Goal: Task Accomplishment & Management: Manage account settings

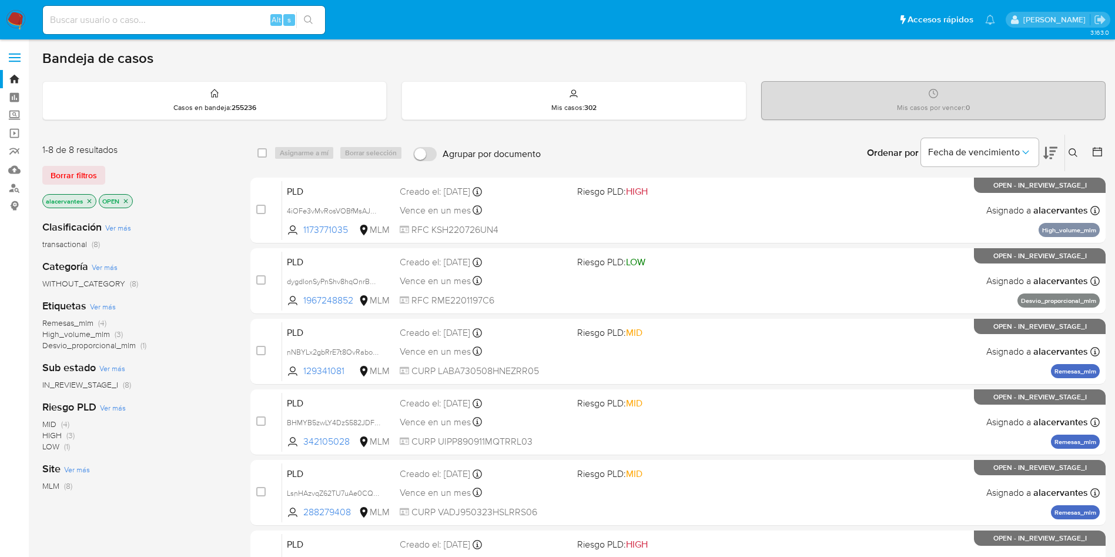
click at [1070, 153] on icon at bounding box center [1073, 152] width 9 height 9
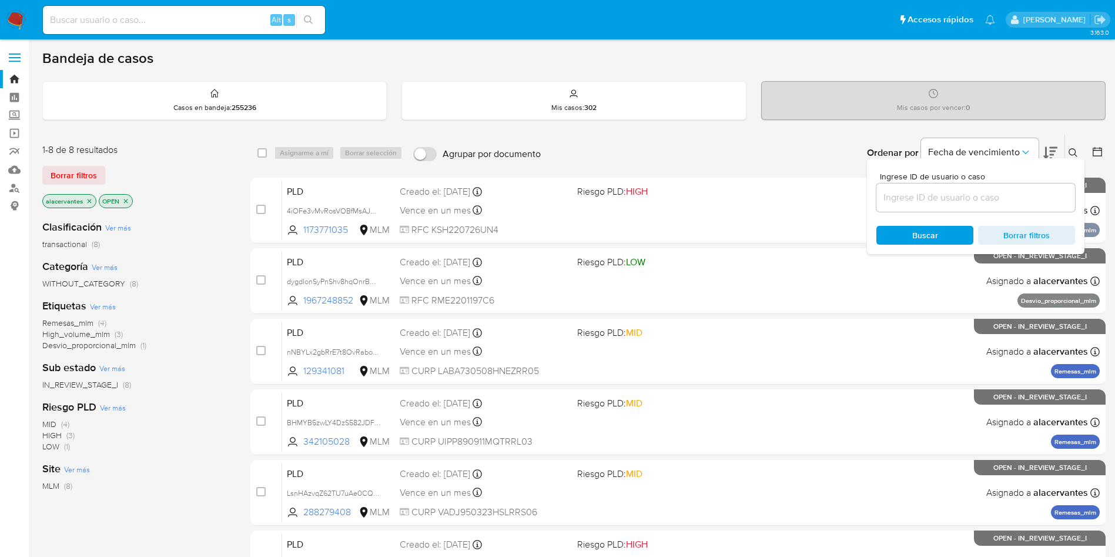
click at [902, 193] on input at bounding box center [976, 197] width 199 height 15
type input "KOfE8XcPCoxCV387Nx09HoEN"
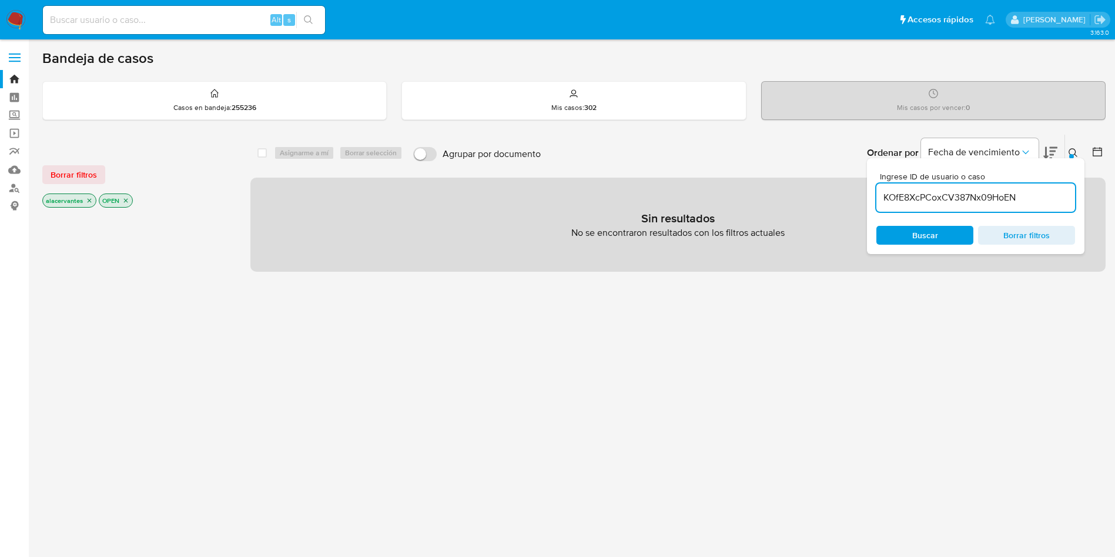
click at [87, 201] on icon "close-filter" at bounding box center [89, 200] width 7 height 7
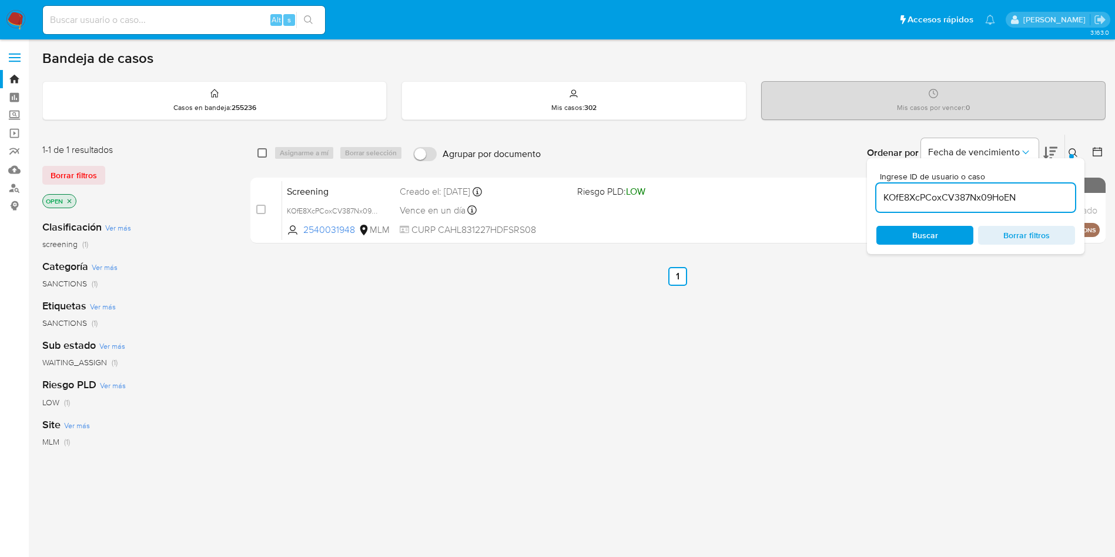
click at [265, 153] on input "checkbox" at bounding box center [262, 152] width 9 height 9
checkbox input "true"
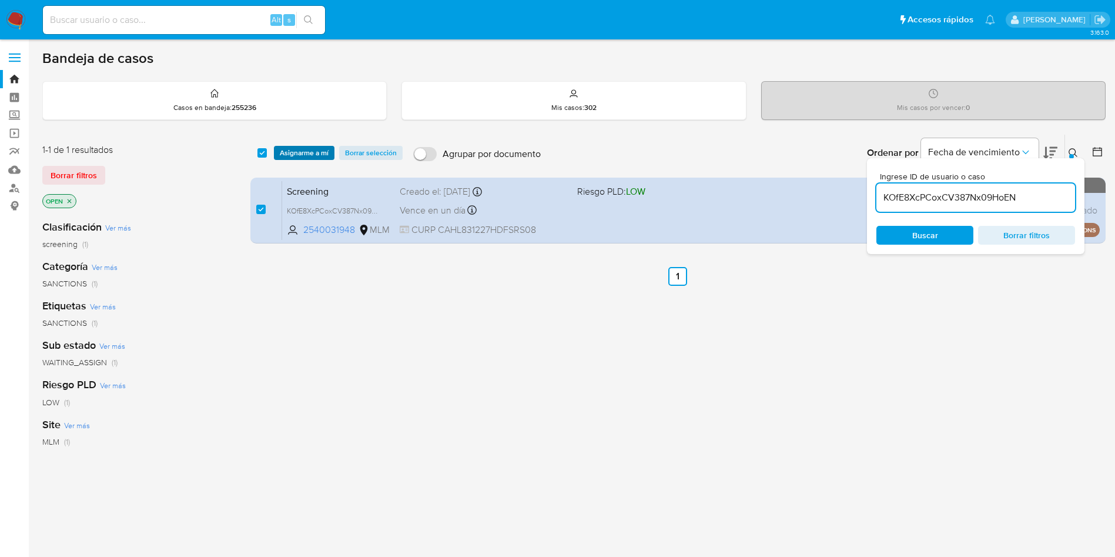
click at [302, 154] on span "Asignarme a mí" at bounding box center [304, 153] width 49 height 12
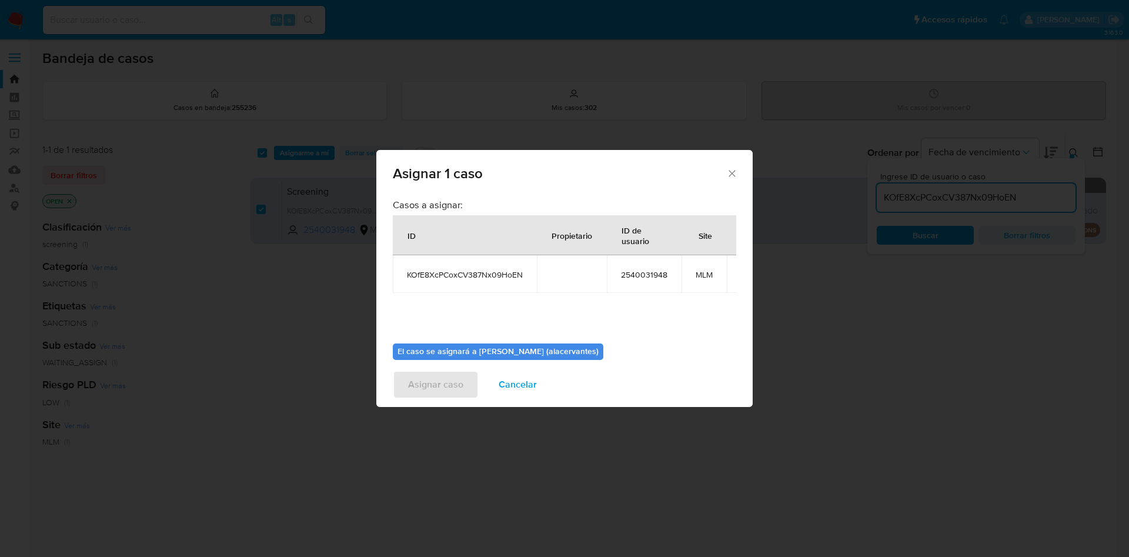
scroll to position [51, 0]
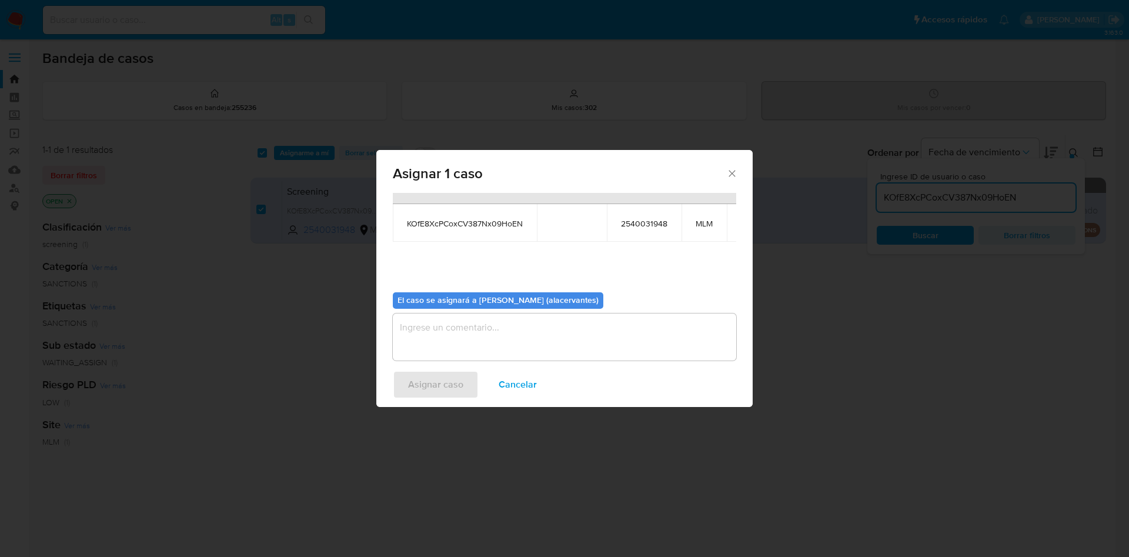
click at [586, 337] on textarea "assign-modal" at bounding box center [564, 336] width 343 height 47
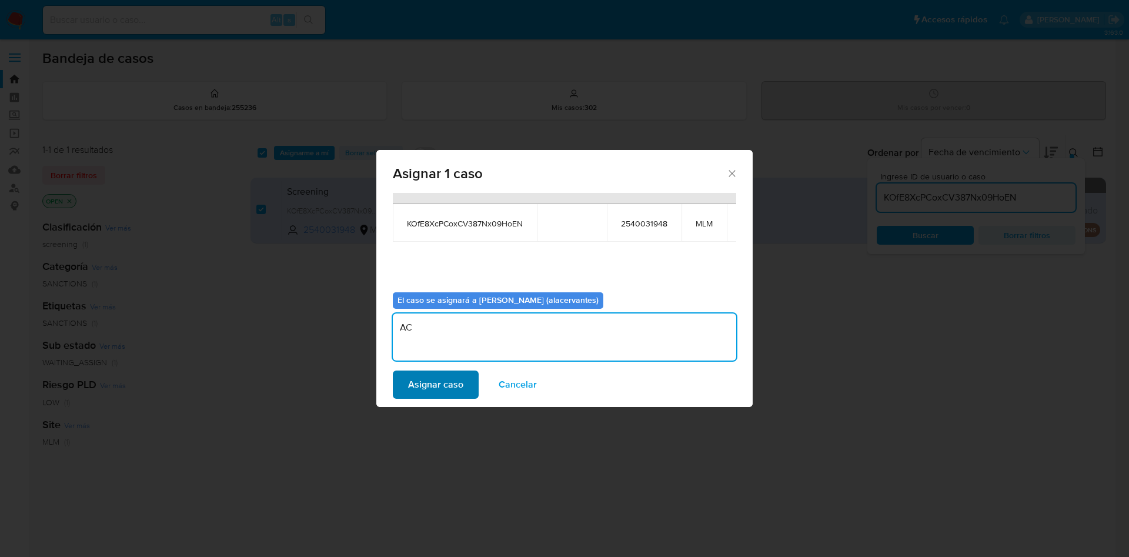
type textarea "AC"
click at [446, 382] on span "Asignar caso" at bounding box center [435, 385] width 55 height 26
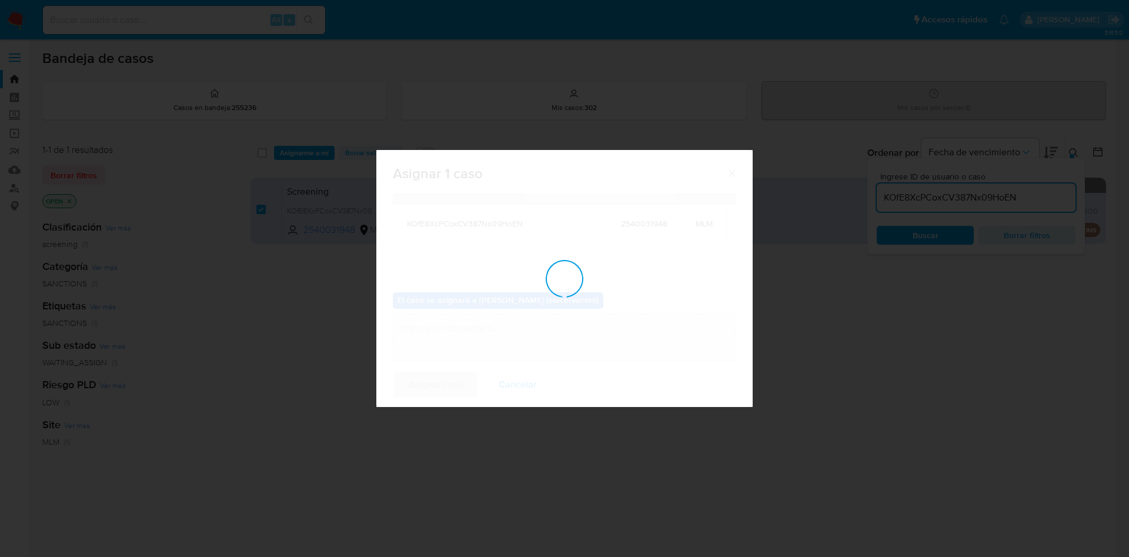
checkbox input "false"
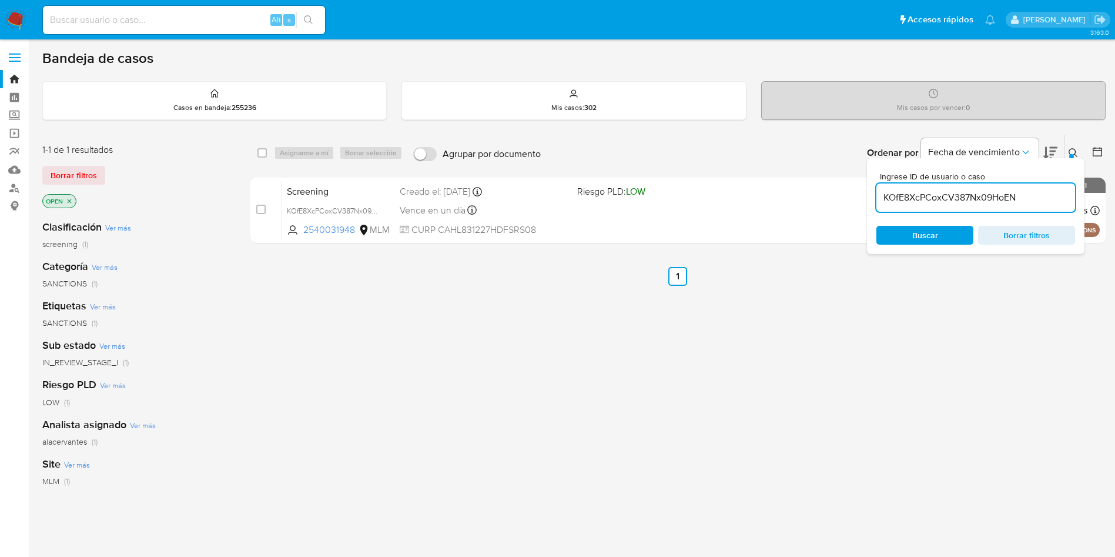
click at [996, 188] on div "KOfE8XcPCoxCV387Nx09HoEN" at bounding box center [976, 197] width 199 height 28
click at [995, 198] on input "KOfE8XcPCoxCV387Nx09HoEN" at bounding box center [976, 197] width 199 height 15
paste input "fbfoPwJagdivYRKEkQZ9YUii"
click at [995, 198] on input "fbfoPwJagdivYRKEkQZ9YUii" at bounding box center [976, 197] width 199 height 15
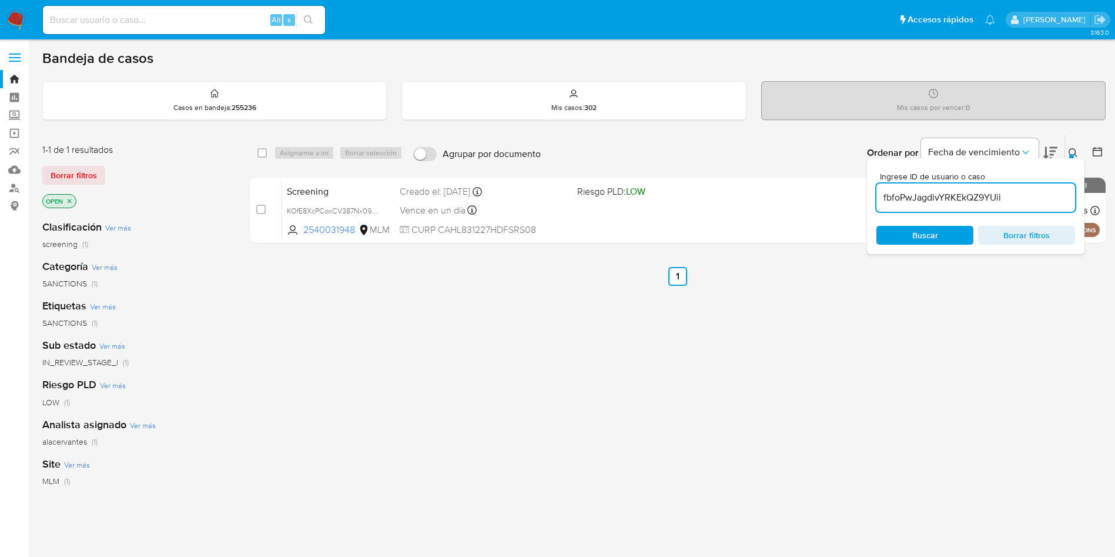
type input "fbfoPwJagdivYRKEkQZ9YUii"
click at [265, 151] on input "checkbox" at bounding box center [262, 152] width 9 height 9
checkbox input "true"
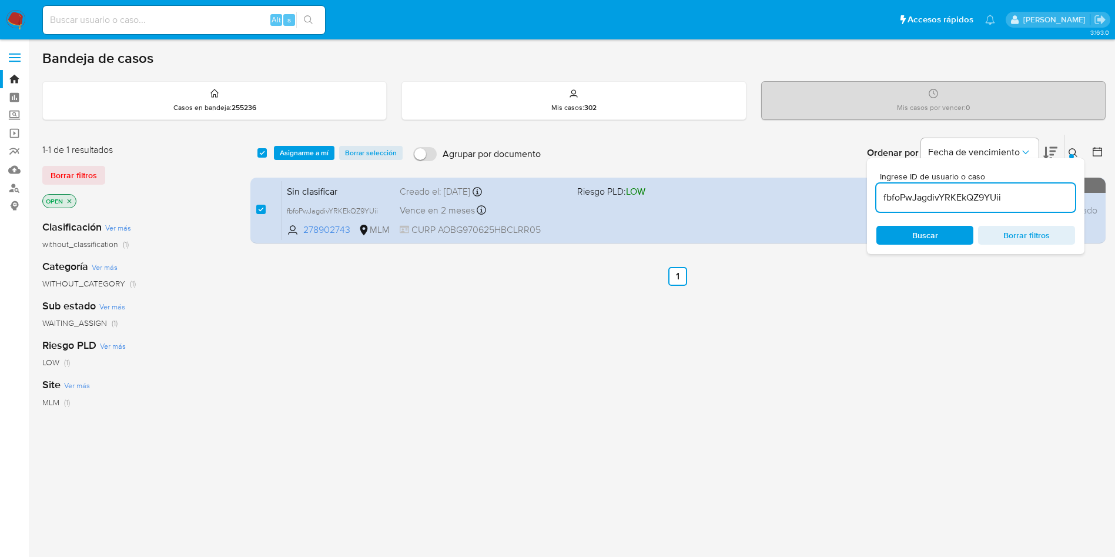
click at [273, 152] on div "select-all-cases-checkbox Asignarme a mí Borrar selección" at bounding box center [333, 153] width 150 height 14
click at [283, 153] on span "Asignarme a mí" at bounding box center [304, 153] width 49 height 12
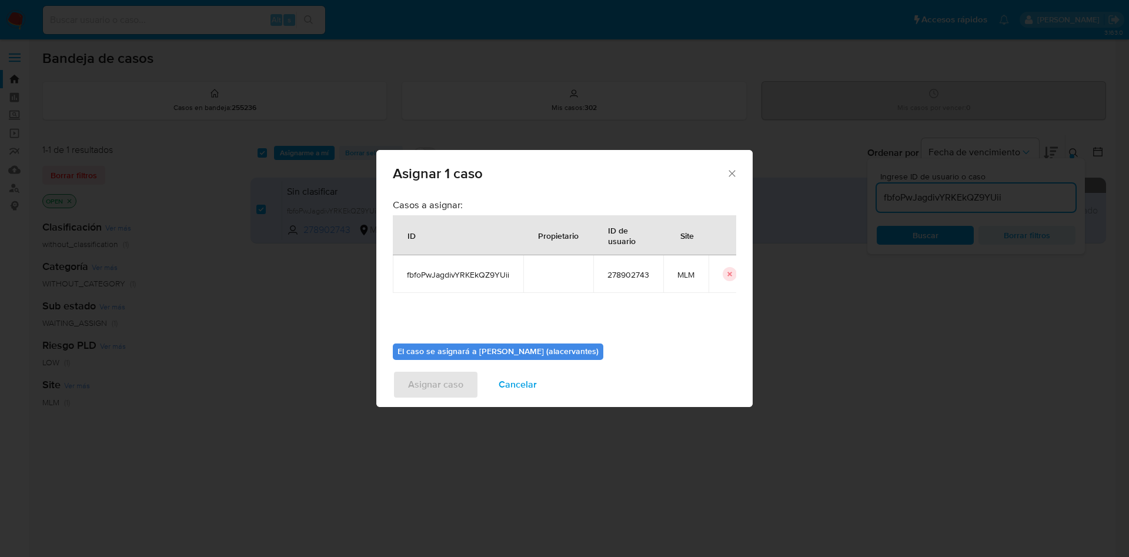
scroll to position [61, 0]
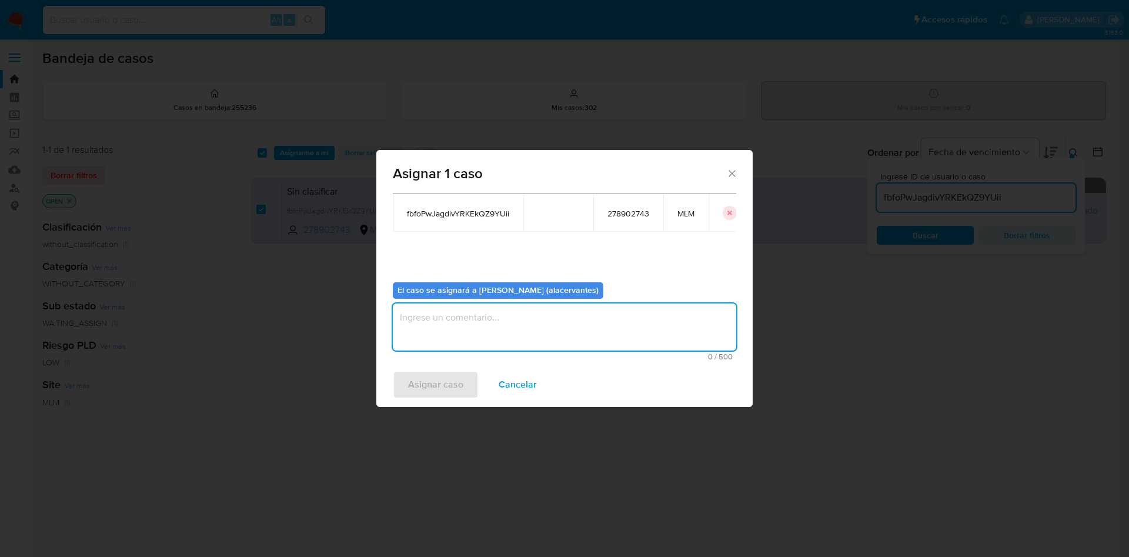
click at [621, 318] on textarea "assign-modal" at bounding box center [564, 326] width 343 height 47
type textarea "AC"
click at [443, 387] on span "Asignar caso" at bounding box center [435, 385] width 55 height 26
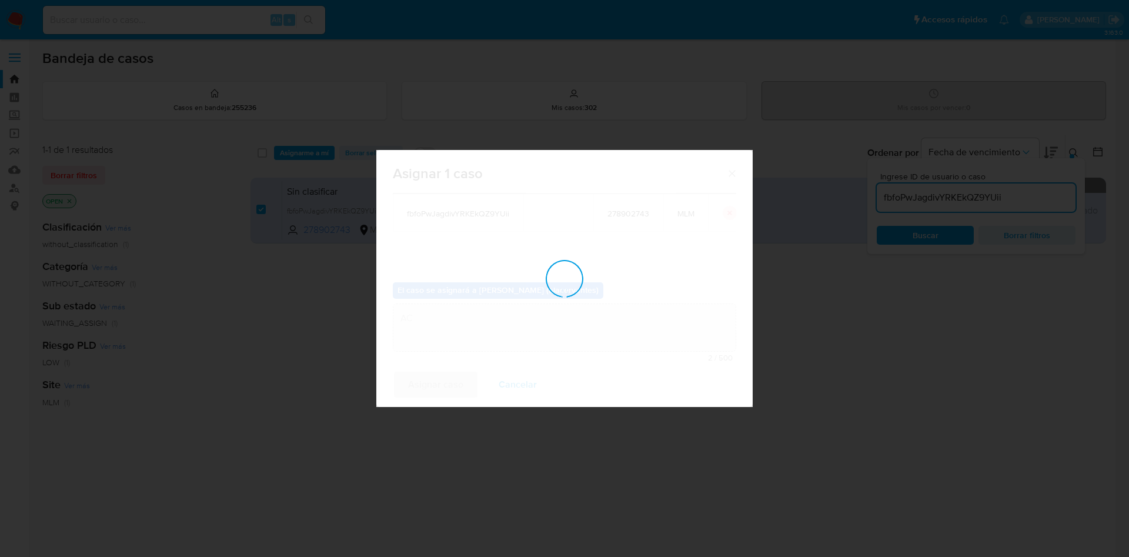
checkbox input "false"
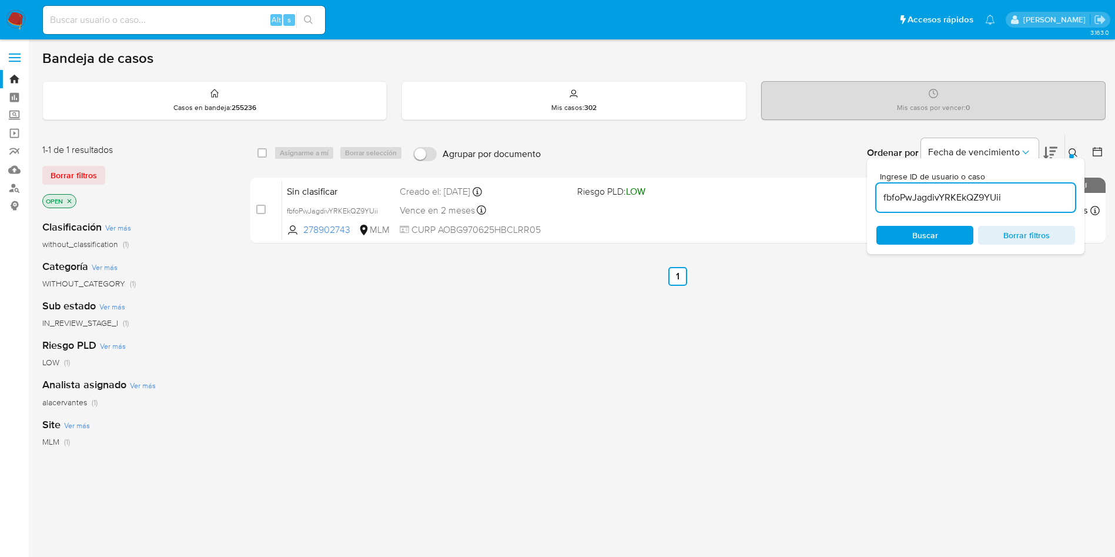
click at [897, 196] on input "fbfoPwJagdivYRKEkQZ9YUii" at bounding box center [976, 197] width 199 height 15
paste input "XXaux2Ubhsv7GuVk8EfcKgfI"
click at [897, 196] on input "XXaux2Ubhsv7GuVk8EfcKgfI" at bounding box center [976, 197] width 199 height 15
type input "XXaux2Ubhsv7GuVk8EfcKgfI"
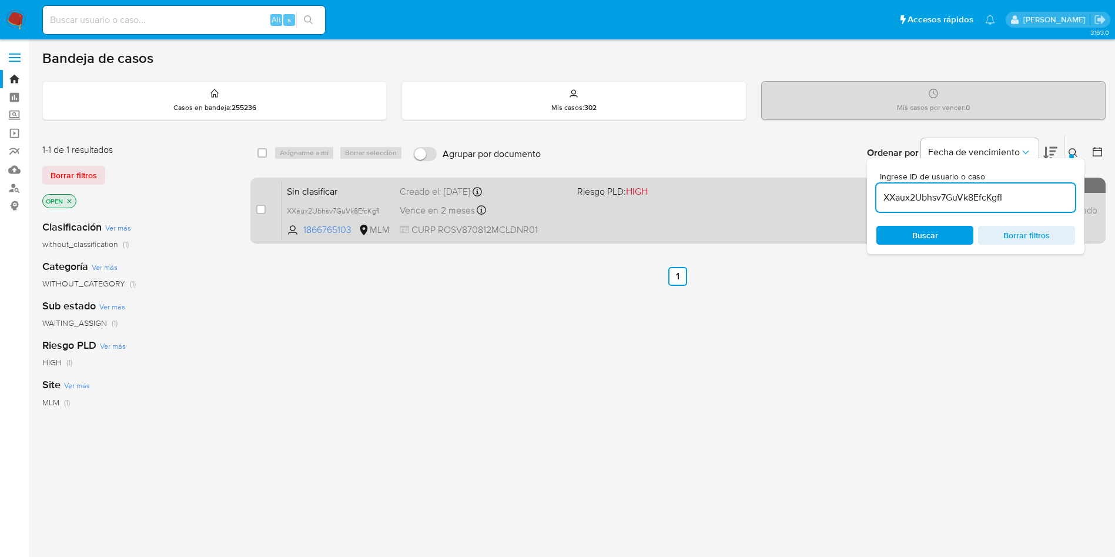
click at [255, 216] on div "case-item-checkbox No es posible asignar el caso Sin clasificar XXaux2Ubhsv7GuV…" at bounding box center [678, 211] width 856 height 66
click at [258, 209] on input "checkbox" at bounding box center [260, 209] width 9 height 9
checkbox input "true"
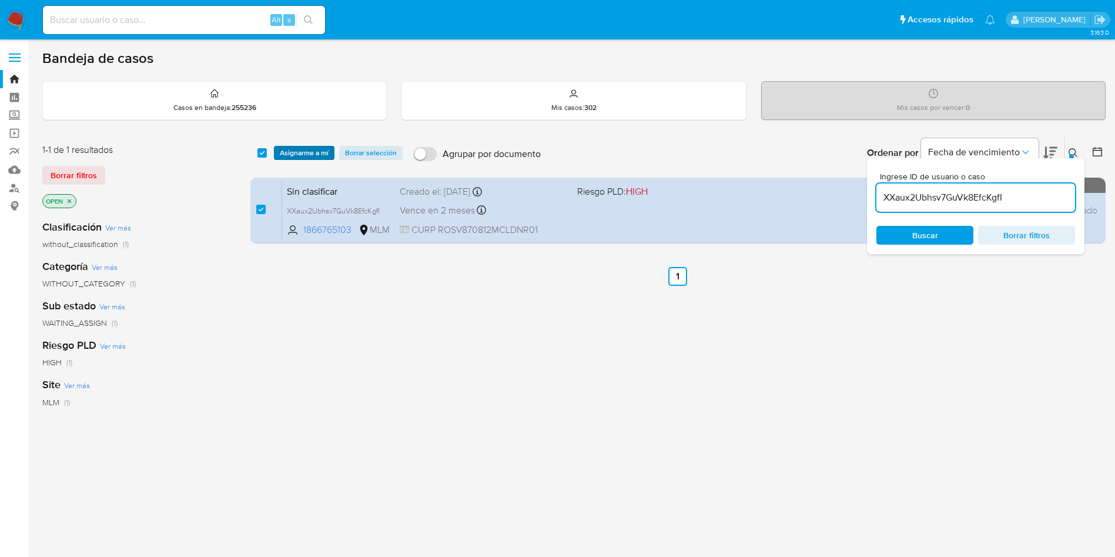
click at [303, 156] on span "Asignarme a mí" at bounding box center [304, 153] width 49 height 12
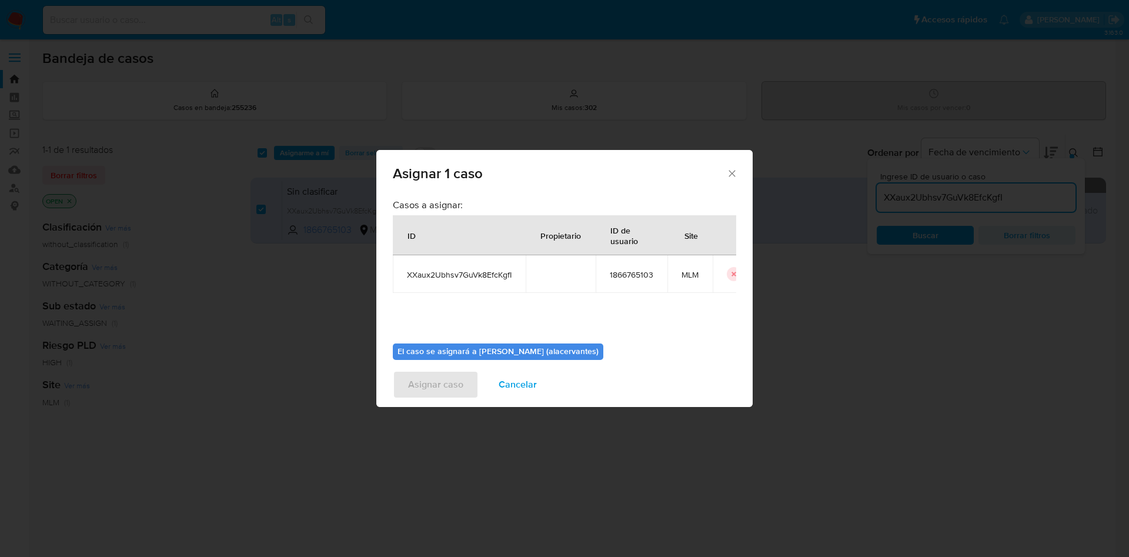
scroll to position [61, 0]
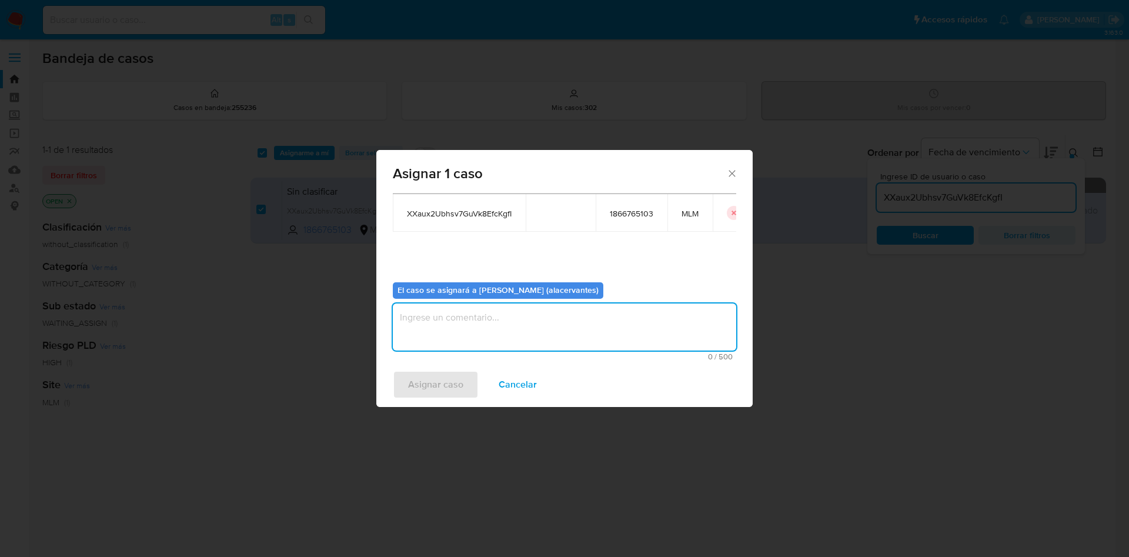
click at [627, 336] on textarea "assign-modal" at bounding box center [564, 326] width 343 height 47
type textarea "AC"
click at [439, 378] on span "Asignar caso" at bounding box center [435, 385] width 55 height 26
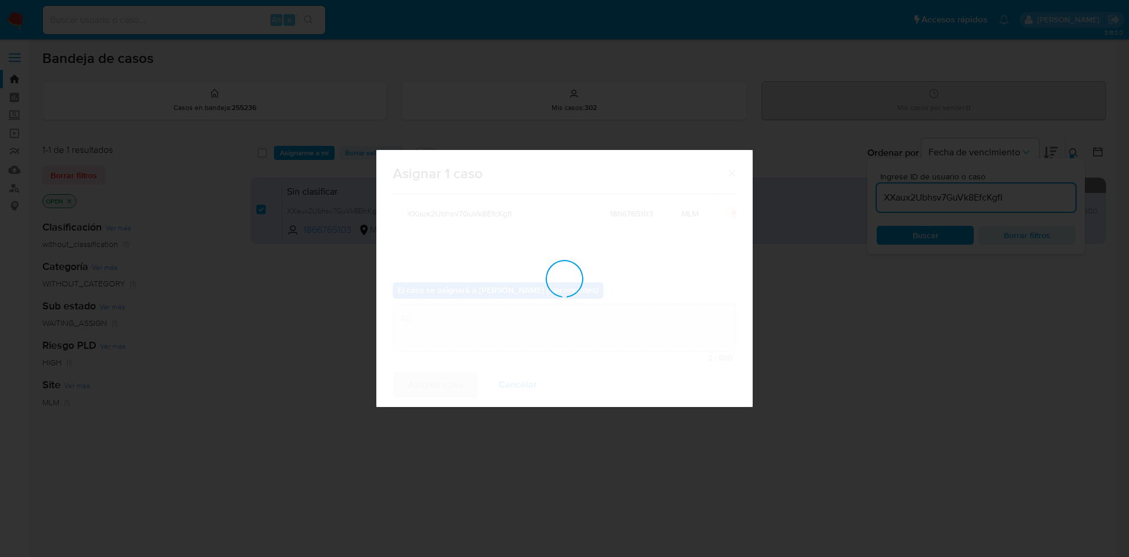
checkbox input "false"
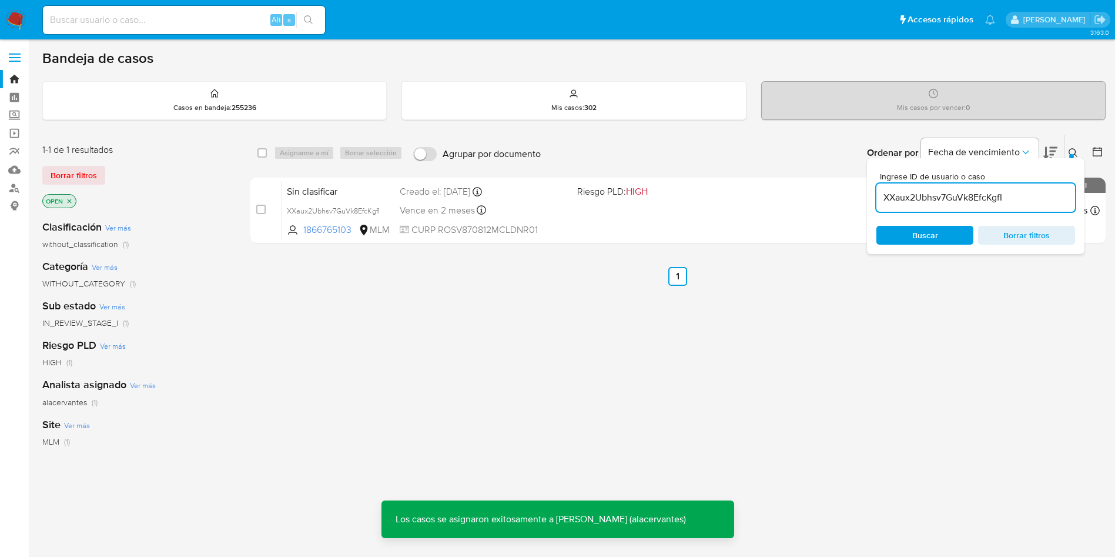
click at [995, 203] on input "XXaux2Ubhsv7GuVk8EfcKgfI" at bounding box center [976, 197] width 199 height 15
paste input "MnjJkT1XHhpCgw5bUGFkWFVk"
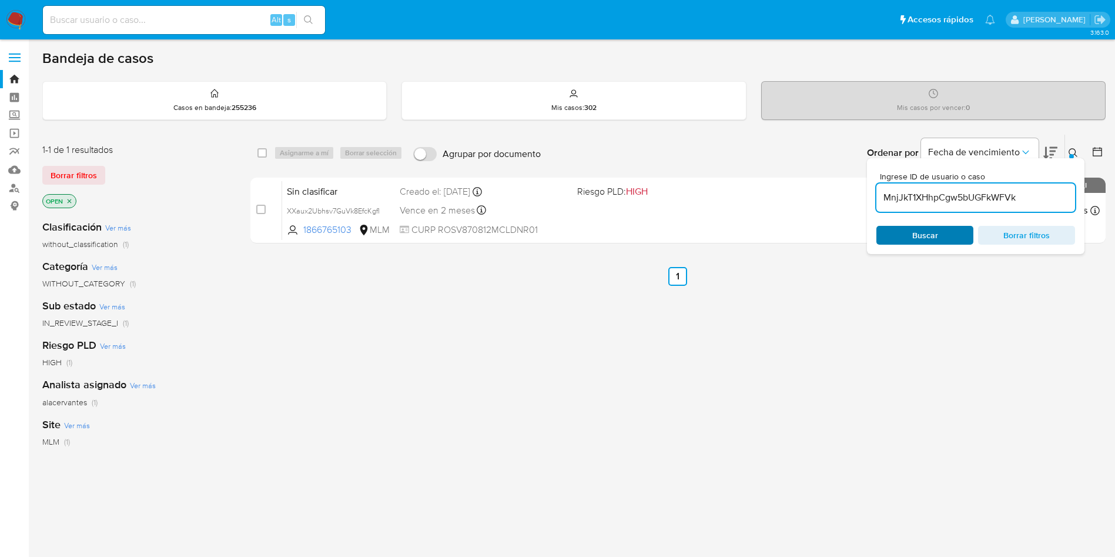
type input "MnjJkT1XHhpCgw5bUGFkWFVk"
click at [259, 151] on input "checkbox" at bounding box center [262, 152] width 9 height 9
checkbox input "true"
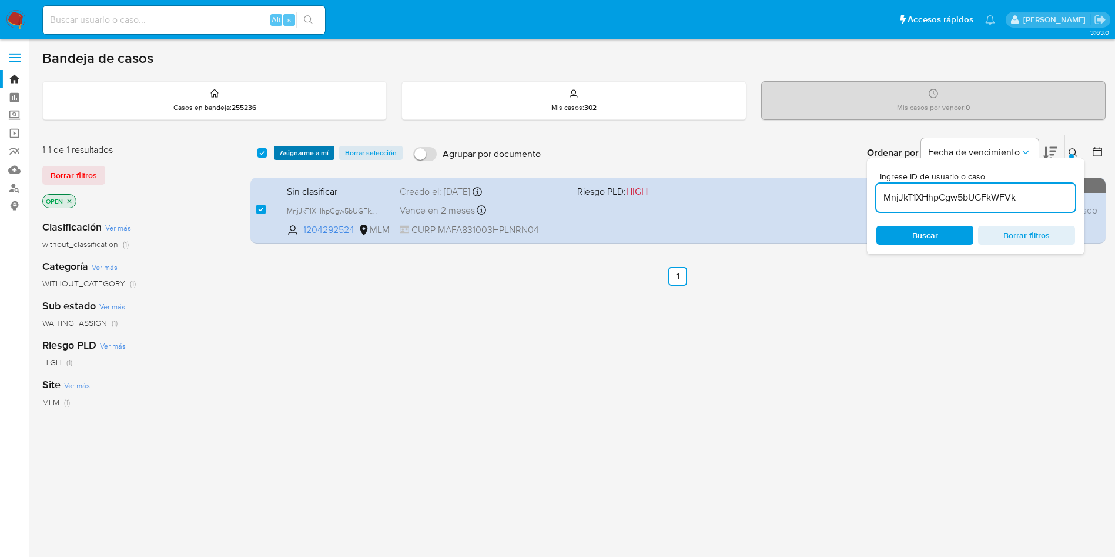
click at [279, 150] on button "Asignarme a mí" at bounding box center [304, 153] width 61 height 14
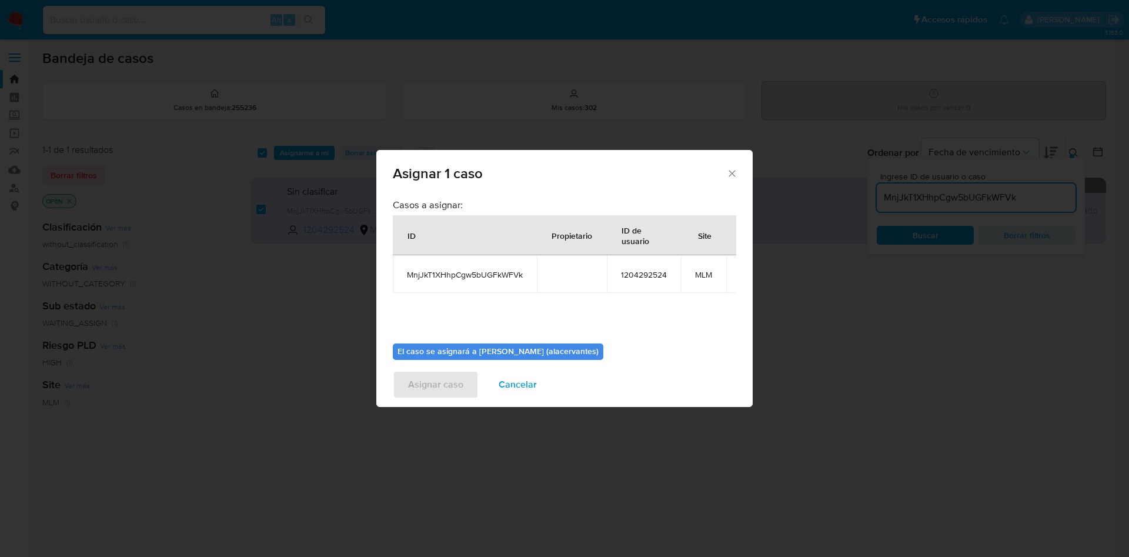
scroll to position [75, 0]
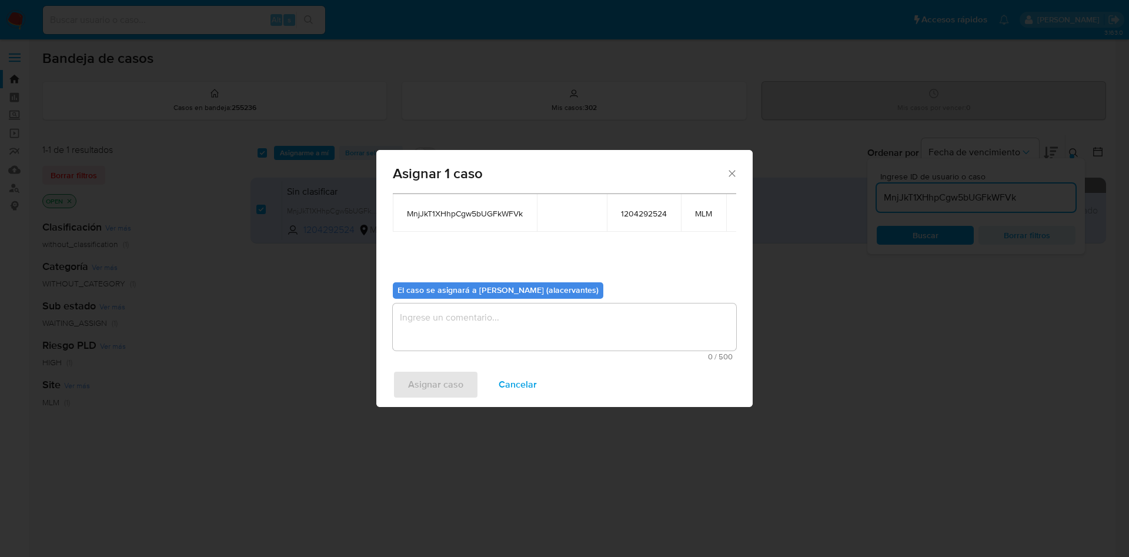
click at [544, 328] on textarea "assign-modal" at bounding box center [564, 326] width 343 height 47
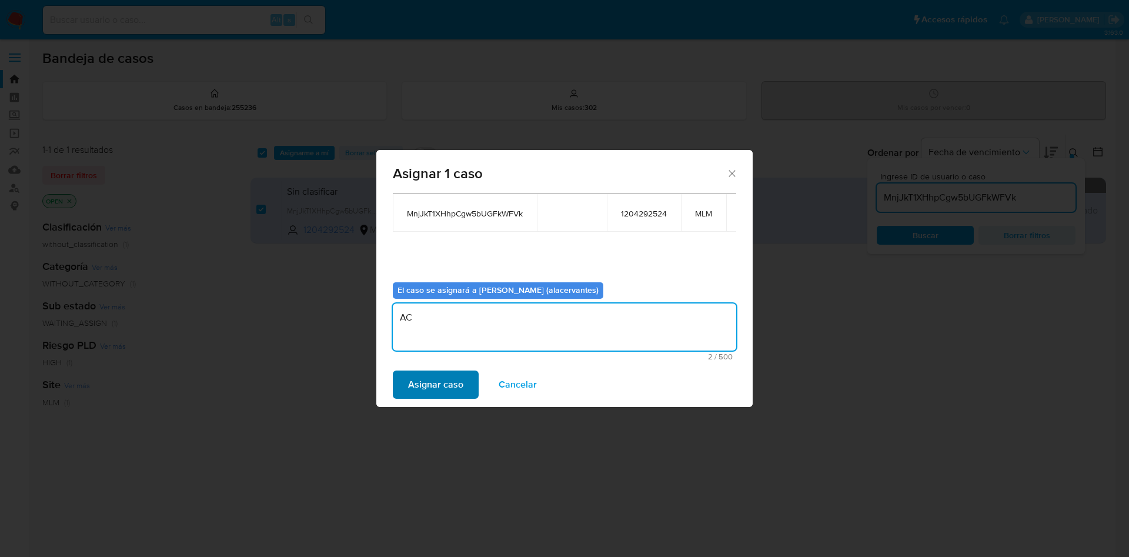
type textarea "AC"
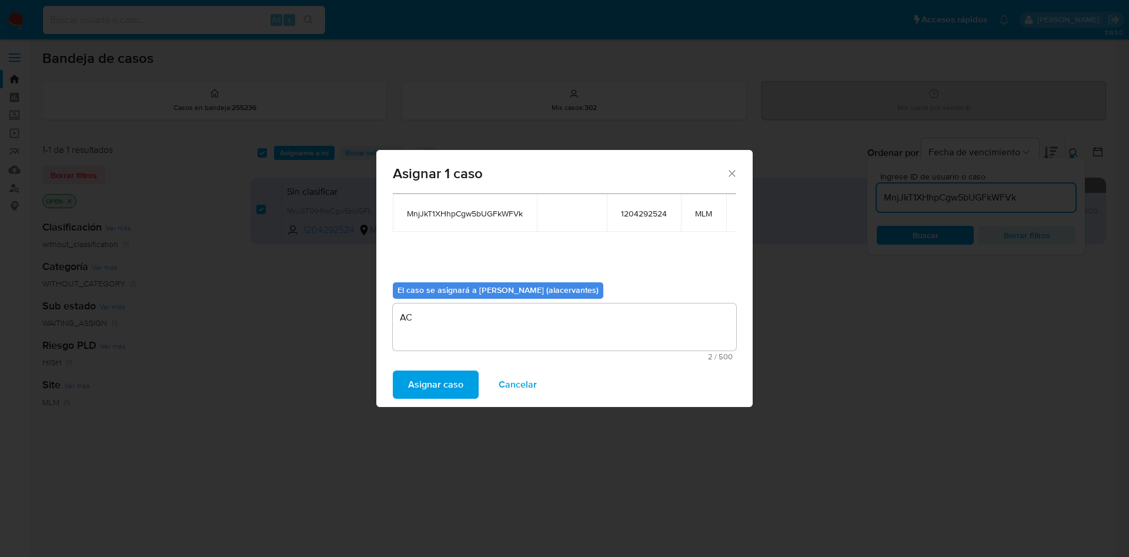
click at [425, 388] on span "Asignar caso" at bounding box center [435, 385] width 55 height 26
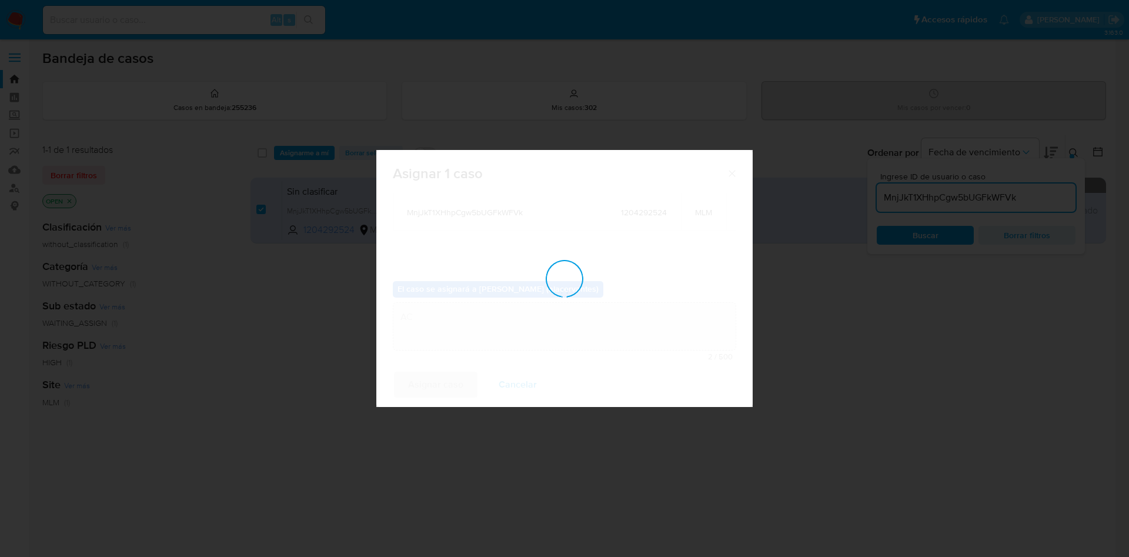
checkbox input "false"
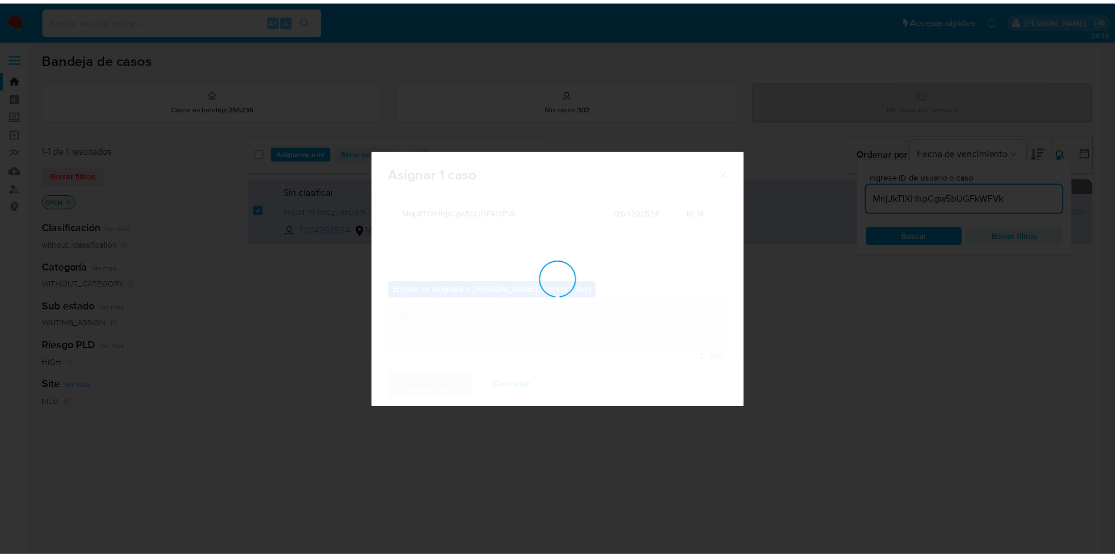
scroll to position [71, 0]
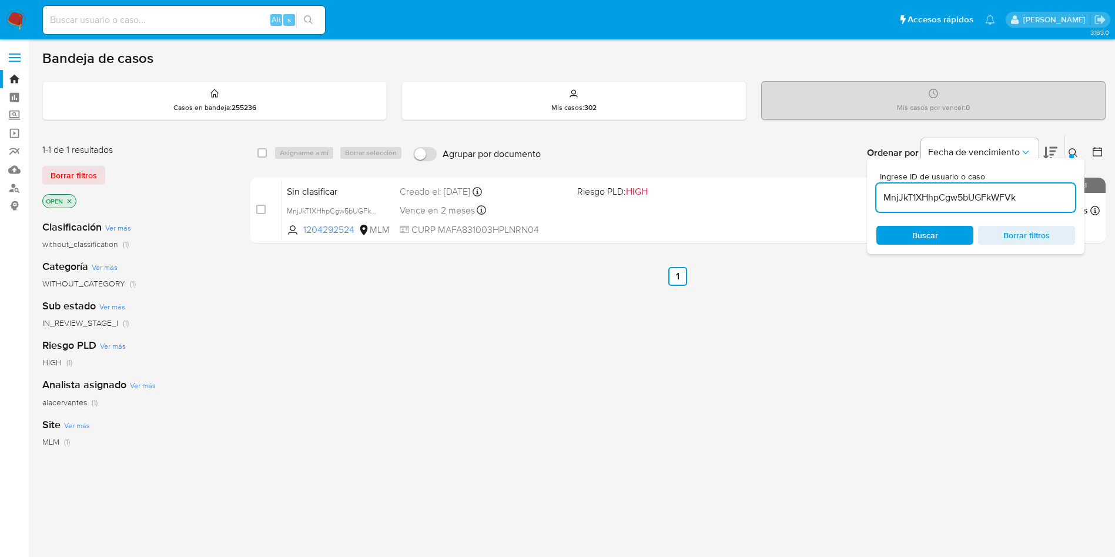
click at [9, 15] on img at bounding box center [16, 20] width 20 height 20
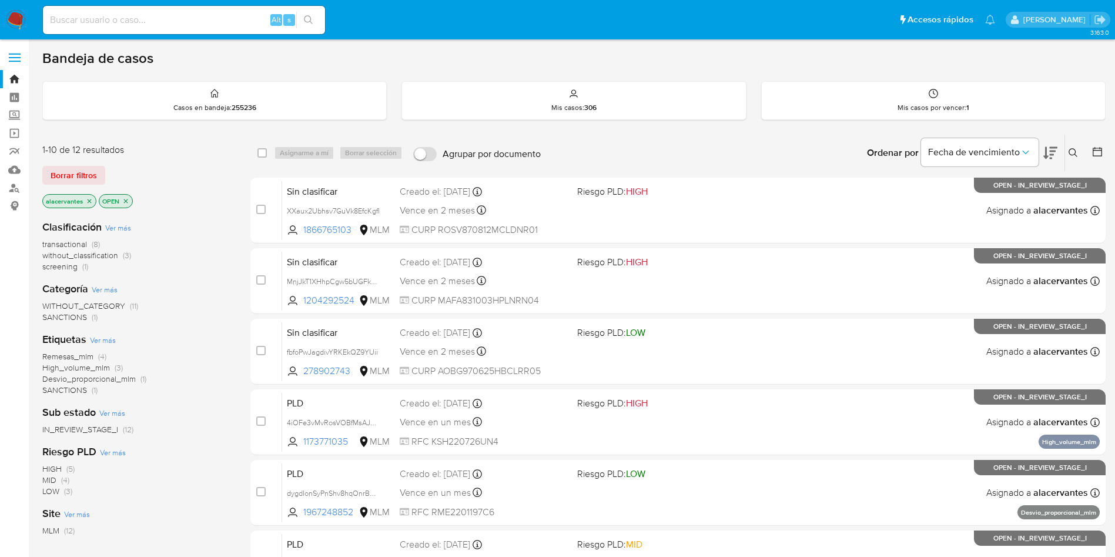
click at [65, 268] on span "screening" at bounding box center [59, 266] width 35 height 12
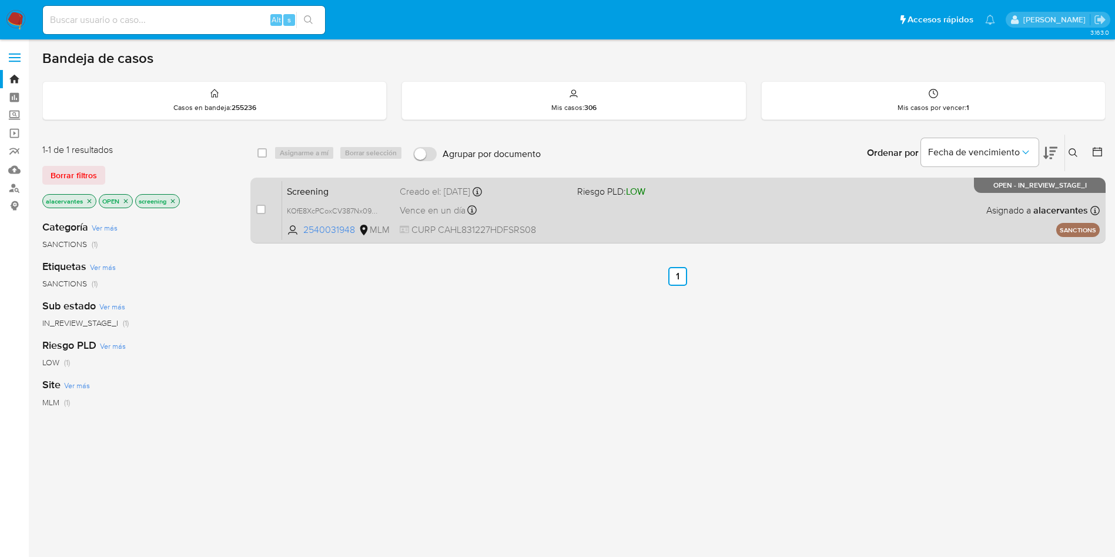
click at [697, 228] on div "Screening KOfE8XcPCoxCV387Nx09HoEN 2540031948 MLM Riesgo PLD: LOW Creado el: 12…" at bounding box center [691, 210] width 818 height 59
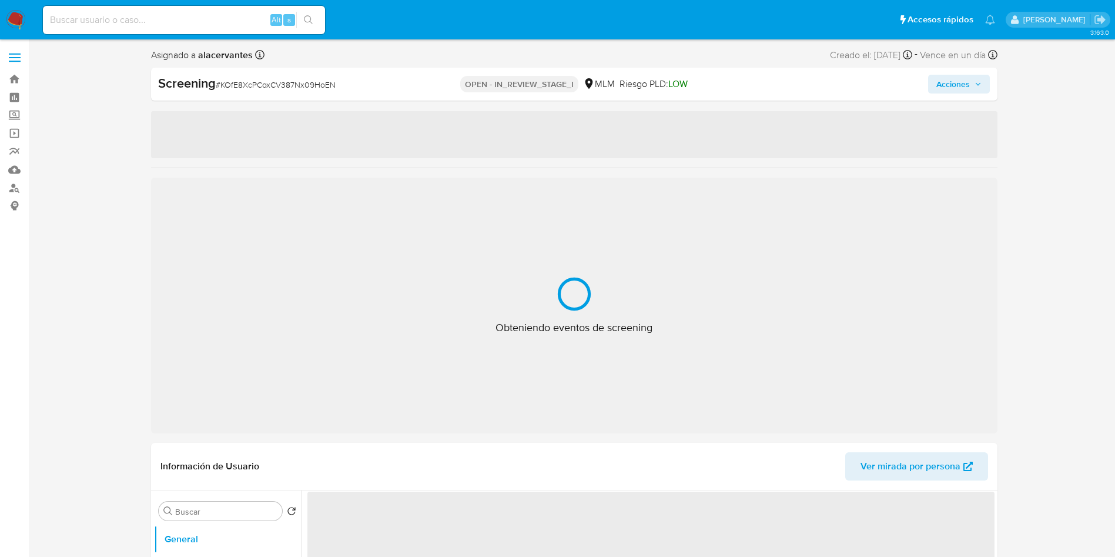
select select "10"
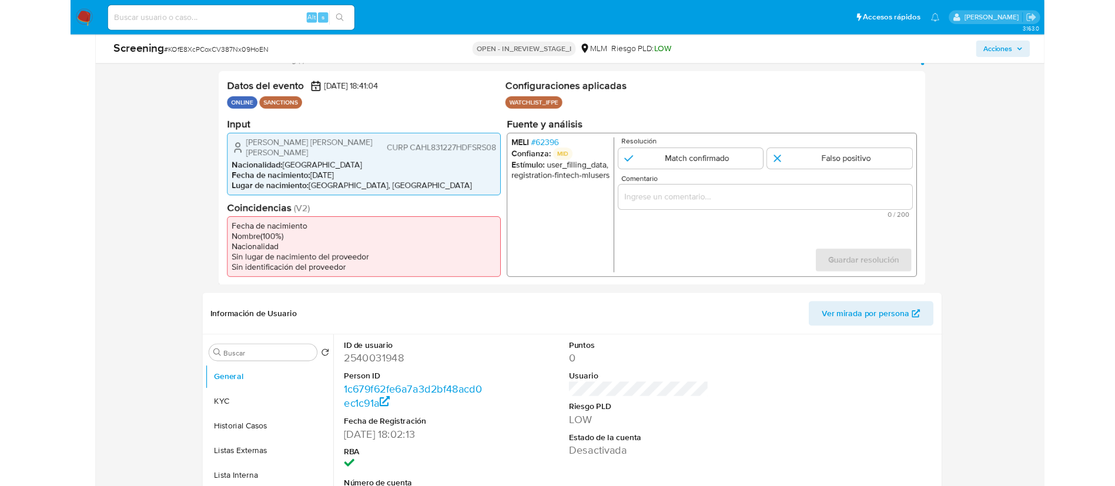
scroll to position [202, 0]
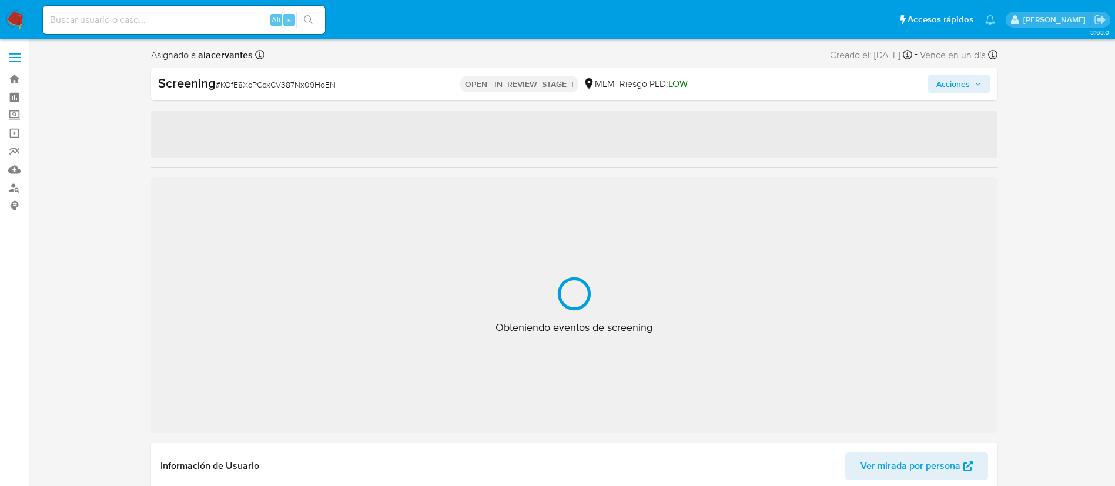
select select "10"
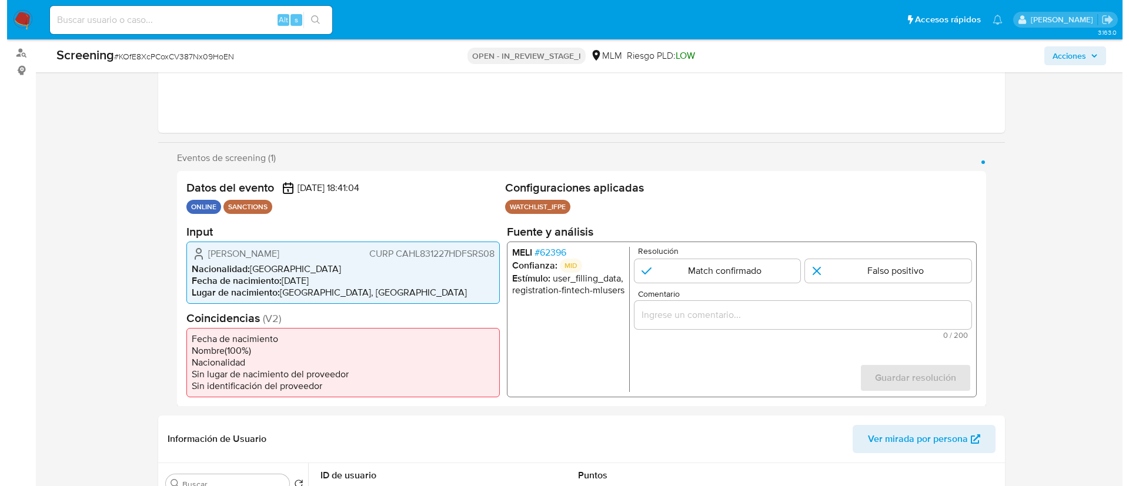
scroll to position [116, 0]
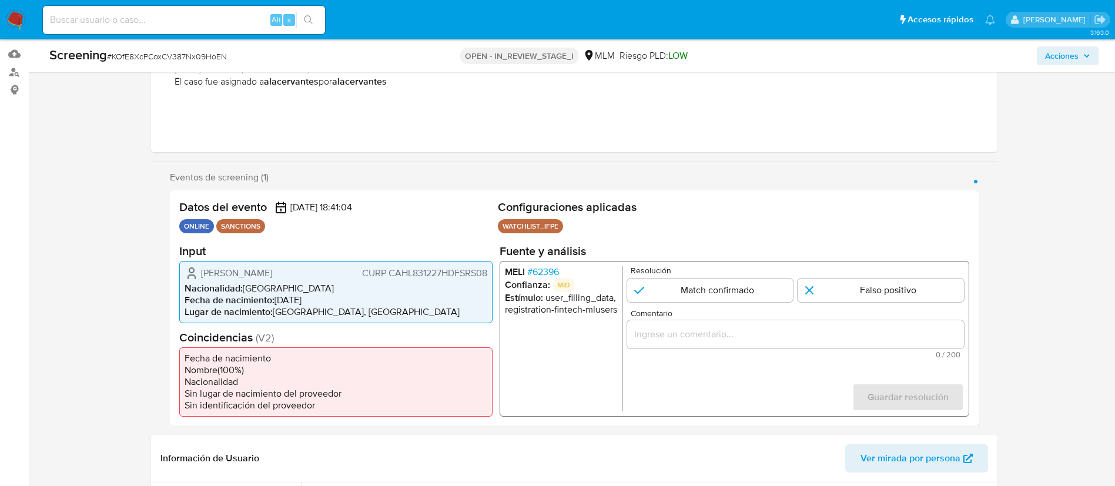
click at [553, 269] on span "# 62396" at bounding box center [543, 272] width 32 height 12
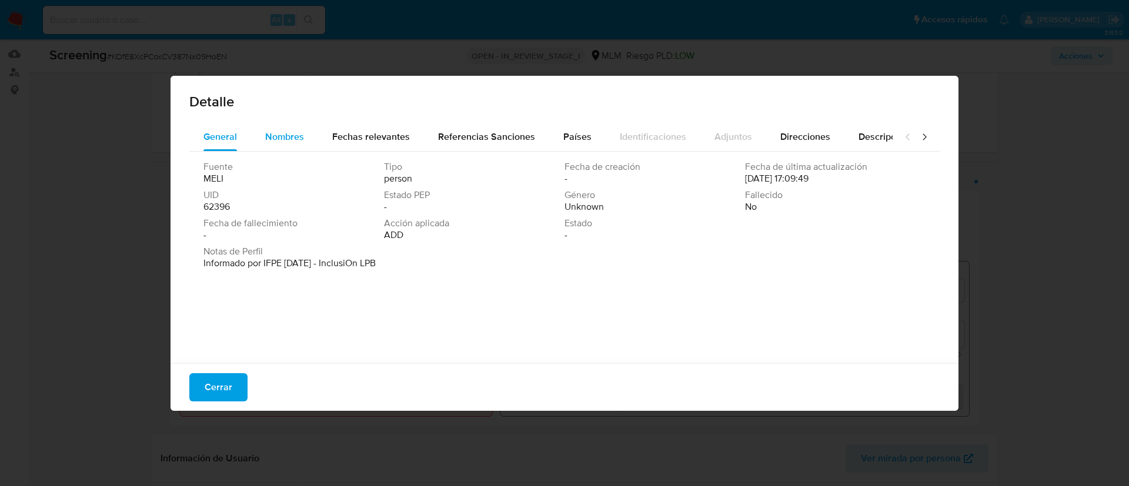
click at [290, 145] on div "Nombres" at bounding box center [284, 137] width 39 height 28
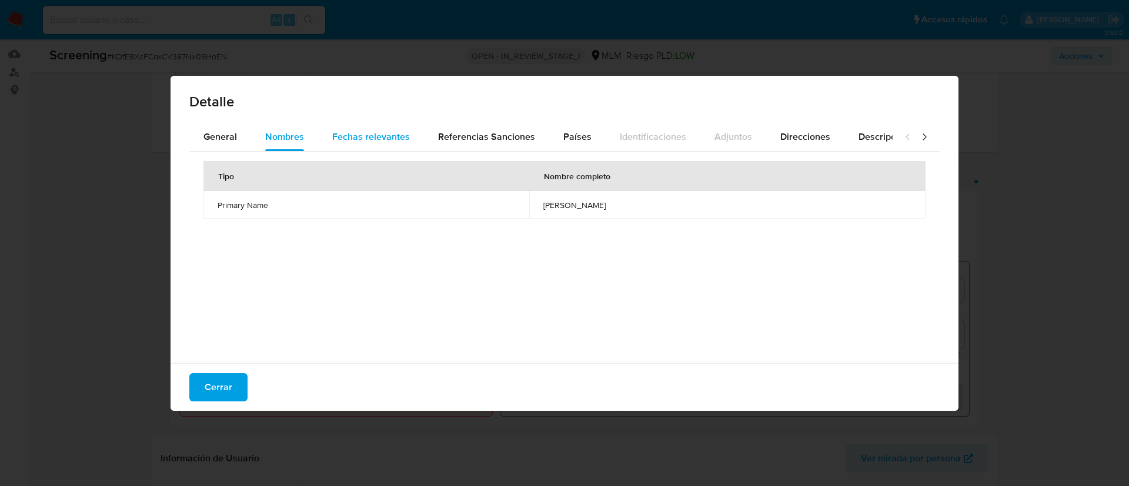
click at [395, 139] on span "Fechas relevantes" at bounding box center [371, 137] width 78 height 14
click at [465, 139] on span "Referencias Sanciones" at bounding box center [486, 137] width 97 height 14
click at [589, 141] on button "Países" at bounding box center [577, 137] width 56 height 28
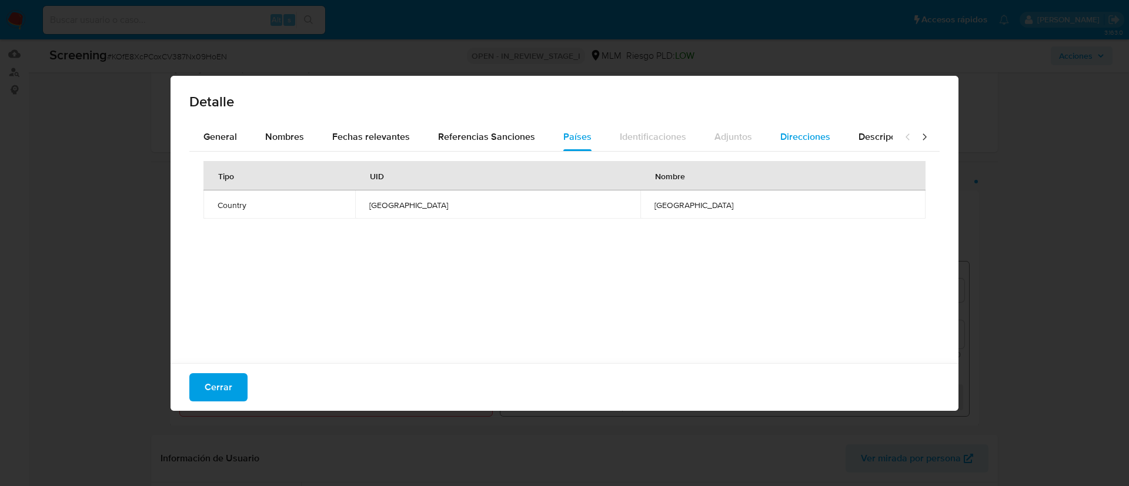
click at [766, 133] on button "Direcciones" at bounding box center [805, 137] width 78 height 28
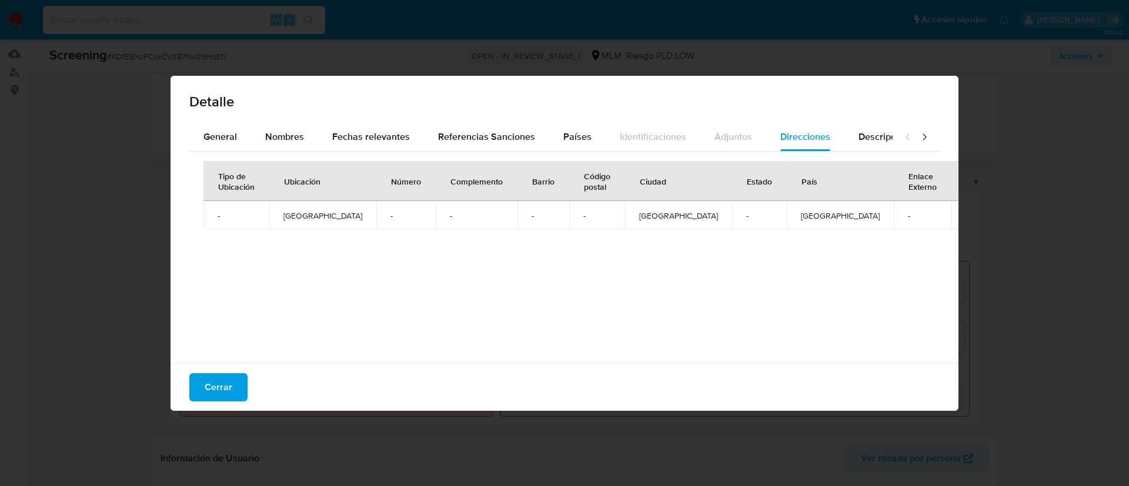
click at [893, 141] on div at bounding box center [916, 137] width 47 height 28
click at [876, 135] on span "Descripciones" at bounding box center [888, 137] width 60 height 14
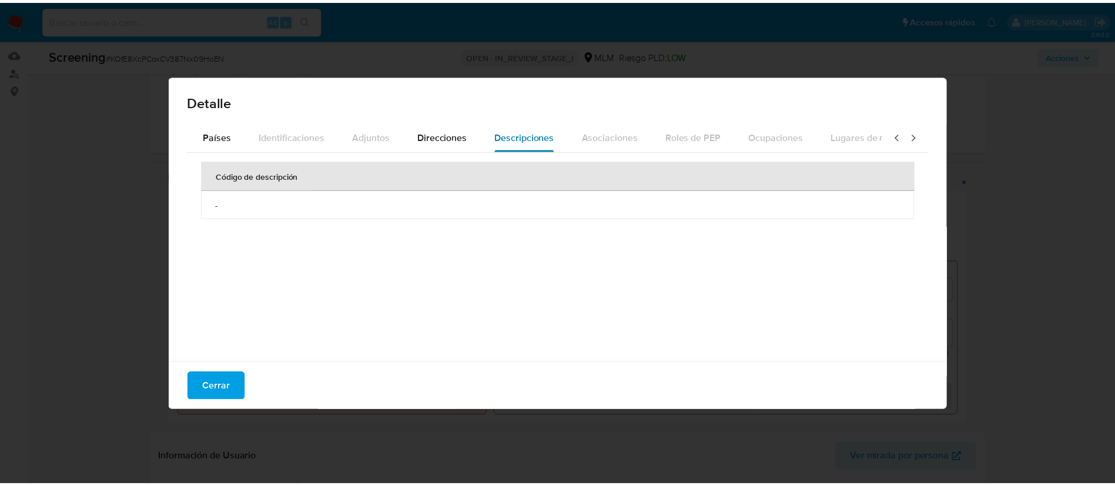
scroll to position [0, 421]
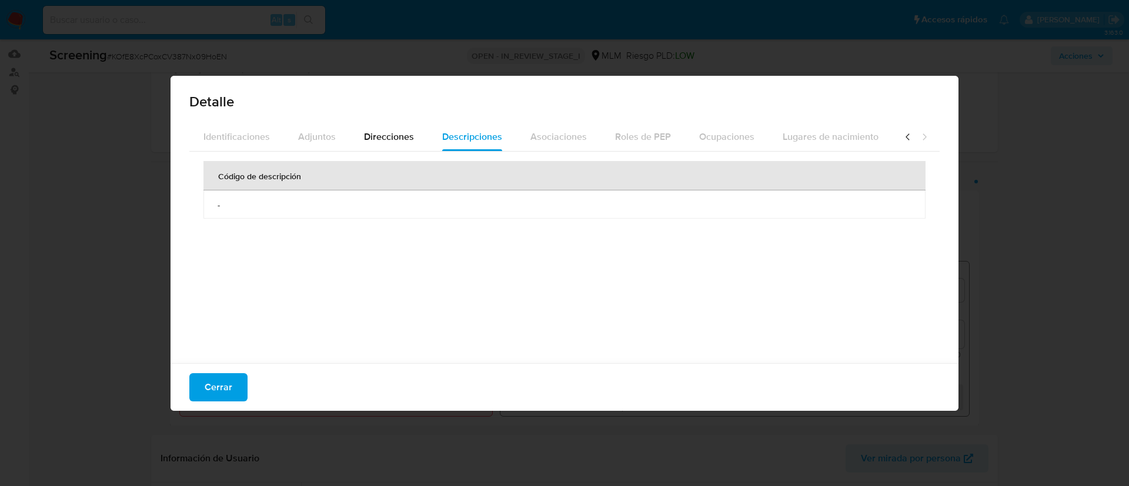
click at [918, 136] on icon at bounding box center [924, 137] width 12 height 12
click at [1103, 213] on div "Detalle General Nombres Fechas relevantes Referencias Sanciones Países Identifi…" at bounding box center [564, 243] width 1129 height 486
click at [1058, 210] on div "Detalle General Nombres Fechas relevantes Referencias Sanciones Países Identifi…" at bounding box center [564, 243] width 1129 height 486
click at [259, 384] on div "Cerrar" at bounding box center [565, 387] width 788 height 48
click at [225, 386] on span "Cerrar" at bounding box center [219, 388] width 28 height 26
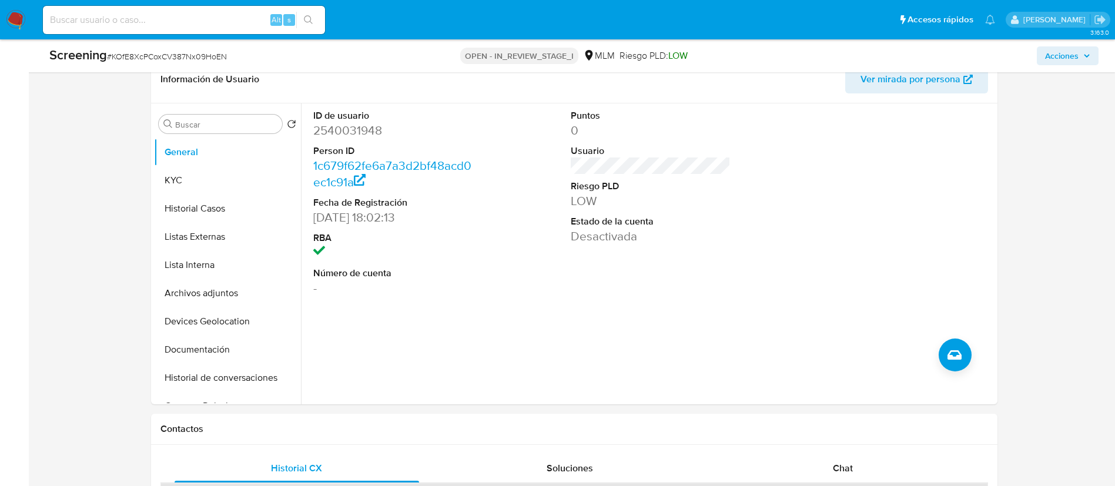
scroll to position [501, 0]
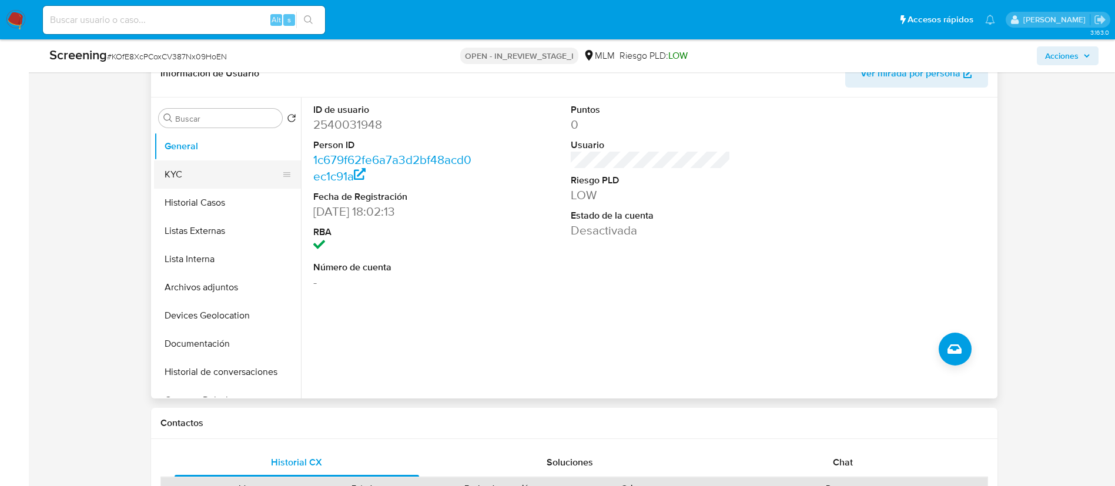
click at [199, 162] on button "KYC" at bounding box center [223, 175] width 138 height 28
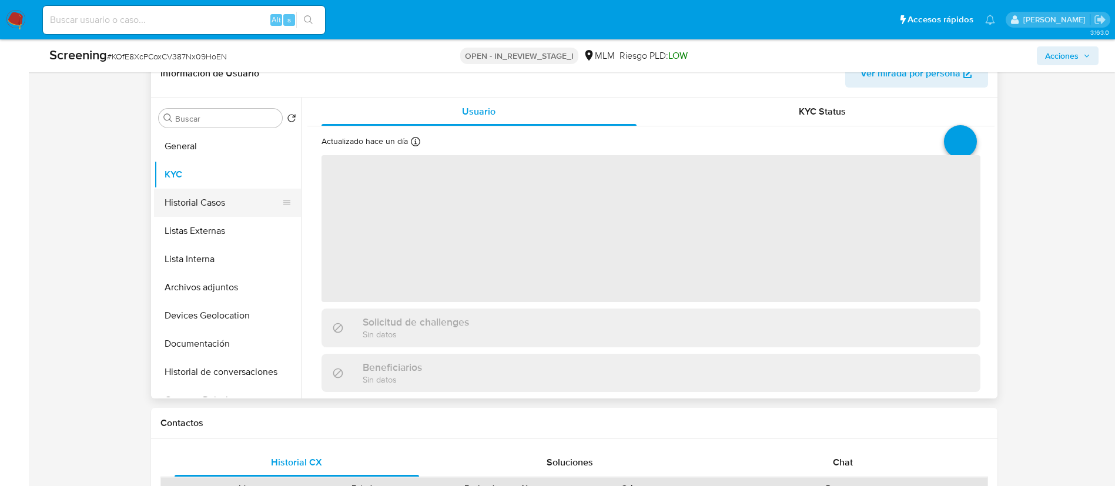
click at [209, 196] on button "Historial Casos" at bounding box center [223, 203] width 138 height 28
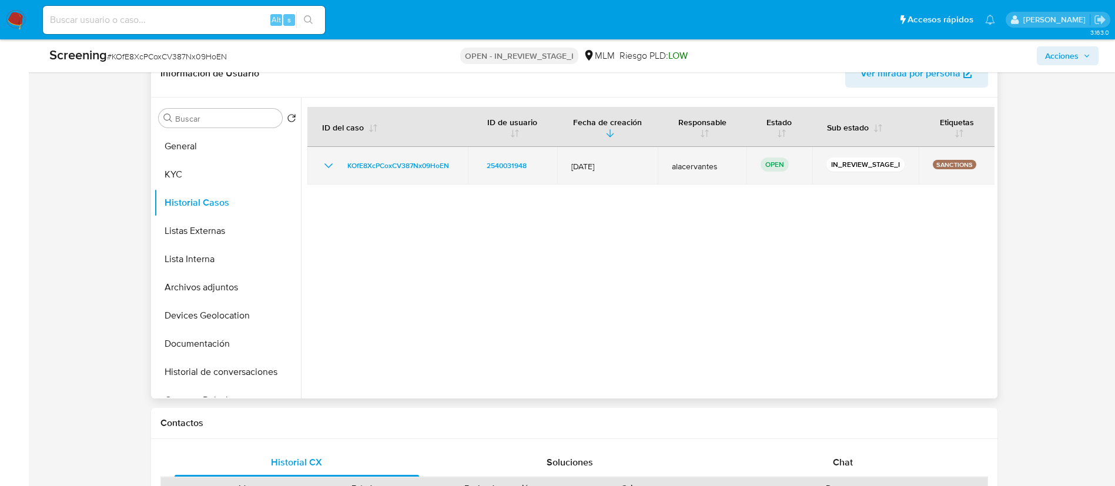
click at [332, 171] on icon "Mostrar/Ocultar" at bounding box center [329, 166] width 14 height 14
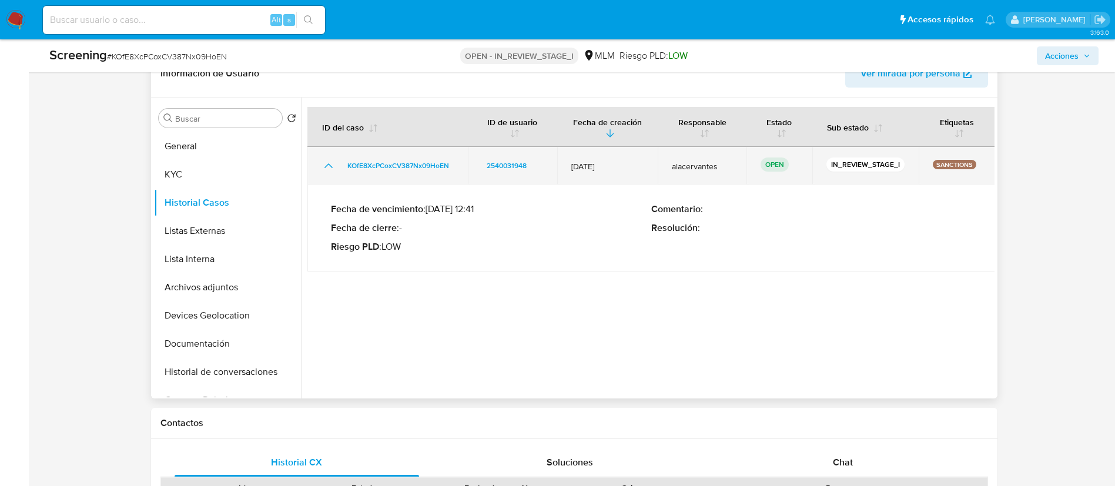
click at [332, 171] on icon "Mostrar/Ocultar" at bounding box center [329, 166] width 14 height 14
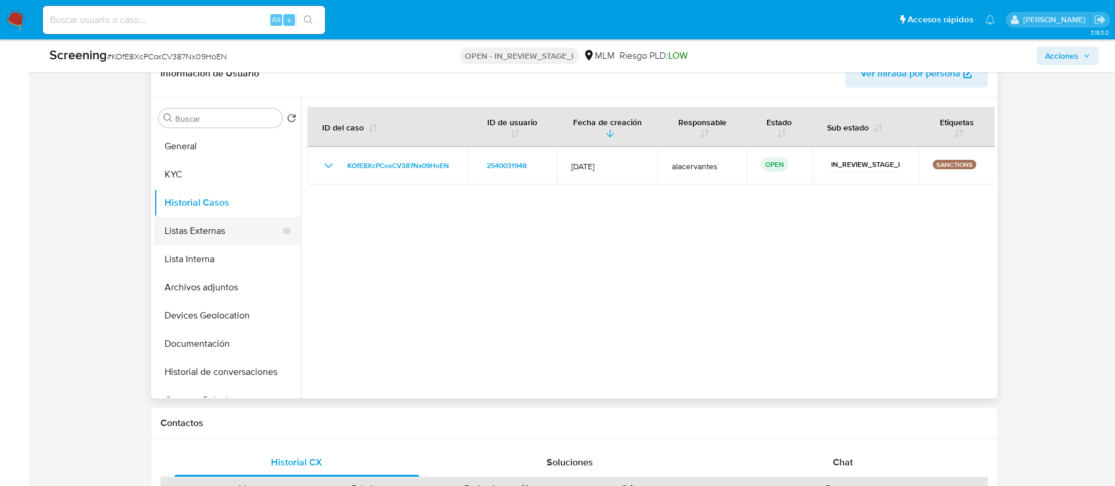
click at [230, 223] on button "Listas Externas" at bounding box center [223, 231] width 138 height 28
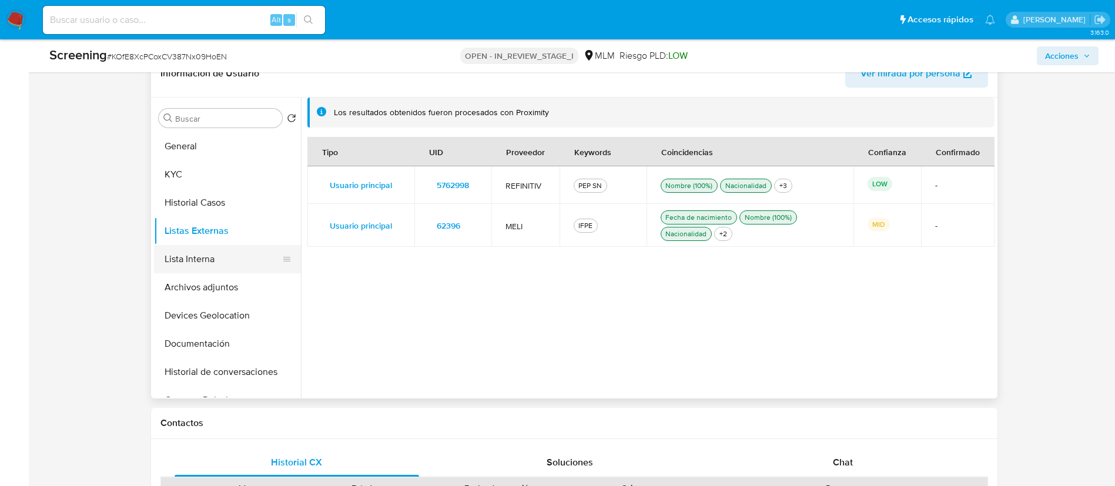
click at [183, 258] on button "Lista Interna" at bounding box center [223, 259] width 138 height 28
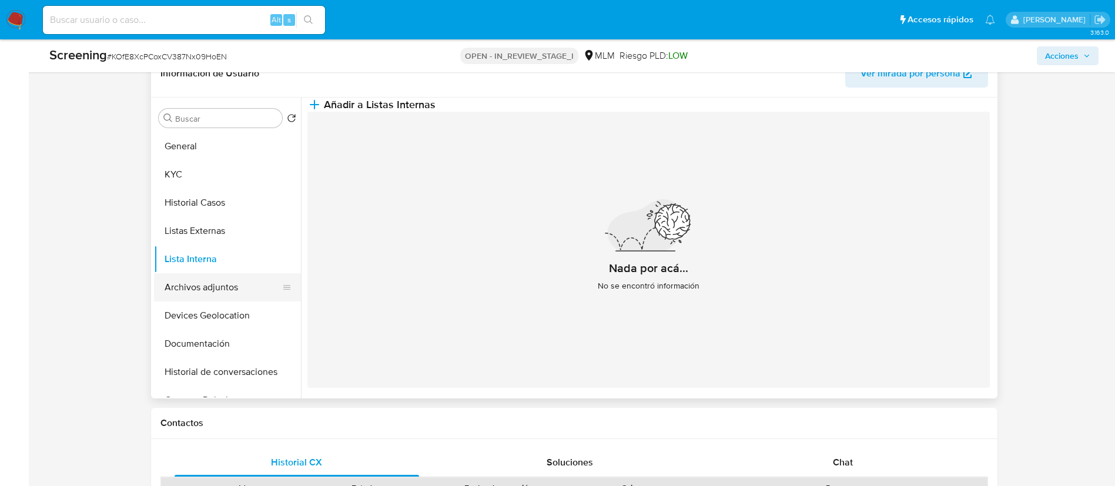
click at [193, 283] on button "Archivos adjuntos" at bounding box center [223, 287] width 138 height 28
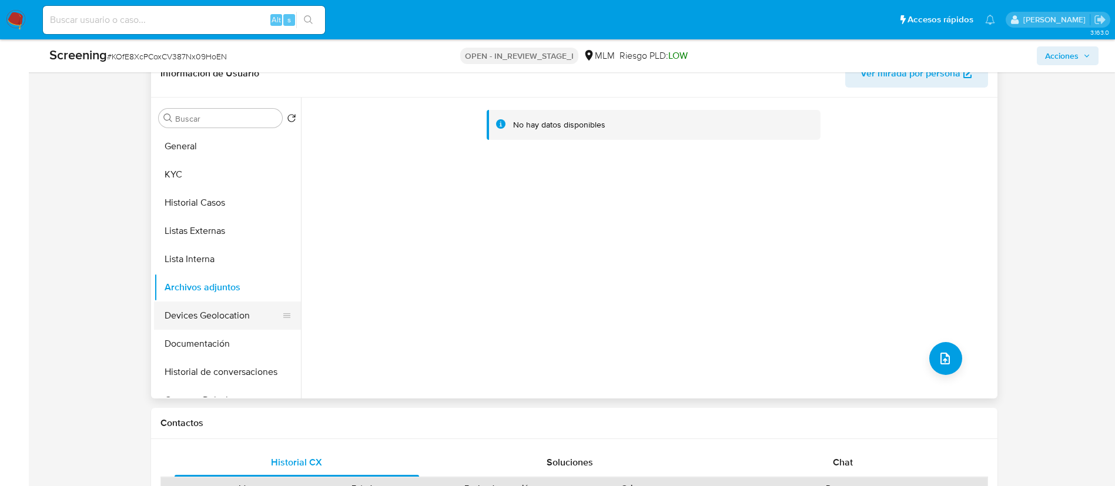
click at [226, 320] on button "Devices Geolocation" at bounding box center [223, 316] width 138 height 28
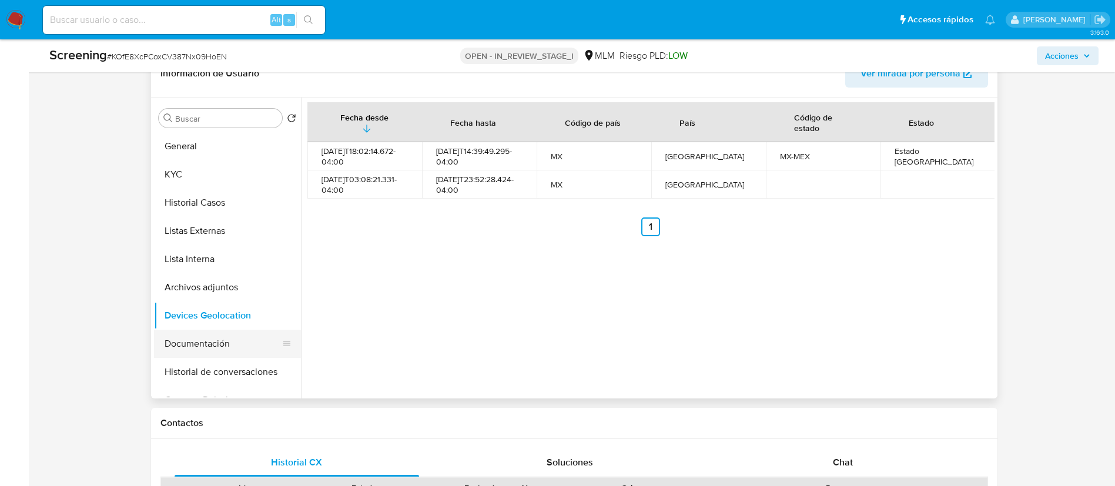
click at [229, 342] on button "Documentación" at bounding box center [223, 344] width 138 height 28
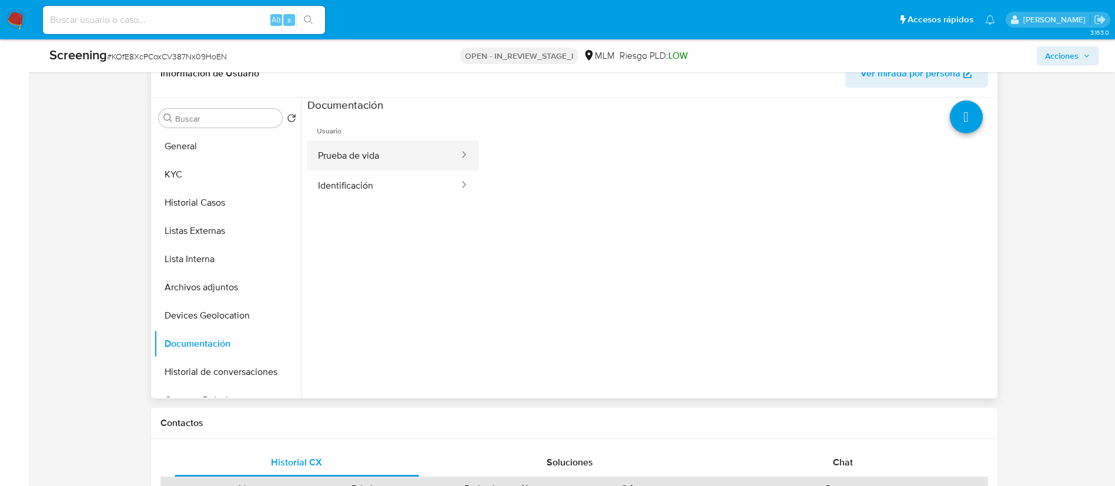
click at [322, 149] on button "Prueba de vida" at bounding box center [384, 156] width 153 height 30
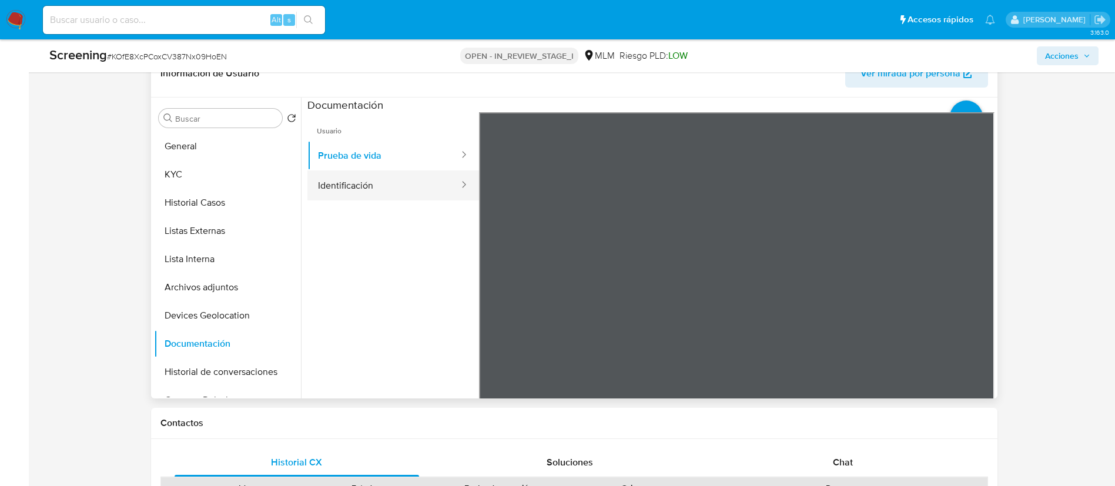
click at [397, 185] on button "Identificación" at bounding box center [384, 186] width 153 height 30
click at [230, 374] on button "Historial de conversaciones" at bounding box center [223, 372] width 138 height 28
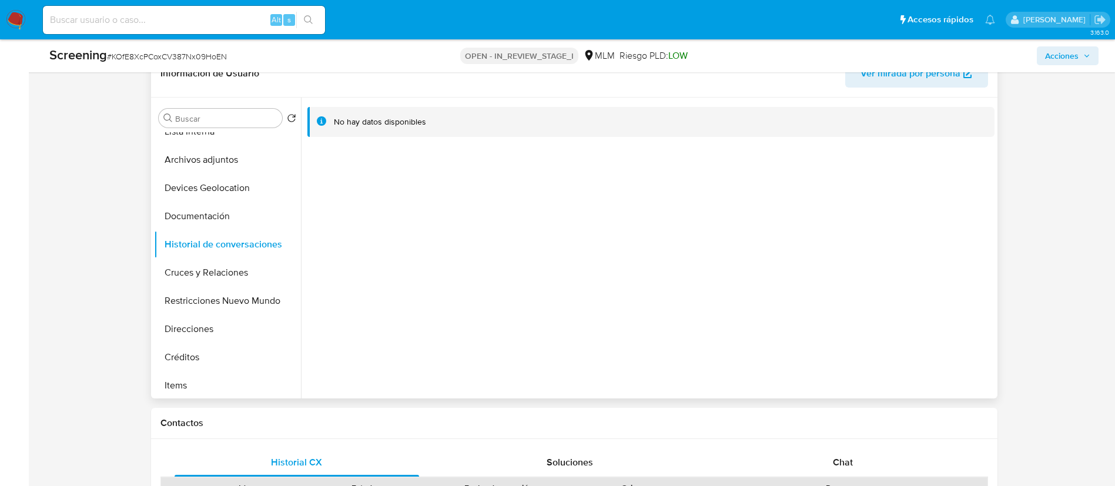
scroll to position [131, 0]
click at [227, 273] on button "Cruces y Relaciones" at bounding box center [223, 269] width 138 height 28
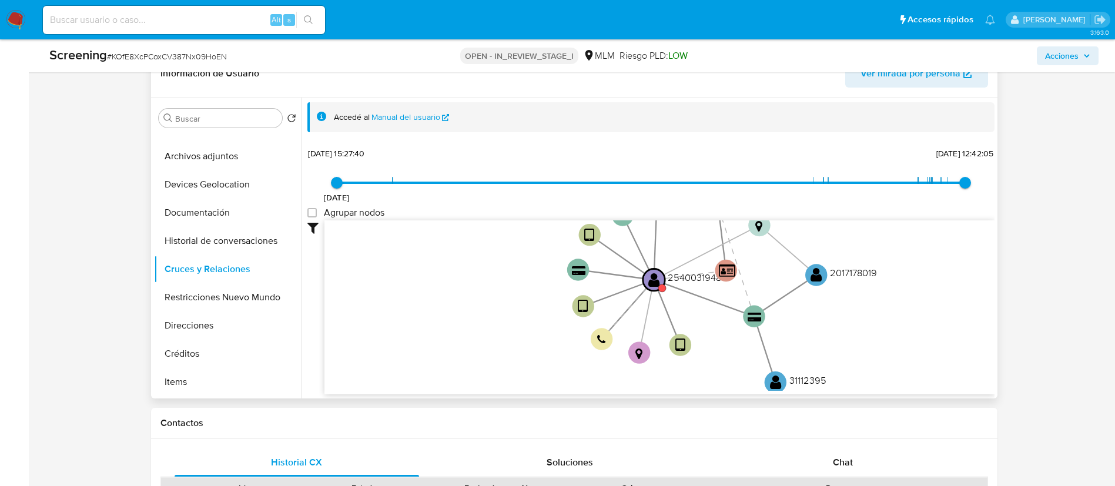
drag, startPoint x: 725, startPoint y: 312, endPoint x: 662, endPoint y: 356, distance: 76.8
click at [662, 356] on icon "device-6722687ef243f2acc49d8f03  user-2540031948  2540031948 device-687938499…" at bounding box center [660, 305] width 670 height 171
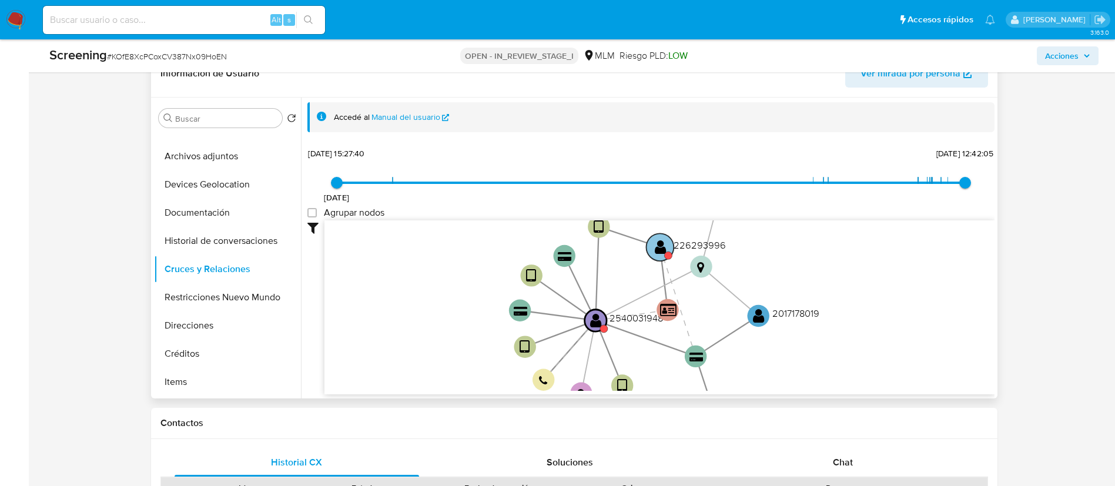
click at [658, 254] on text "" at bounding box center [660, 247] width 12 height 16
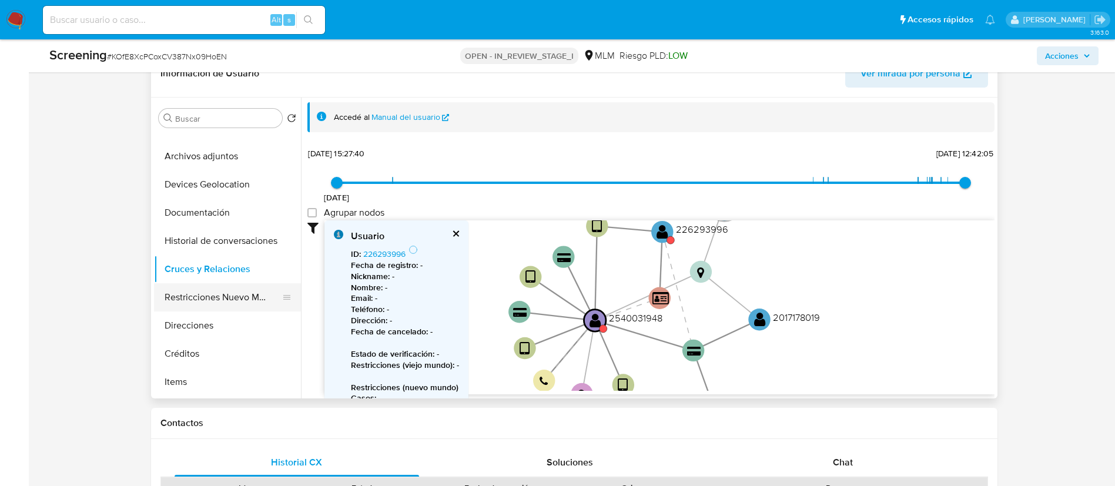
click at [204, 290] on button "Restricciones Nuevo Mundo" at bounding box center [223, 297] width 138 height 28
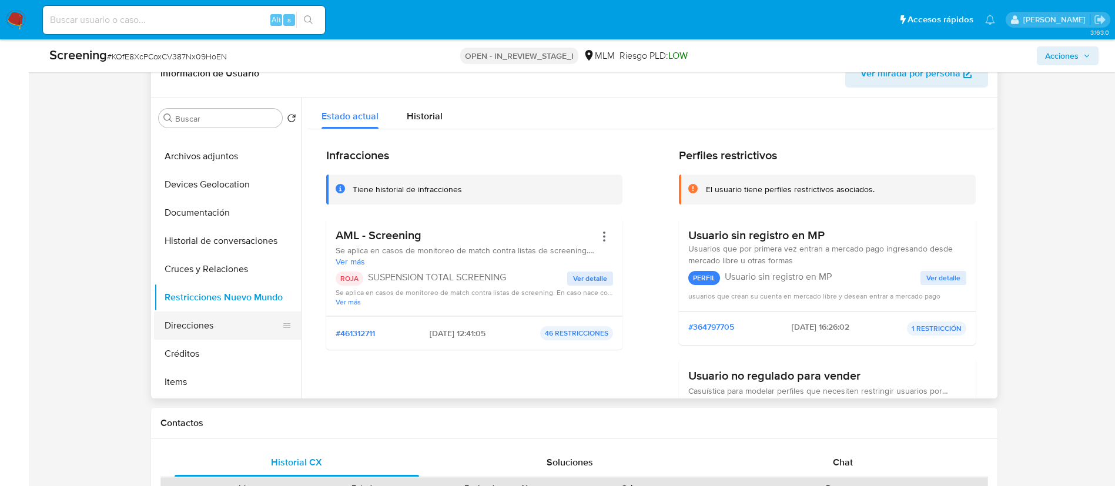
click at [235, 315] on button "Direcciones" at bounding box center [223, 326] width 138 height 28
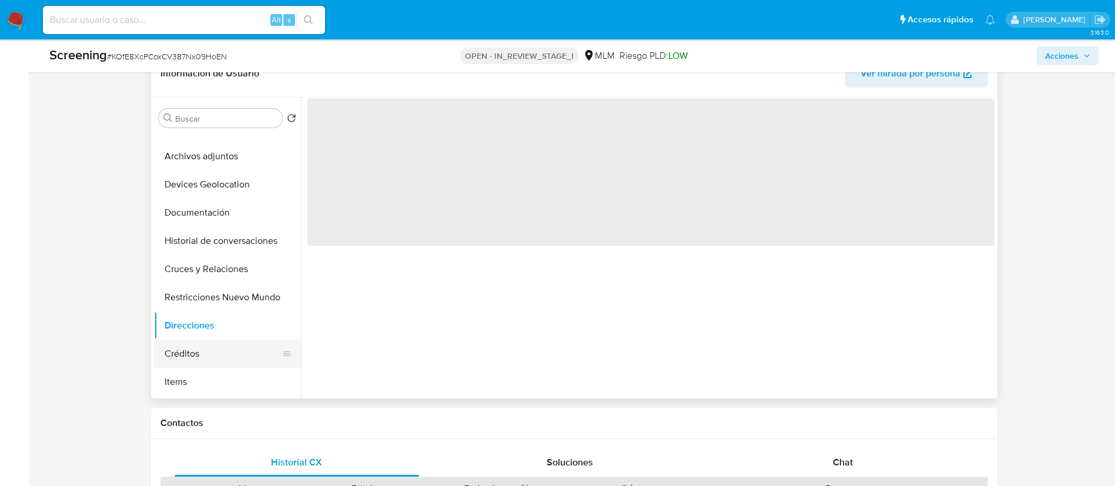
click at [213, 340] on button "Créditos" at bounding box center [223, 354] width 138 height 28
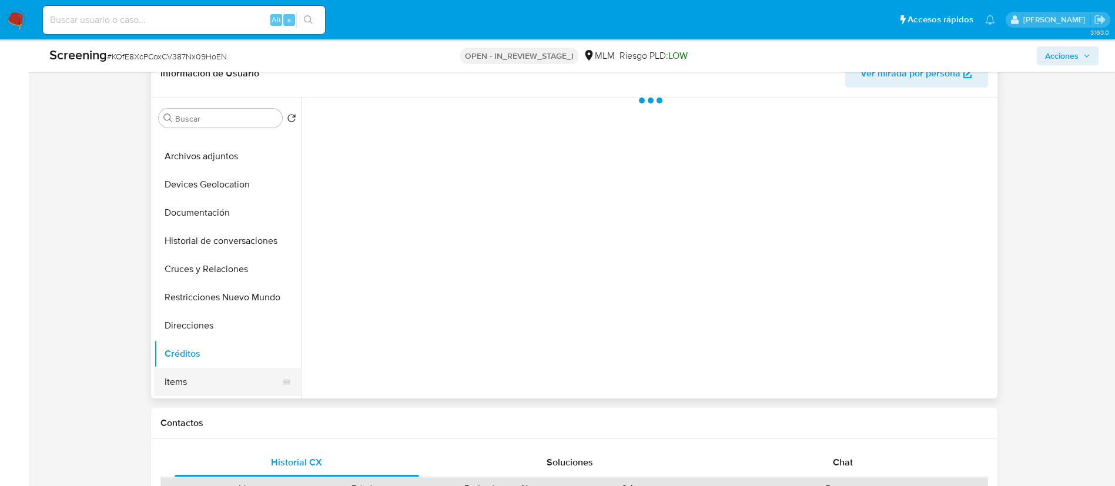
click at [202, 377] on button "Items" at bounding box center [223, 382] width 138 height 28
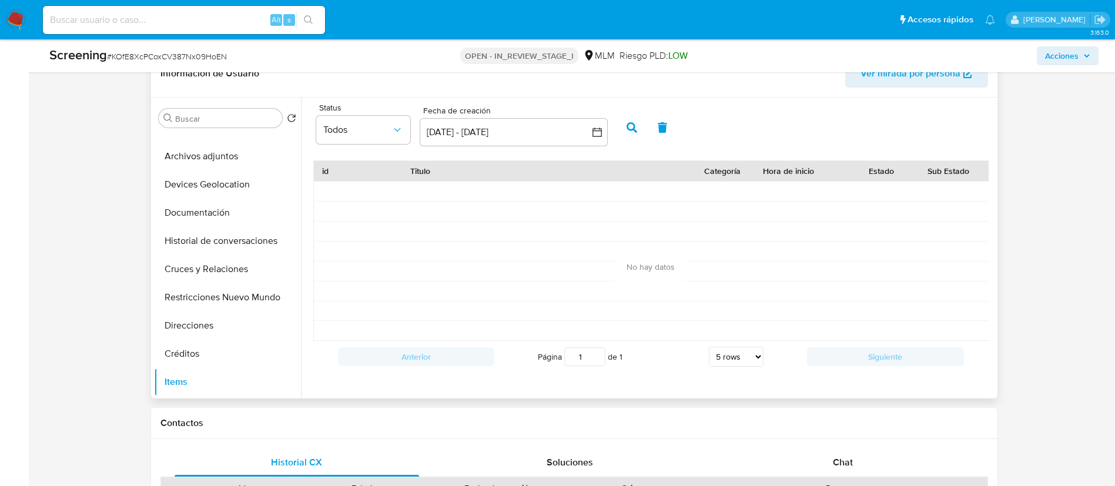
scroll to position [0, 0]
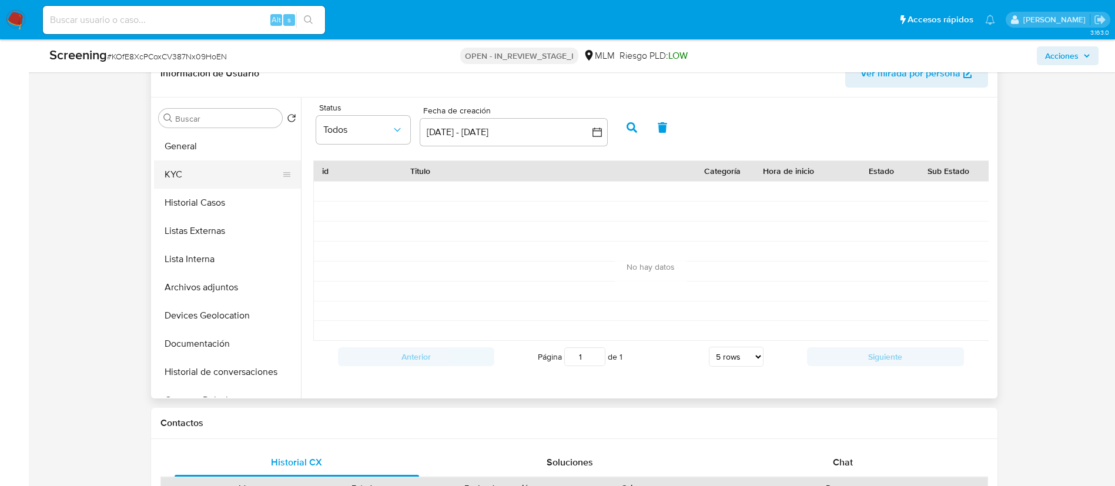
click at [220, 168] on button "KYC" at bounding box center [223, 175] width 138 height 28
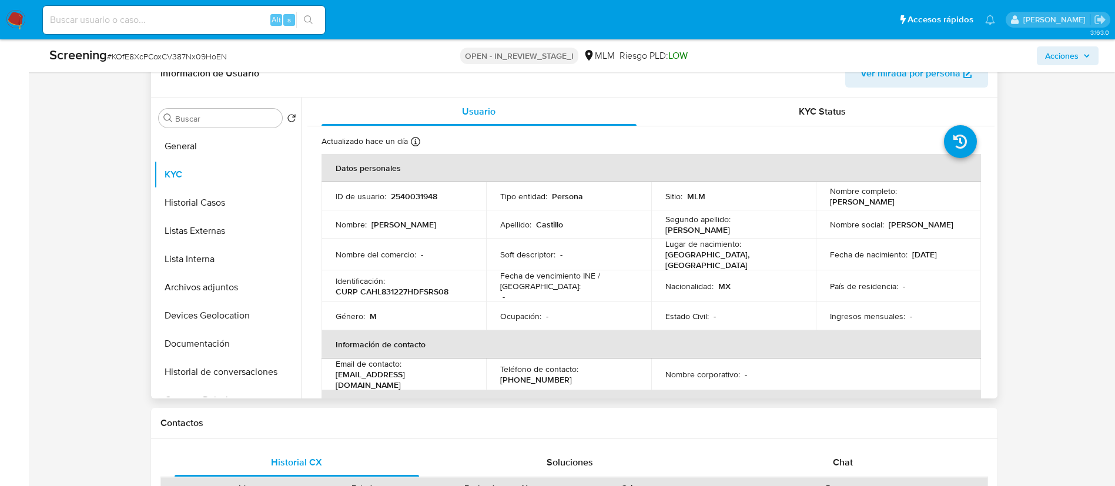
click at [422, 188] on td "ID de usuario : 2540031948" at bounding box center [404, 196] width 165 height 28
click at [415, 194] on p "2540031948" at bounding box center [414, 196] width 46 height 11
copy p "2540031948"
click at [417, 198] on p "2540031948" at bounding box center [414, 196] width 46 height 11
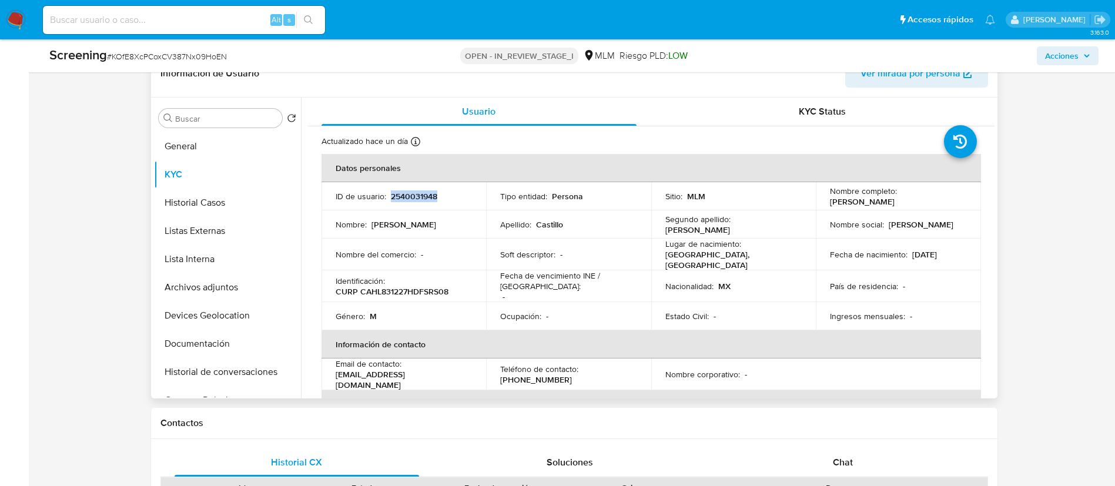
click at [417, 198] on p "2540031948" at bounding box center [414, 196] width 46 height 11
click at [421, 193] on p "2540031948" at bounding box center [414, 196] width 46 height 11
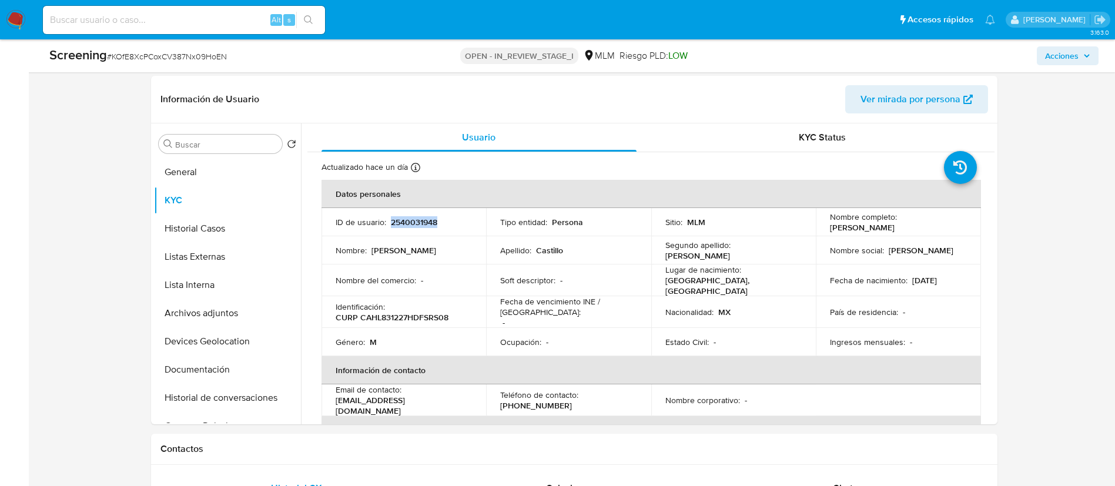
scroll to position [484, 0]
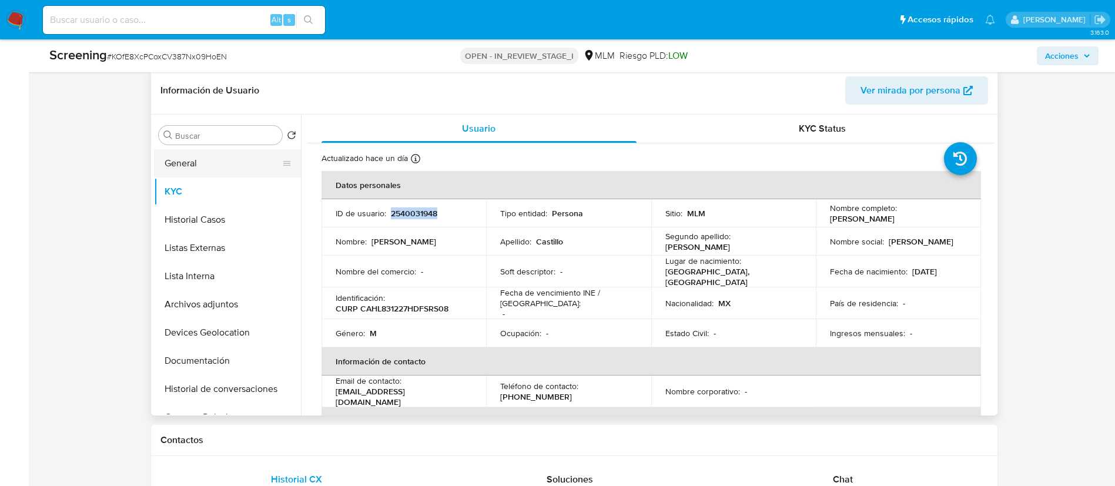
click at [197, 155] on button "General" at bounding box center [223, 163] width 138 height 28
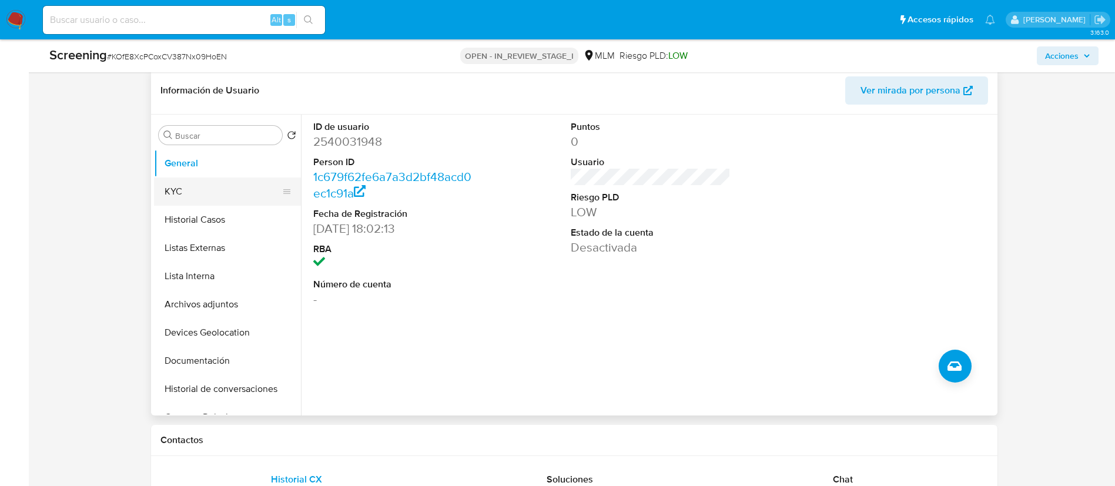
click at [228, 192] on button "KYC" at bounding box center [223, 192] width 138 height 28
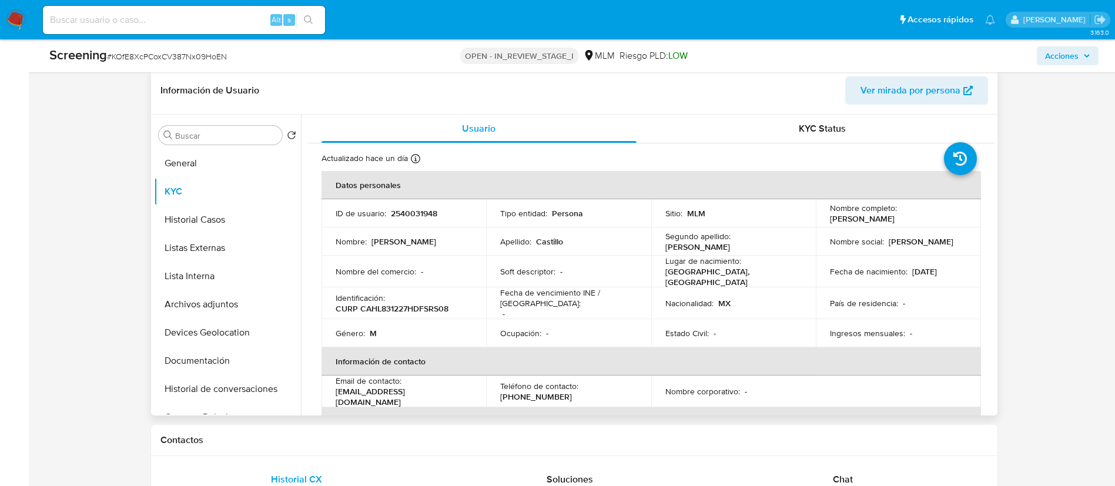
click at [399, 303] on p "CURP CAHL831227HDFSRS08" at bounding box center [392, 308] width 113 height 11
copy p "CAHL831227HDFSRS08"
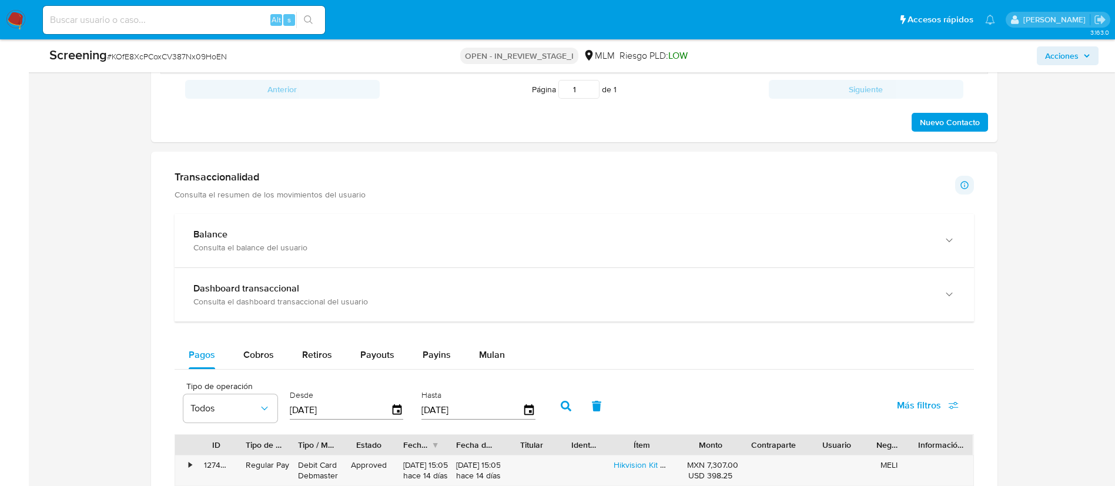
scroll to position [1038, 0]
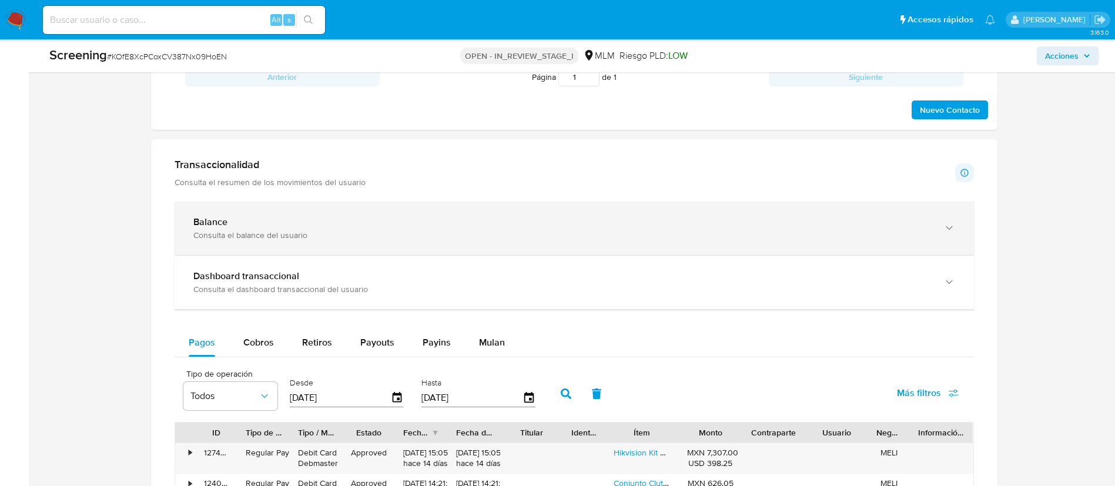
click at [908, 247] on div "Balance Consulta el balance del usuario" at bounding box center [575, 229] width 800 height 54
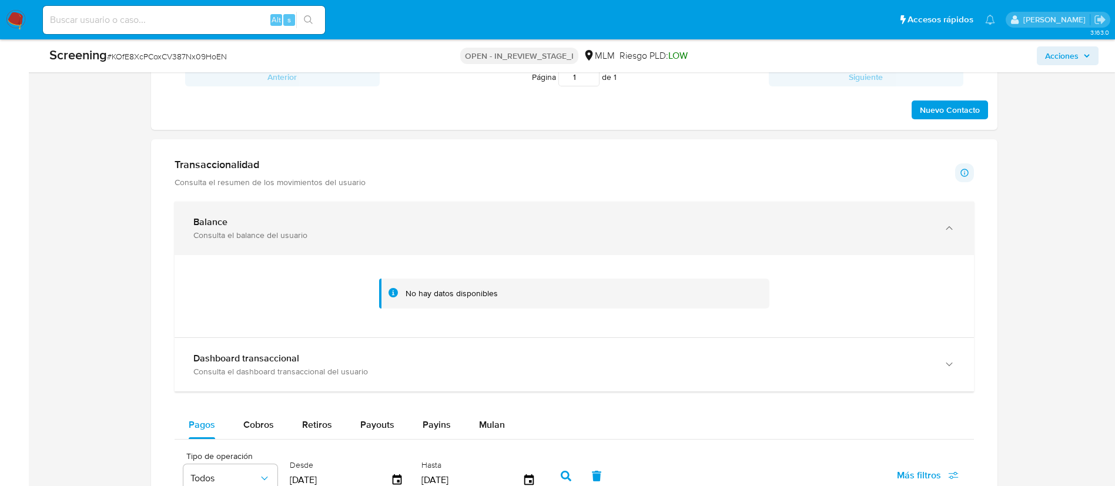
click at [908, 247] on div "Balance Consulta el balance del usuario" at bounding box center [575, 229] width 800 height 54
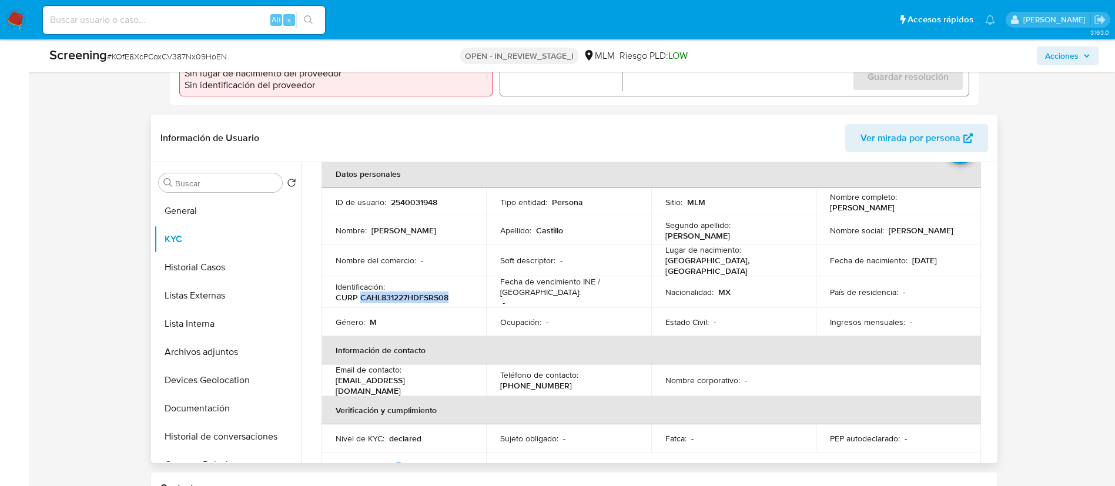
scroll to position [0, 0]
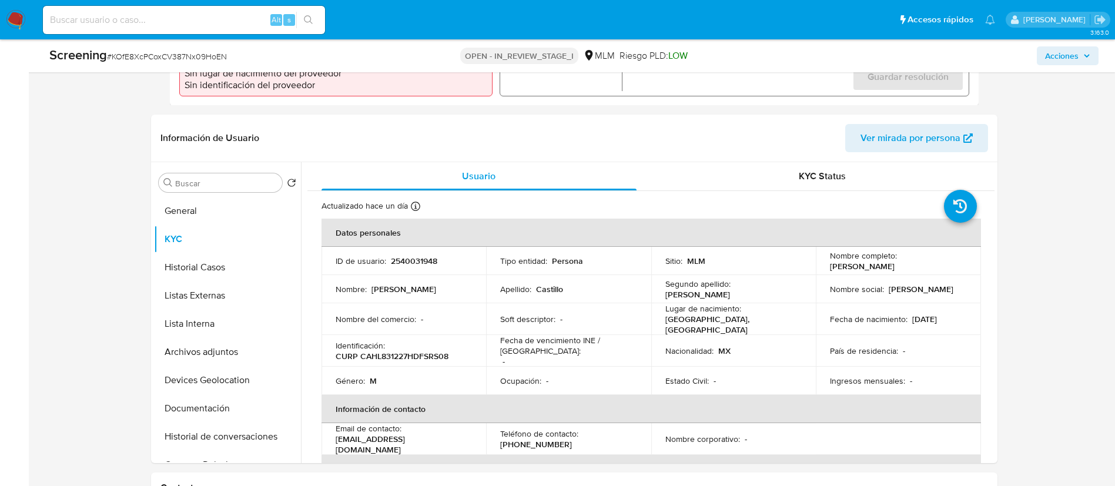
click at [164, 203] on button "General" at bounding box center [223, 211] width 138 height 28
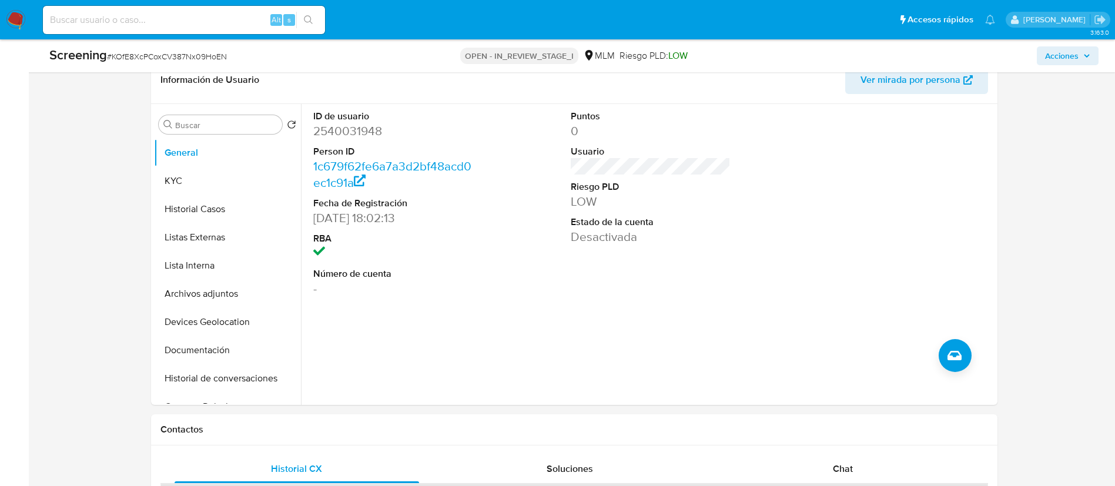
scroll to position [486, 0]
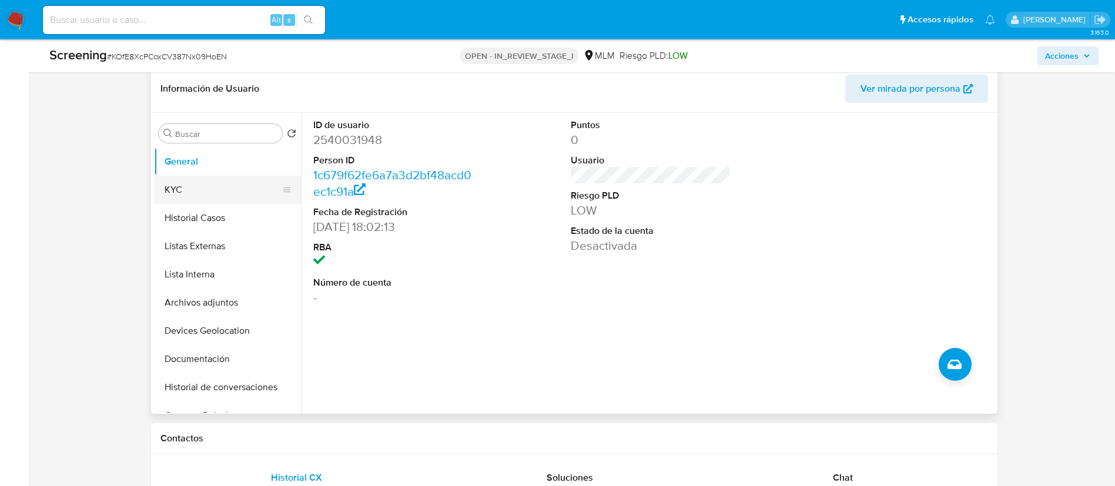
click at [176, 198] on button "KYC" at bounding box center [223, 190] width 138 height 28
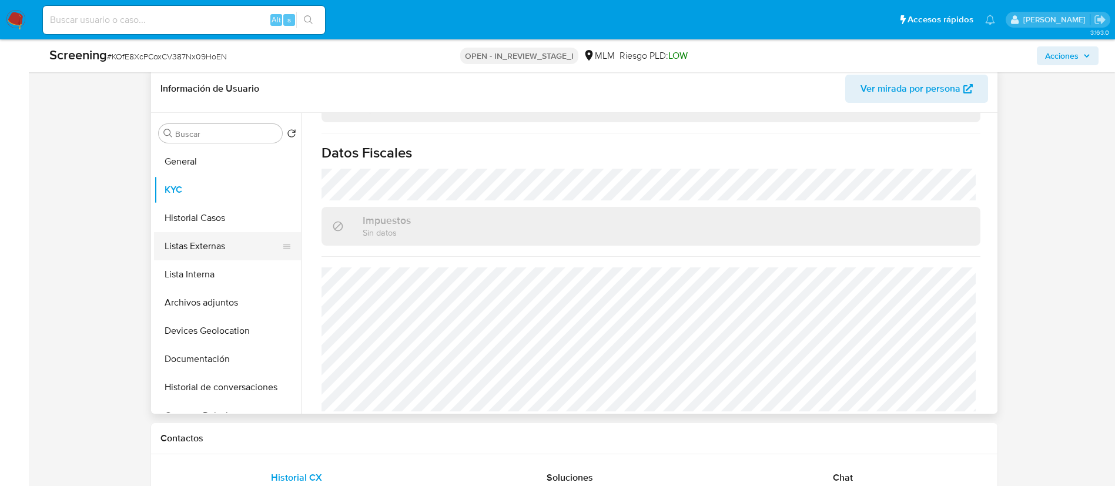
click at [202, 232] on ul "General KYC Historial Casos Listas Externas Lista Interna Archivos adjuntos Dev…" at bounding box center [227, 280] width 147 height 265
click at [208, 221] on button "Historial Casos" at bounding box center [223, 218] width 138 height 28
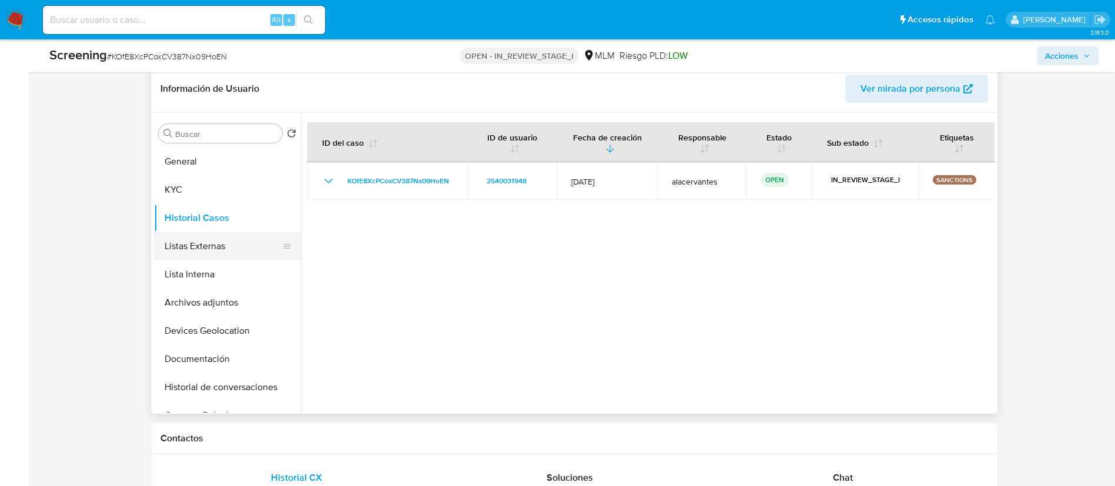
click at [226, 257] on button "Listas Externas" at bounding box center [223, 246] width 138 height 28
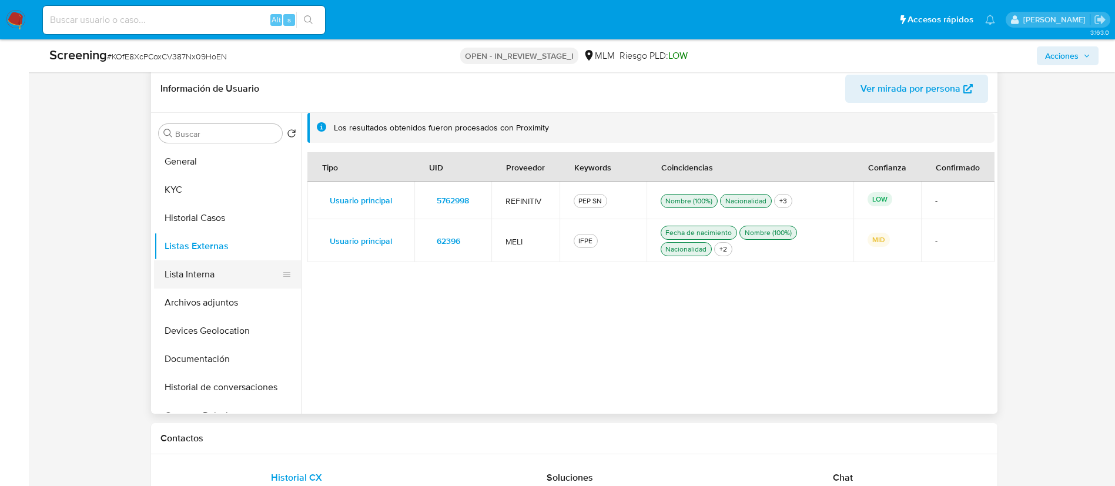
click at [195, 284] on button "Lista Interna" at bounding box center [223, 274] width 138 height 28
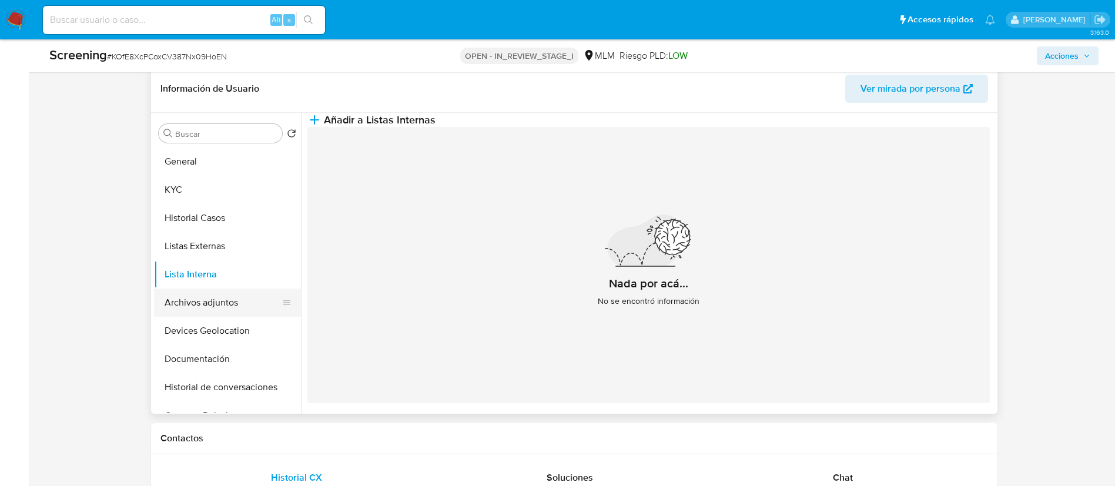
click at [217, 314] on button "Archivos adjuntos" at bounding box center [223, 303] width 138 height 28
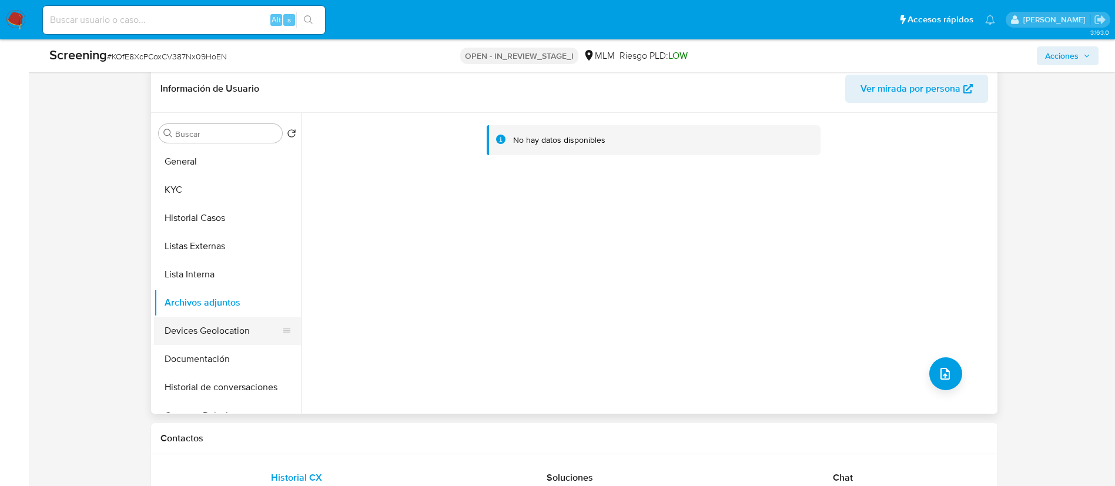
click at [205, 340] on button "Devices Geolocation" at bounding box center [223, 331] width 138 height 28
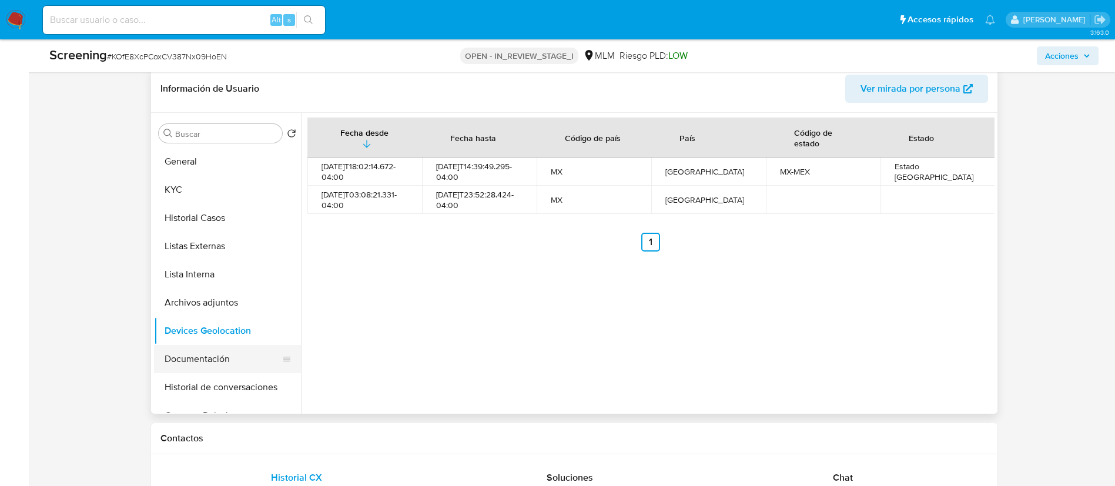
click at [173, 364] on button "Documentación" at bounding box center [223, 359] width 138 height 28
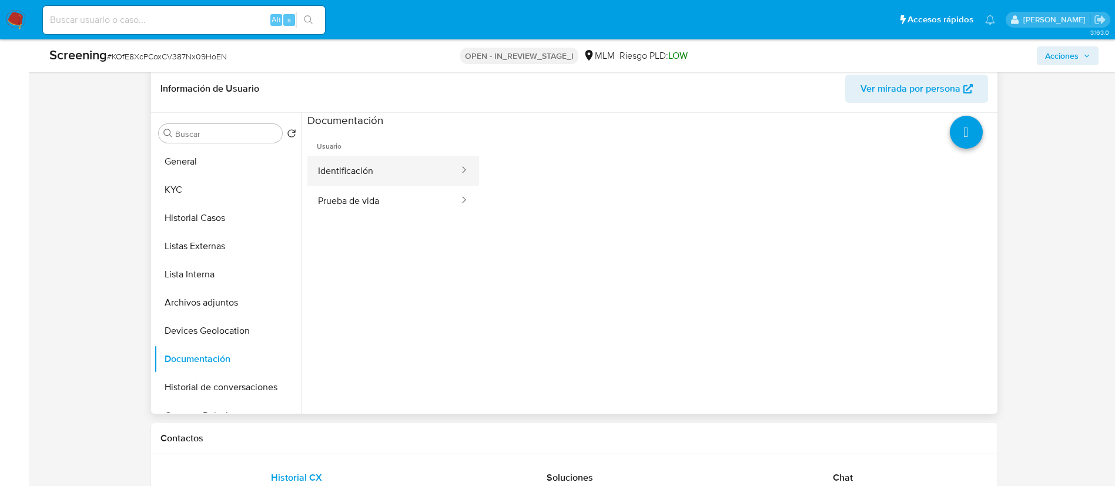
click at [422, 162] on button "Identificación" at bounding box center [384, 171] width 153 height 30
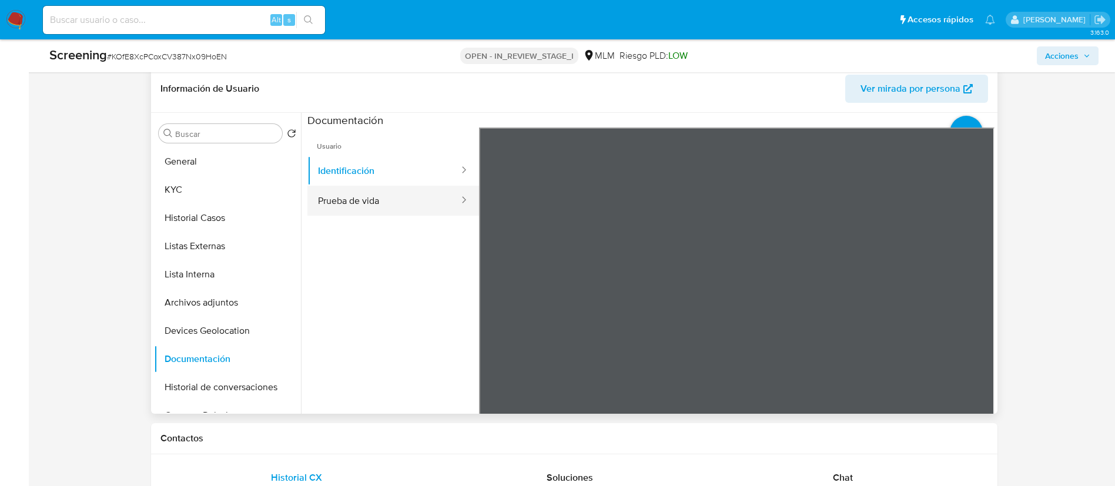
click at [397, 209] on button "Prueba de vida" at bounding box center [384, 201] width 153 height 30
click at [431, 178] on button "Identificación" at bounding box center [384, 171] width 153 height 30
click at [205, 379] on button "Historial de conversaciones" at bounding box center [223, 387] width 138 height 28
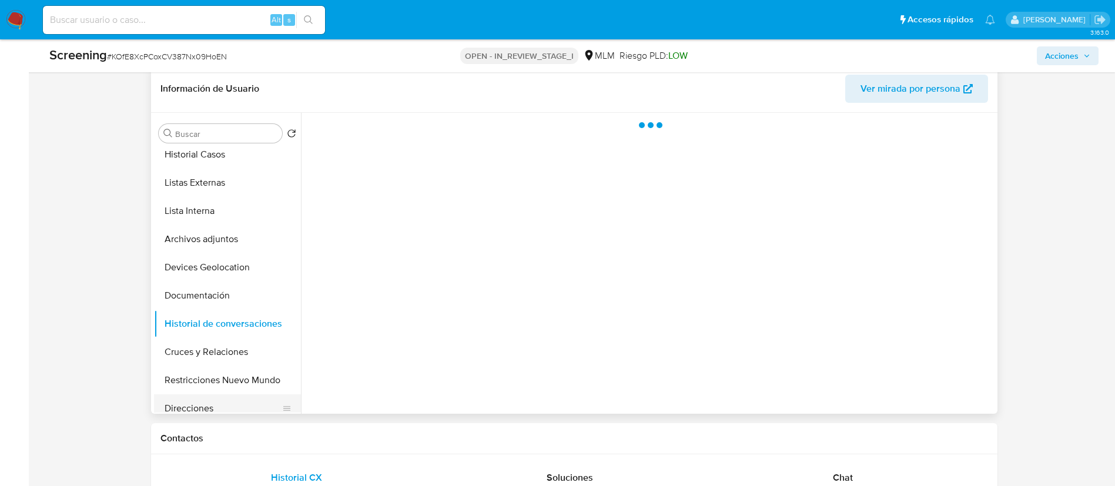
scroll to position [176, 0]
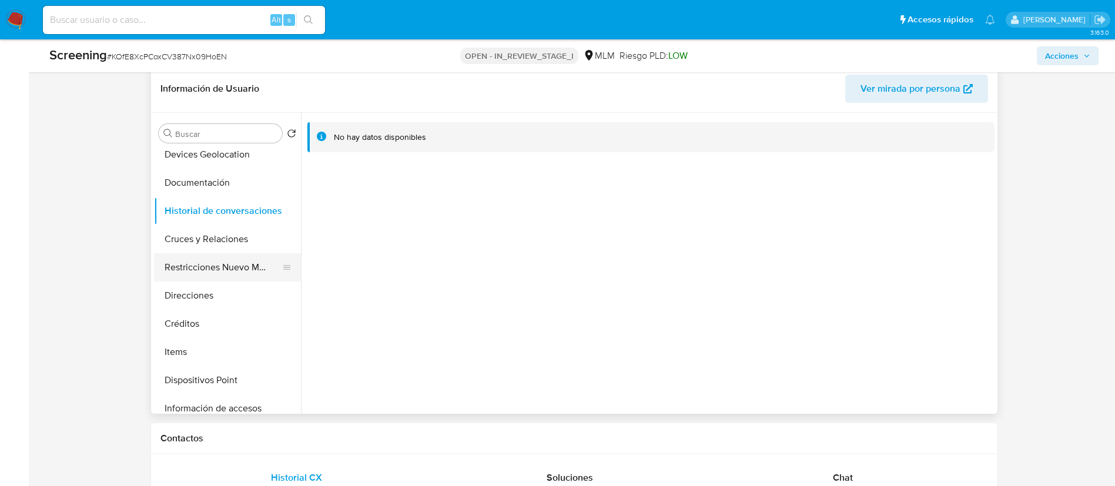
click at [244, 267] on button "Restricciones Nuevo Mundo" at bounding box center [223, 267] width 138 height 28
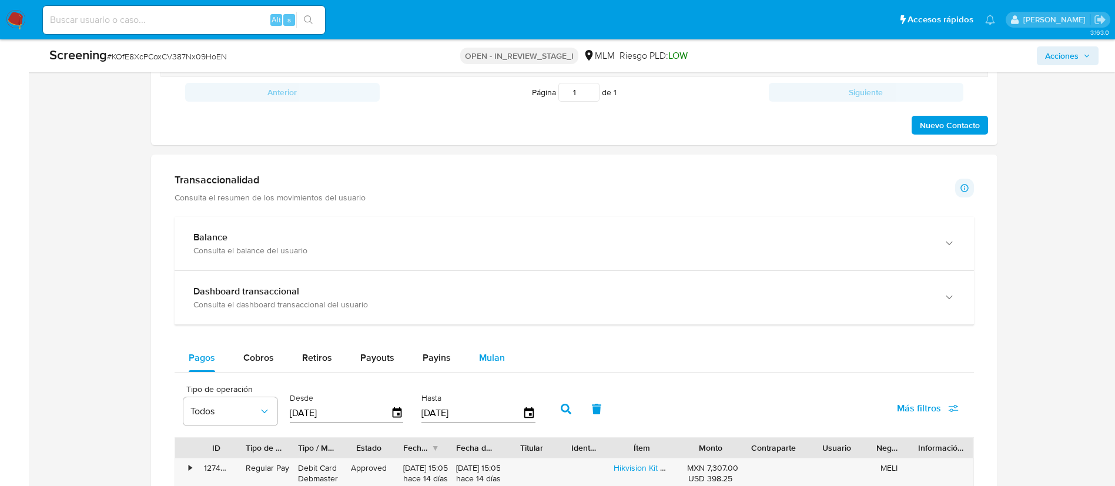
scroll to position [1103, 0]
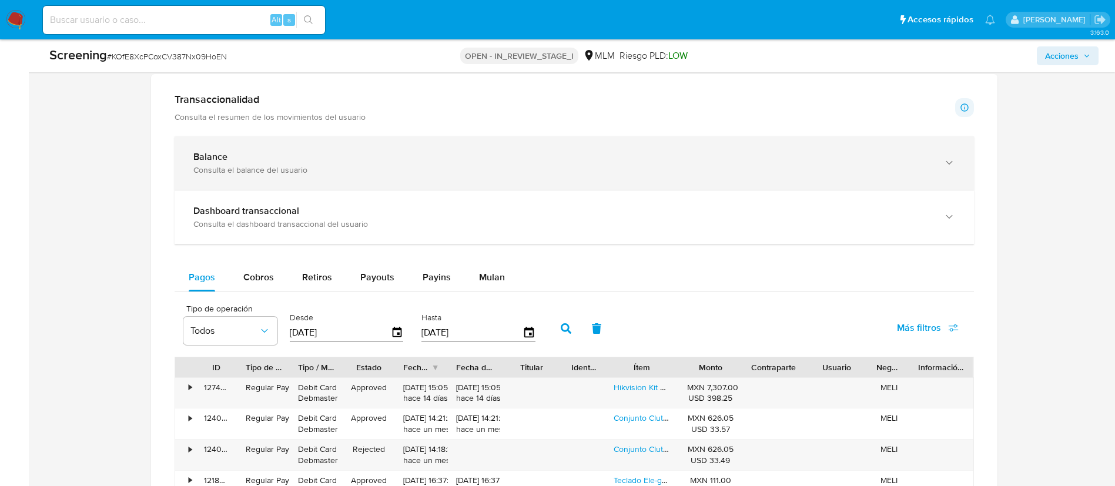
click at [481, 176] on div "Balance Consulta el balance del usuario" at bounding box center [575, 163] width 800 height 54
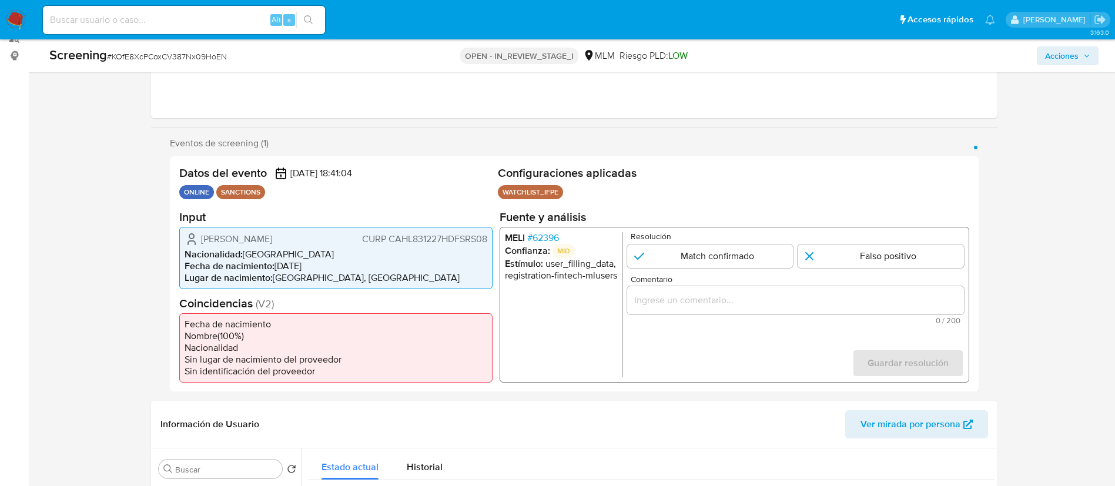
scroll to position [176, 0]
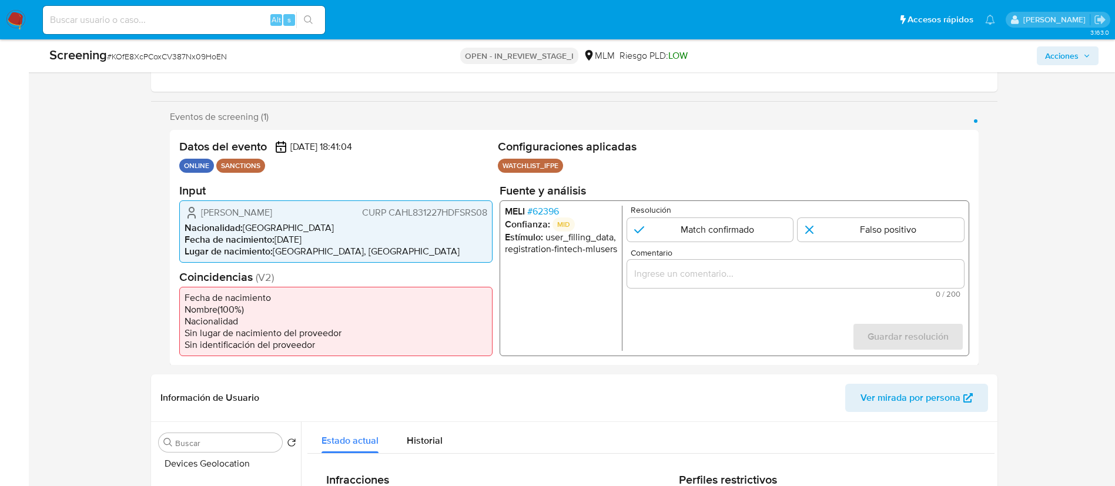
click at [545, 212] on span "# 62396" at bounding box center [543, 211] width 32 height 12
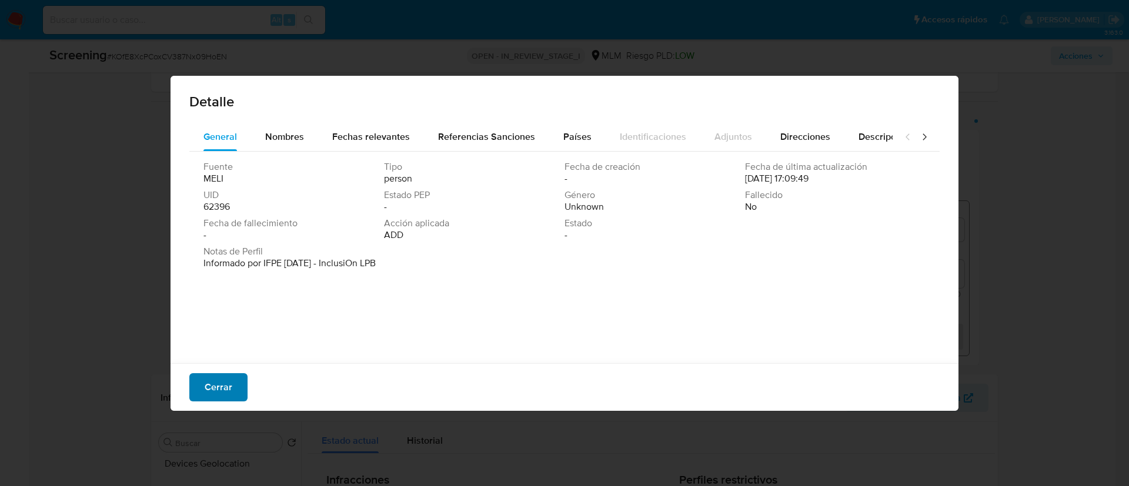
click at [219, 379] on span "Cerrar" at bounding box center [219, 388] width 28 height 26
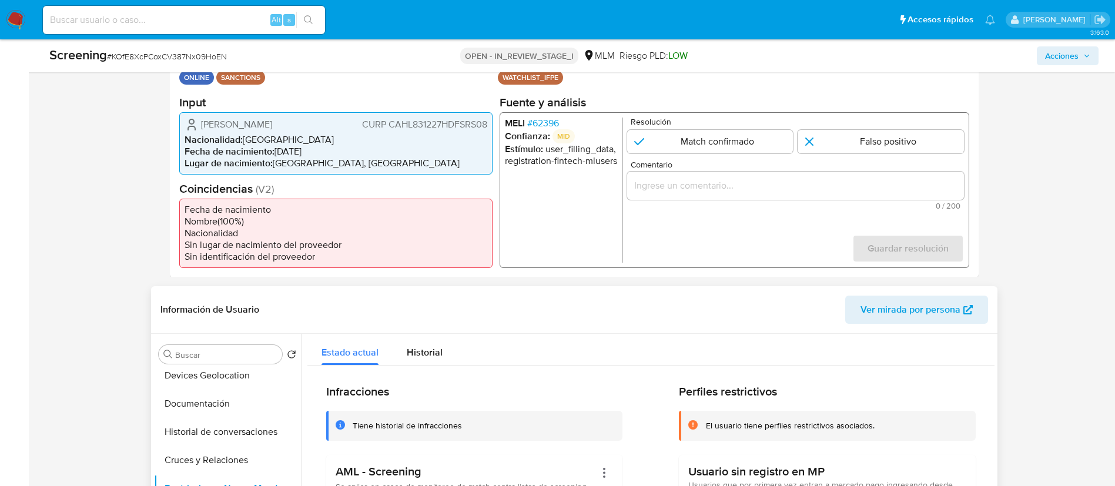
scroll to position [0, 0]
click at [196, 383] on button "General" at bounding box center [223, 383] width 138 height 28
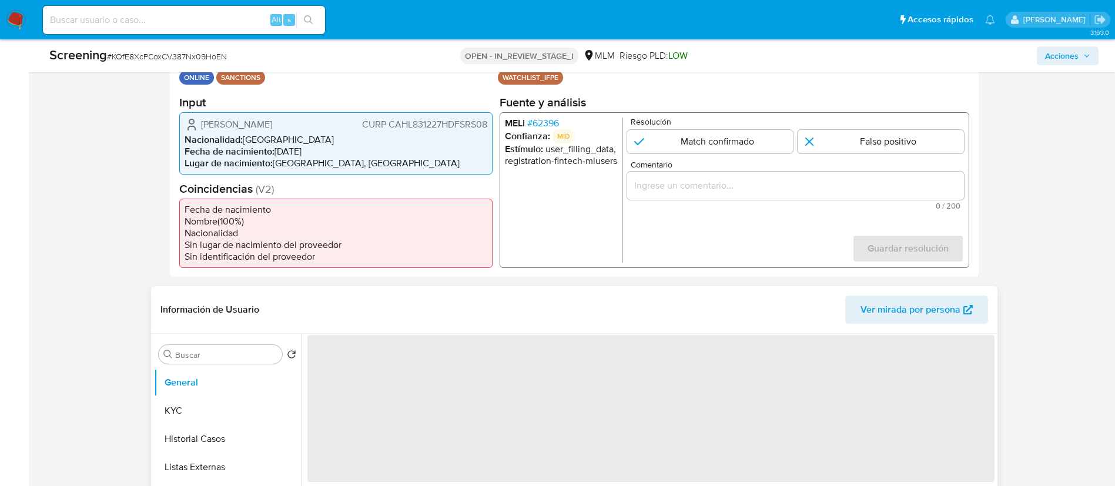
scroll to position [441, 0]
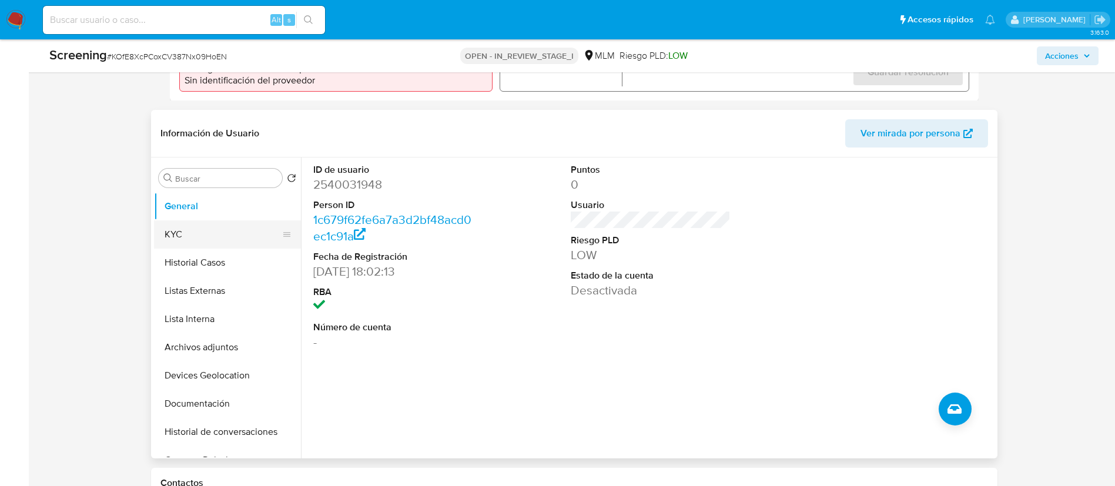
click at [196, 229] on button "KYC" at bounding box center [223, 234] width 138 height 28
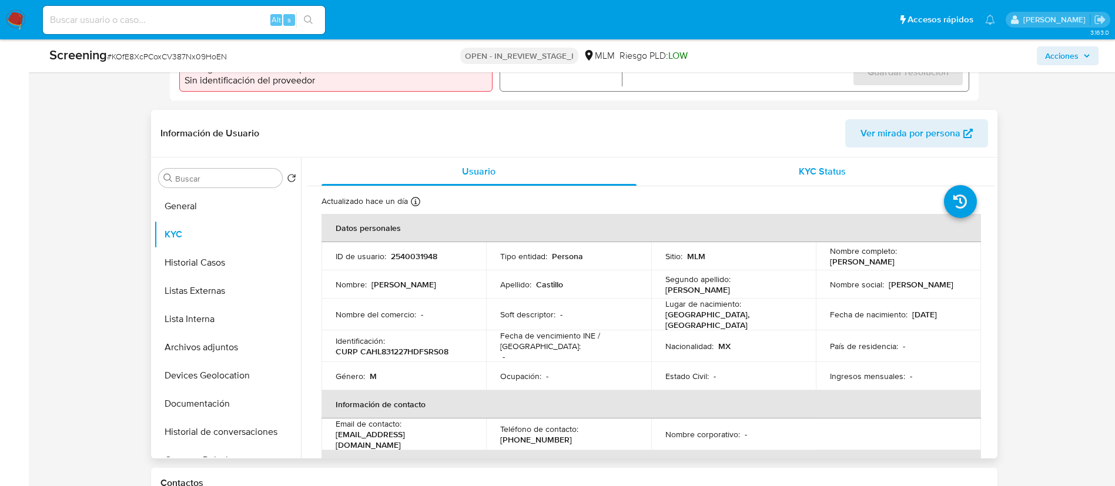
click at [754, 161] on div "KYC Status" at bounding box center [823, 172] width 316 height 28
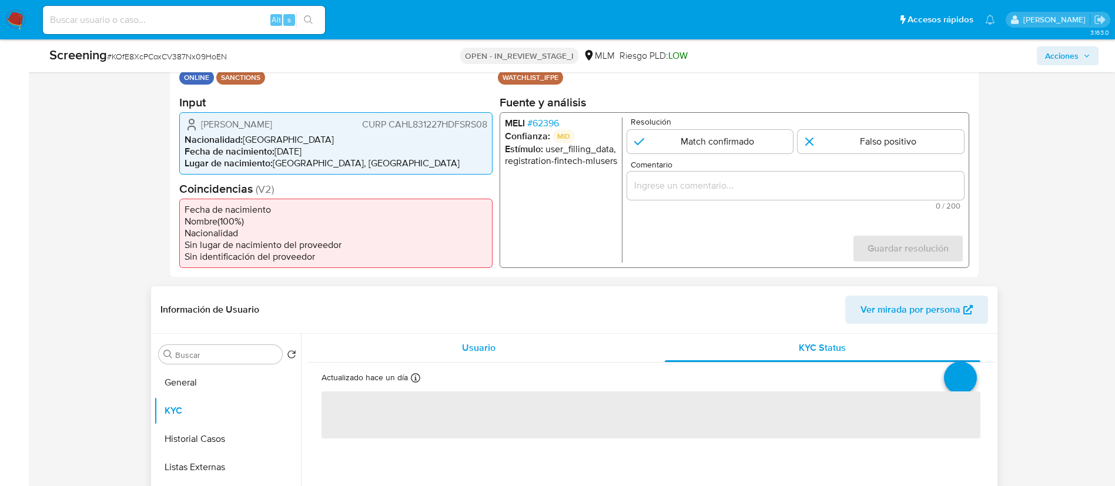
click at [467, 350] on span "Usuario" at bounding box center [479, 348] width 34 height 14
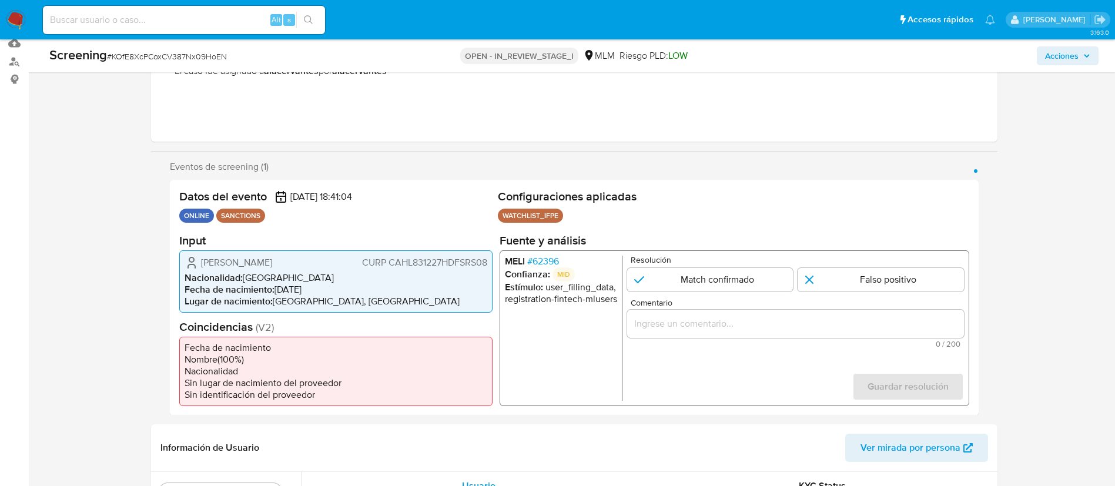
scroll to position [176, 0]
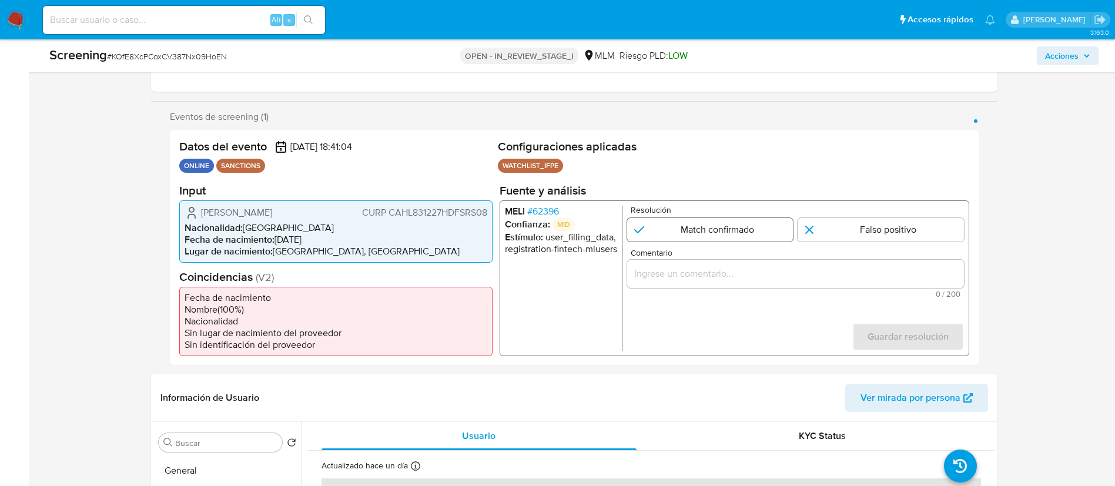
click at [720, 226] on input "1 de 1" at bounding box center [710, 230] width 166 height 24
radio input "true"
click at [733, 270] on input "Comentario" at bounding box center [795, 273] width 337 height 15
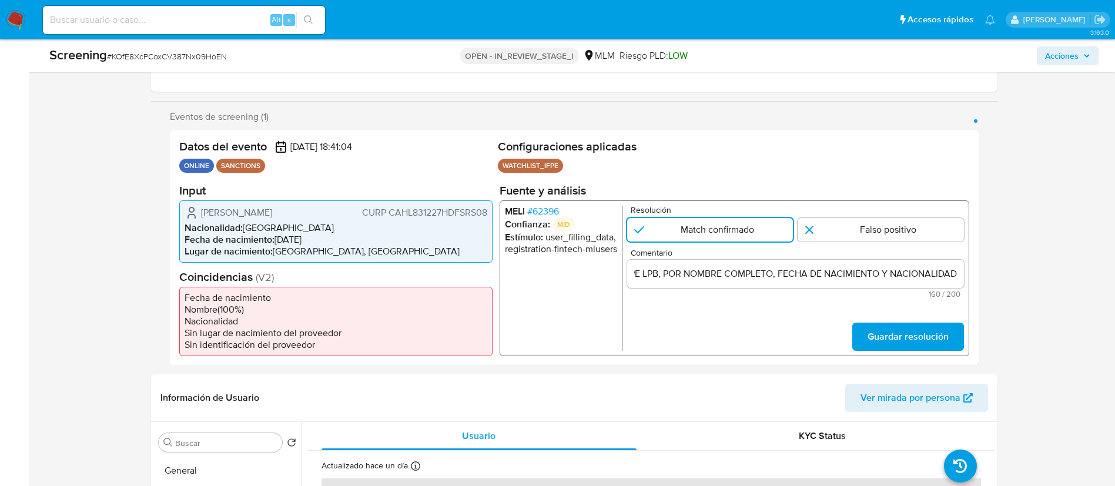
scroll to position [0, 0]
drag, startPoint x: 788, startPoint y: 289, endPoint x: 776, endPoint y: 300, distance: 16.7
click at [784, 296] on div "Comentario ALERTA DETONA POR SCREENING ONLINE , SE CONFIRMA COINCIDENCIA EN LIS…" at bounding box center [795, 272] width 337 height 49
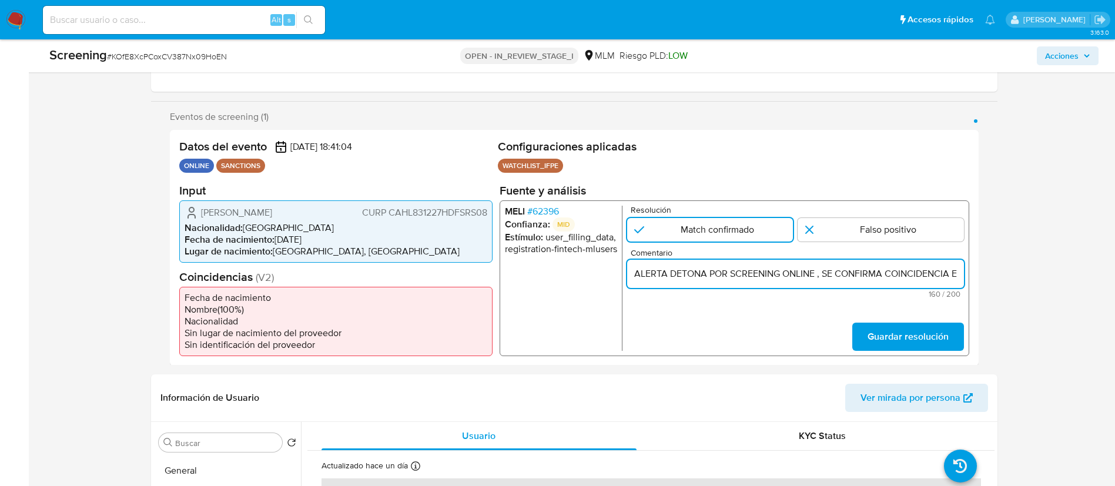
click at [724, 274] on input "ALERTA DETONA POR SCREENING ONLINE , SE CONFIRMA COINCIDENCIA EN LISTA DE SANCI…" at bounding box center [795, 273] width 337 height 15
drag, startPoint x: 824, startPoint y: 272, endPoint x: 569, endPoint y: 316, distance: 258.3
click at [569, 316] on div "MELI # 62396 Confianza: MID Estímulo : user_filling_data, registration-fintech-…" at bounding box center [734, 278] width 470 height 156
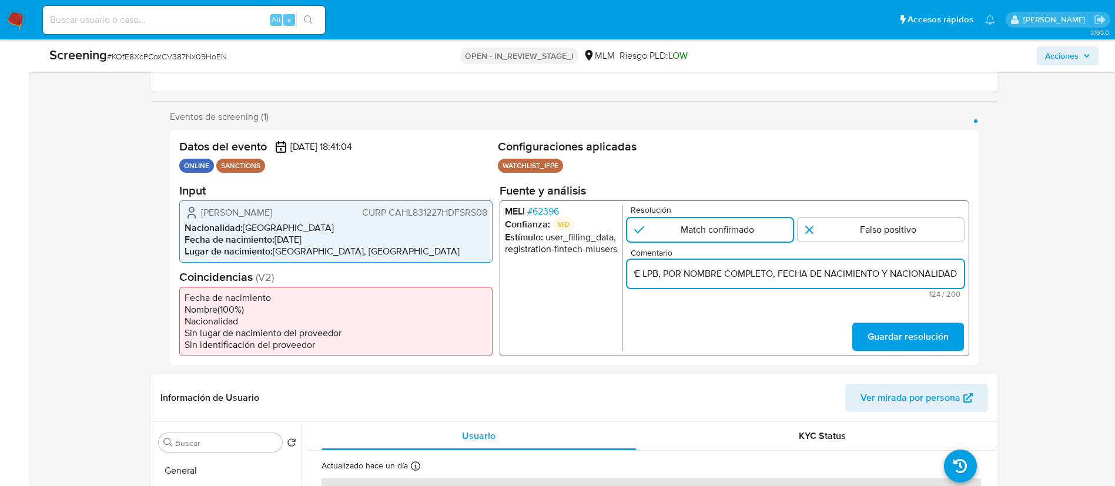
paste input "NOMBRE JOSE LUIS CASTILLO HERNANDEZ"
click at [768, 273] on input "SE CONFIRMA COINCIDENCIA EN LISTA DE SANCIONES DENOMINADA IFPE LPB, POR NOMBRE …" at bounding box center [795, 273] width 337 height 15
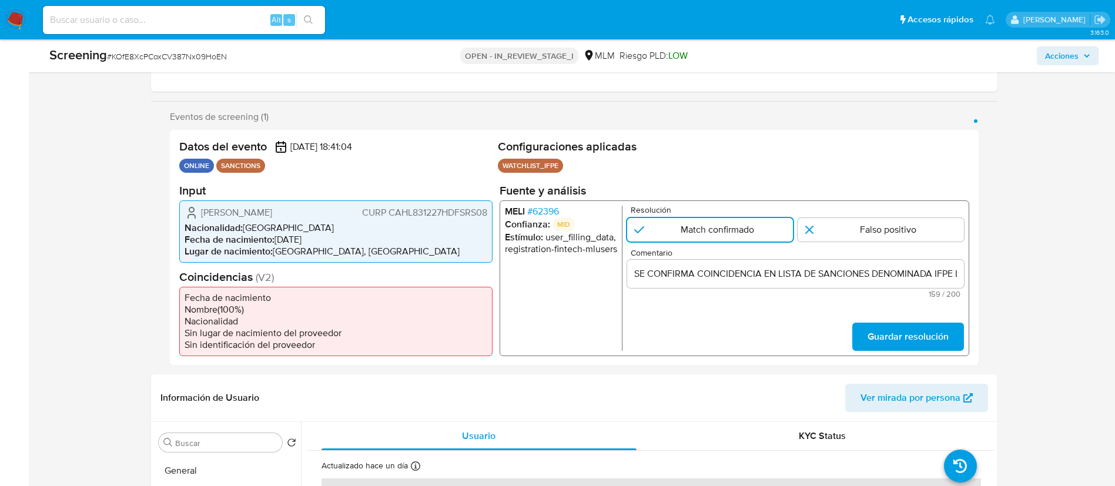
click at [901, 271] on input "SE CONFIRMA COINCIDENCIA EN LISTA DE SANCIONES DENOMINADA IFPE LPB, POR NOMBRE …" at bounding box center [795, 273] width 337 height 15
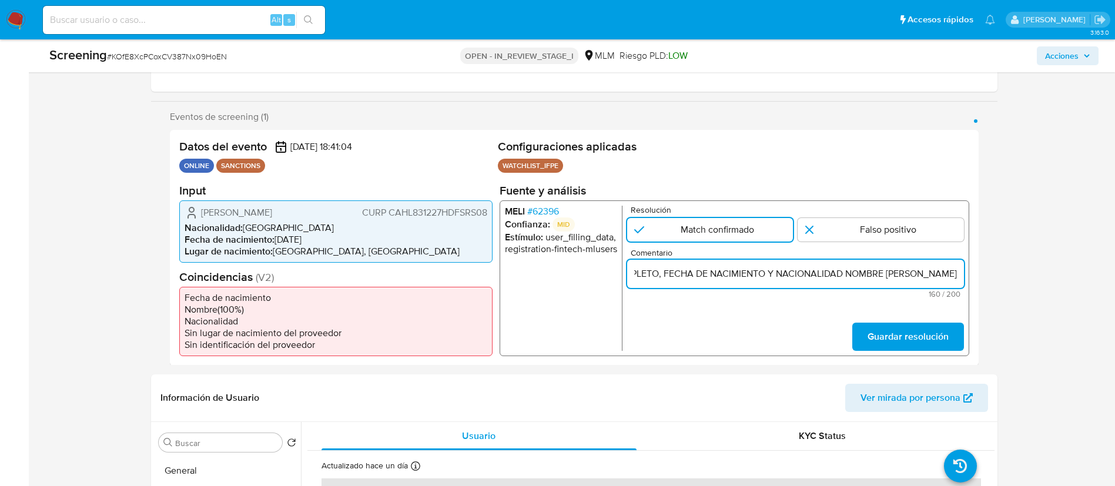
paste input "CURP CAHL831227HDFSRS08"
drag, startPoint x: 925, startPoint y: 279, endPoint x: 586, endPoint y: 270, distance: 339.4
click at [586, 269] on div "MELI # 62396 Confianza: MID Estímulo : user_filling_data, registration-fintech-…" at bounding box center [734, 278] width 470 height 156
click at [659, 270] on input "SE CONFIRMA COINCIDENCIA EN LISTA DE SANCIONES DENOMINADA IFPE LPB, POR NOMBRE …" at bounding box center [795, 273] width 337 height 15
click at [647, 269] on input "SE CONFIRMA COINCIDENCIA EN LISTA DE SANCIONES DENOMINADA IFPE LPB, POR NOMBRE …" at bounding box center [795, 273] width 337 height 15
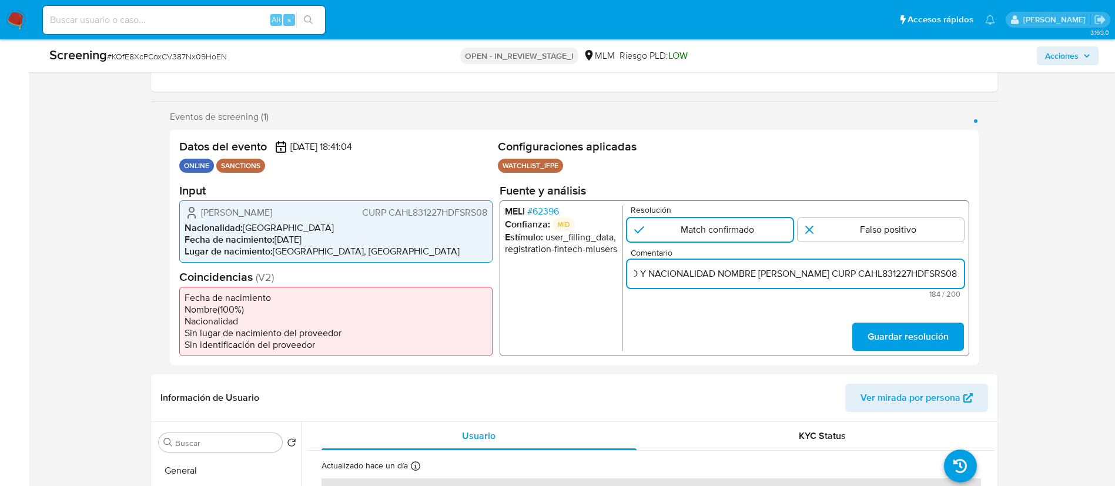
scroll to position [0, 636]
type input "SE CONFIRMA COINCIDENCIA EN LISTA DE SANCIONES DENOMINADA IFPE LPB, POR NOMBRE …"
click at [736, 229] on input "1 de 1" at bounding box center [710, 230] width 166 height 24
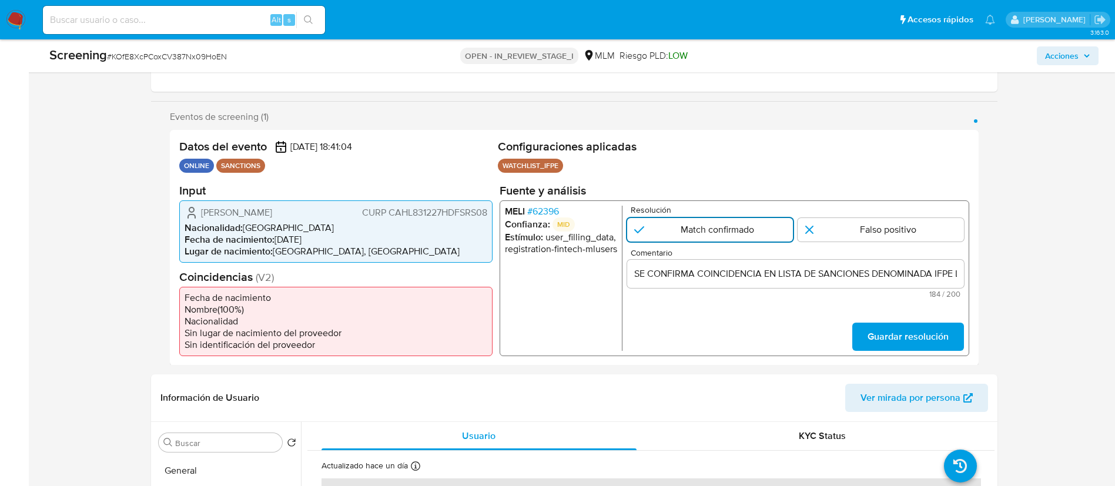
click at [736, 229] on input "1 de 1" at bounding box center [710, 230] width 166 height 24
click at [899, 338] on span "Guardar resolución" at bounding box center [907, 336] width 81 height 26
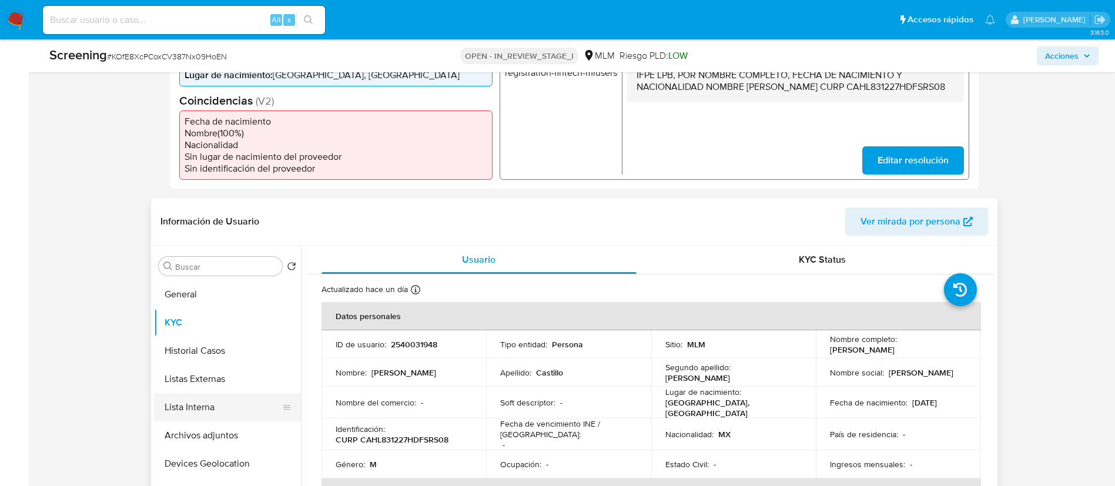
click at [218, 397] on button "Lista Interna" at bounding box center [223, 407] width 138 height 28
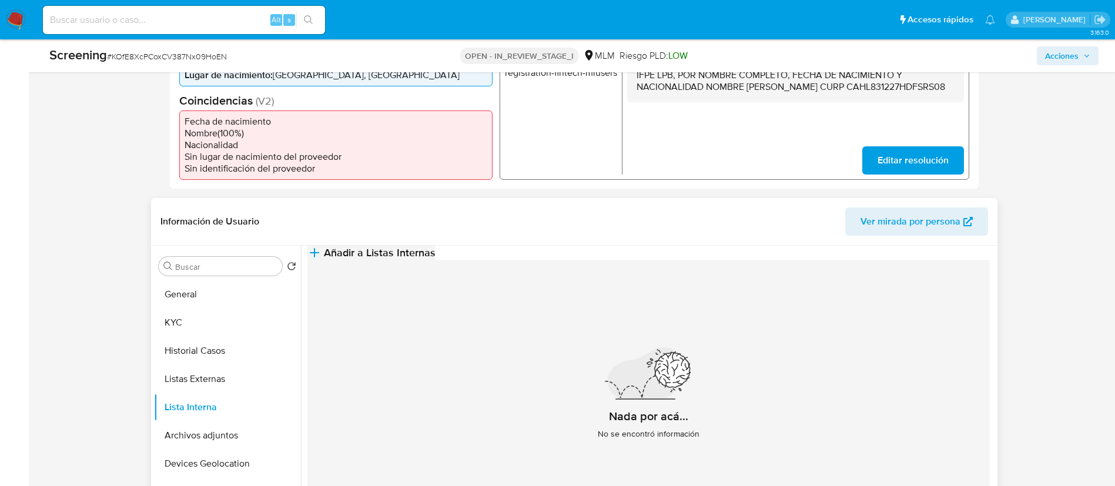
click at [436, 259] on span "Añadir a Listas Internas" at bounding box center [380, 252] width 112 height 13
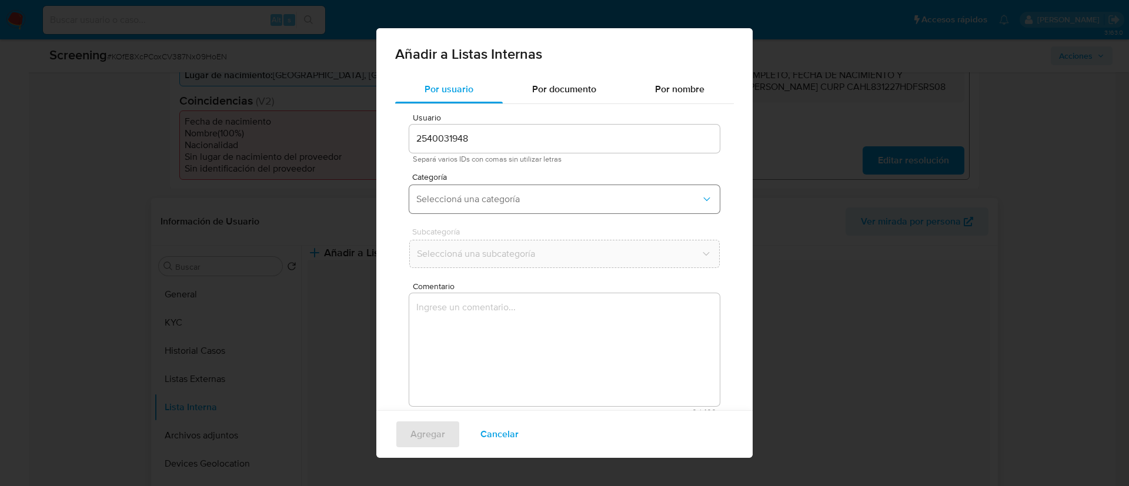
click at [470, 197] on span "Seleccioná una categoría" at bounding box center [558, 199] width 285 height 12
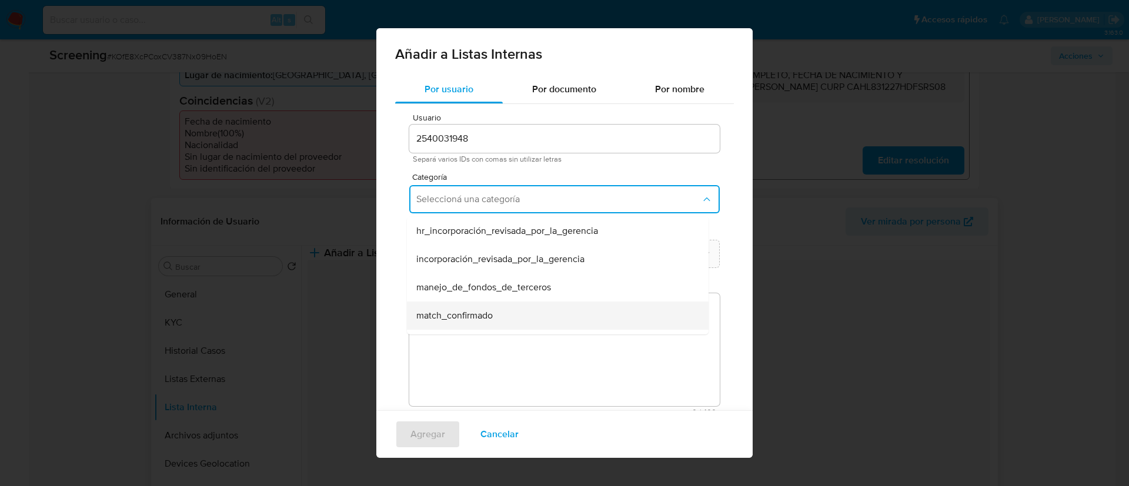
click at [502, 307] on div "match_confirmado" at bounding box center [554, 316] width 276 height 28
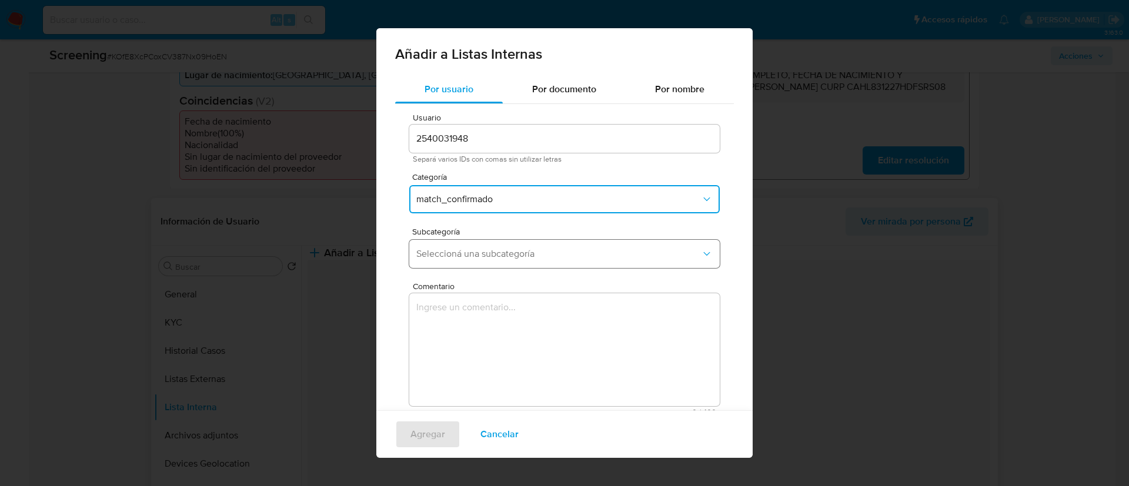
click at [517, 264] on button "Seleccioná una subcategoría" at bounding box center [564, 254] width 310 height 28
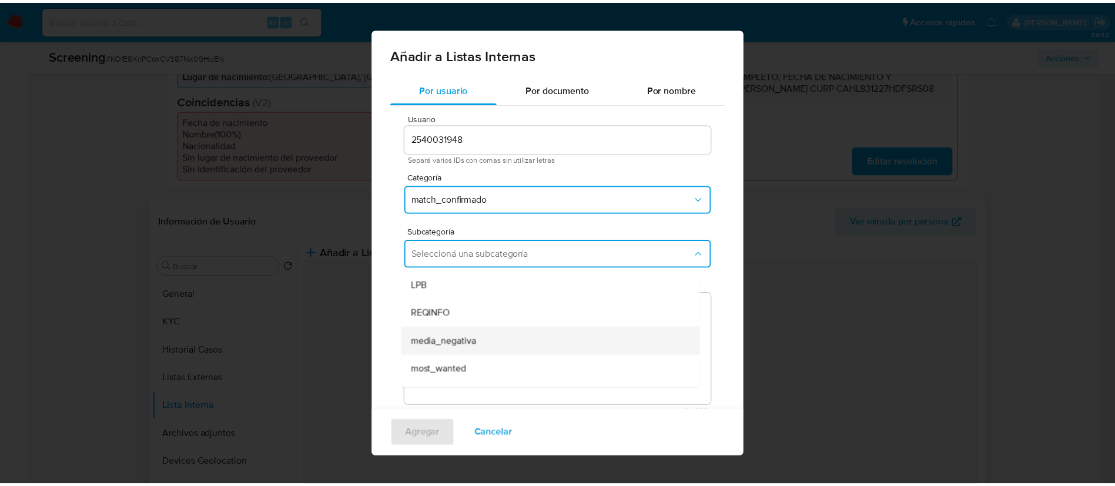
scroll to position [80, 0]
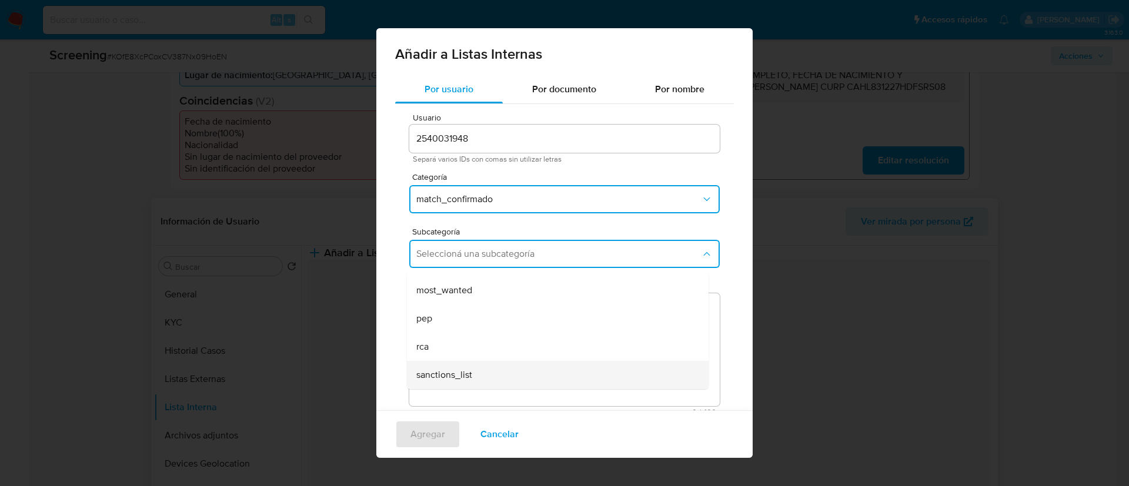
click at [517, 376] on div "sanctions_list" at bounding box center [554, 375] width 276 height 28
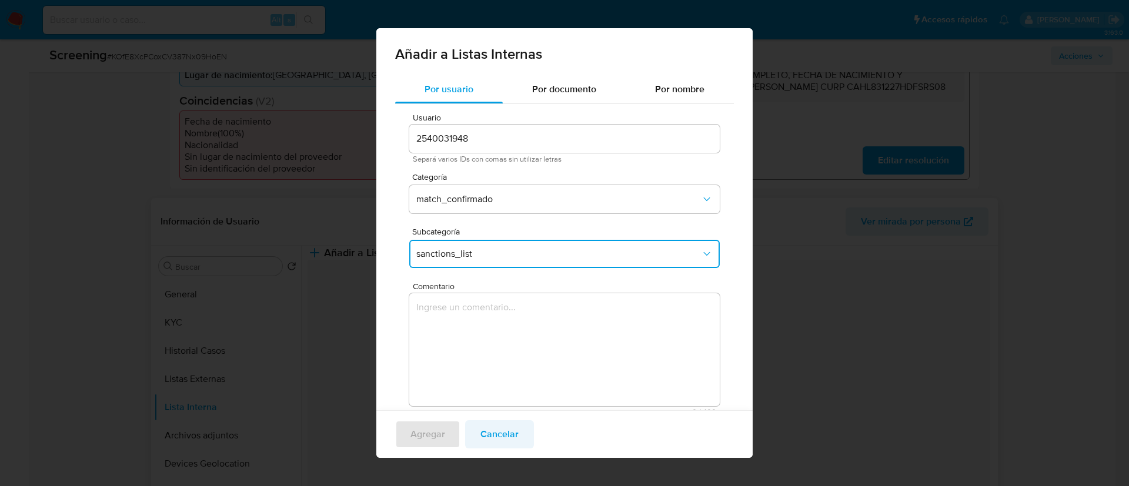
click at [511, 426] on span "Cancelar" at bounding box center [499, 435] width 38 height 26
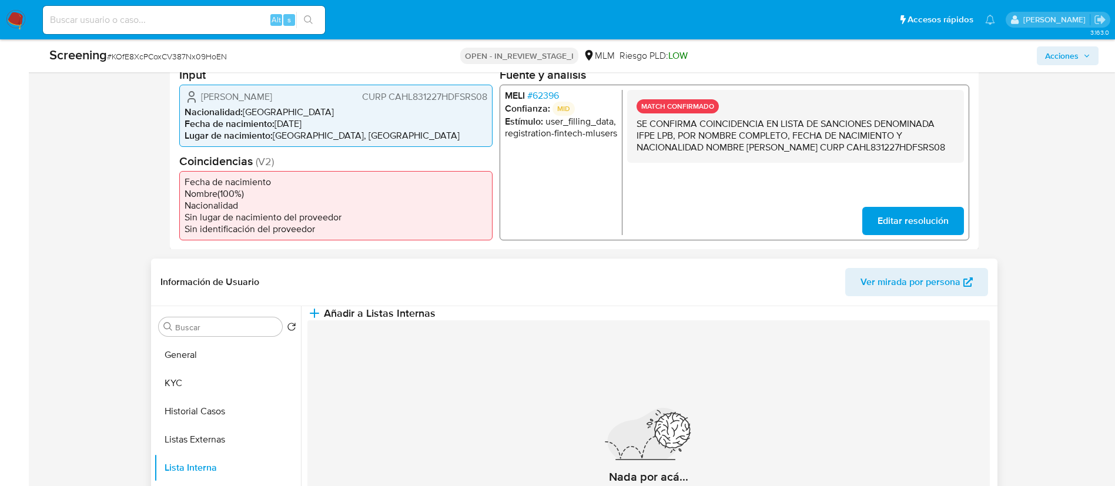
scroll to position [265, 0]
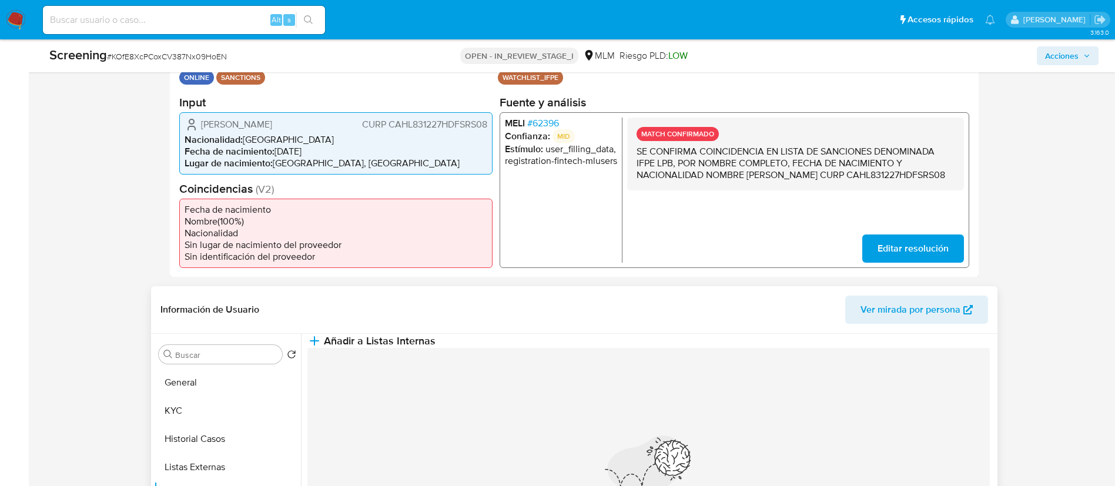
drag, startPoint x: 642, startPoint y: 151, endPoint x: 739, endPoint y: 191, distance: 104.7
click at [738, 181] on p "SE CONFIRMA COINCIDENCIA EN LISTA DE SANCIONES DENOMINADA IFPE LPB, POR NOMBRE …" at bounding box center [795, 162] width 318 height 35
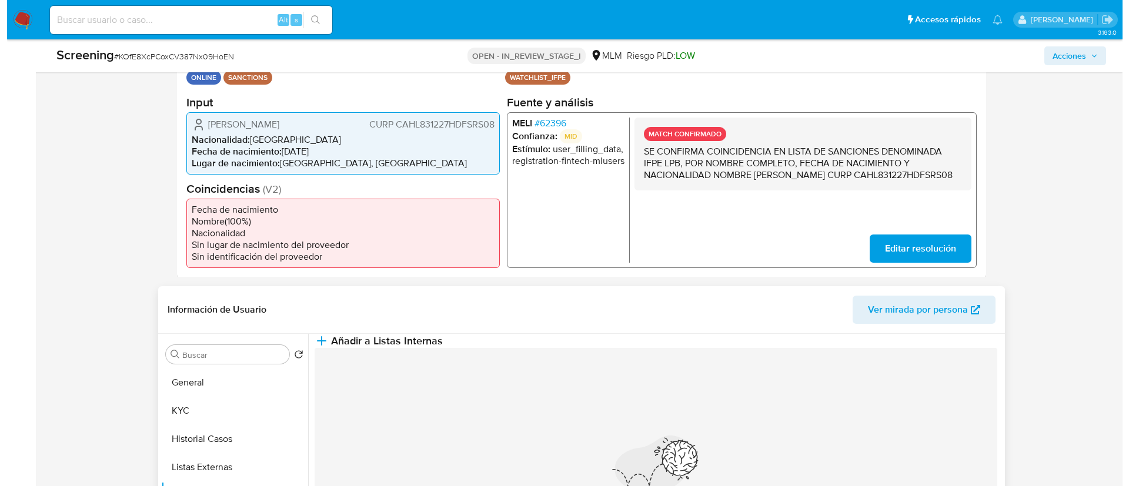
scroll to position [15, 0]
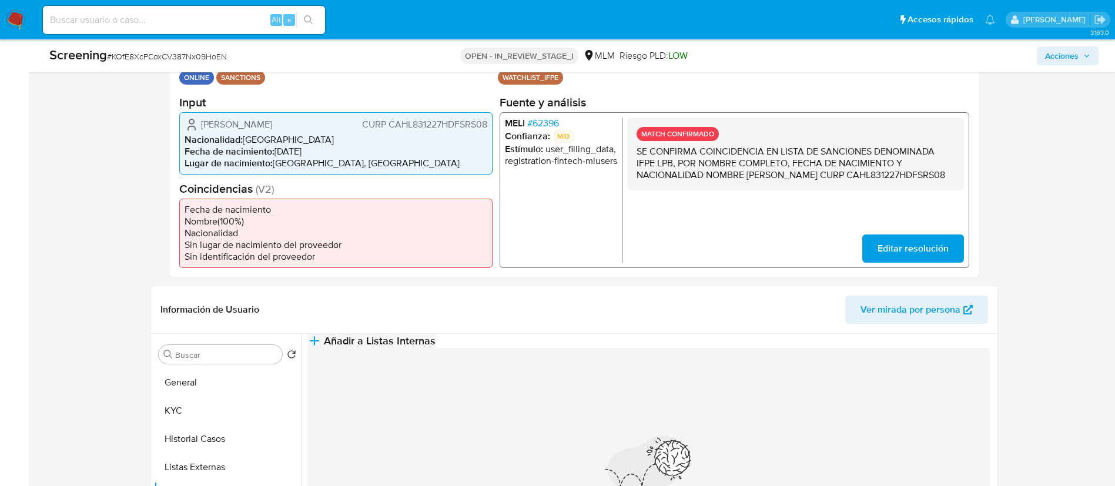
click at [436, 348] on button "Añadir a Listas Internas" at bounding box center [372, 341] width 128 height 14
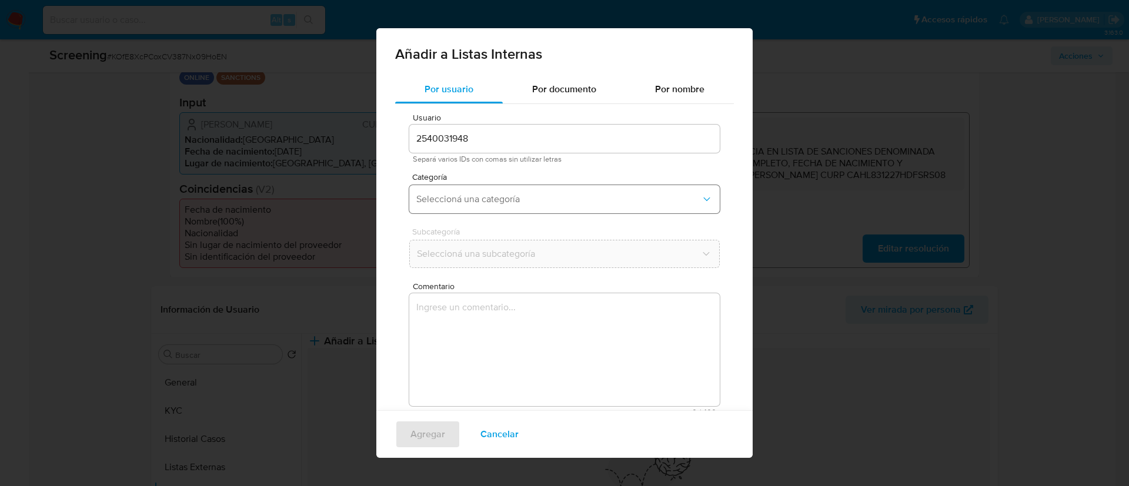
click at [484, 191] on button "Seleccioná una categoría" at bounding box center [564, 199] width 310 height 28
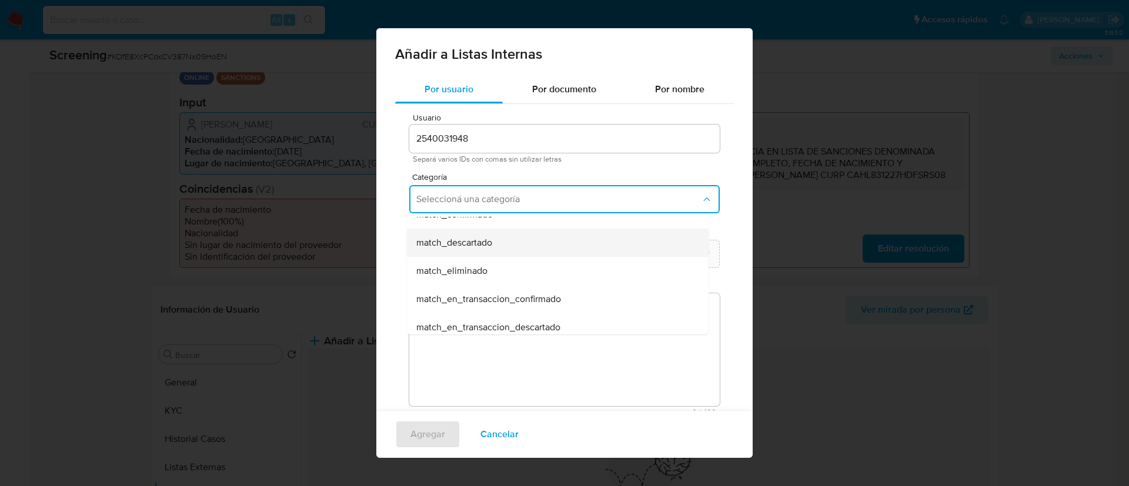
scroll to position [13, 0]
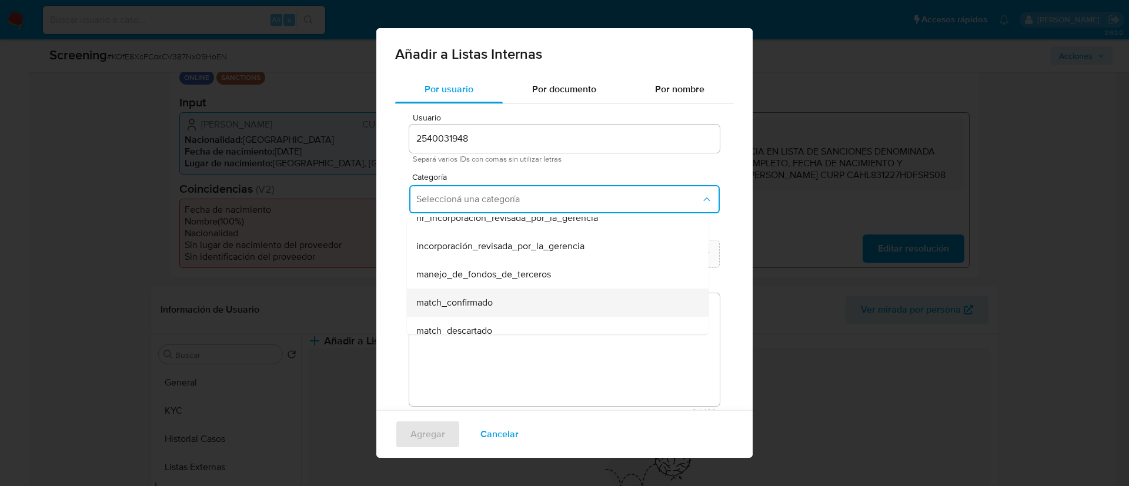
click at [504, 302] on div "match_confirmado" at bounding box center [554, 303] width 276 height 28
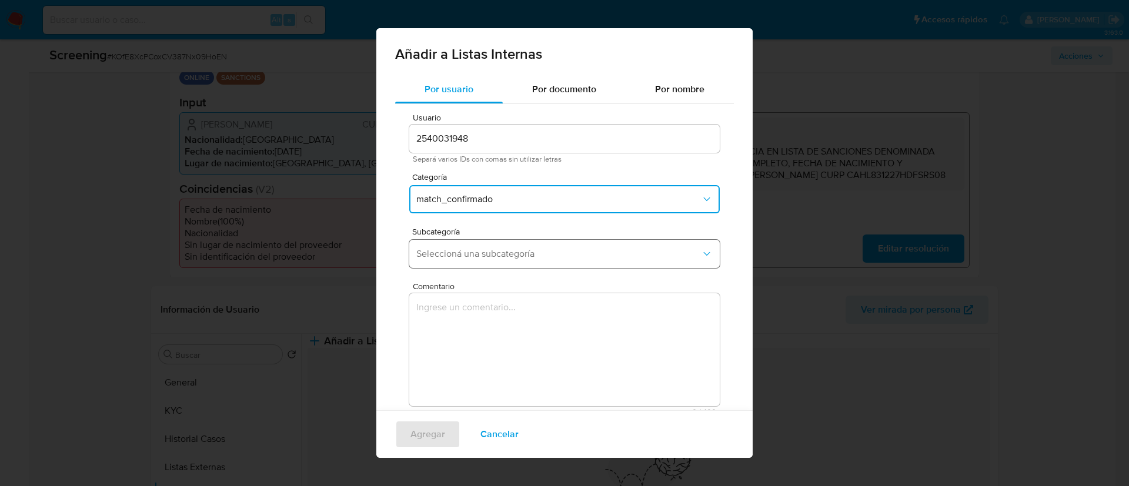
click at [505, 255] on span "Seleccioná una subcategoría" at bounding box center [558, 254] width 285 height 12
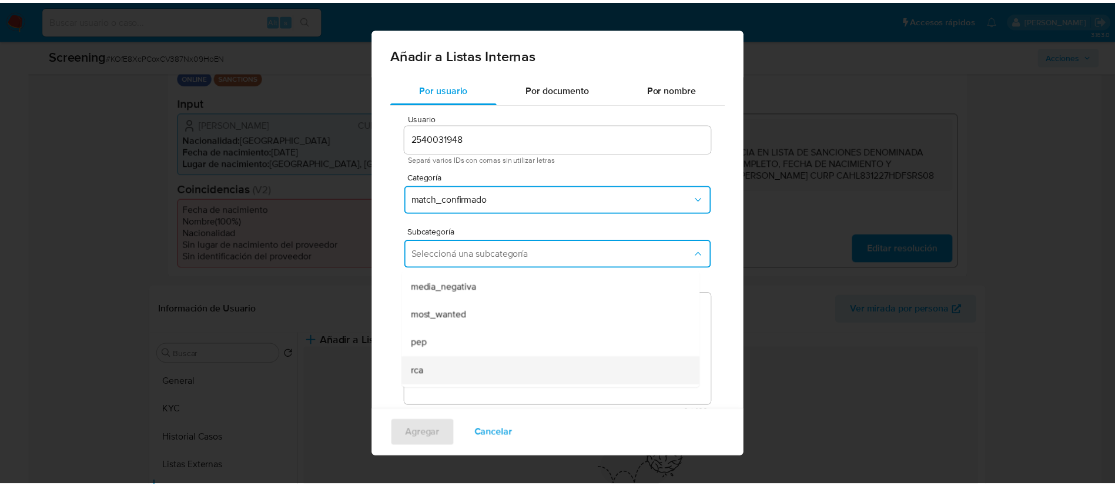
scroll to position [80, 0]
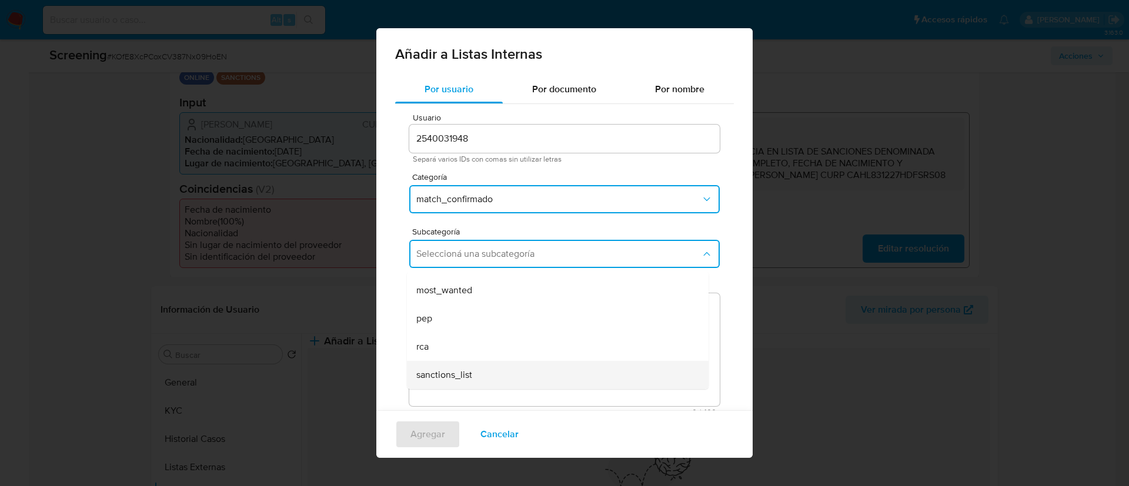
click at [493, 376] on div "sanctions_list" at bounding box center [554, 375] width 276 height 28
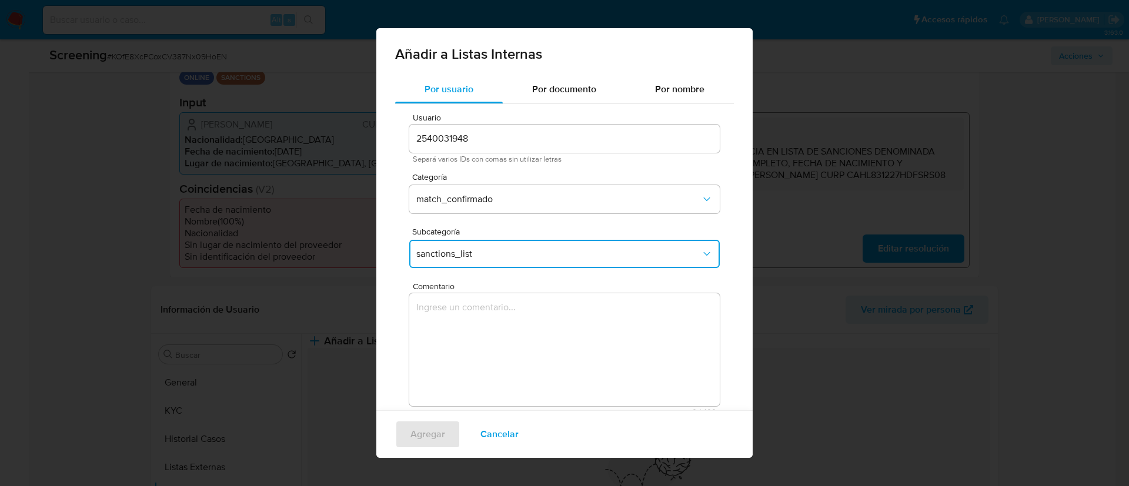
click at [492, 319] on textarea "Comentario" at bounding box center [564, 349] width 310 height 113
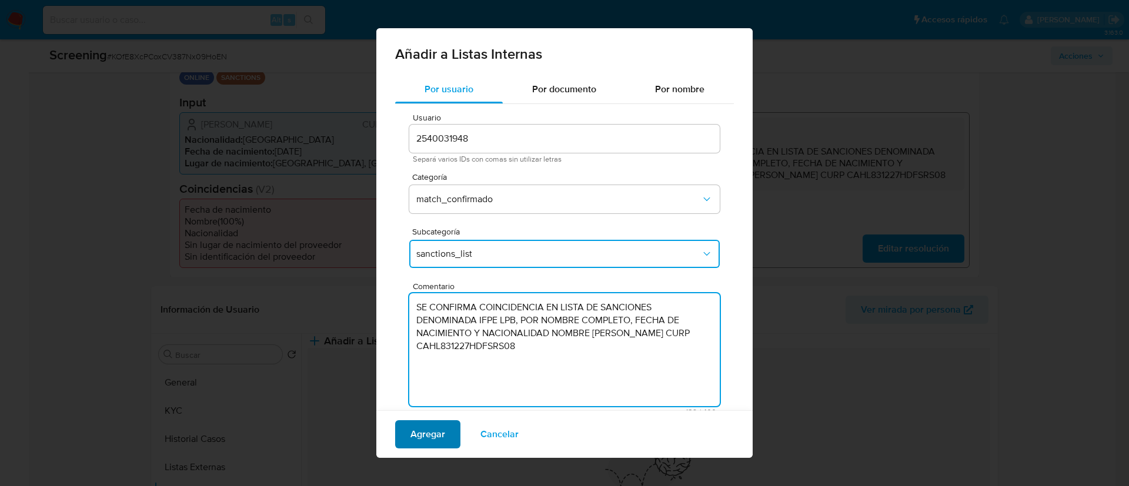
type textarea "SE CONFIRMA COINCIDENCIA EN LISTA DE SANCIONES DENOMINADA IFPE LPB, POR NOMBRE …"
click at [437, 426] on span "Agregar" at bounding box center [427, 435] width 35 height 26
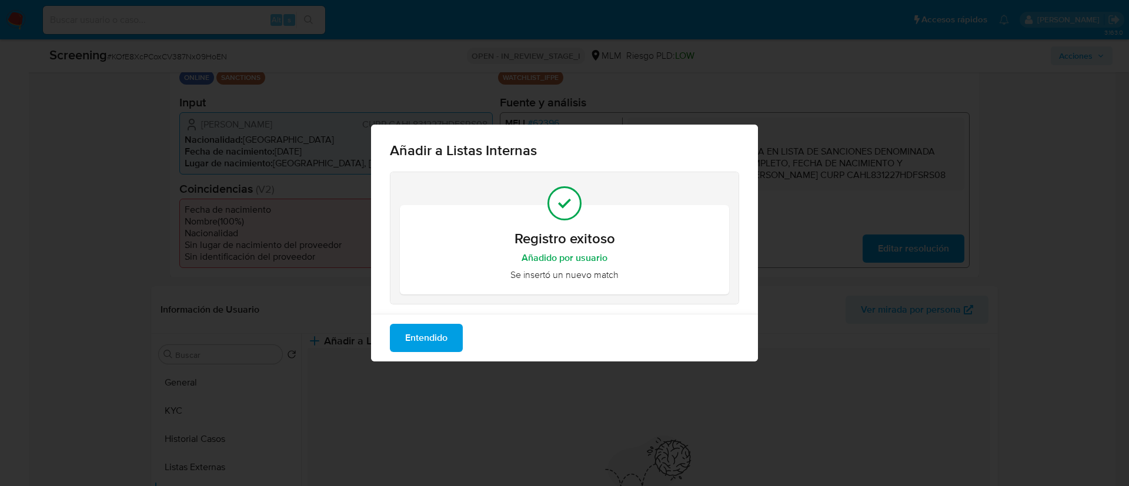
click at [437, 343] on span "Entendido" at bounding box center [426, 338] width 42 height 26
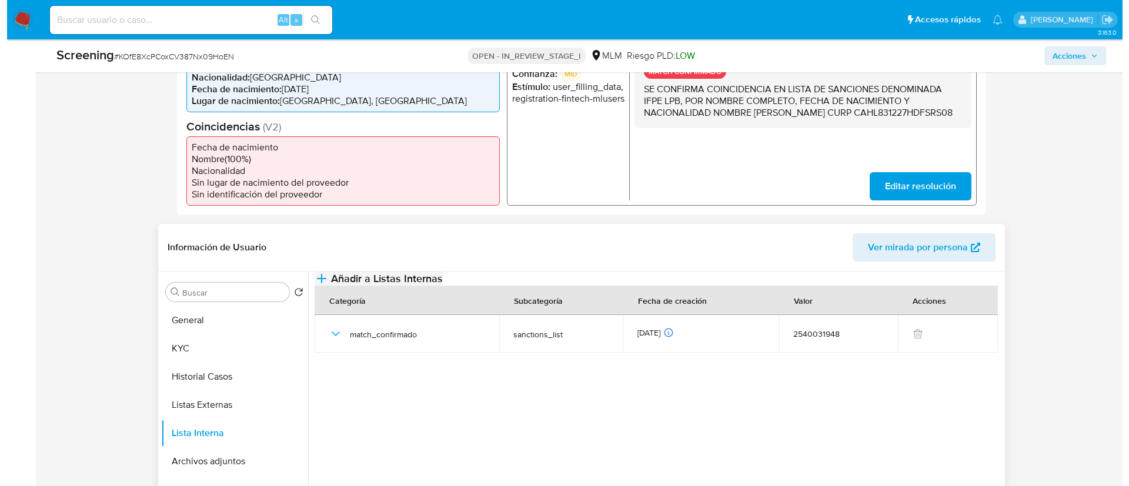
scroll to position [353, 0]
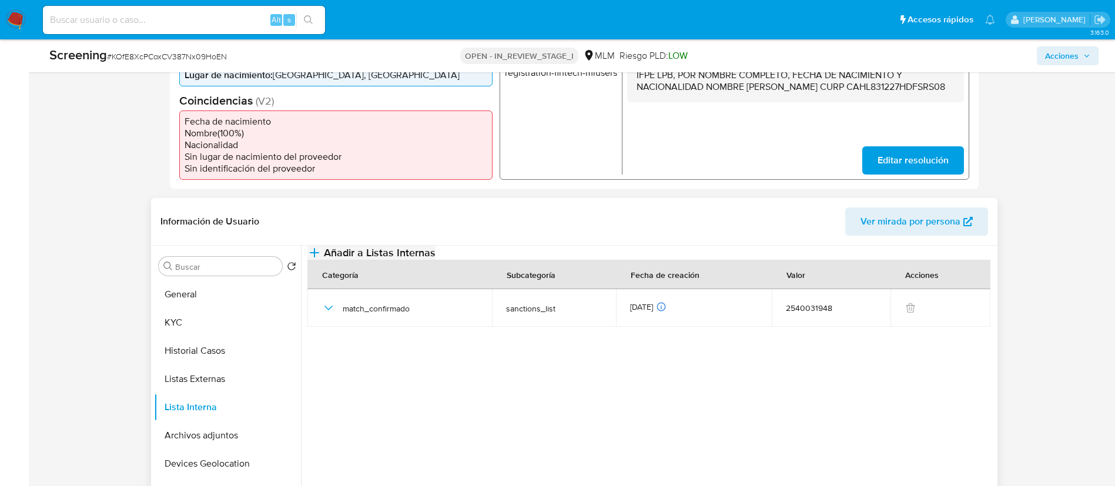
click at [436, 260] on button "Añadir a Listas Internas" at bounding box center [372, 253] width 128 height 14
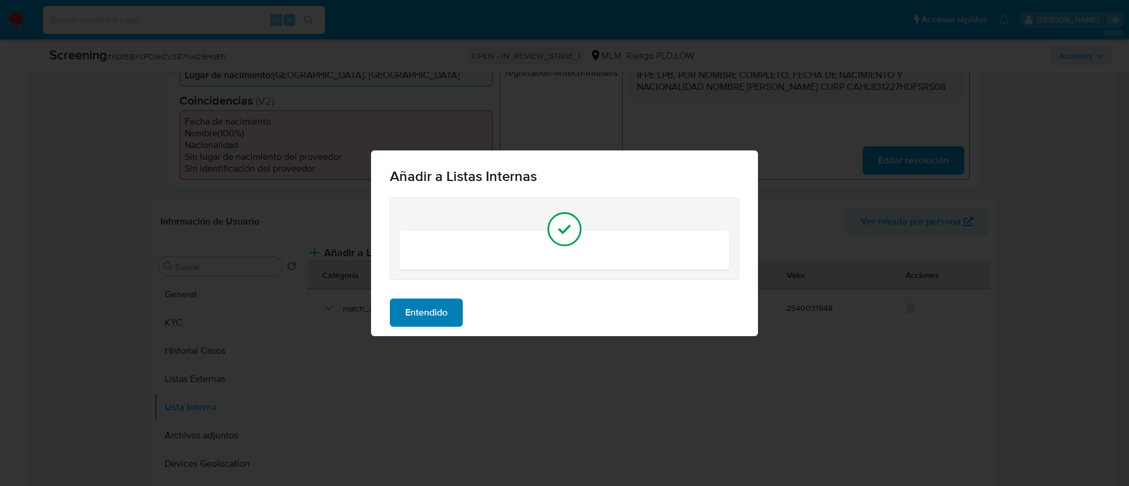
click at [442, 317] on span "Entendido" at bounding box center [426, 313] width 42 height 26
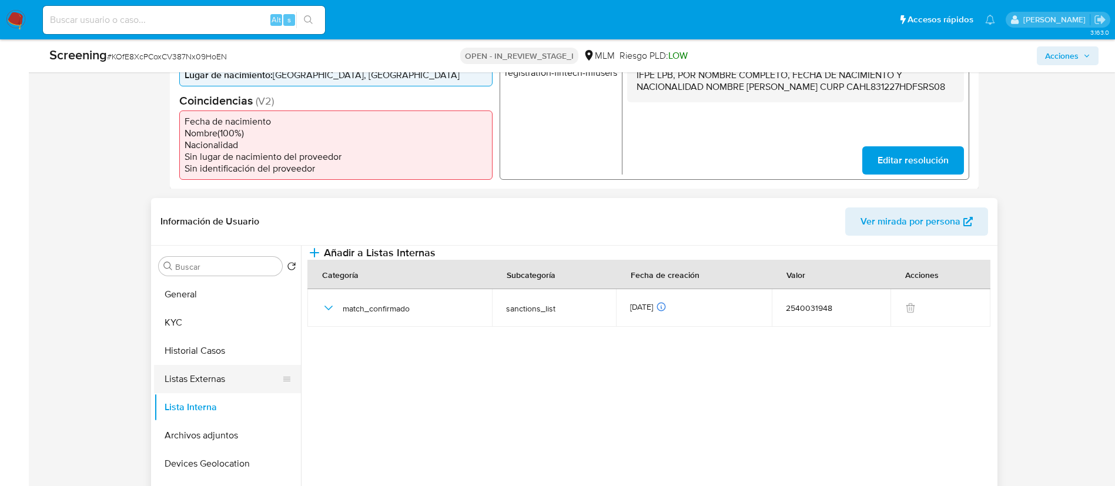
click at [176, 375] on button "Listas Externas" at bounding box center [223, 379] width 138 height 28
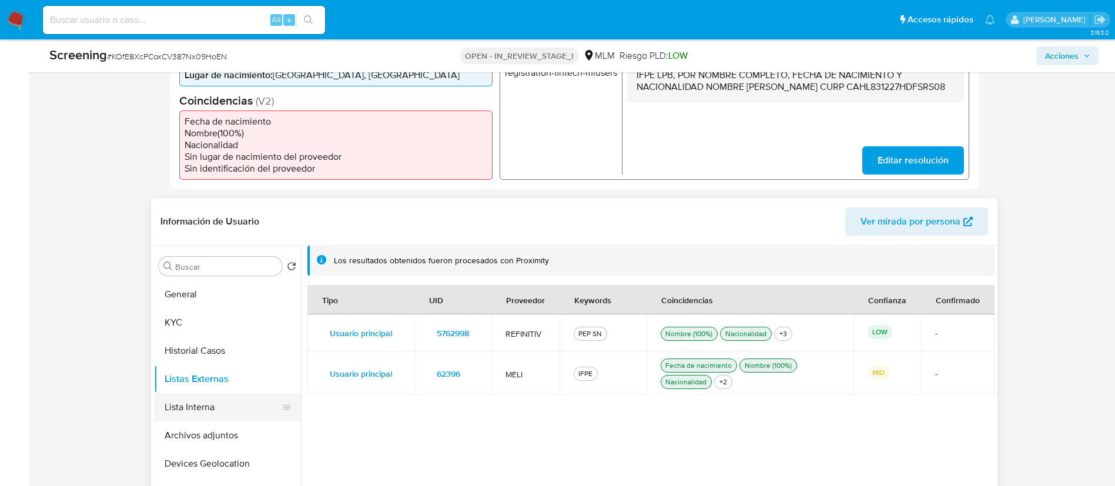
click at [201, 409] on button "Lista Interna" at bounding box center [223, 407] width 138 height 28
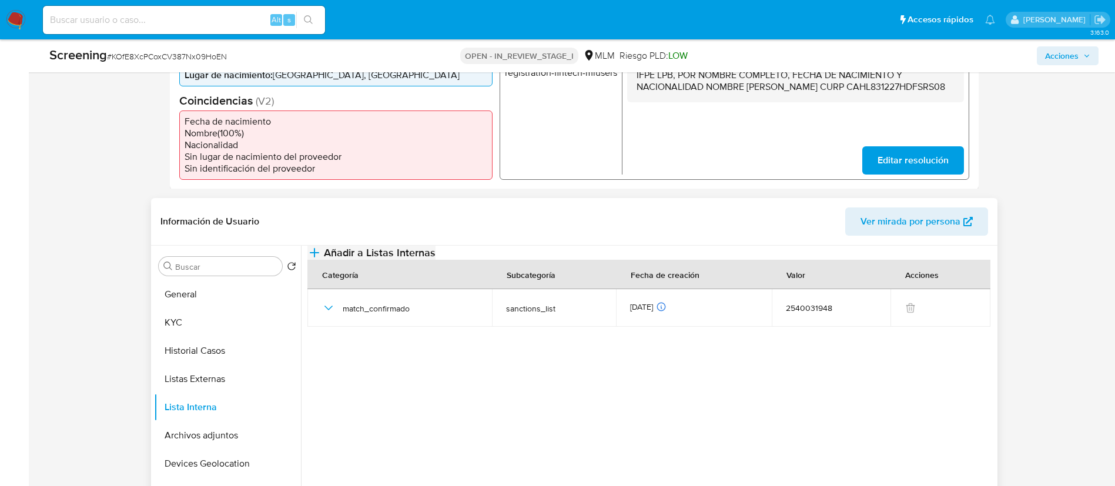
click at [436, 259] on span "Añadir a Listas Internas" at bounding box center [380, 252] width 112 height 13
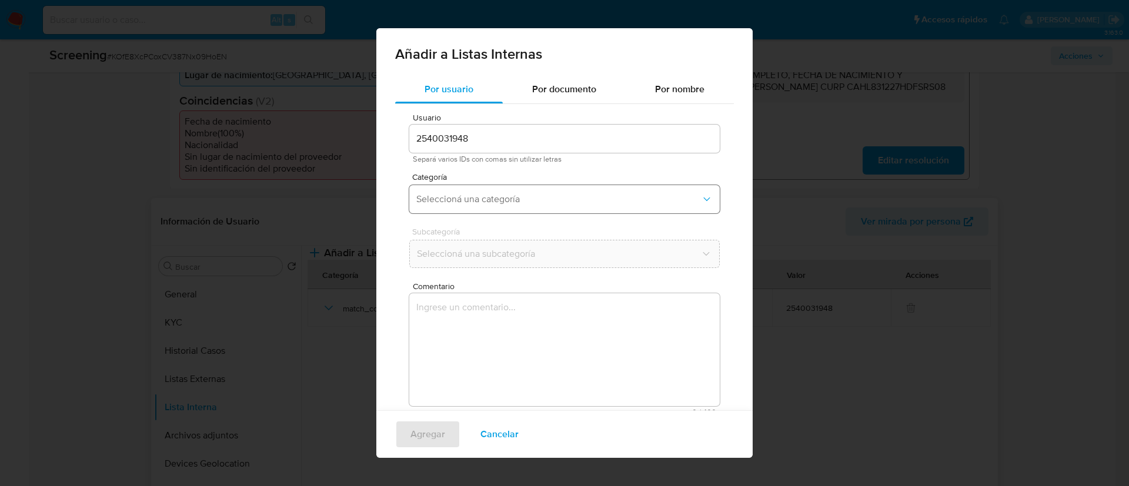
click at [493, 194] on button "Seleccioná una categoría" at bounding box center [564, 199] width 310 height 28
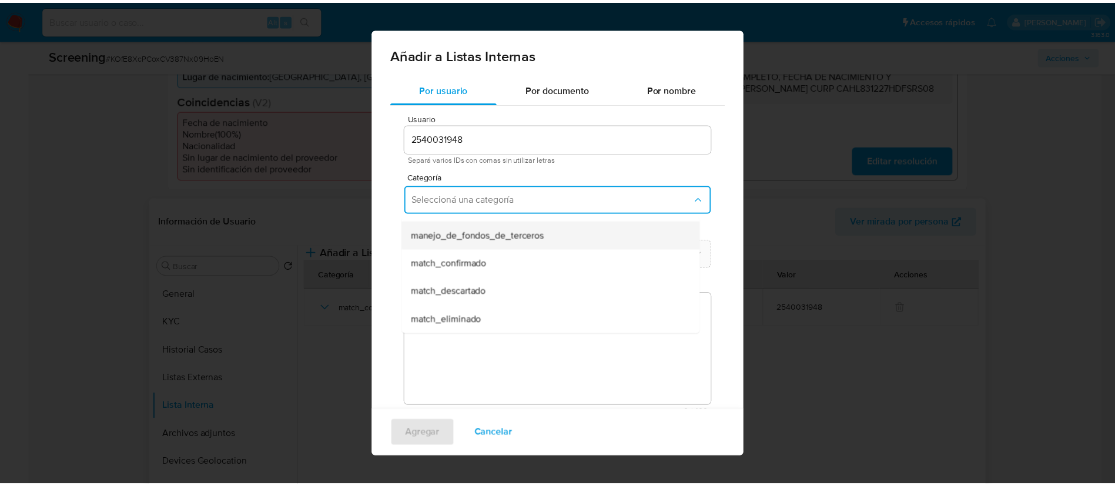
scroll to position [88, 0]
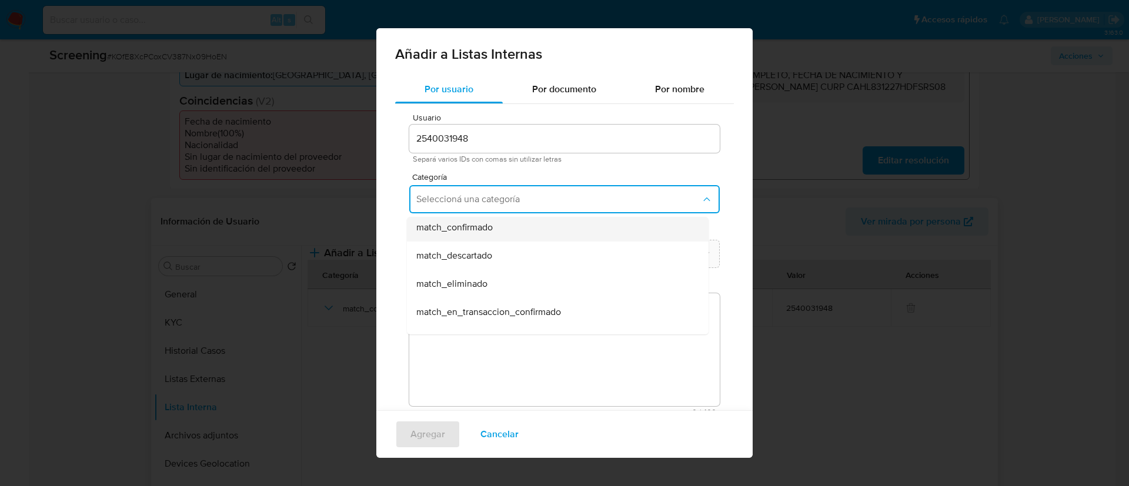
click at [486, 228] on span "match_confirmado" at bounding box center [454, 228] width 76 height 12
click at [490, 262] on button "Seleccioná una subcategoría" at bounding box center [564, 254] width 310 height 28
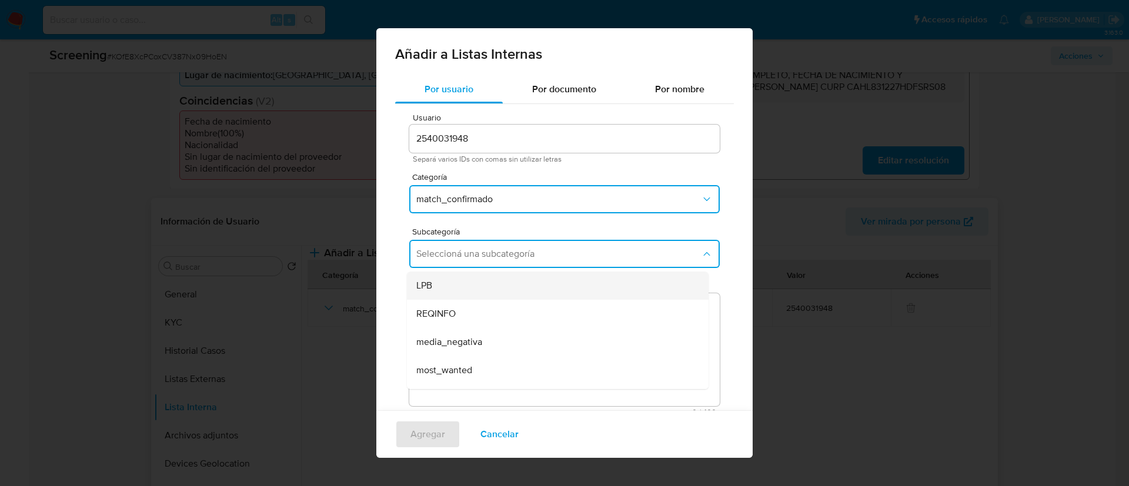
click at [489, 279] on div "LPB" at bounding box center [554, 286] width 276 height 28
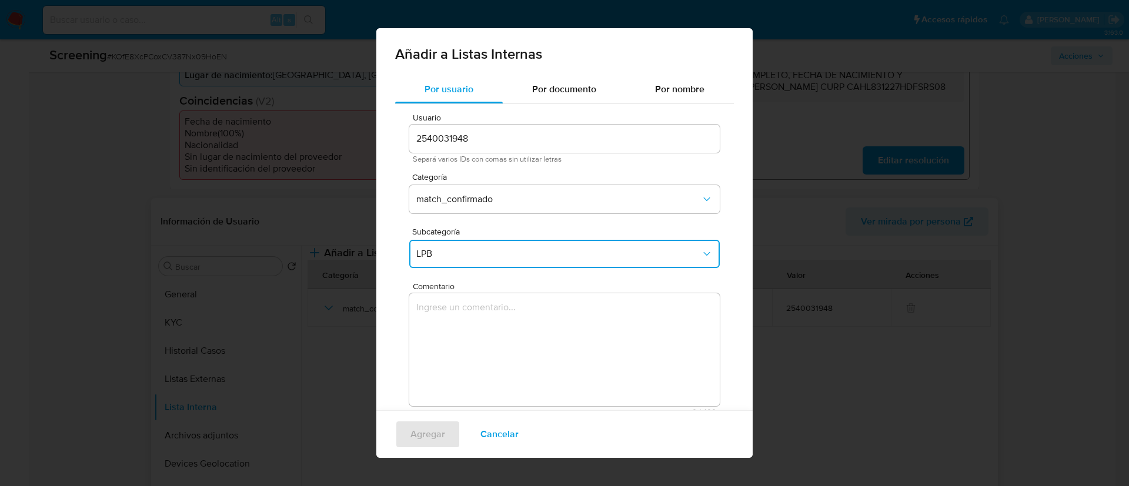
click at [490, 322] on textarea "Comentario" at bounding box center [564, 349] width 310 height 113
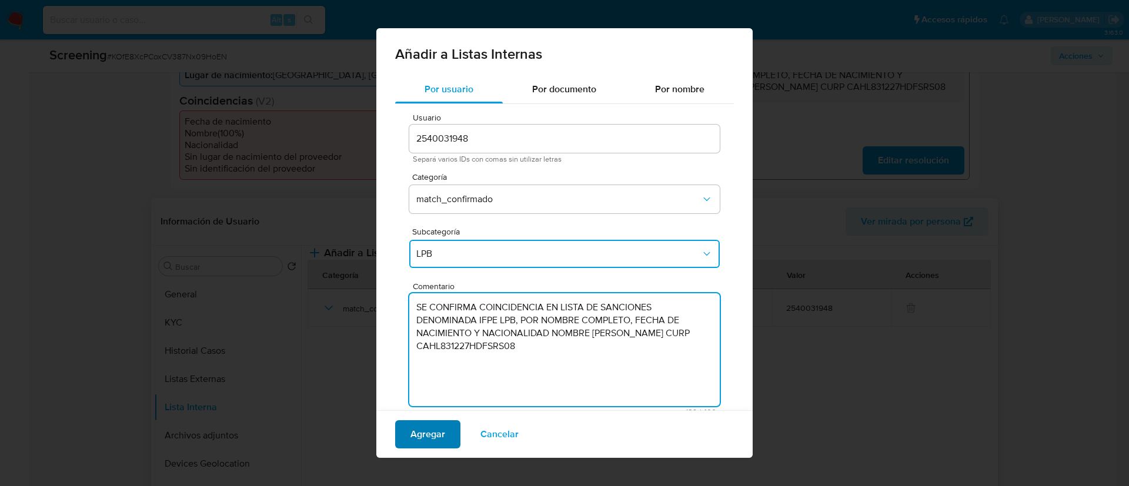
type textarea "SE CONFIRMA COINCIDENCIA EN LISTA DE SANCIONES DENOMINADA IFPE LPB, POR NOMBRE …"
click at [432, 430] on span "Agregar" at bounding box center [427, 435] width 35 height 26
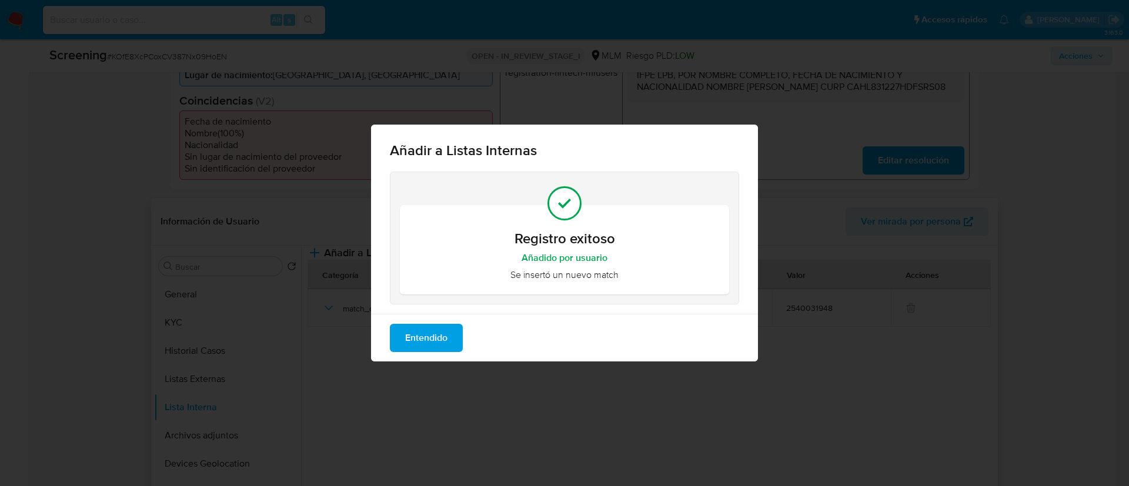
click at [461, 328] on button "Entendido" at bounding box center [426, 338] width 73 height 28
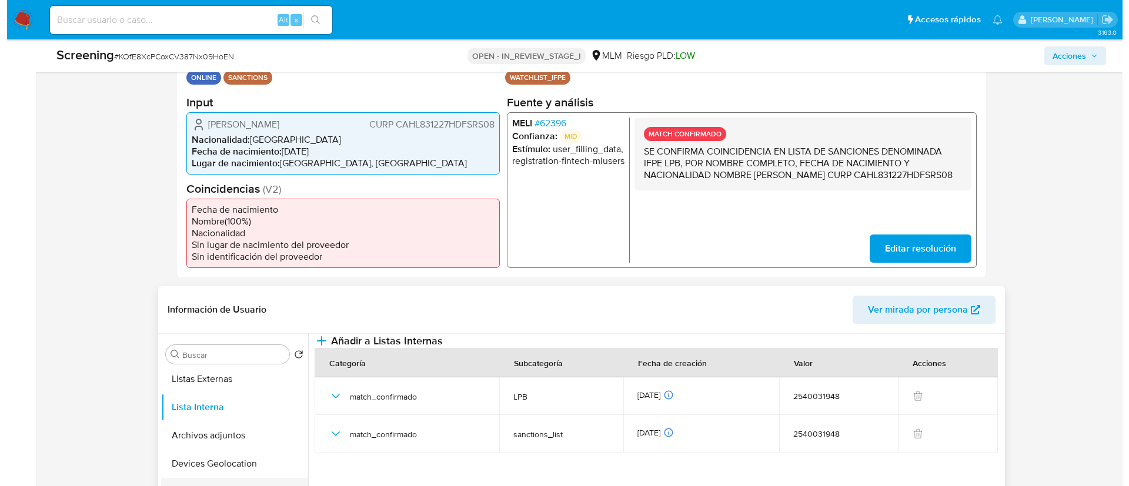
scroll to position [441, 0]
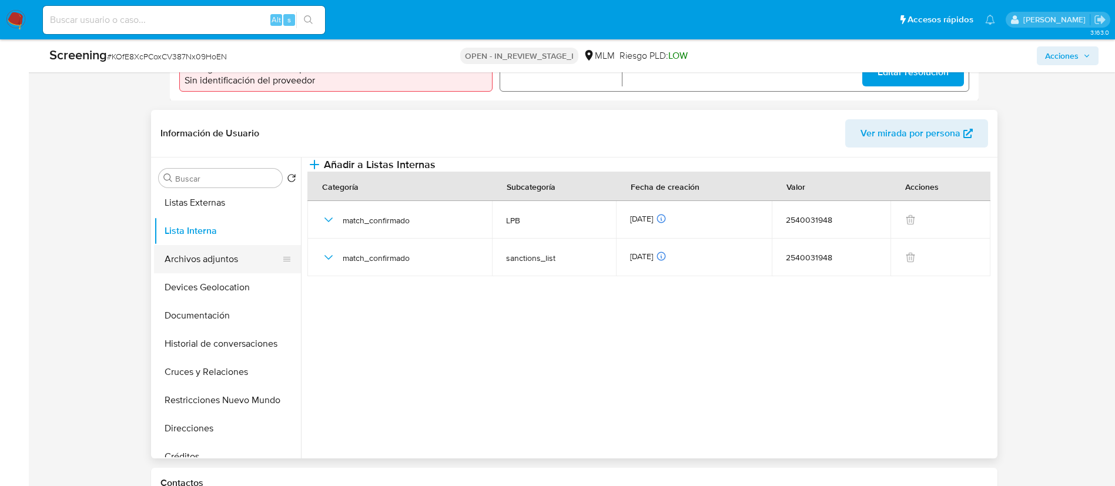
click at [221, 266] on button "Archivos adjuntos" at bounding box center [223, 259] width 138 height 28
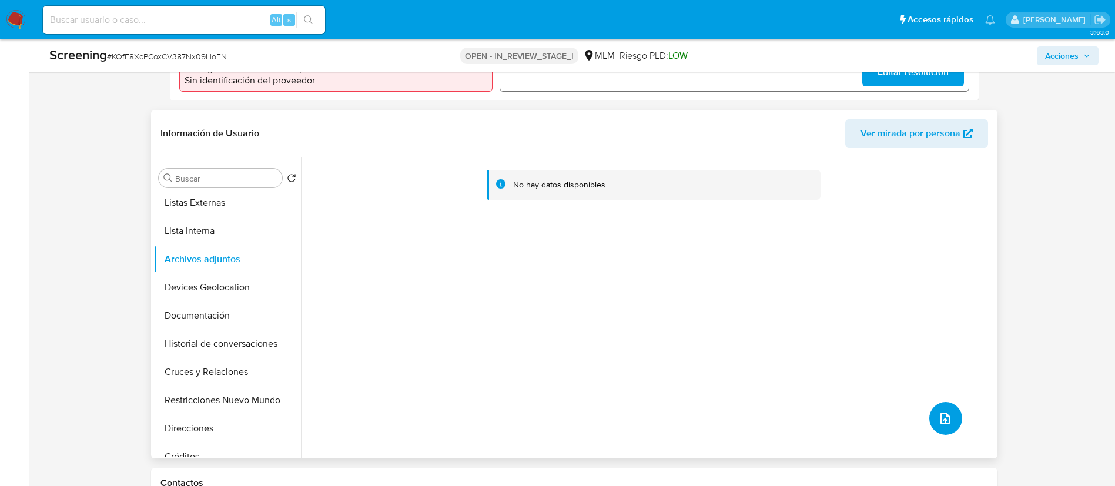
click at [931, 426] on button "upload-file" at bounding box center [946, 418] width 33 height 33
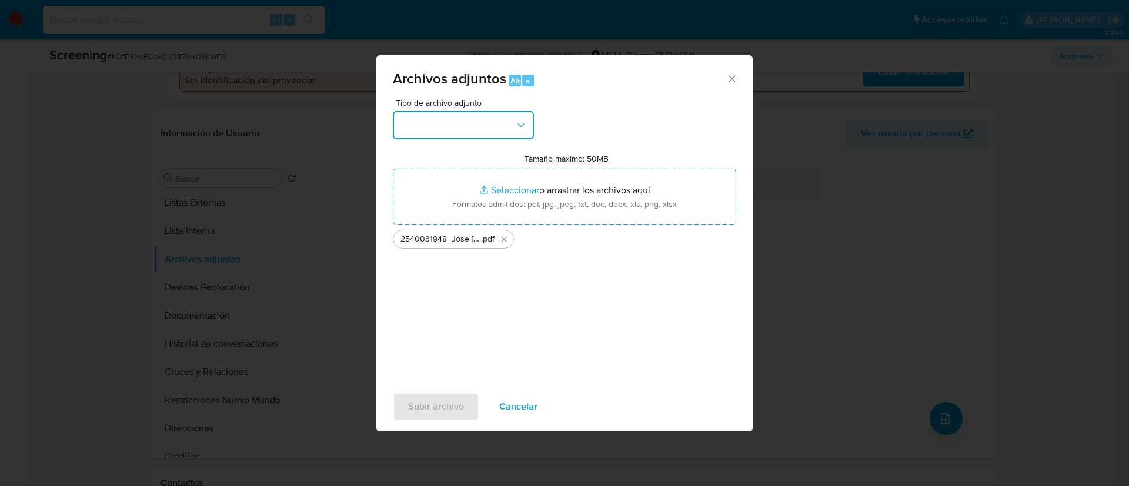
drag, startPoint x: 516, startPoint y: 126, endPoint x: 494, endPoint y: 135, distance: 23.5
click at [512, 126] on button "button" at bounding box center [463, 125] width 141 height 28
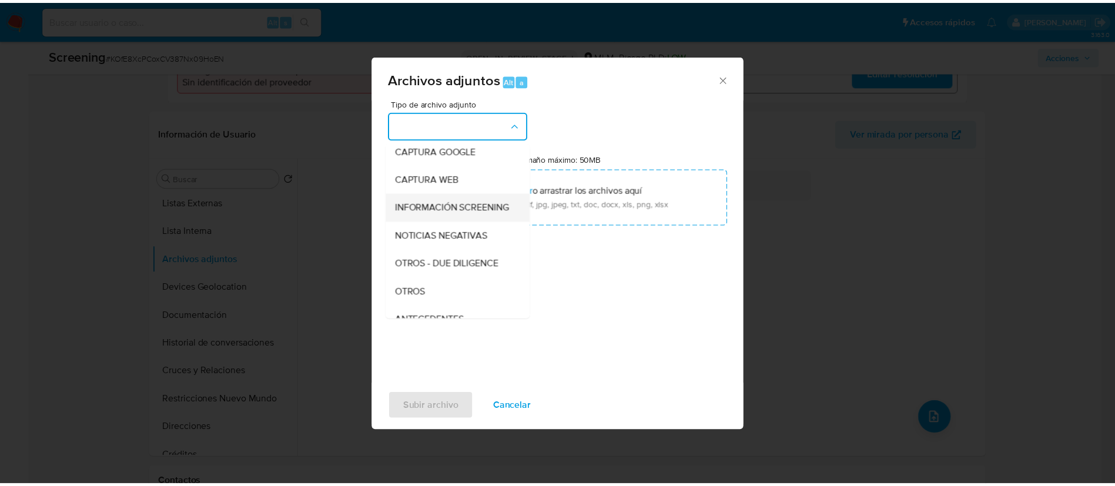
scroll to position [88, 0]
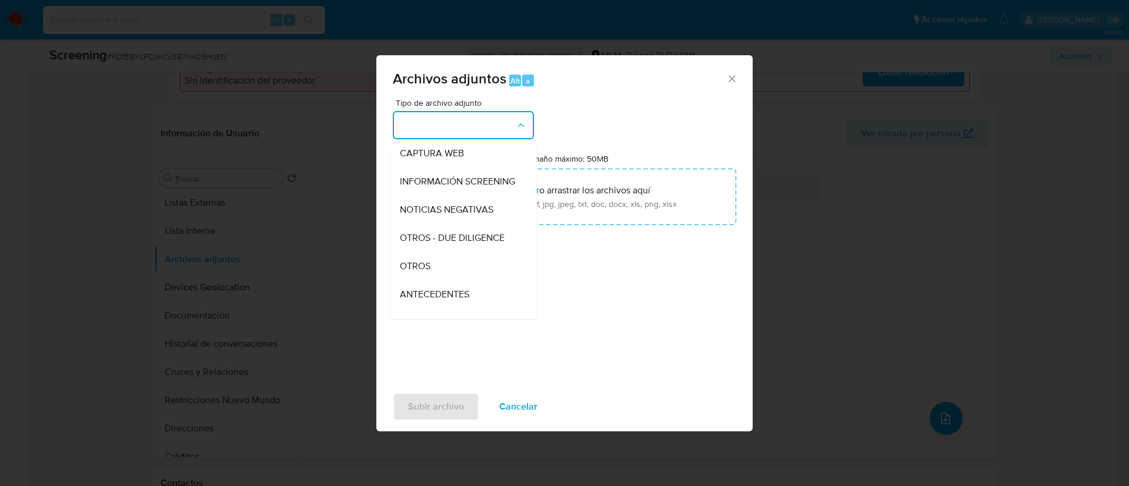
click at [449, 276] on div "OTROS" at bounding box center [460, 266] width 120 height 28
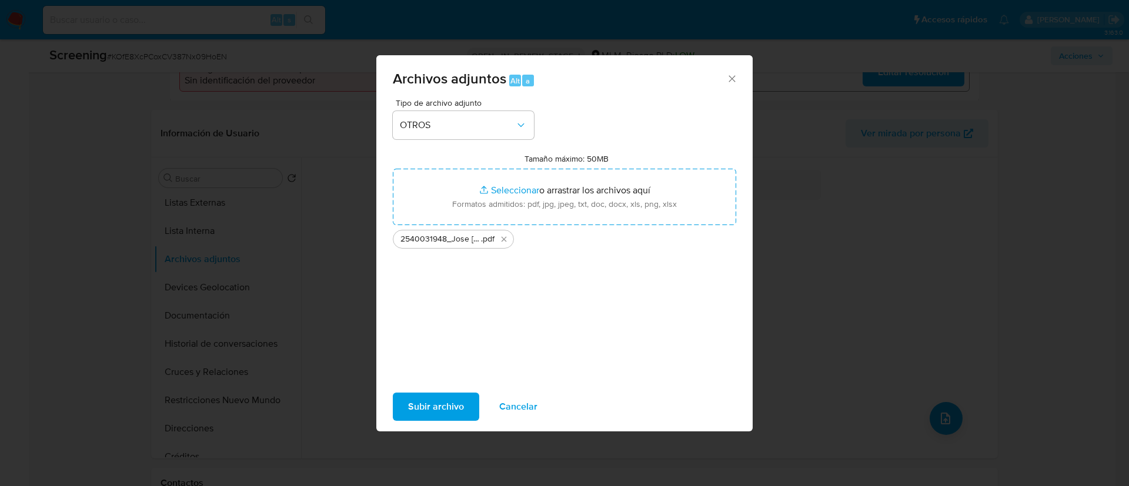
click at [469, 330] on div "Tipo de archivo adjunto OTROS Tamaño máximo: 50MB Seleccionar archivos Seleccio…" at bounding box center [564, 238] width 343 height 278
click at [453, 397] on span "Subir archivo" at bounding box center [436, 407] width 56 height 26
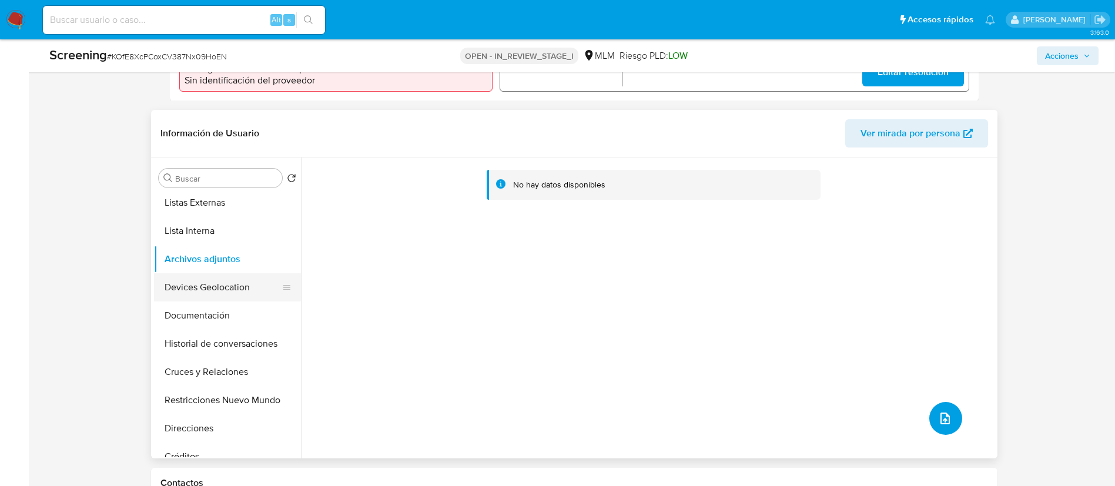
scroll to position [0, 0]
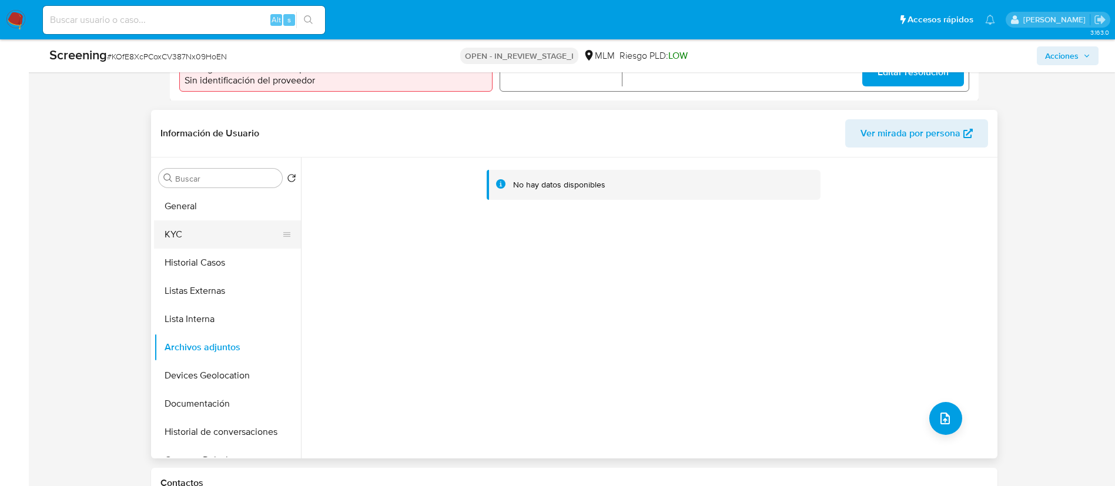
click at [208, 247] on button "KYC" at bounding box center [223, 234] width 138 height 28
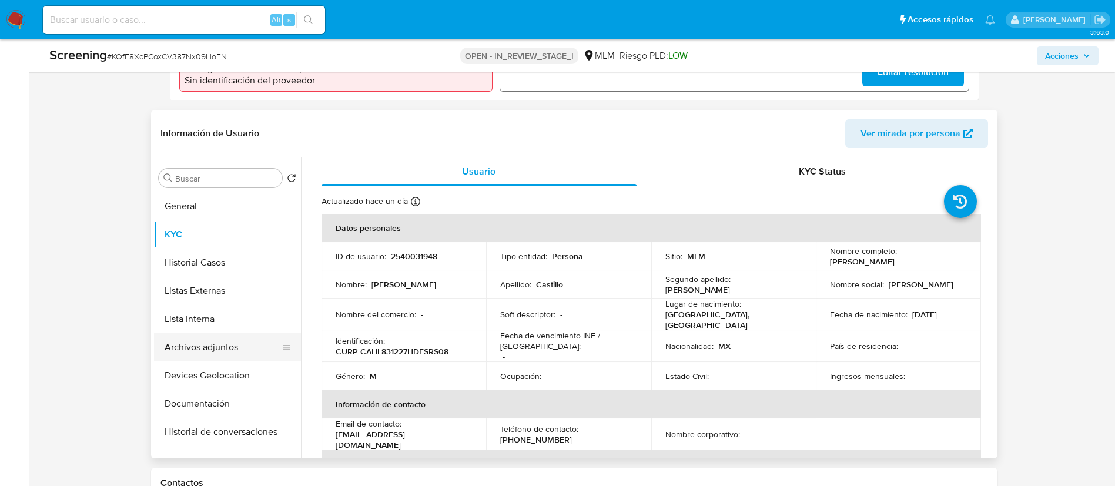
click at [233, 348] on button "Archivos adjuntos" at bounding box center [223, 347] width 138 height 28
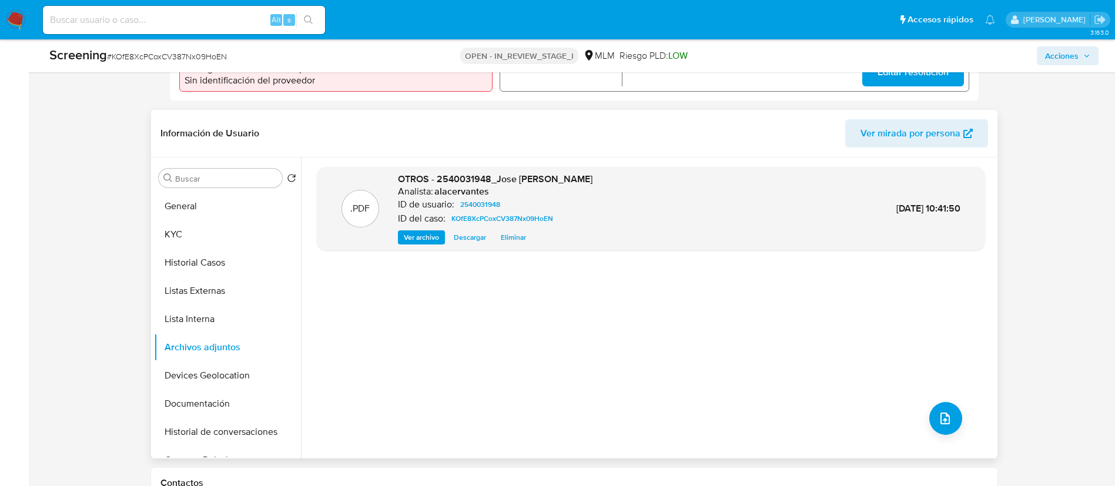
click at [428, 233] on span "Ver archivo" at bounding box center [421, 238] width 35 height 12
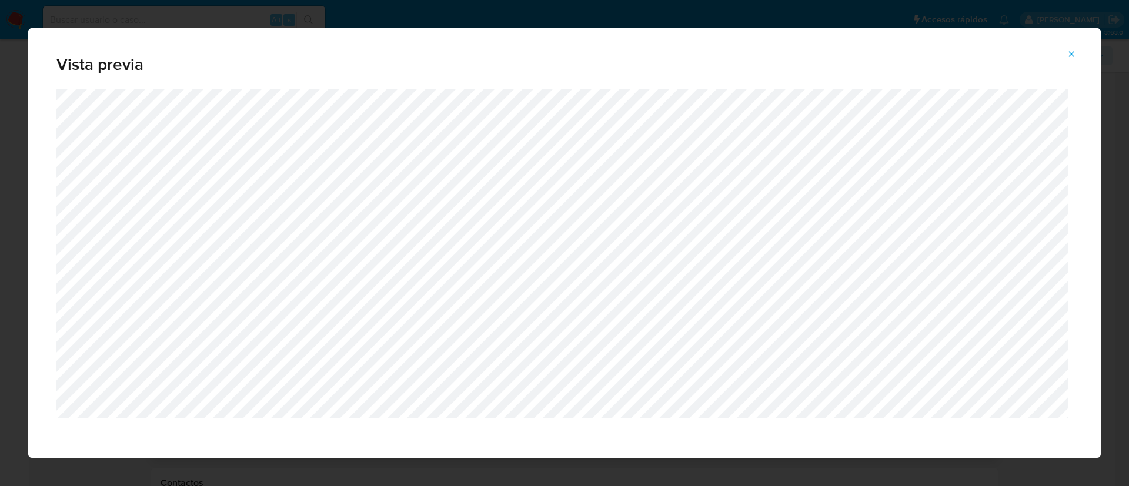
click at [1065, 52] on button "Attachment preview" at bounding box center [1071, 54] width 26 height 19
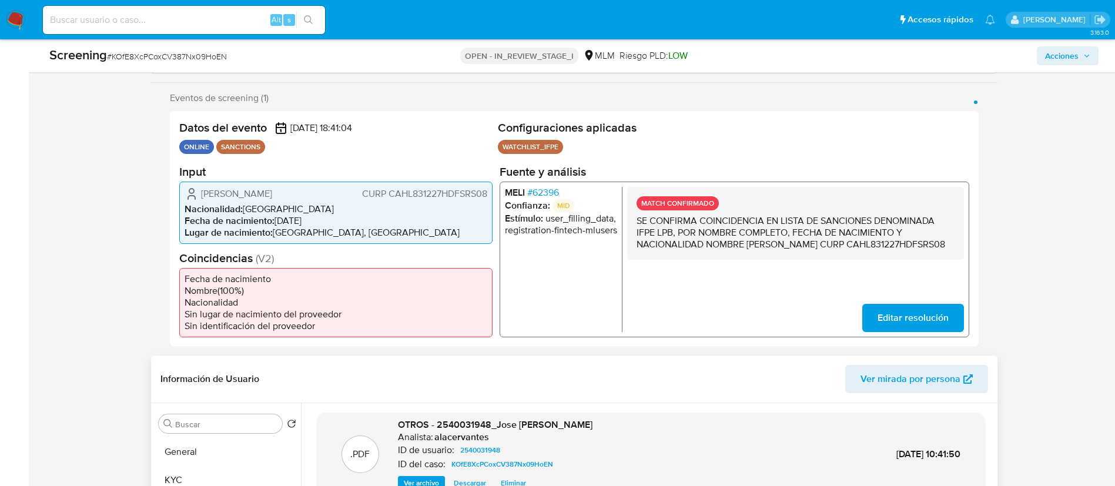
scroll to position [88, 0]
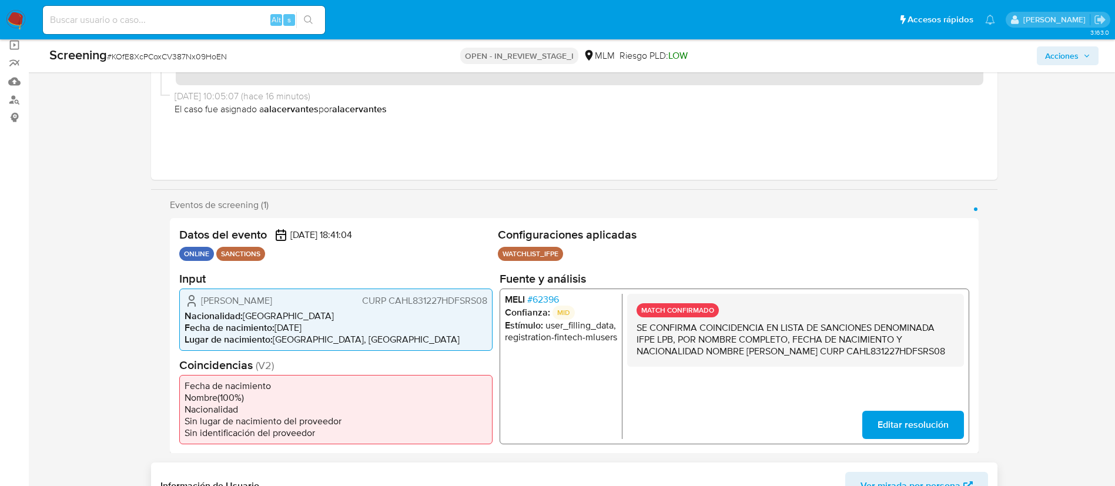
click at [1084, 55] on span "Acciones" at bounding box center [1067, 56] width 45 height 16
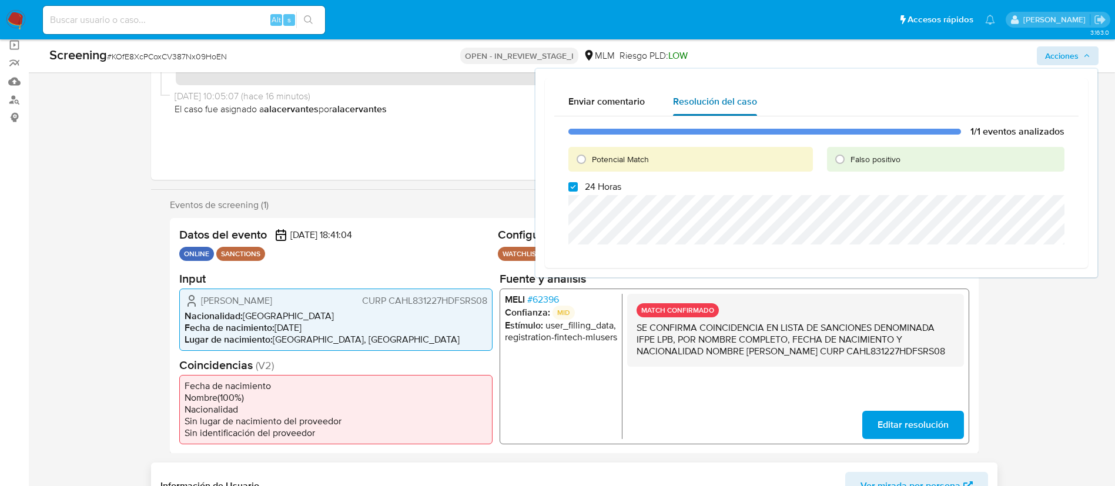
click at [745, 101] on span "Resolución del caso" at bounding box center [715, 102] width 84 height 14
click at [589, 160] on input "Potencial Match" at bounding box center [581, 159] width 19 height 19
radio input "true"
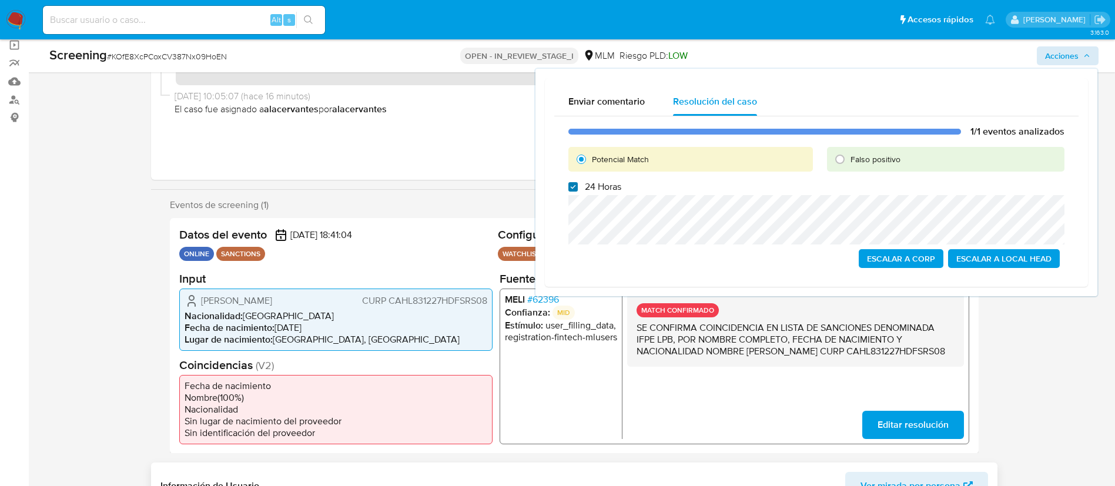
click at [574, 187] on input "24 Horas" at bounding box center [573, 186] width 9 height 9
checkbox input "false"
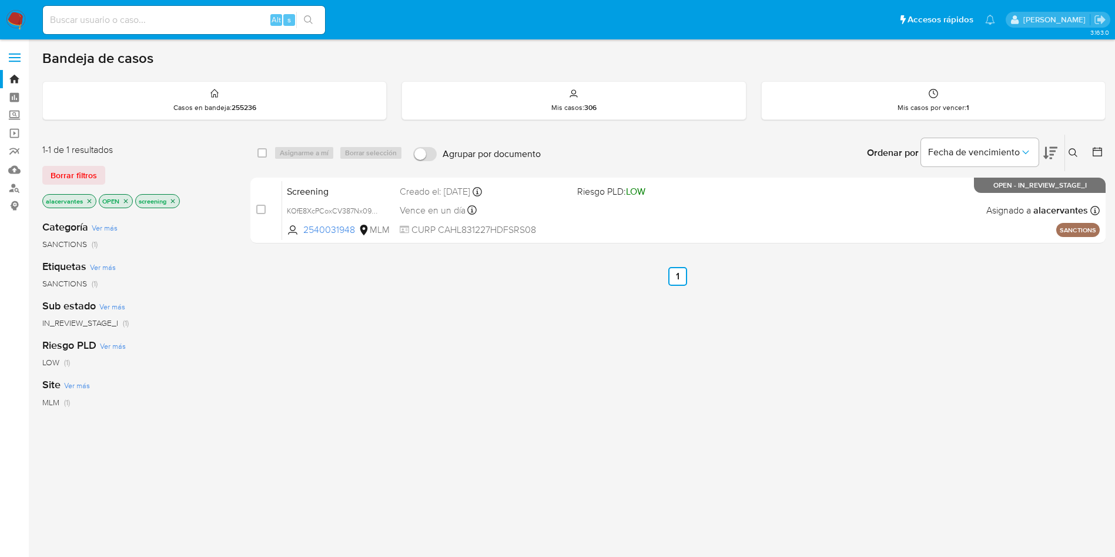
click at [1035, 285] on ul "Anterior 1 Siguiente" at bounding box center [678, 276] width 856 height 19
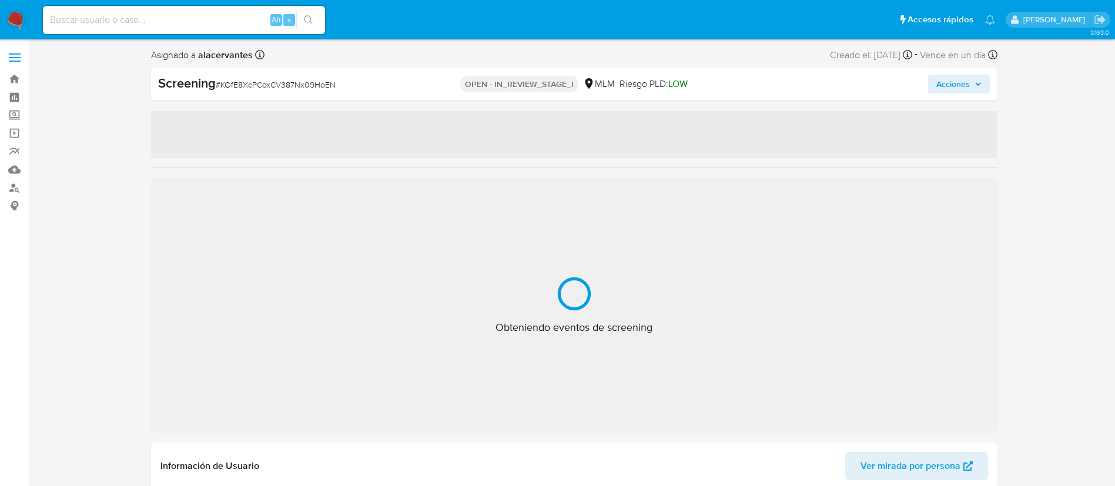
select select "10"
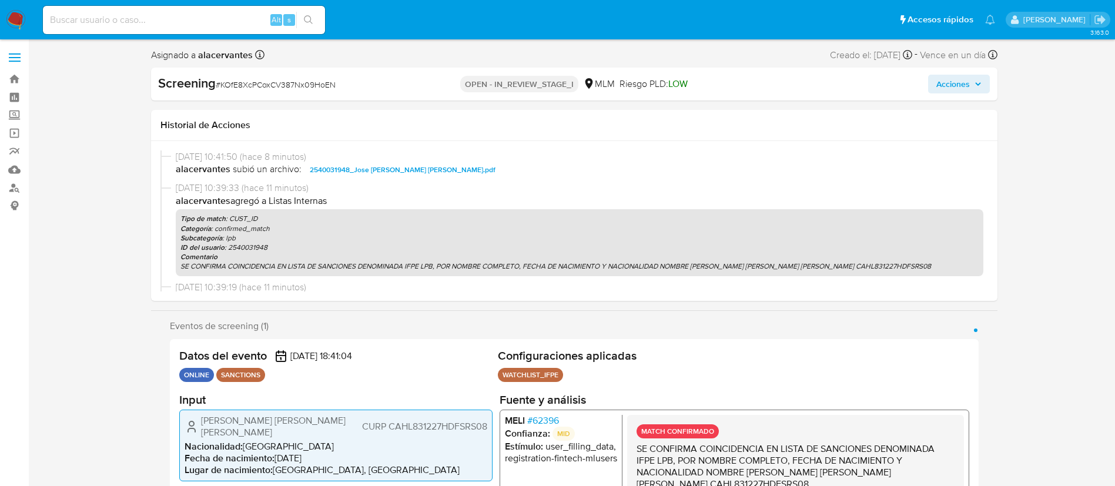
click at [973, 85] on span "Acciones" at bounding box center [959, 84] width 45 height 16
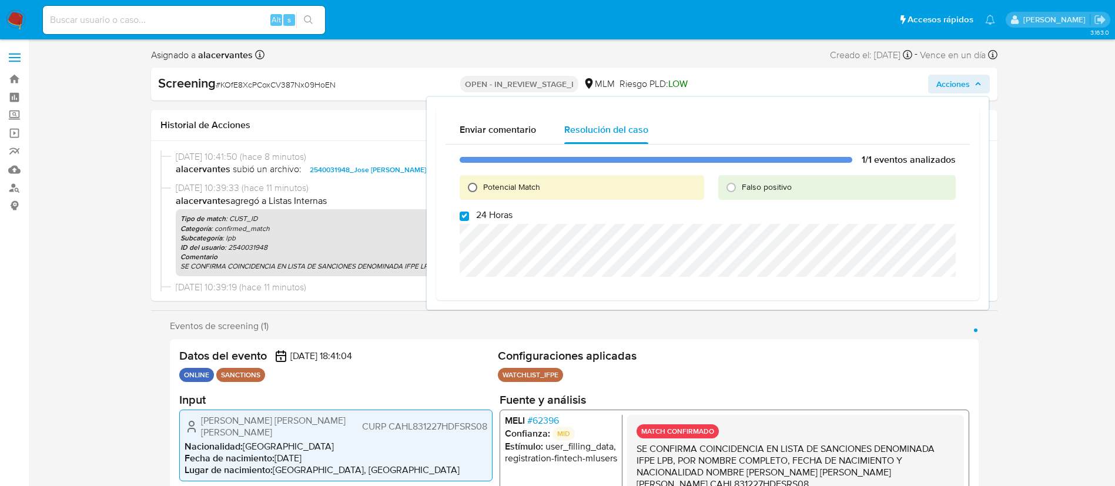
click at [476, 189] on input "Potencial Match" at bounding box center [472, 187] width 19 height 19
radio input "true"
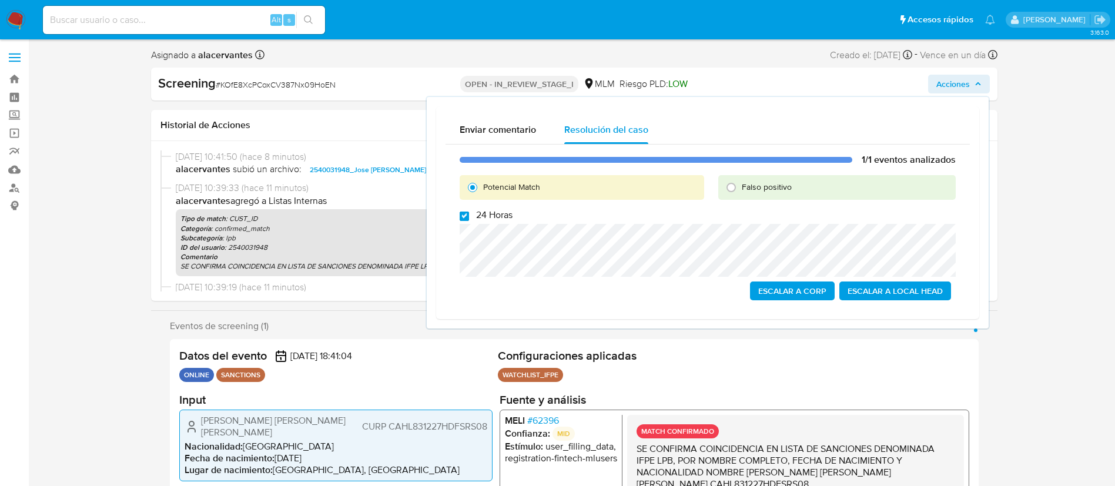
click at [467, 213] on input "24 Horas" at bounding box center [464, 216] width 9 height 9
checkbox input "false"
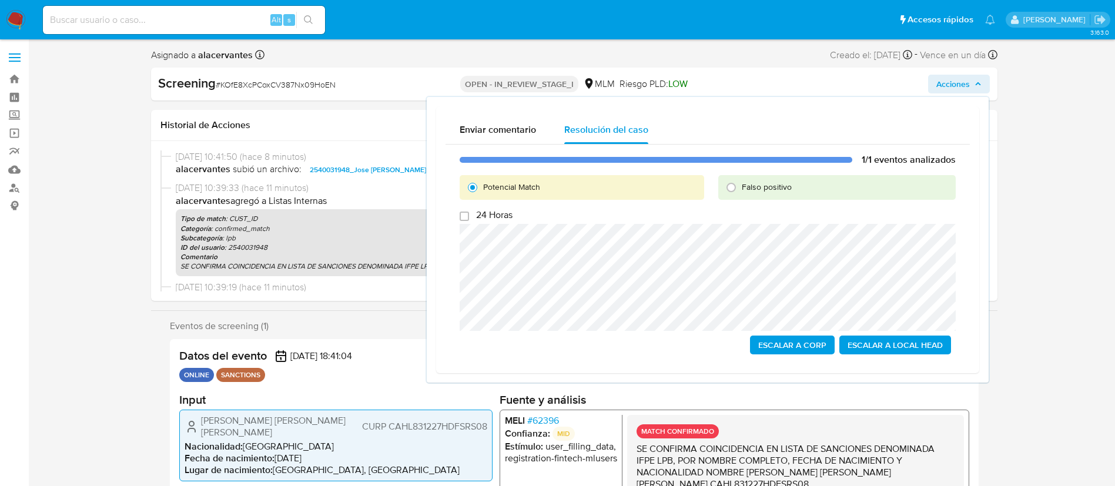
click at [939, 353] on span "Escalar a Local Head" at bounding box center [895, 345] width 95 height 16
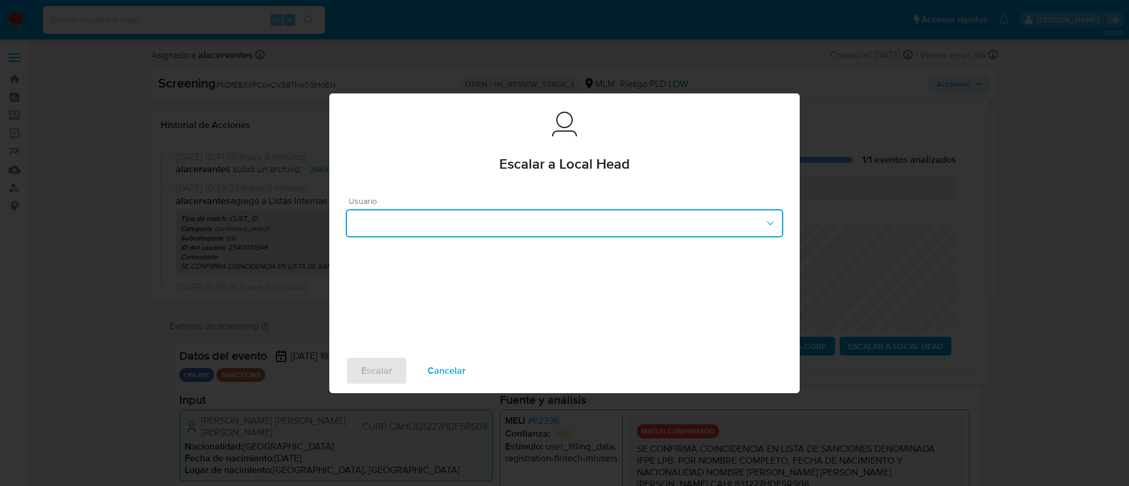
click at [572, 234] on button "button" at bounding box center [564, 223] width 437 height 28
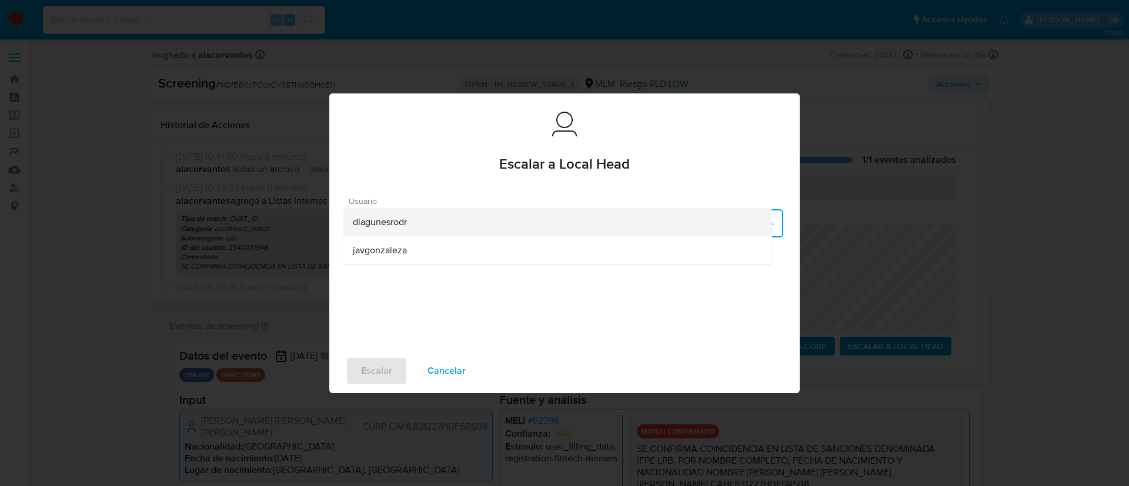
click at [480, 226] on div "dlagunesrodr" at bounding box center [558, 222] width 410 height 28
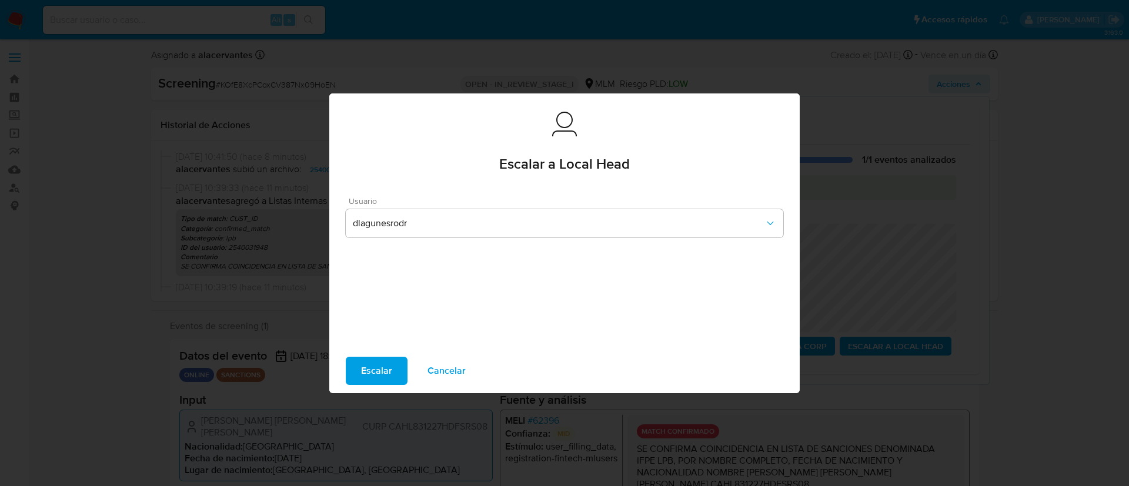
click at [389, 359] on span "Escalar" at bounding box center [376, 371] width 31 height 26
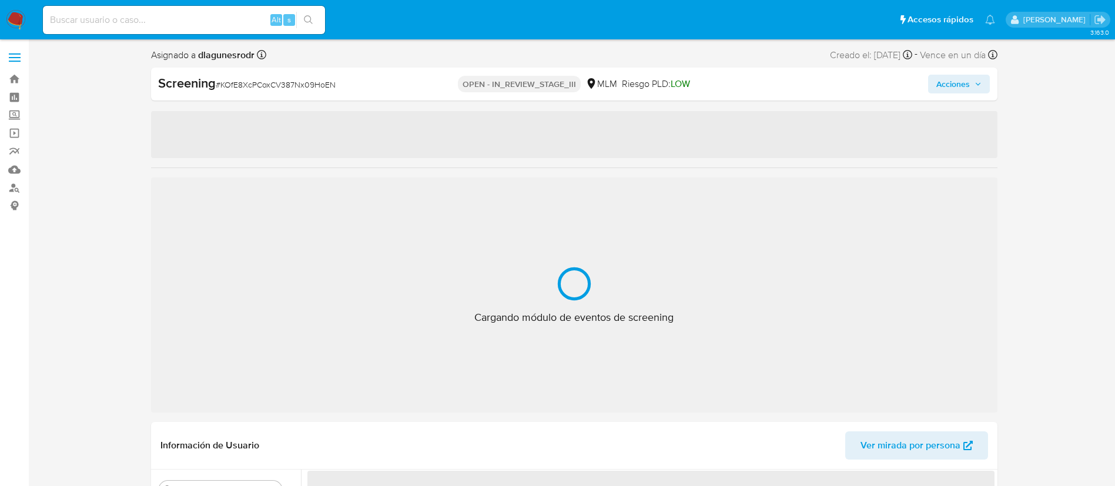
select select "10"
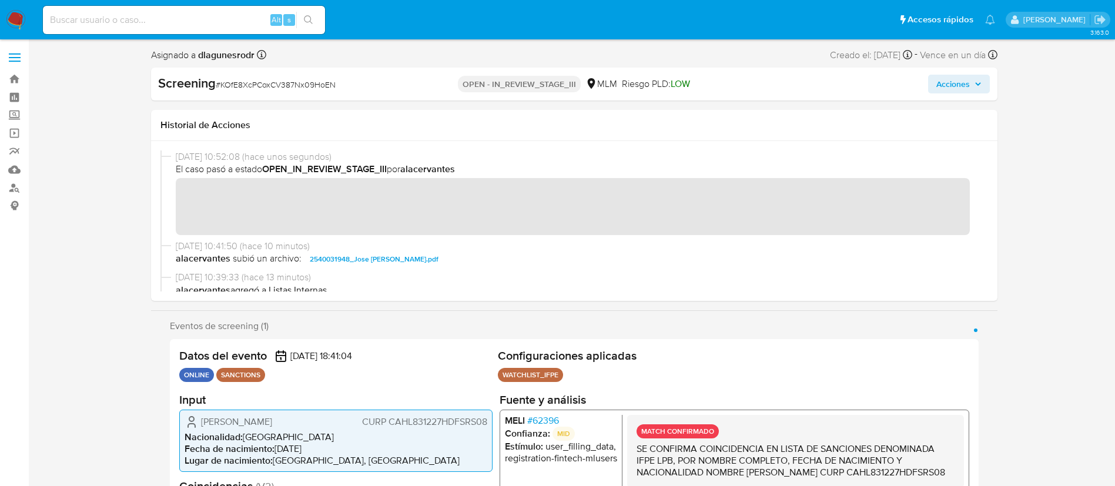
click at [8, 22] on img at bounding box center [16, 20] width 20 height 20
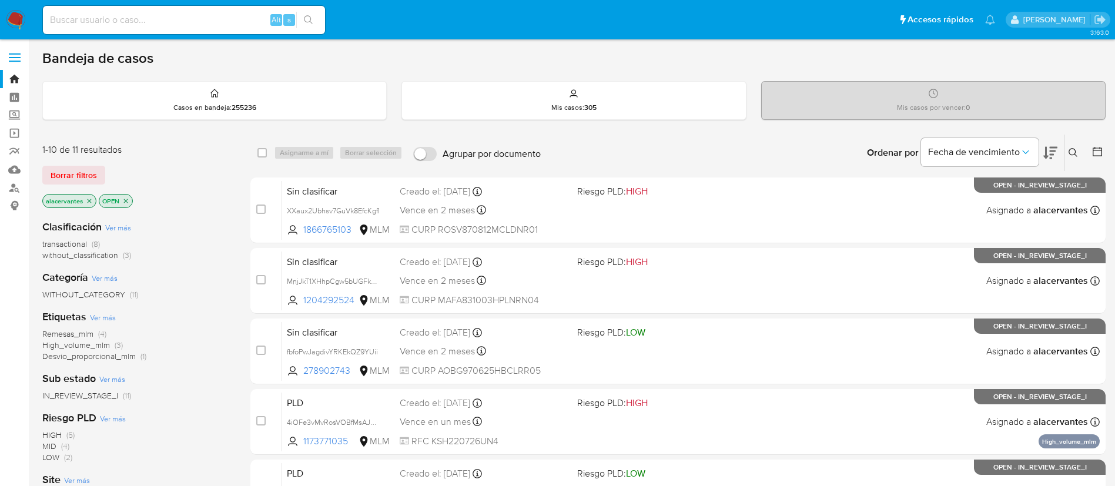
click at [182, 244] on div "transactional (8) without_classification (3)" at bounding box center [136, 250] width 189 height 22
click at [117, 253] on span "without_classification" at bounding box center [80, 255] width 76 height 12
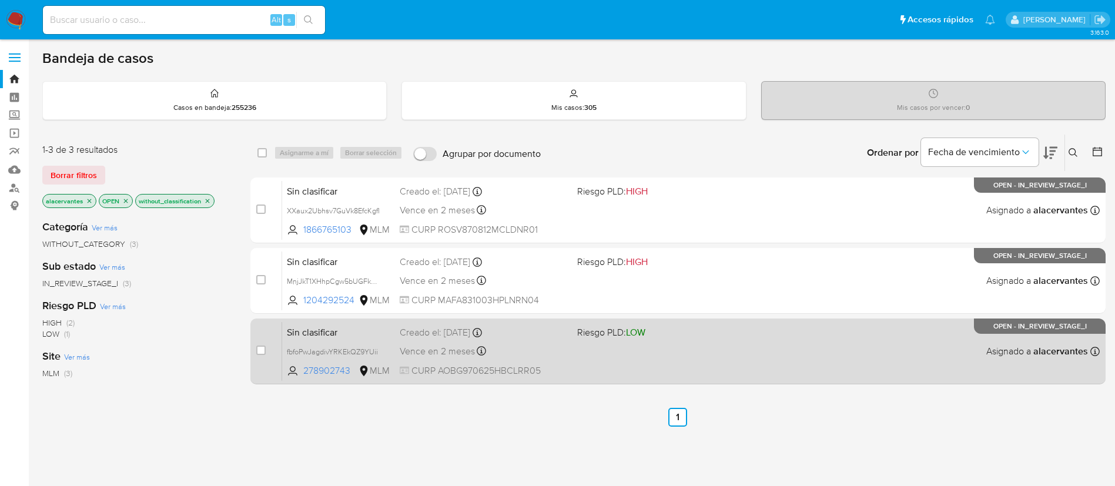
click at [703, 353] on div "Sin clasificar fbfoPwJagdivYRKEkQZ9YUii 278902743 MLM Riesgo PLD: LOW Creado el…" at bounding box center [691, 351] width 818 height 59
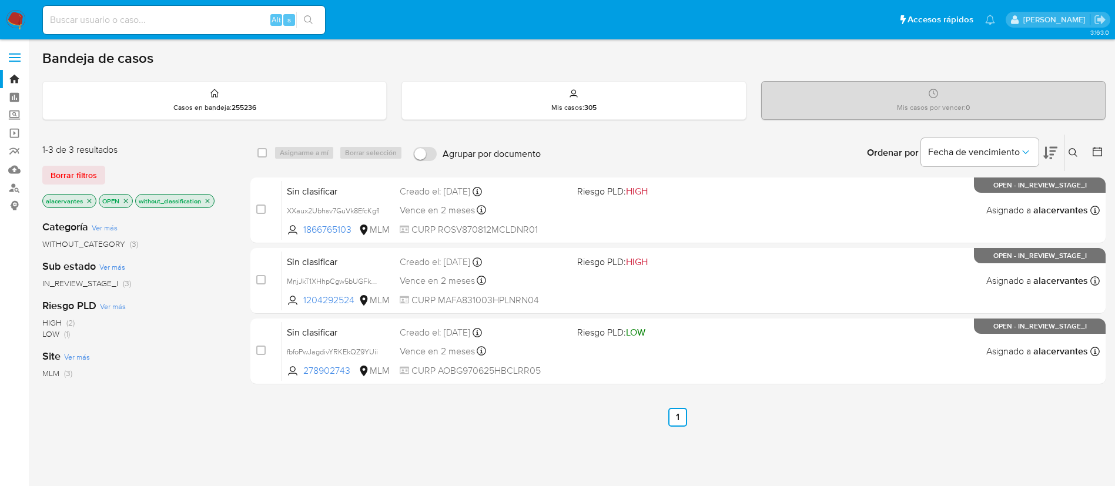
click at [206, 201] on icon "close-filter" at bounding box center [207, 201] width 7 height 7
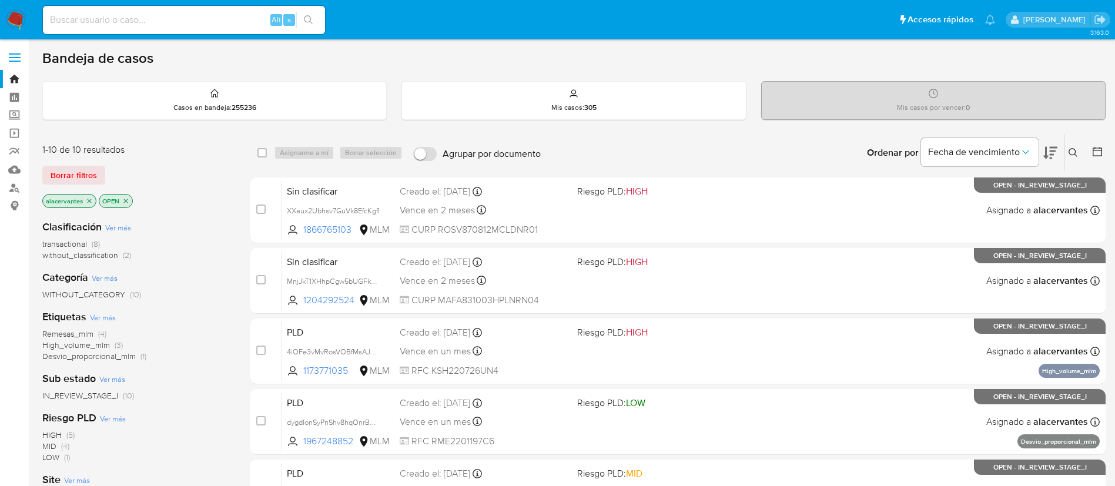
click at [119, 254] on span "without_classification (2)" at bounding box center [86, 255] width 89 height 11
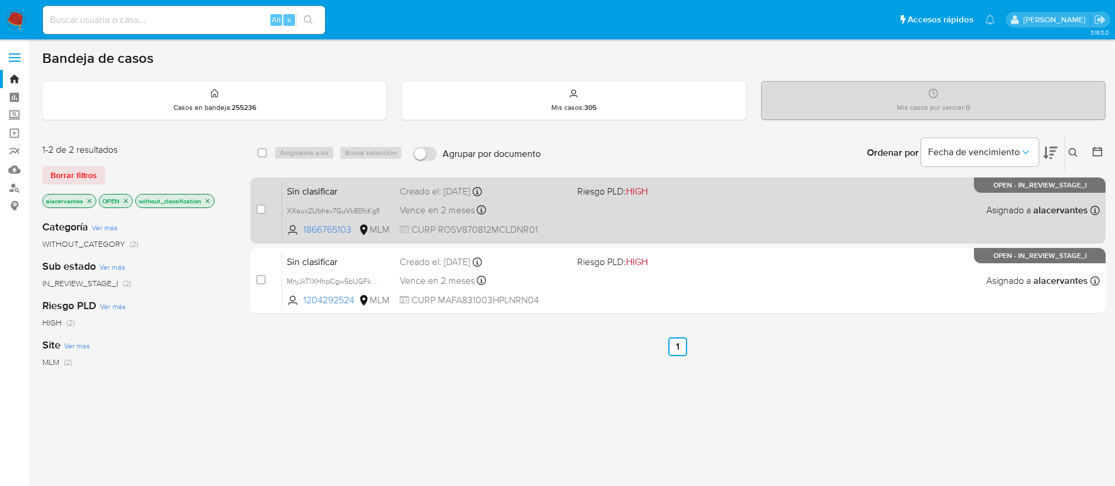
click at [874, 209] on div "Sin clasificar XXaux2Ubhsv7GuVk8EfcKgfI 1866765103 MLM Riesgo PLD: HIGH Creado …" at bounding box center [691, 210] width 818 height 59
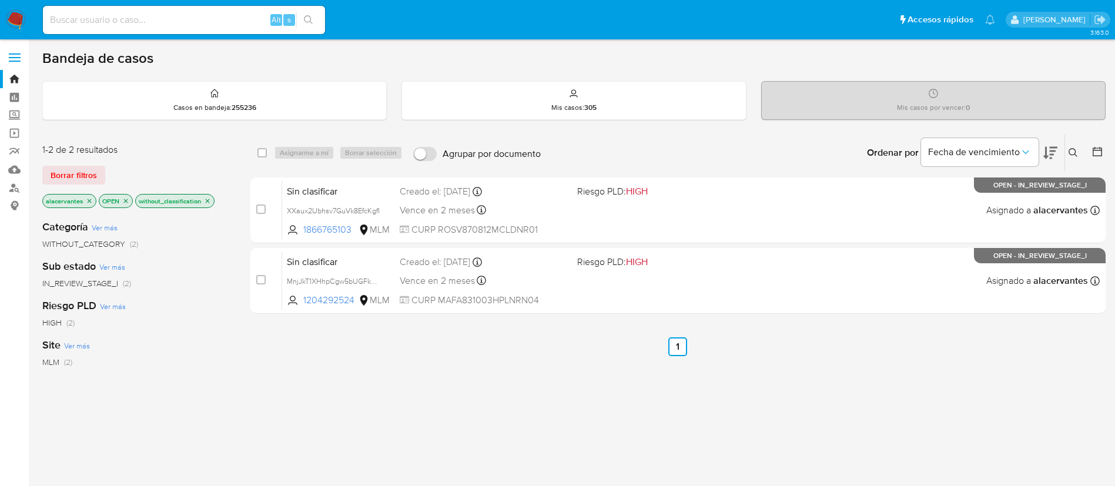
click at [213, 201] on p "without_classification" at bounding box center [175, 201] width 78 height 13
click at [209, 202] on icon "close-filter" at bounding box center [207, 201] width 7 height 7
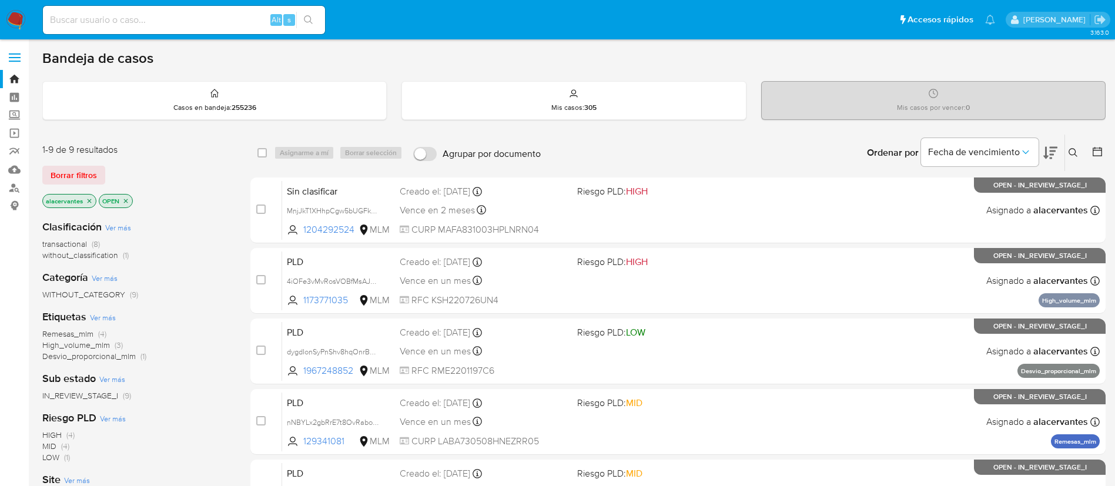
click at [121, 253] on span "without_classification (1)" at bounding box center [85, 255] width 86 height 11
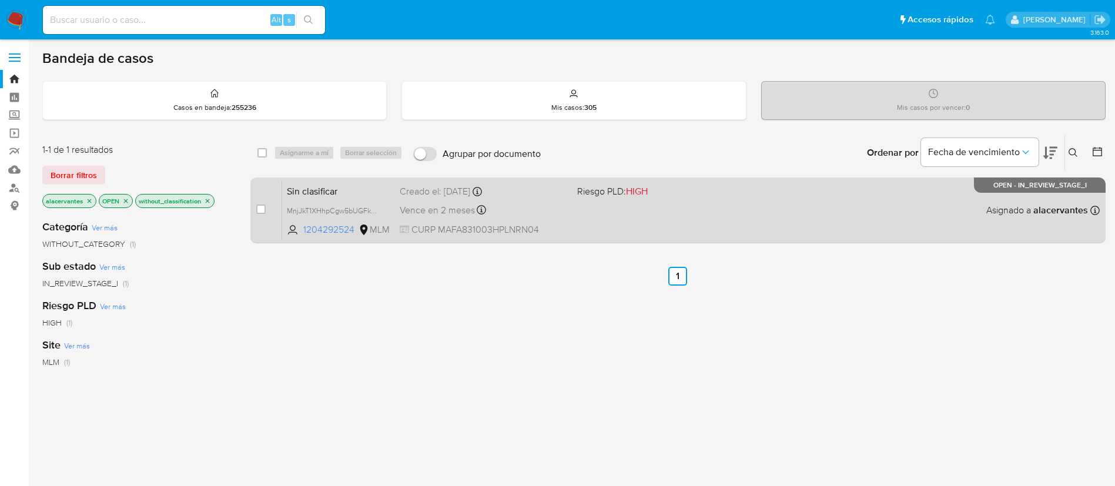
click at [674, 188] on span "Riesgo PLD: HIGH" at bounding box center [661, 190] width 168 height 15
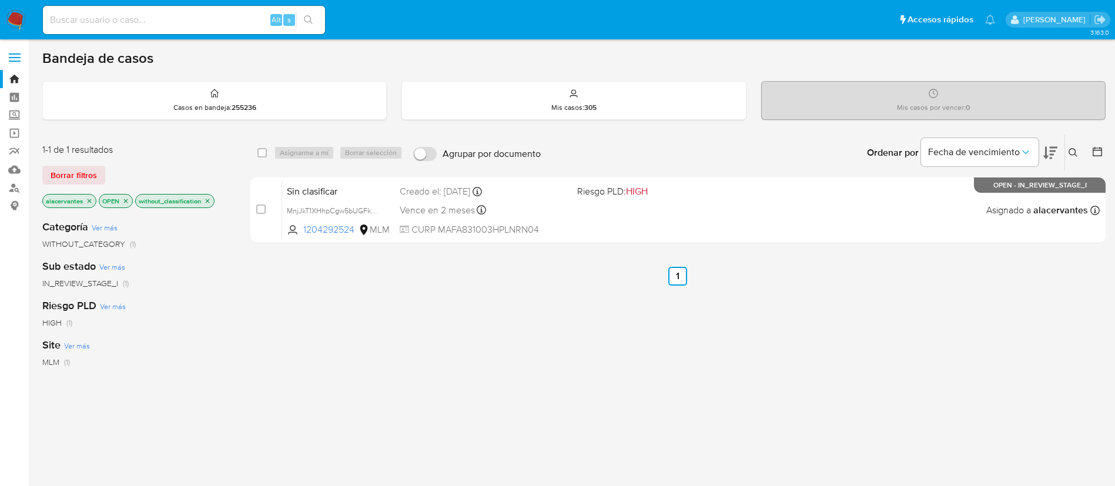
click at [19, 14] on img at bounding box center [16, 20] width 20 height 20
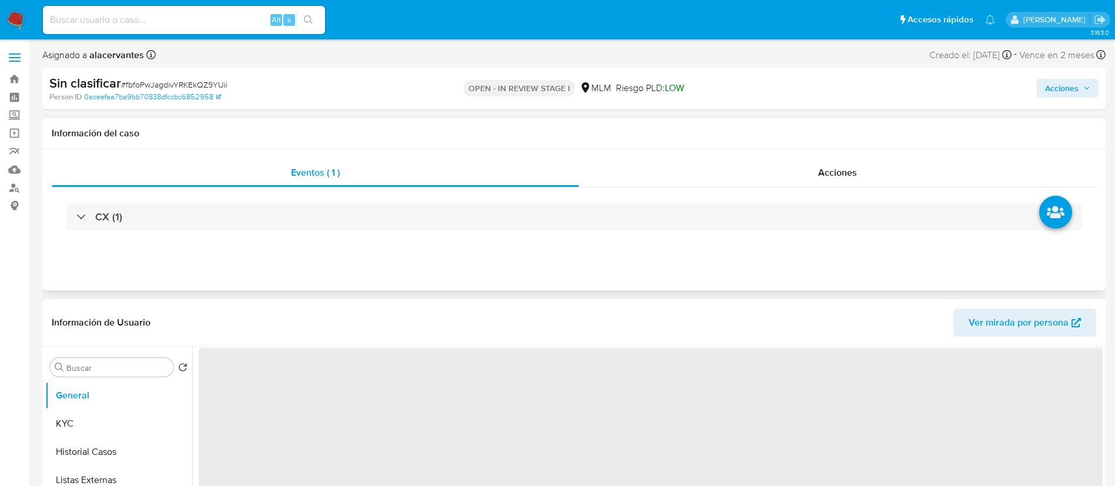
select select "10"
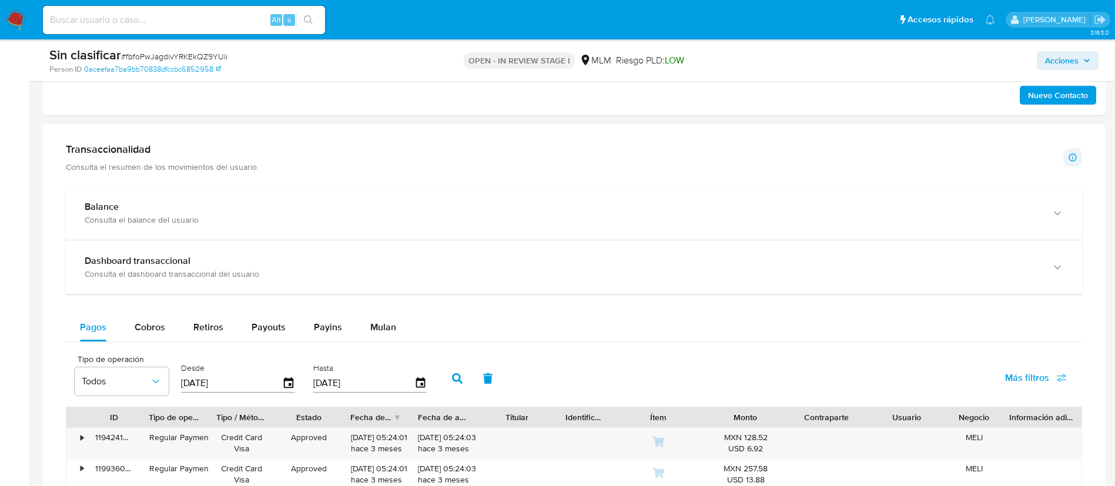
scroll to position [794, 0]
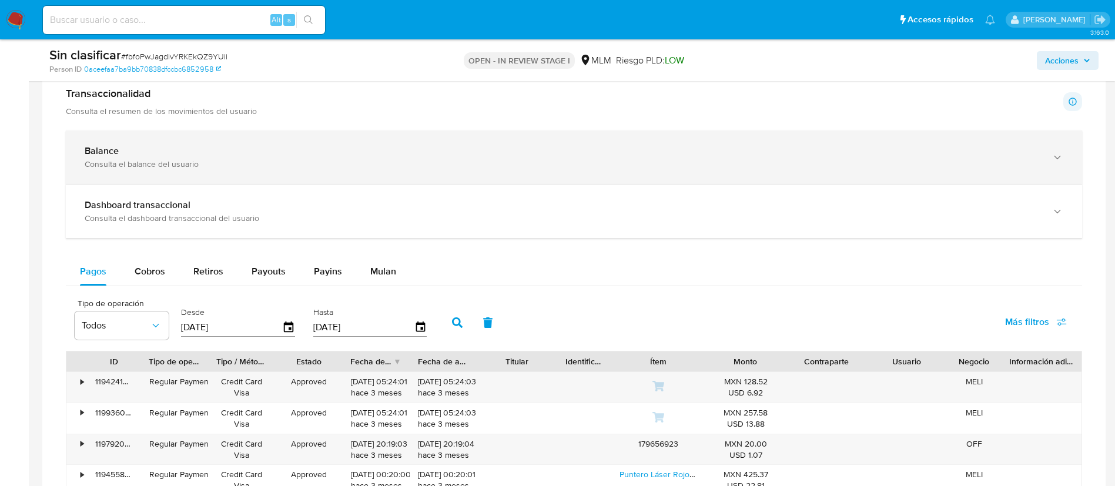
click at [450, 159] on div "Consulta el balance del usuario" at bounding box center [562, 164] width 955 height 11
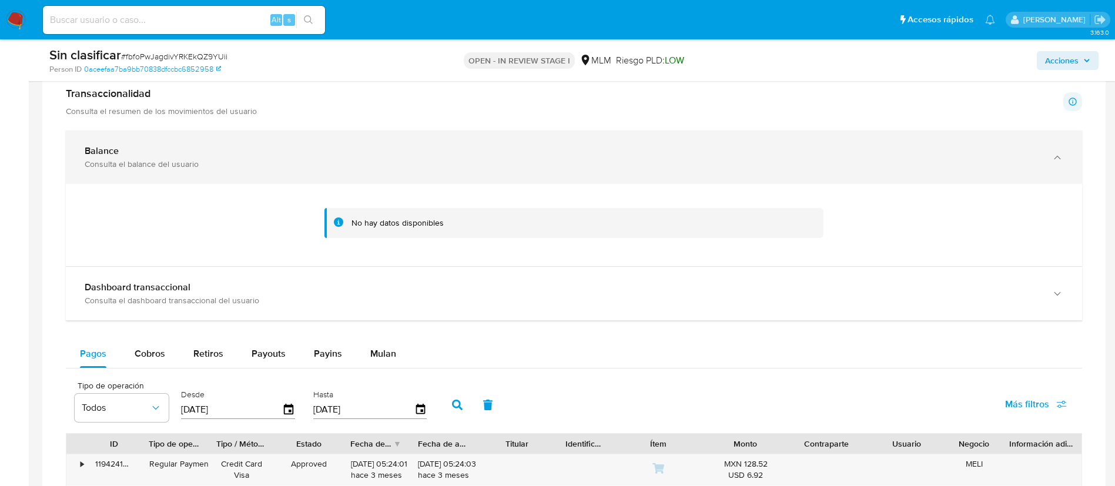
click at [451, 182] on div "Balance Consulta el balance del usuario" at bounding box center [574, 158] width 1017 height 54
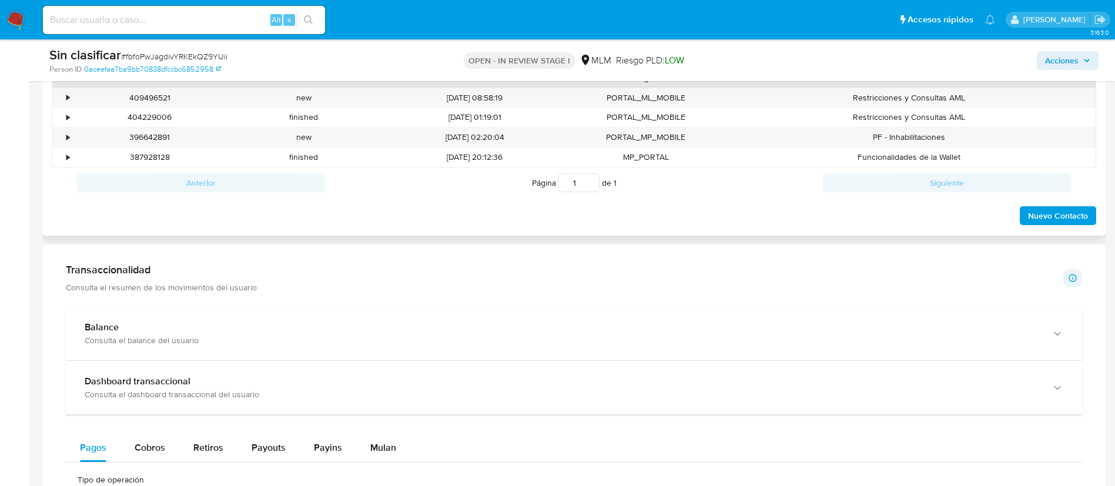
scroll to position [441, 0]
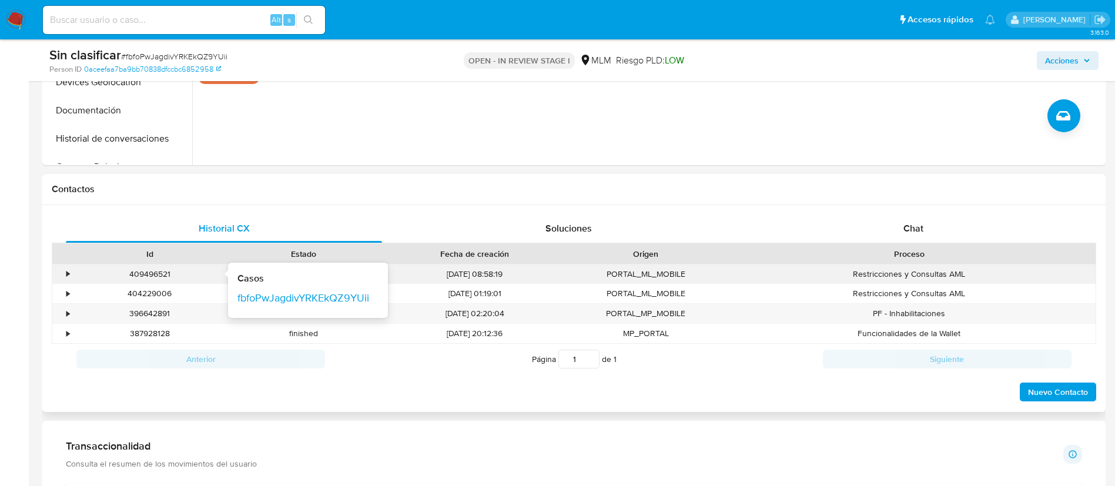
click at [66, 271] on div "•" at bounding box center [67, 274] width 3 height 11
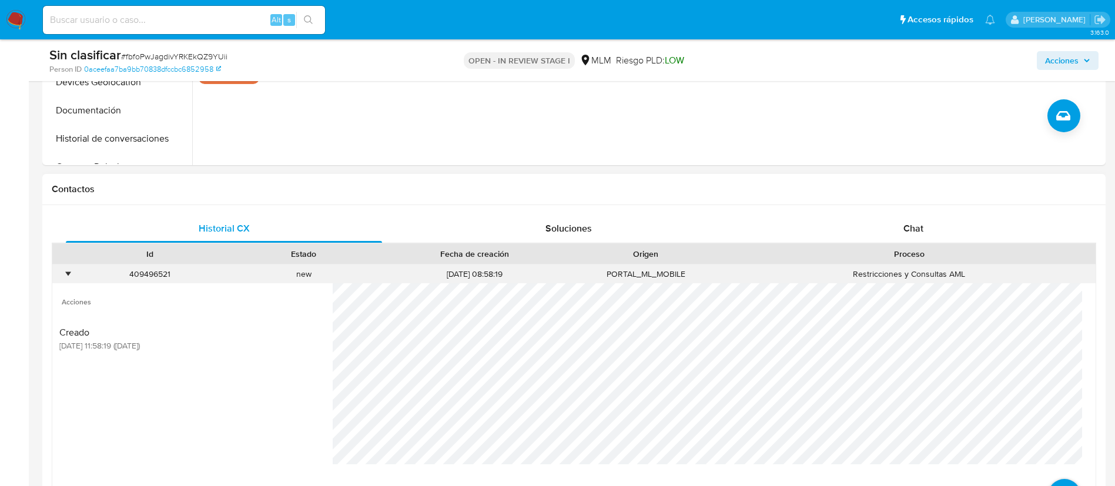
scroll to position [529, 0]
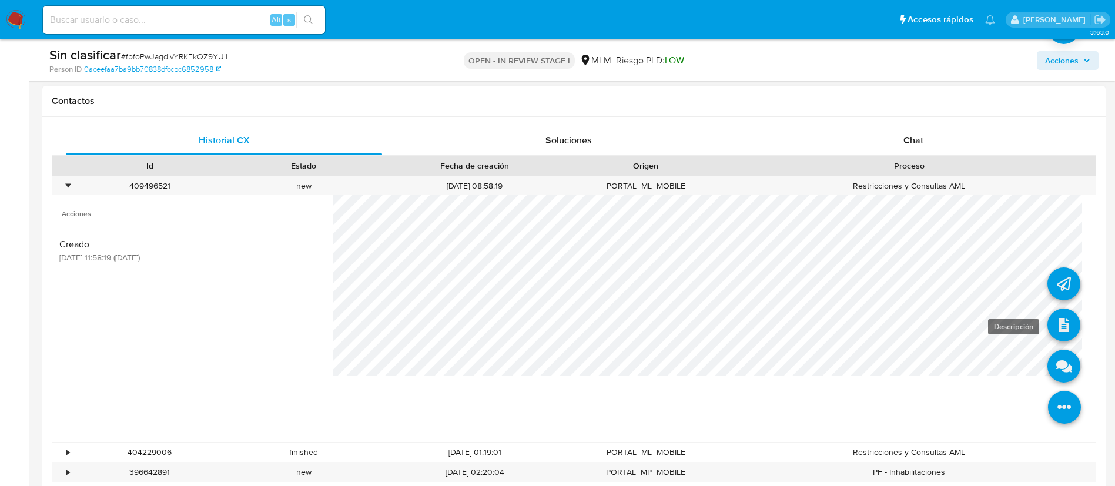
click at [1048, 320] on icon at bounding box center [1064, 325] width 33 height 33
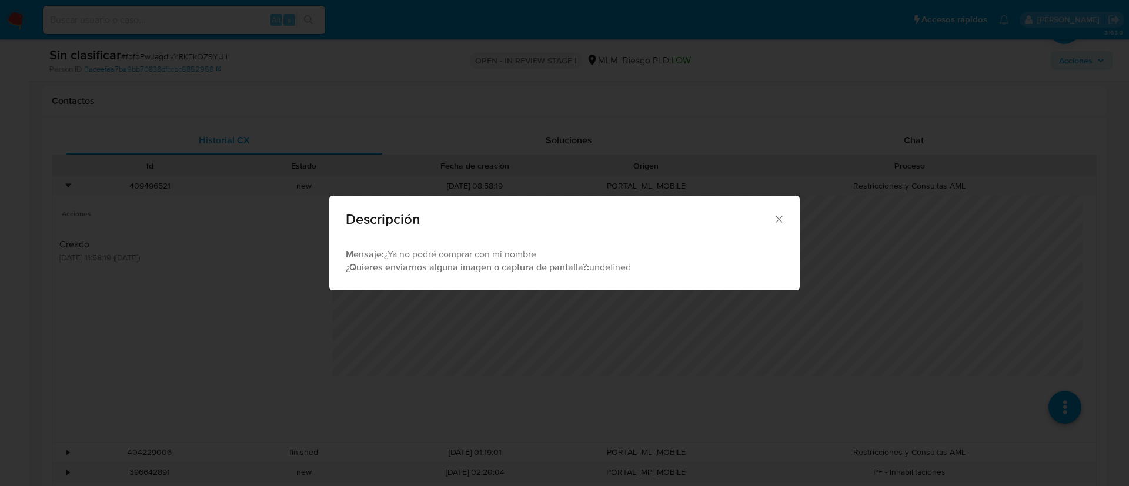
click at [780, 223] on icon "Cerrar" at bounding box center [779, 219] width 12 height 12
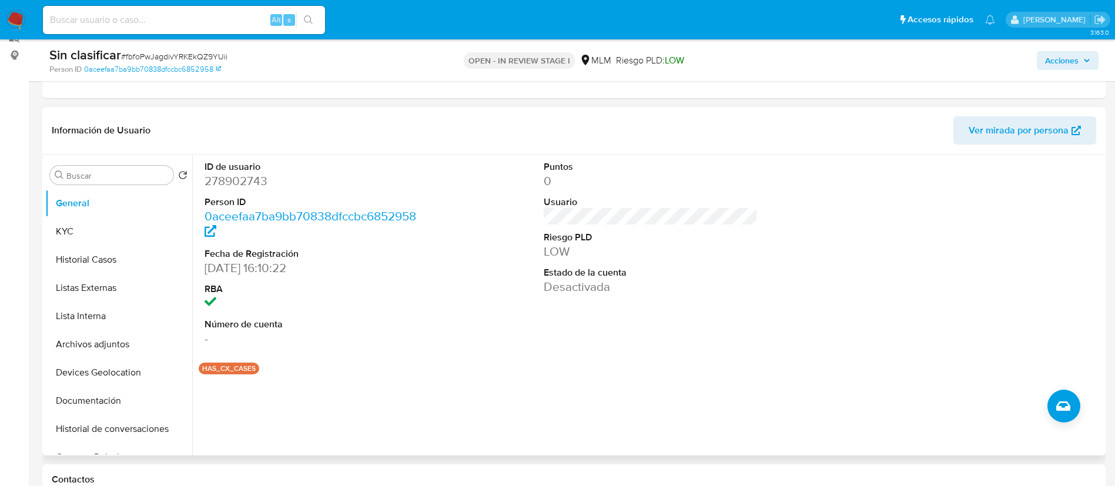
scroll to position [176, 0]
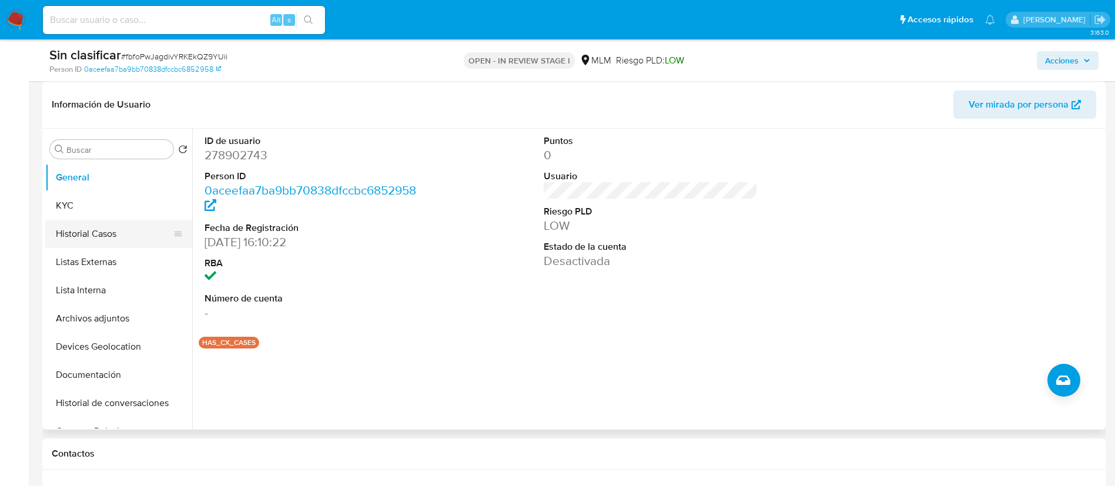
click at [97, 241] on button "Historial Casos" at bounding box center [114, 234] width 138 height 28
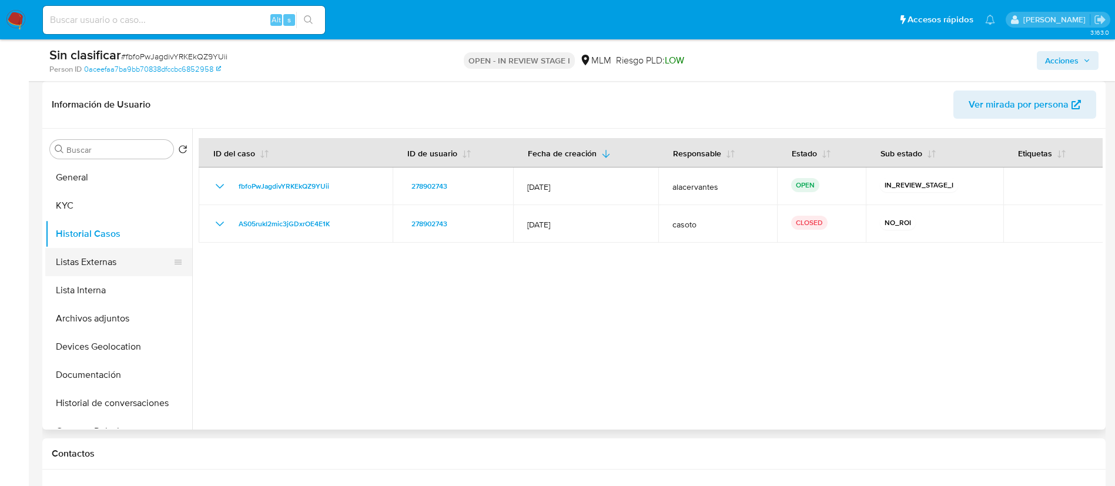
scroll to position [88, 0]
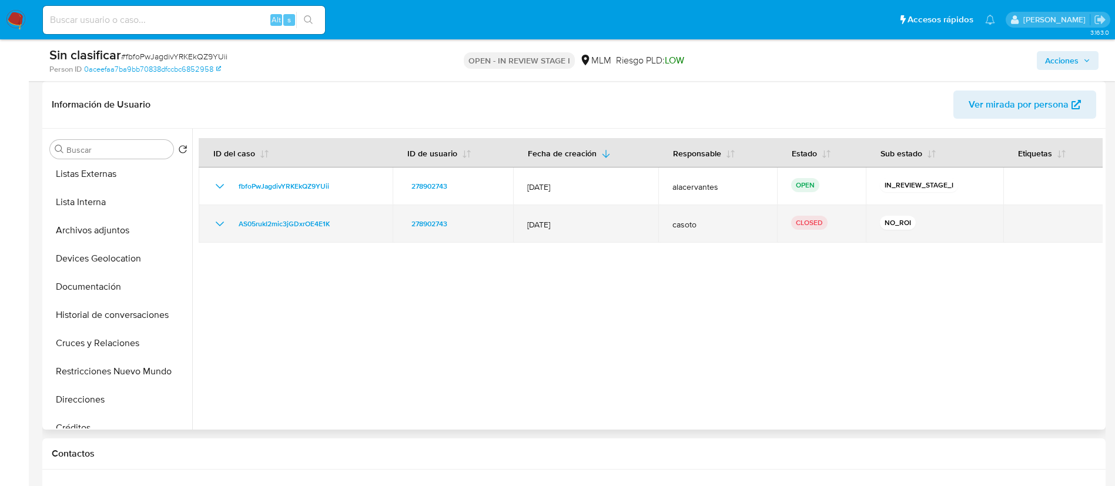
click at [223, 223] on icon "Mostrar/Ocultar" at bounding box center [220, 224] width 14 height 14
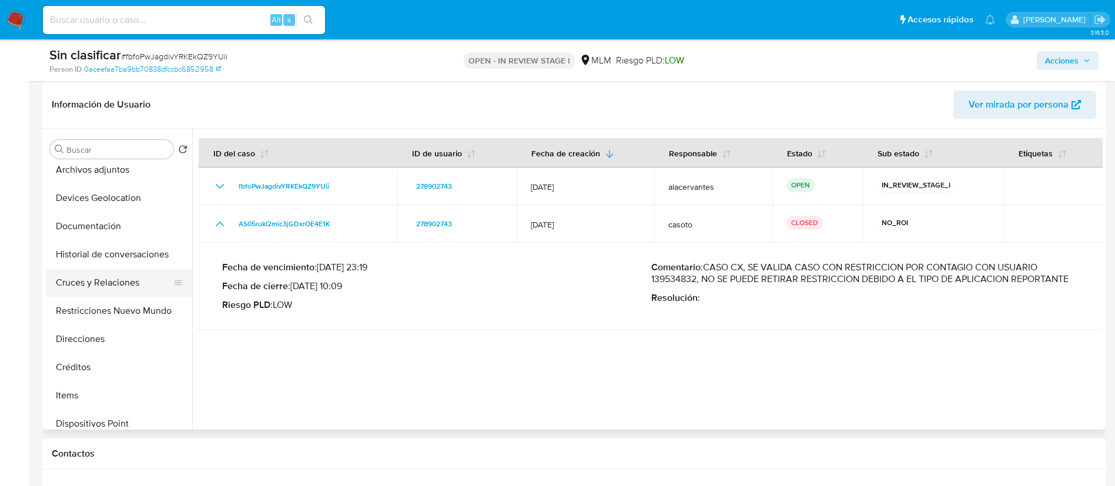
scroll to position [176, 0]
click at [125, 288] on button "Restricciones Nuevo Mundo" at bounding box center [114, 283] width 138 height 28
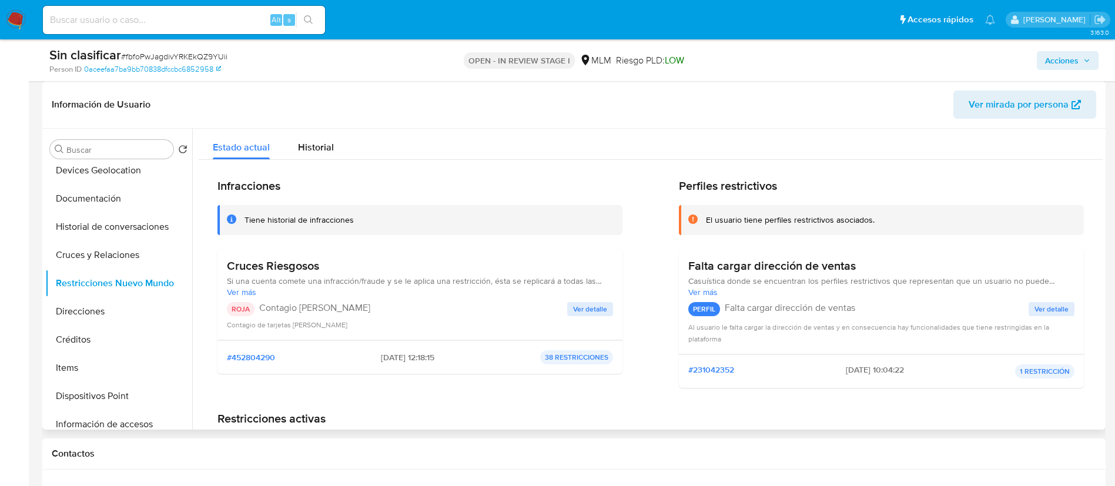
click at [594, 315] on span "Ver detalle" at bounding box center [590, 309] width 34 height 12
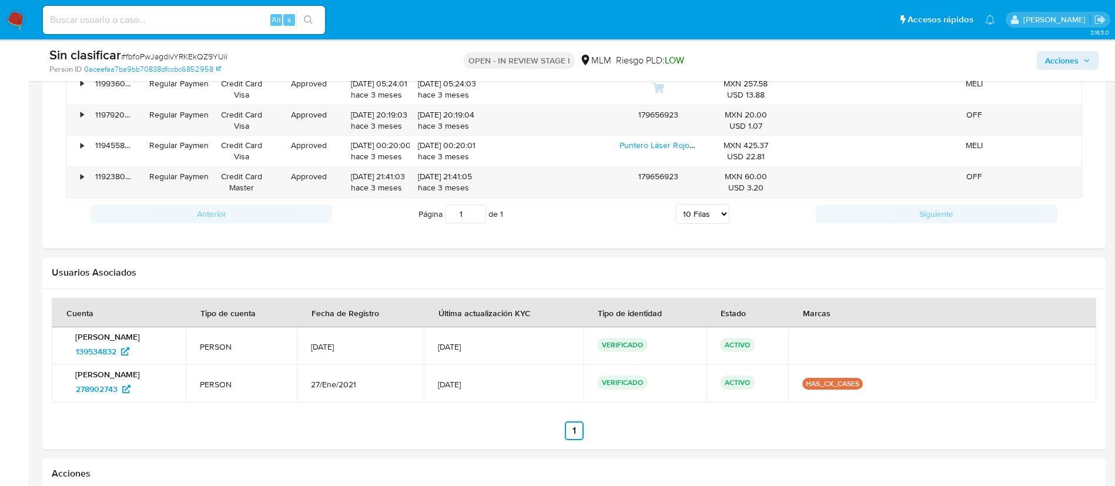
scroll to position [1323, 0]
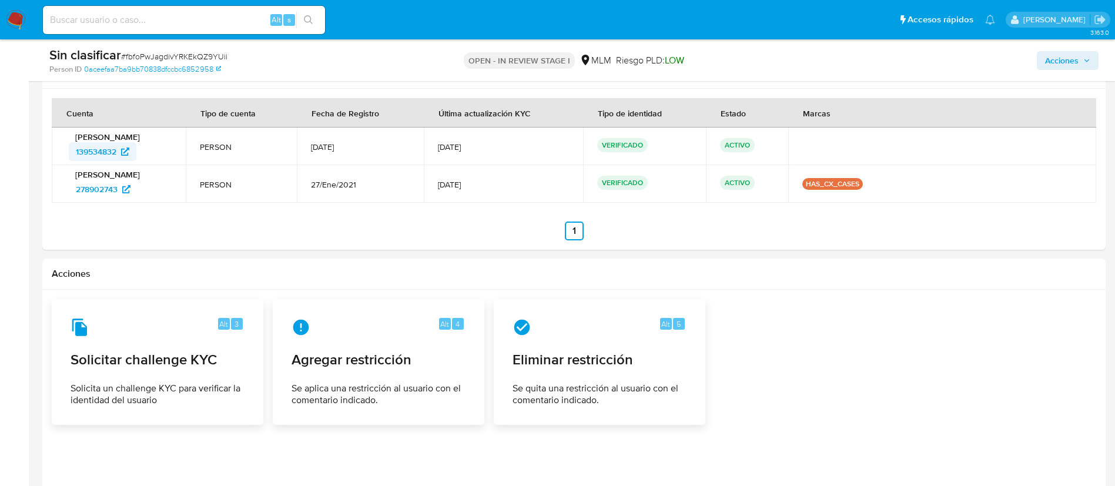
click at [115, 158] on span "139534832" at bounding box center [96, 151] width 41 height 19
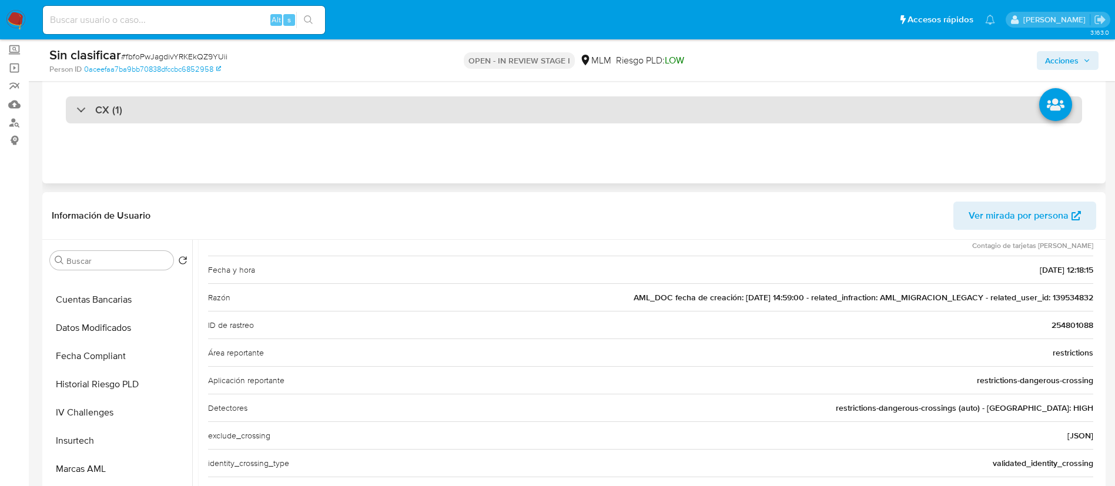
scroll to position [0, 0]
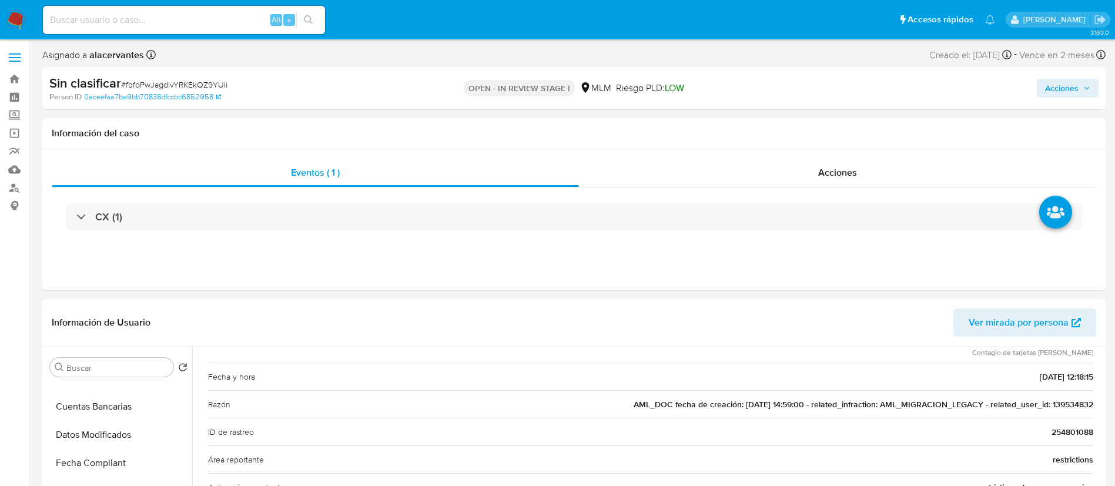
click at [1055, 72] on div "Sin clasificar # fbfoPwJagdivYRKEkQZ9YUii Person ID 0aceefaa7ba9bb70838dfccbc68…" at bounding box center [574, 89] width 1064 height 42
click at [1056, 91] on span "Acciones" at bounding box center [1062, 88] width 34 height 19
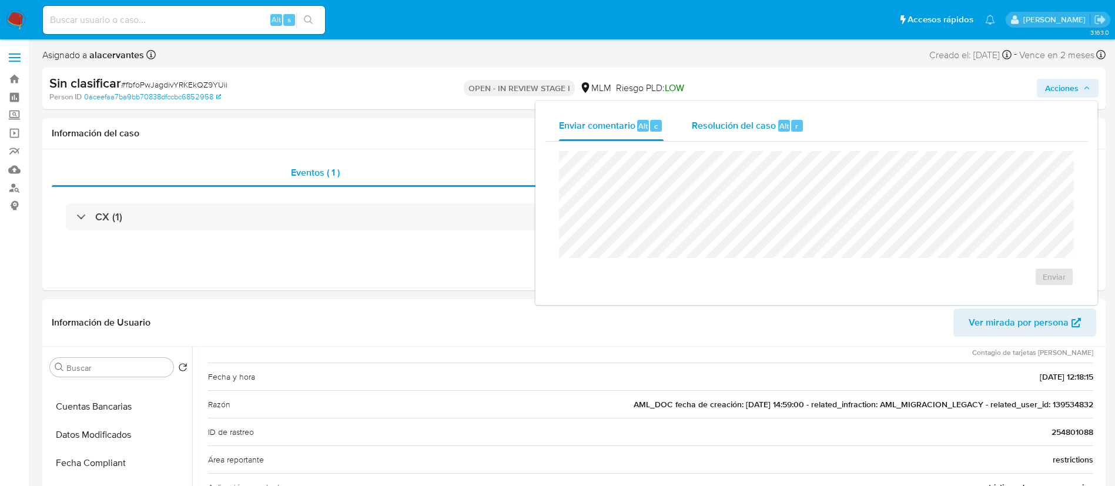
click at [777, 118] on div "Resolución del caso Alt r" at bounding box center [748, 126] width 112 height 31
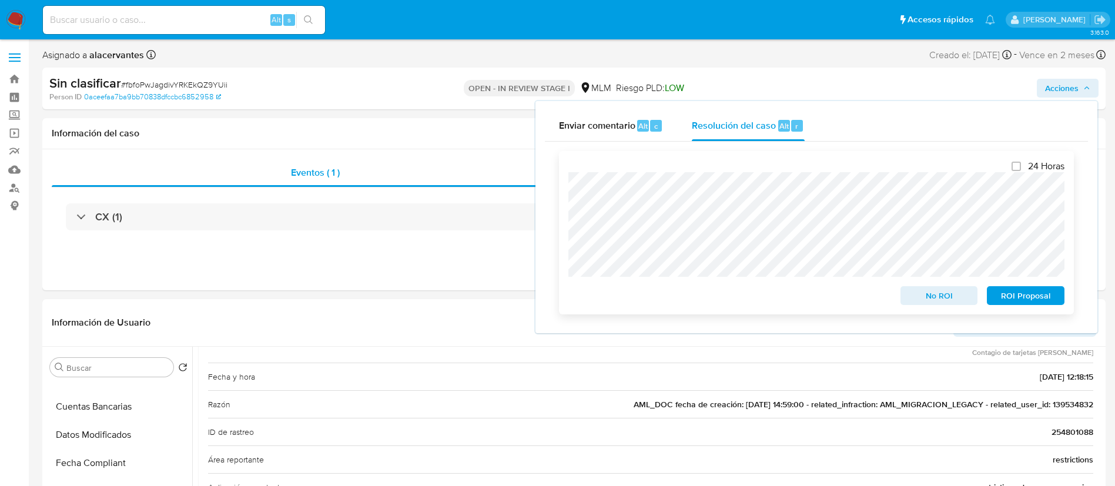
click at [948, 308] on div "24 Horas No ROI ROI Proposal" at bounding box center [816, 232] width 515 height 163
click at [945, 308] on div "24 Horas No ROI ROI Proposal" at bounding box center [816, 232] width 515 height 163
click at [940, 302] on span "No ROI" at bounding box center [939, 296] width 61 height 16
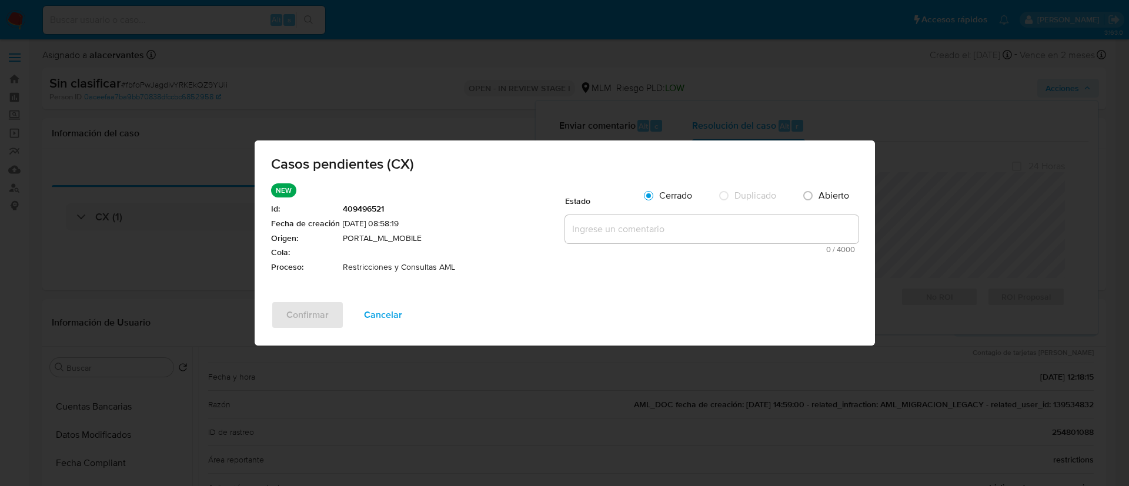
click at [664, 229] on textarea at bounding box center [711, 229] width 293 height 28
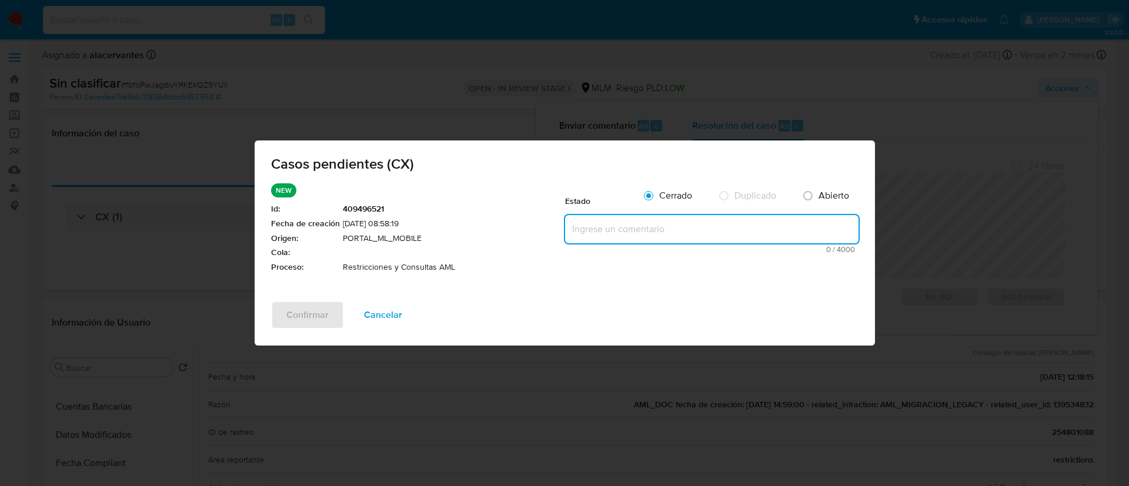
paste textarea "Se realiza validación de caso generado por CX. Se identifica restricción por op…"
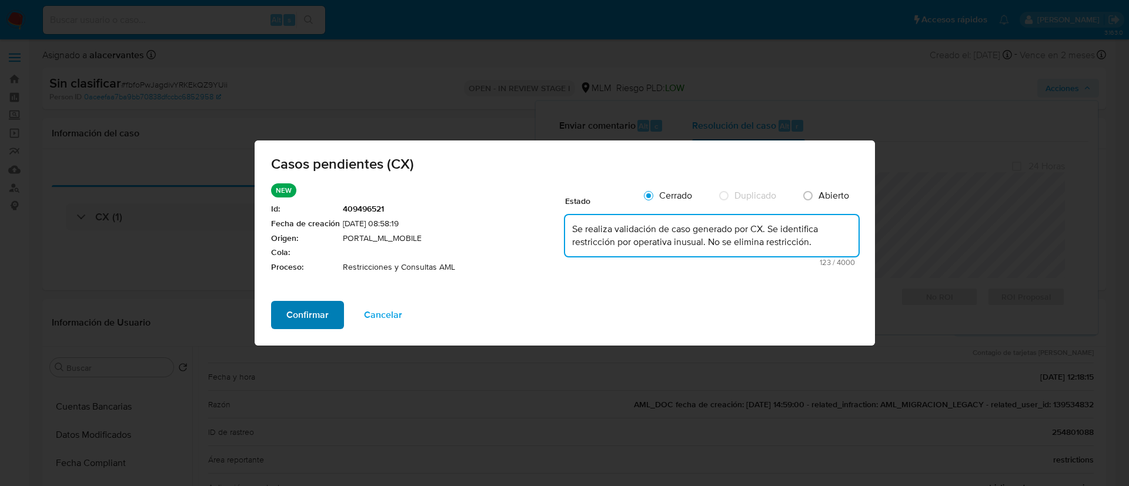
type textarea "Se realiza validación de caso generado por CX. Se identifica restricción por op…"
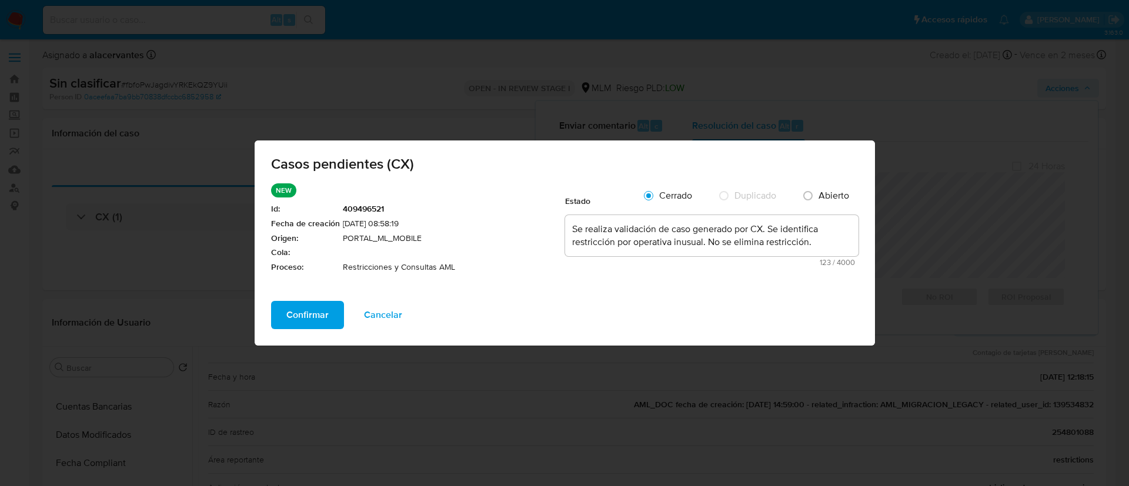
click at [287, 319] on button "Confirmar" at bounding box center [307, 315] width 73 height 28
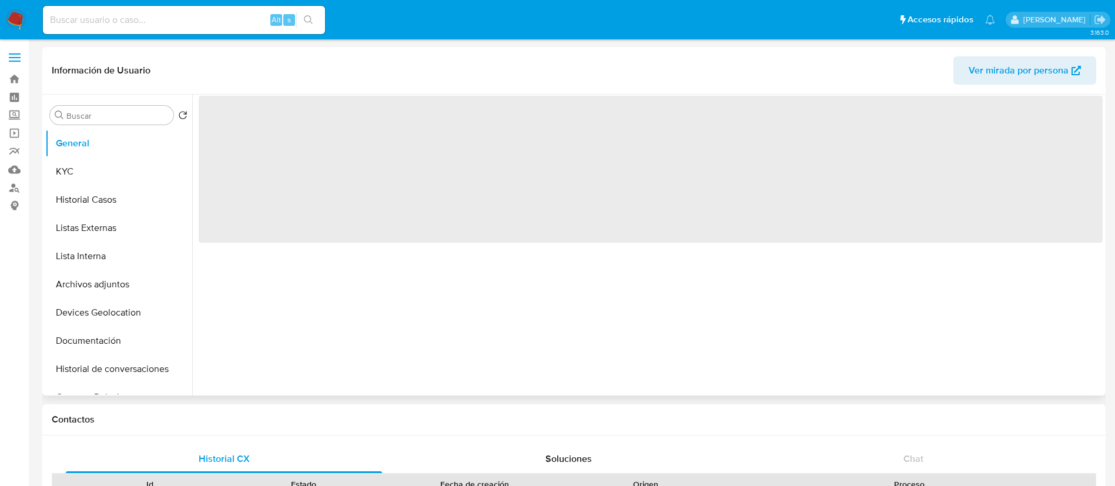
select select "10"
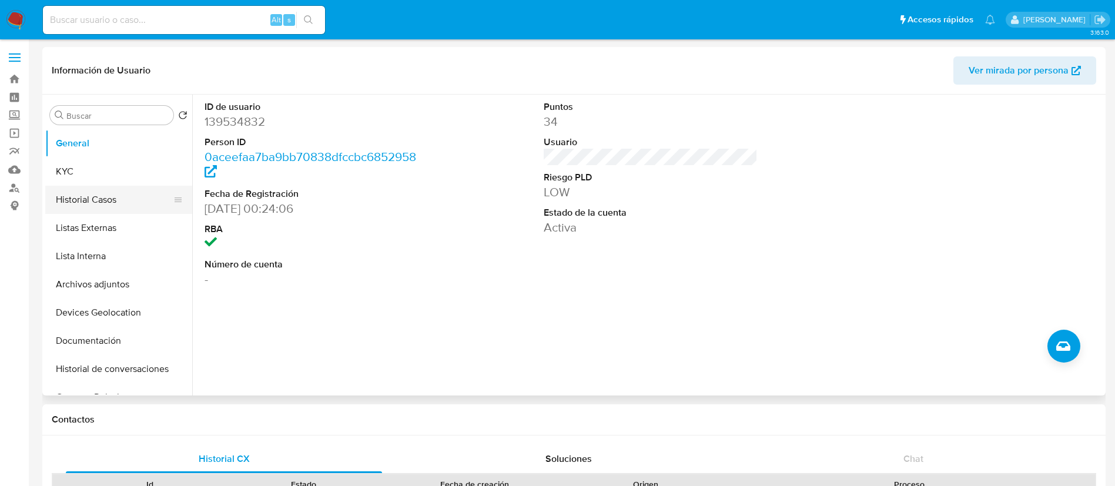
click at [134, 208] on button "Historial Casos" at bounding box center [114, 200] width 138 height 28
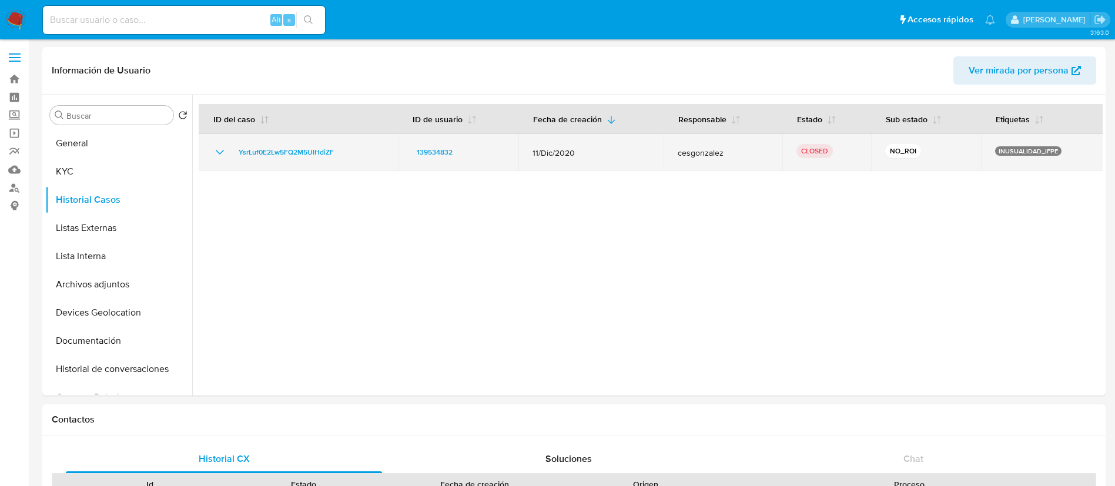
click at [216, 153] on icon "Mostrar/Ocultar" at bounding box center [220, 152] width 14 height 14
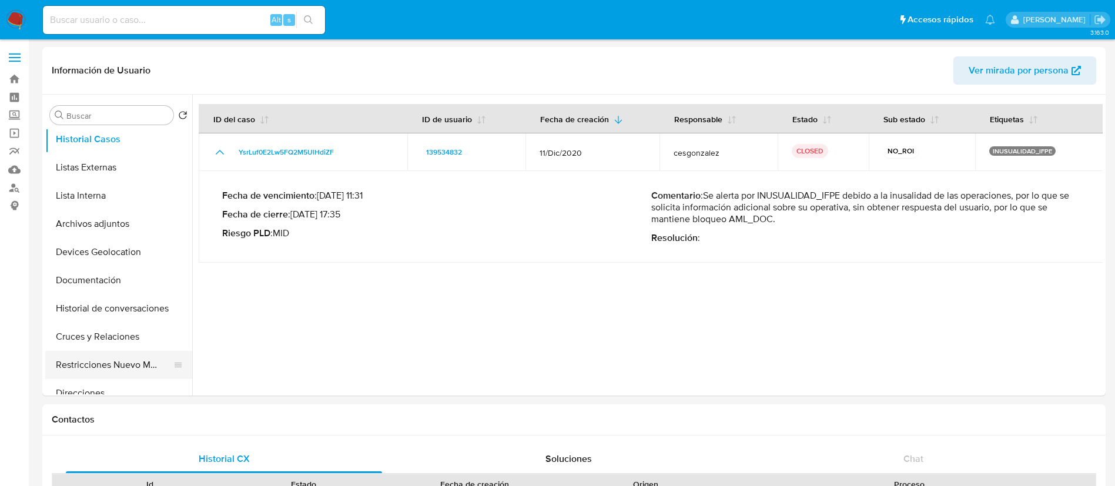
scroll to position [88, 0]
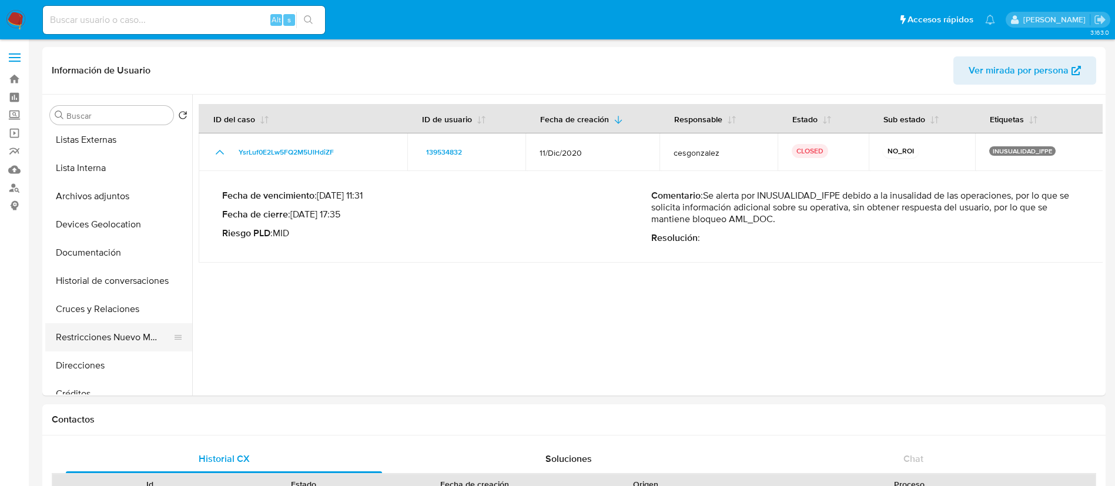
click at [130, 337] on button "Restricciones Nuevo Mundo" at bounding box center [114, 337] width 138 height 28
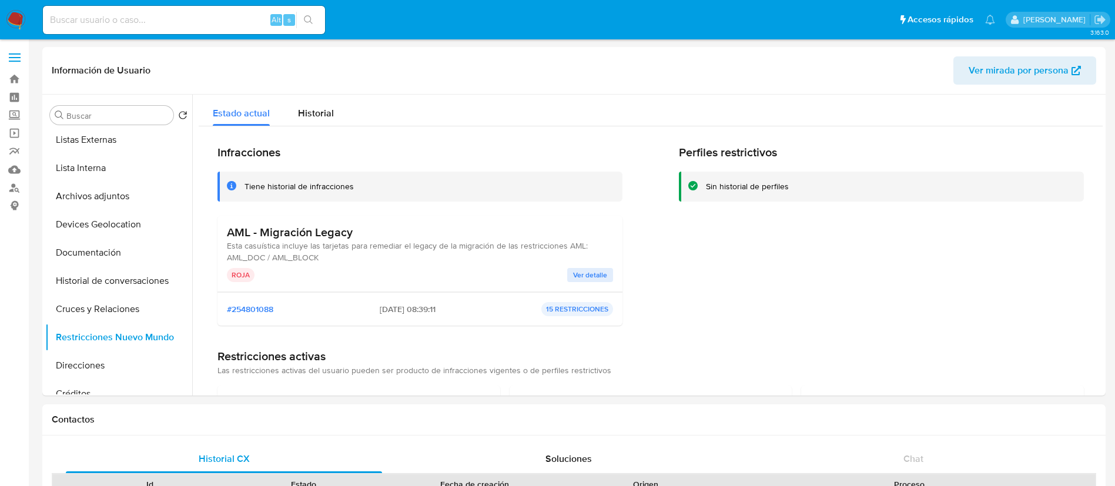
click at [593, 272] on span "Ver detalle" at bounding box center [590, 275] width 34 height 12
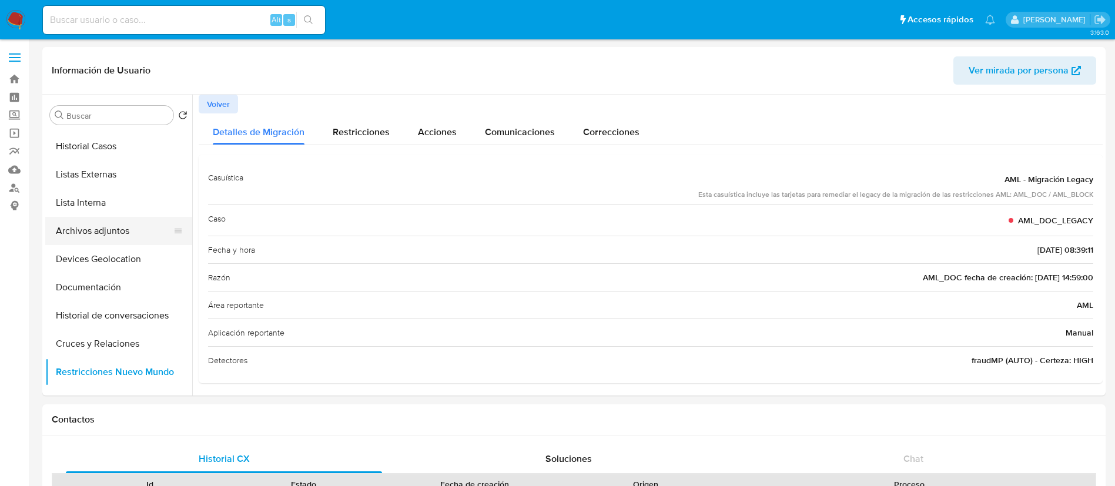
scroll to position [0, 0]
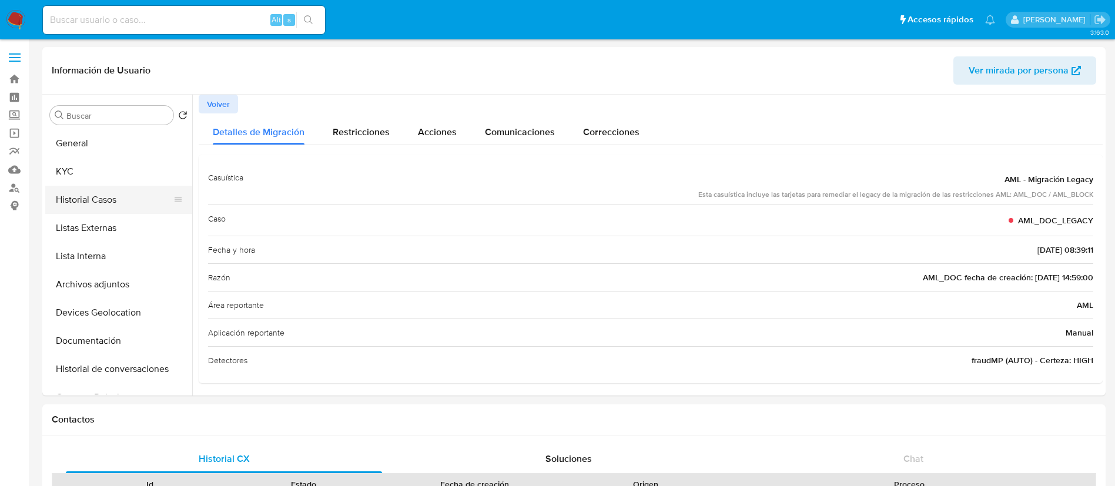
click at [121, 198] on button "Historial Casos" at bounding box center [114, 200] width 138 height 28
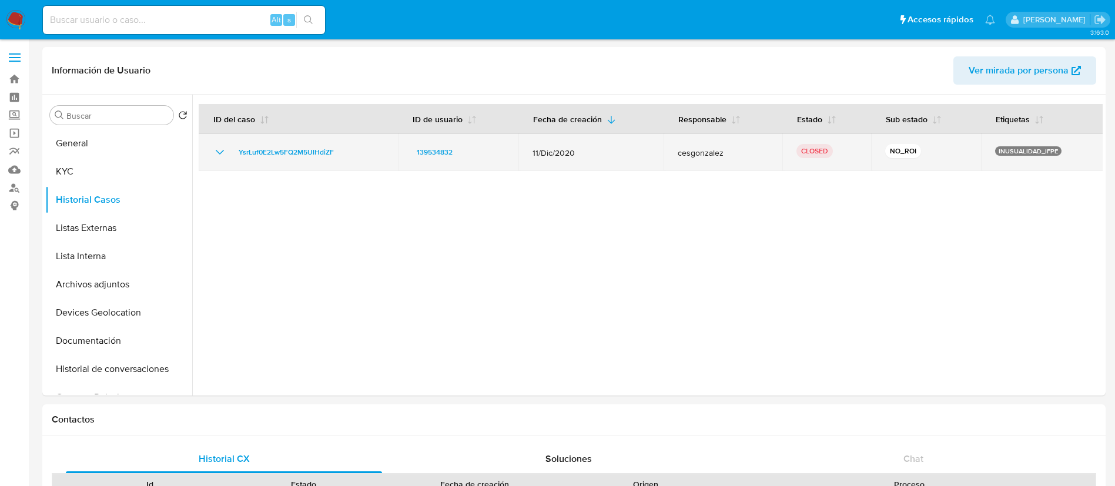
click at [226, 152] on div "YsrLuf0E2Lw5FQ2M5UlHdiZF" at bounding box center [298, 152] width 171 height 14
click at [218, 153] on icon "Mostrar/Ocultar" at bounding box center [220, 152] width 14 height 14
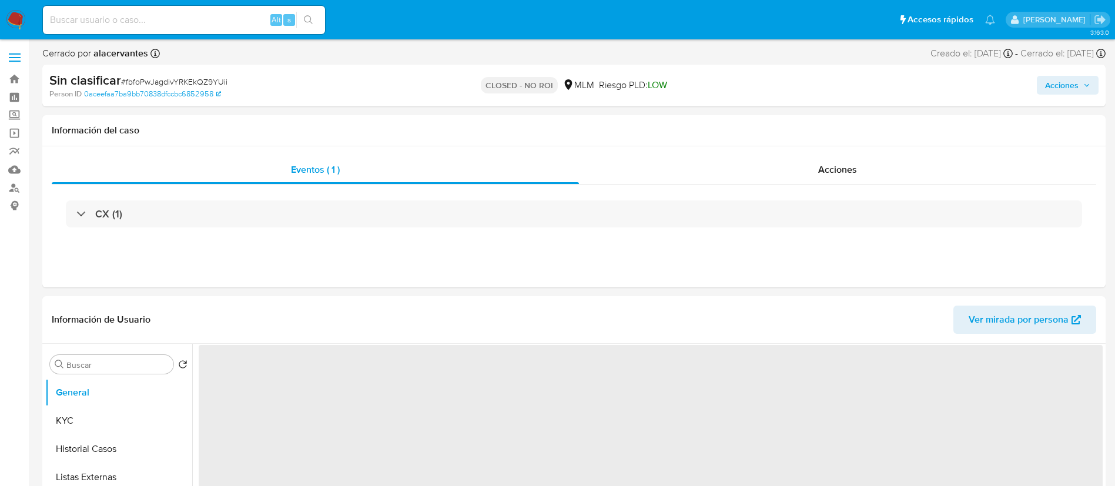
select select "10"
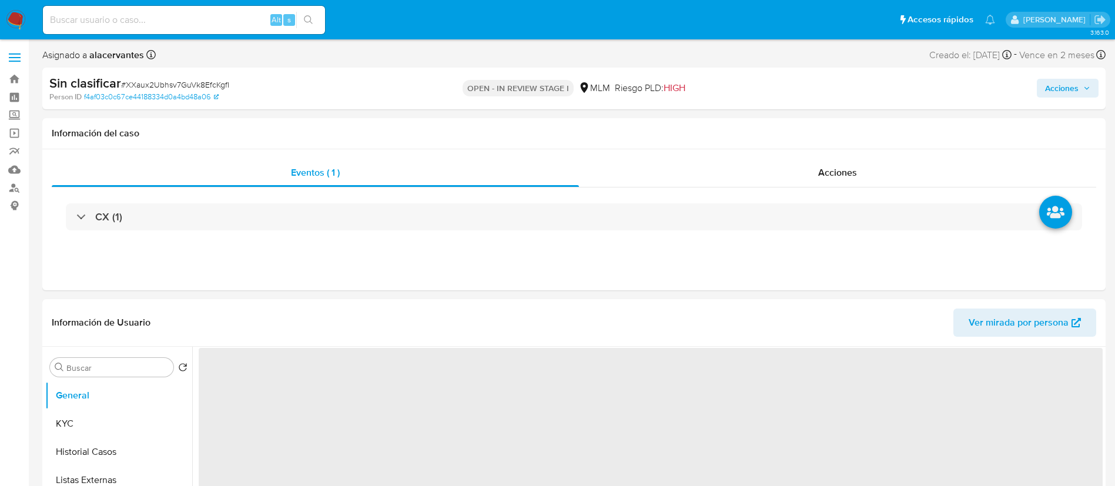
select select "10"
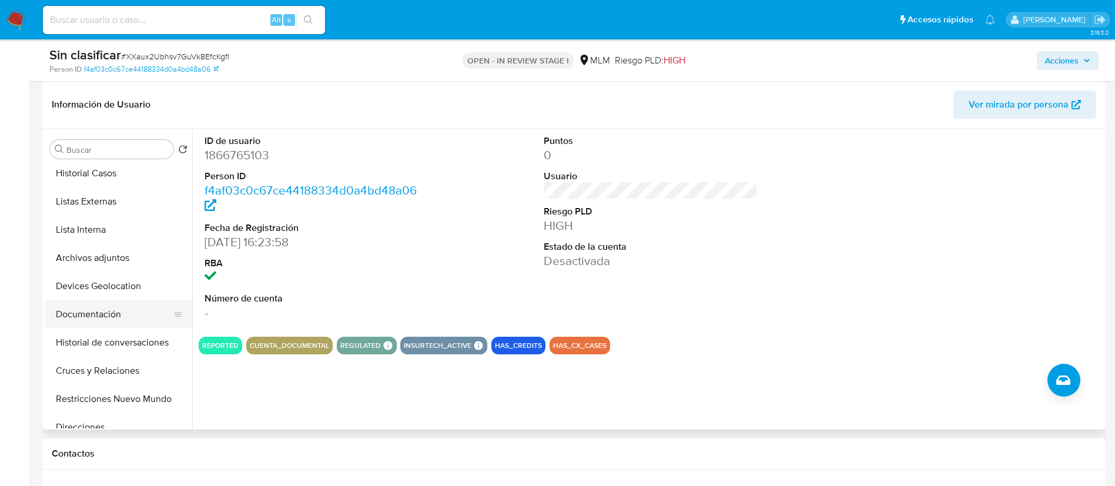
scroll to position [88, 0]
click at [137, 369] on button "Restricciones Nuevo Mundo" at bounding box center [114, 371] width 138 height 28
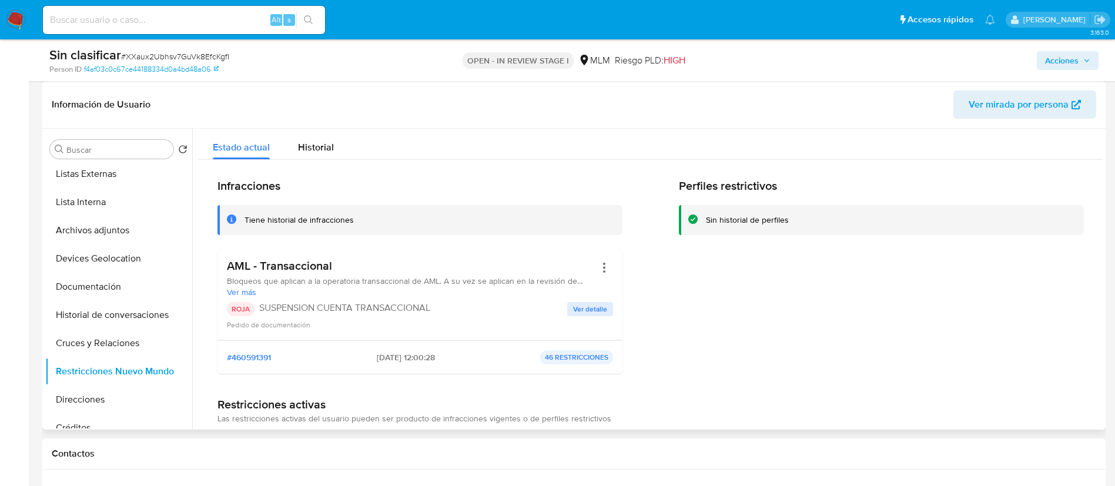
click at [594, 305] on span "Ver detalle" at bounding box center [590, 309] width 34 height 12
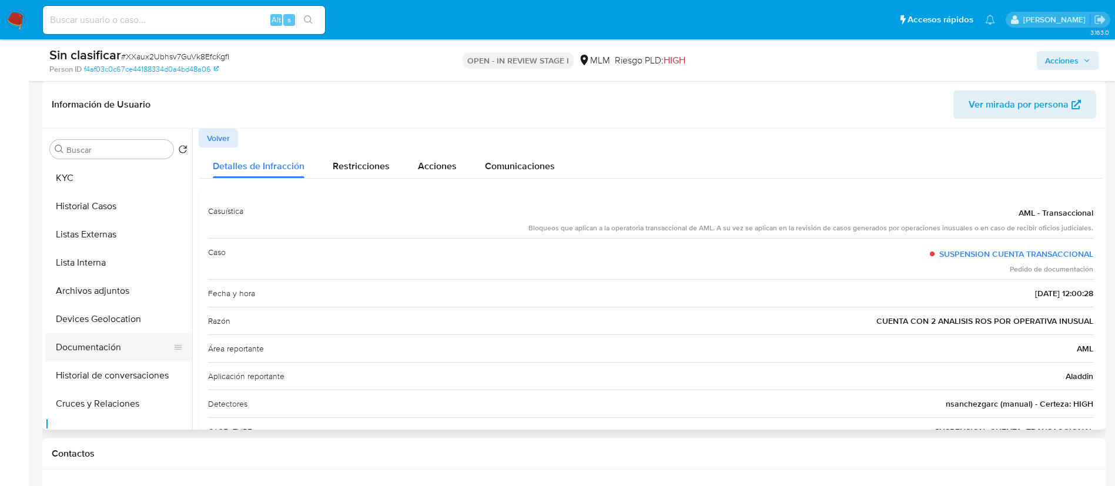
scroll to position [0, 0]
click at [119, 235] on button "Historial Casos" at bounding box center [114, 234] width 138 height 28
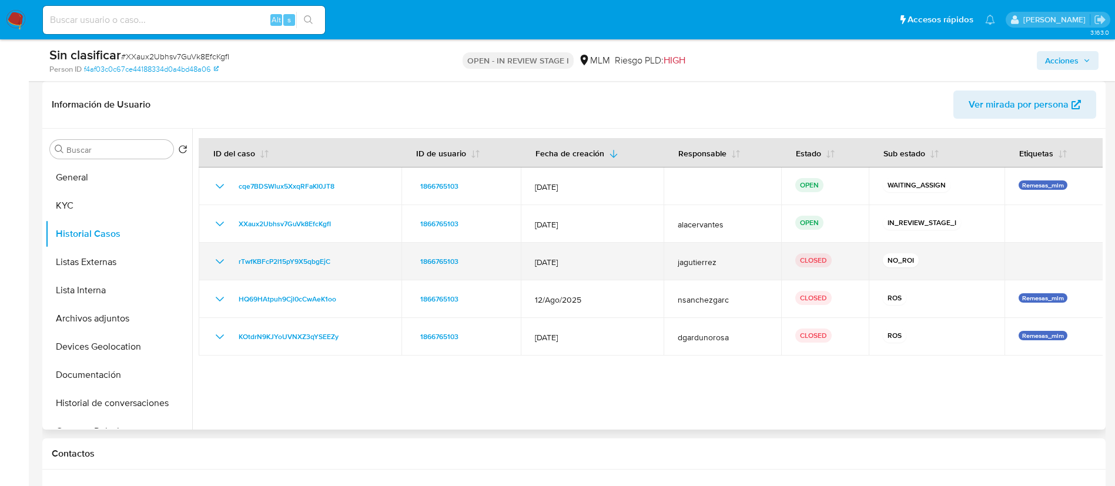
click at [213, 262] on icon "Mostrar/Ocultar" at bounding box center [220, 262] width 14 height 14
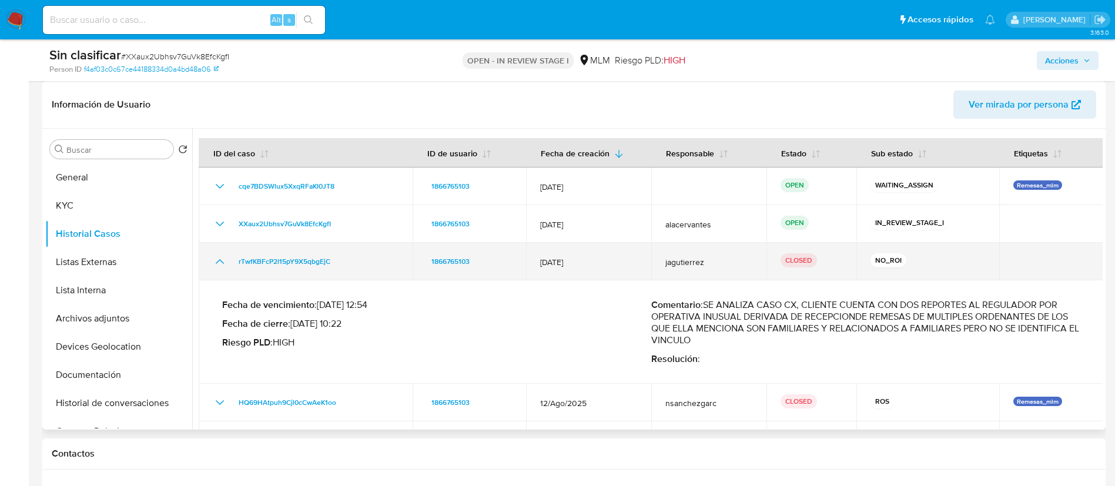
click at [213, 262] on icon "Mostrar/Ocultar" at bounding box center [220, 262] width 14 height 14
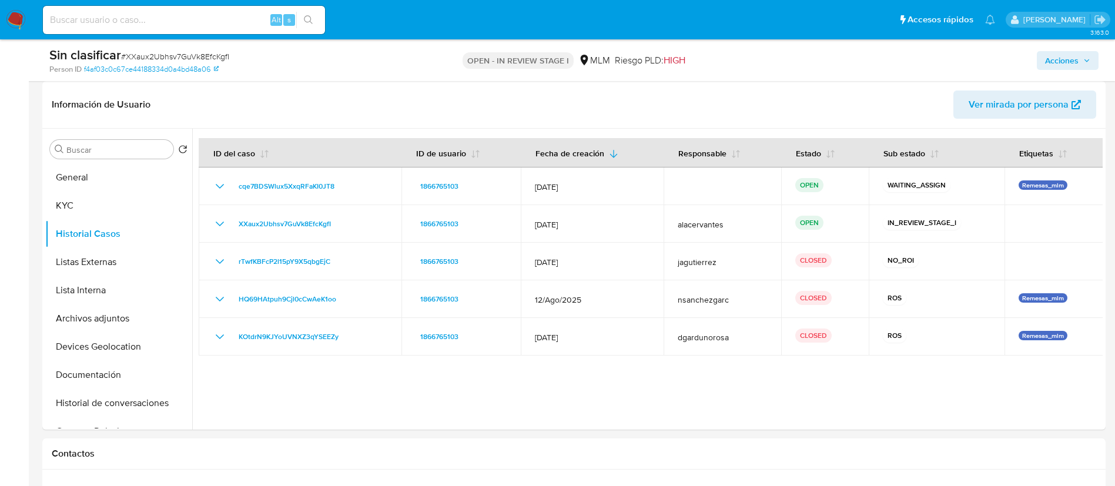
click at [1078, 56] on span "Acciones" at bounding box center [1067, 60] width 45 height 16
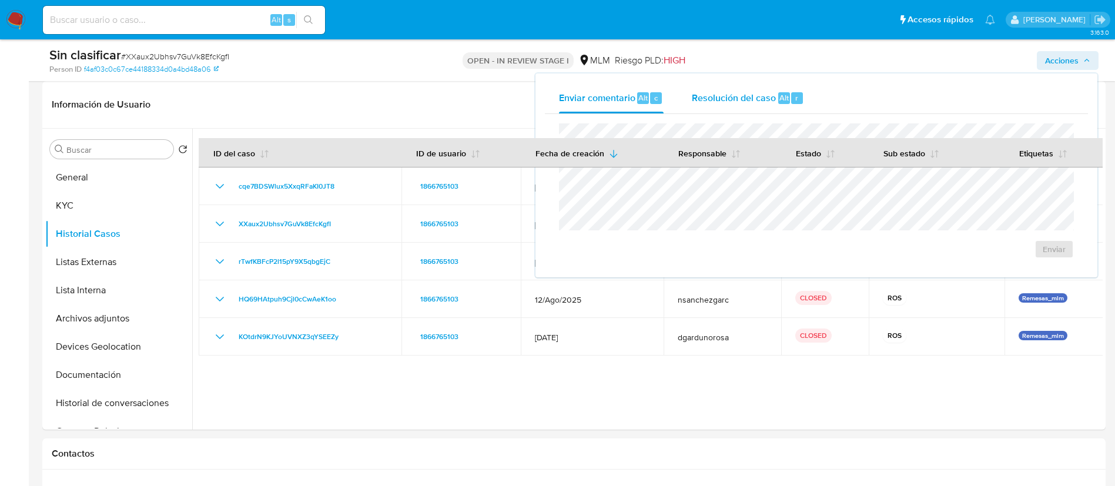
click at [712, 98] on span "Resolución del caso" at bounding box center [734, 98] width 84 height 14
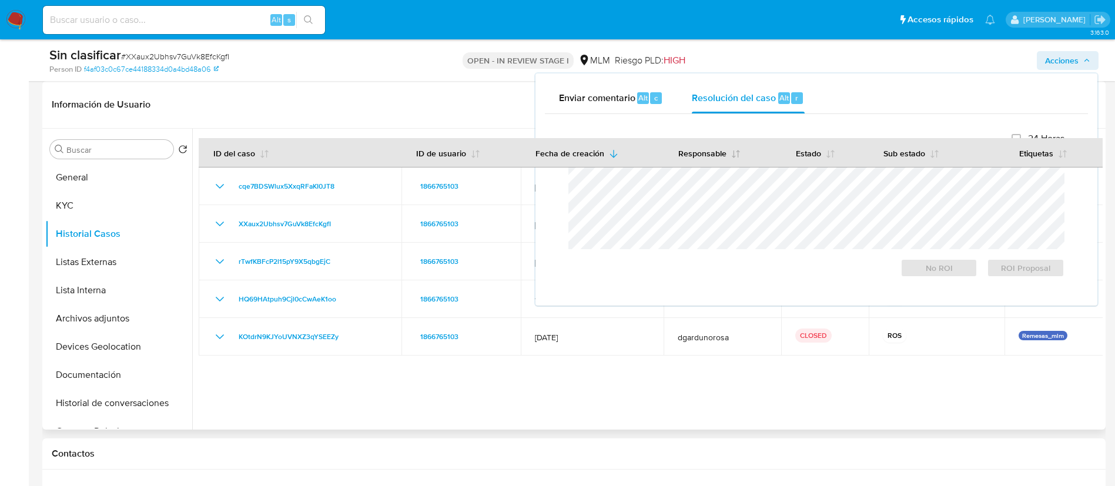
scroll to position [265, 0]
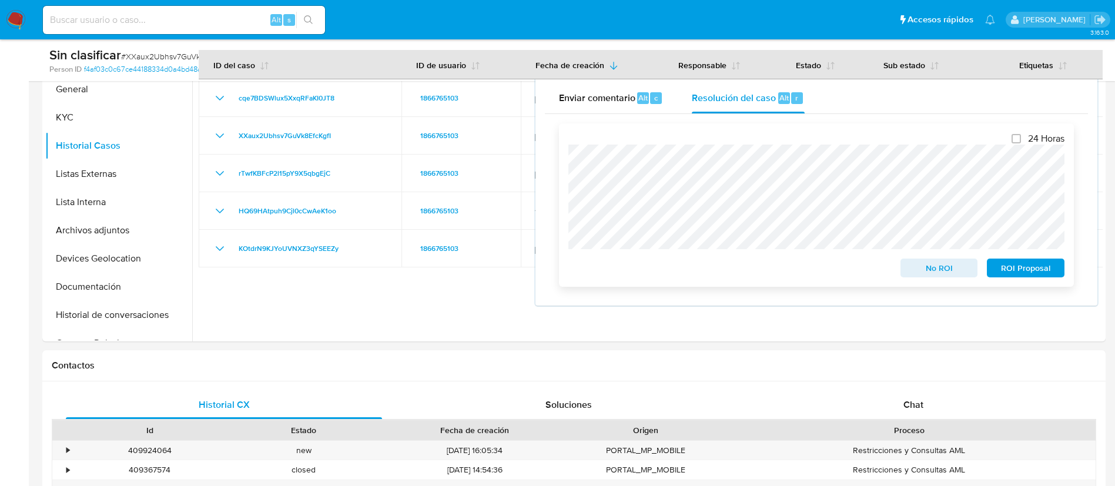
click at [952, 273] on span "No ROI" at bounding box center [939, 268] width 61 height 16
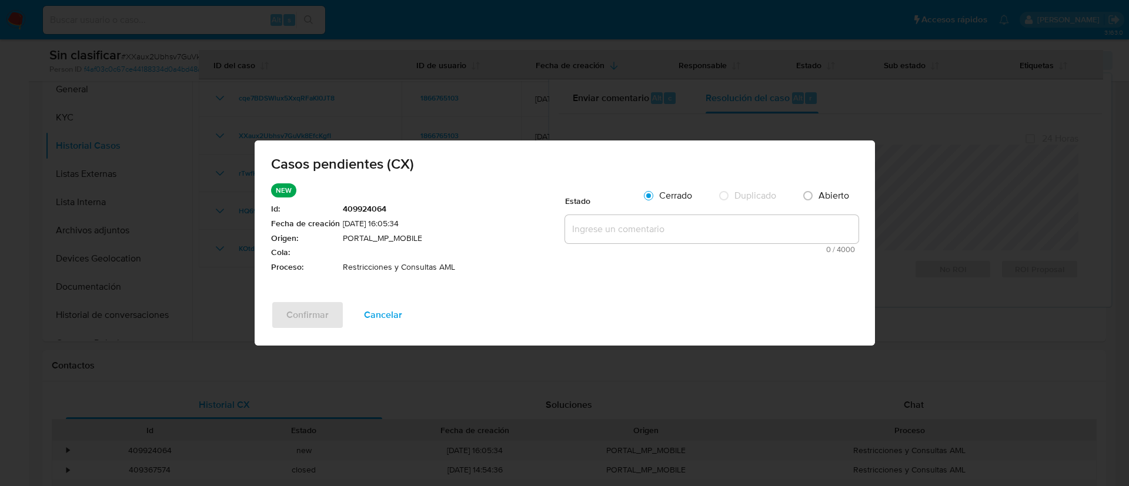
click at [711, 230] on textarea at bounding box center [711, 229] width 293 height 28
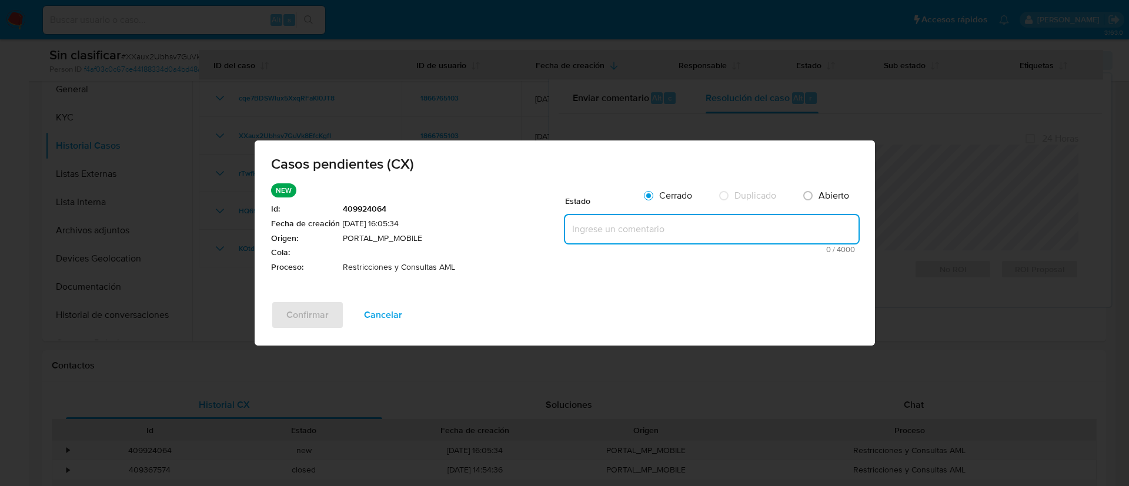
paste textarea "Se realiza validación de caso generado por CX. El cliente cuenta con reportes a…"
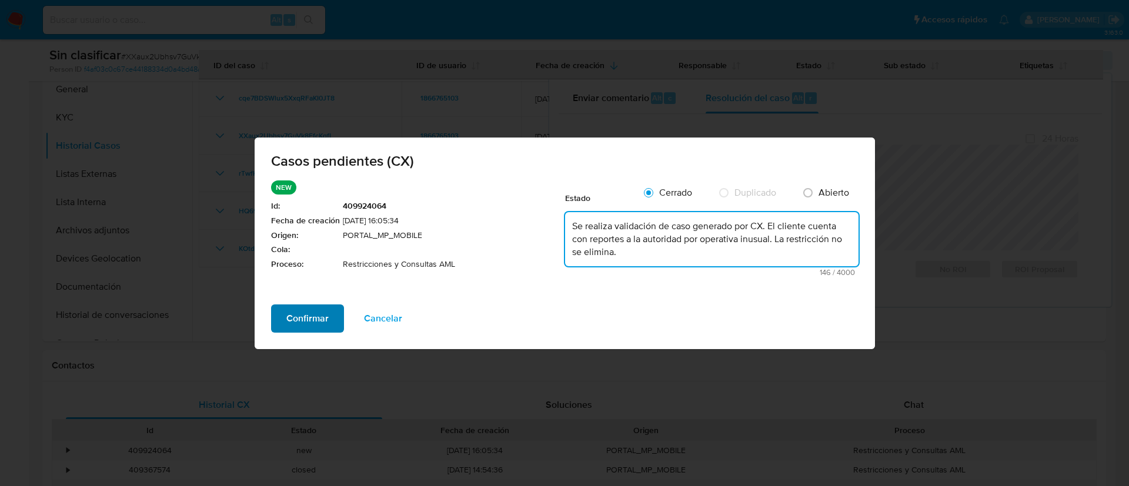
type textarea "Se realiza validación de caso generado por CX. El cliente cuenta con reportes a…"
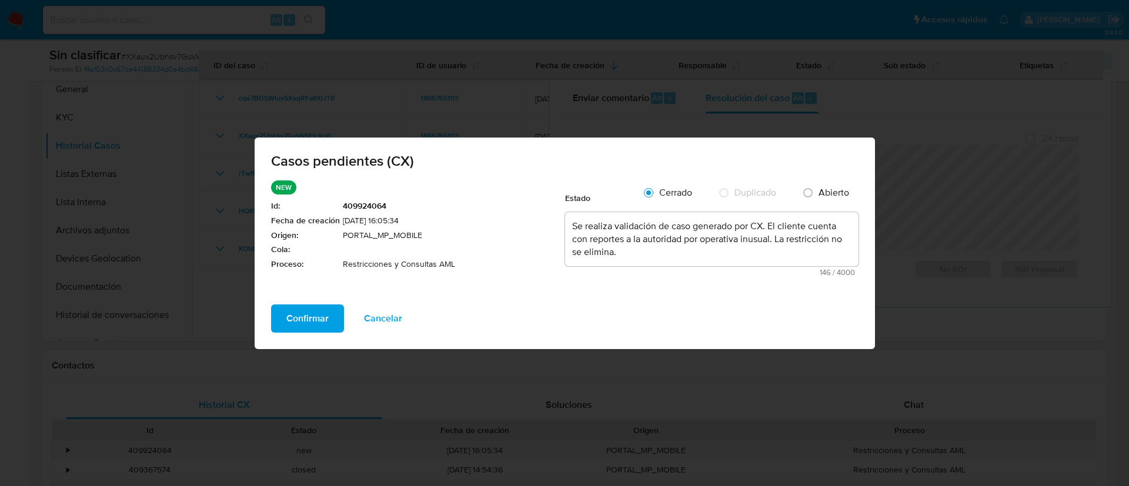
click at [304, 330] on span "Confirmar" at bounding box center [307, 319] width 42 height 26
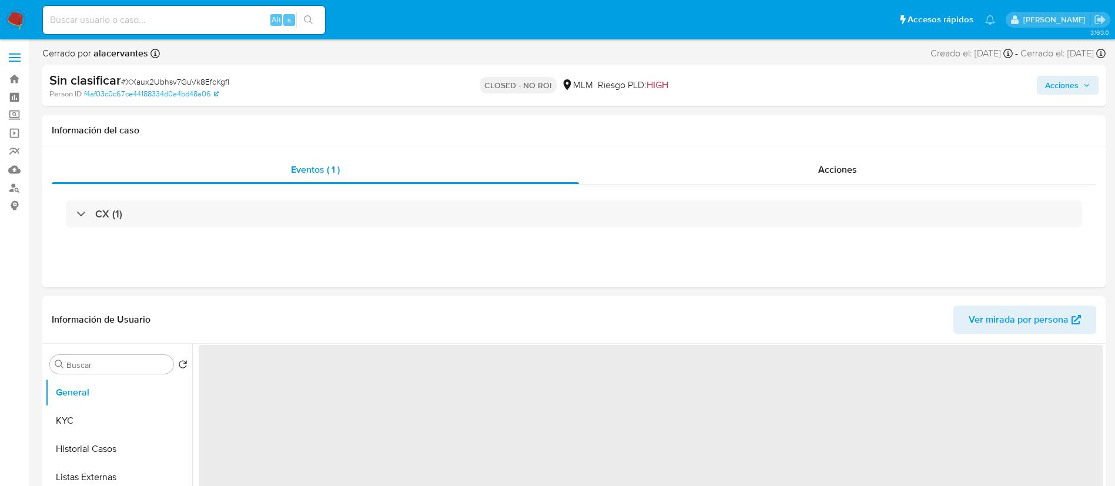
select select "10"
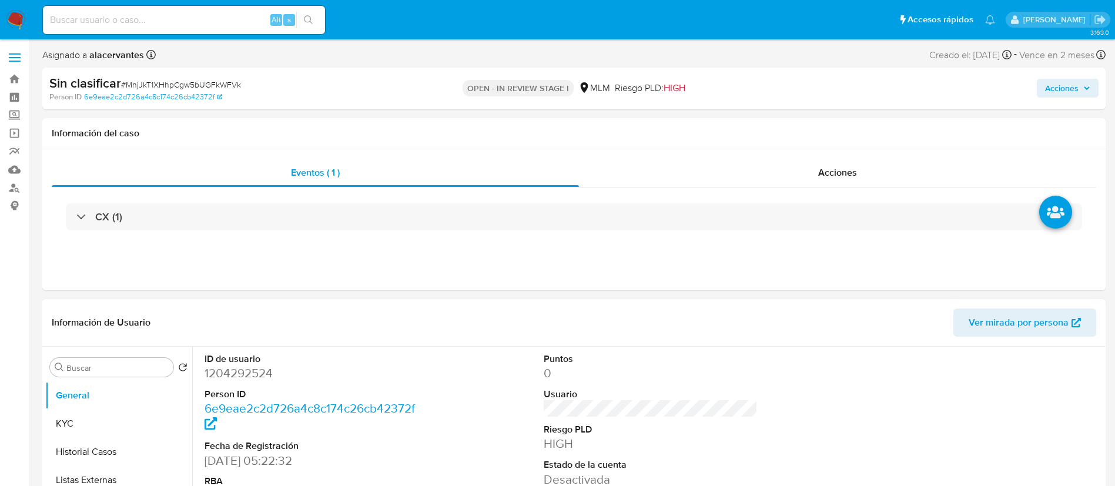
select select "10"
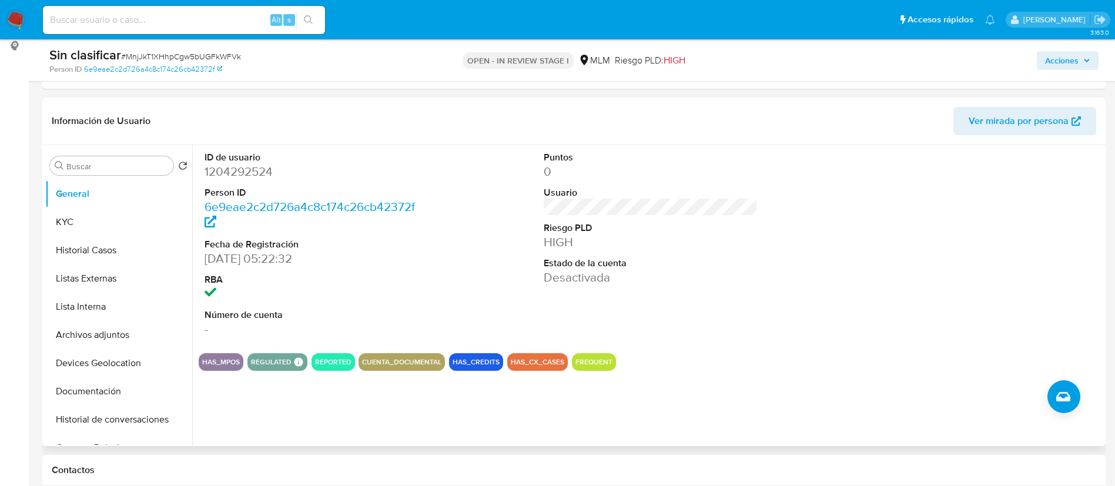
scroll to position [176, 0]
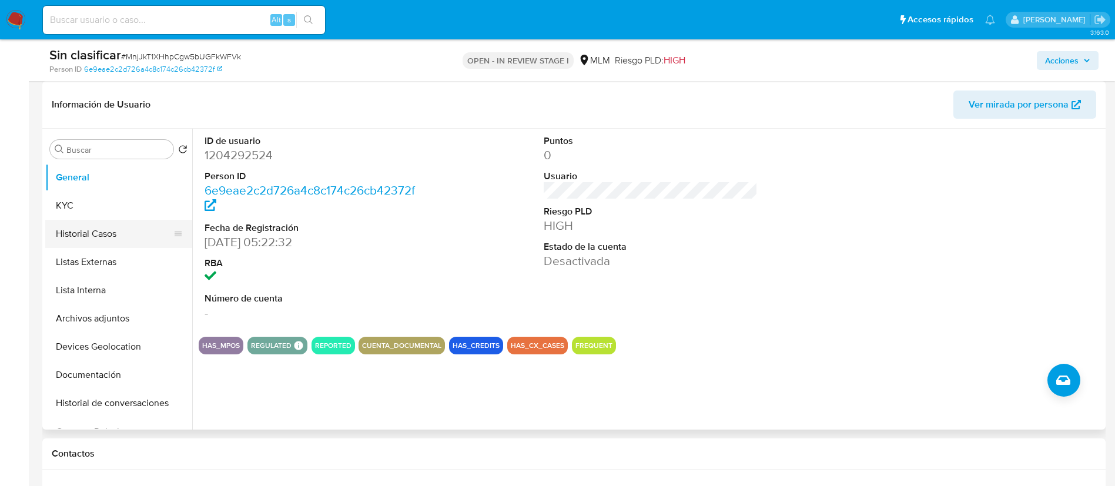
click at [116, 241] on button "Historial Casos" at bounding box center [114, 234] width 138 height 28
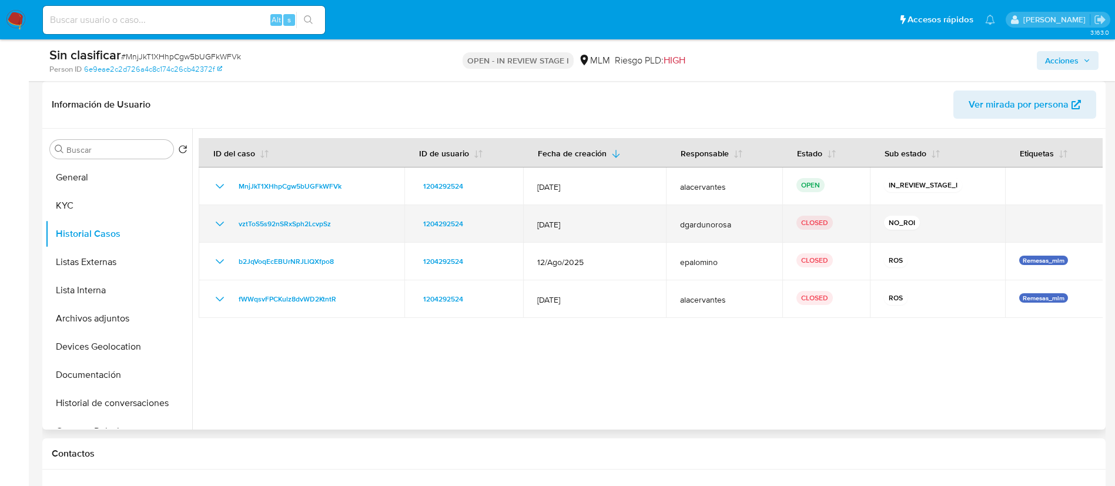
click at [220, 229] on icon "Mostrar/Ocultar" at bounding box center [220, 224] width 14 height 14
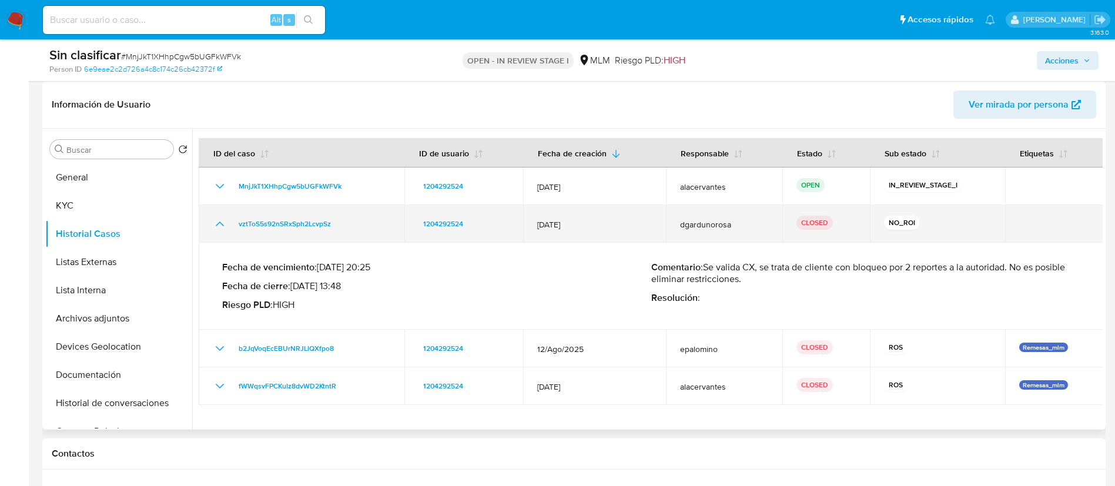
click at [219, 229] on icon "Mostrar/Ocultar" at bounding box center [220, 224] width 14 height 14
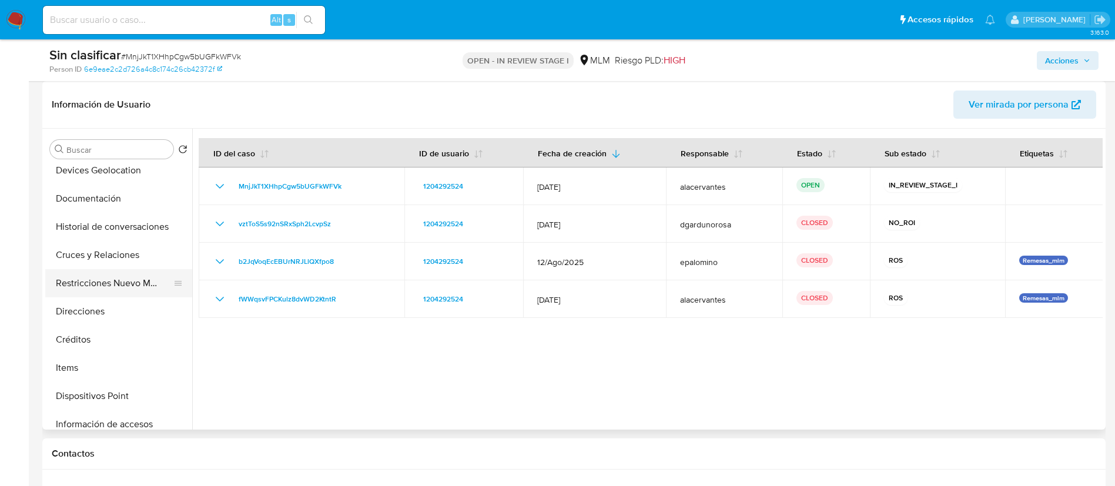
click at [119, 293] on button "Restricciones Nuevo Mundo" at bounding box center [114, 283] width 138 height 28
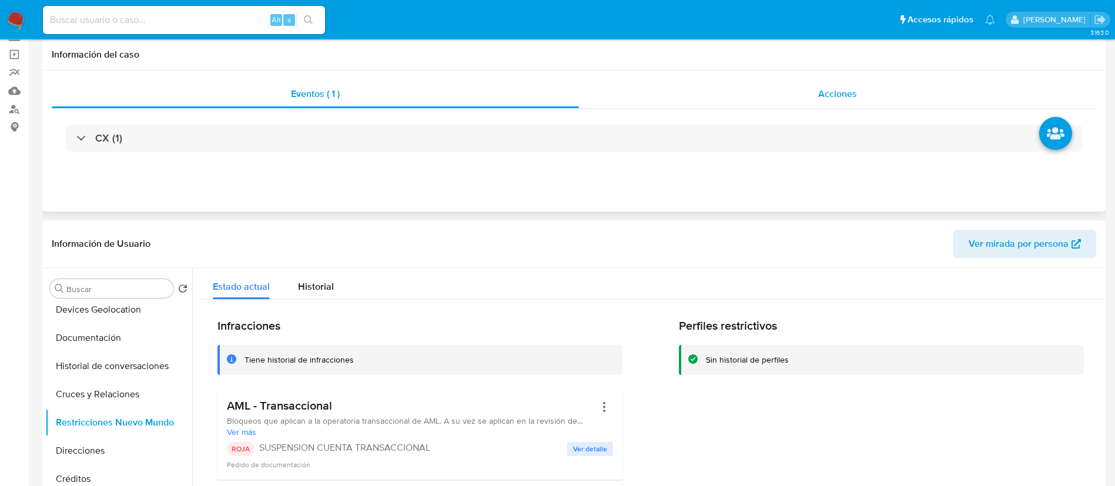
scroll to position [0, 0]
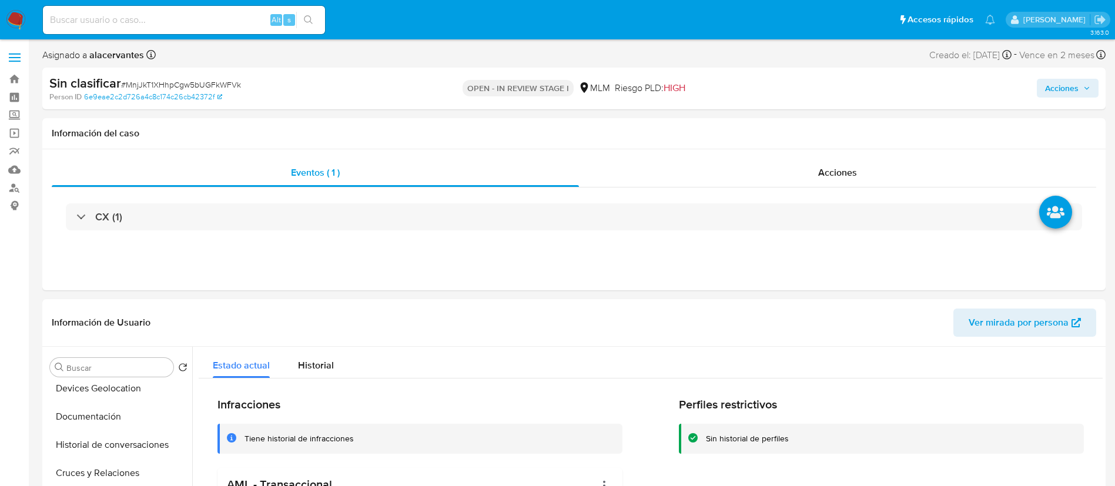
click at [1059, 89] on span "Acciones" at bounding box center [1062, 88] width 34 height 19
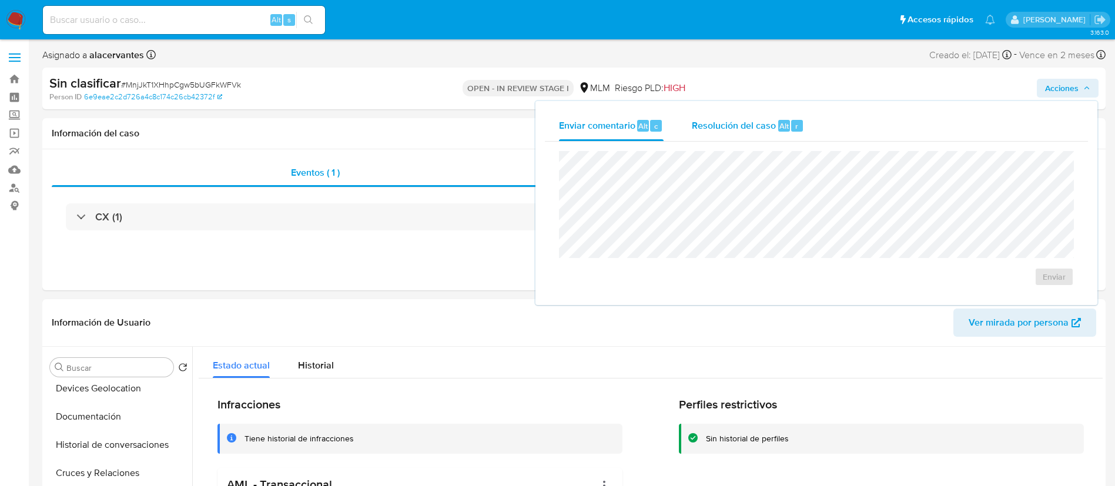
click at [750, 134] on div "Resolución del caso Alt r" at bounding box center [748, 126] width 112 height 31
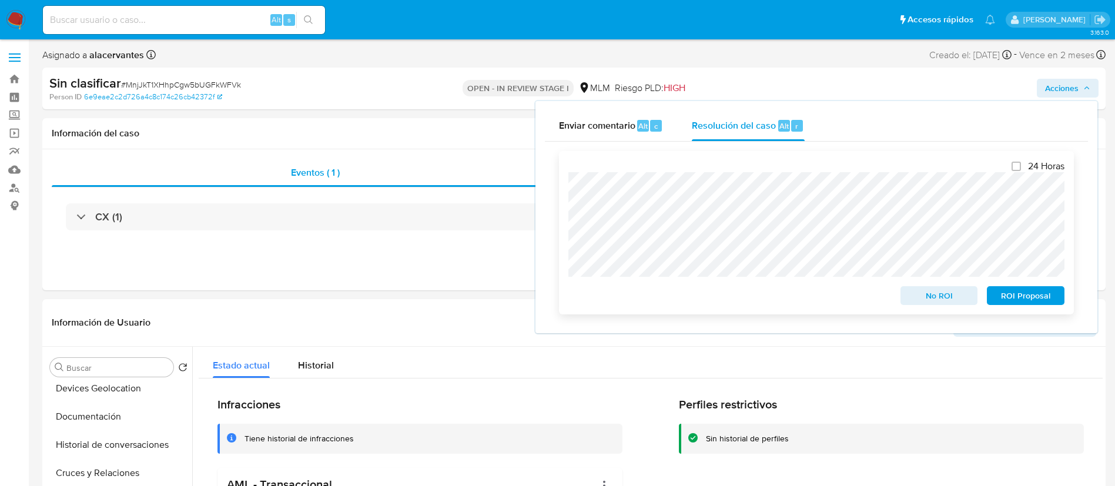
click at [936, 293] on span "No ROI" at bounding box center [939, 296] width 61 height 16
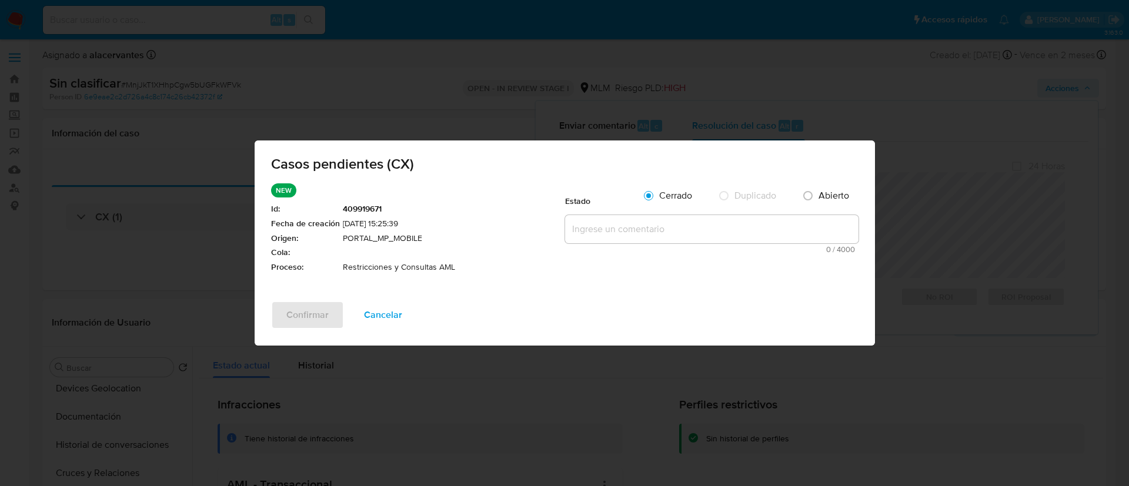
click at [689, 236] on textarea at bounding box center [711, 229] width 293 height 28
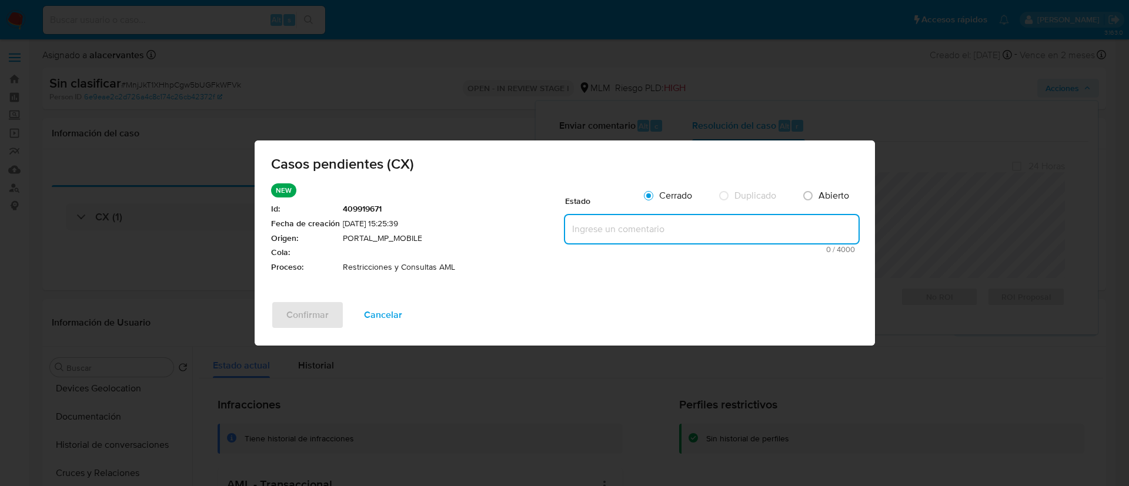
paste textarea "Se valida caso generado por CX. Cliente cuenta con reportes a la autoridad por …"
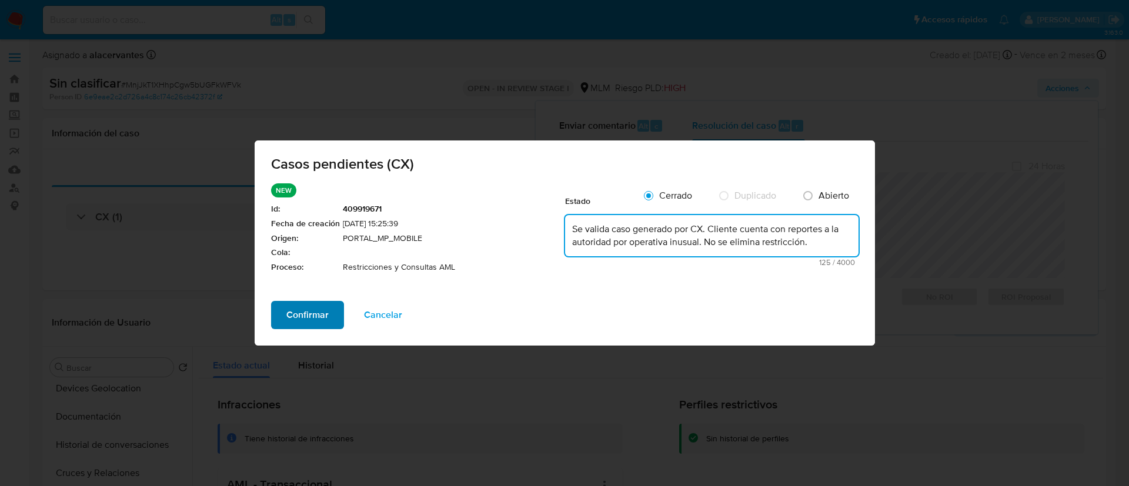
type textarea "Se valida caso generado por CX. Cliente cuenta con reportes a la autoridad por …"
click at [310, 315] on span "Confirmar" at bounding box center [307, 315] width 42 height 26
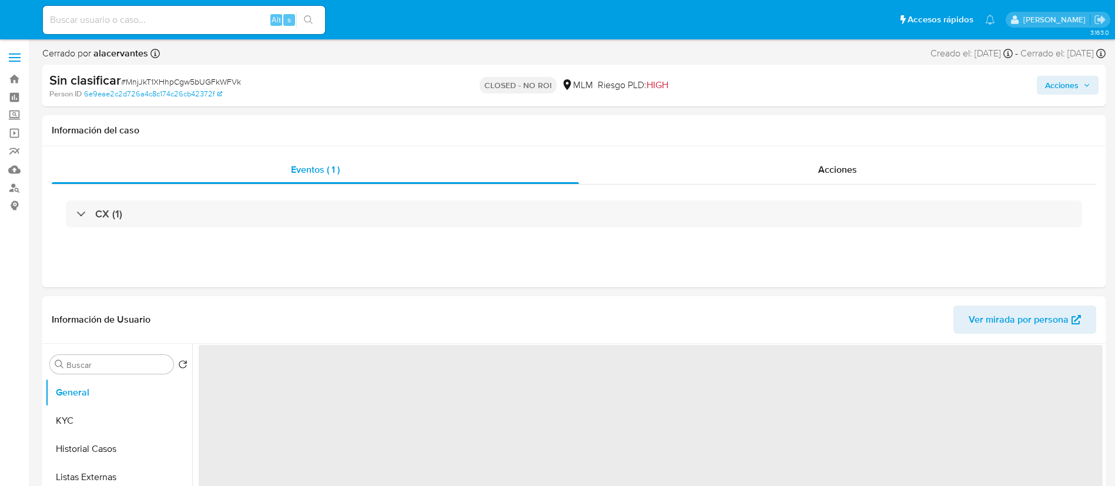
select select "10"
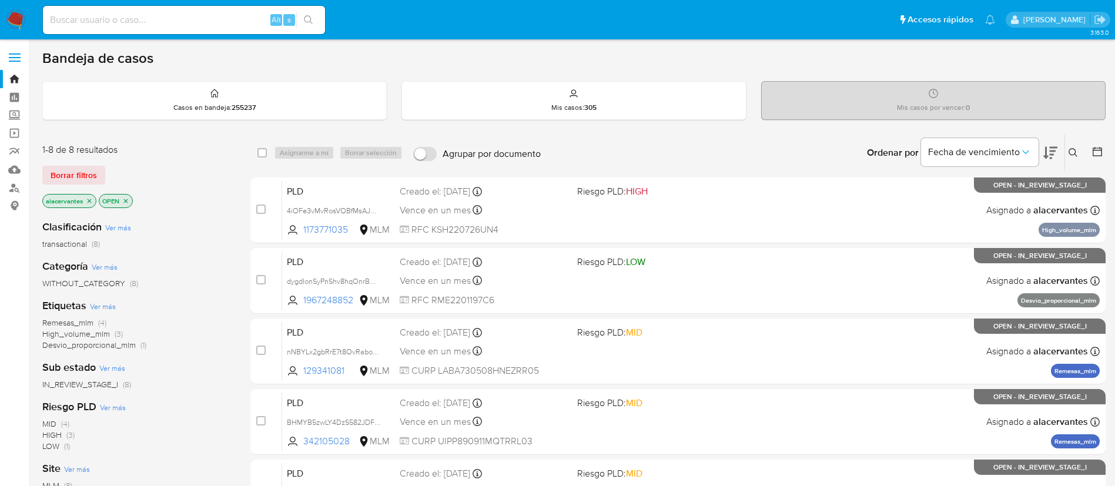
drag, startPoint x: 1081, startPoint y: 148, endPoint x: 1060, endPoint y: 152, distance: 21.6
click at [1078, 146] on button at bounding box center [1074, 153] width 19 height 14
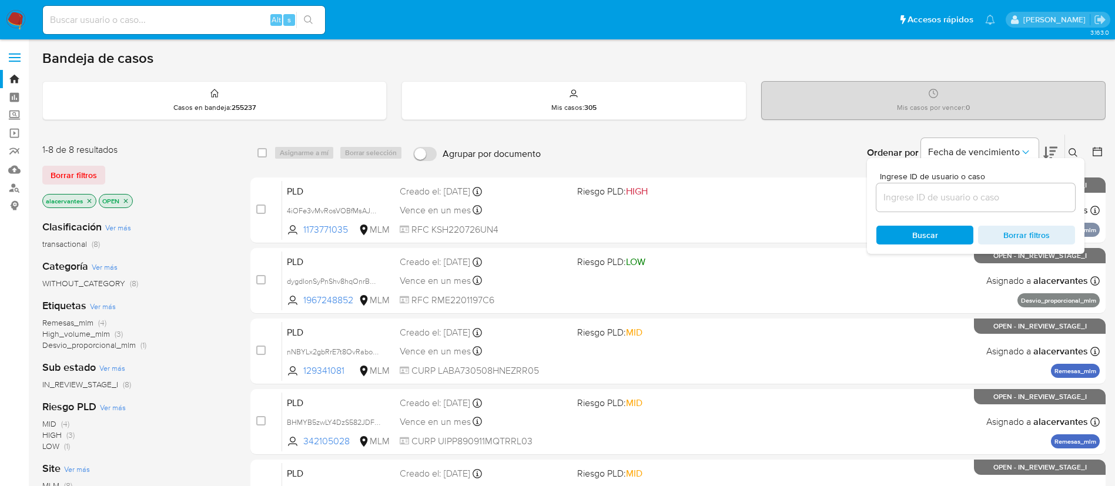
click at [901, 203] on input at bounding box center [976, 197] width 199 height 15
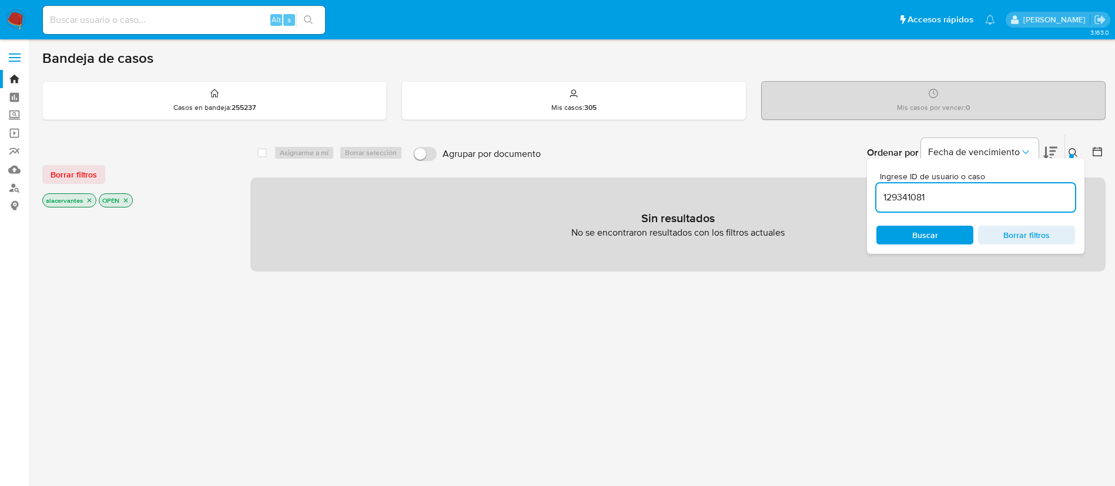
click at [940, 198] on input "129341081" at bounding box center [976, 197] width 199 height 15
type input "129341081"
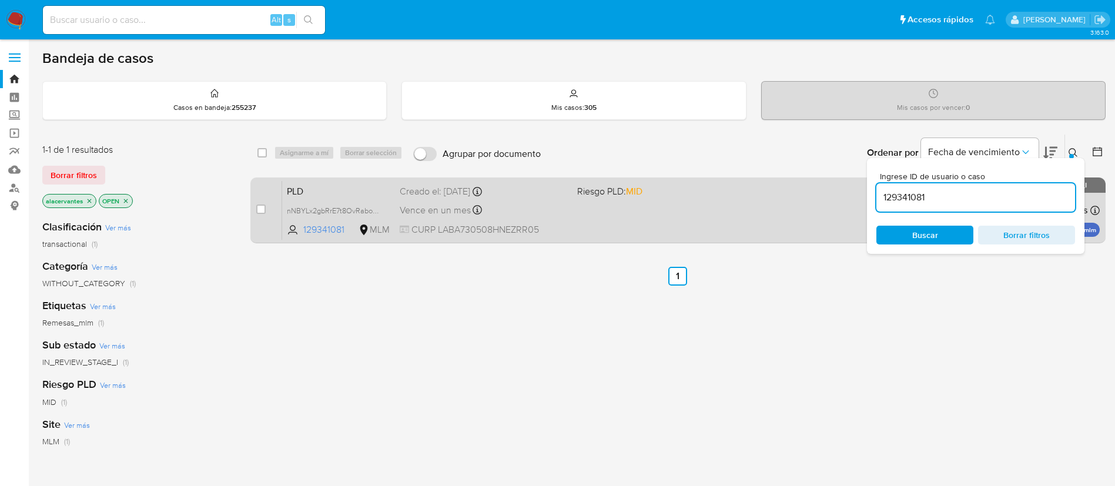
click at [691, 219] on div "PLD nNBYLx2gbRrE7t8OvRaboKss 129341081 MLM Riesgo PLD: MID Creado el: [DATE] Cr…" at bounding box center [691, 210] width 818 height 59
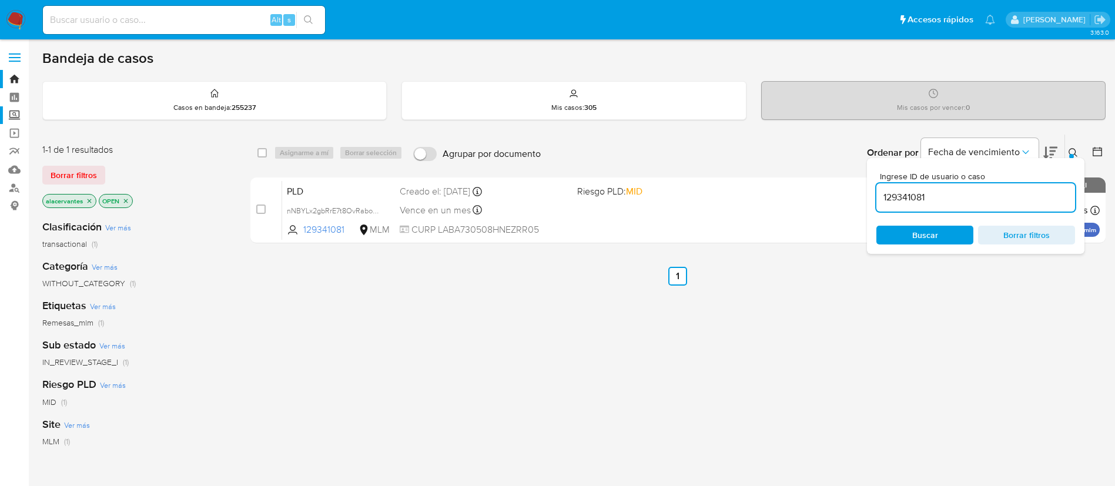
drag, startPoint x: 20, startPoint y: 117, endPoint x: 25, endPoint y: 110, distance: 8.8
click at [18, 116] on label "Screening" at bounding box center [70, 115] width 140 height 18
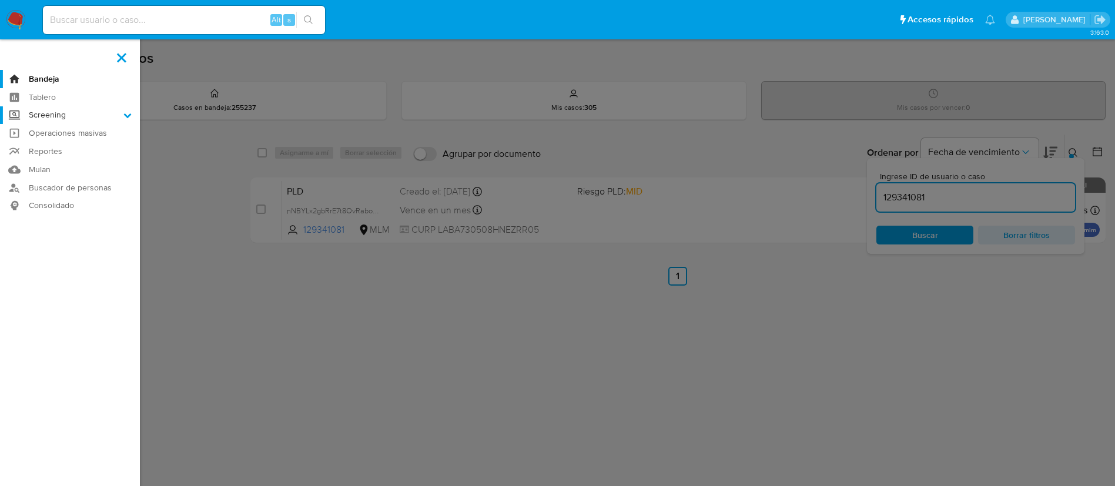
click at [0, 0] on input "Screening" at bounding box center [0, 0] width 0 height 0
click at [59, 159] on link "Herramientas" at bounding box center [70, 161] width 140 height 15
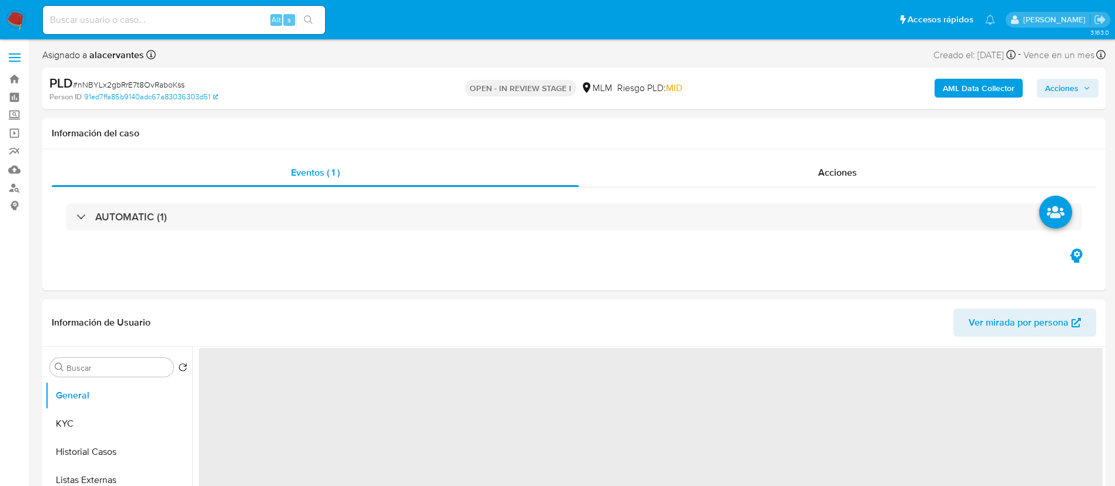
select select "10"
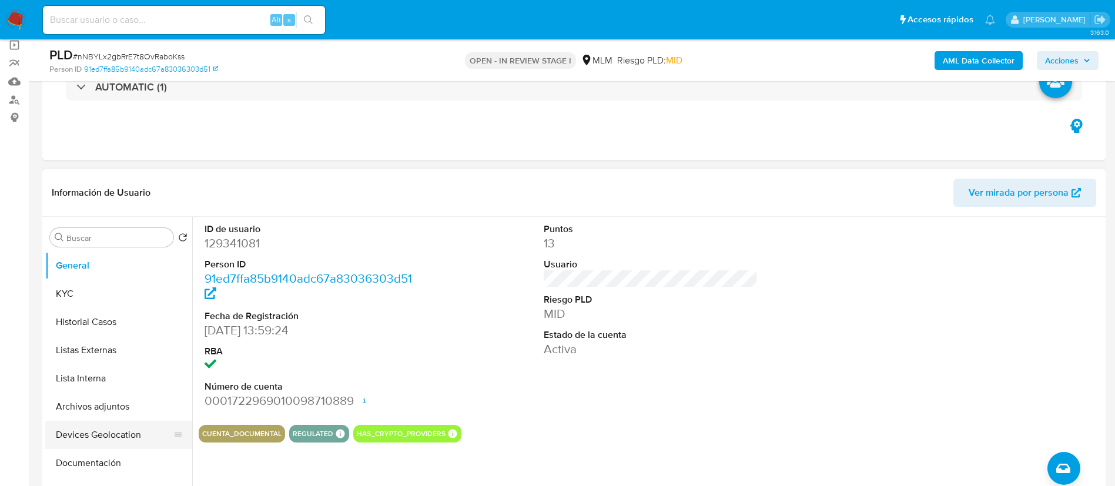
click at [111, 445] on button "Devices Geolocation" at bounding box center [114, 435] width 138 height 28
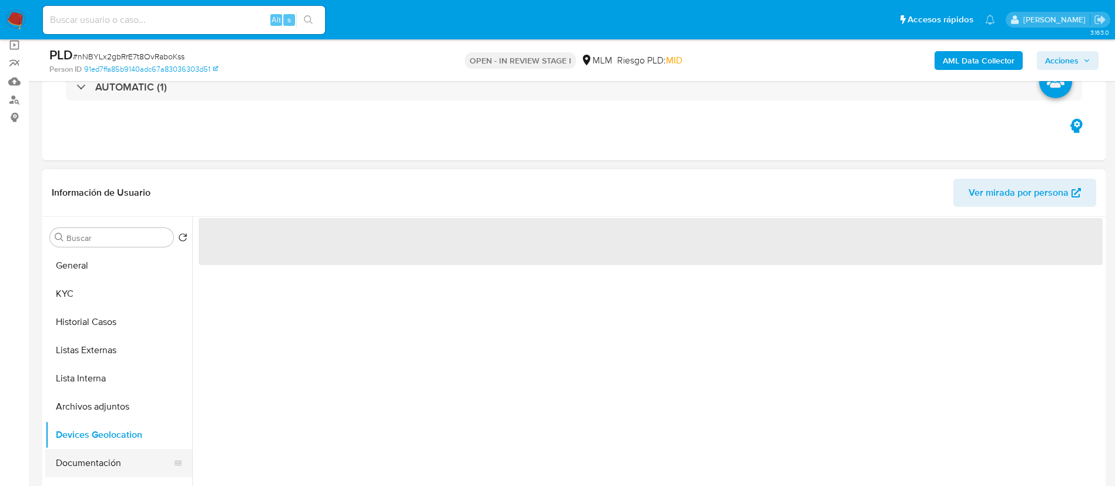
click at [113, 460] on button "Documentación" at bounding box center [114, 463] width 138 height 28
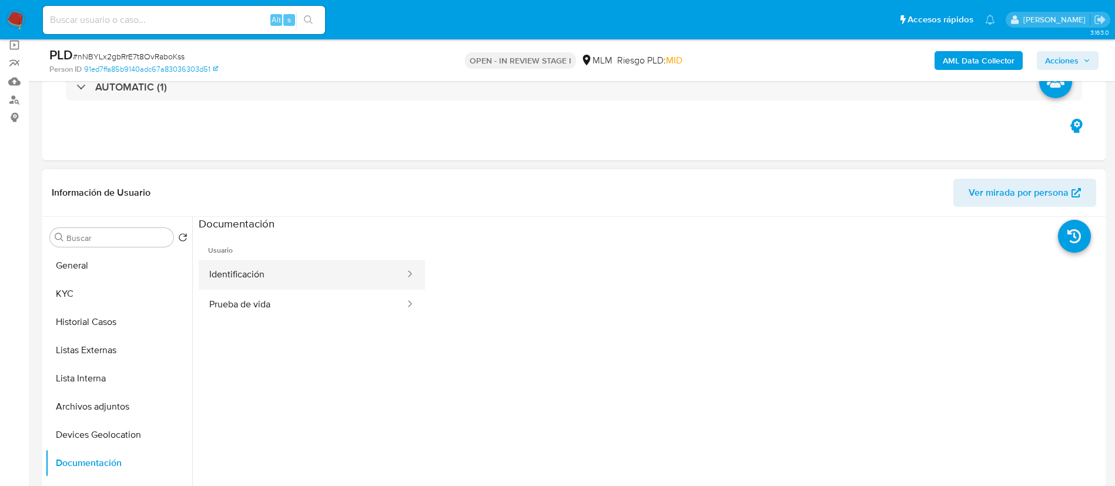
click at [359, 289] on button "Identificación" at bounding box center [303, 275] width 208 height 30
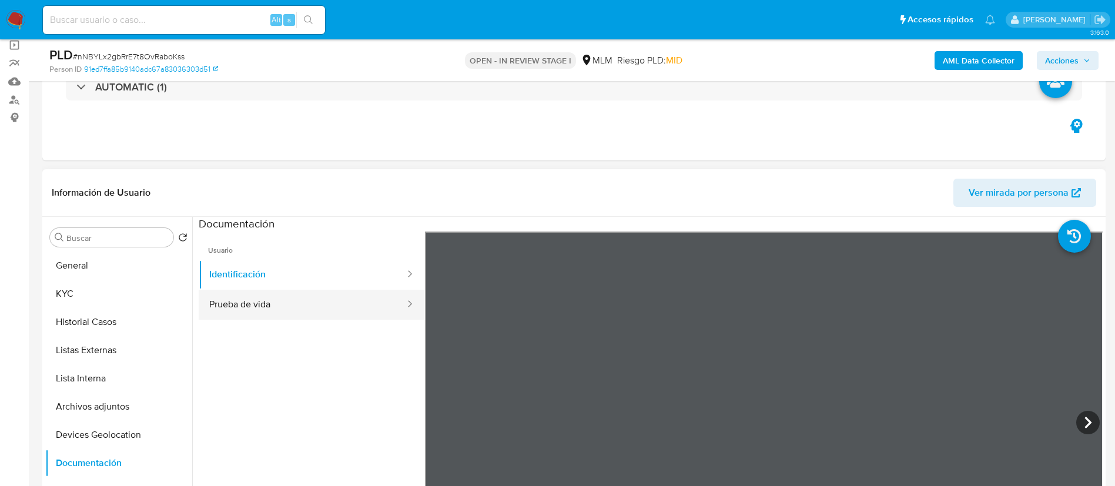
click at [300, 305] on button "Prueba de vida" at bounding box center [303, 305] width 208 height 30
drag, startPoint x: 270, startPoint y: 445, endPoint x: 310, endPoint y: 366, distance: 88.9
click at [279, 376] on ul "Usuario Identificación Prueba de vida" at bounding box center [312, 401] width 226 height 339
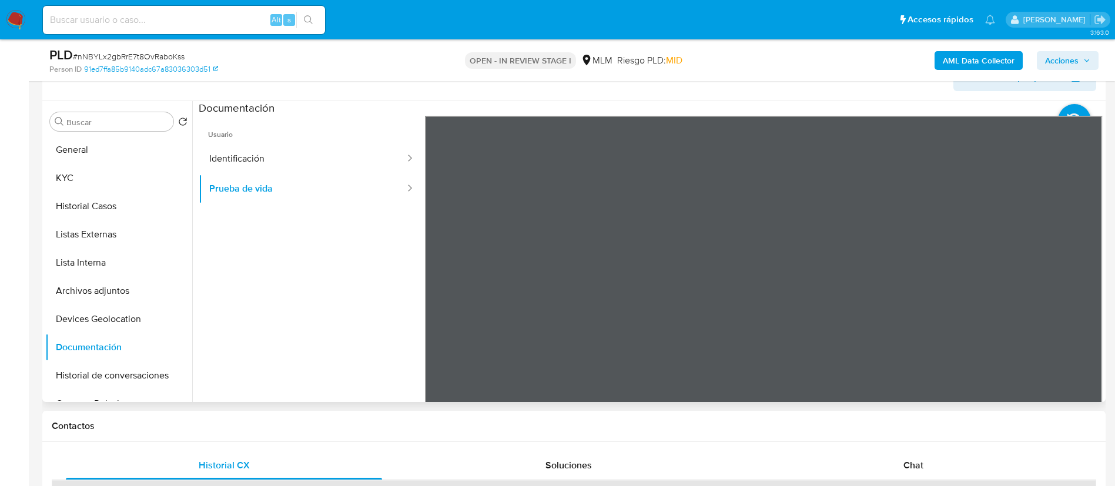
scroll to position [176, 0]
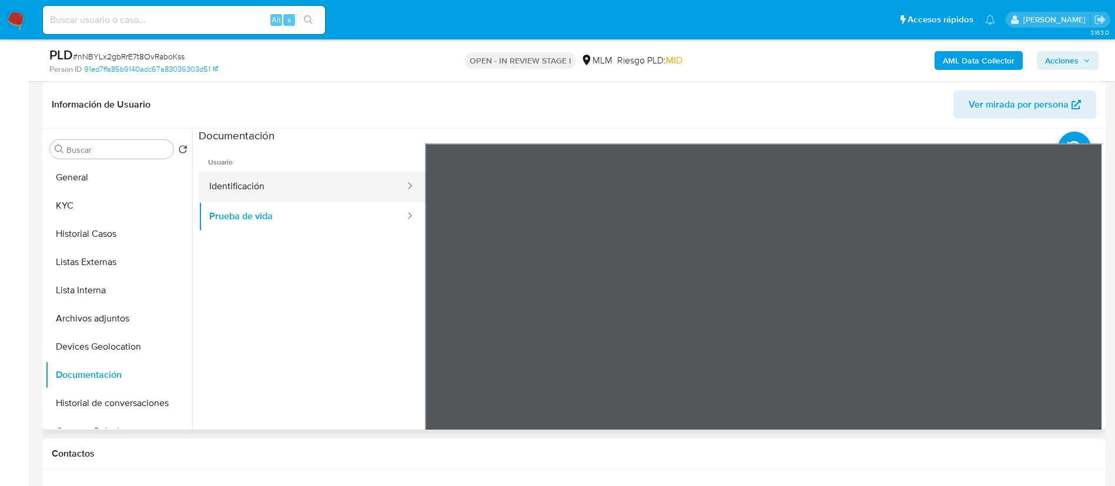
click at [296, 179] on button "Identificación" at bounding box center [303, 187] width 208 height 30
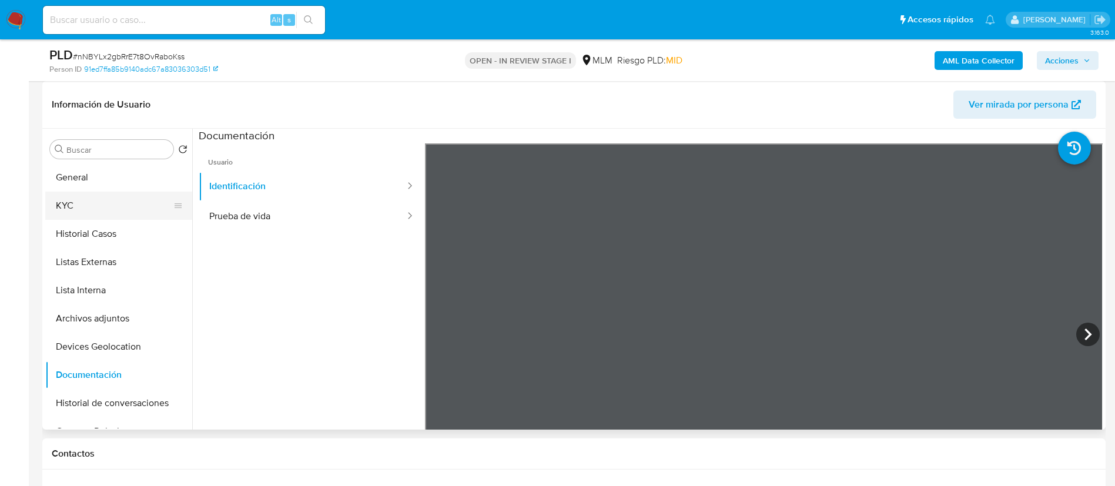
click at [112, 211] on button "KYC" at bounding box center [114, 206] width 138 height 28
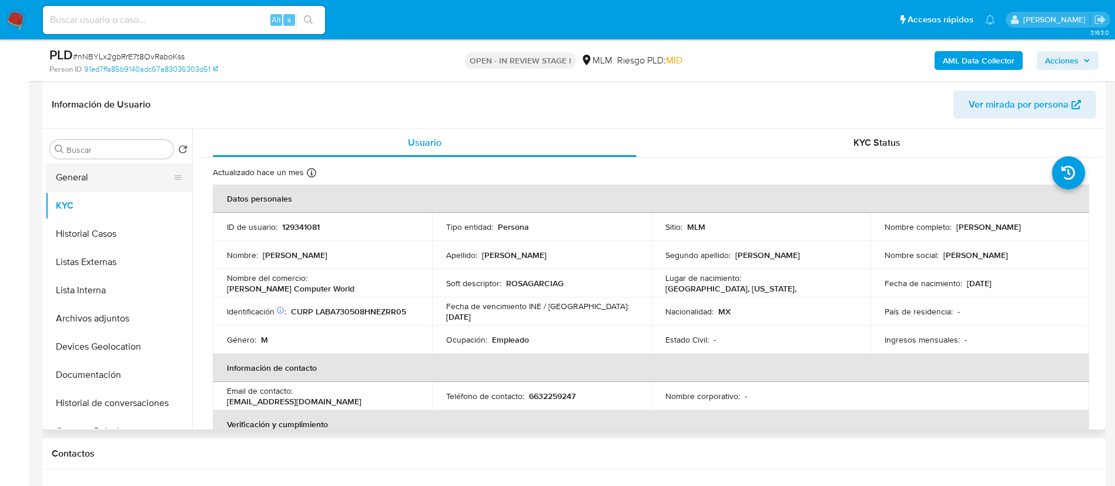
click at [65, 176] on button "General" at bounding box center [114, 177] width 138 height 28
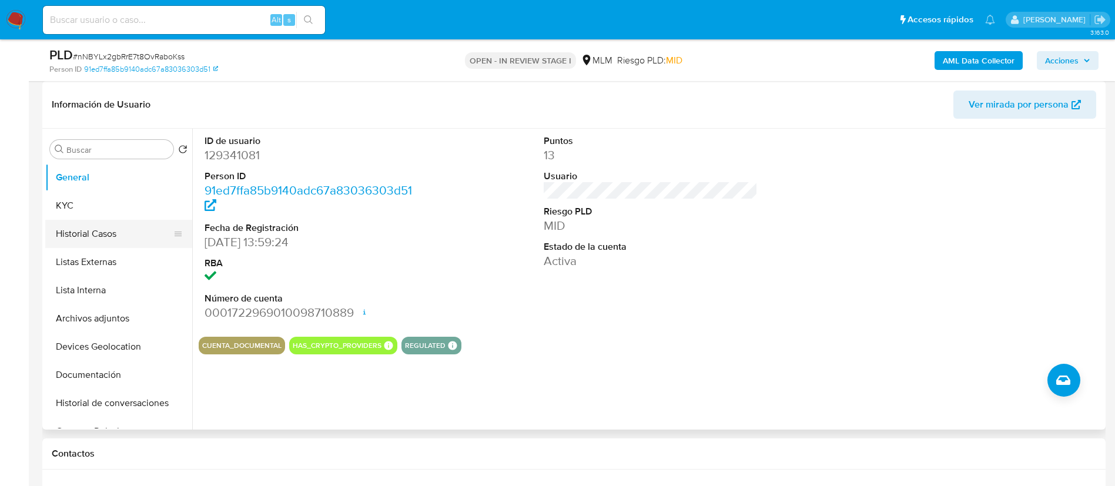
click at [92, 240] on button "Historial Casos" at bounding box center [114, 234] width 138 height 28
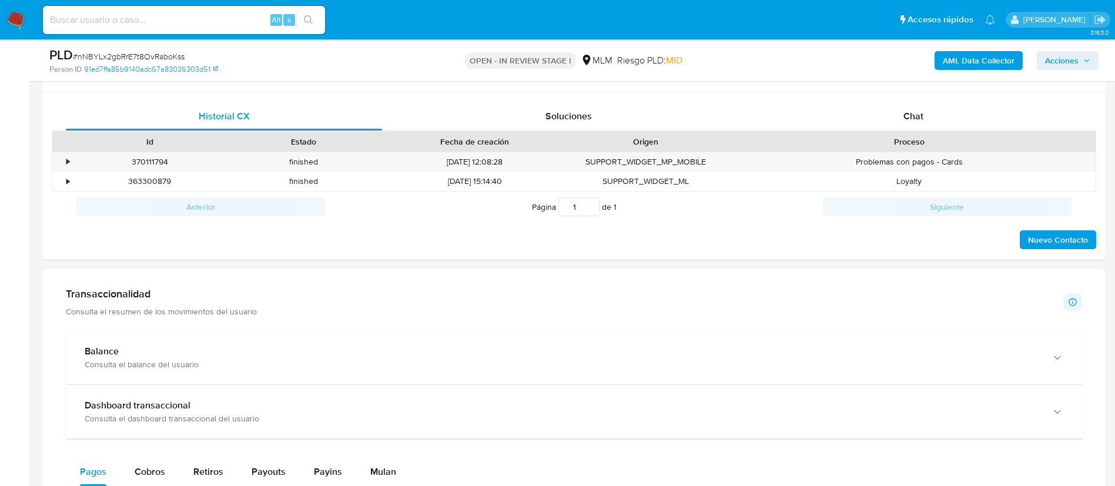
scroll to position [617, 0]
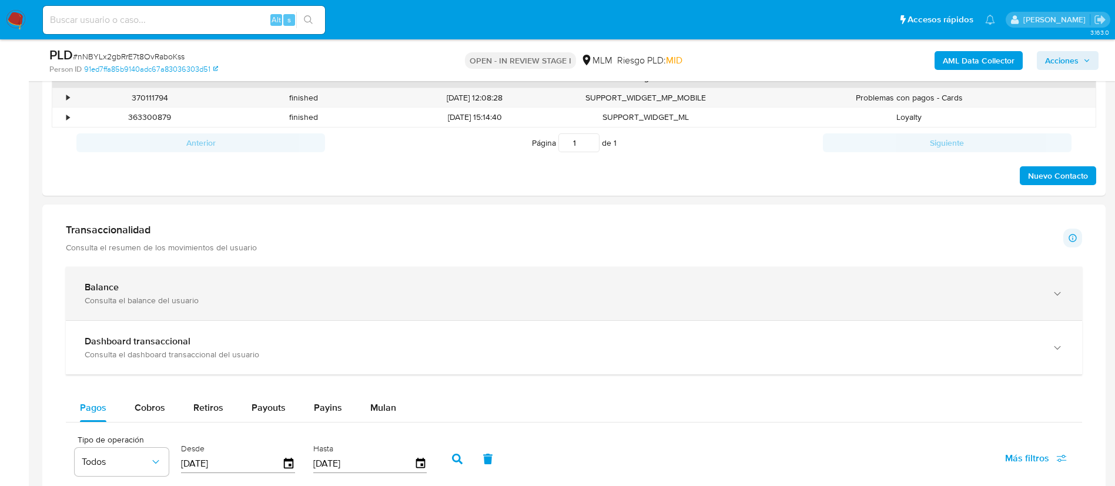
click at [376, 310] on div "Balance Consulta el balance del usuario" at bounding box center [574, 294] width 1017 height 54
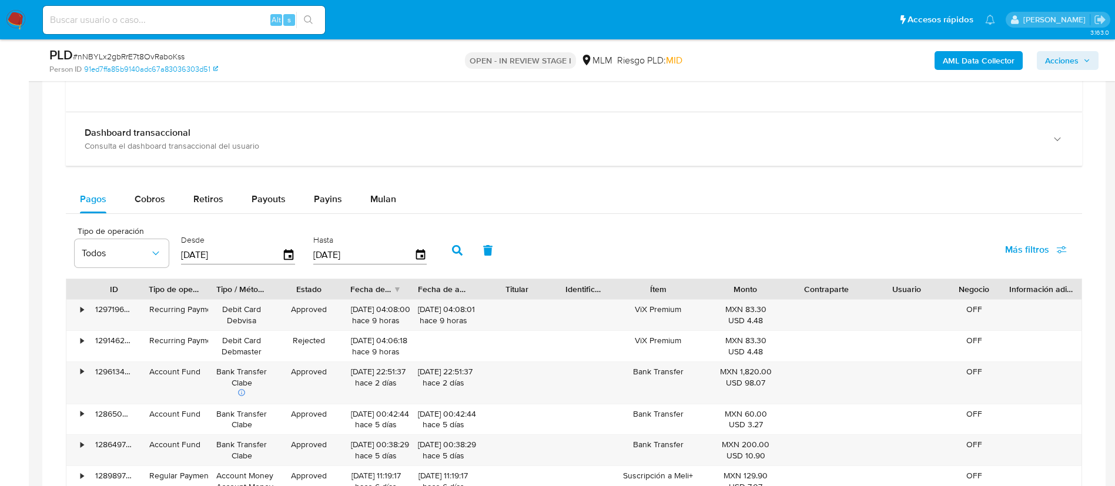
scroll to position [1411, 0]
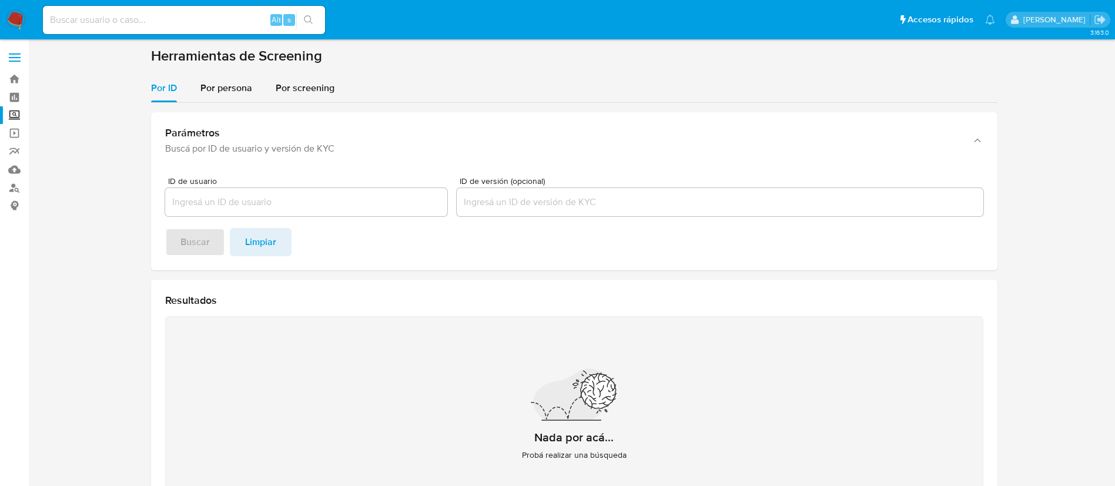
click at [253, 71] on section "Herramientas de Screening Por ID Por persona Por screening Parámetros Buscá por…" at bounding box center [574, 296] width 847 height 499
click at [246, 86] on span "Por persona" at bounding box center [227, 88] width 52 height 14
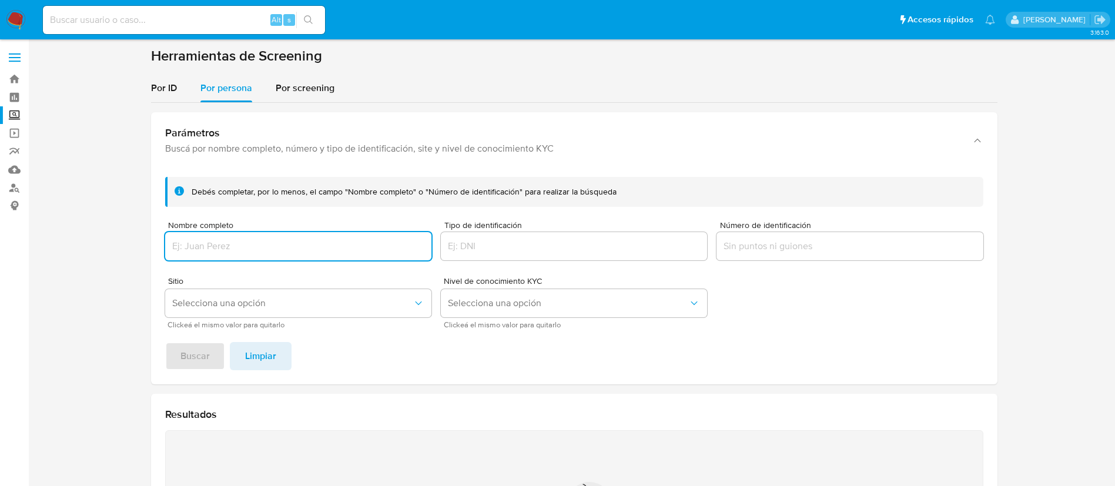
click at [276, 245] on input "Nombre completo" at bounding box center [298, 246] width 266 height 15
type input "[PERSON_NAME] [PERSON_NAME] [PERSON_NAME]"
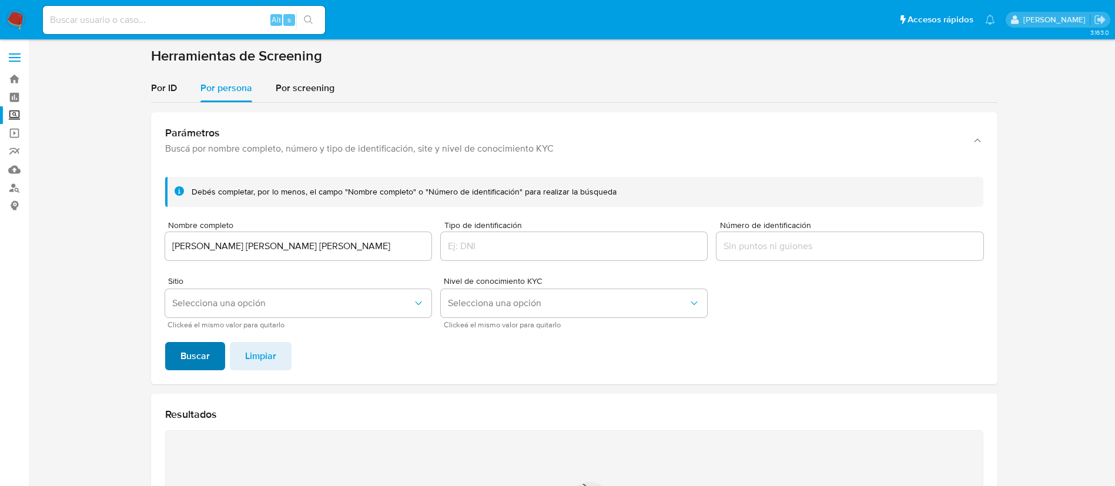
click at [199, 349] on span "Buscar" at bounding box center [195, 356] width 29 height 26
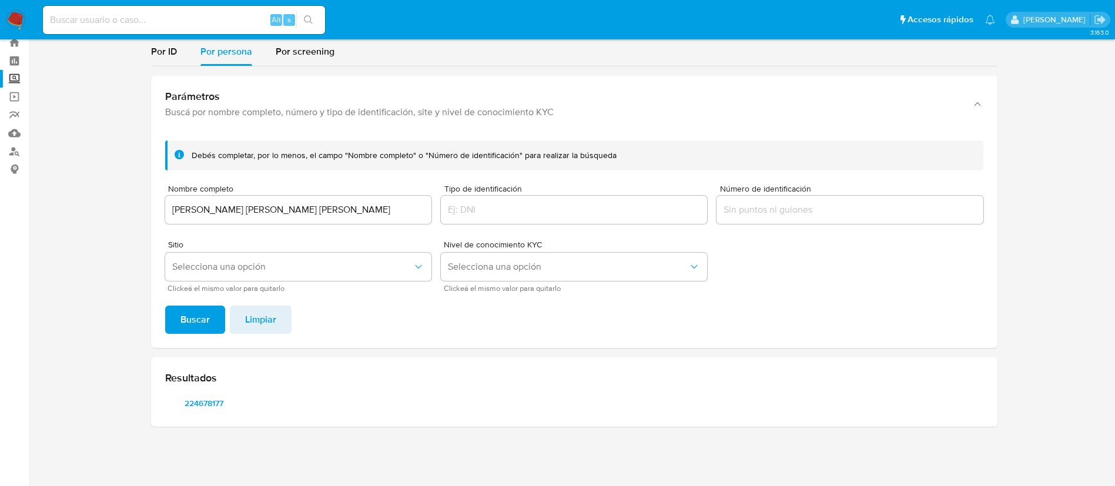
scroll to position [36, 0]
click at [205, 406] on span "224678177" at bounding box center [203, 403] width 61 height 16
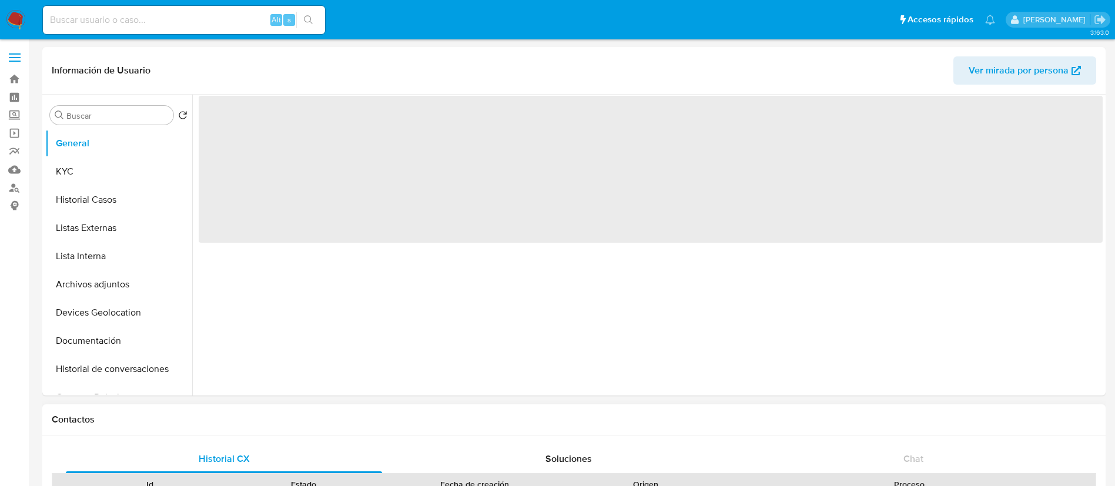
select select "10"
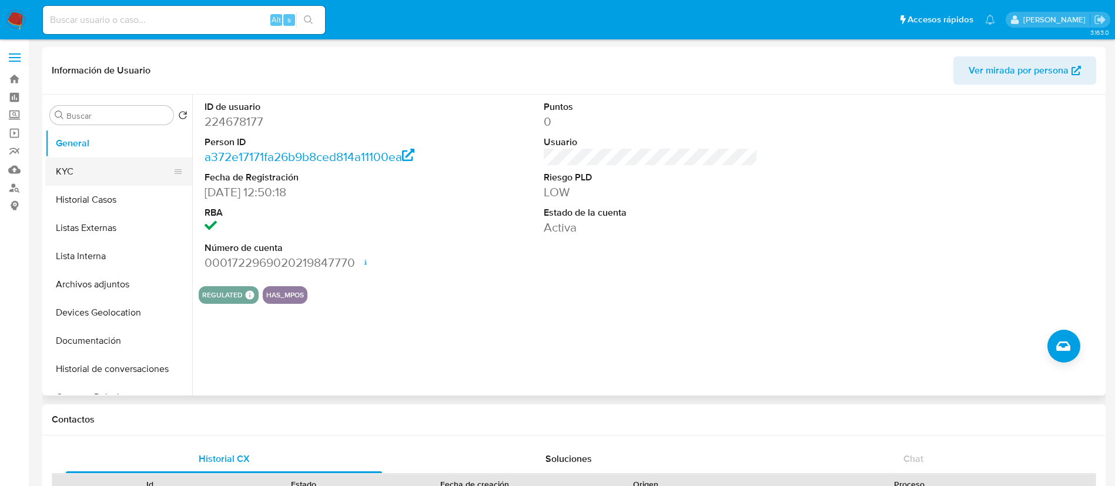
click at [103, 168] on button "KYC" at bounding box center [114, 172] width 138 height 28
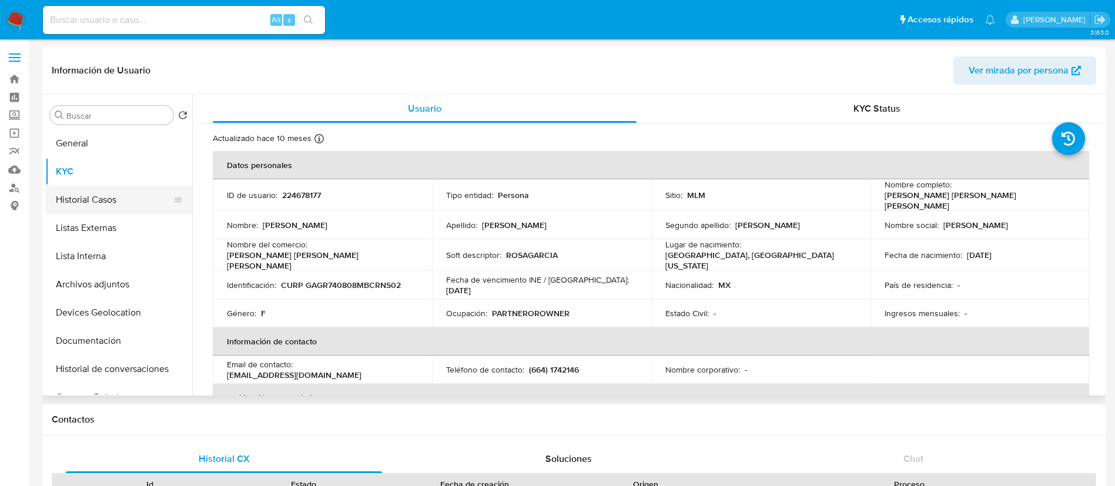
click at [75, 186] on button "Historial Casos" at bounding box center [114, 200] width 138 height 28
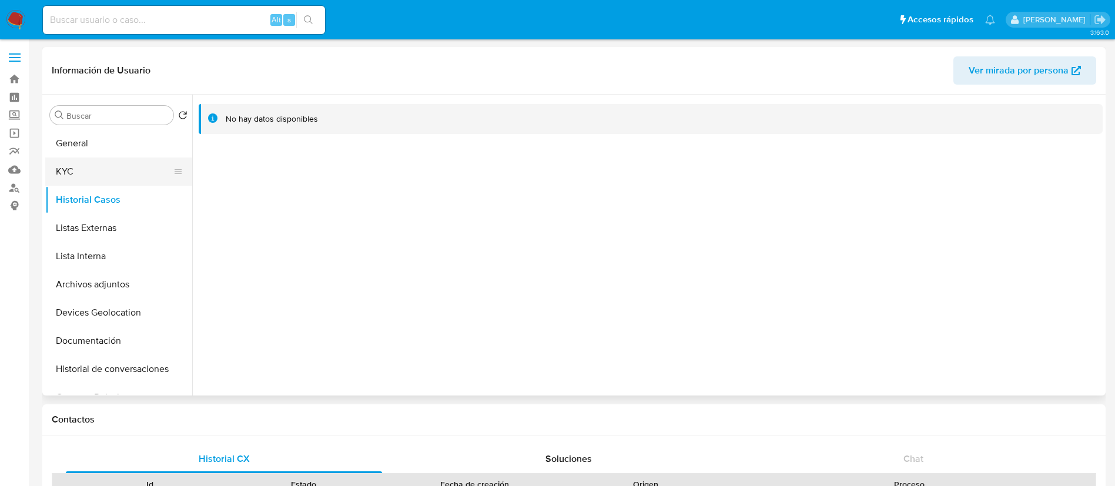
click at [98, 170] on button "KYC" at bounding box center [114, 172] width 138 height 28
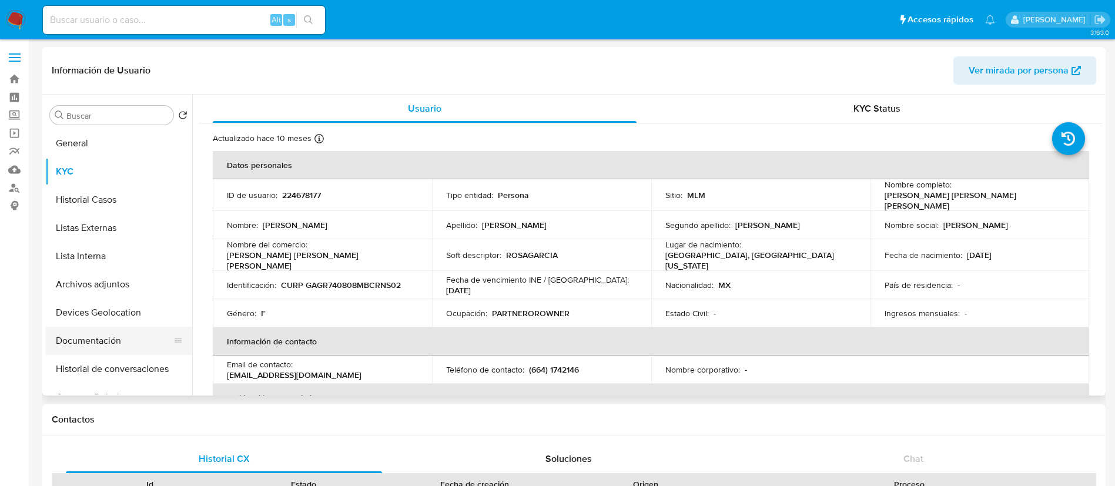
click at [121, 349] on button "Documentación" at bounding box center [114, 341] width 138 height 28
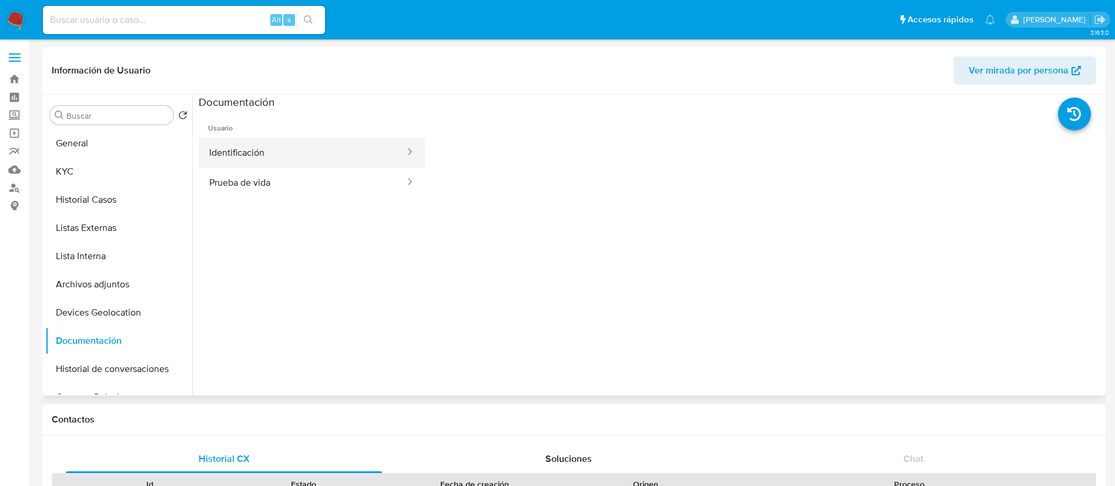
click at [308, 152] on button "Identificación" at bounding box center [303, 153] width 208 height 30
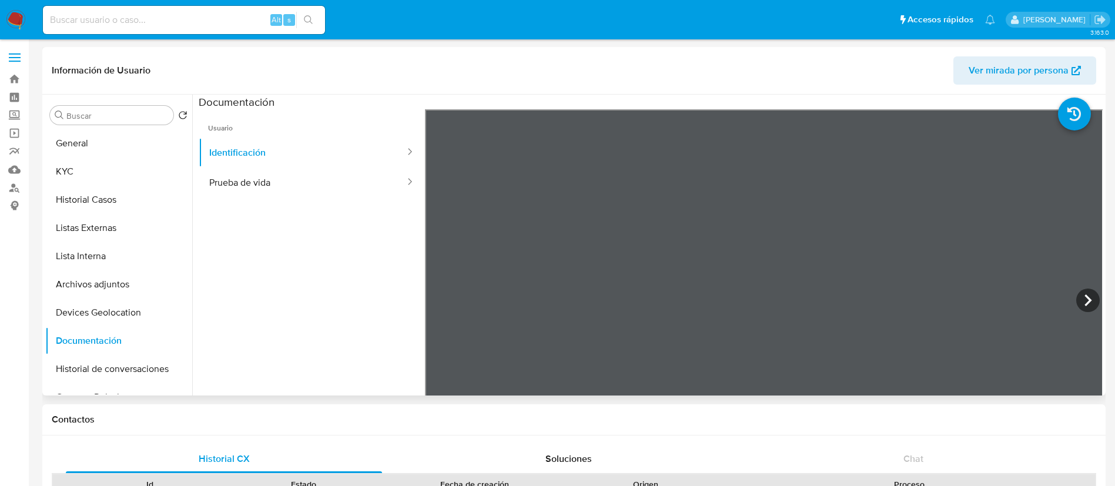
scroll to position [265, 0]
drag, startPoint x: 303, startPoint y: 188, endPoint x: 260, endPoint y: 188, distance: 42.9
click at [298, 188] on button "Prueba de vida" at bounding box center [303, 183] width 208 height 30
click at [113, 173] on button "KYC" at bounding box center [114, 172] width 138 height 28
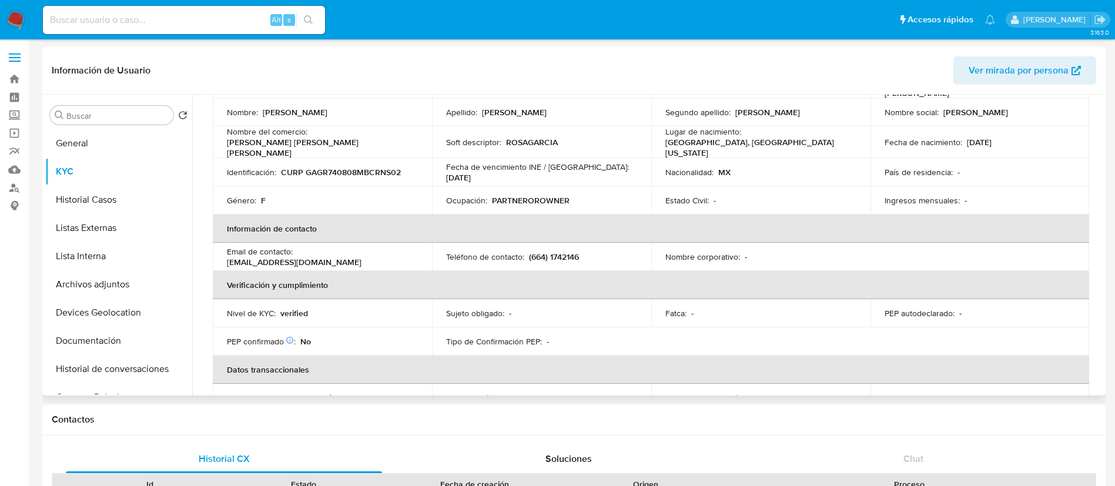
scroll to position [0, 0]
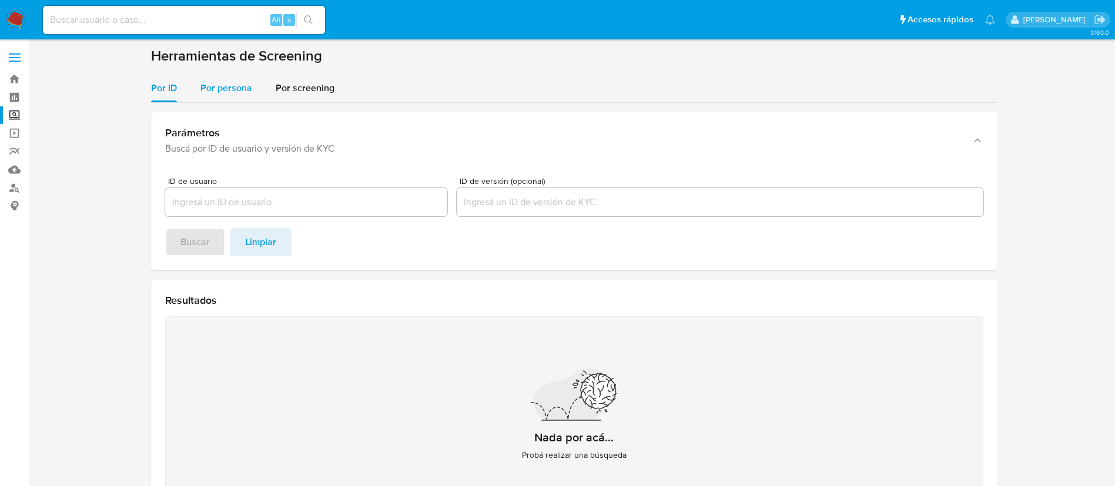
click at [220, 83] on span "Por persona" at bounding box center [227, 88] width 52 height 14
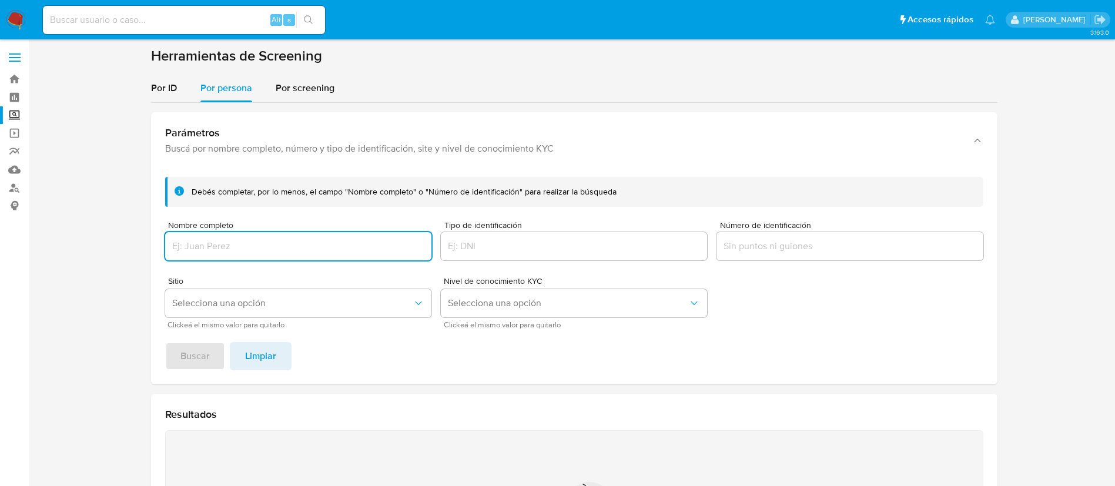
click at [342, 244] on input "Nombre completo" at bounding box center [298, 246] width 266 height 15
type input "[PERSON_NAME] [PERSON_NAME]"
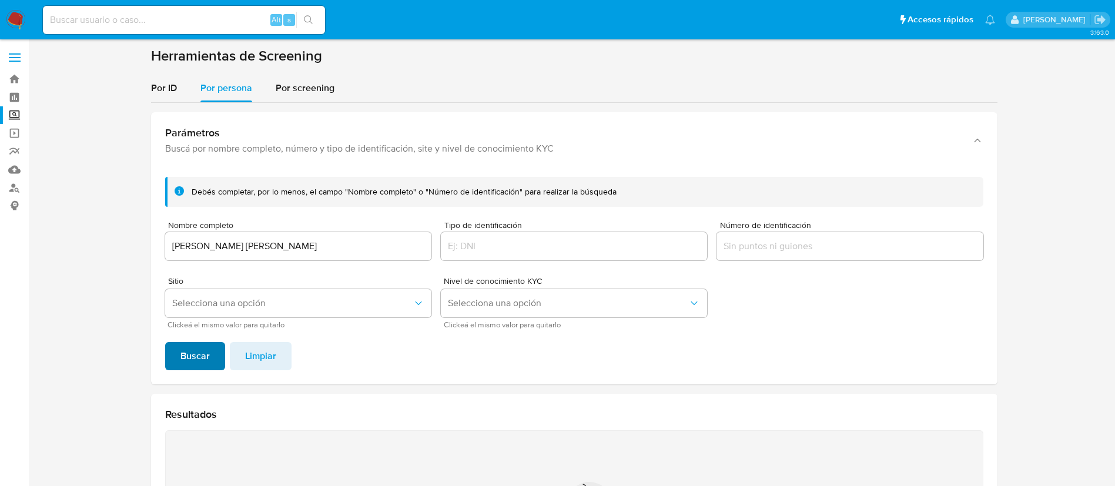
click at [202, 352] on span "Buscar" at bounding box center [195, 356] width 29 height 26
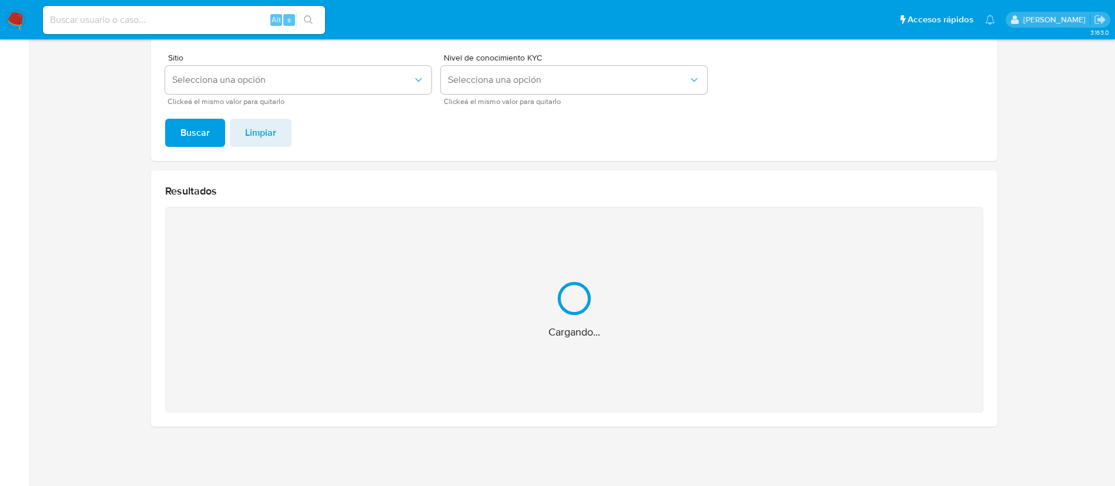
scroll to position [36, 0]
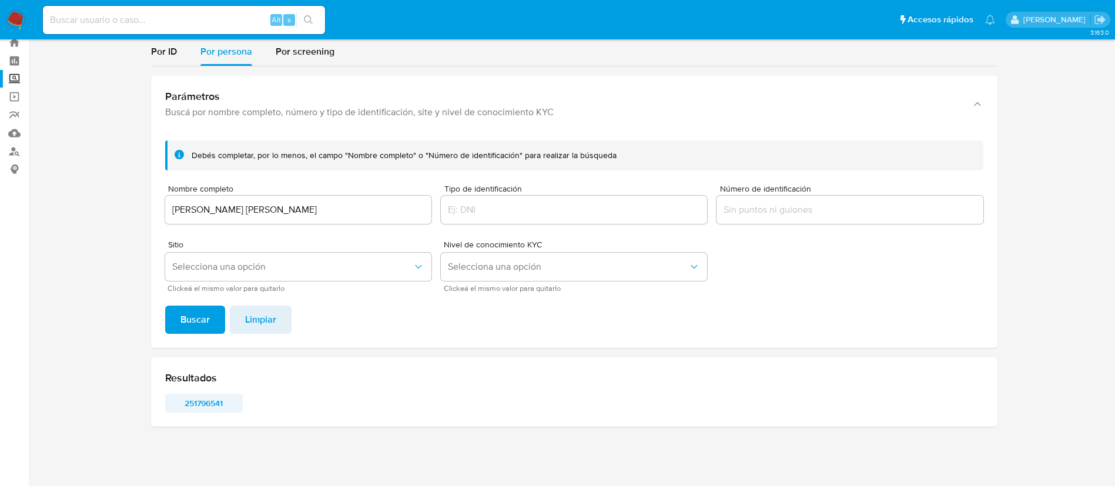
click at [215, 404] on span "251796541" at bounding box center [203, 403] width 61 height 16
click at [165, 394] on button "251796541" at bounding box center [204, 403] width 78 height 19
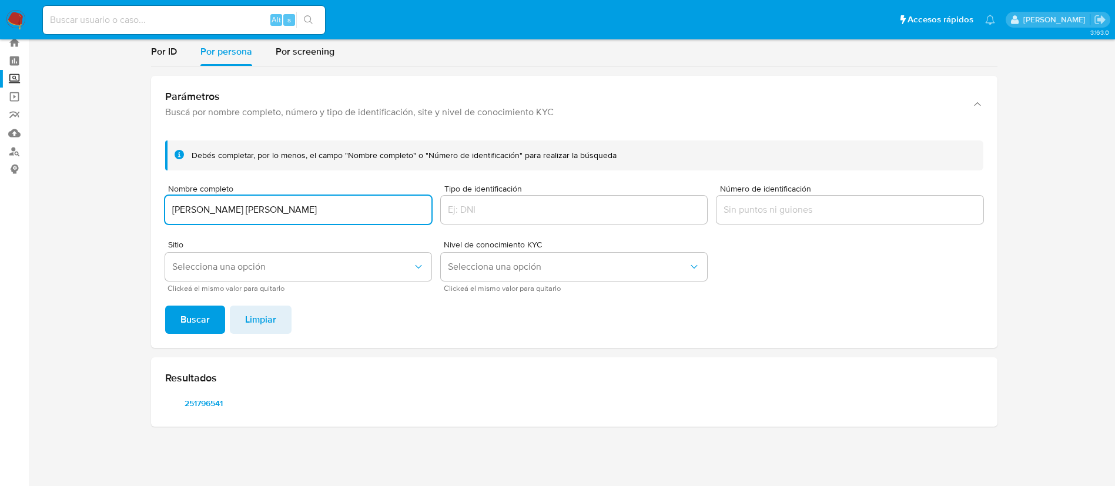
click at [369, 209] on input "[PERSON_NAME] [PERSON_NAME]" at bounding box center [298, 209] width 266 height 15
type input "[PERSON_NAME] [PERSON_NAME] [PERSON_NAME]"
click at [201, 326] on span "Buscar" at bounding box center [195, 320] width 29 height 26
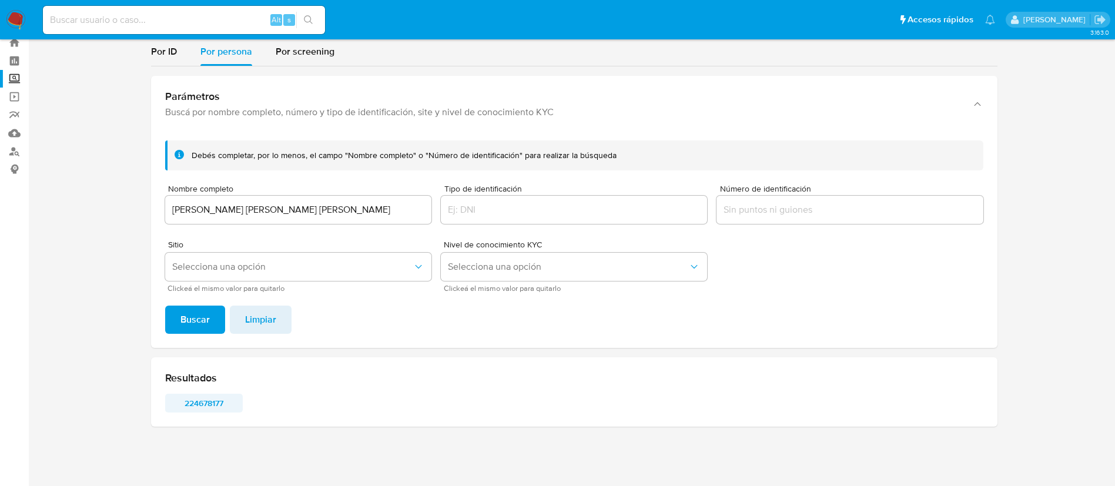
click at [197, 402] on span "224678177" at bounding box center [203, 403] width 61 height 16
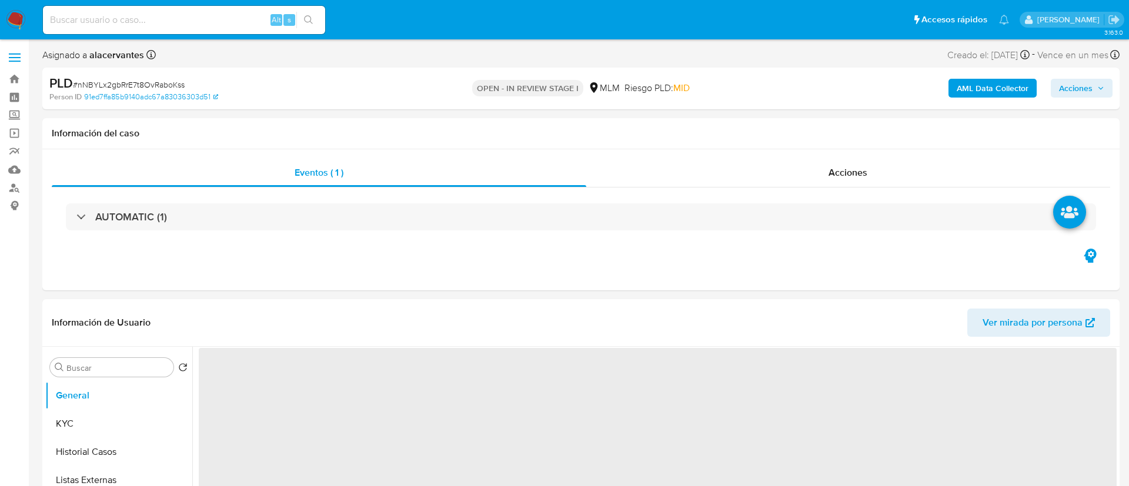
select select "10"
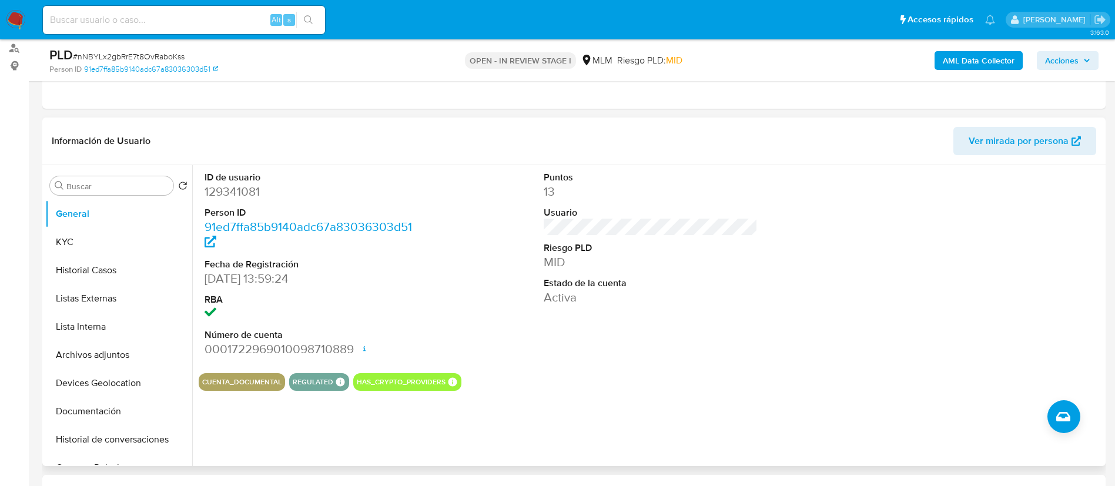
scroll to position [176, 0]
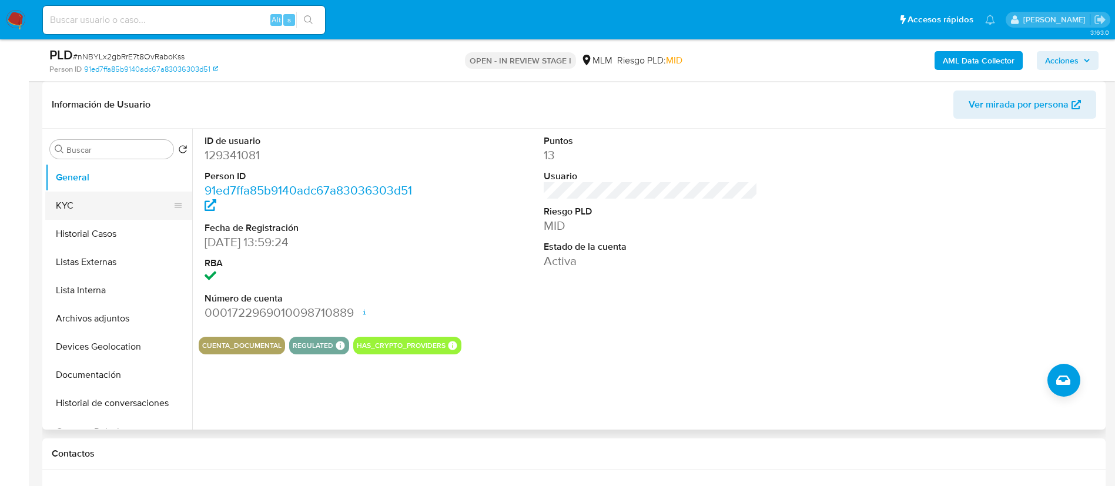
click at [105, 212] on button "KYC" at bounding box center [114, 206] width 138 height 28
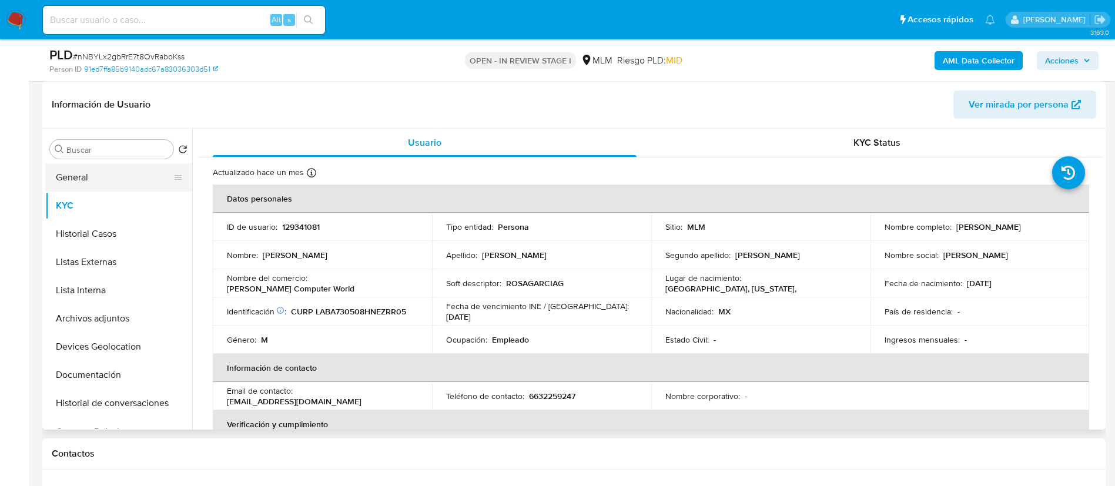
click at [69, 176] on button "General" at bounding box center [114, 177] width 138 height 28
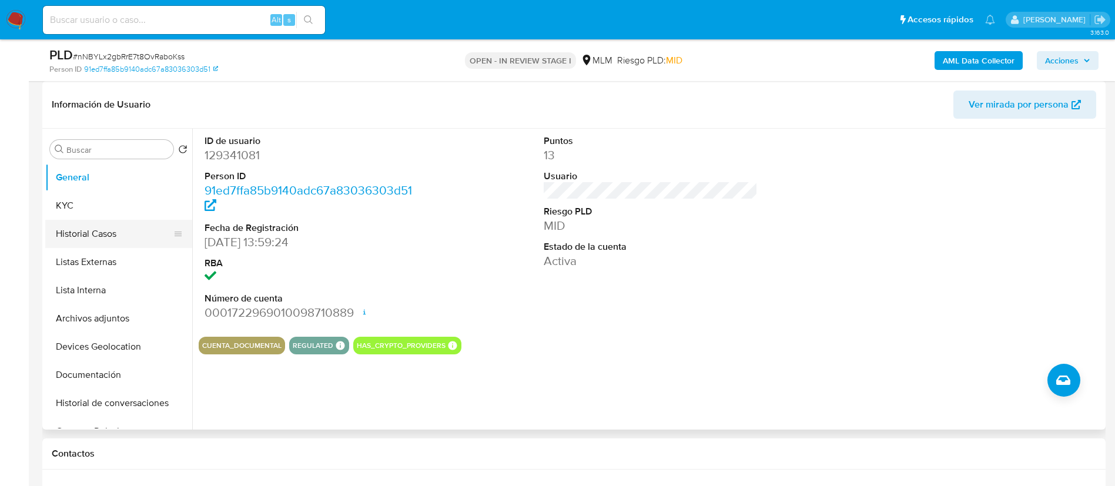
click at [84, 223] on button "Historial Casos" at bounding box center [114, 234] width 138 height 28
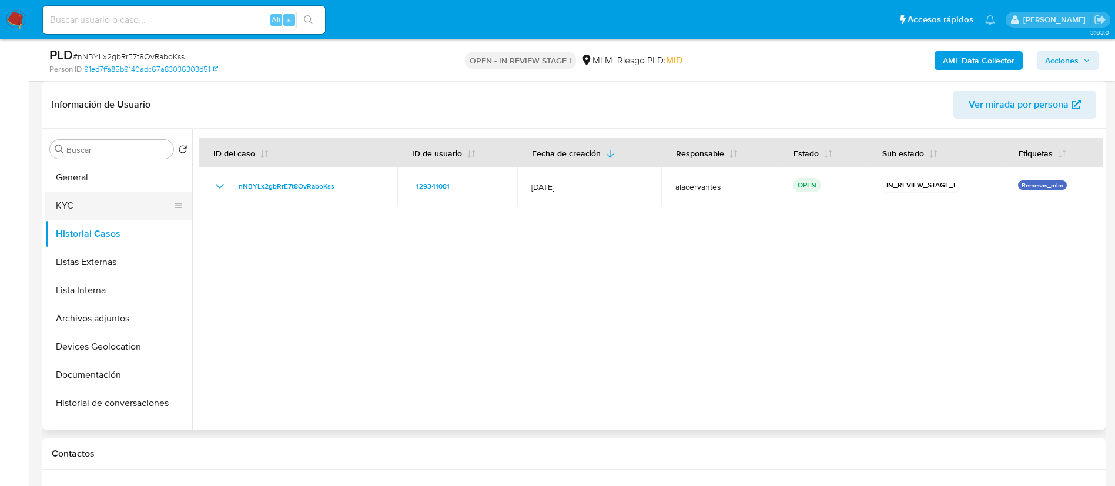
click at [108, 213] on button "KYC" at bounding box center [114, 206] width 138 height 28
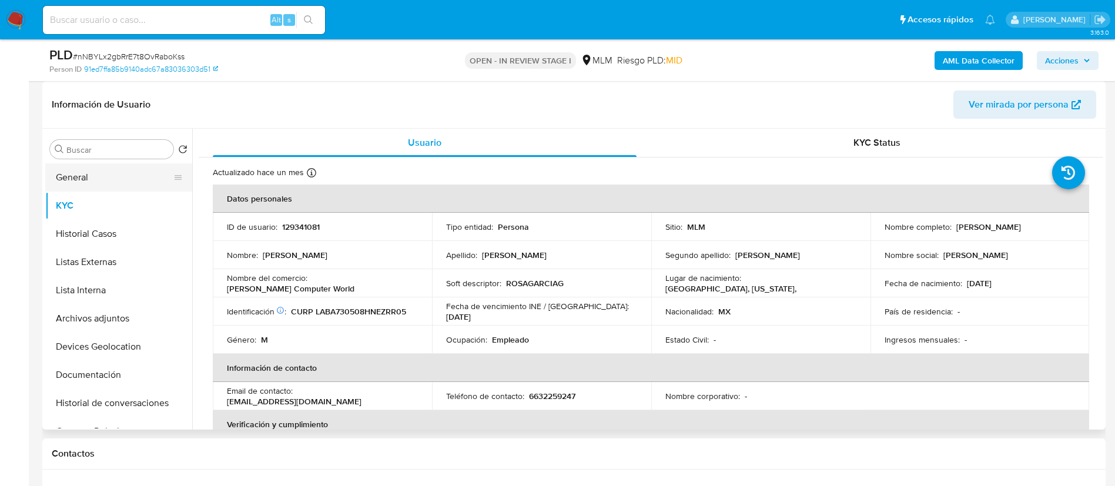
click at [73, 182] on button "General" at bounding box center [114, 177] width 138 height 28
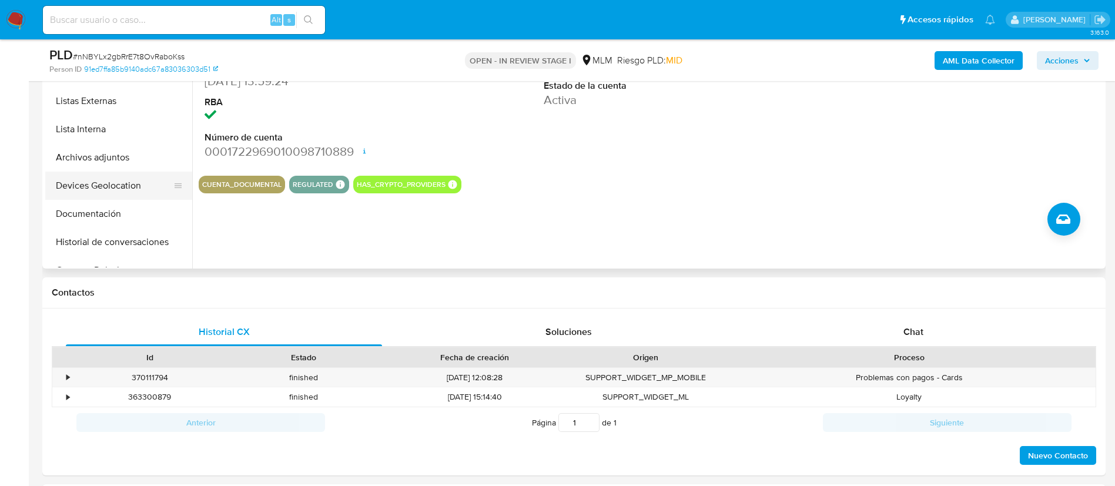
scroll to position [265, 0]
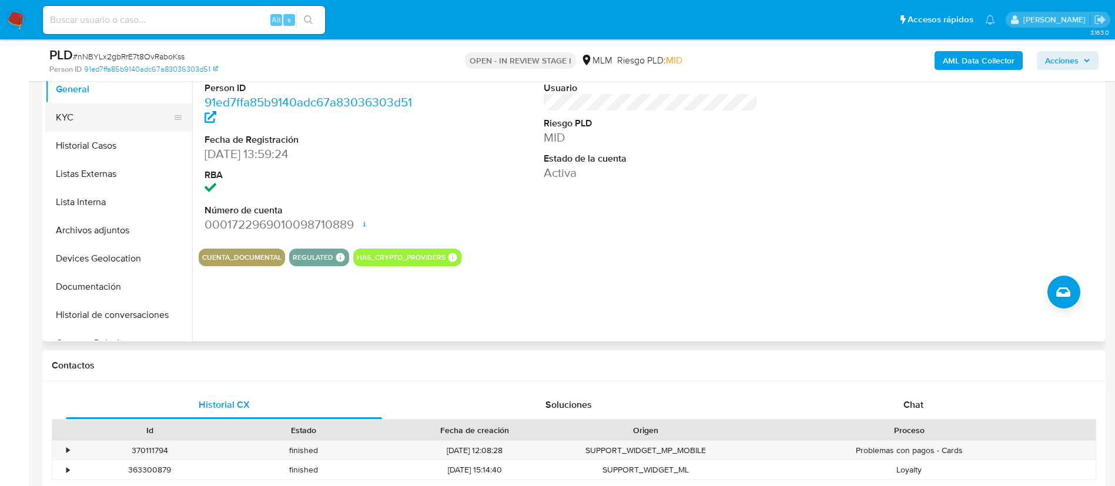
drag, startPoint x: 81, startPoint y: 111, endPoint x: 88, endPoint y: 109, distance: 7.4
click at [81, 109] on button "KYC" at bounding box center [114, 117] width 138 height 28
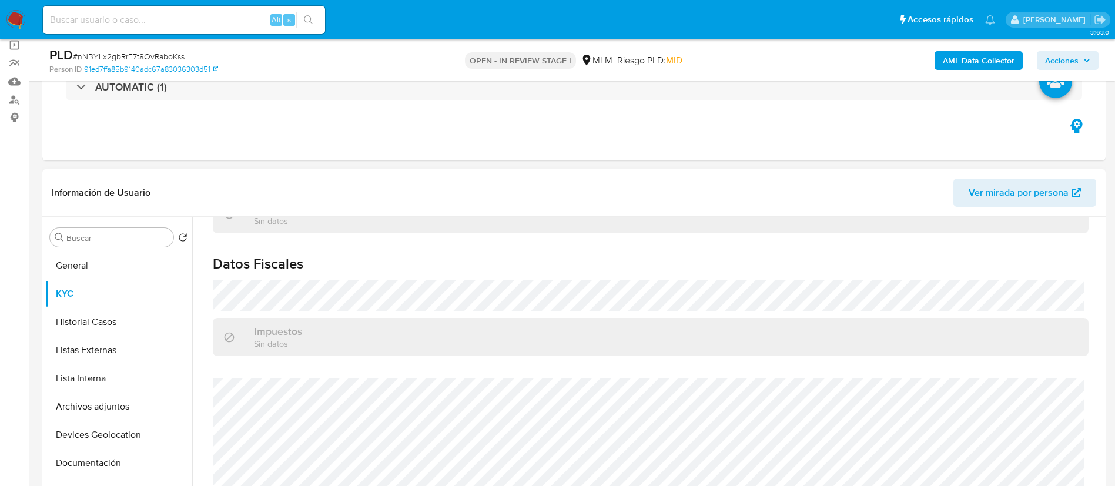
scroll to position [716, 0]
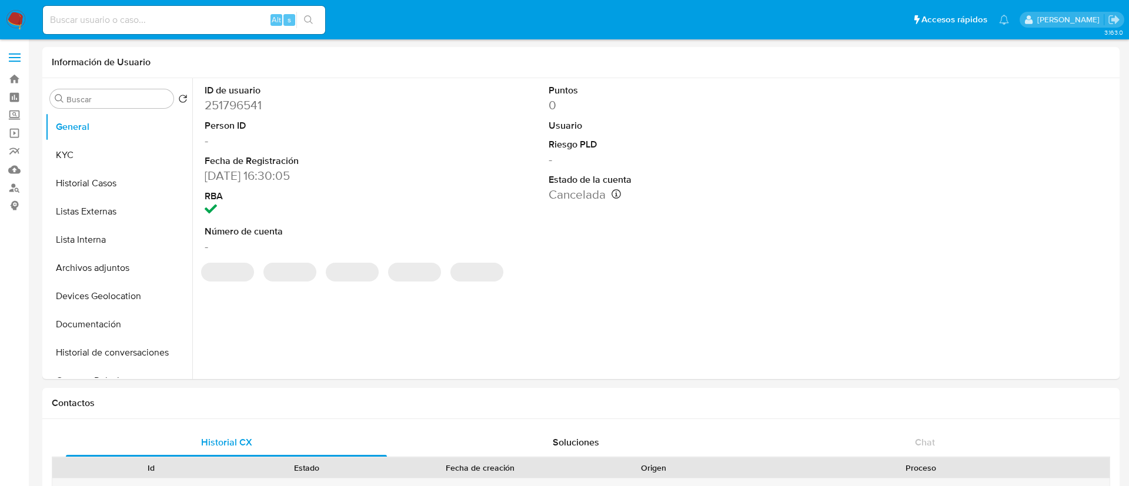
select select "10"
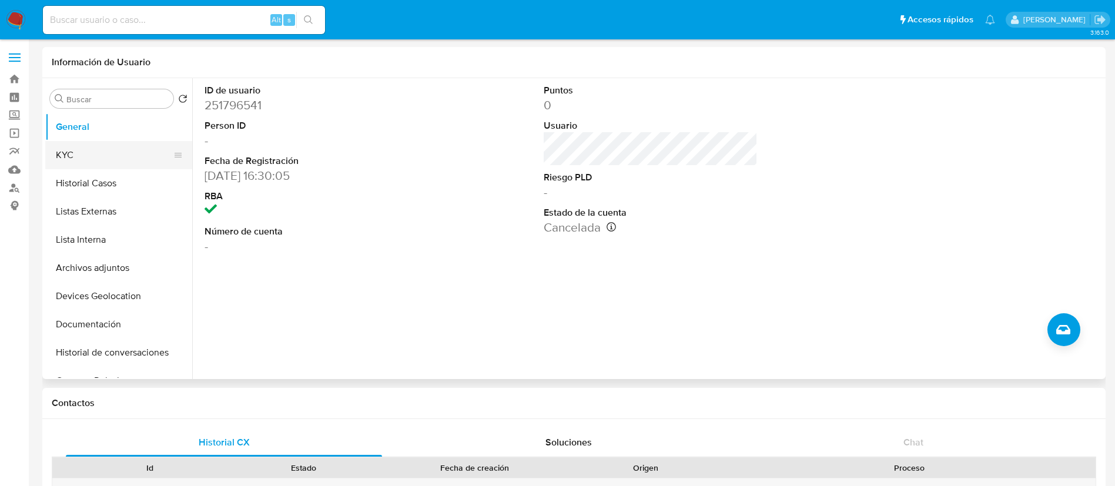
click at [102, 149] on button "KYC" at bounding box center [114, 155] width 138 height 28
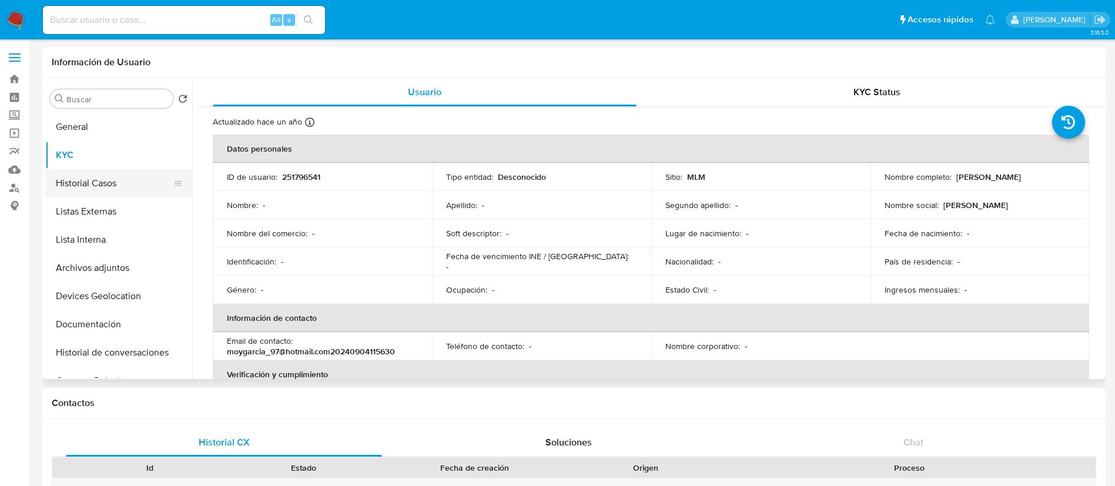
click at [109, 187] on button "Historial Casos" at bounding box center [114, 183] width 138 height 28
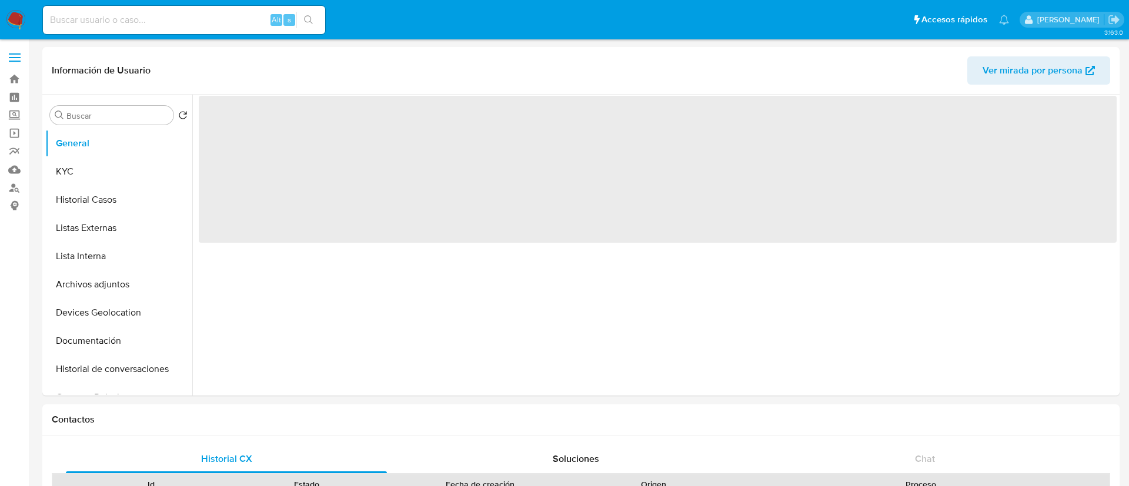
select select "10"
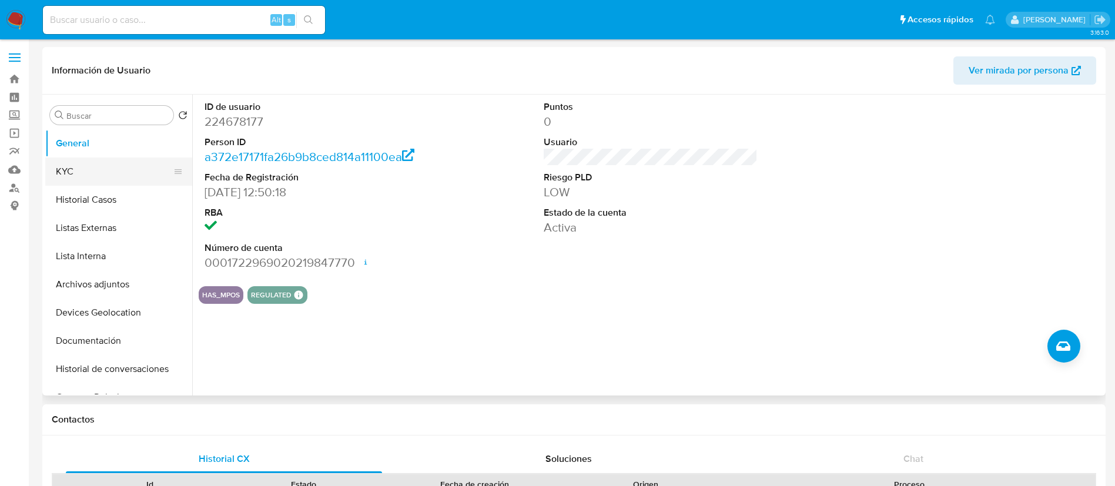
click at [61, 178] on button "KYC" at bounding box center [114, 172] width 138 height 28
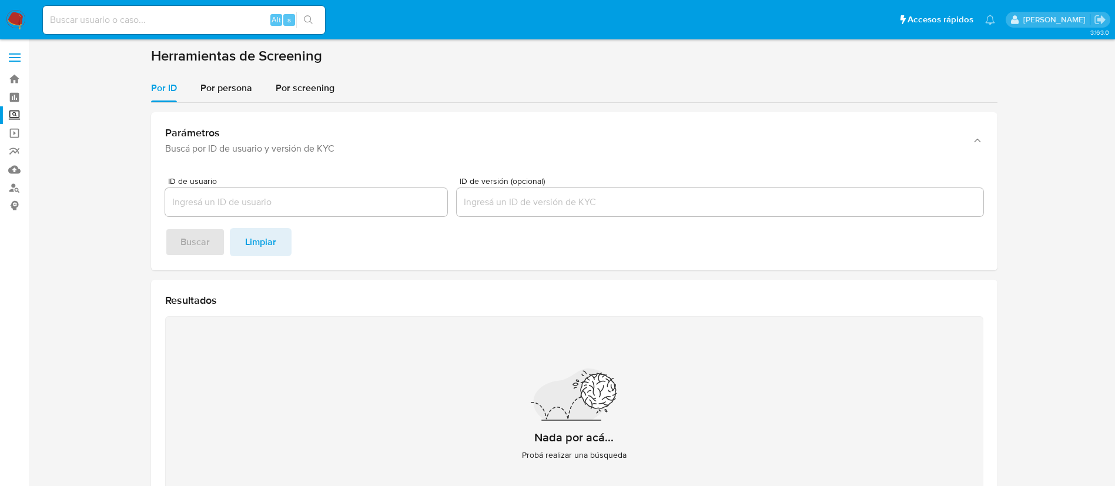
click at [21, 2] on nav "Pausado Ver notificaciones Alt s Accesos rápidos Presiona las siguientes teclas…" at bounding box center [557, 19] width 1115 height 39
click at [15, 20] on img at bounding box center [16, 20] width 20 height 20
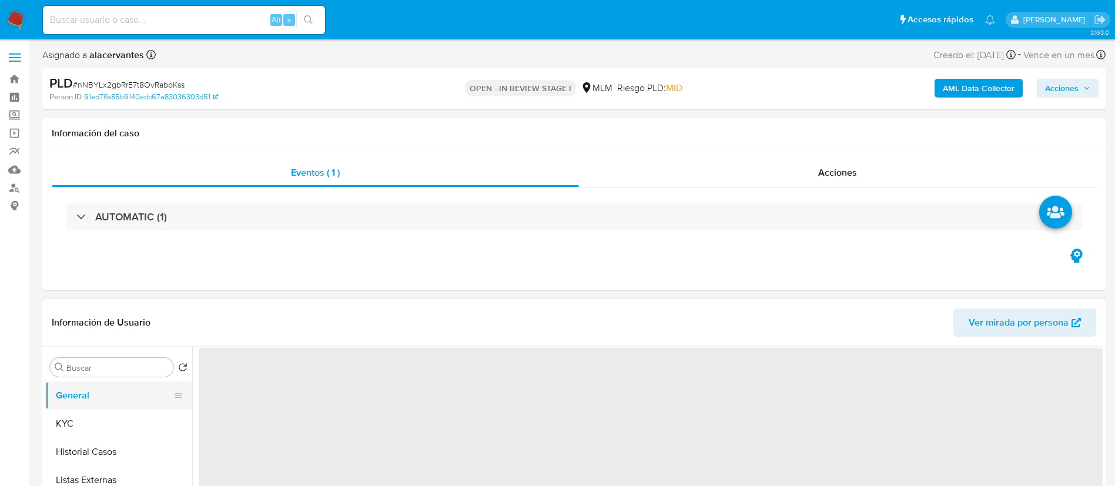
select select "10"
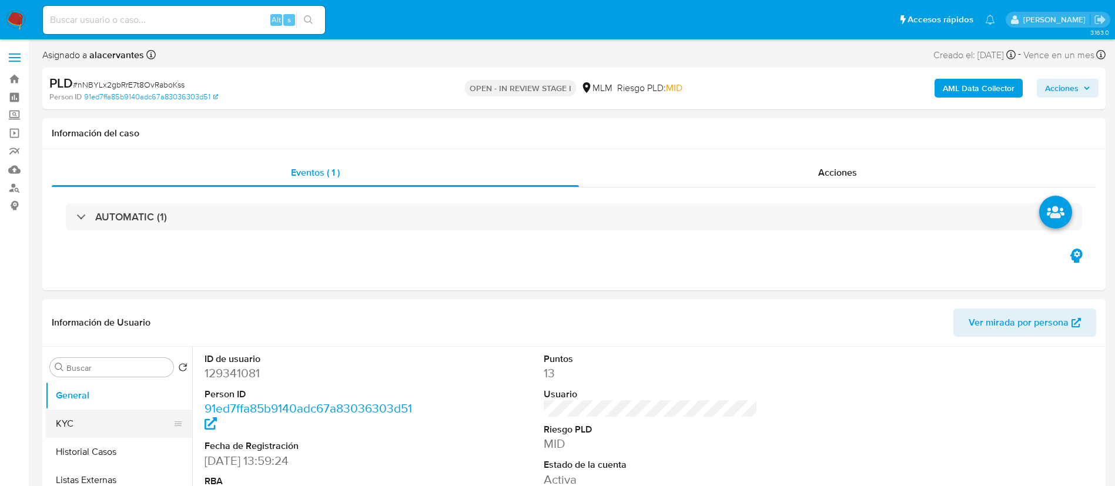
click at [119, 420] on button "KYC" at bounding box center [114, 424] width 138 height 28
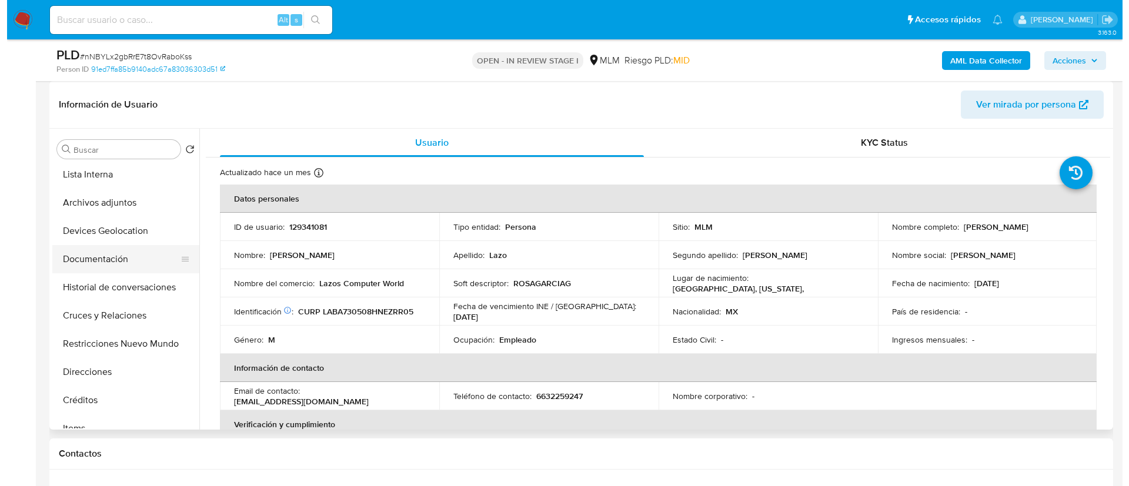
scroll to position [88, 0]
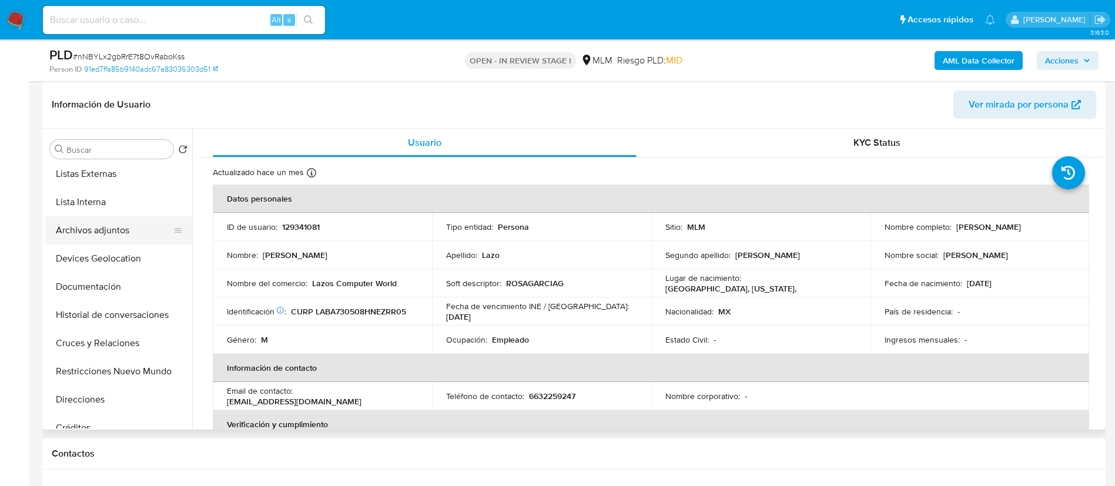
click at [114, 237] on button "Archivos adjuntos" at bounding box center [114, 230] width 138 height 28
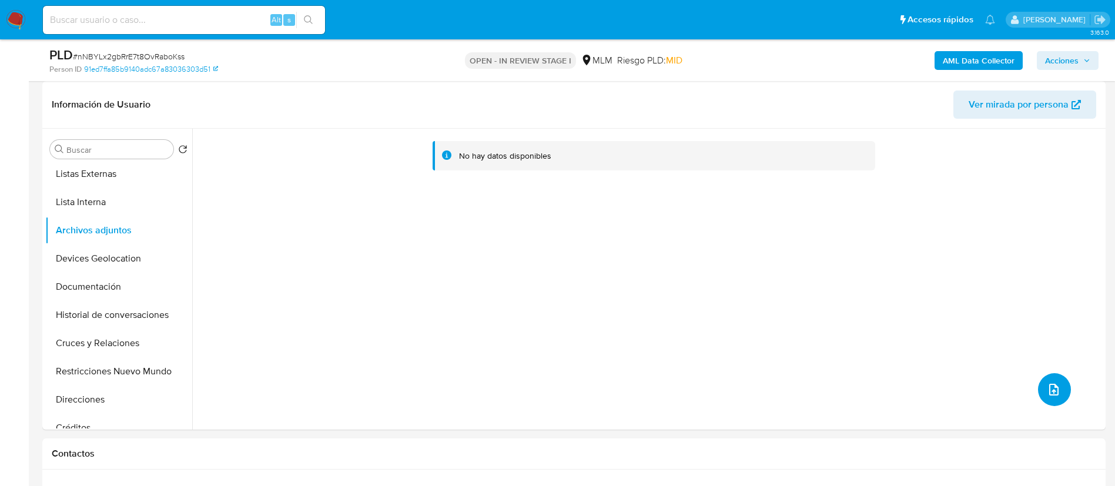
click at [1050, 387] on icon "upload-file" at bounding box center [1054, 390] width 9 height 12
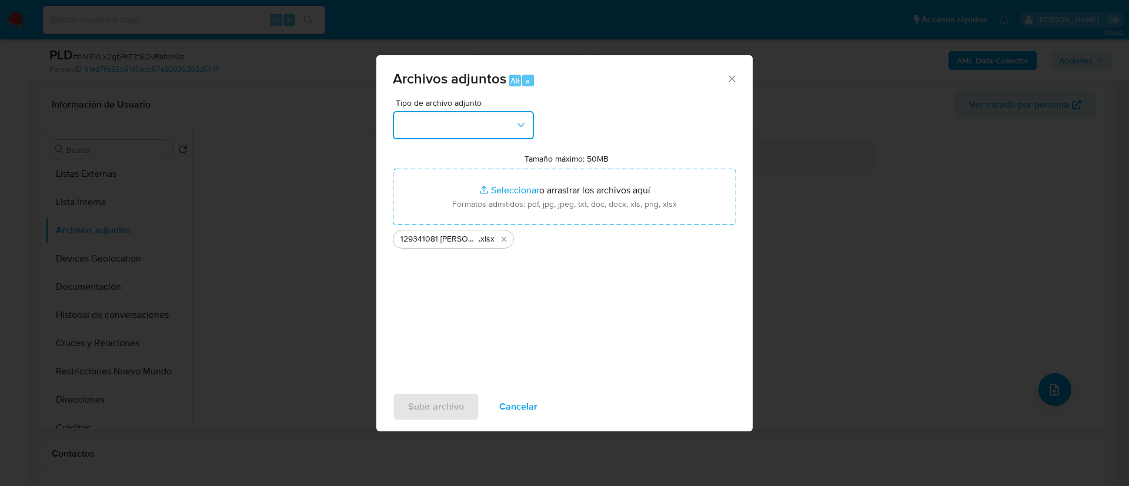
drag, startPoint x: 514, startPoint y: 118, endPoint x: 511, endPoint y: 135, distance: 16.8
click at [514, 118] on button "button" at bounding box center [463, 125] width 141 height 28
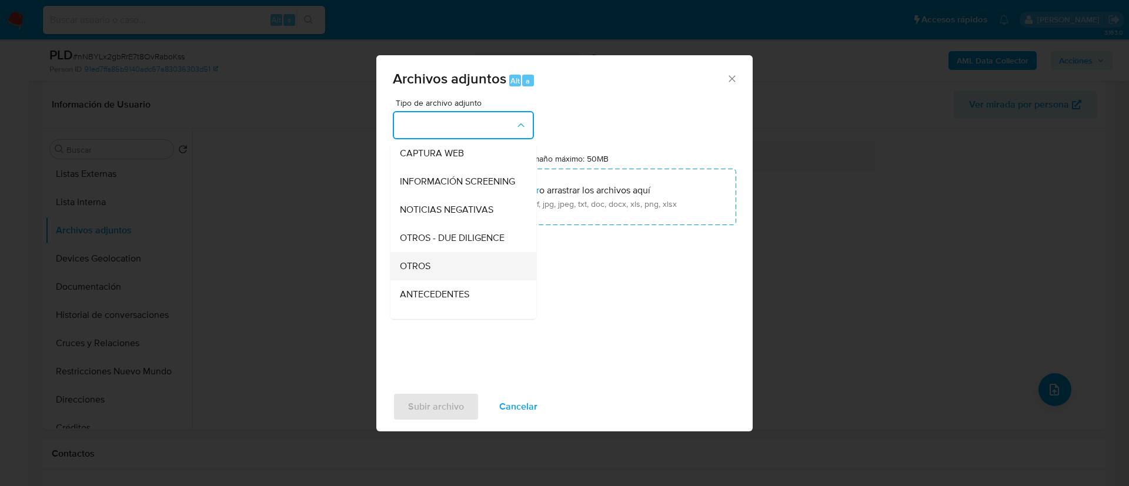
click at [442, 268] on div "OTROS" at bounding box center [460, 266] width 120 height 28
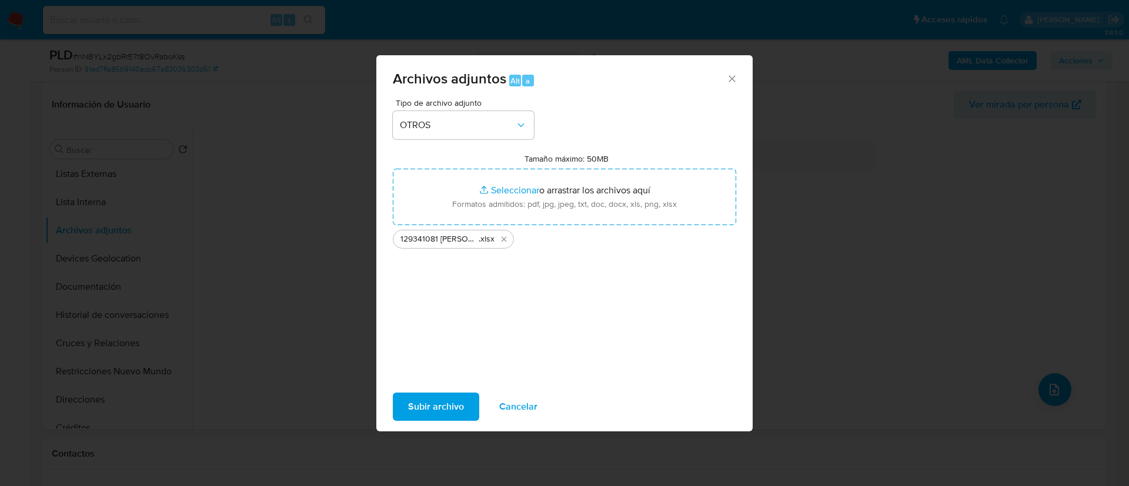
click at [437, 413] on span "Subir archivo" at bounding box center [436, 407] width 56 height 26
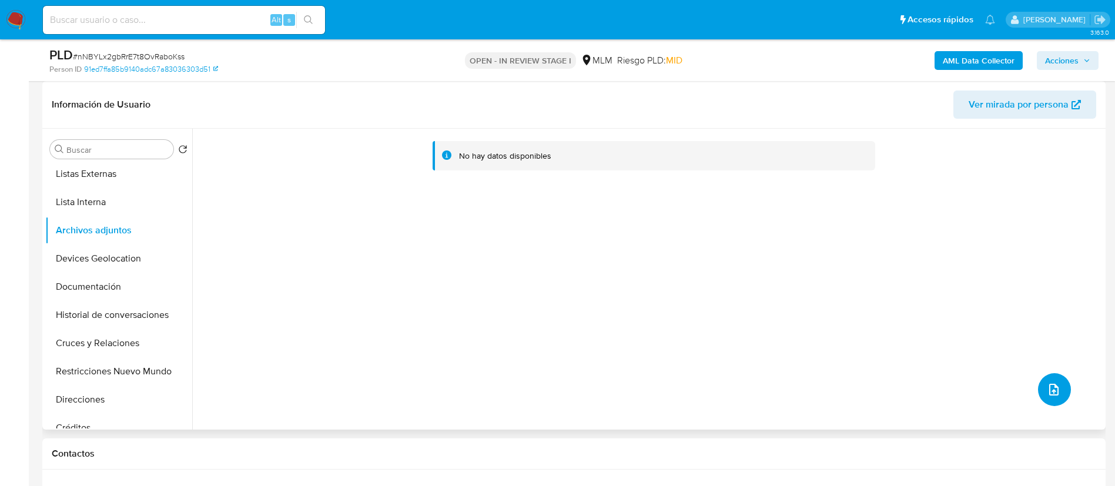
click at [1054, 390] on icon "upload-file" at bounding box center [1054, 390] width 9 height 12
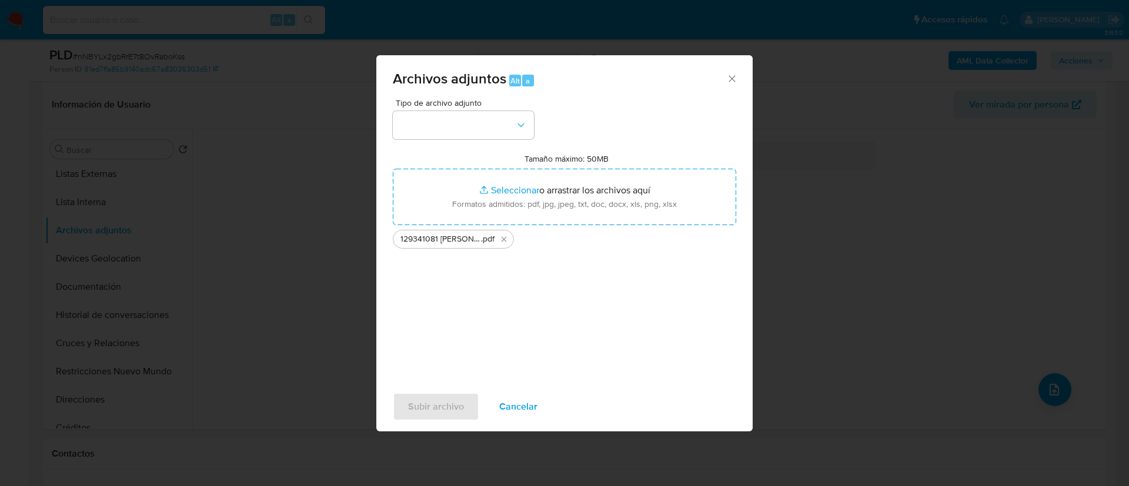
click at [429, 139] on div "Tipo de archivo adjunto Tamaño máximo: 50MB Seleccionar archivos Seleccionar o …" at bounding box center [564, 238] width 343 height 278
click at [413, 129] on button "button" at bounding box center [463, 125] width 141 height 28
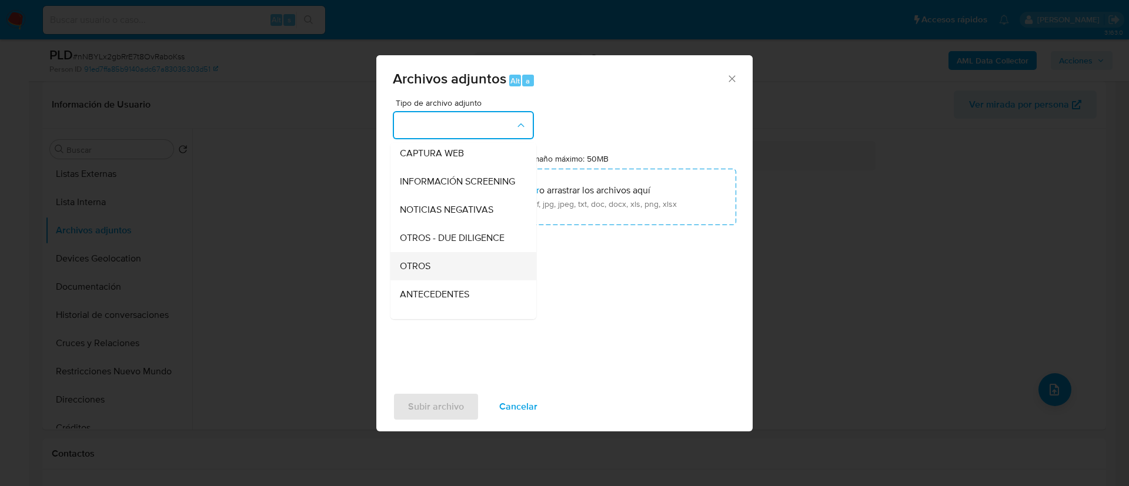
click at [450, 273] on div "OTROS" at bounding box center [460, 266] width 120 height 28
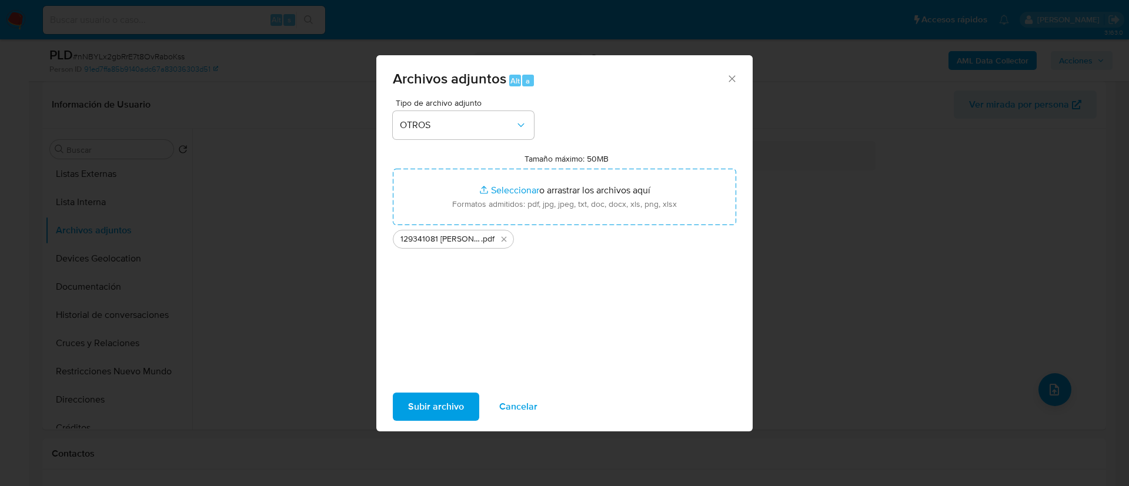
click at [452, 402] on span "Subir archivo" at bounding box center [436, 407] width 56 height 26
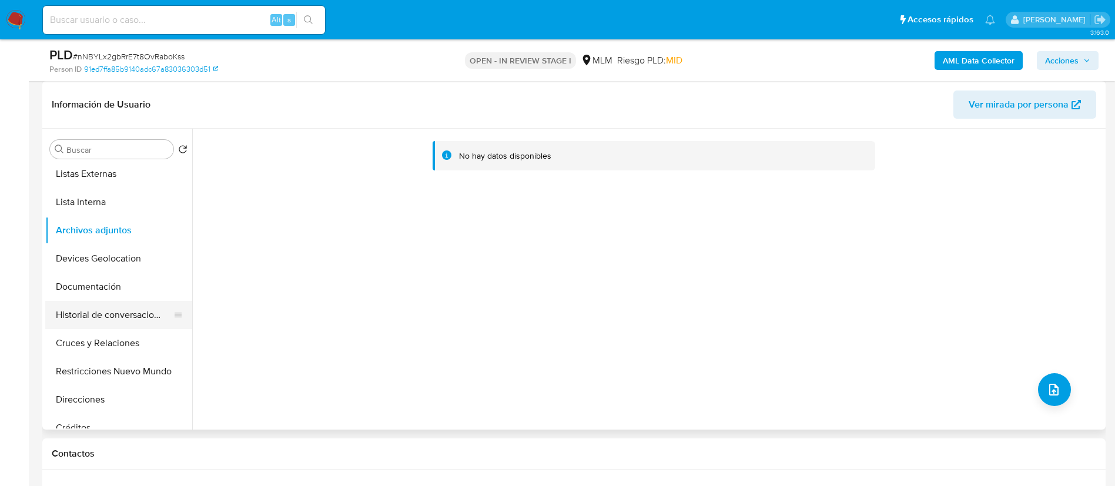
scroll to position [0, 0]
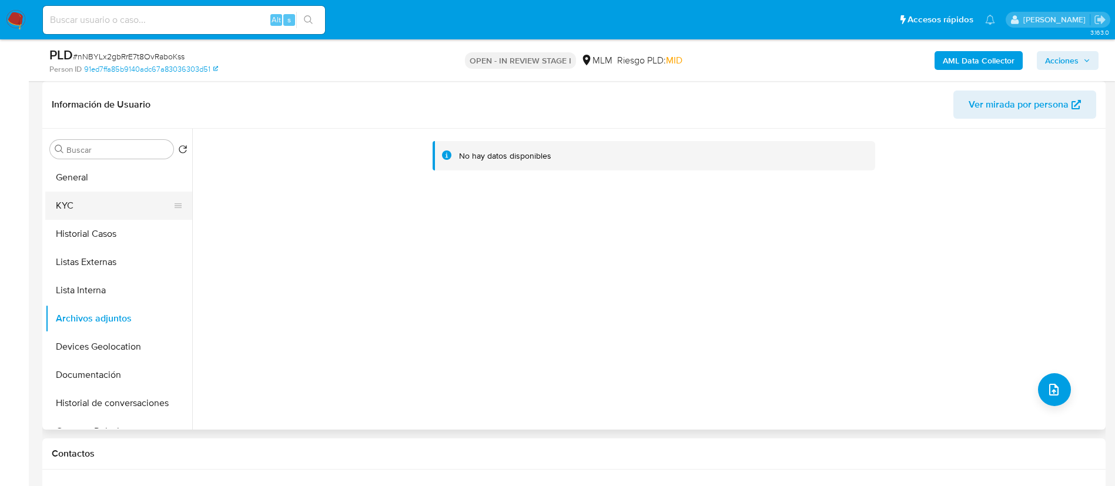
click at [92, 212] on button "KYC" at bounding box center [114, 206] width 138 height 28
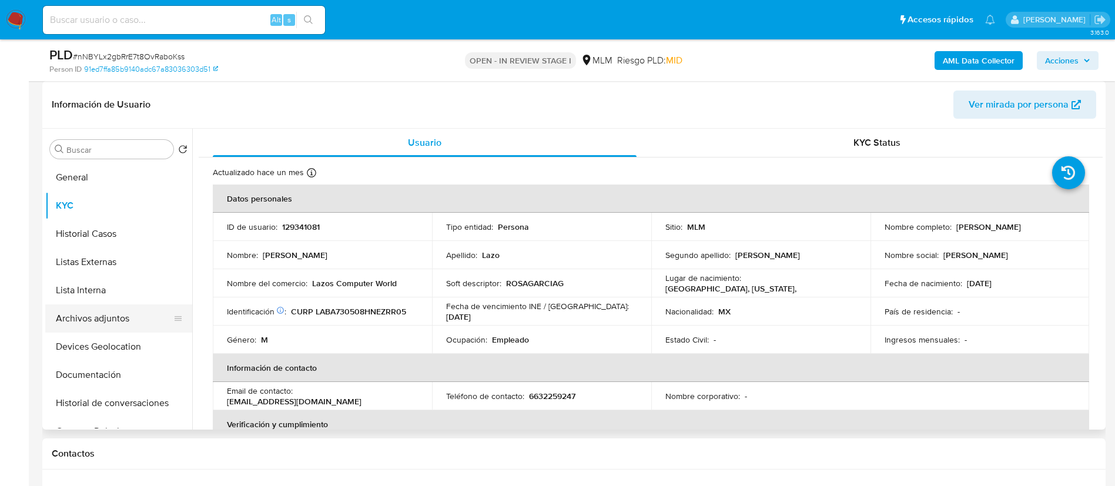
click at [99, 315] on button "Archivos adjuntos" at bounding box center [114, 319] width 138 height 28
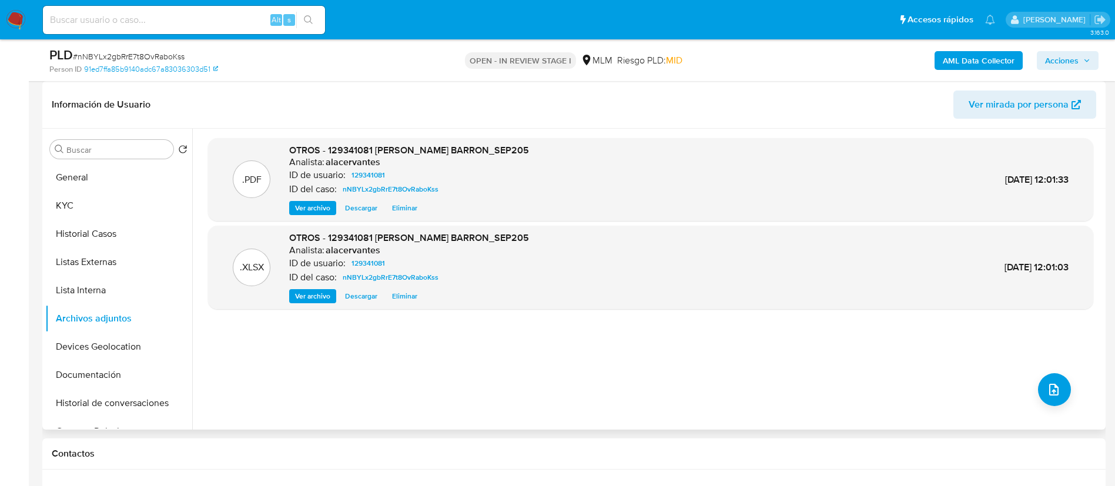
click at [303, 209] on span "Ver archivo" at bounding box center [312, 208] width 35 height 12
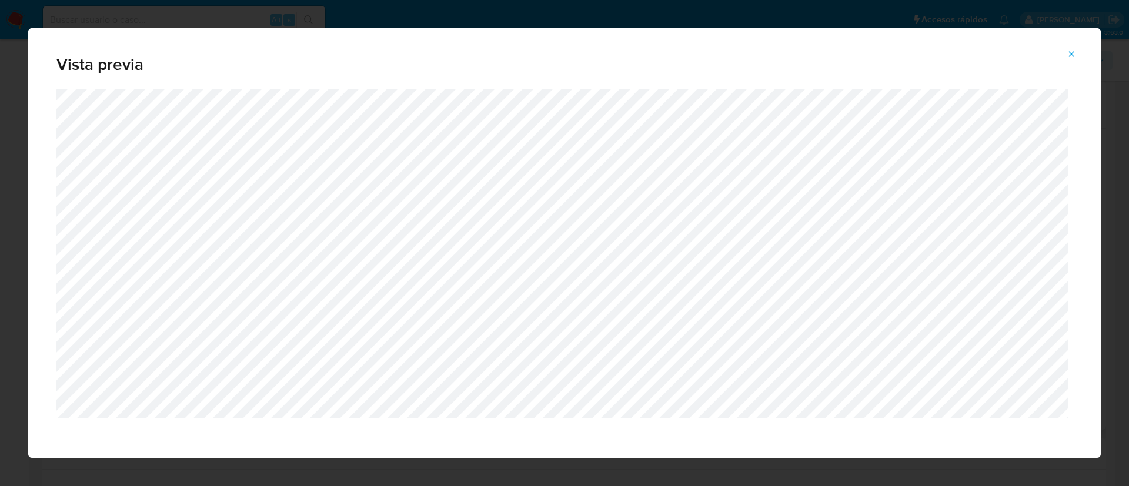
click at [1074, 52] on button "Attachment preview" at bounding box center [1071, 54] width 26 height 19
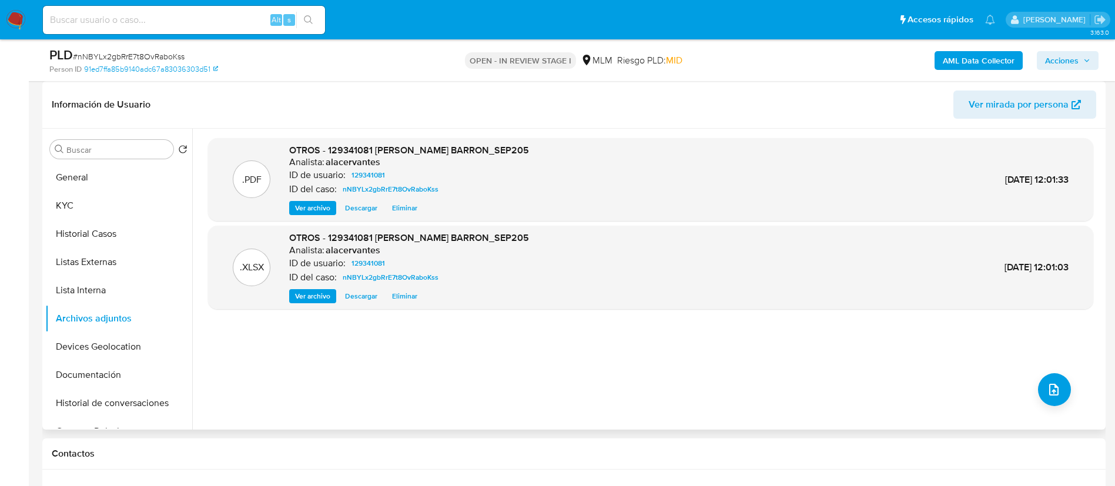
click at [1064, 65] on span "Acciones" at bounding box center [1062, 60] width 34 height 19
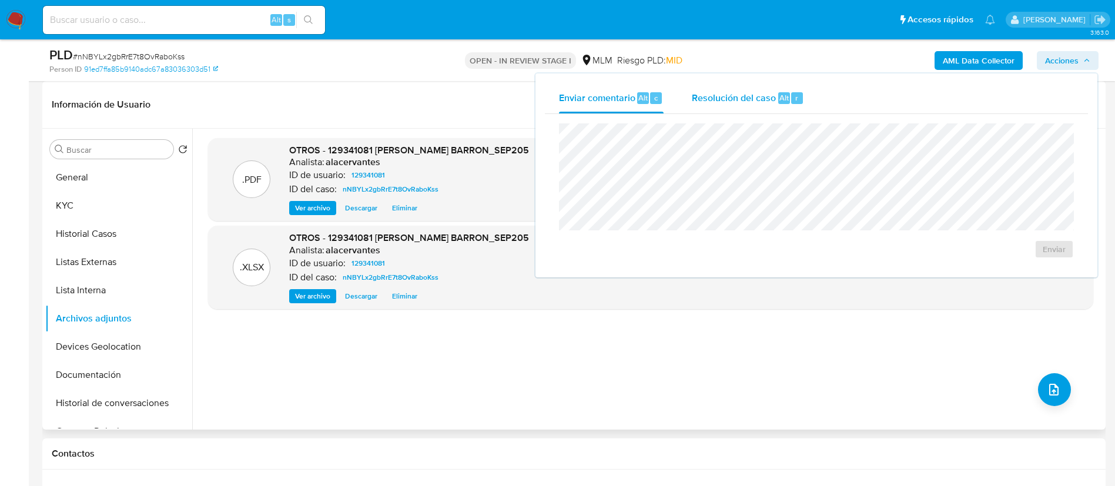
click at [789, 93] on div "Alt r" at bounding box center [790, 98] width 25 height 12
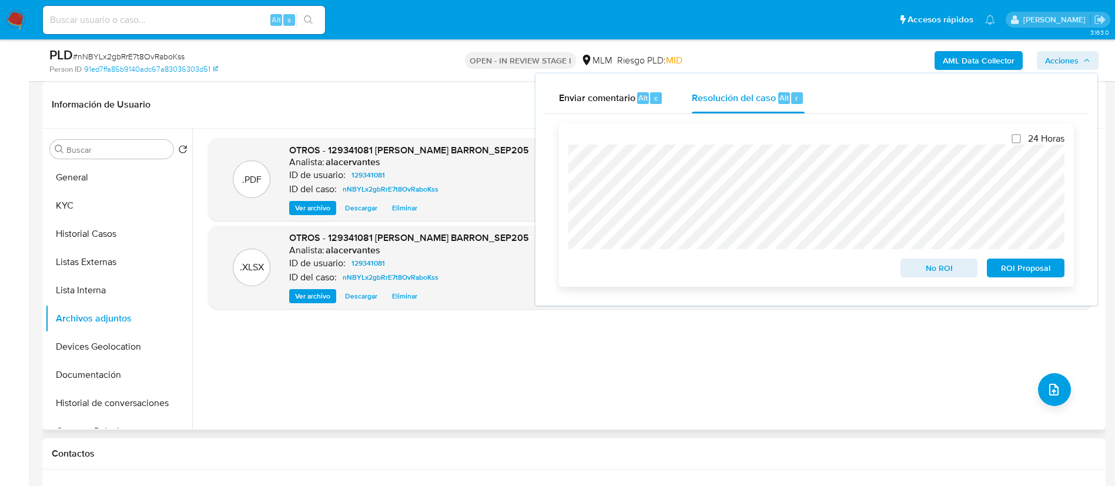
click at [926, 269] on span "No ROI" at bounding box center [939, 268] width 61 height 16
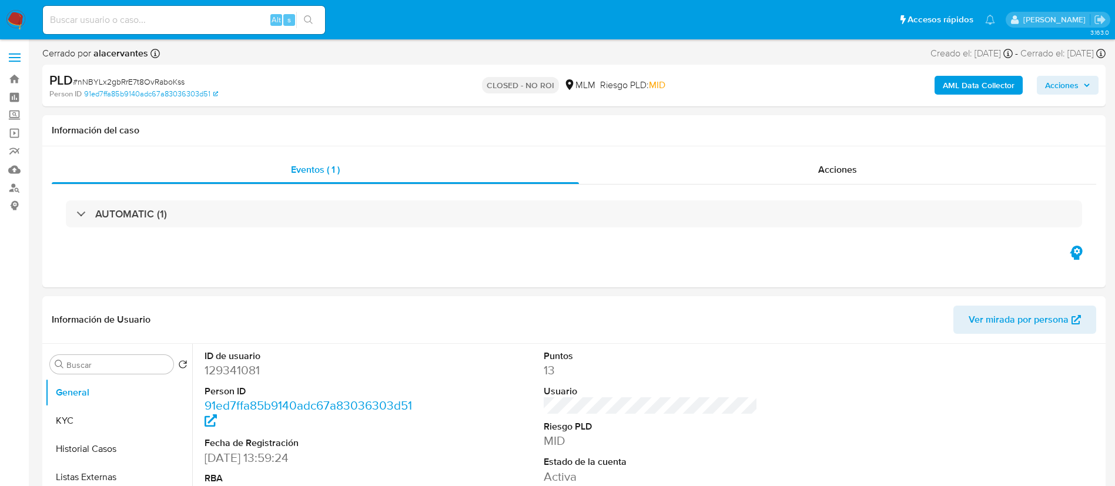
select select "10"
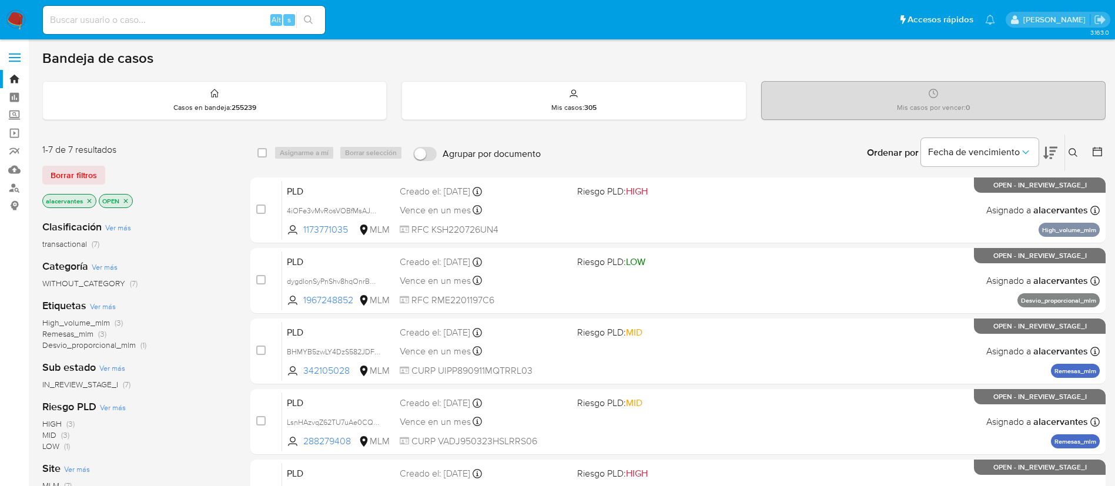
drag, startPoint x: 204, startPoint y: 21, endPoint x: 208, endPoint y: 32, distance: 11.7
click at [204, 21] on input at bounding box center [184, 19] width 282 height 15
click at [1075, 155] on icon at bounding box center [1073, 152] width 9 height 9
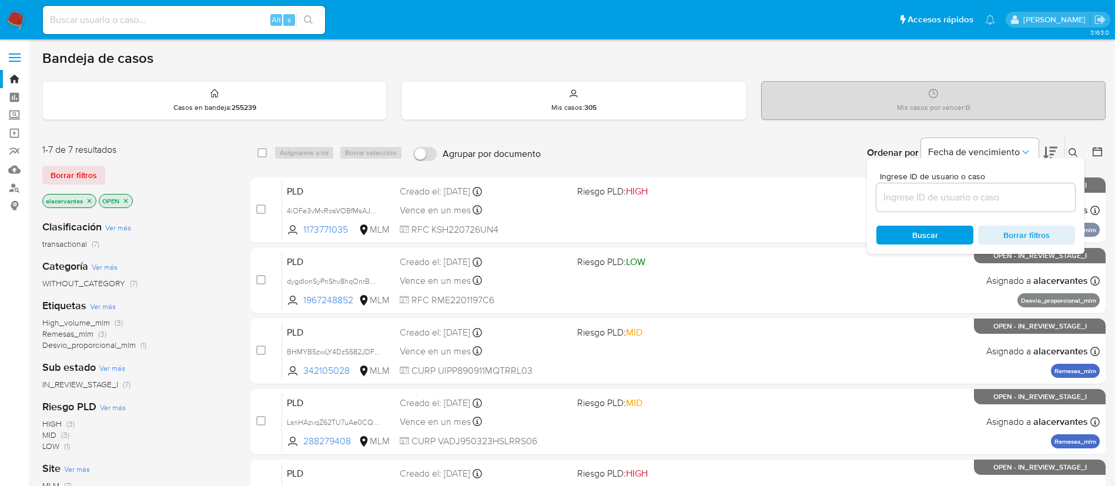
drag, startPoint x: 968, startPoint y: 212, endPoint x: 944, endPoint y: 200, distance: 26.8
click at [962, 215] on div "Ingrese ID de usuario o caso Buscar Borrar filtros" at bounding box center [976, 206] width 218 height 96
click at [943, 195] on input at bounding box center [976, 197] width 199 height 15
paste input "92152825"
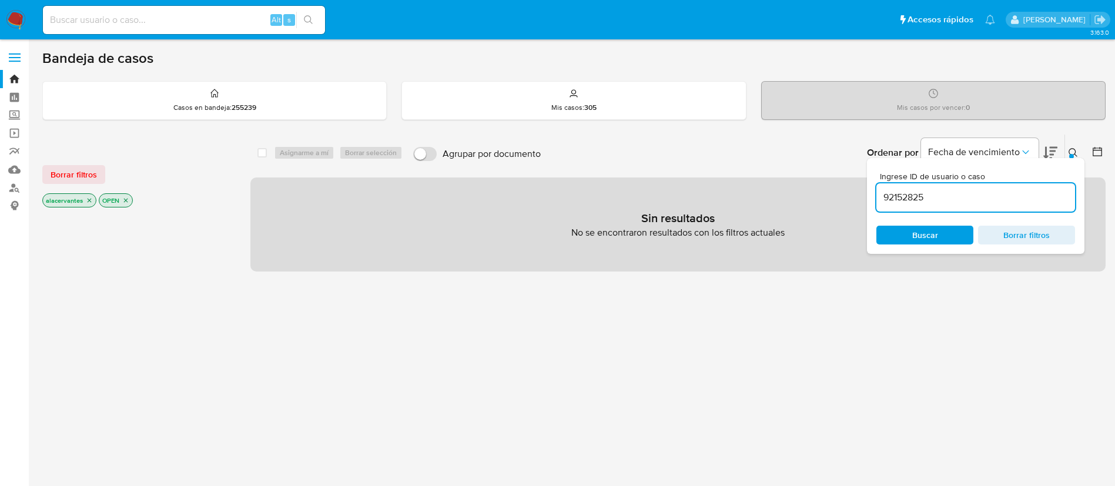
click at [454, 194] on div "Sin resultados No se encontraron resultados con los filtros actuales" at bounding box center [678, 225] width 856 height 94
click at [236, 235] on div "Borrar filtros alacervantes OPEN select-all-cases-checkbox Asignarme a mí Borra…" at bounding box center [574, 400] width 1064 height 532
click at [124, 202] on icon "close-filter" at bounding box center [125, 200] width 7 height 7
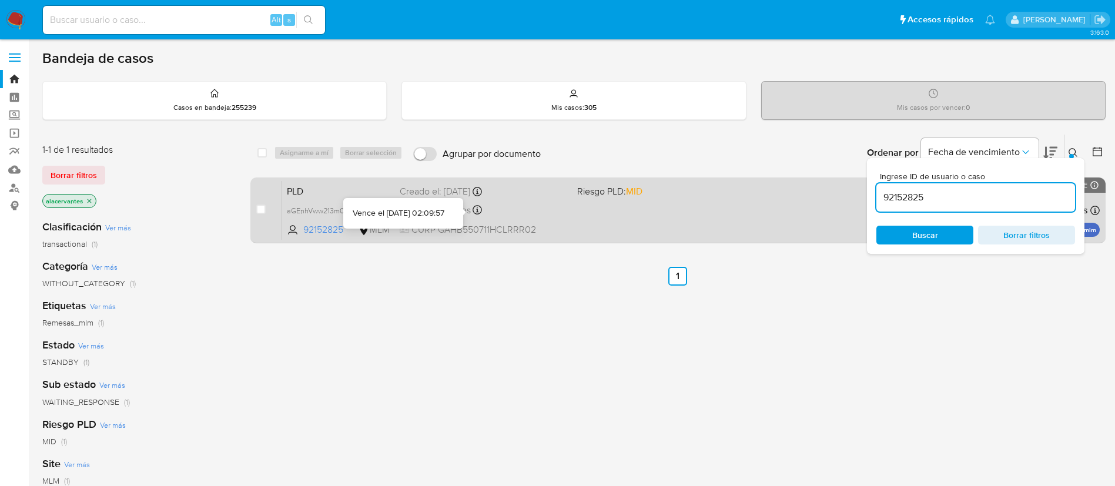
click at [485, 210] on div "Vence en un mes Vence el 11/11/2025 02:09:57" at bounding box center [484, 210] width 168 height 16
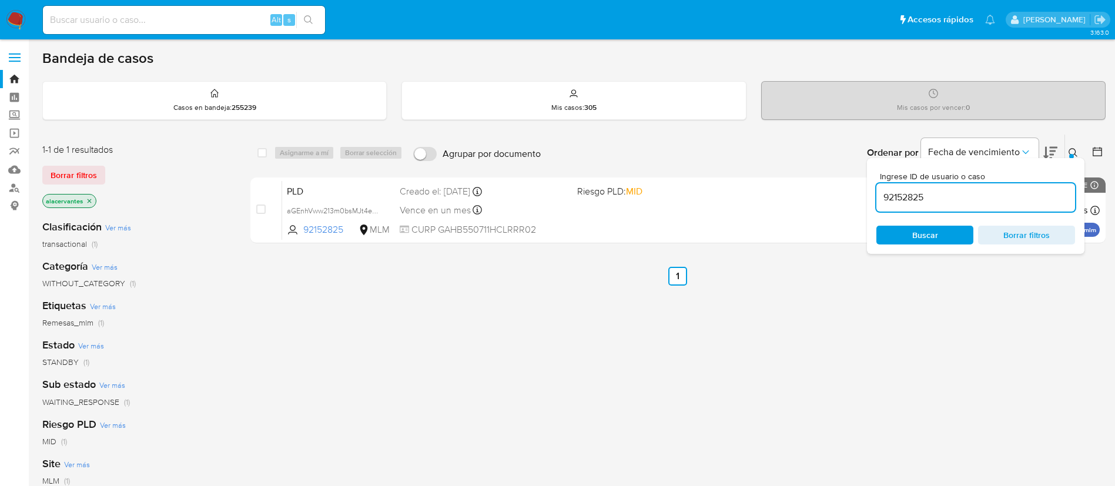
click at [915, 196] on input "92152825" at bounding box center [976, 197] width 199 height 15
paste input "1979706970"
type input "1979706970"
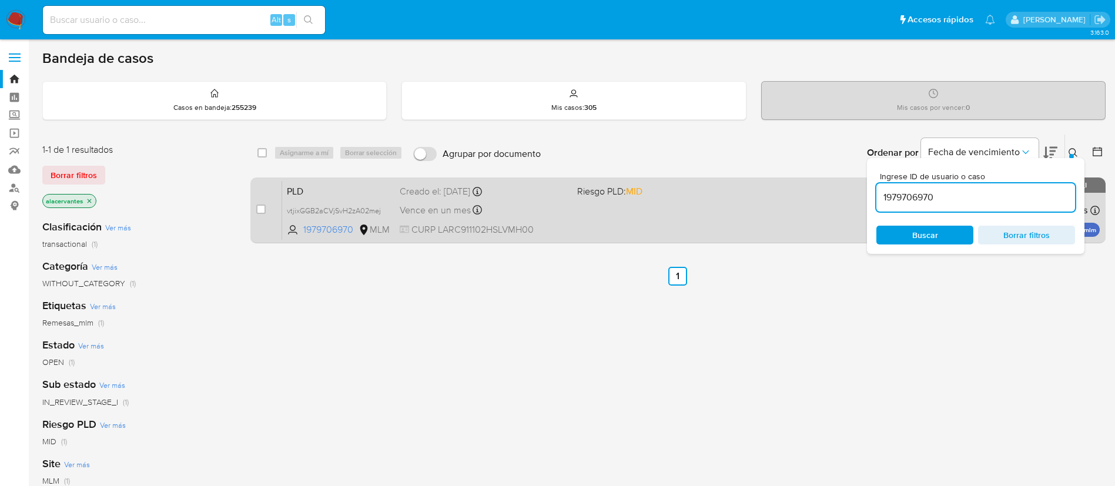
click at [761, 222] on div "PLD vtjixGGB2aCVjSvH2zA02mej 1979706970 MLM Riesgo PLD: MID Creado el: 12/09/20…" at bounding box center [691, 210] width 818 height 59
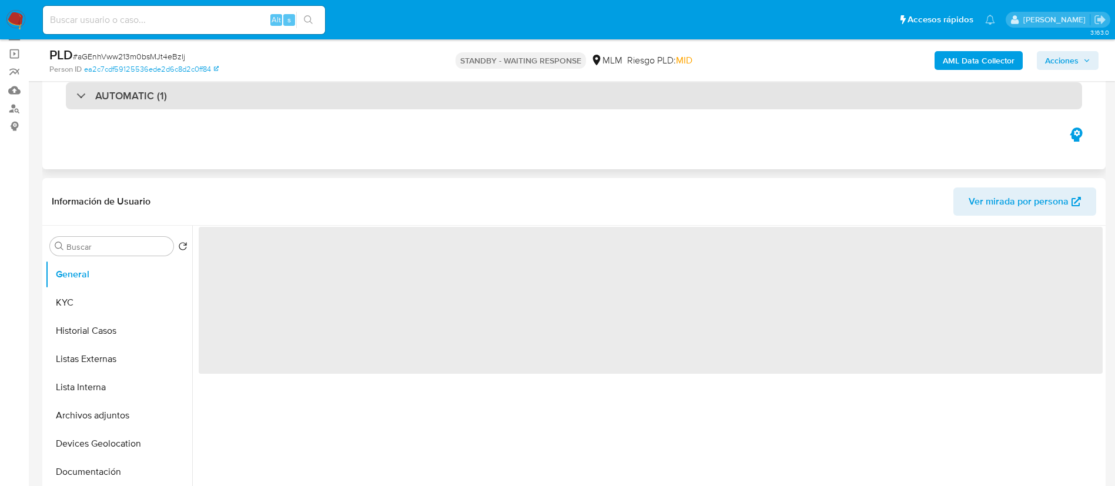
scroll to position [176, 0]
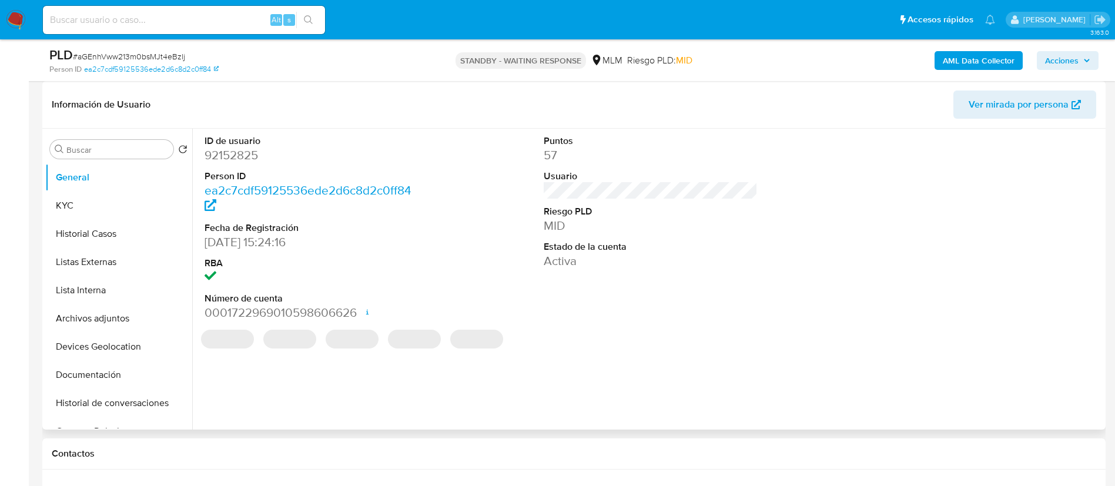
select select "10"
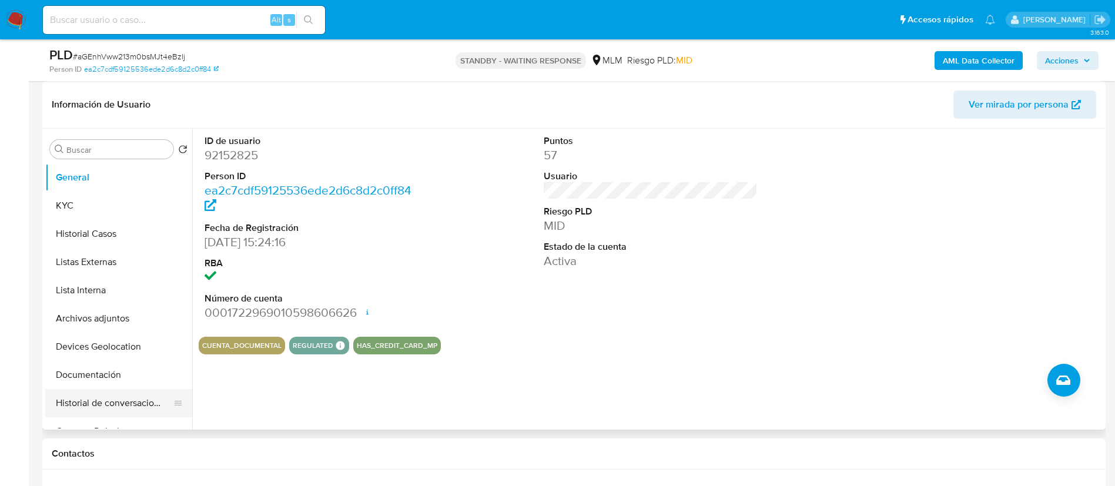
click at [116, 403] on button "Historial de conversaciones" at bounding box center [114, 403] width 138 height 28
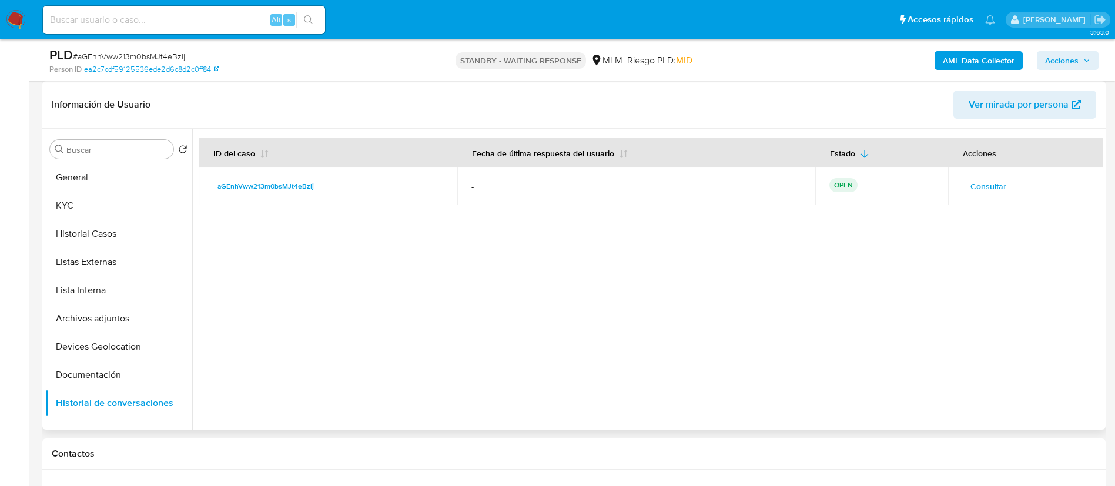
click at [989, 178] on span "Consultar" at bounding box center [989, 186] width 36 height 16
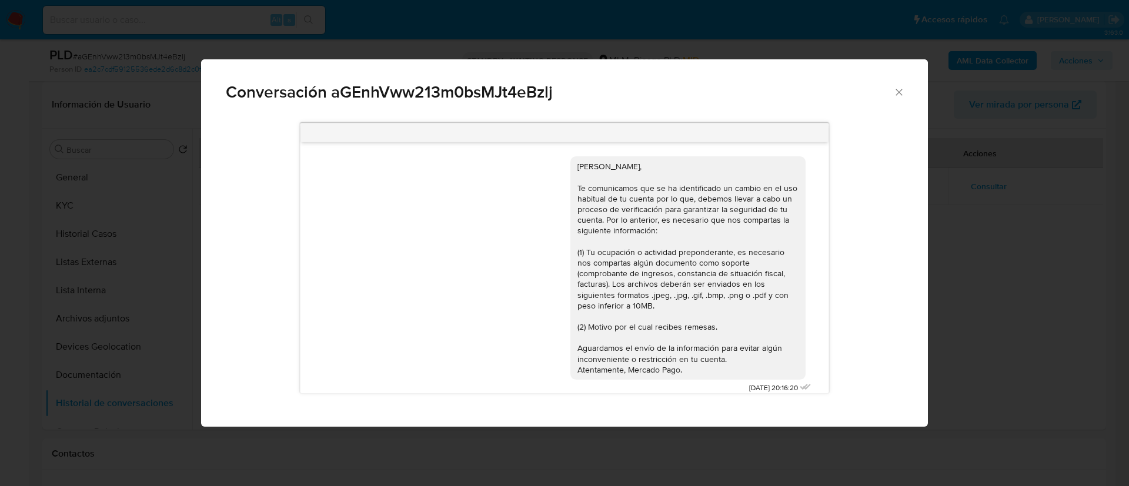
click at [901, 89] on icon "Cerrar" at bounding box center [898, 92] width 6 height 6
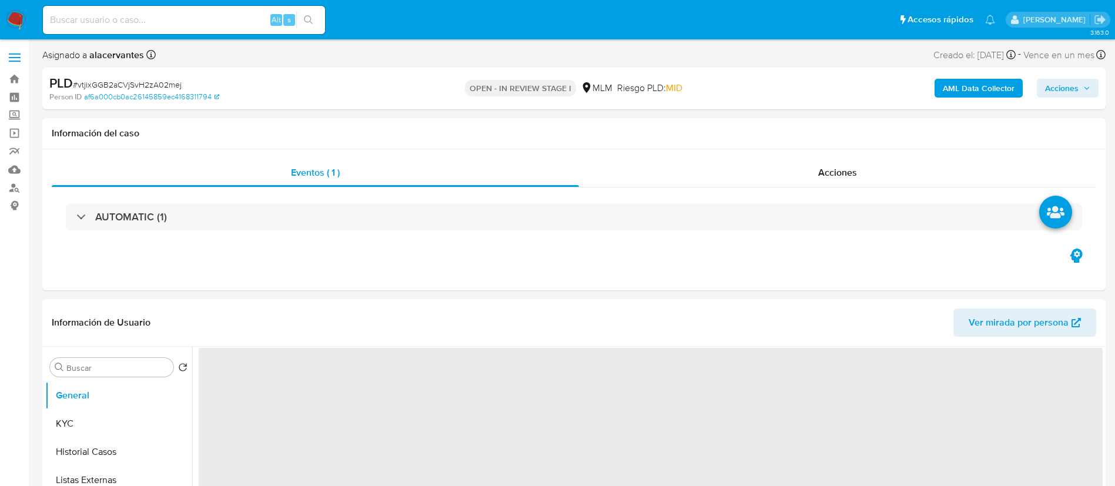
select select "10"
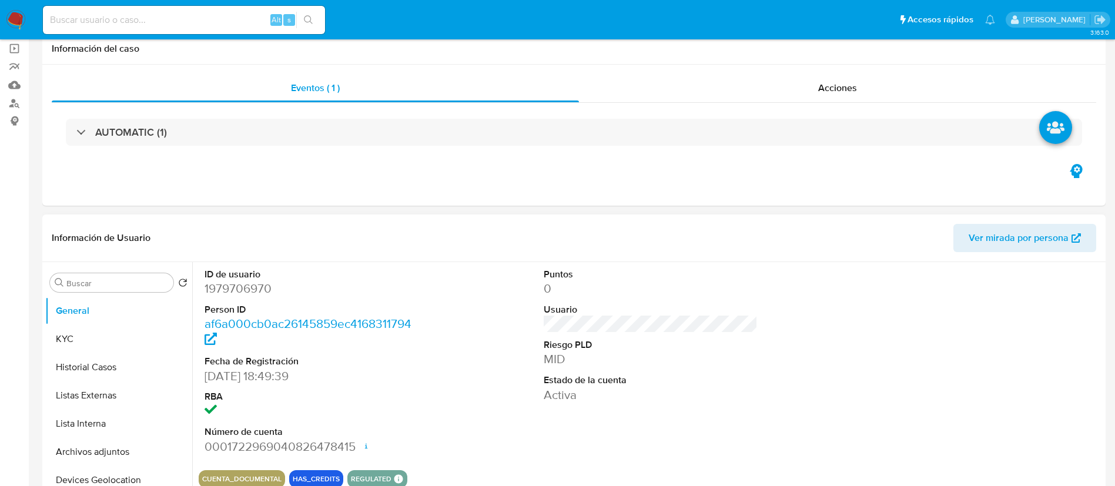
scroll to position [176, 0]
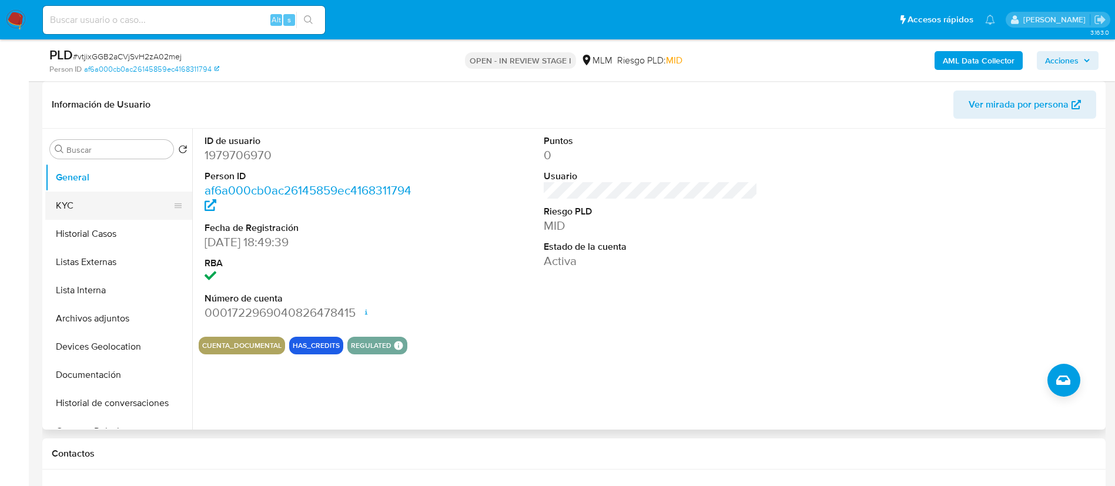
click at [108, 198] on button "KYC" at bounding box center [114, 206] width 138 height 28
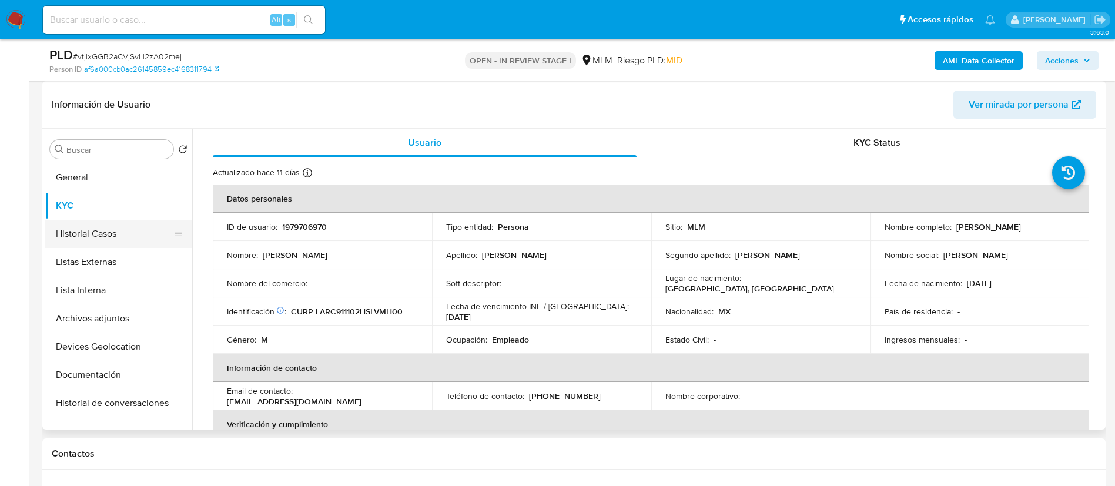
click at [94, 231] on button "Historial Casos" at bounding box center [114, 234] width 138 height 28
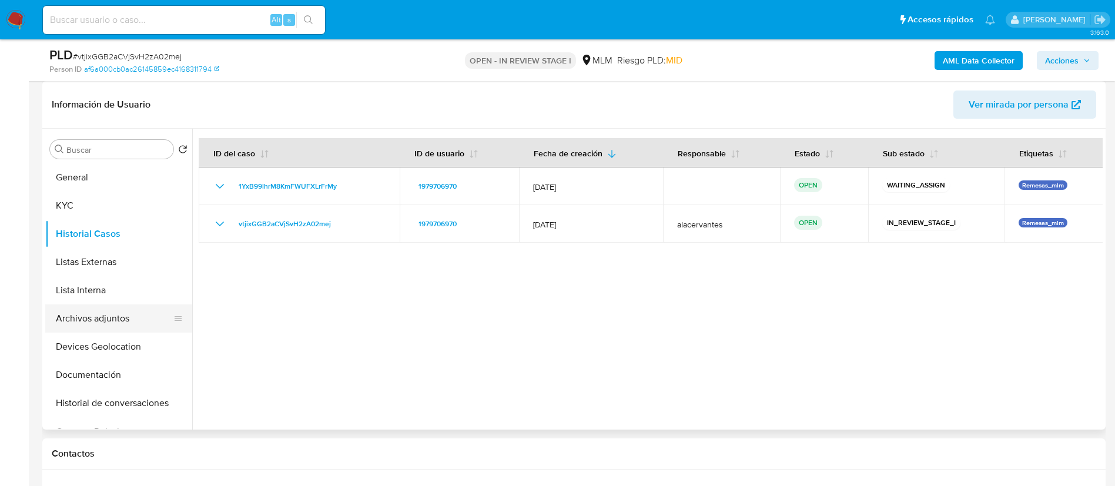
click at [94, 312] on button "Archivos adjuntos" at bounding box center [114, 319] width 138 height 28
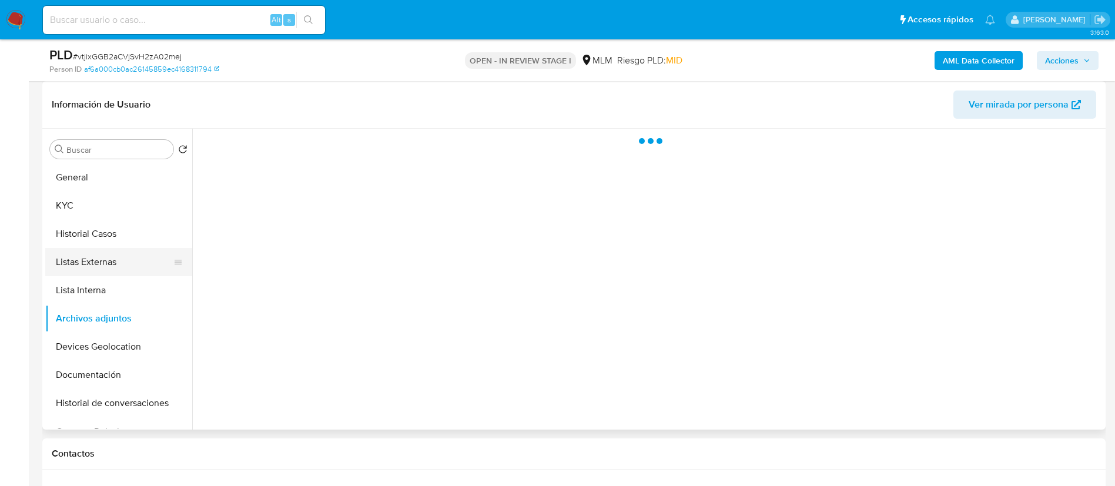
click at [104, 262] on button "Listas Externas" at bounding box center [114, 262] width 138 height 28
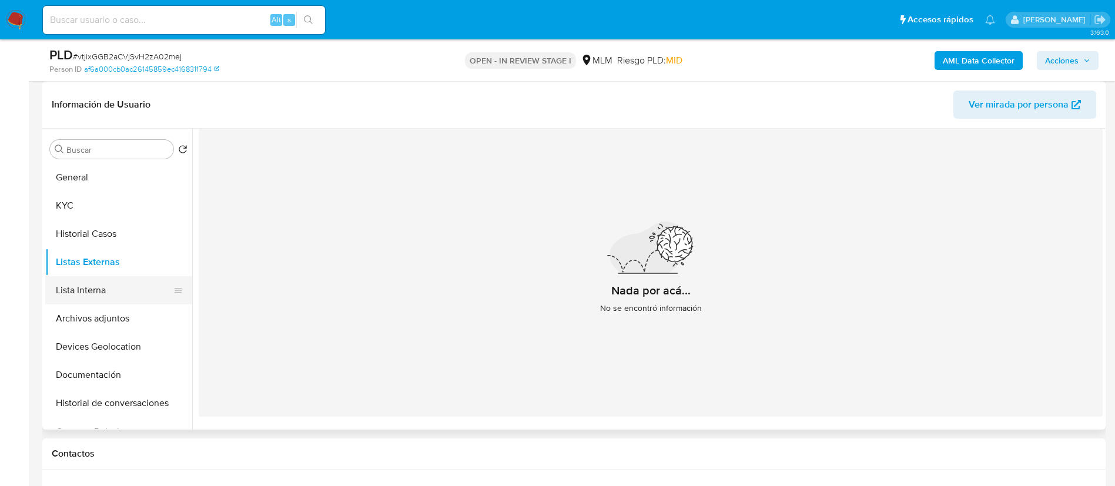
click at [105, 285] on button "Lista Interna" at bounding box center [114, 290] width 138 height 28
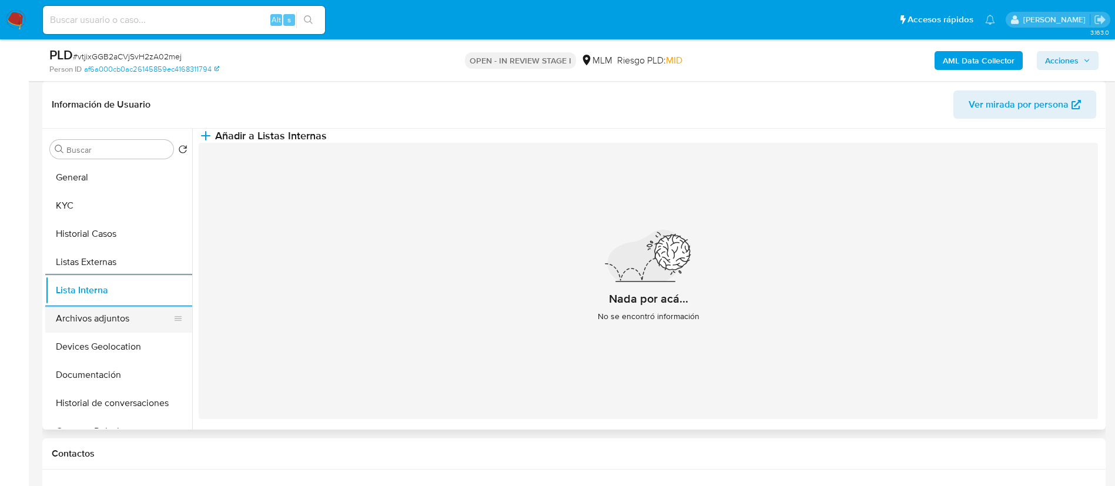
click at [94, 332] on button "Archivos adjuntos" at bounding box center [114, 319] width 138 height 28
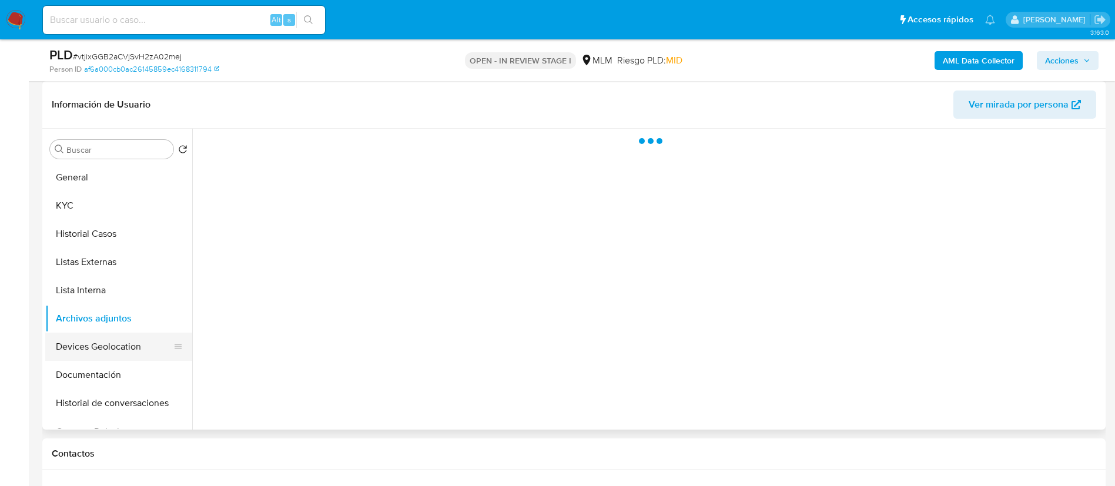
click at [94, 342] on button "Devices Geolocation" at bounding box center [114, 347] width 138 height 28
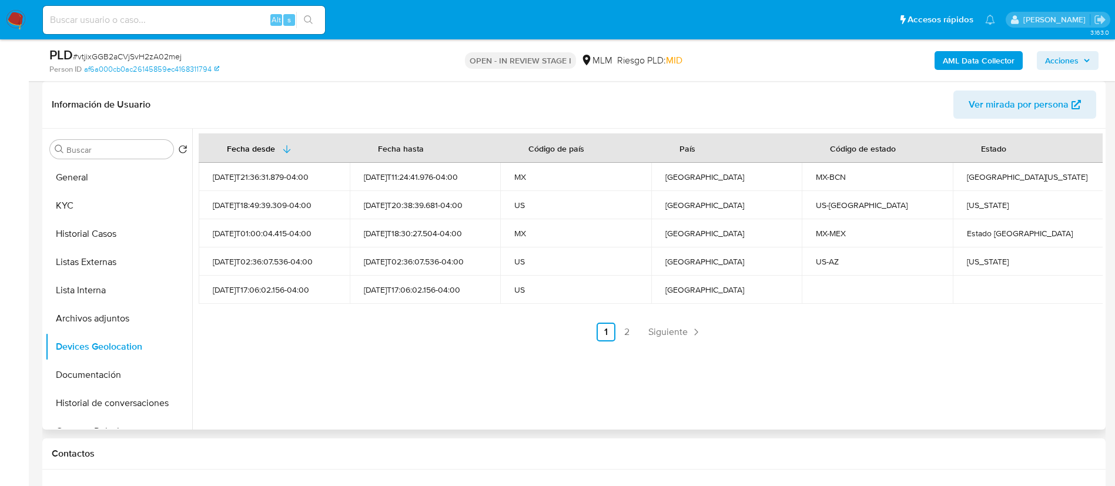
click at [677, 329] on span "Siguiente" at bounding box center [668, 332] width 39 height 9
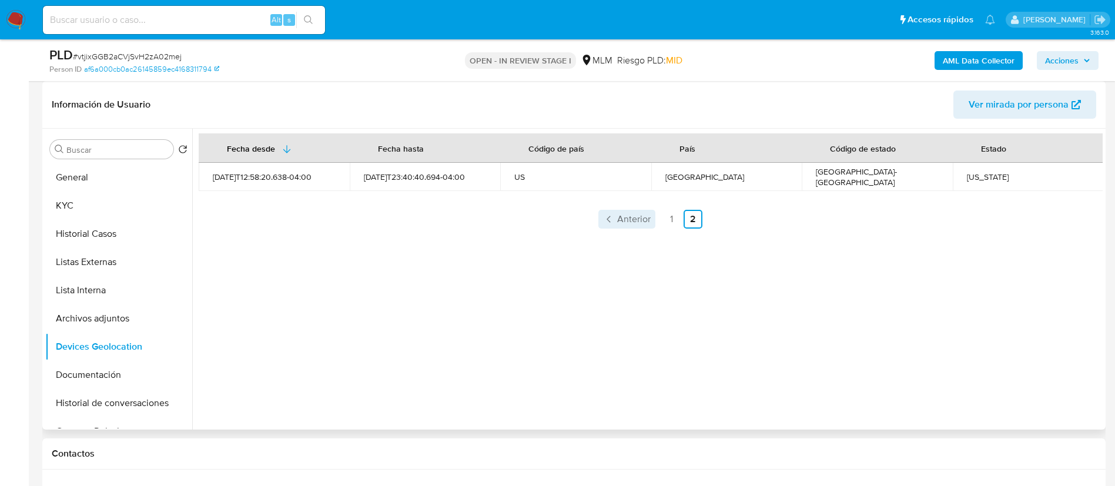
click at [639, 215] on span "Anterior" at bounding box center [634, 219] width 34 height 9
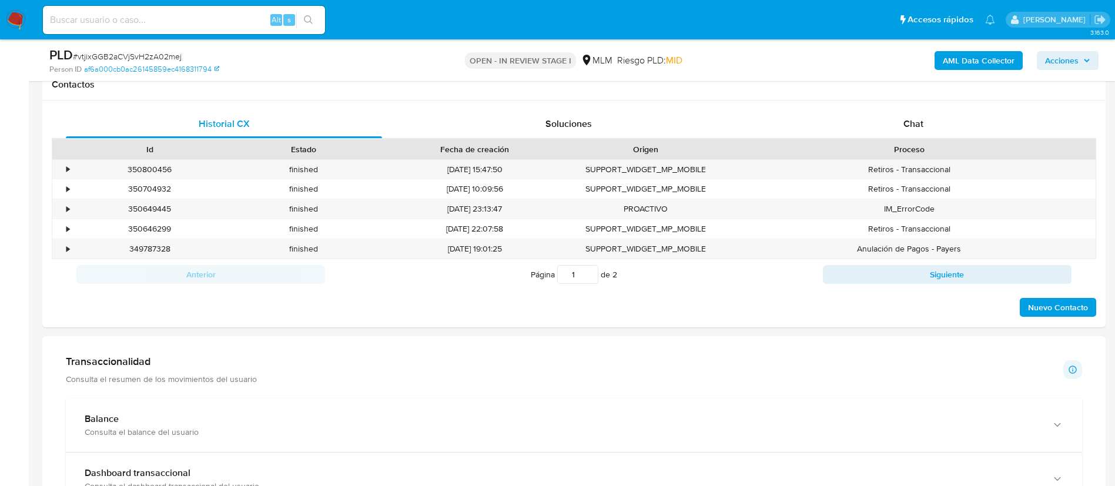
scroll to position [706, 0]
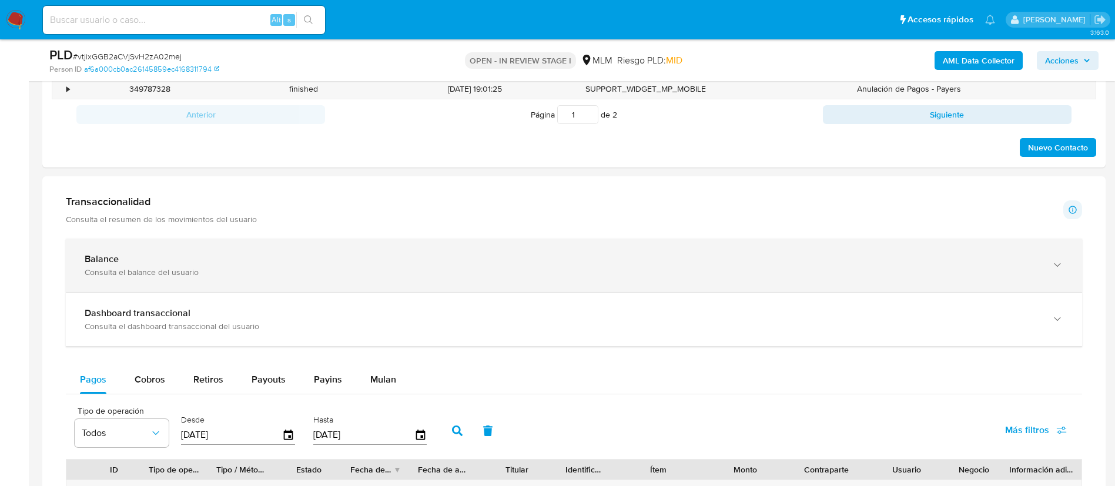
click at [419, 271] on div "Consulta el balance del usuario" at bounding box center [562, 272] width 955 height 11
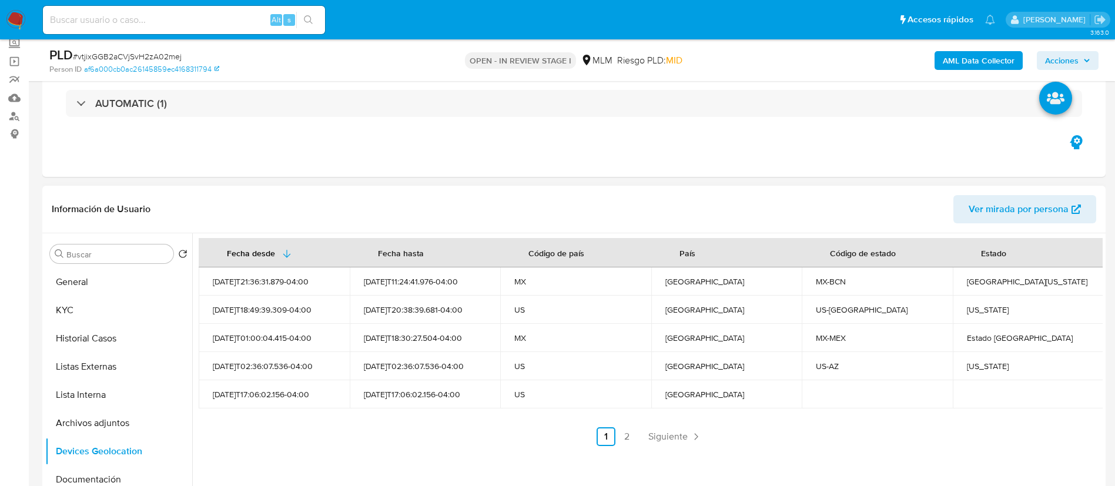
scroll to position [88, 0]
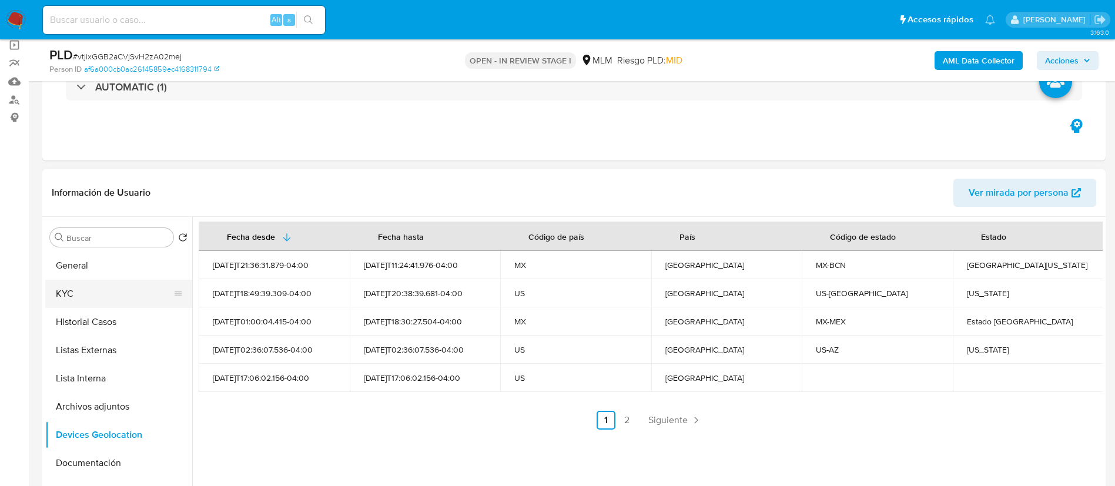
click at [85, 280] on button "KYC" at bounding box center [114, 294] width 138 height 28
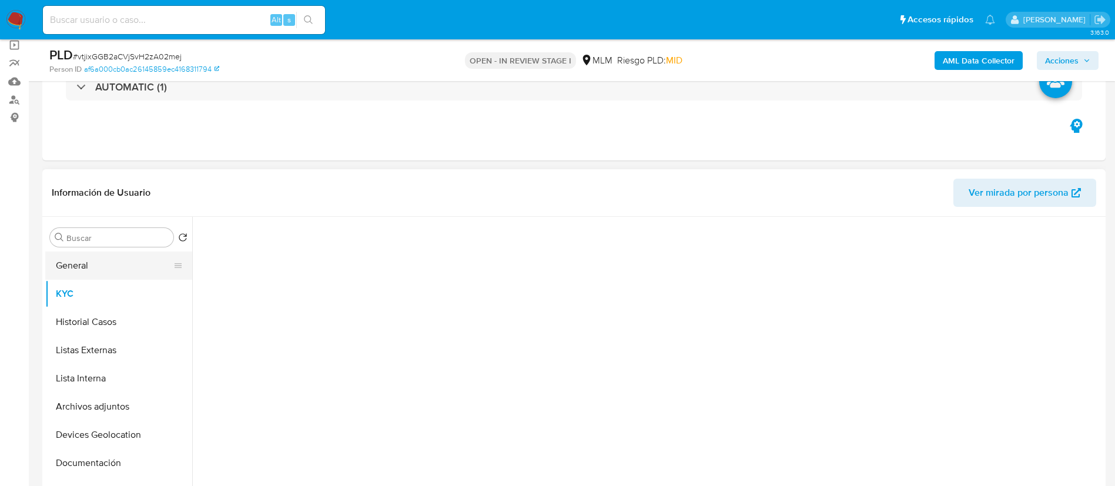
click at [87, 274] on button "General" at bounding box center [114, 266] width 138 height 28
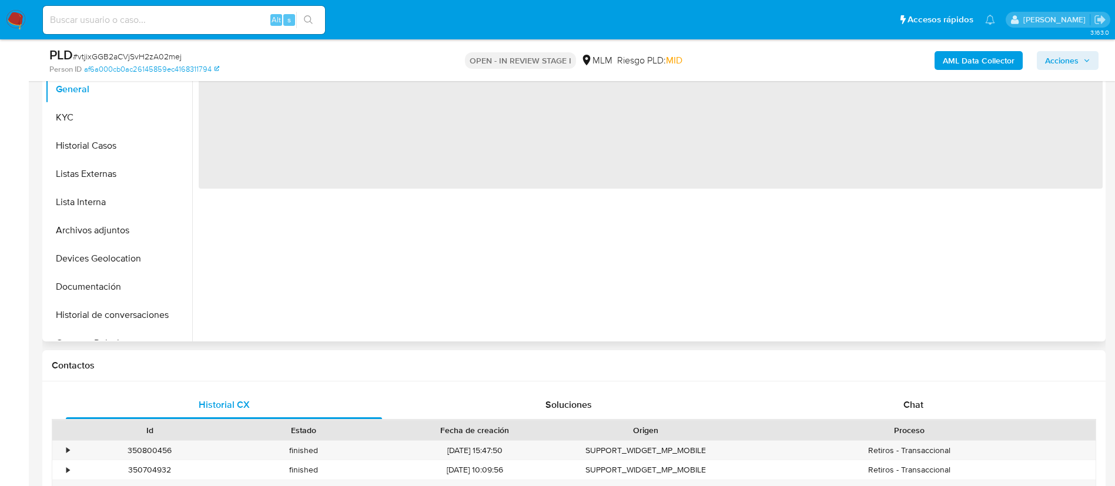
scroll to position [176, 0]
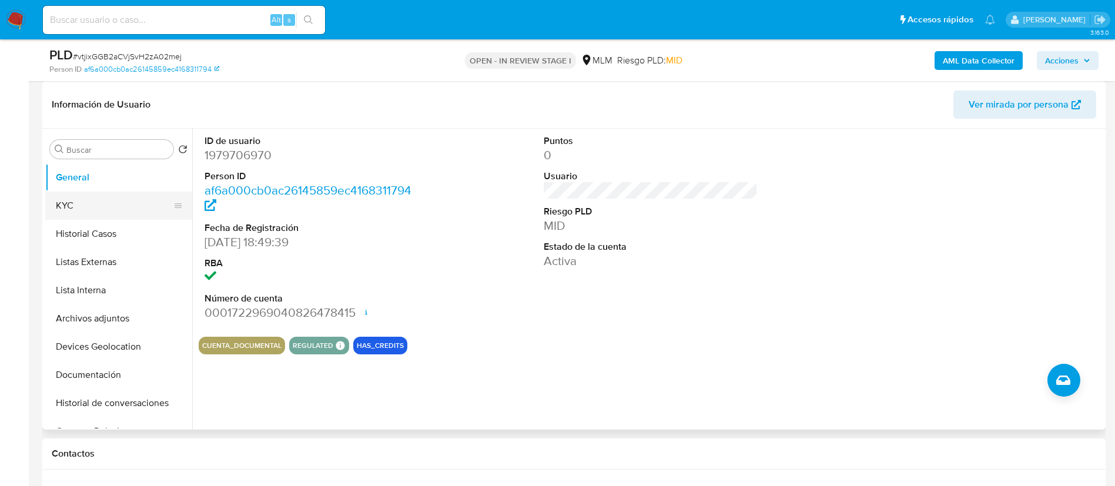
click at [88, 218] on button "KYC" at bounding box center [114, 206] width 138 height 28
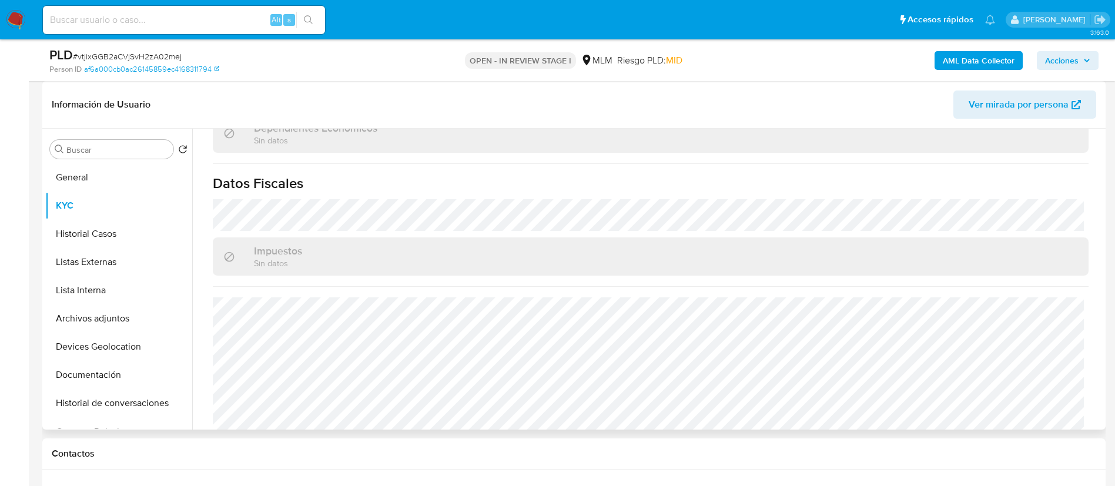
scroll to position [716, 0]
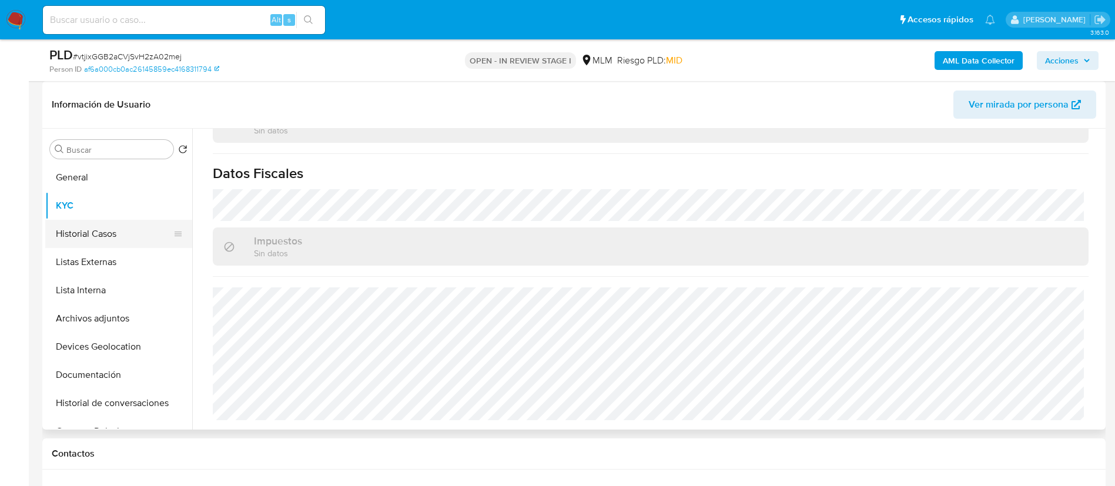
click at [101, 221] on button "Historial Casos" at bounding box center [114, 234] width 138 height 28
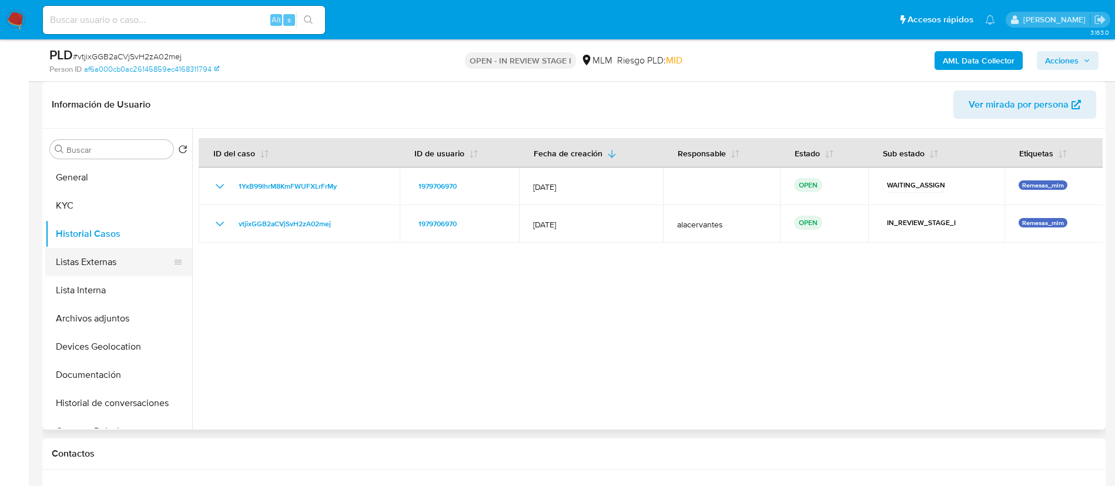
click at [103, 260] on button "Listas Externas" at bounding box center [114, 262] width 138 height 28
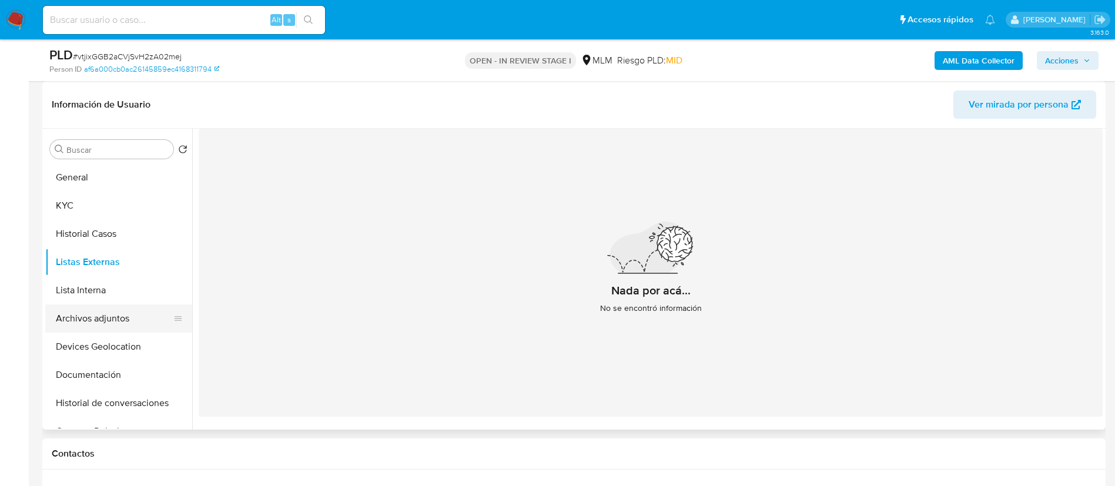
click at [121, 332] on button "Archivos adjuntos" at bounding box center [114, 319] width 138 height 28
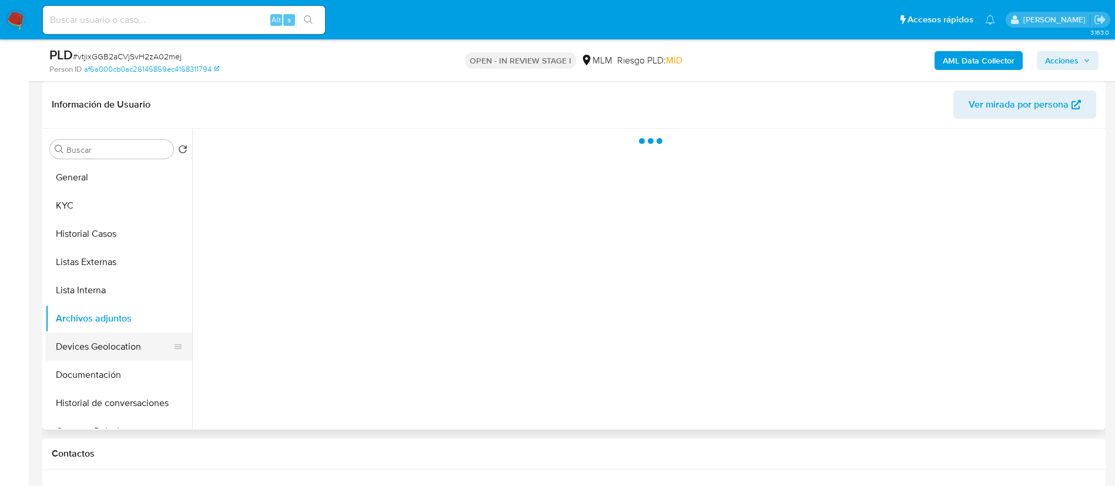
click at [128, 352] on button "Devices Geolocation" at bounding box center [114, 347] width 138 height 28
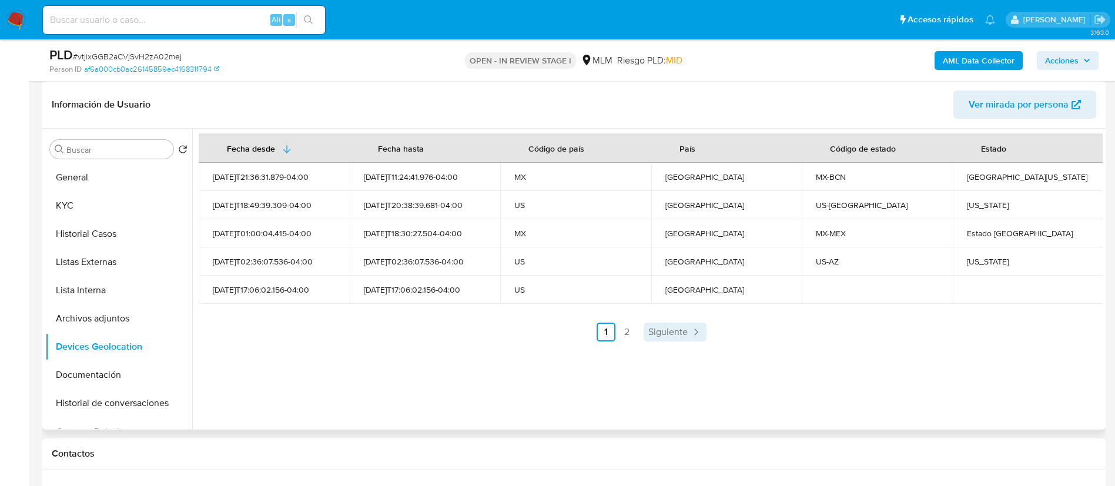
click at [677, 329] on span "Siguiente" at bounding box center [668, 332] width 39 height 9
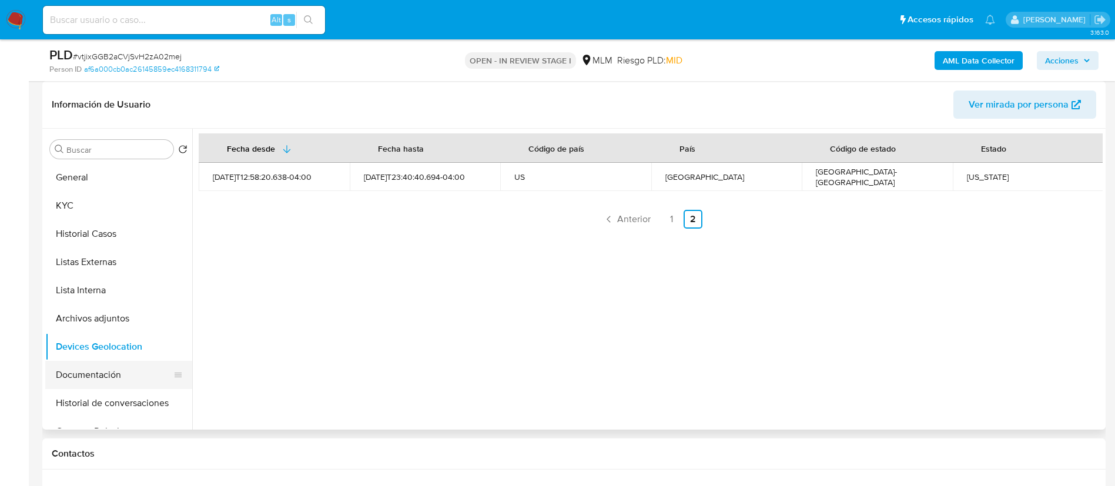
scroll to position [88, 0]
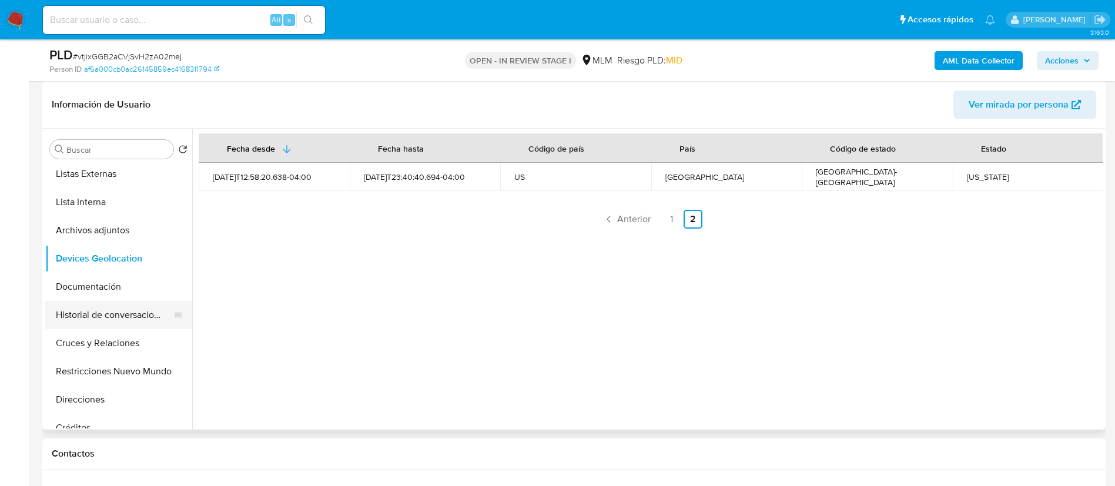
click at [119, 321] on button "Historial de conversaciones" at bounding box center [114, 315] width 138 height 28
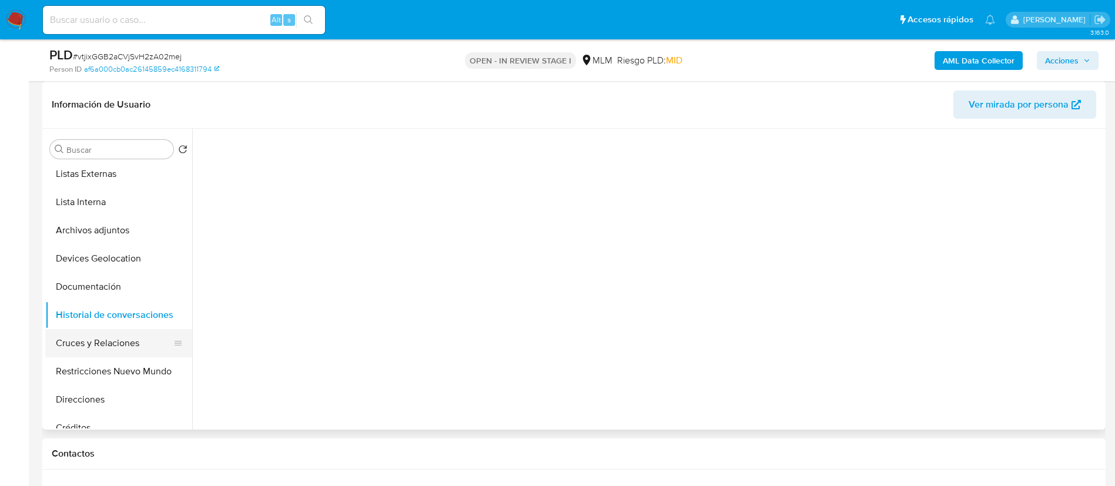
click at [128, 353] on button "Cruces y Relaciones" at bounding box center [114, 343] width 138 height 28
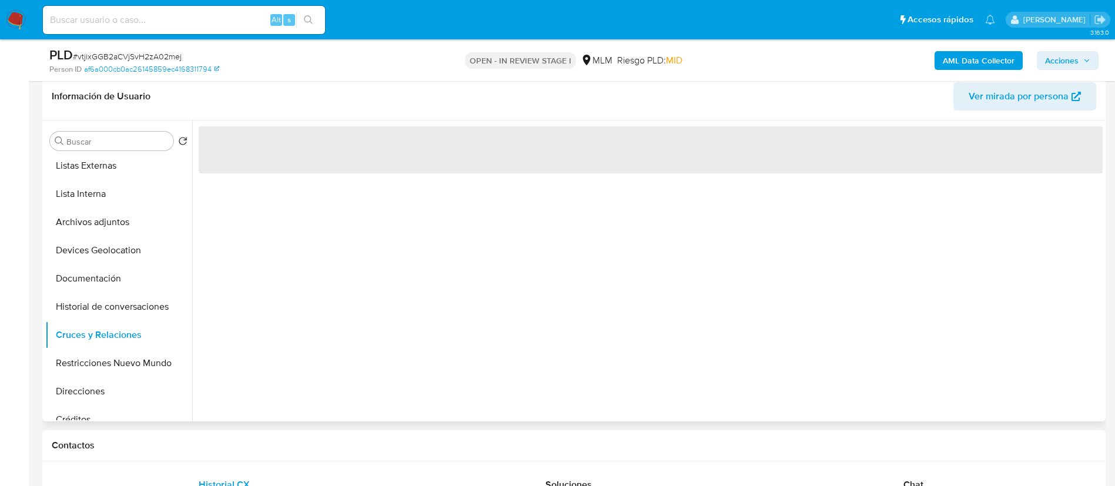
scroll to position [176, 0]
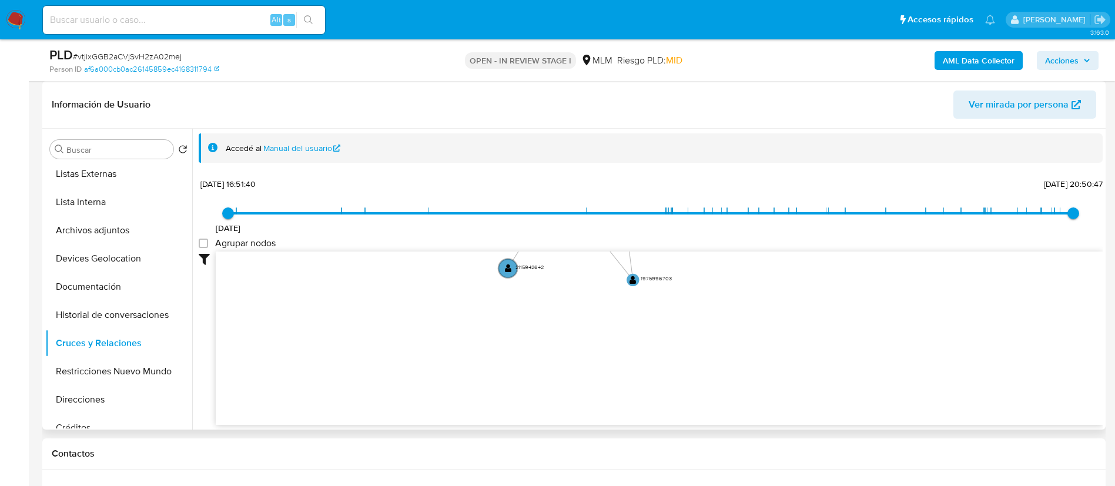
drag, startPoint x: 635, startPoint y: 310, endPoint x: 570, endPoint y: 116, distance: 204.7
click at [570, 116] on div "Información de Usuario Ver mirada por persona Buscar Volver al orden por defect…" at bounding box center [574, 255] width 1064 height 349
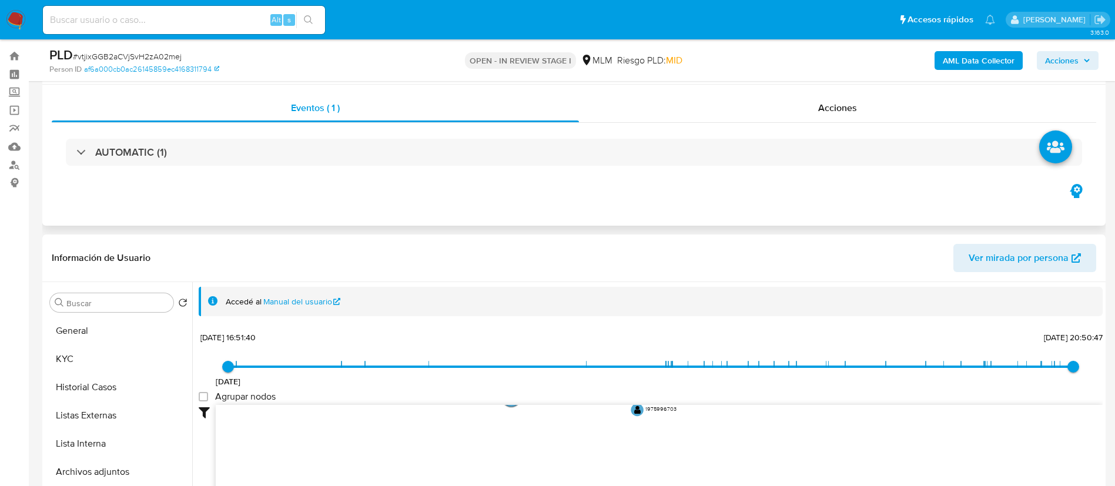
scroll to position [0, 0]
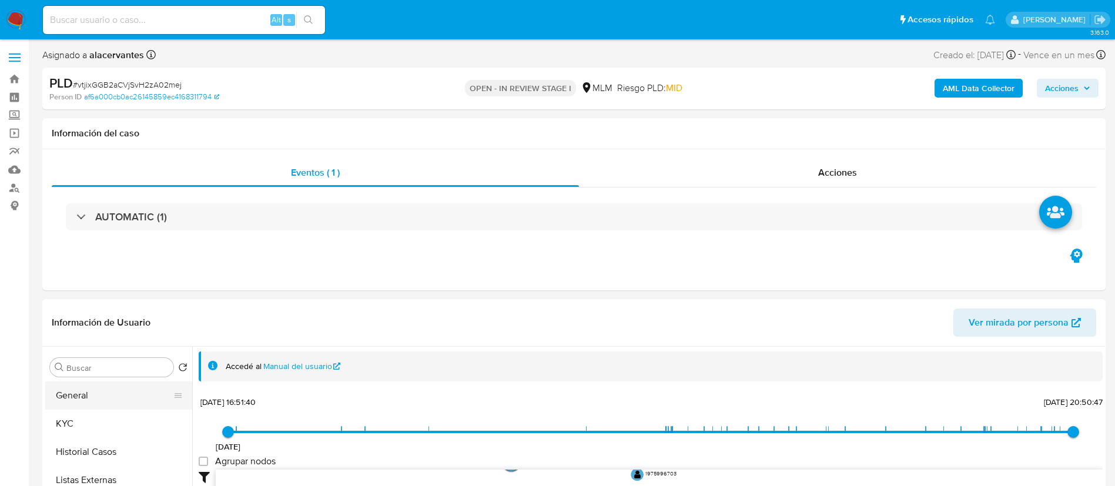
click at [110, 408] on button "General" at bounding box center [114, 396] width 138 height 28
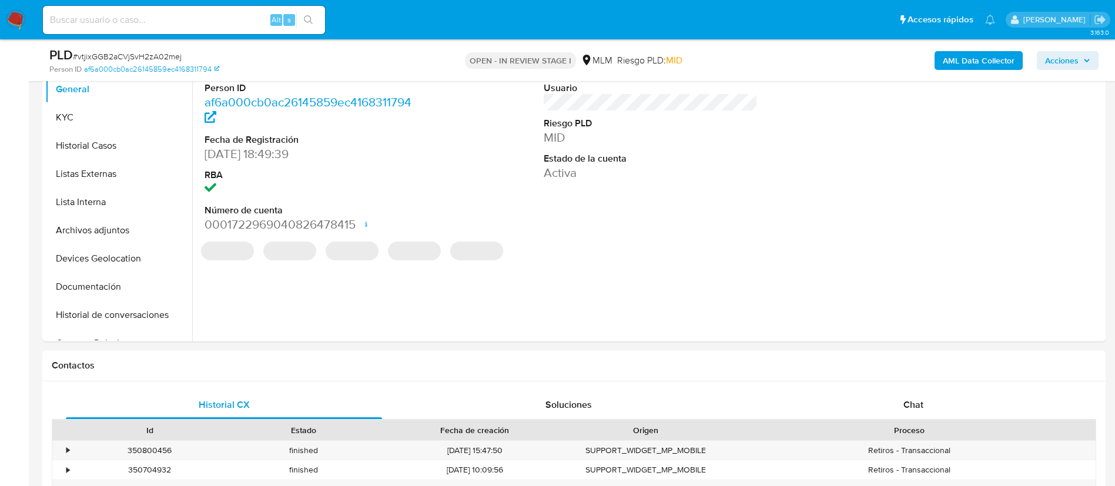
scroll to position [176, 0]
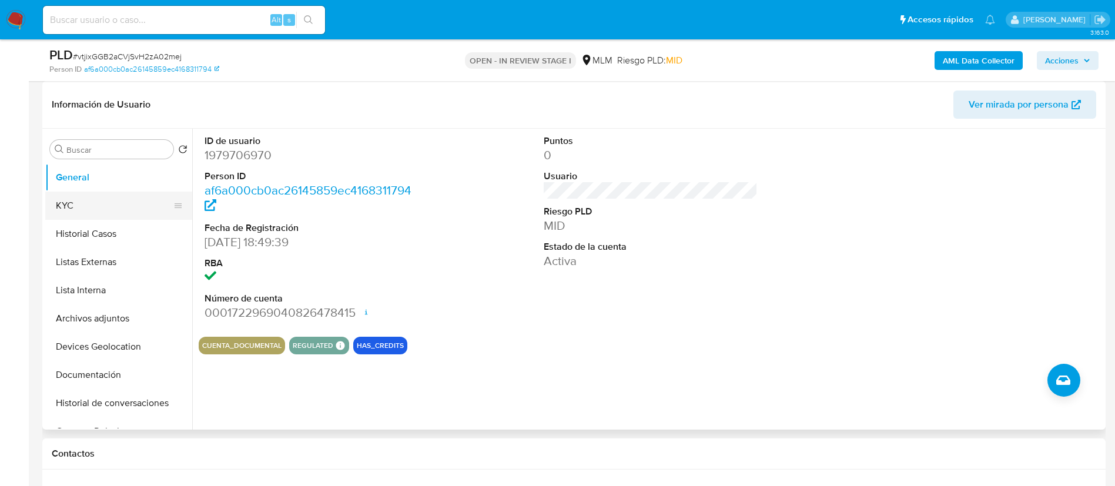
click at [70, 209] on button "KYC" at bounding box center [114, 206] width 138 height 28
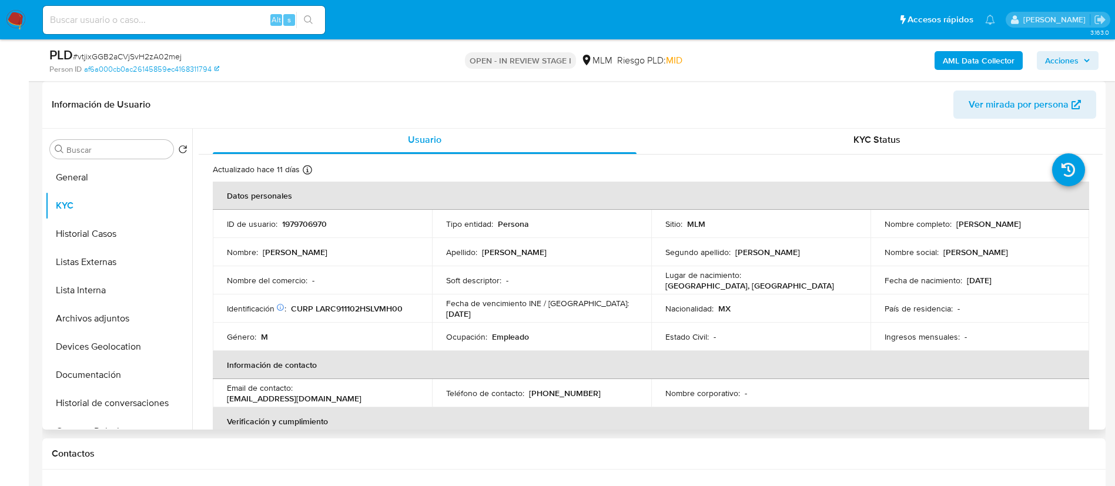
scroll to position [0, 0]
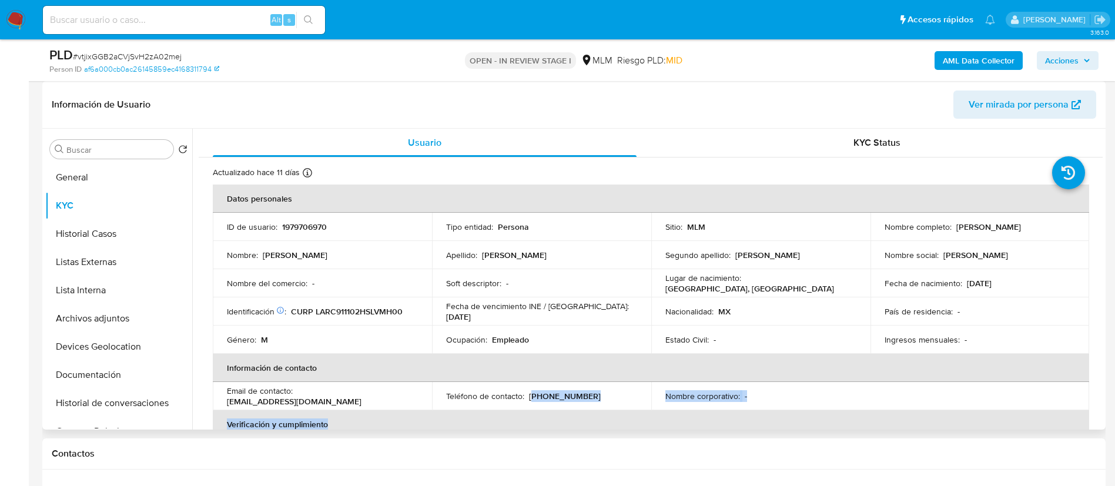
drag, startPoint x: 529, startPoint y: 396, endPoint x: 592, endPoint y: 413, distance: 65.8
click at [593, 413] on table "Datos personales ID de usuario : 1979706970 Tipo entidad : Persona Sitio : MLM …" at bounding box center [651, 396] width 877 height 423
click at [586, 395] on div "Teléfono de contacto : (664) 4968194" at bounding box center [541, 396] width 191 height 11
drag, startPoint x: 530, startPoint y: 393, endPoint x: 578, endPoint y: 403, distance: 49.2
click at [578, 403] on td "Teléfono de contacto : (664) 4968194" at bounding box center [541, 396] width 219 height 28
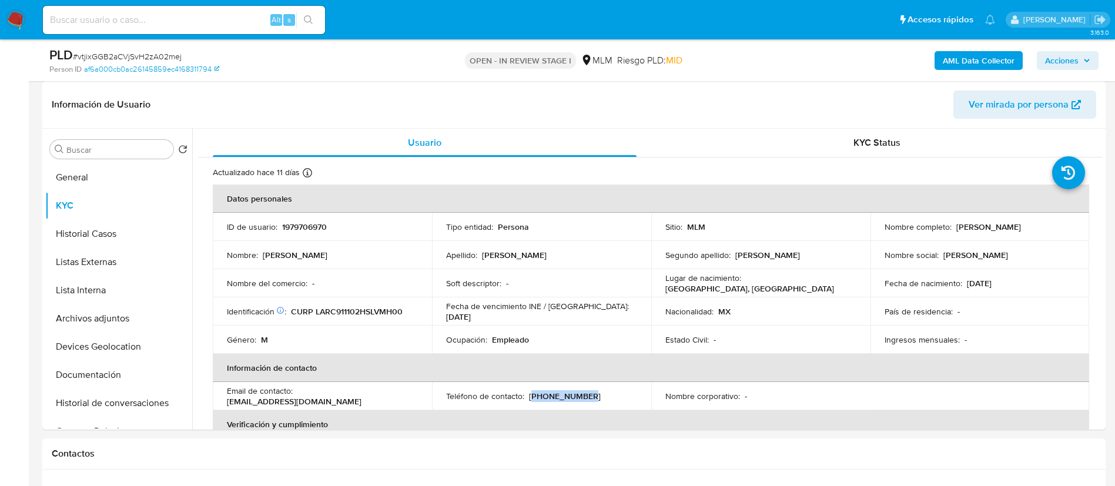
copy p "664) 4968194"
drag, startPoint x: 296, startPoint y: 392, endPoint x: 401, endPoint y: 392, distance: 104.7
click at [401, 392] on div "Email de contacto : ramoschristo11@icloud.com" at bounding box center [322, 396] width 191 height 21
copy p "ramoschristo11@icloud.com"
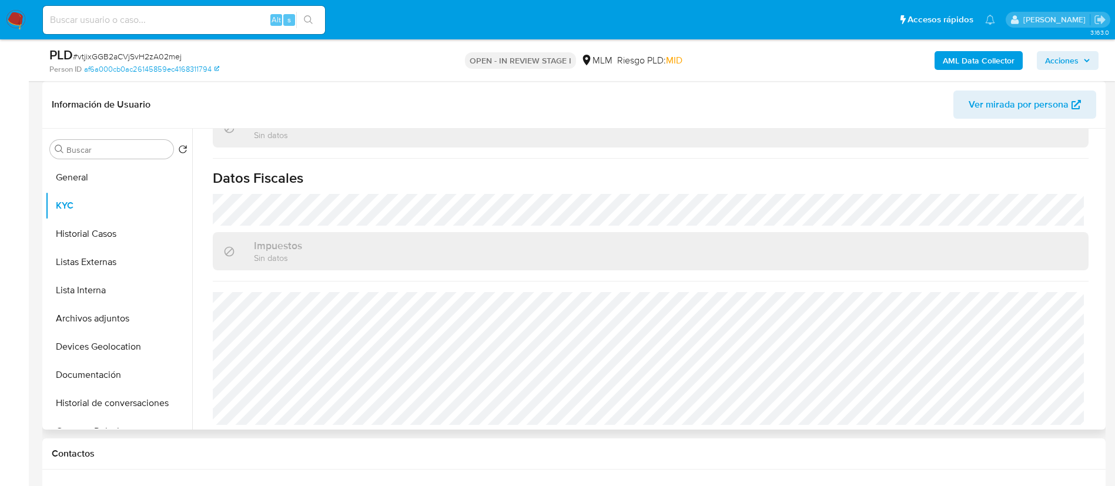
scroll to position [716, 0]
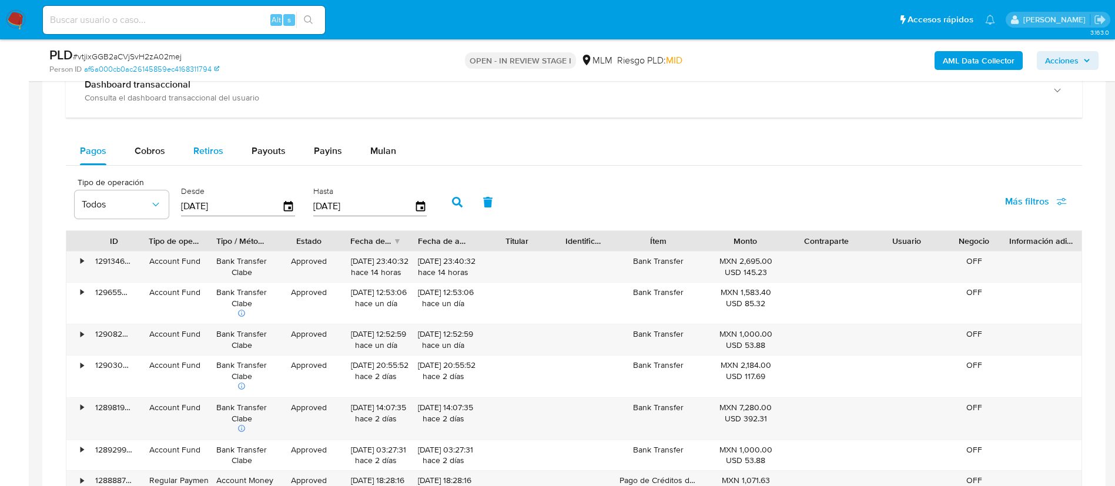
drag, startPoint x: 162, startPoint y: 148, endPoint x: 186, endPoint y: 162, distance: 27.7
click at [162, 147] on span "Cobros" at bounding box center [150, 151] width 31 height 14
select select "10"
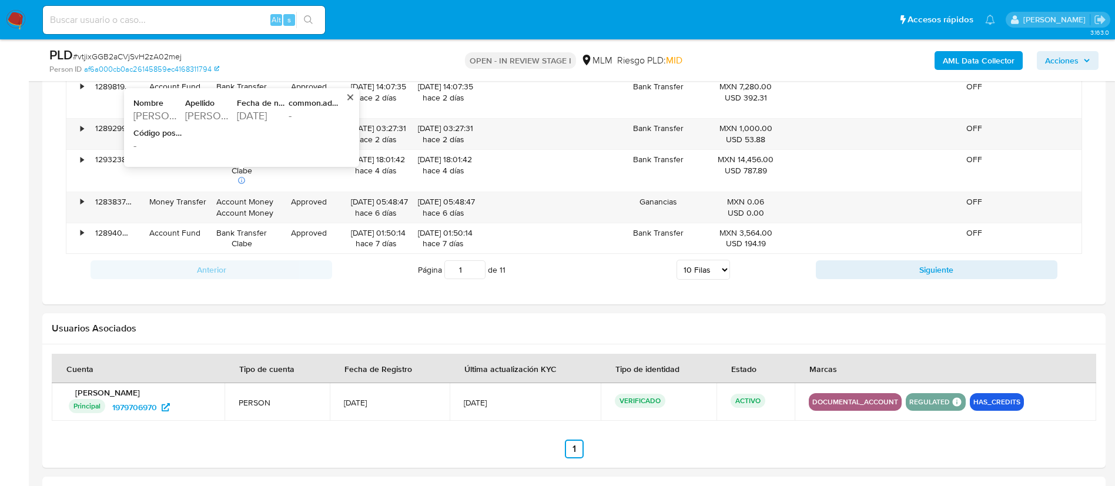
scroll to position [1676, 0]
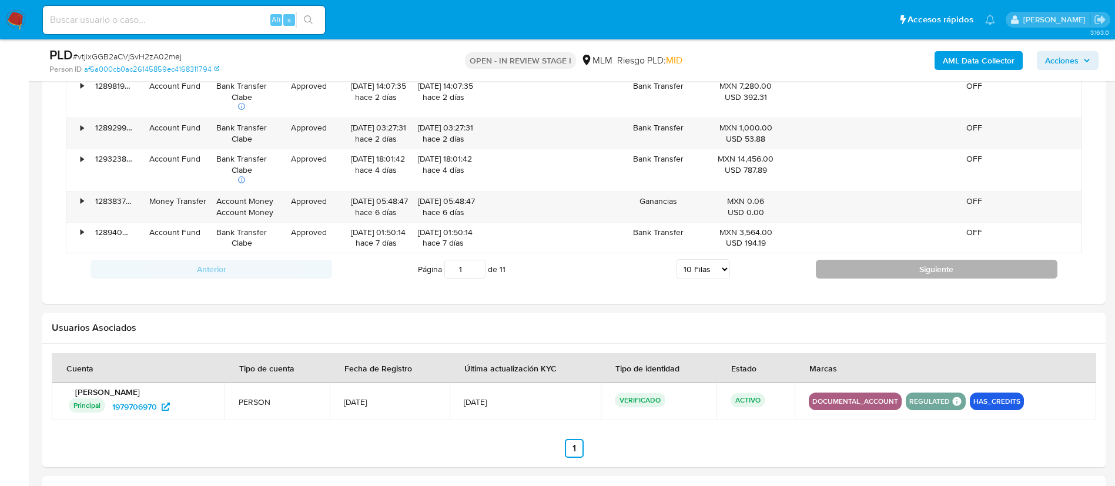
click at [883, 271] on button "Siguiente" at bounding box center [937, 269] width 242 height 19
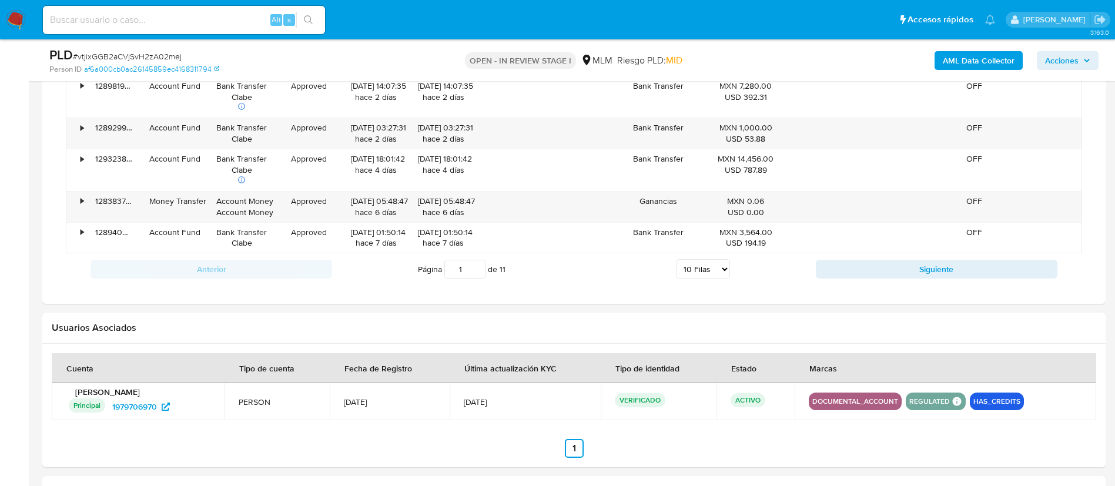
type input "2"
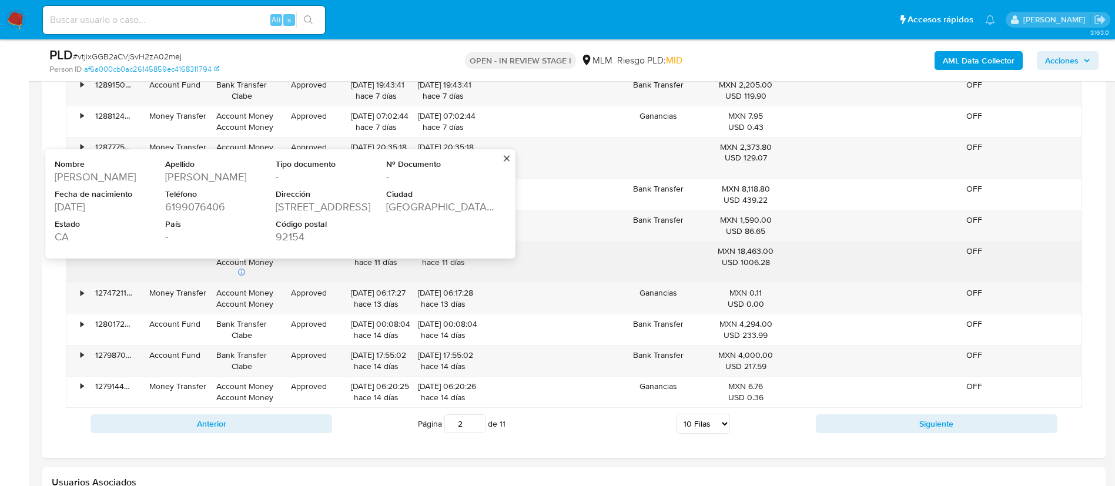
scroll to position [1411, 0]
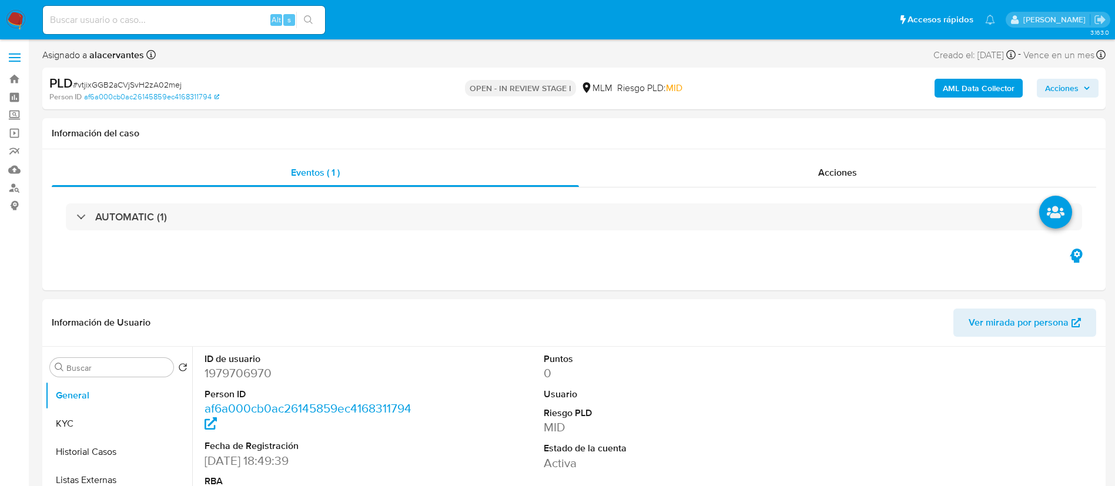
select select "10"
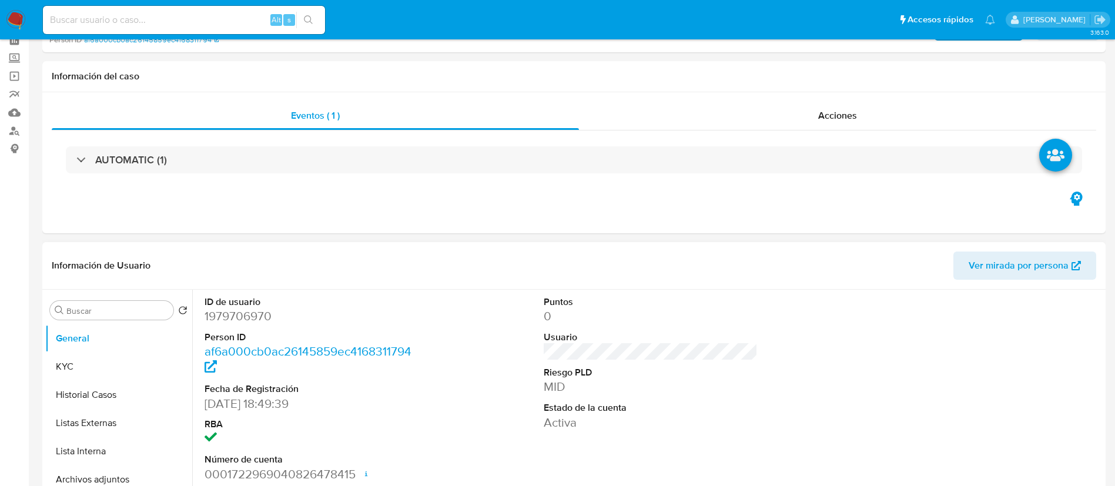
scroll to position [265, 0]
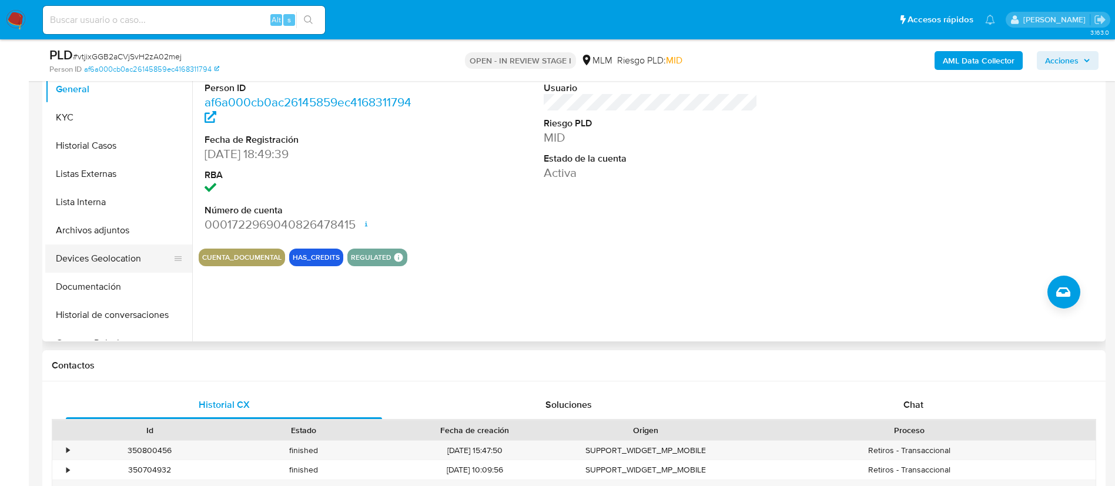
click at [106, 255] on button "Devices Geolocation" at bounding box center [114, 259] width 138 height 28
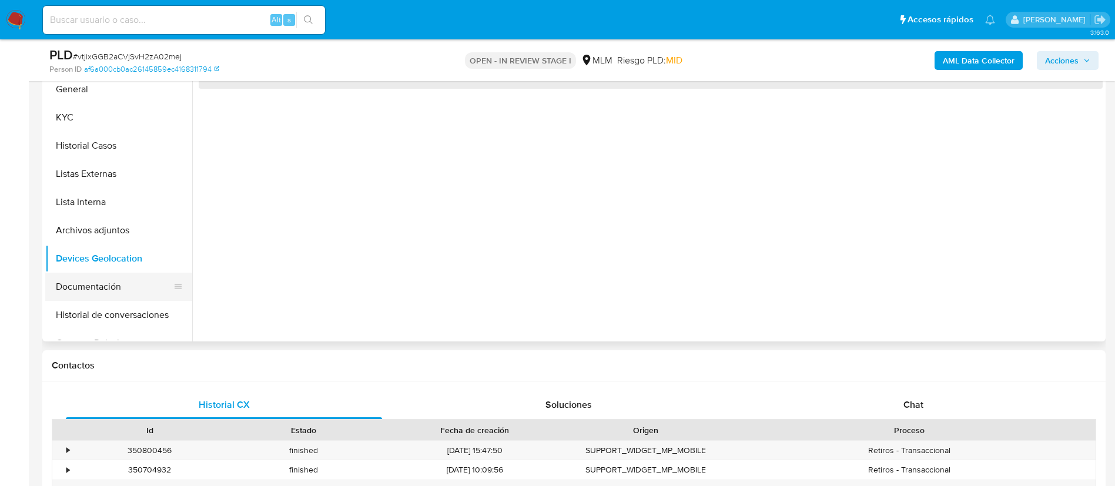
click at [113, 292] on button "Documentación" at bounding box center [114, 287] width 138 height 28
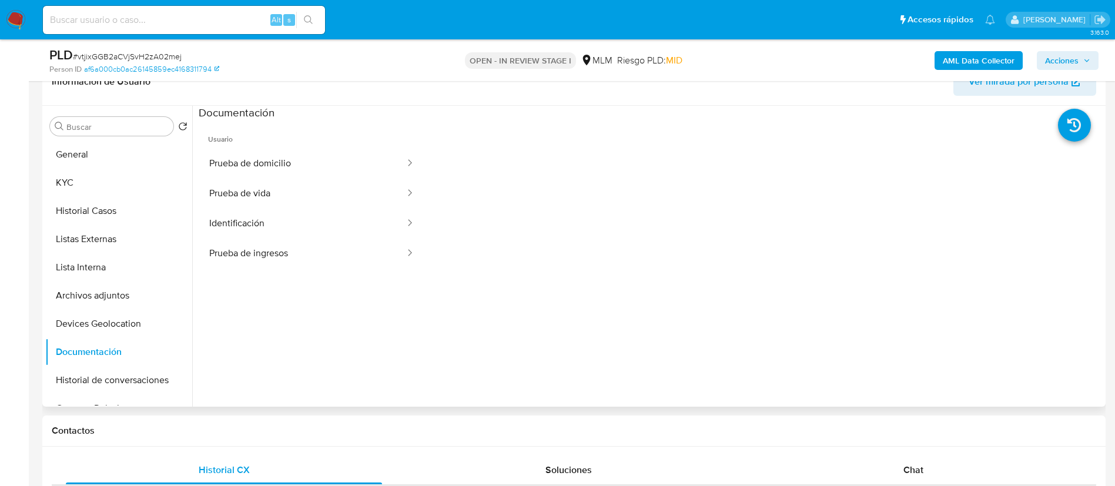
scroll to position [176, 0]
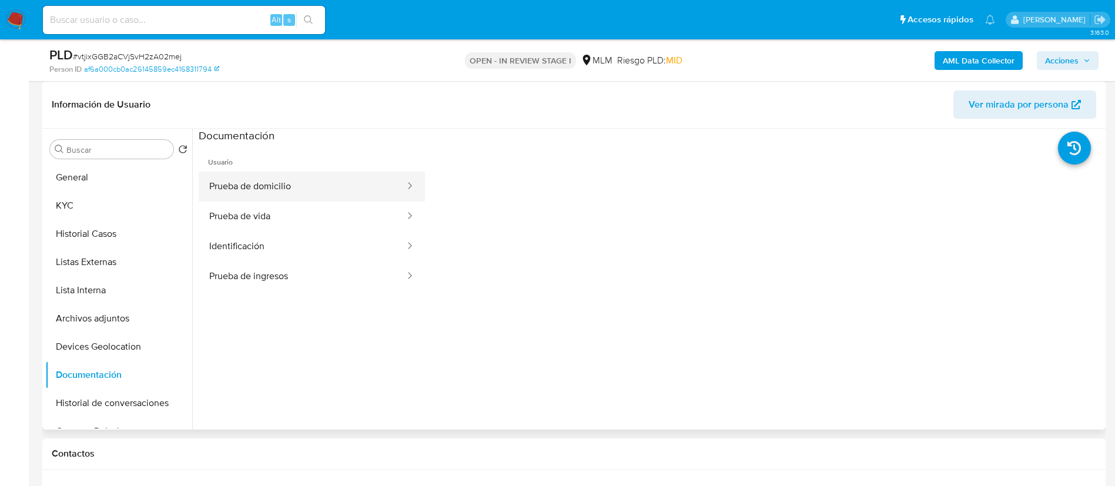
click at [322, 198] on button "Prueba de domicilio" at bounding box center [303, 187] width 208 height 30
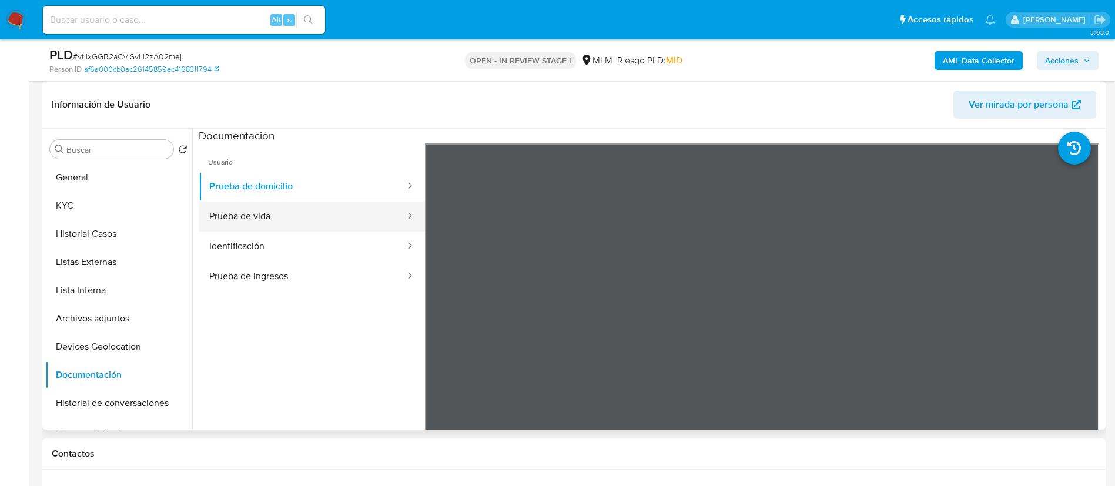
click at [259, 216] on button "Prueba de vida" at bounding box center [303, 217] width 208 height 30
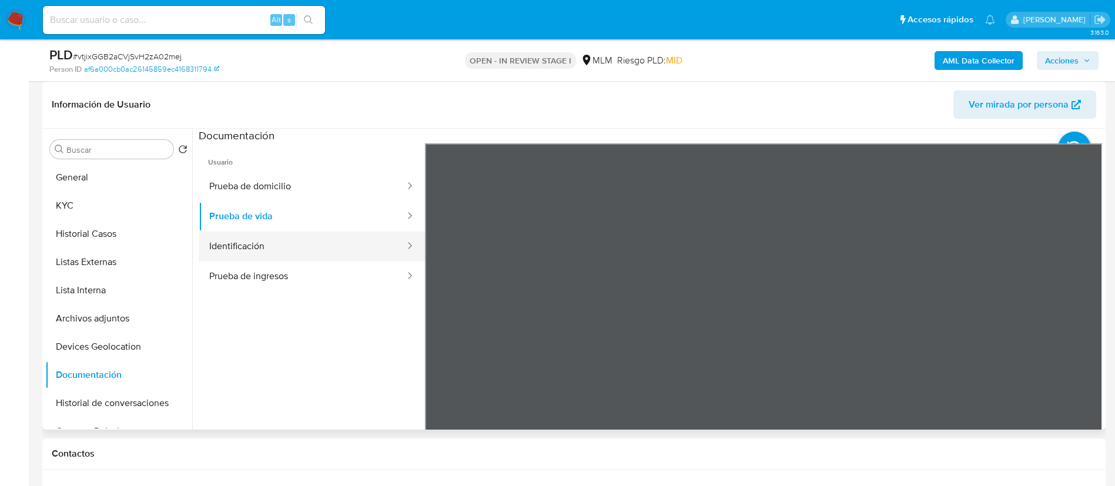
click at [300, 253] on button "Identificación" at bounding box center [303, 247] width 208 height 30
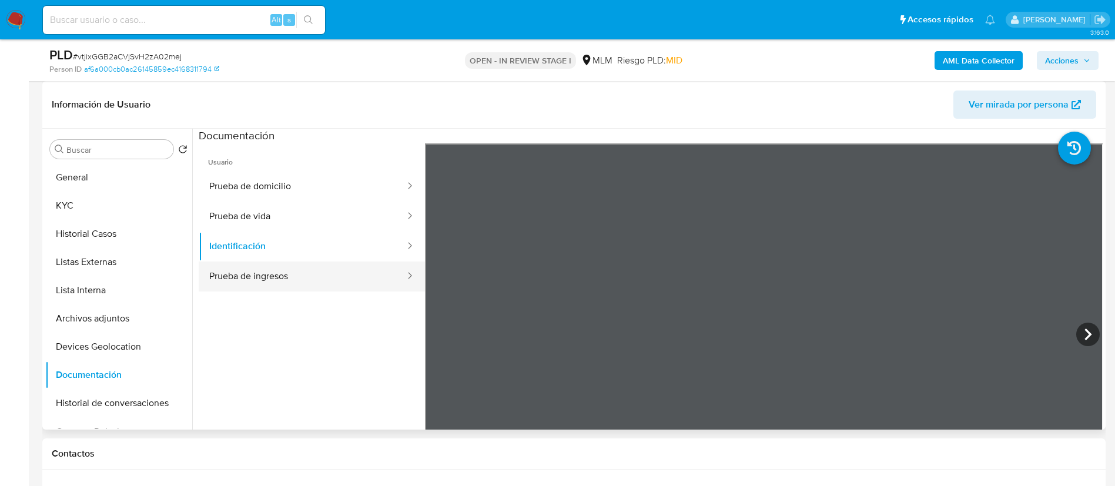
click at [262, 286] on button "Prueba de ingresos" at bounding box center [303, 277] width 208 height 30
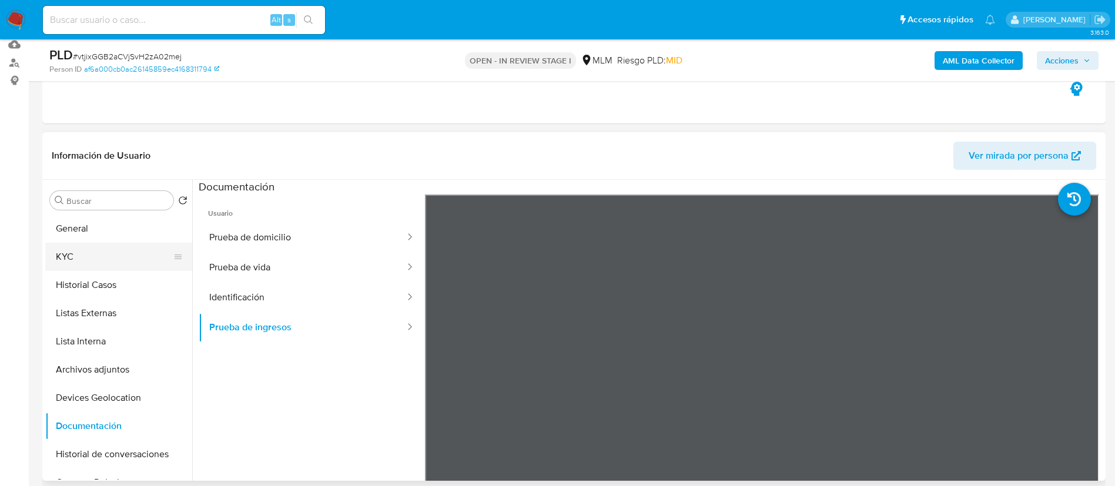
scroll to position [88, 0]
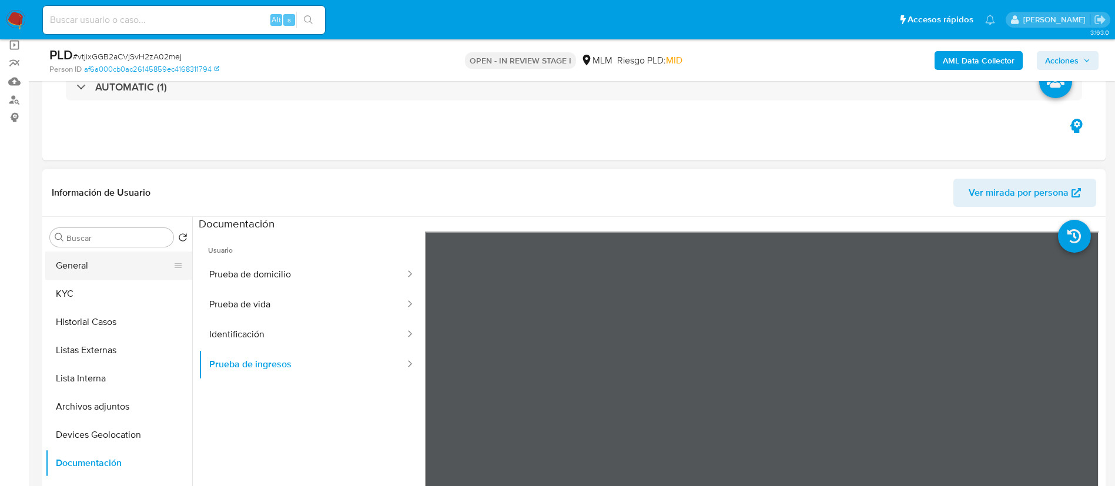
click at [78, 266] on button "General" at bounding box center [114, 266] width 138 height 28
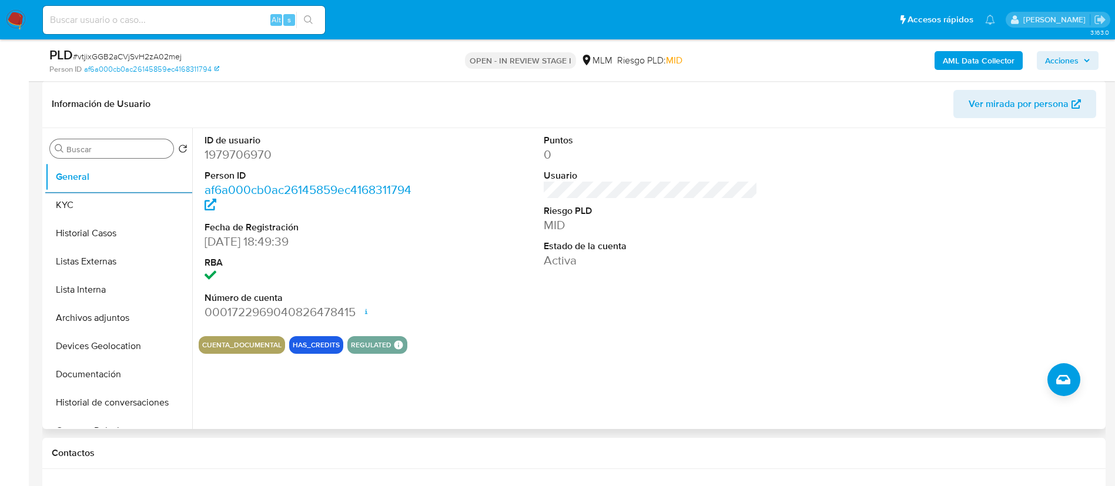
scroll to position [176, 0]
click at [79, 206] on button "KYC" at bounding box center [114, 206] width 138 height 28
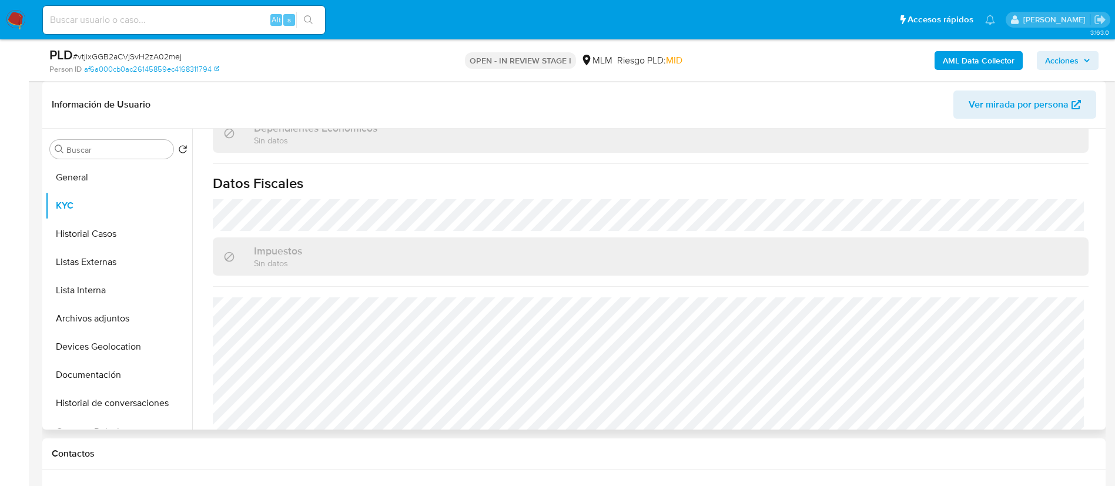
scroll to position [716, 0]
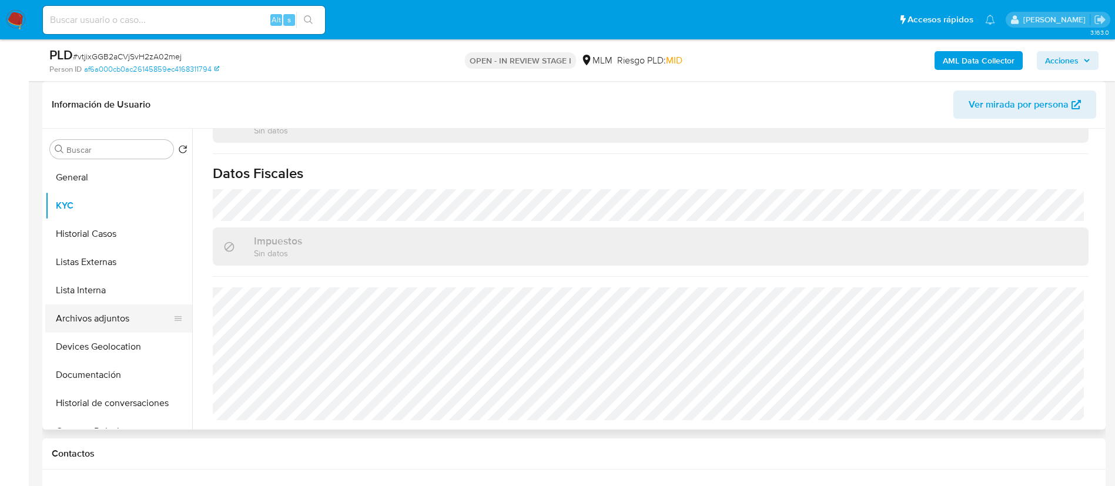
click at [113, 312] on button "Archivos adjuntos" at bounding box center [114, 319] width 138 height 28
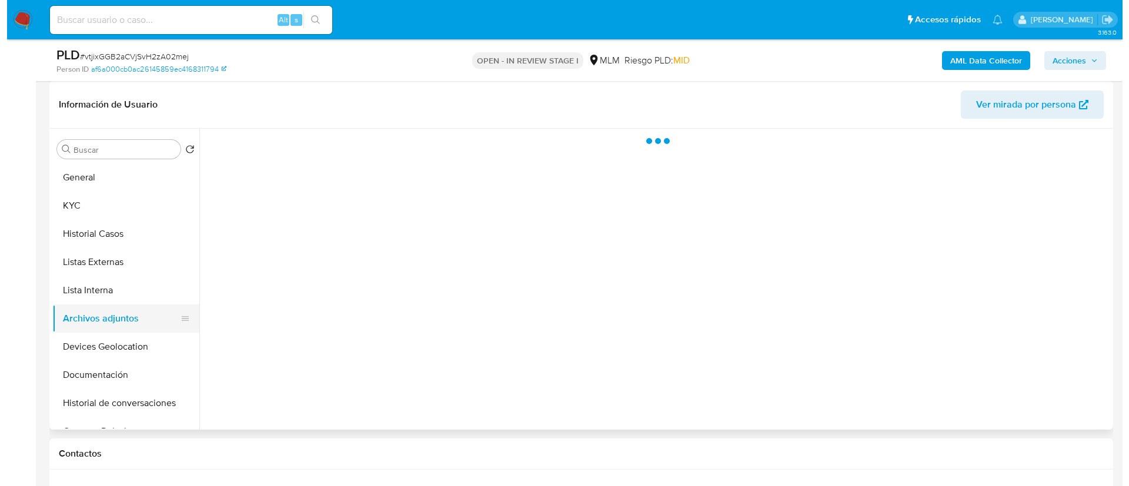
scroll to position [0, 0]
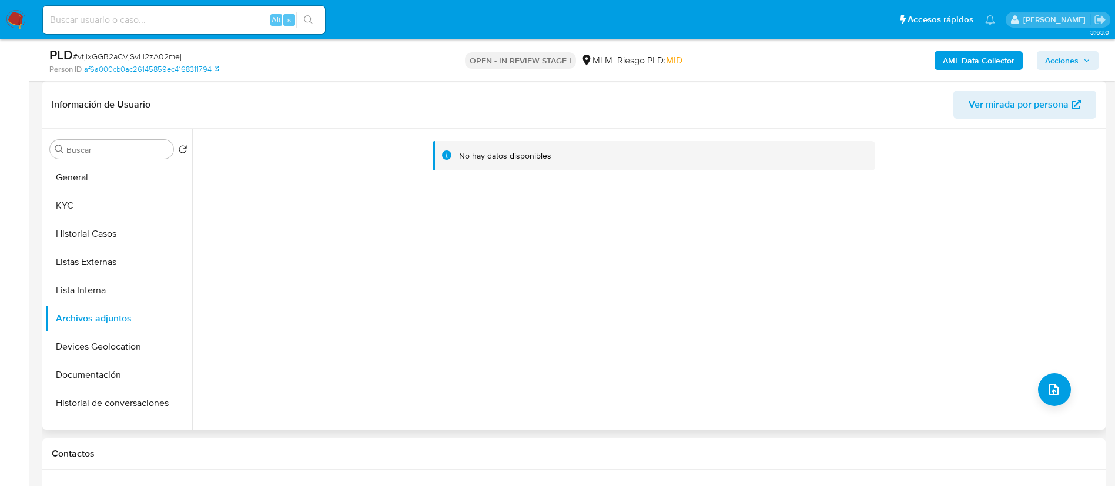
click at [1032, 387] on div "No hay datos disponibles" at bounding box center [647, 279] width 911 height 301
click at [83, 192] on button "KYC" at bounding box center [114, 206] width 138 height 28
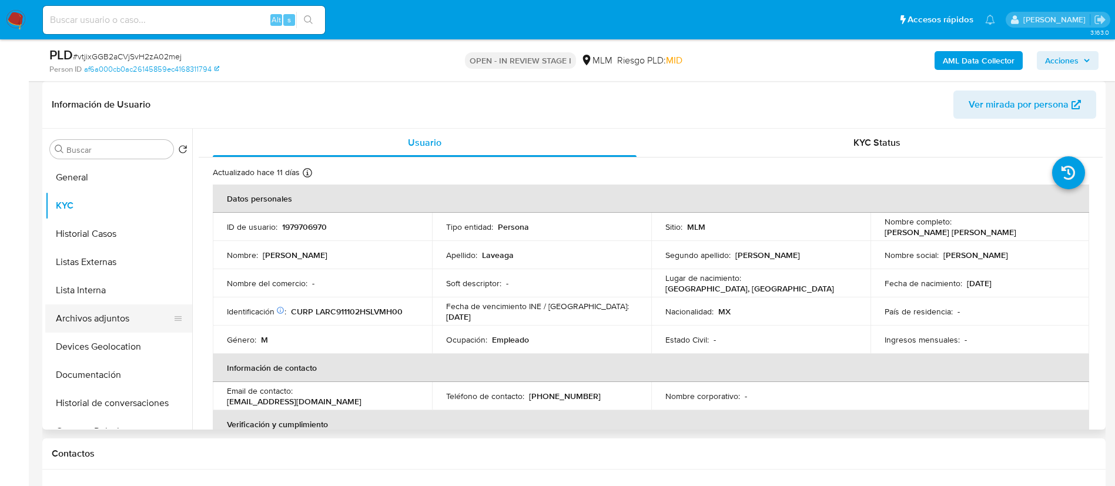
click at [119, 318] on button "Archivos adjuntos" at bounding box center [114, 319] width 138 height 28
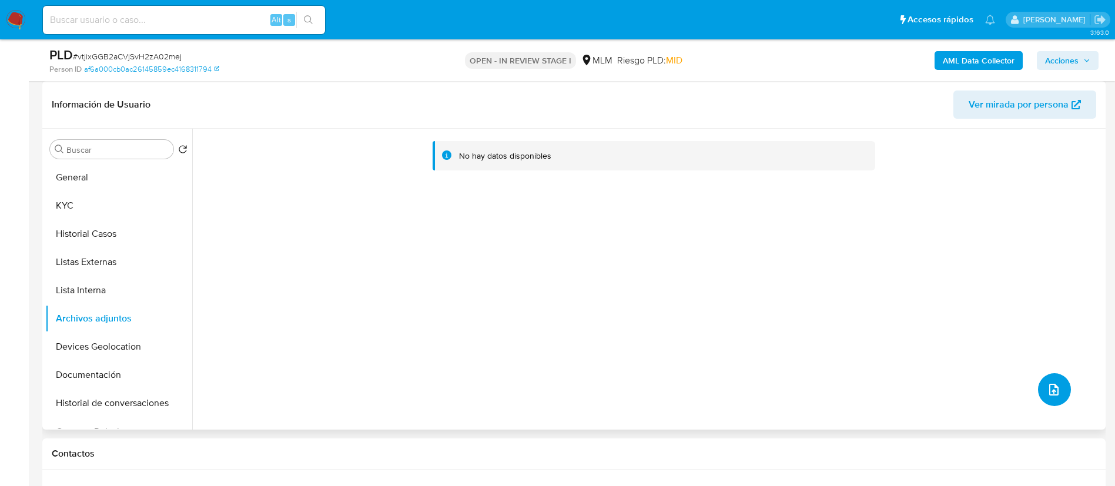
click at [1059, 392] on button "upload-file" at bounding box center [1054, 389] width 33 height 33
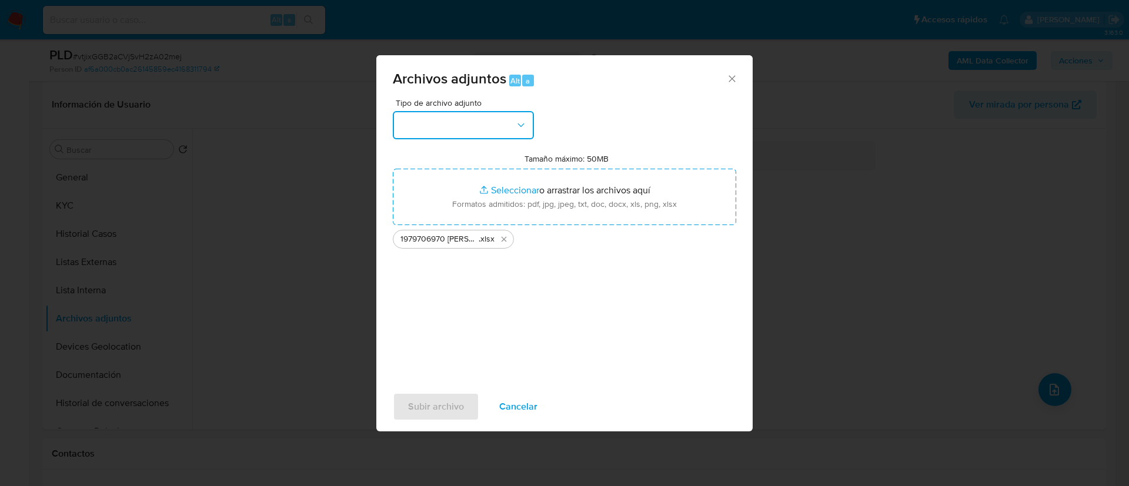
click at [466, 118] on button "button" at bounding box center [463, 125] width 141 height 28
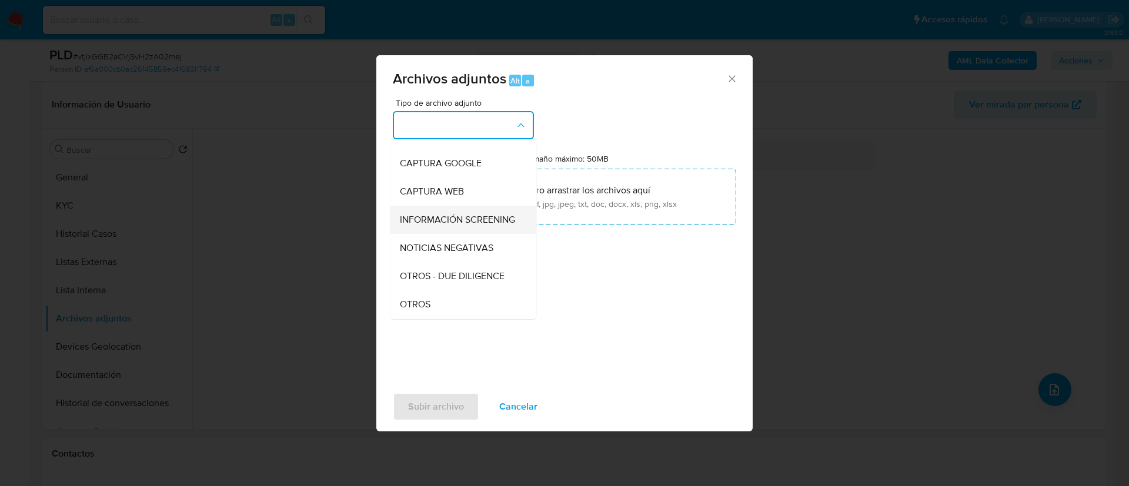
scroll to position [88, 0]
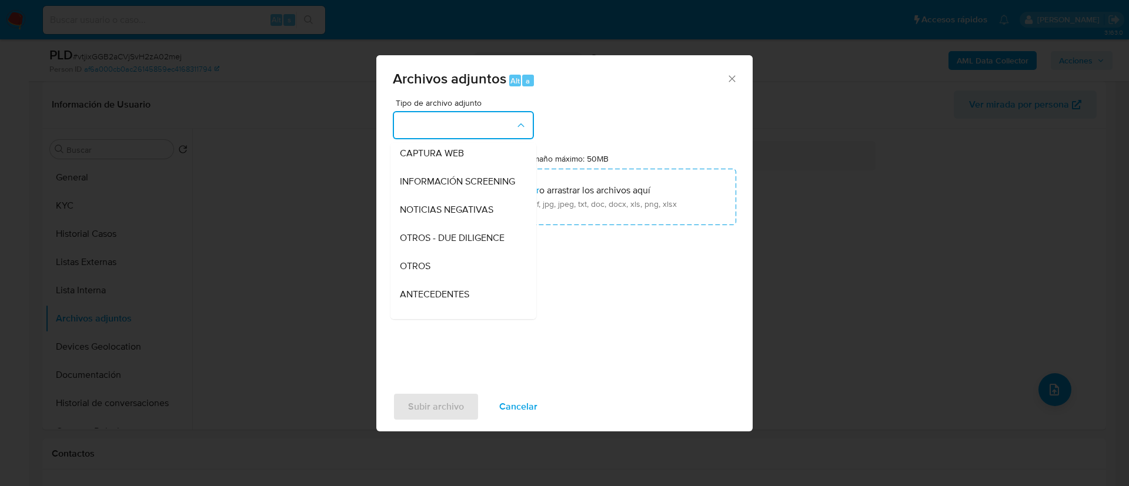
click at [465, 276] on div "OTROS" at bounding box center [460, 266] width 120 height 28
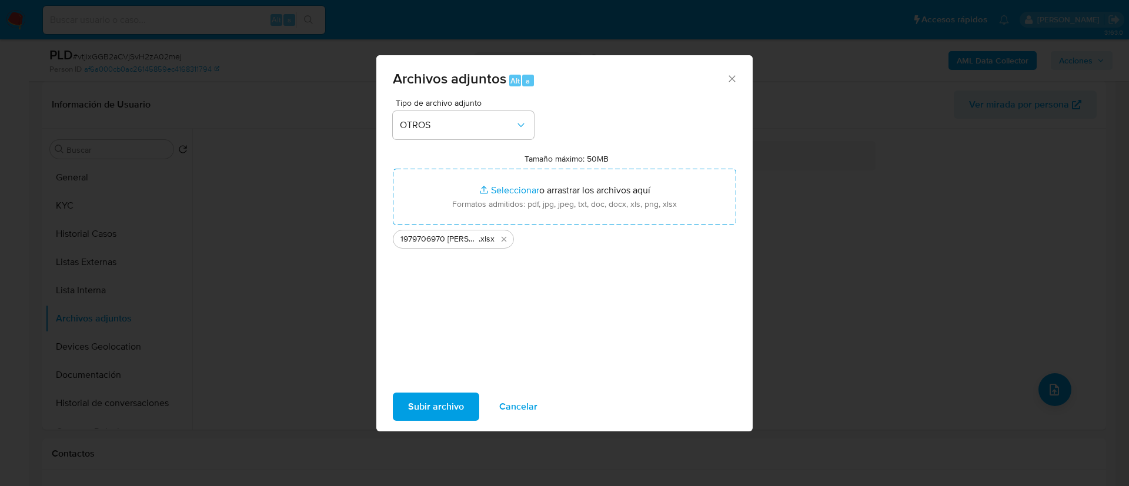
click at [437, 409] on span "Subir archivo" at bounding box center [436, 407] width 56 height 26
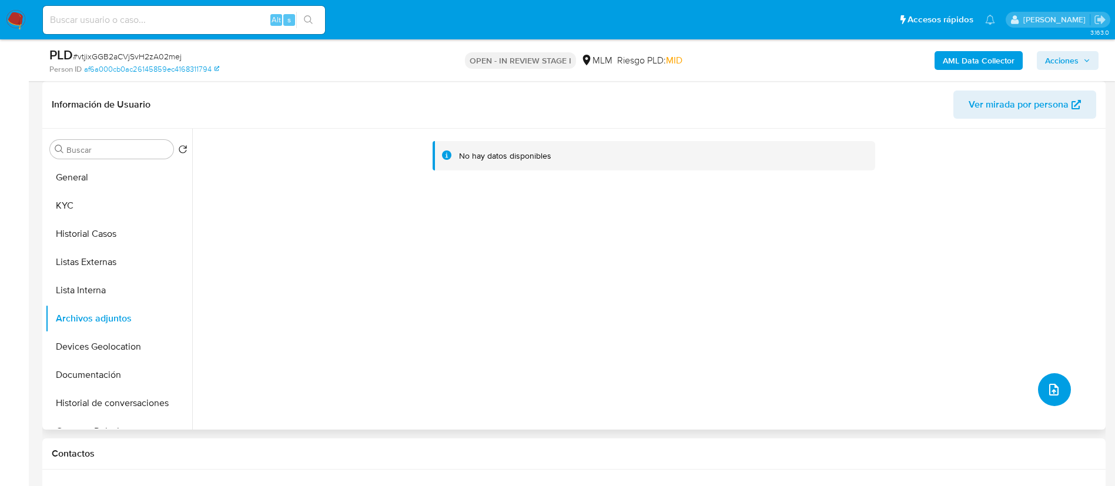
click at [1056, 381] on button "upload-file" at bounding box center [1054, 389] width 33 height 33
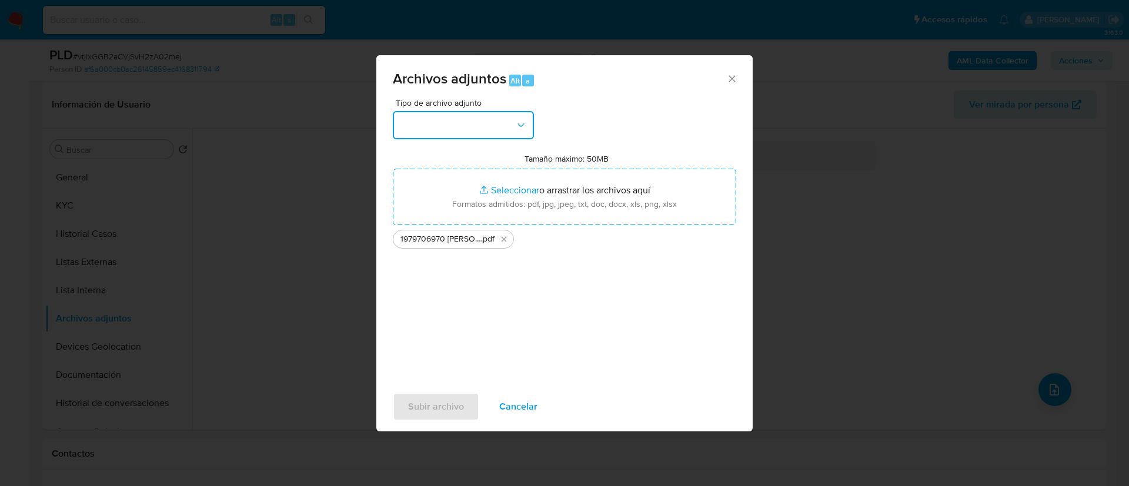
click at [511, 116] on button "button" at bounding box center [463, 125] width 141 height 28
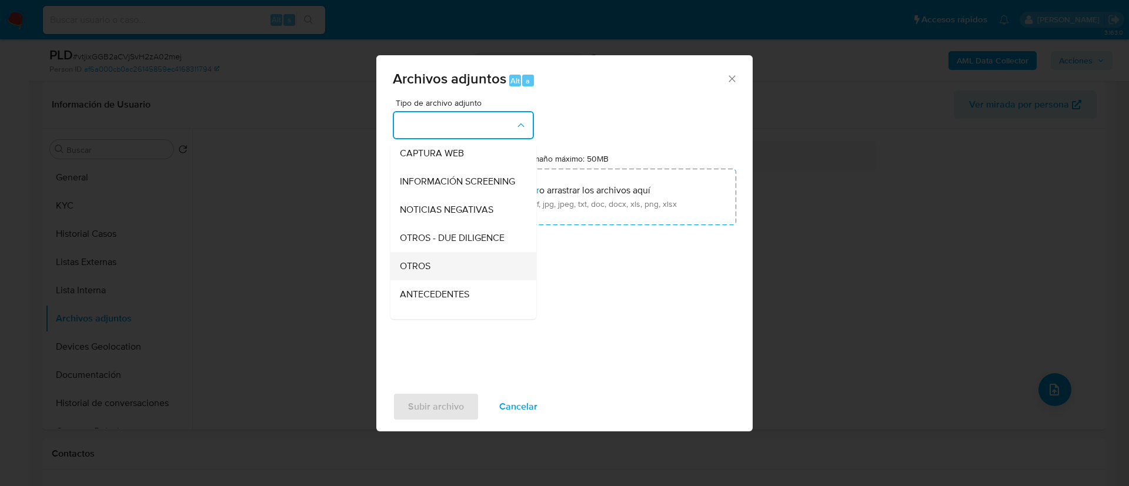
click at [456, 278] on div "OTROS" at bounding box center [460, 266] width 120 height 28
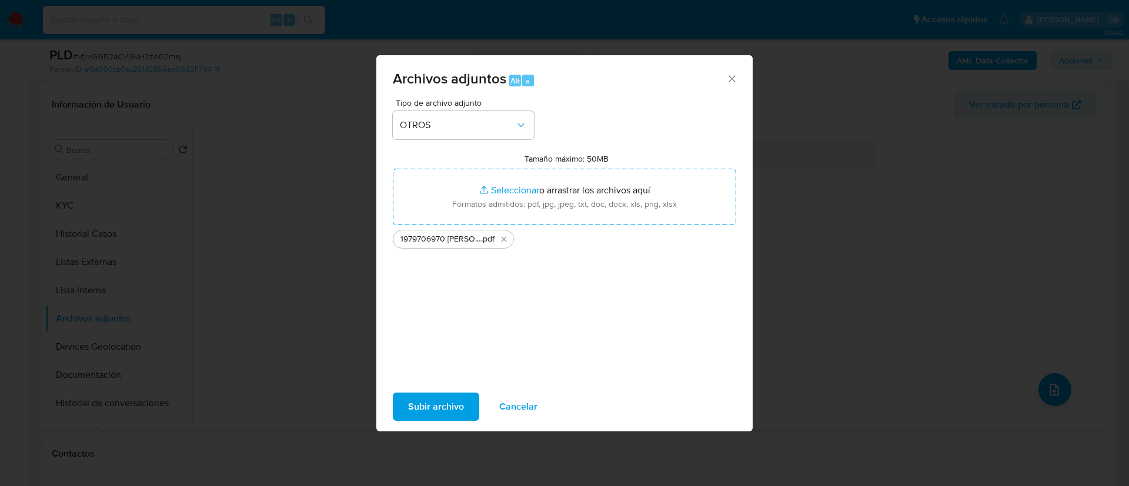
click at [441, 401] on span "Subir archivo" at bounding box center [436, 407] width 56 height 26
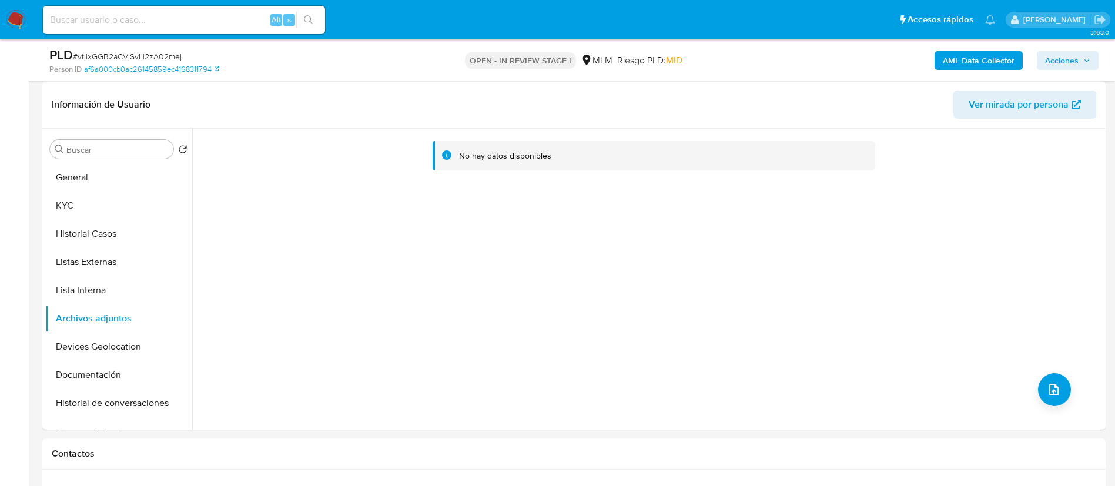
click at [91, 212] on button "KYC" at bounding box center [118, 206] width 147 height 28
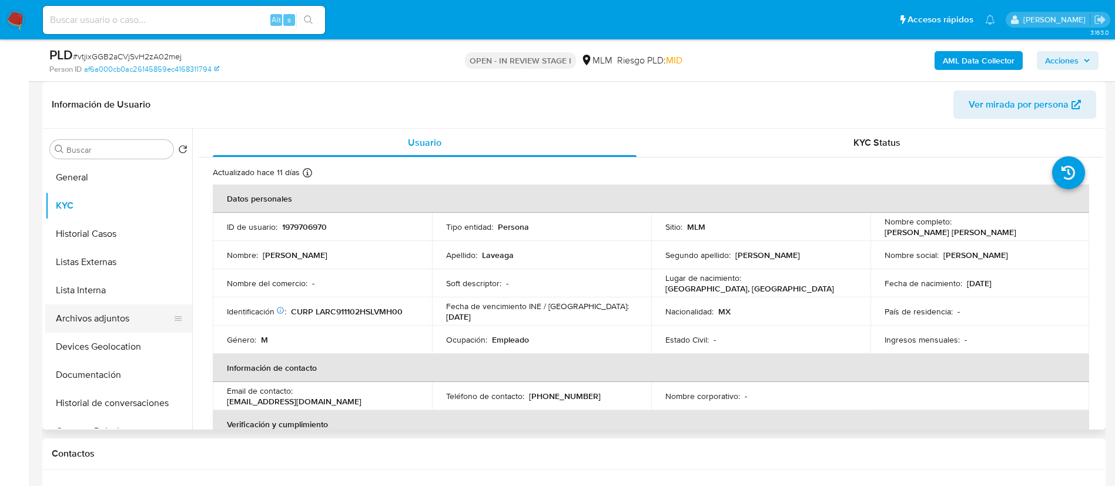
click at [112, 316] on button "Archivos adjuntos" at bounding box center [114, 319] width 138 height 28
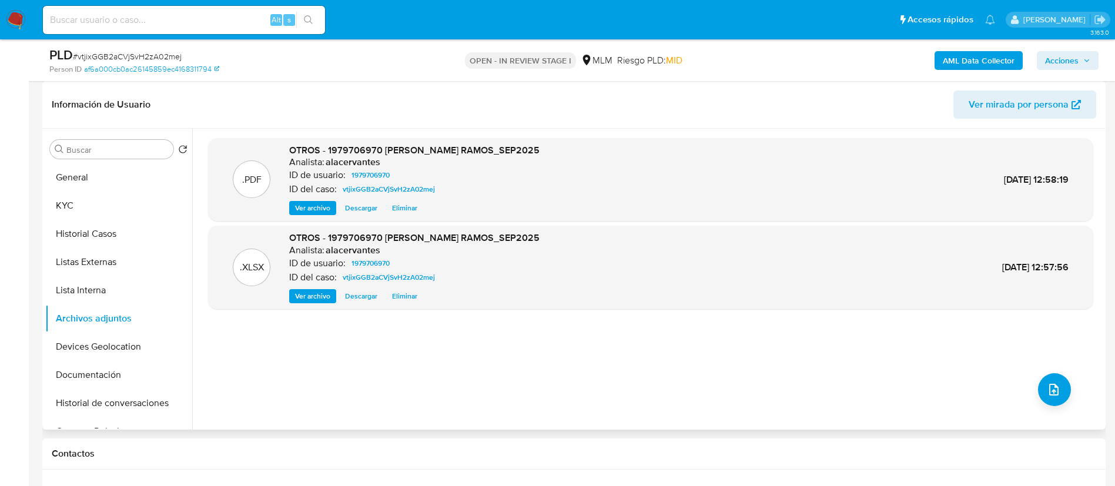
click at [300, 208] on span "Ver archivo" at bounding box center [312, 208] width 35 height 12
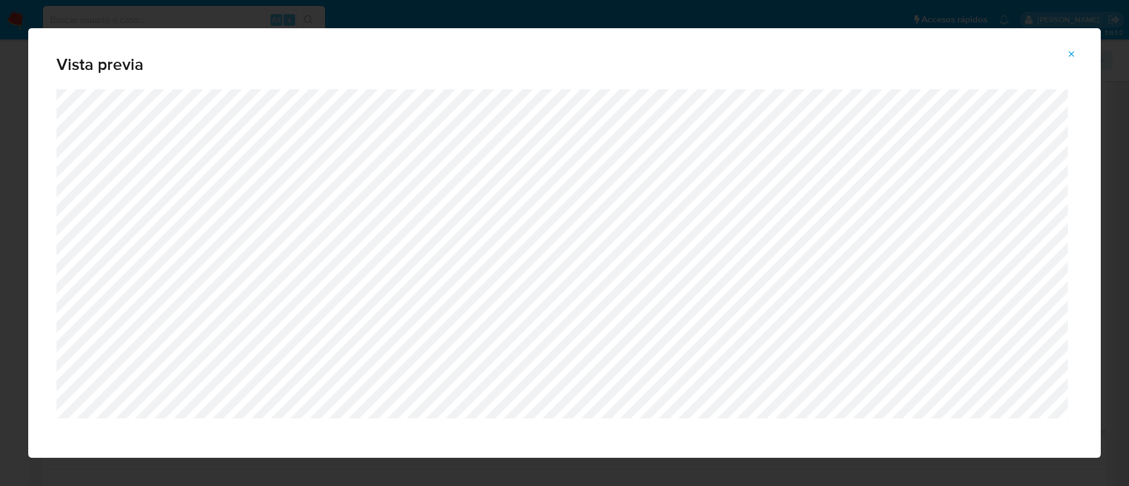
click at [1082, 56] on button "Attachment preview" at bounding box center [1071, 54] width 26 height 19
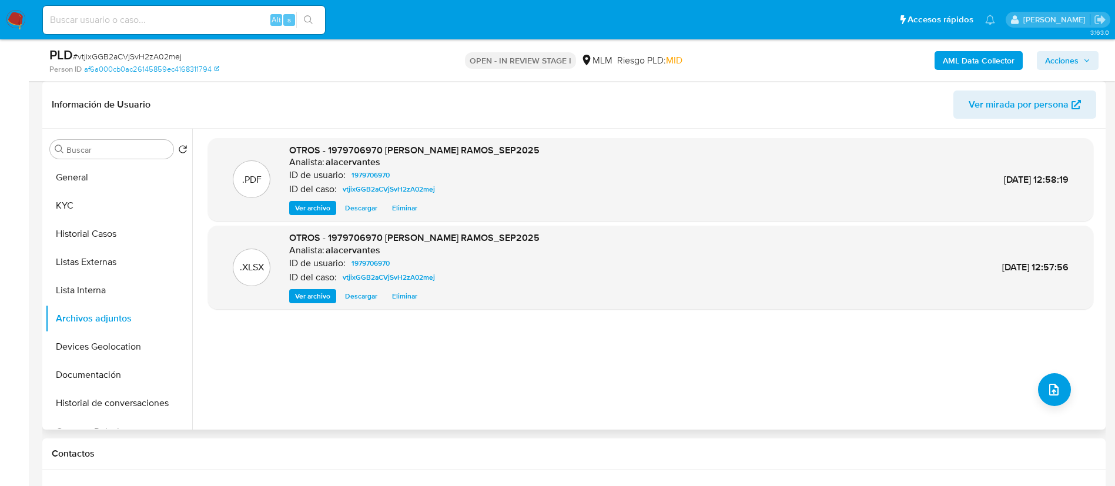
click at [1064, 59] on span "Acciones" at bounding box center [1062, 60] width 34 height 19
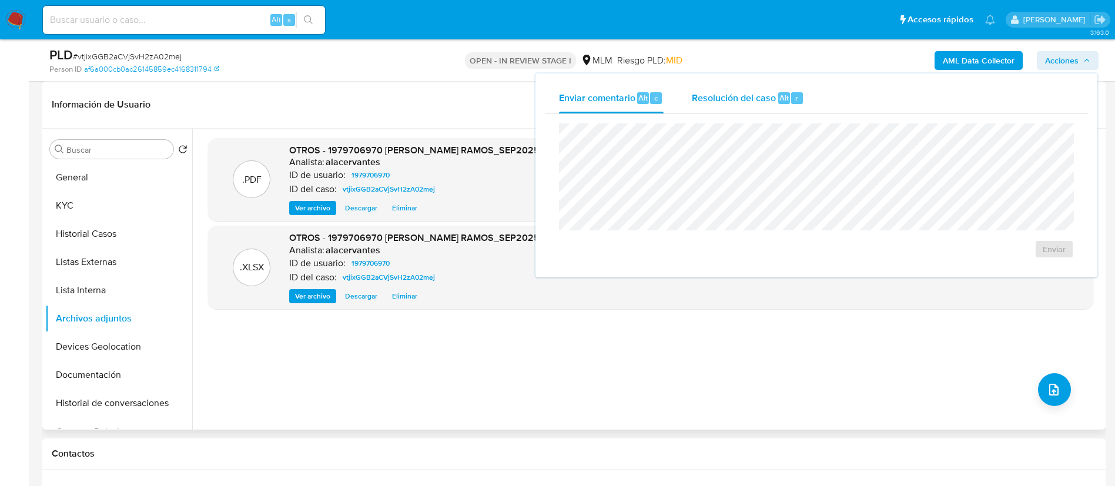
click at [728, 113] on div "Resolución del caso Alt r" at bounding box center [748, 98] width 112 height 31
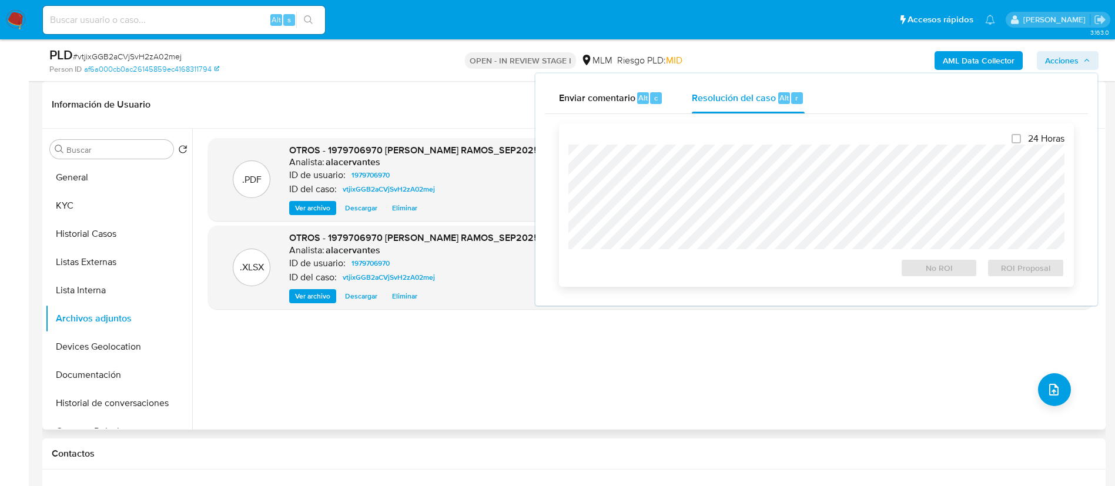
drag, startPoint x: 733, startPoint y: 96, endPoint x: 725, endPoint y: 130, distance: 35.1
click at [734, 96] on span "Resolución del caso" at bounding box center [734, 98] width 84 height 14
click at [955, 275] on span "No ROI" at bounding box center [939, 268] width 61 height 16
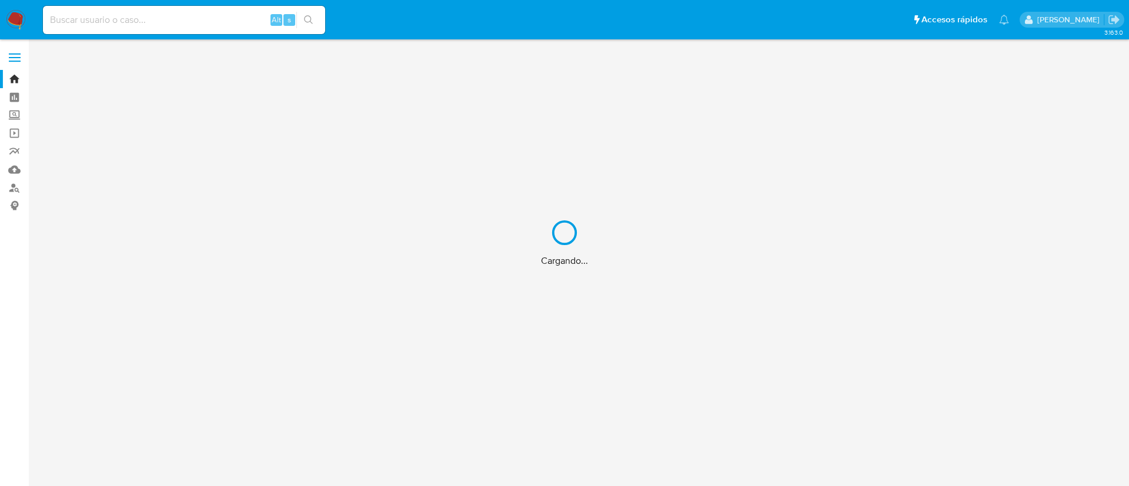
click at [19, 115] on div "Cargando..." at bounding box center [564, 243] width 1129 height 486
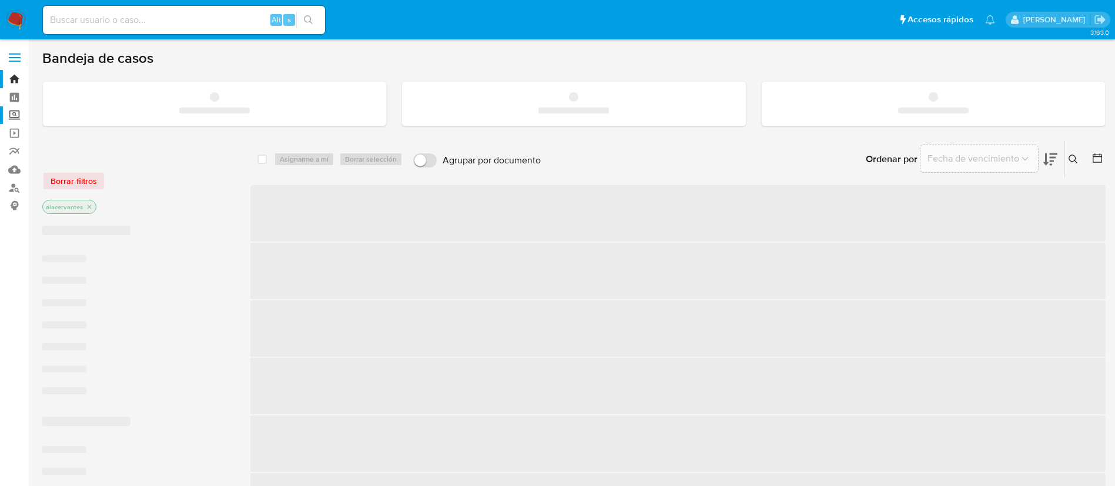
click at [12, 115] on label "Screening" at bounding box center [70, 115] width 140 height 18
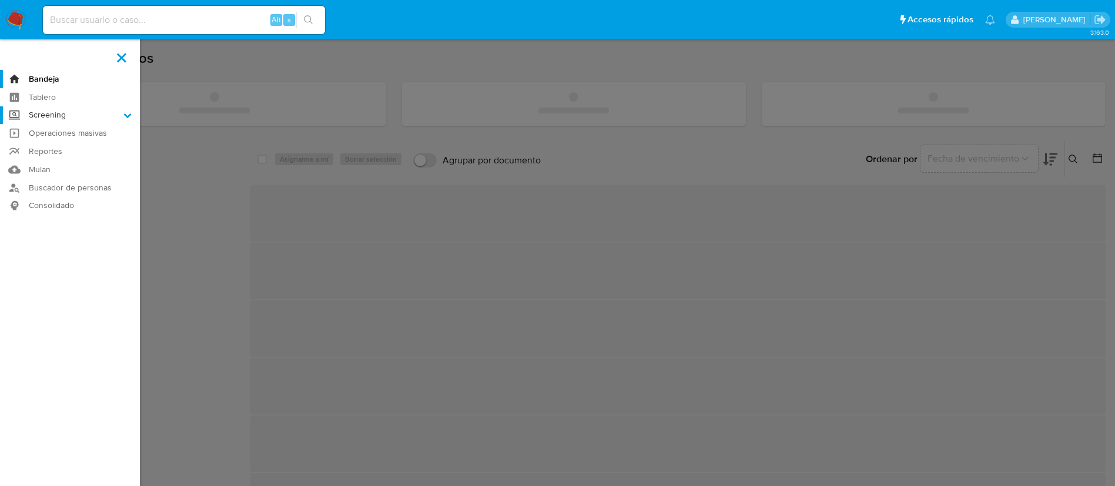
click at [0, 0] on input "Screening" at bounding box center [0, 0] width 0 height 0
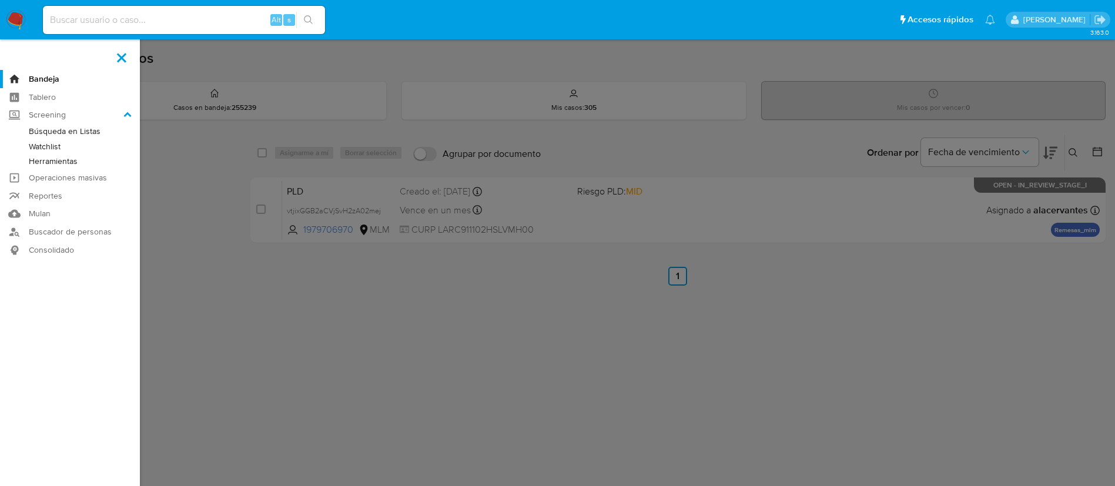
click at [76, 155] on link "Herramientas" at bounding box center [70, 161] width 140 height 15
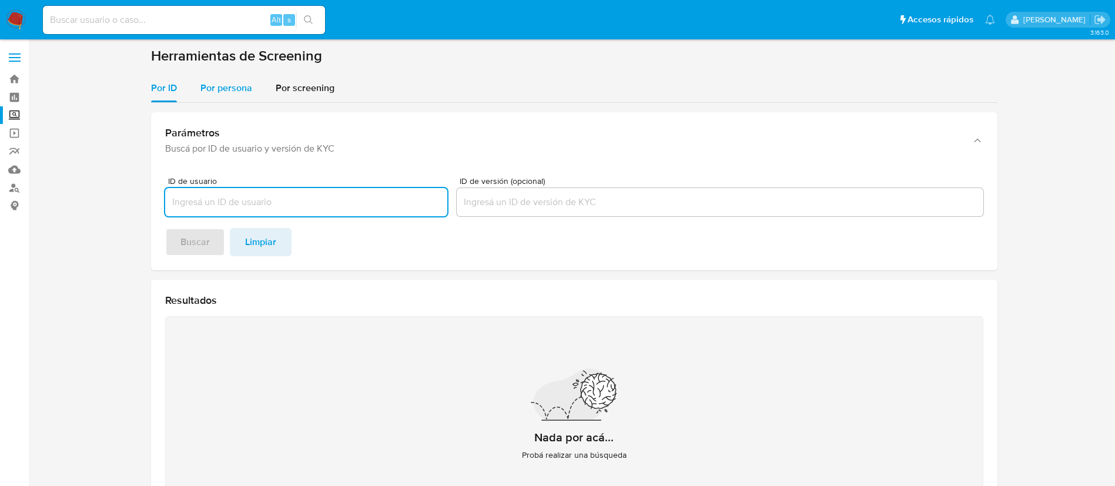
click at [242, 88] on span "Por persona" at bounding box center [227, 88] width 52 height 14
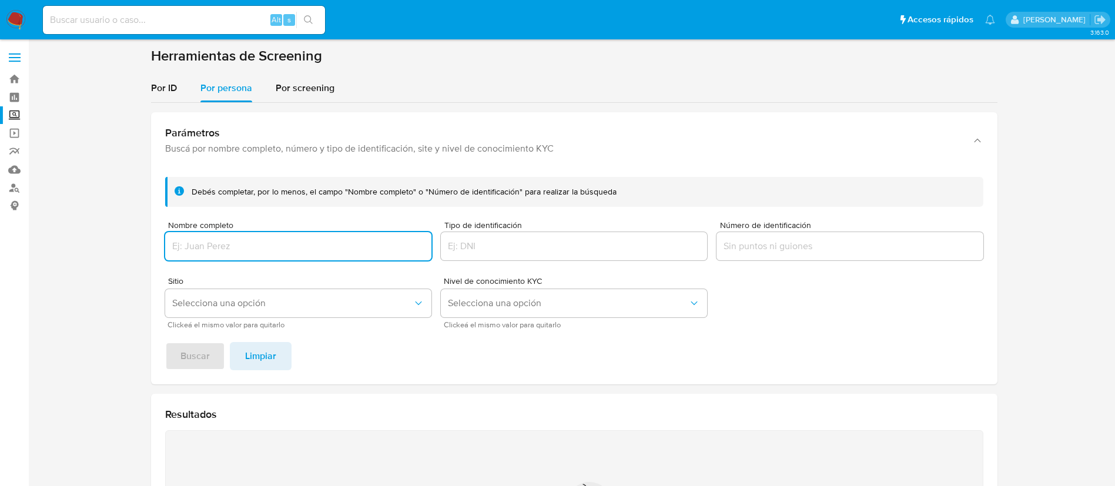
click at [305, 232] on div "Nombre completo" at bounding box center [298, 242] width 266 height 42
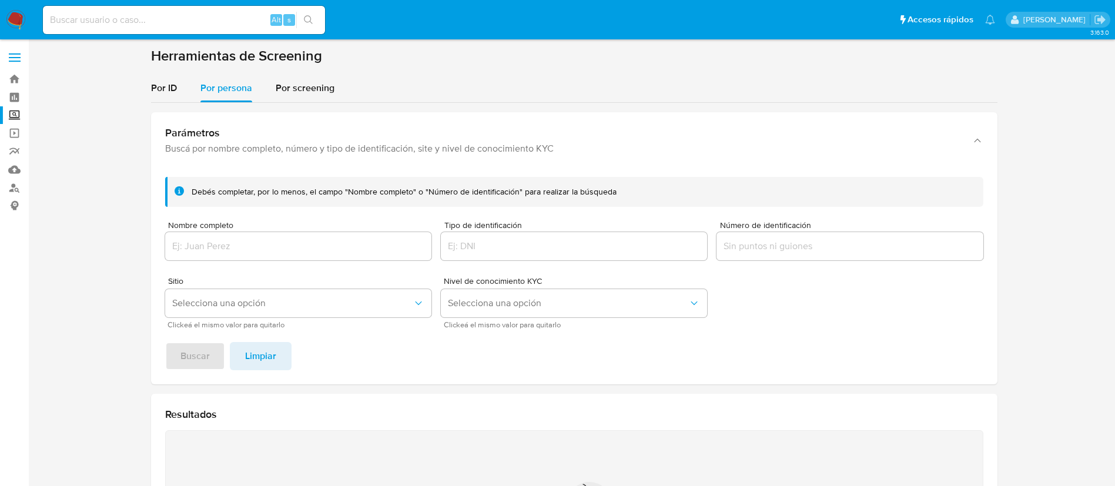
click at [308, 242] on input "Nombre completo" at bounding box center [298, 246] width 266 height 15
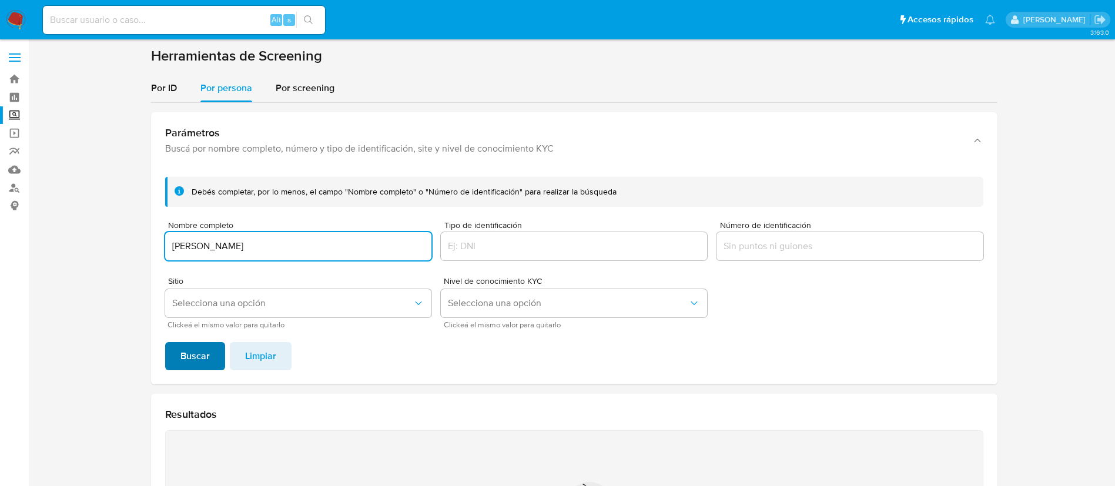
click at [191, 357] on span "Buscar" at bounding box center [195, 356] width 29 height 26
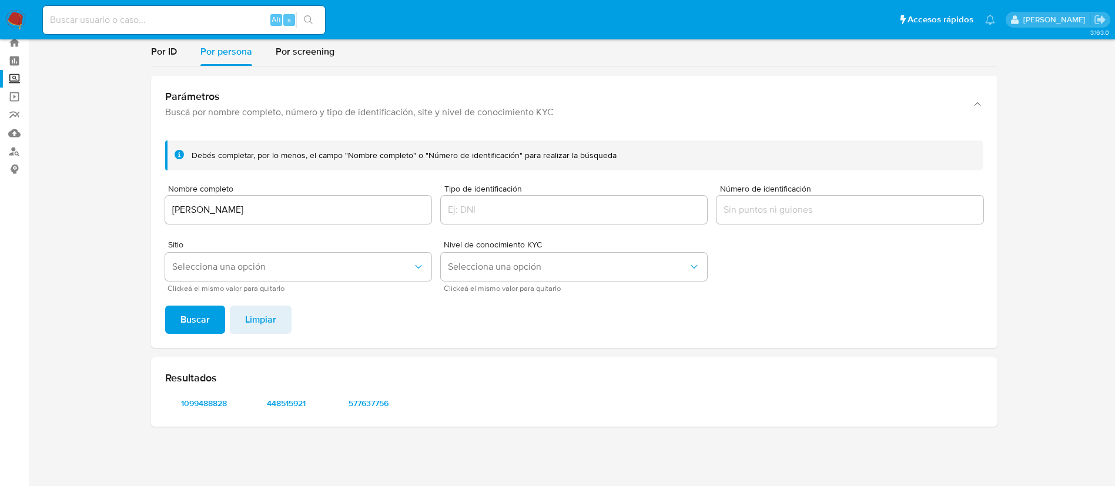
scroll to position [36, 0]
click at [192, 402] on span "1099488828" at bounding box center [203, 403] width 61 height 16
click at [266, 210] on input "[PERSON_NAME]" at bounding box center [298, 209] width 266 height 15
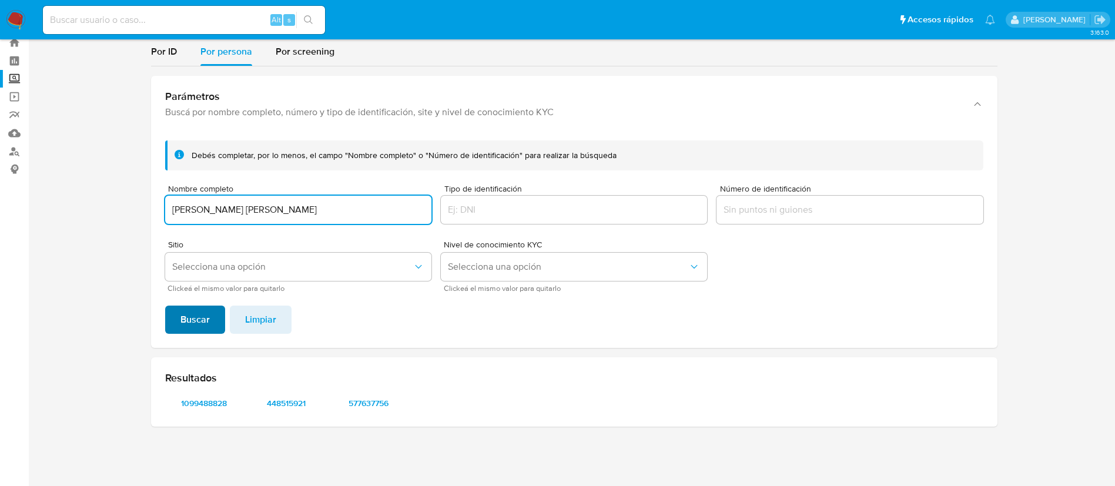
type input "[PERSON_NAME] [PERSON_NAME]"
click at [173, 331] on button "Buscar" at bounding box center [195, 320] width 60 height 28
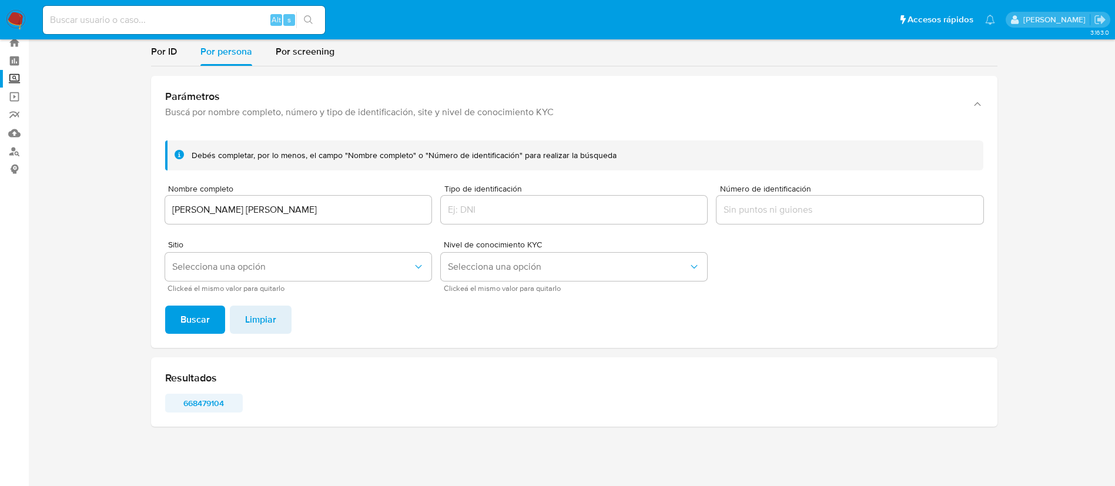
click at [216, 400] on span "668479104" at bounding box center [203, 403] width 61 height 16
click at [14, 16] on img at bounding box center [16, 20] width 20 height 20
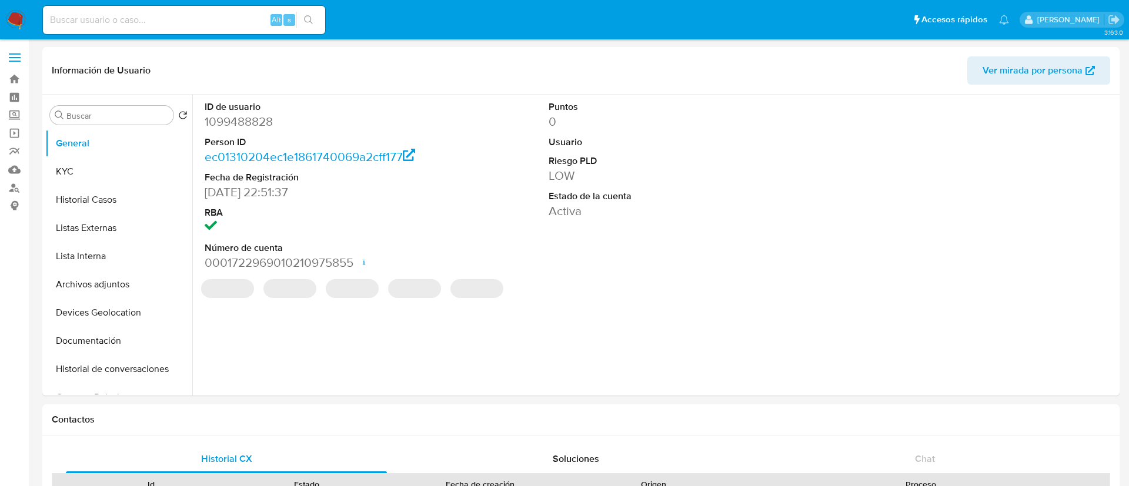
select select "10"
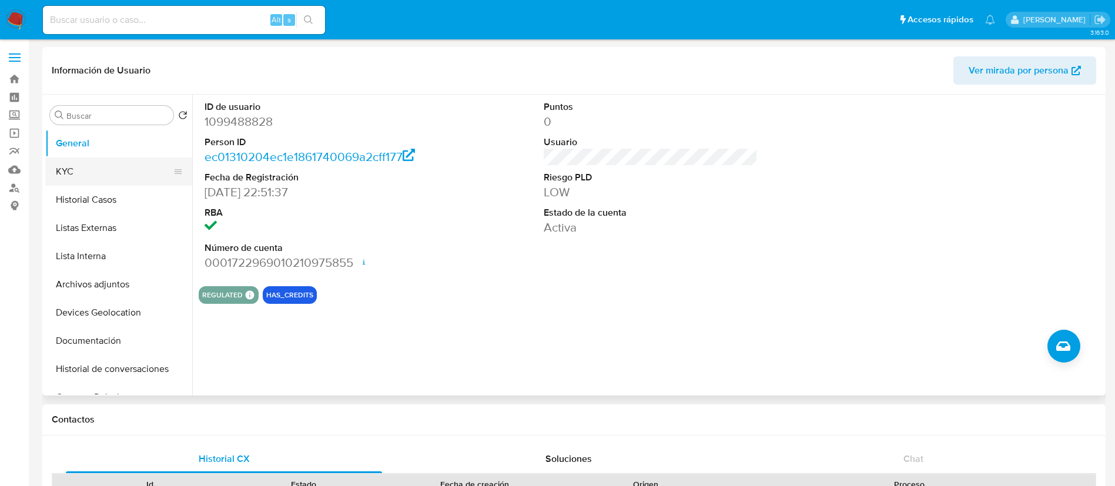
click at [102, 176] on button "KYC" at bounding box center [114, 172] width 138 height 28
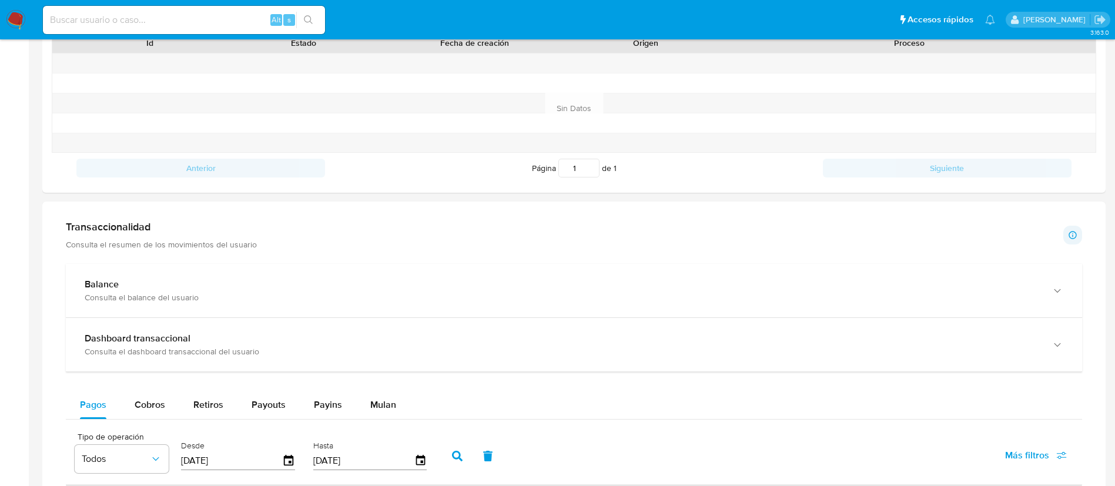
scroll to position [618, 0]
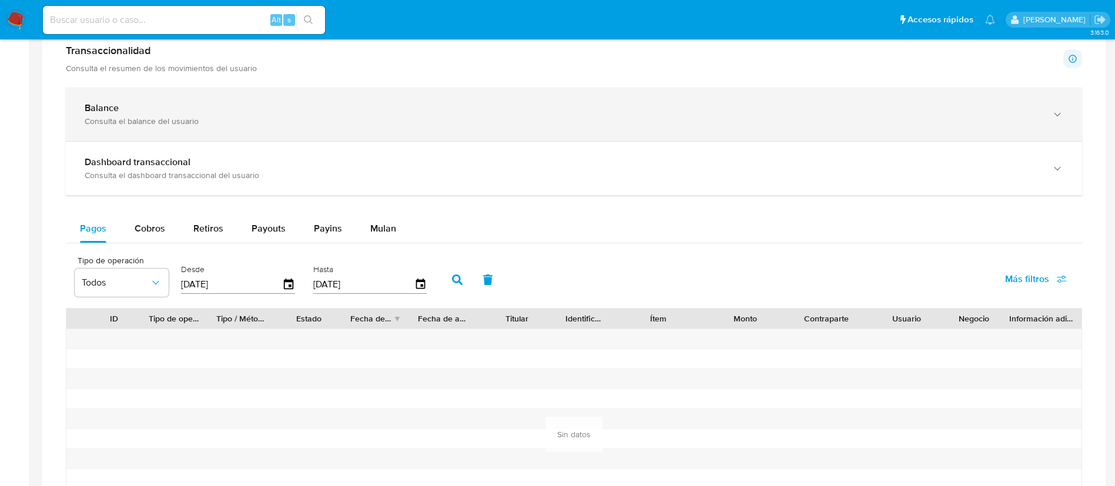
click at [272, 105] on div "Balance" at bounding box center [562, 108] width 955 height 12
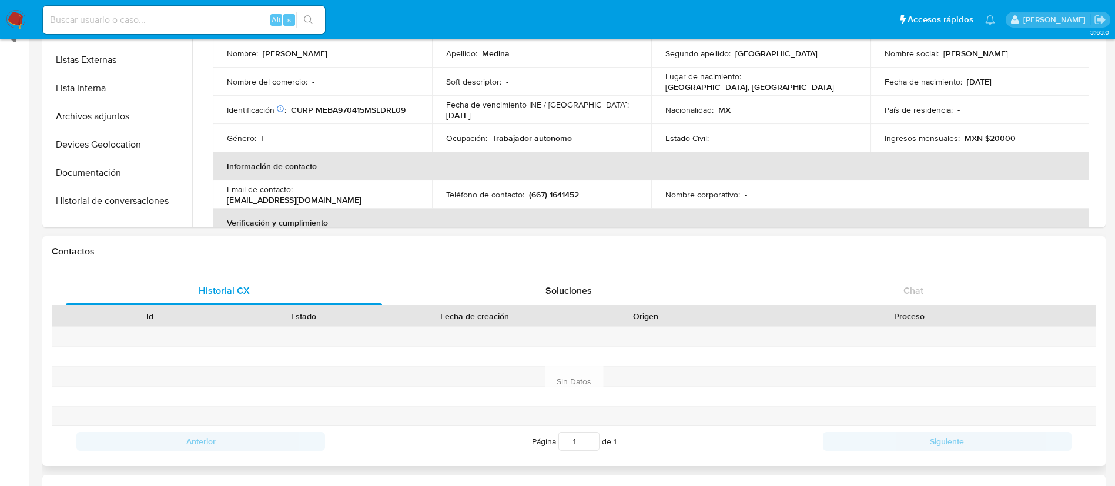
scroll to position [1, 0]
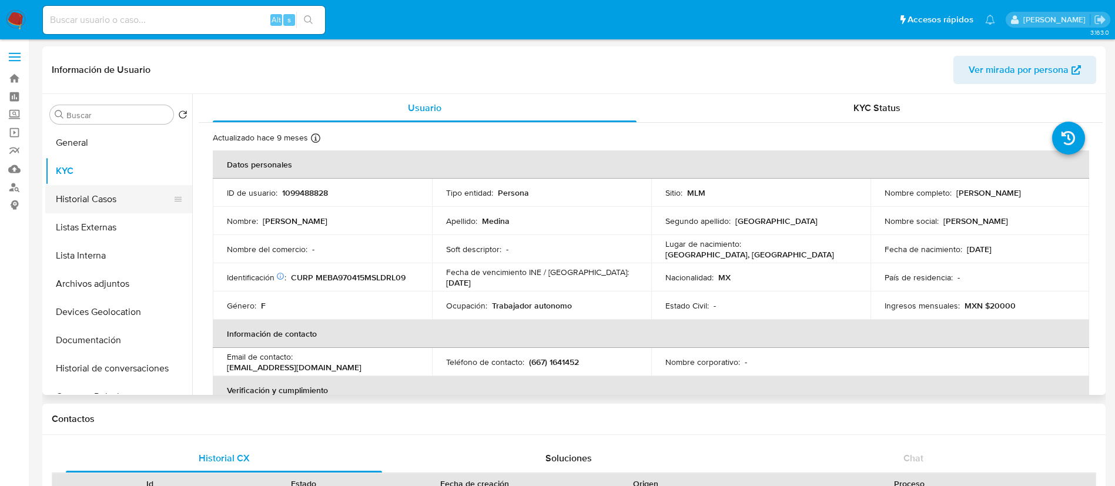
click at [115, 191] on button "Historial Casos" at bounding box center [114, 199] width 138 height 28
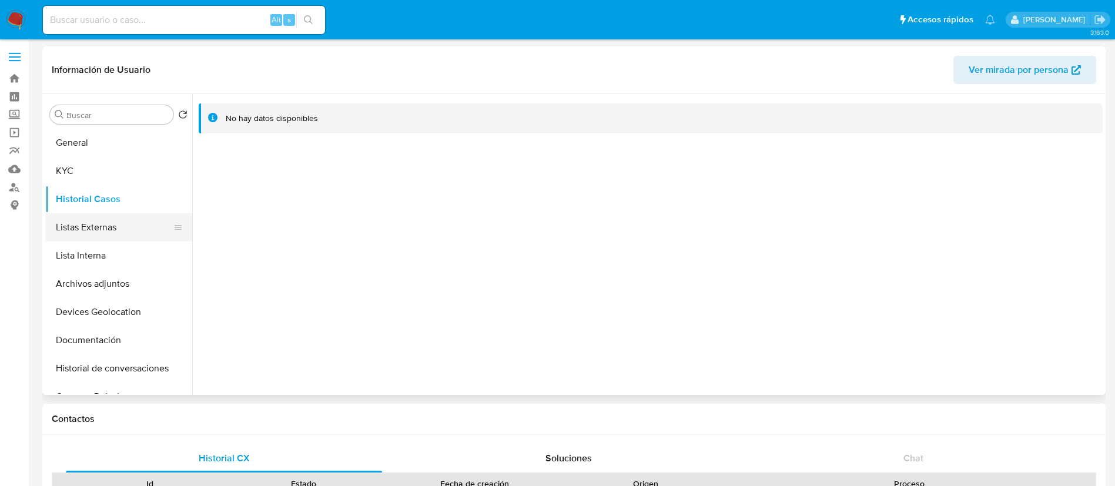
click at [116, 229] on button "Listas Externas" at bounding box center [114, 227] width 138 height 28
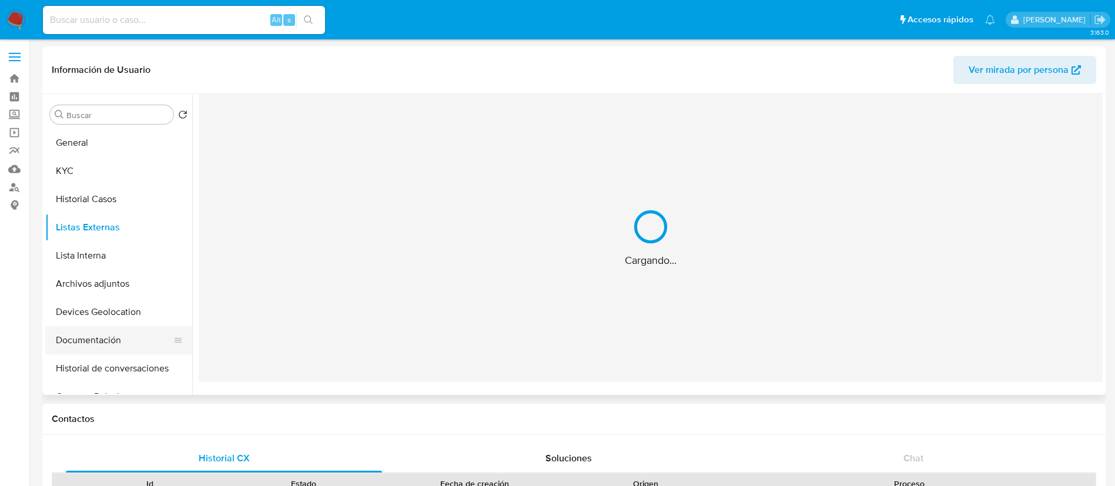
click at [133, 339] on button "Documentación" at bounding box center [114, 340] width 138 height 28
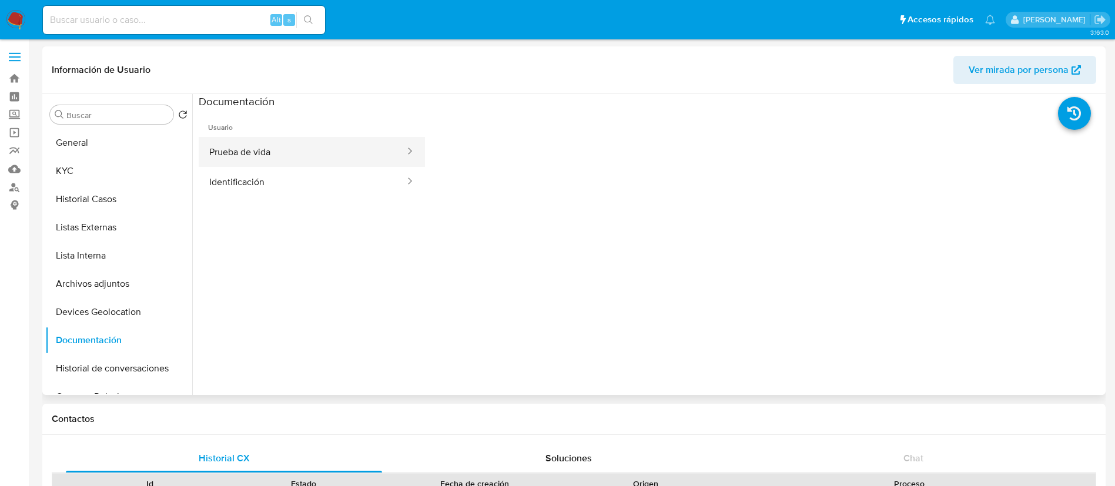
click at [293, 141] on button "Prueba de vida" at bounding box center [303, 152] width 208 height 30
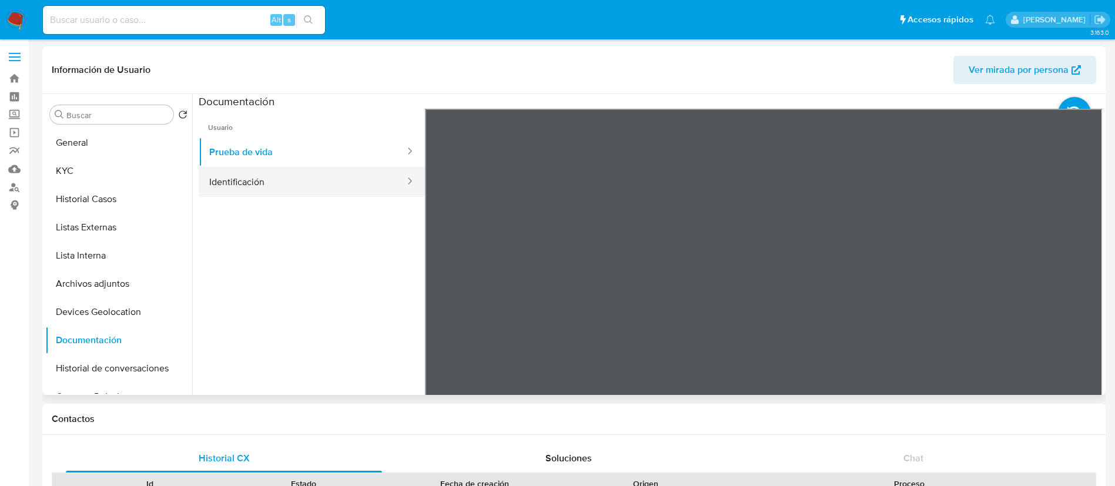
click at [282, 171] on button "Identificación" at bounding box center [303, 182] width 208 height 30
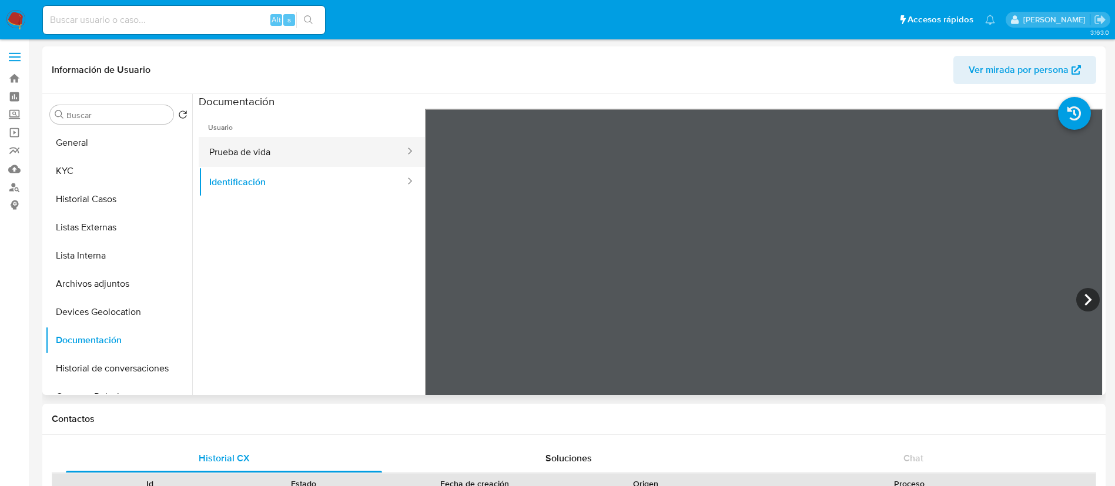
click at [376, 156] on button "Prueba de vida" at bounding box center [303, 152] width 208 height 30
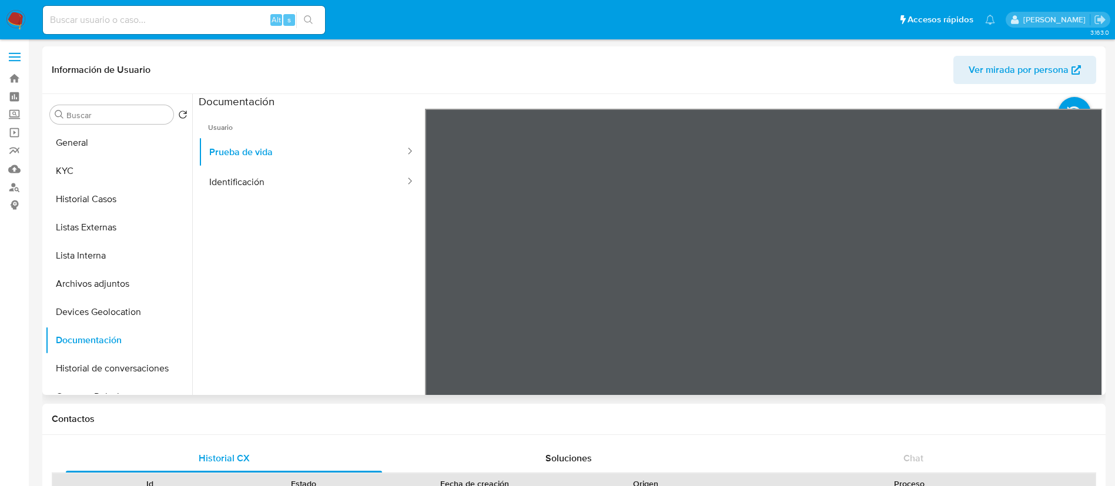
scroll to position [37, 0]
click at [123, 141] on button "General" at bounding box center [114, 143] width 138 height 28
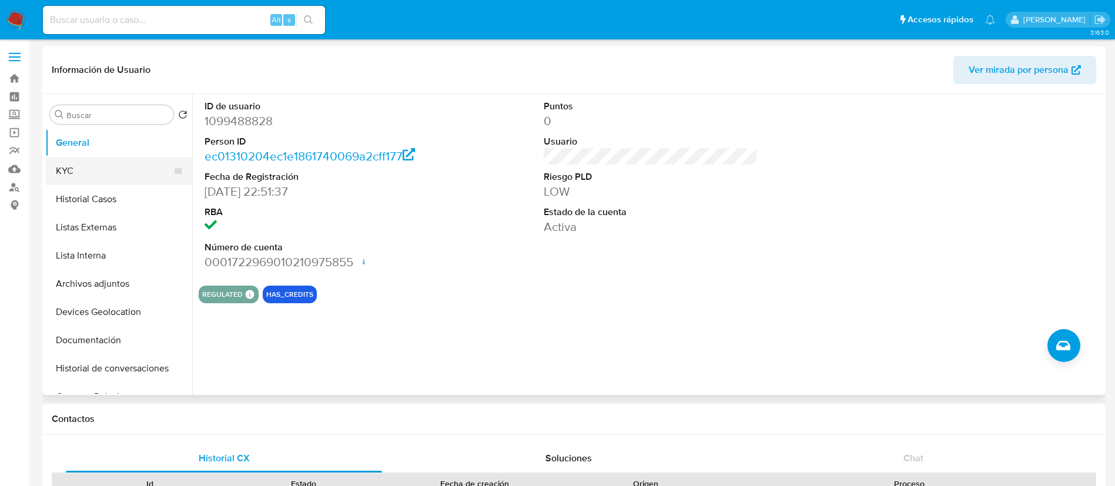
click at [118, 164] on button "KYC" at bounding box center [114, 171] width 138 height 28
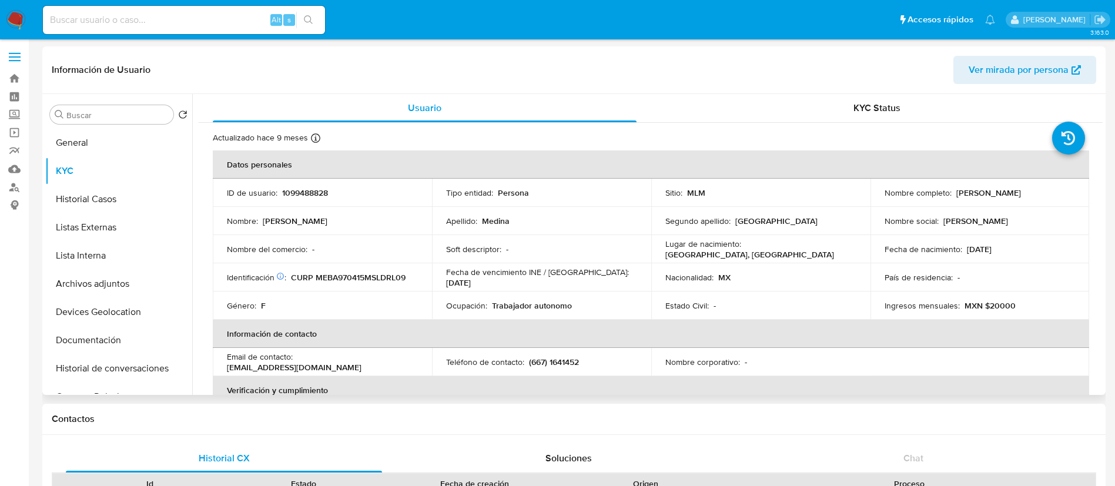
click at [307, 192] on p "1099488828" at bounding box center [305, 193] width 46 height 11
copy p "1099488828"
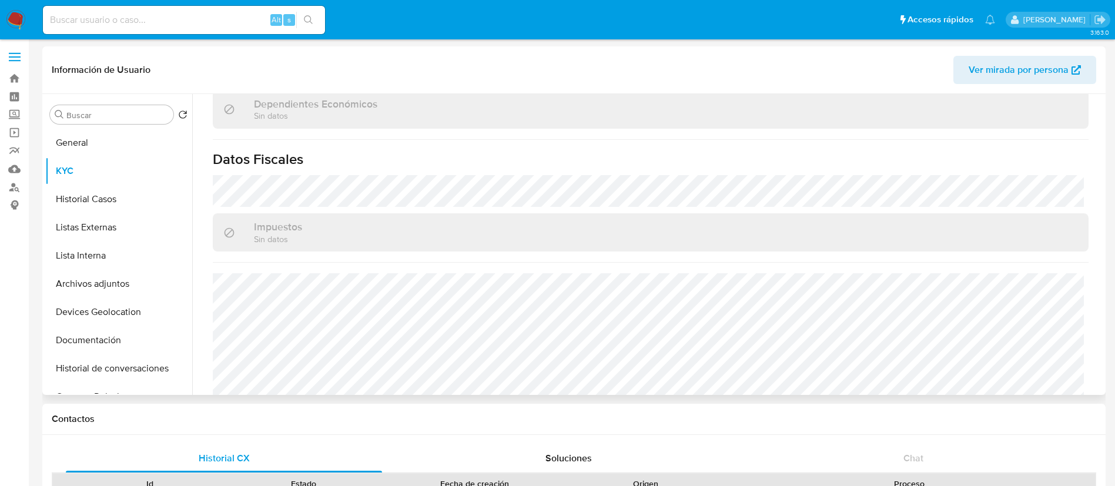
scroll to position [727, 0]
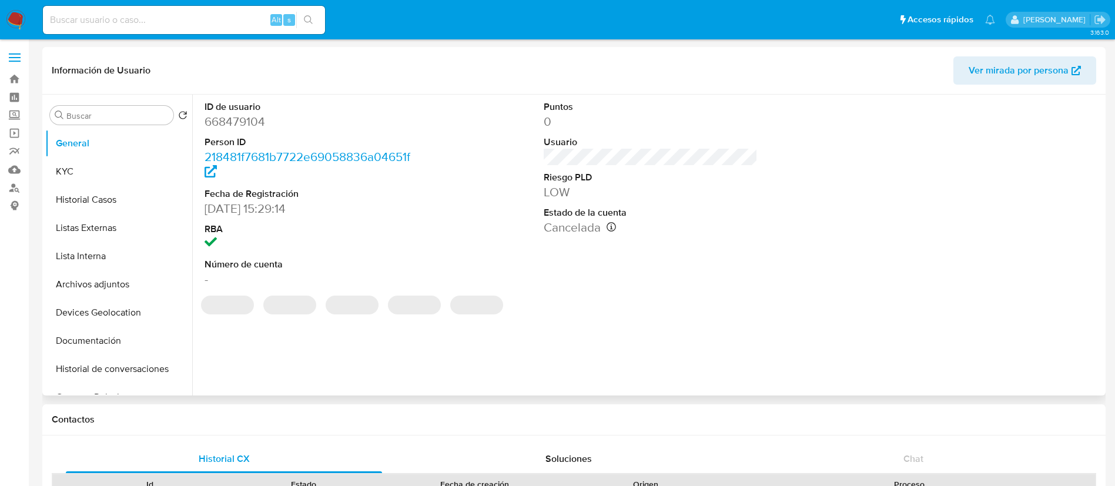
select select "10"
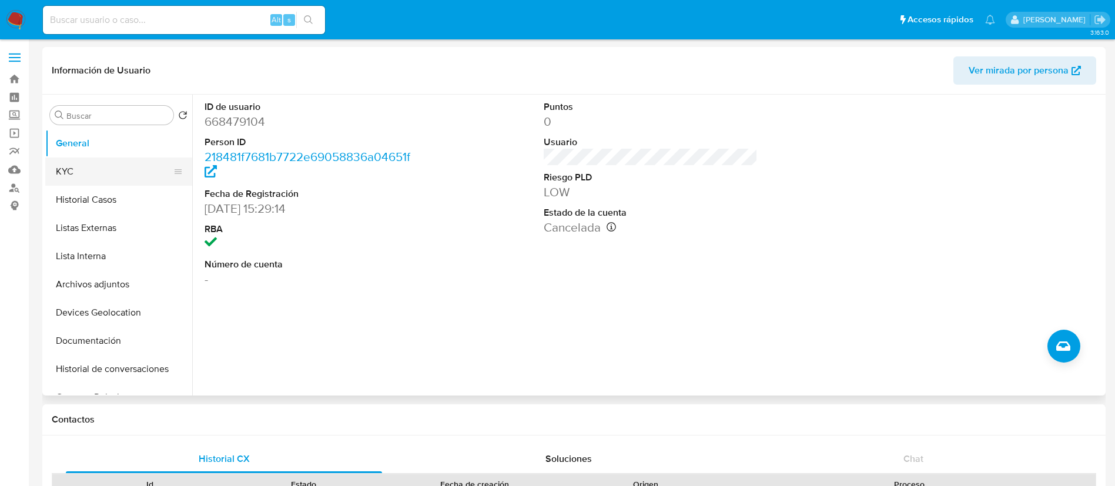
click at [102, 171] on button "KYC" at bounding box center [114, 172] width 138 height 28
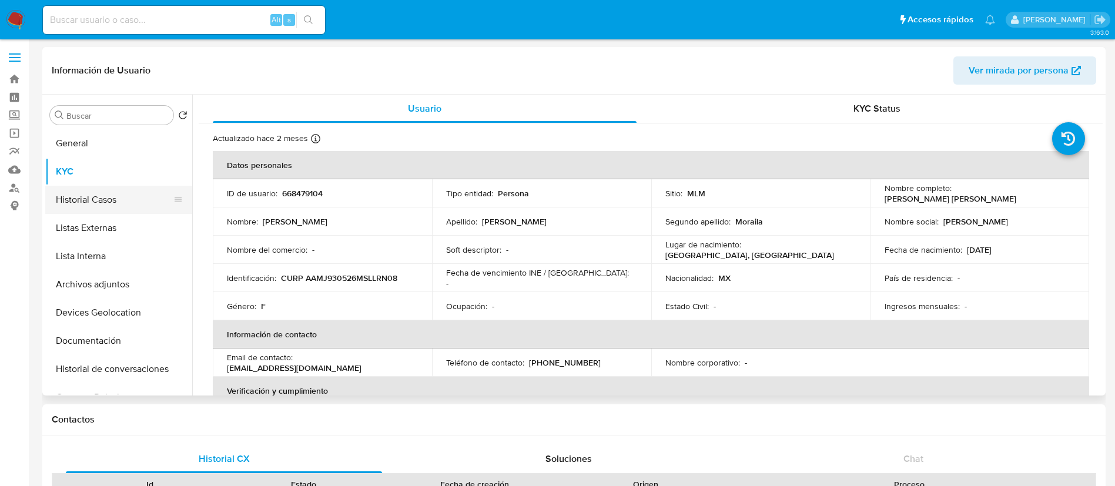
click at [82, 204] on button "Historial Casos" at bounding box center [114, 200] width 138 height 28
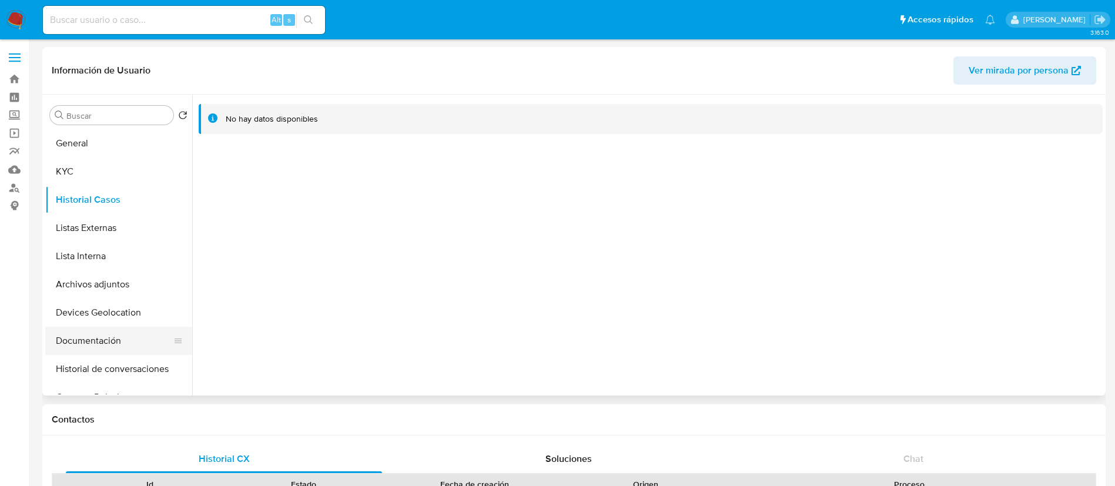
click at [111, 348] on button "Documentación" at bounding box center [114, 341] width 138 height 28
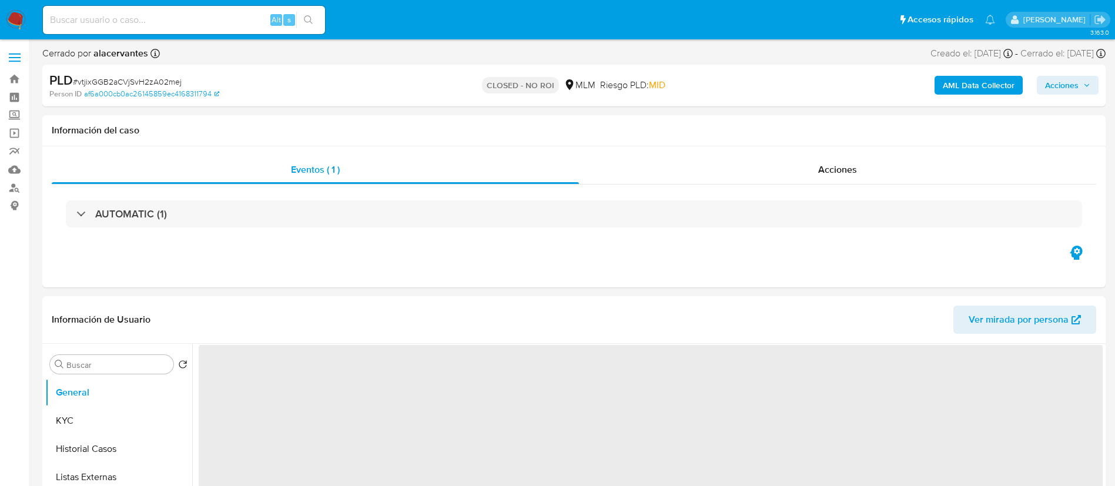
select select "10"
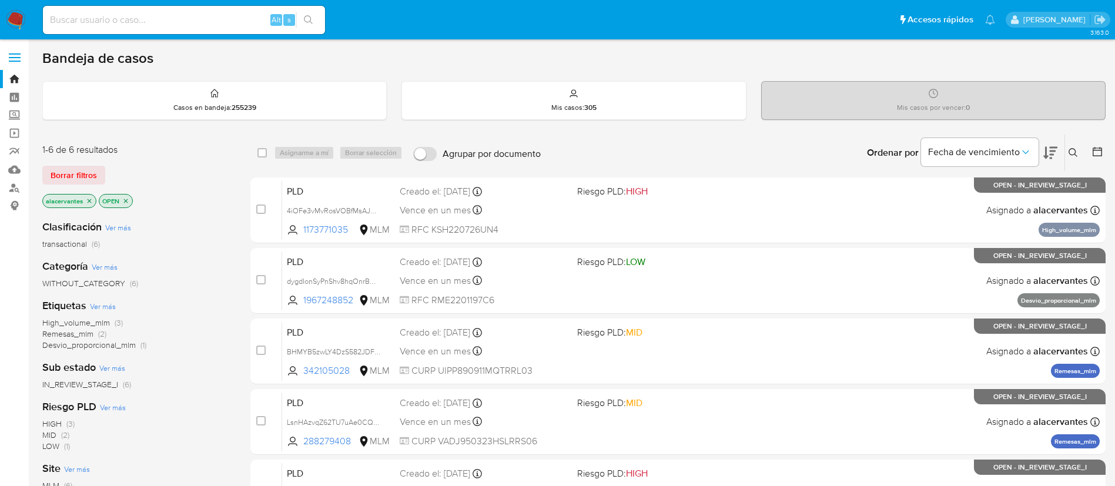
drag, startPoint x: 1072, startPoint y: 158, endPoint x: 1068, endPoint y: 153, distance: 6.3
click at [1072, 158] on button at bounding box center [1074, 153] width 19 height 14
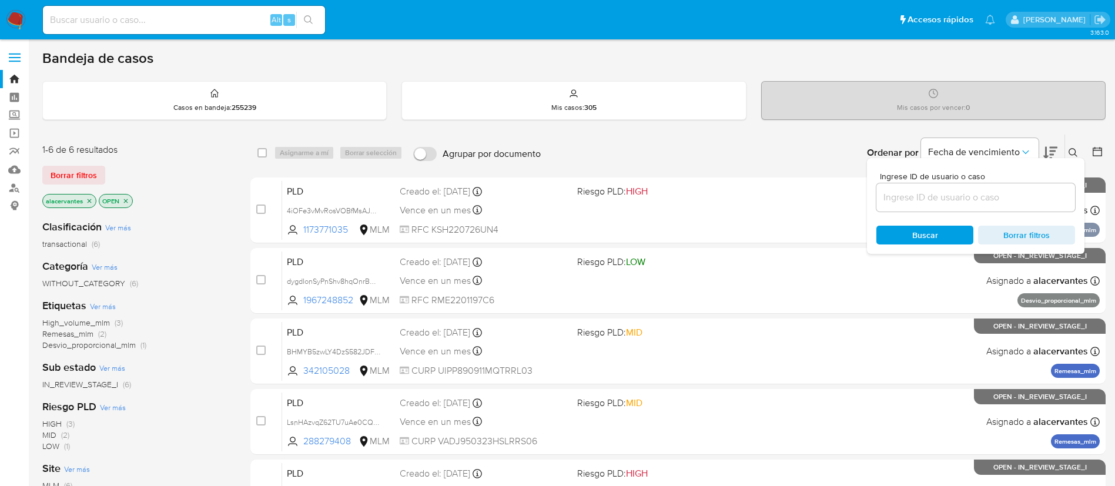
click at [943, 215] on div "Ingrese ID de usuario o caso Buscar Borrar filtros" at bounding box center [976, 206] width 218 height 96
click at [943, 200] on input at bounding box center [976, 197] width 199 height 15
paste input "2069997385"
type input "2069997385"
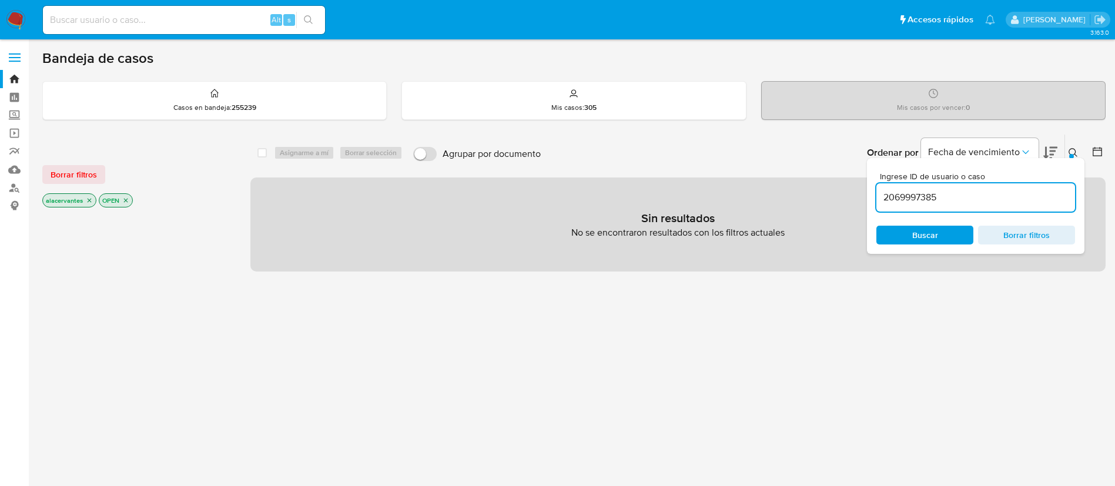
click at [691, 236] on p "No se encontraron resultados con los filtros actuales" at bounding box center [678, 232] width 213 height 13
click at [128, 199] on icon "close-filter" at bounding box center [125, 200] width 7 height 7
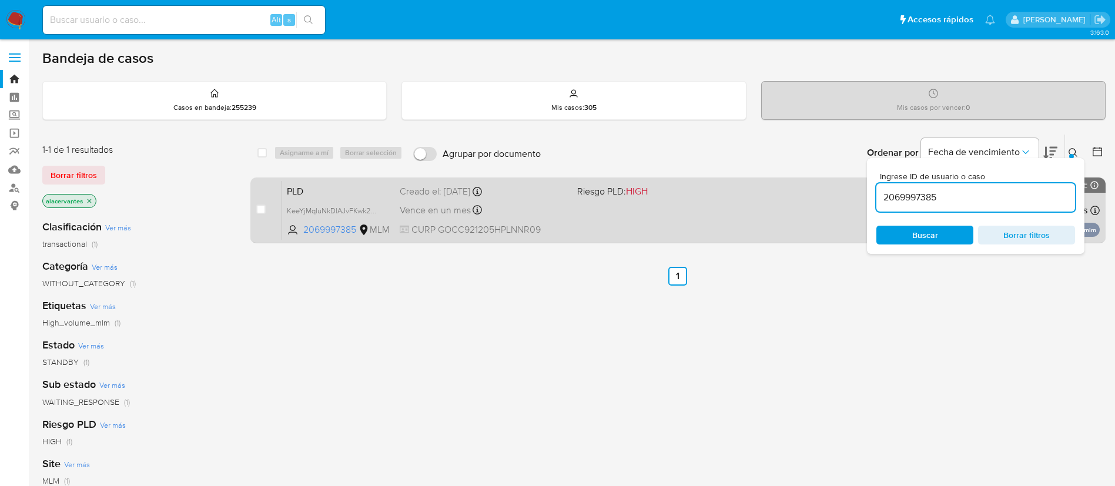
click at [676, 217] on div "PLD KeeYjMqluNkDlAJvFKwk2DK5 2069997385 MLM Riesgo PLD: HIGH Creado el: 12/09/2…" at bounding box center [691, 210] width 818 height 59
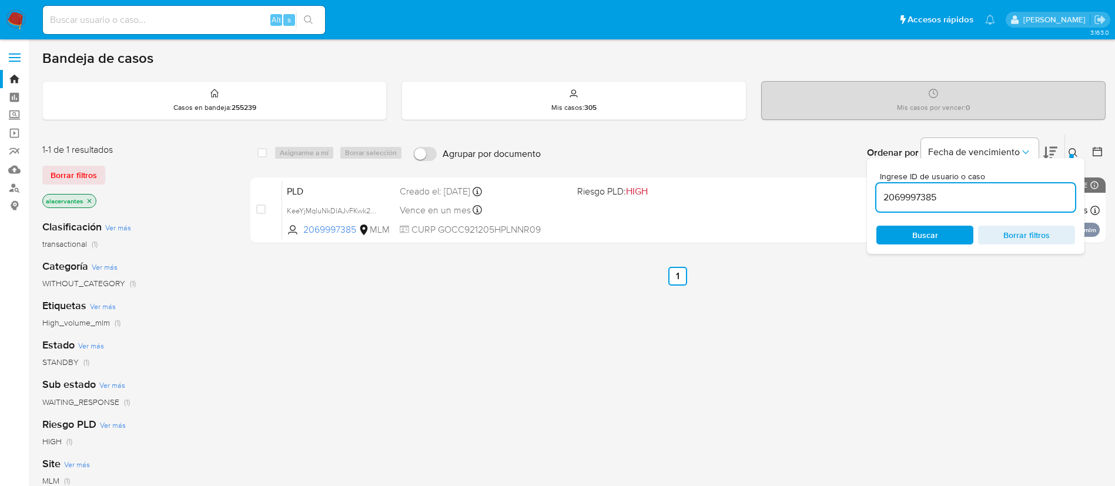
click at [21, 19] on img at bounding box center [16, 20] width 20 height 20
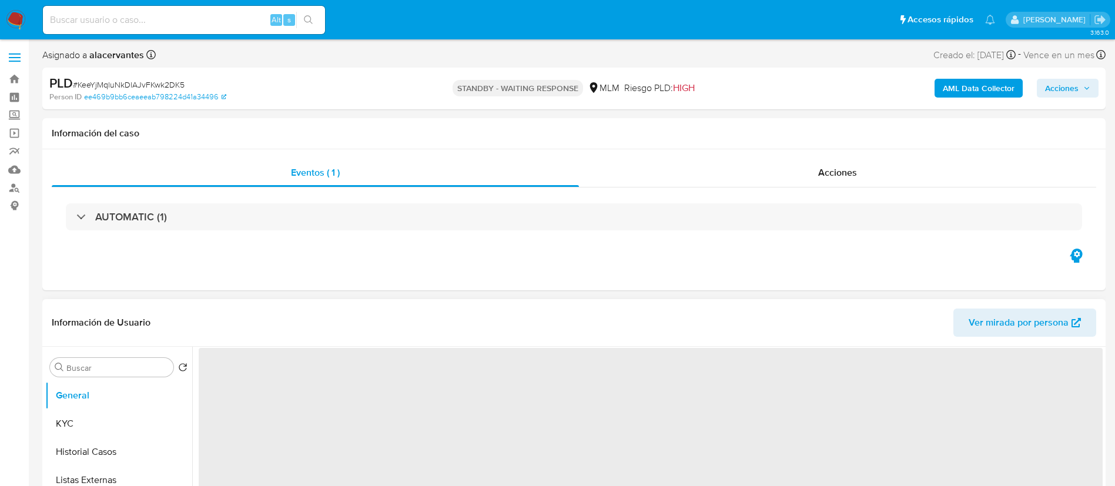
select select "10"
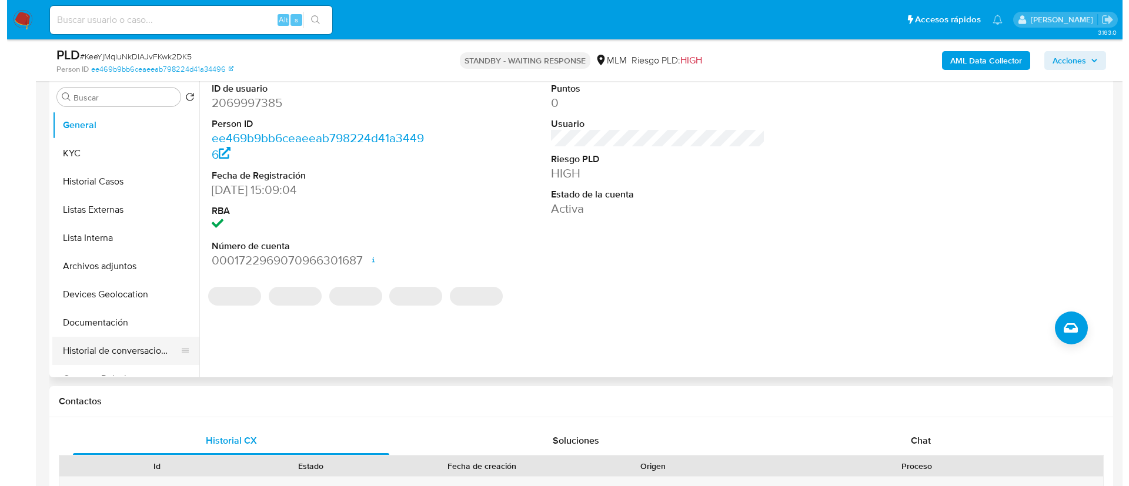
scroll to position [265, 0]
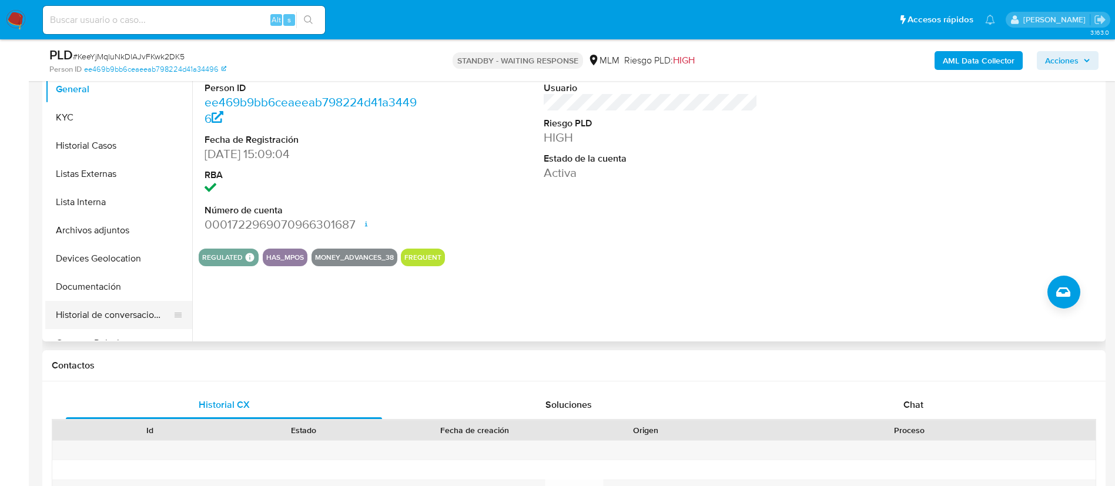
click at [118, 304] on button "Historial de conversaciones" at bounding box center [114, 315] width 138 height 28
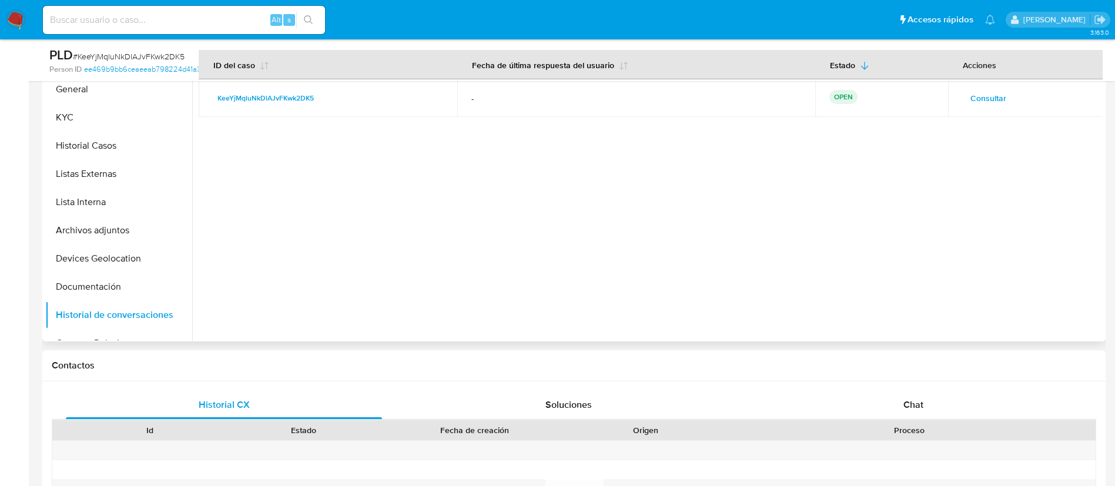
click at [998, 91] on span "Consultar" at bounding box center [989, 98] width 36 height 16
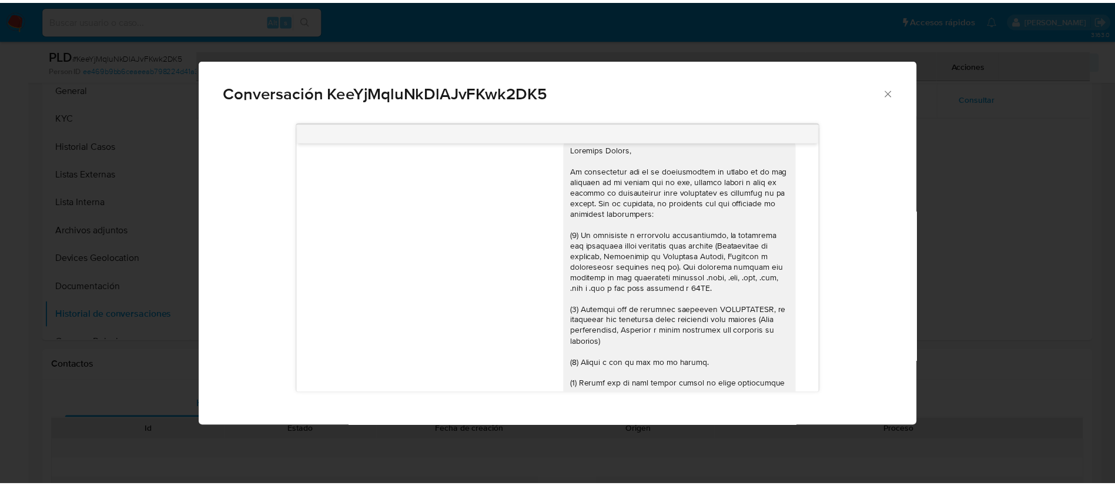
scroll to position [105, 0]
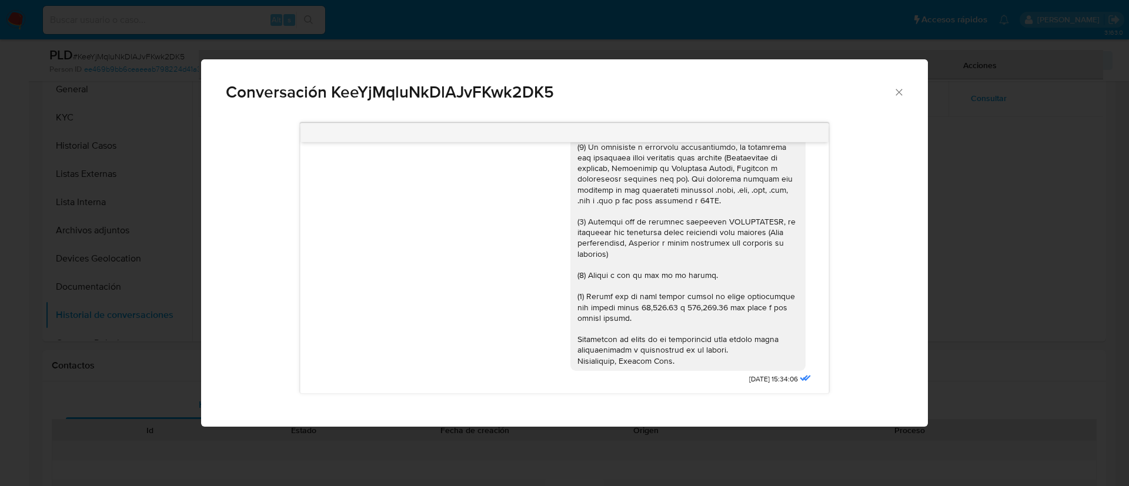
click at [893, 94] on icon "Cerrar" at bounding box center [899, 92] width 12 height 12
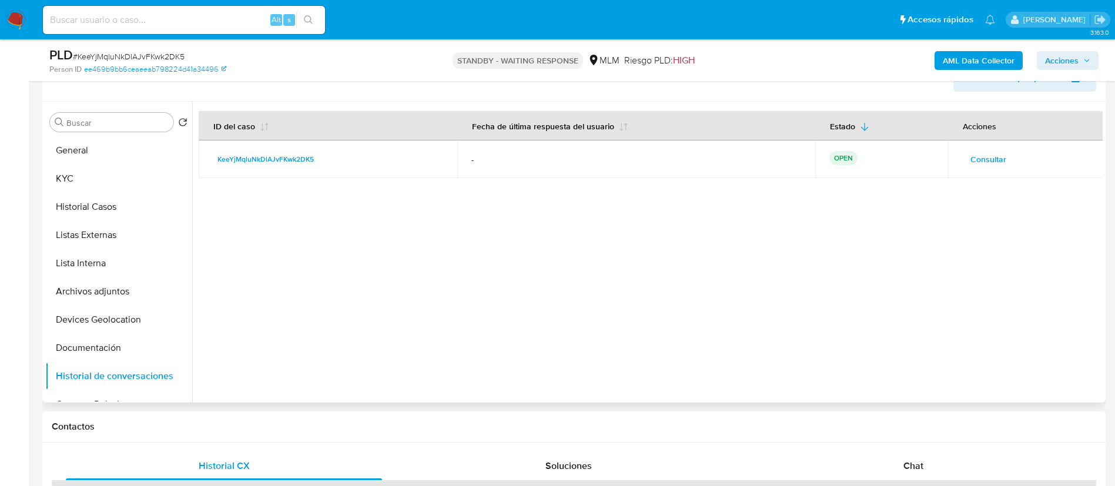
scroll to position [176, 0]
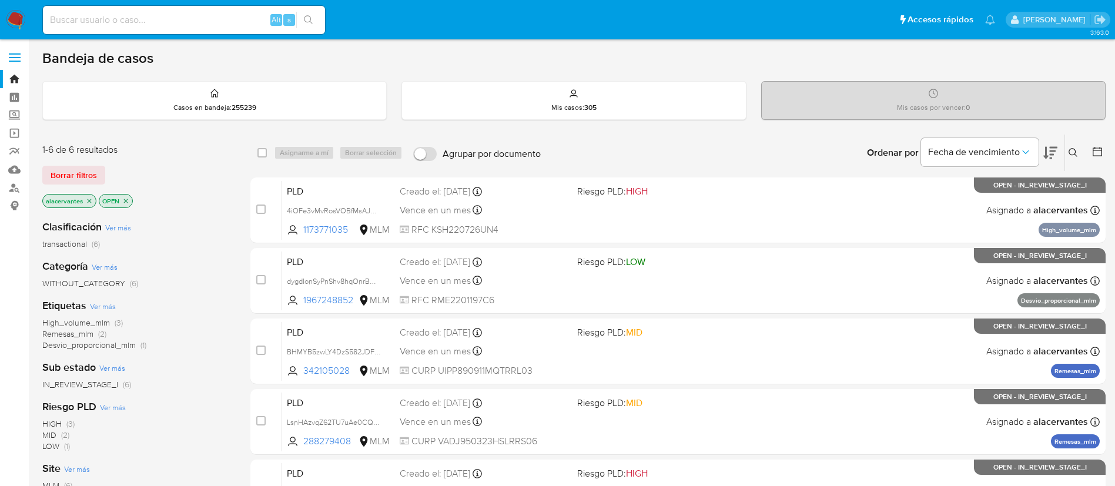
drag, startPoint x: 92, startPoint y: 201, endPoint x: 132, endPoint y: 192, distance: 41.5
click at [92, 201] on icon "close-filter" at bounding box center [89, 201] width 7 height 7
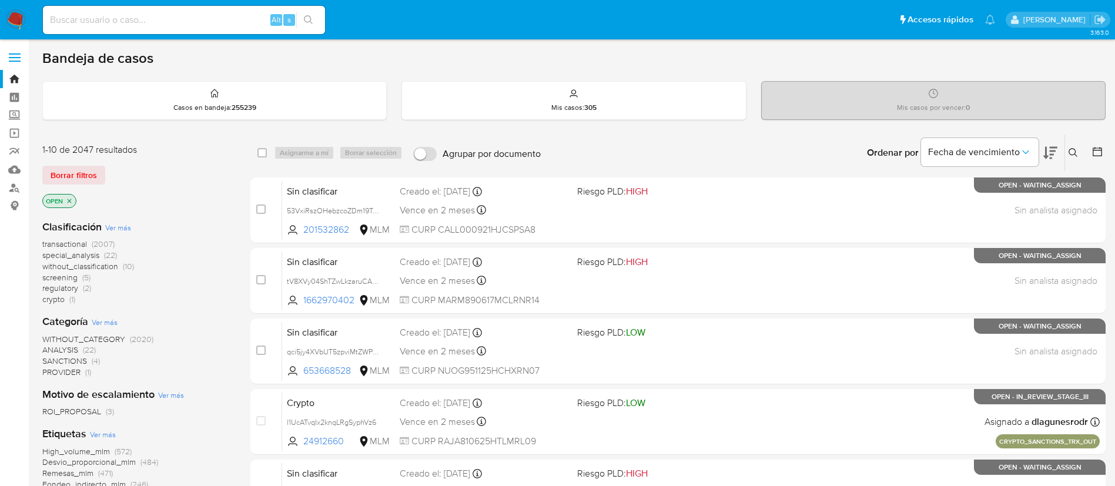
click at [1071, 149] on icon at bounding box center [1073, 152] width 9 height 9
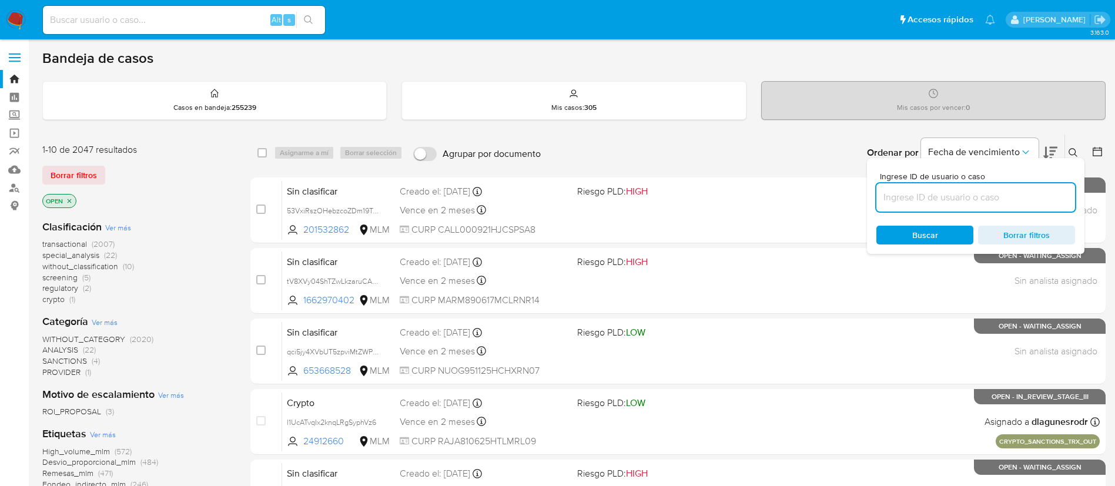
click at [899, 204] on input at bounding box center [976, 197] width 199 height 15
type input "719903130"
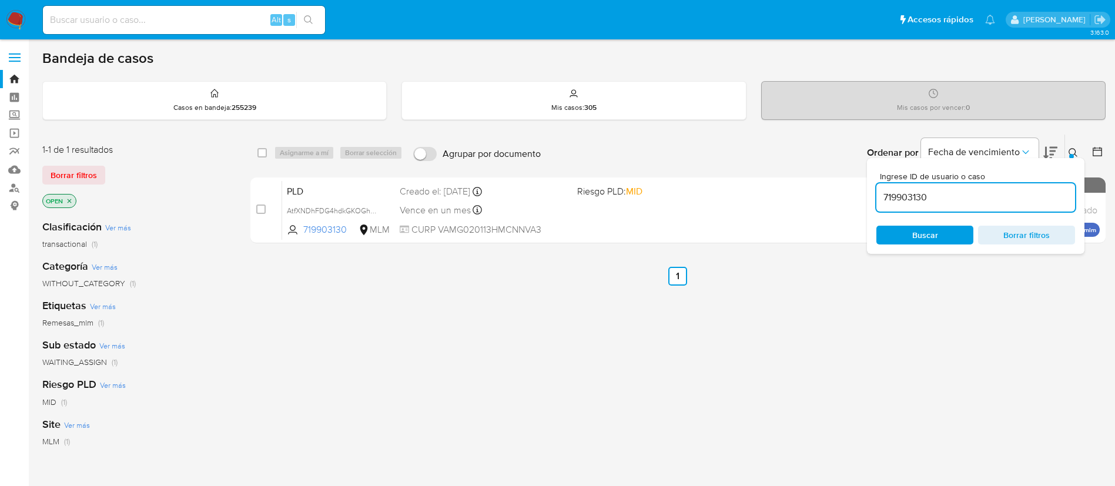
drag, startPoint x: 258, startPoint y: 152, endPoint x: 295, endPoint y: 156, distance: 36.6
click at [258, 152] on input "checkbox" at bounding box center [262, 152] width 9 height 9
checkbox input "true"
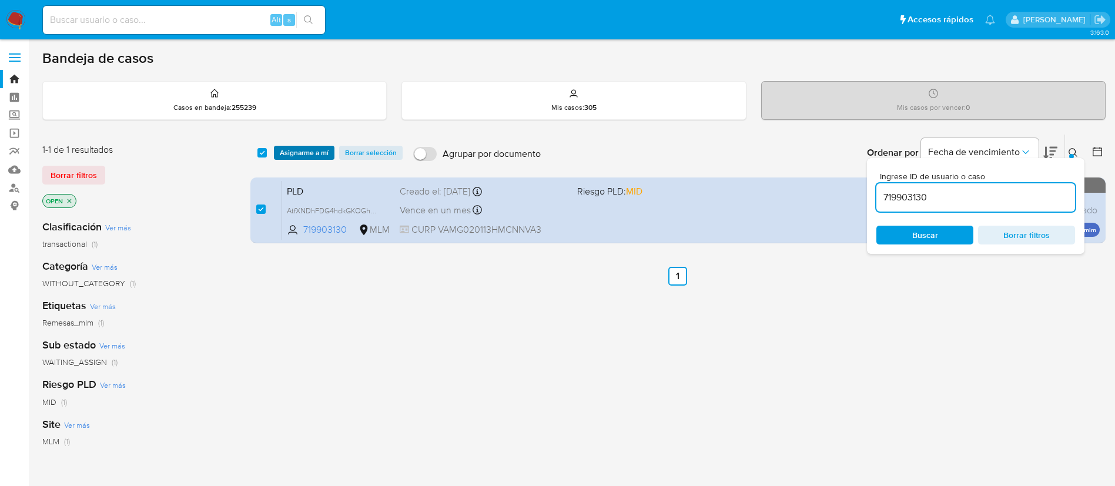
click at [298, 155] on span "Asignarme a mí" at bounding box center [304, 153] width 49 height 12
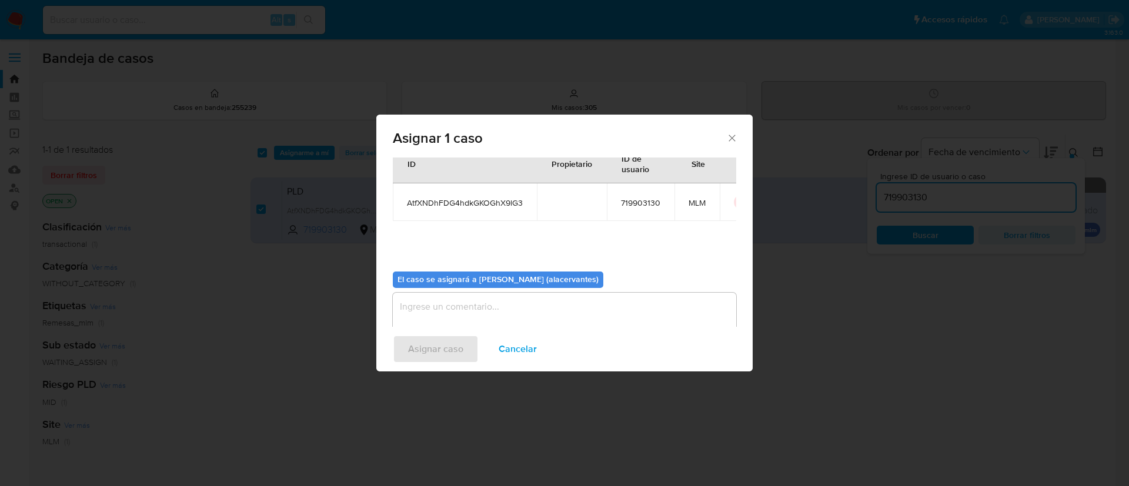
scroll to position [61, 0]
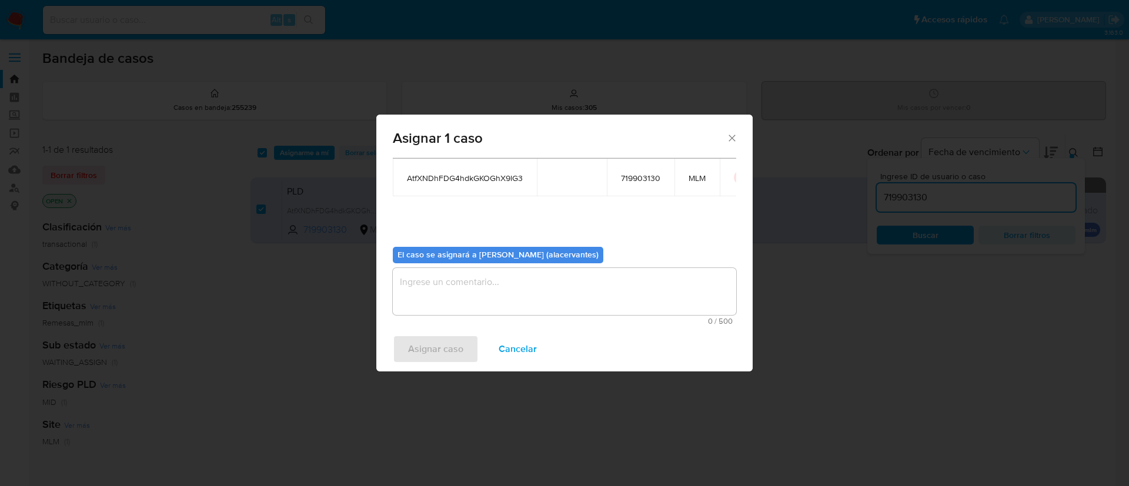
click at [455, 278] on textarea "assign-modal" at bounding box center [564, 291] width 343 height 47
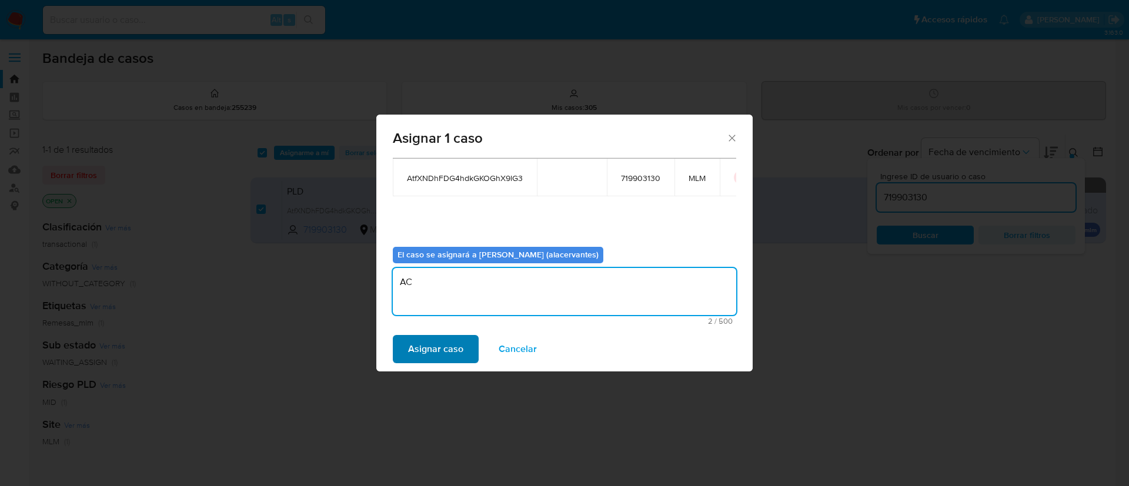
type textarea "AC"
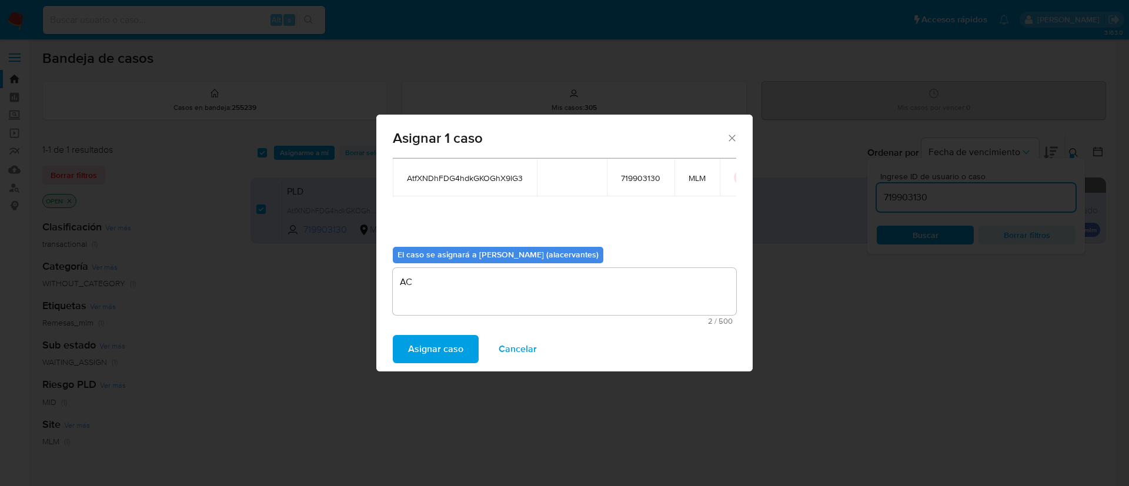
click at [450, 345] on span "Asignar caso" at bounding box center [435, 349] width 55 height 26
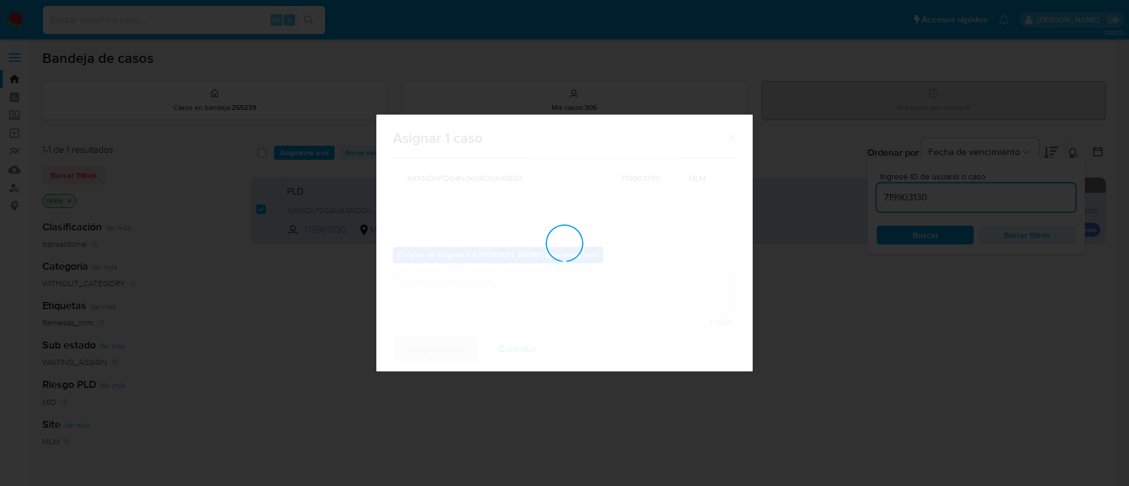
checkbox input "false"
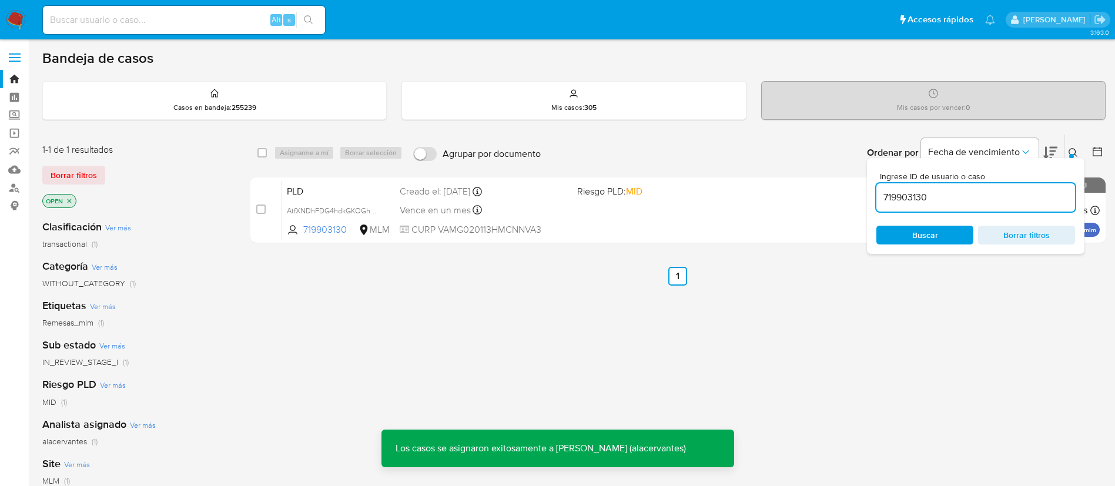
click at [928, 198] on input "719903130" at bounding box center [976, 197] width 199 height 15
paste input "1252254178"
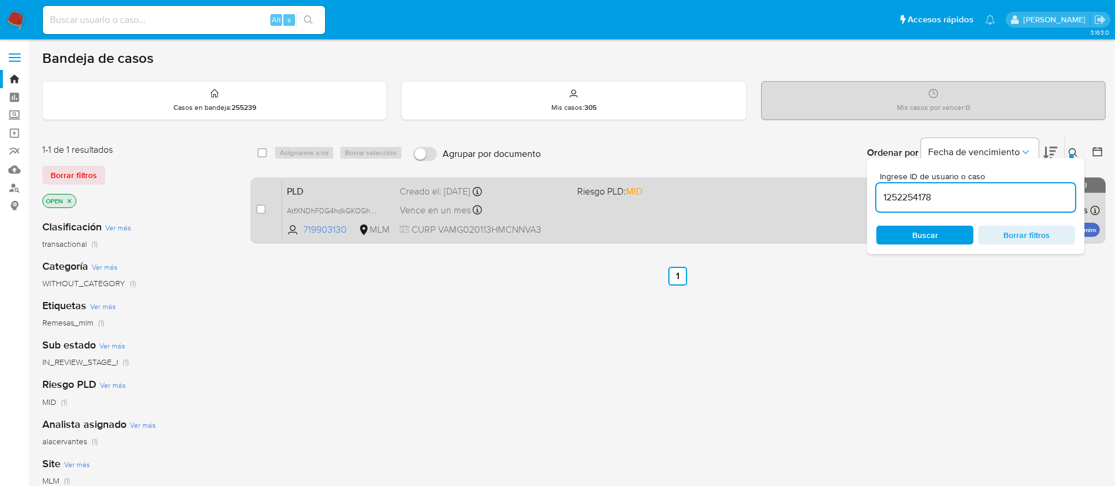
type input "1252254178"
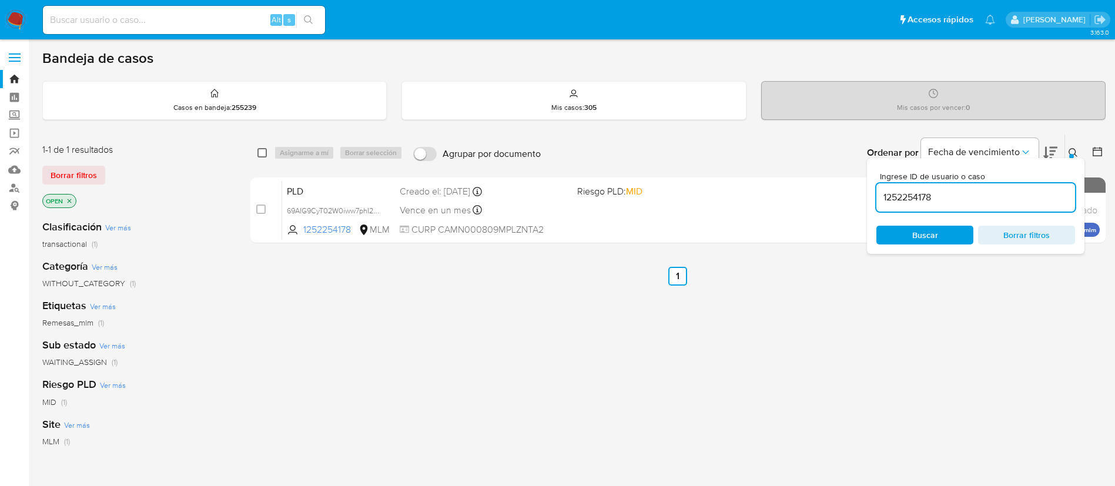
click at [261, 153] on input "checkbox" at bounding box center [262, 152] width 9 height 9
checkbox input "true"
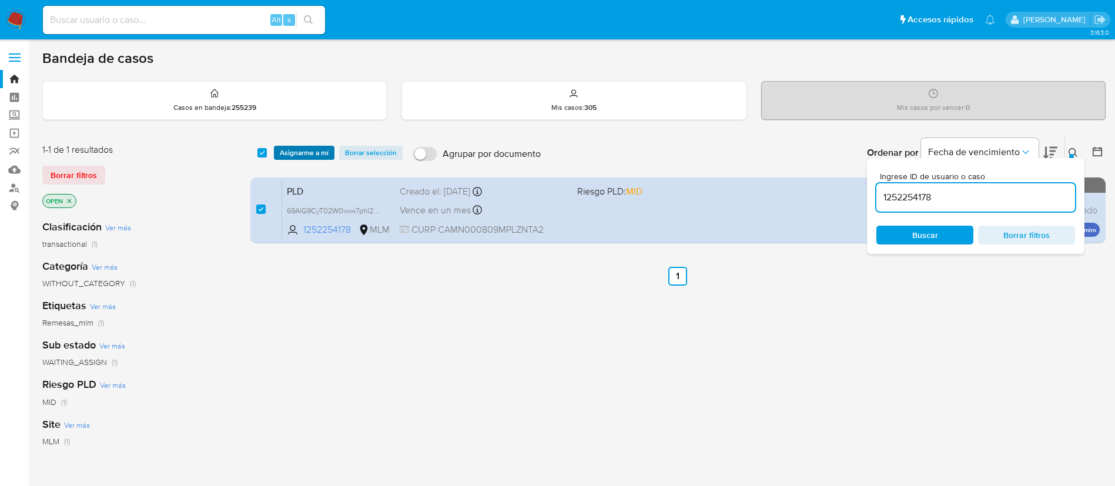
click at [290, 155] on span "Asignarme a mí" at bounding box center [304, 153] width 49 height 12
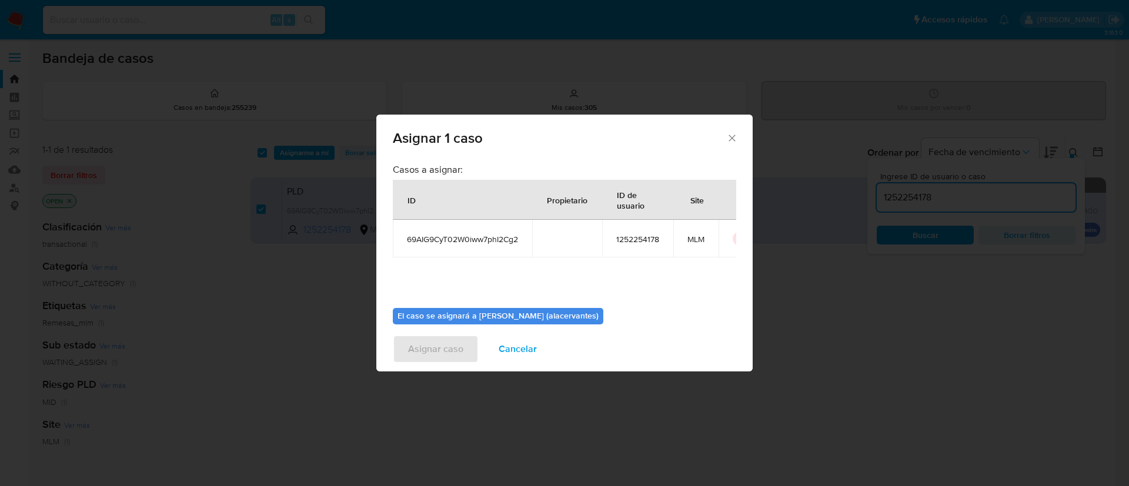
scroll to position [61, 0]
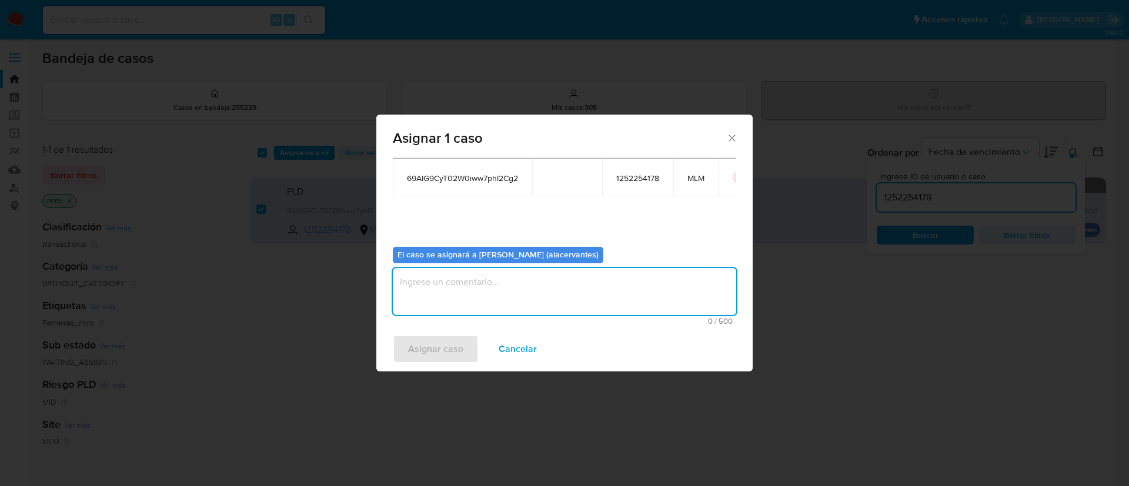
click at [462, 276] on textarea "assign-modal" at bounding box center [564, 291] width 343 height 47
type textarea "AC"
click at [456, 339] on span "Asignar caso" at bounding box center [435, 349] width 55 height 26
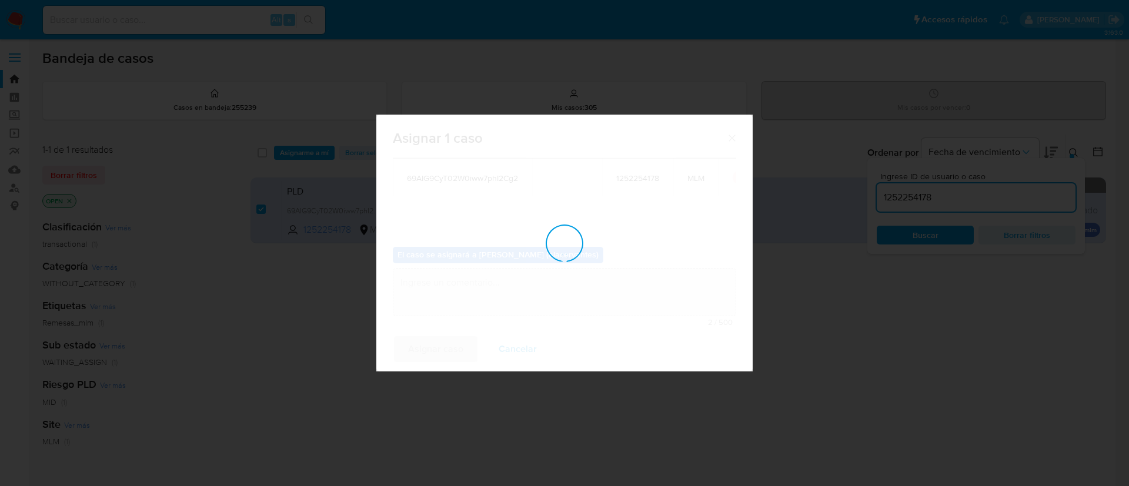
checkbox input "false"
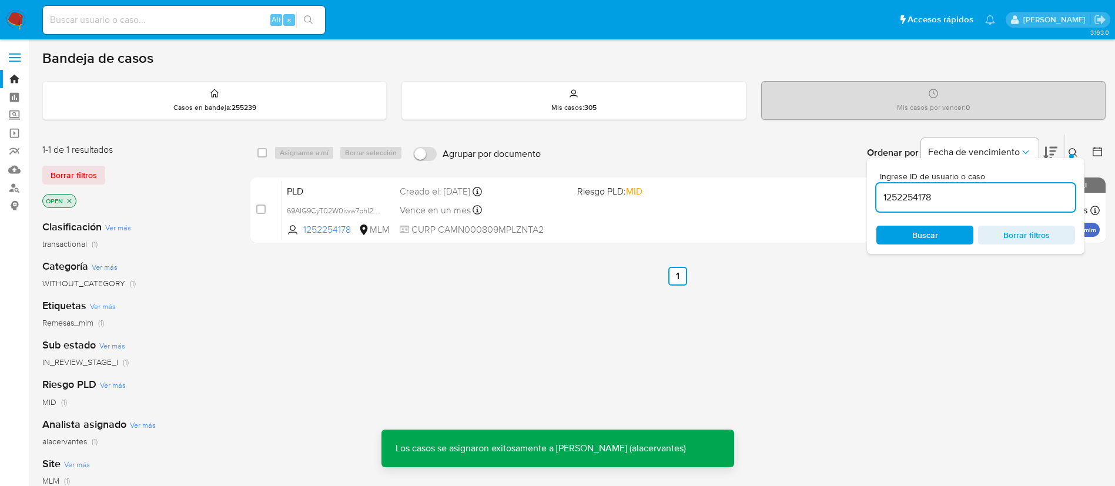
click at [920, 198] on input "1252254178" at bounding box center [976, 197] width 199 height 15
paste input "31780339"
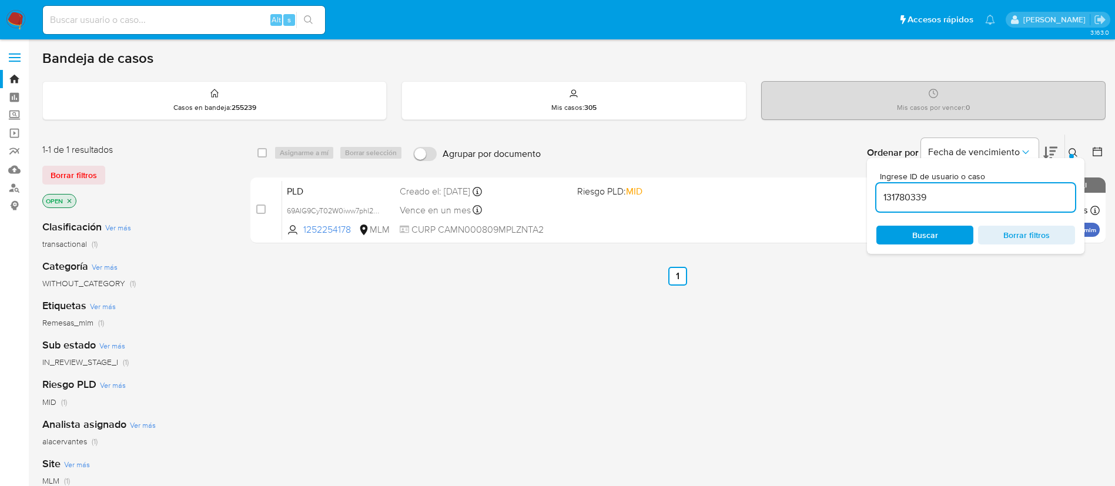
type input "131780339"
click at [265, 149] on input "checkbox" at bounding box center [262, 152] width 9 height 9
checkbox input "true"
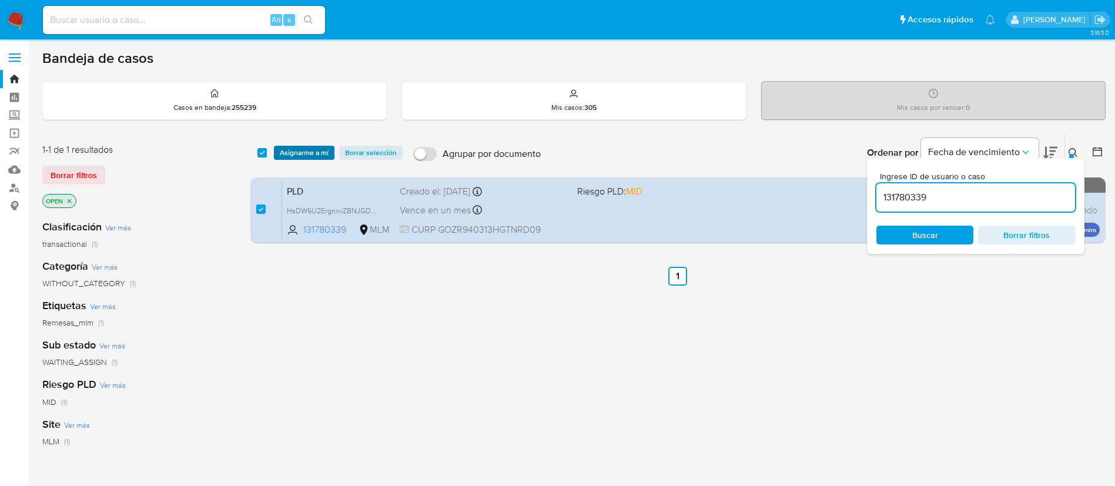
click at [294, 147] on span "Asignarme a mí" at bounding box center [304, 153] width 49 height 12
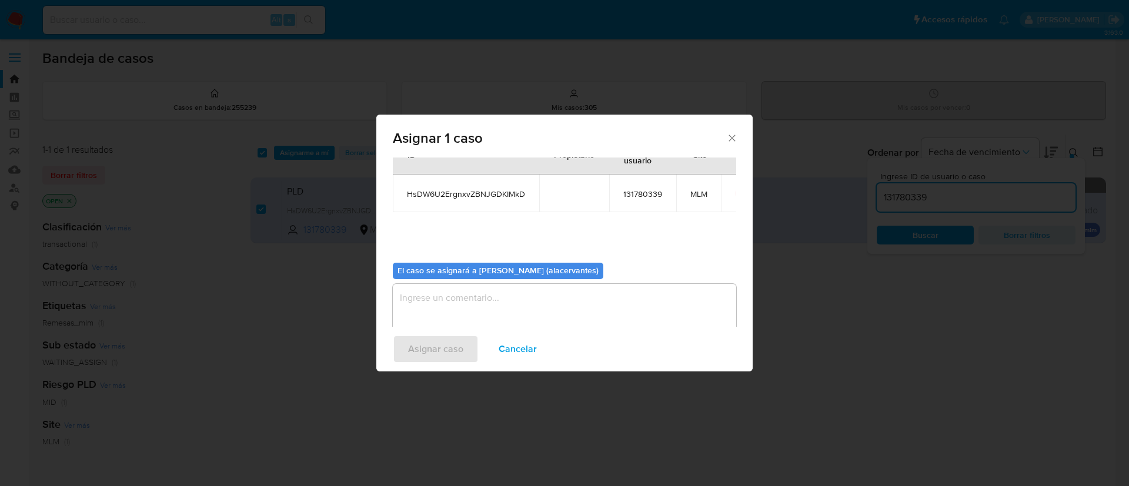
scroll to position [61, 0]
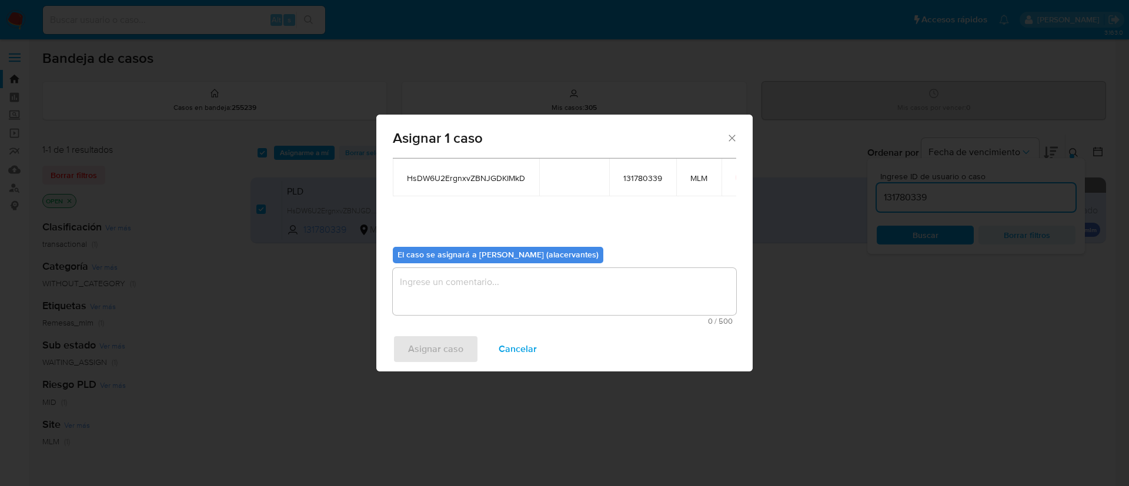
click at [466, 279] on textarea "assign-modal" at bounding box center [564, 291] width 343 height 47
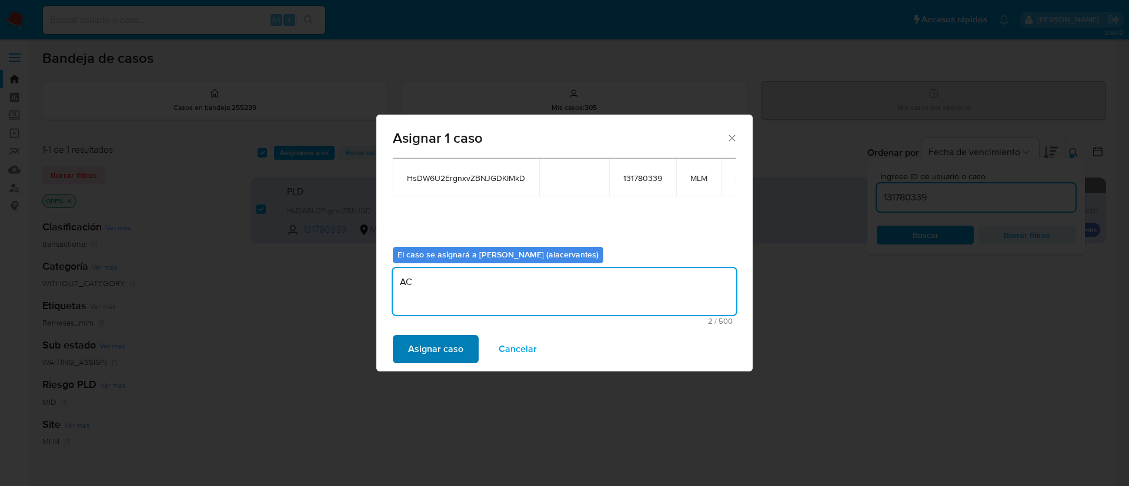
type textarea "AC"
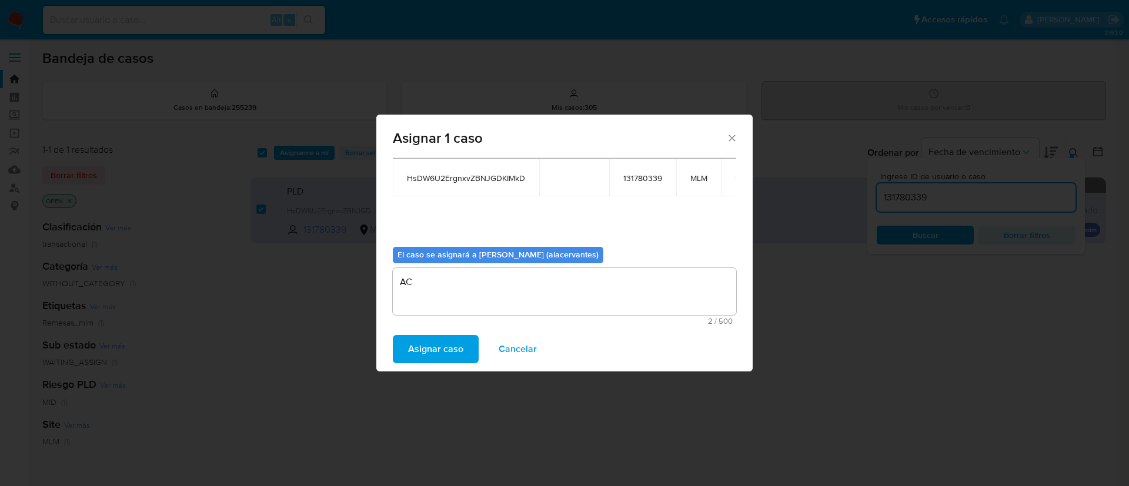
click at [462, 347] on span "Asignar caso" at bounding box center [435, 349] width 55 height 26
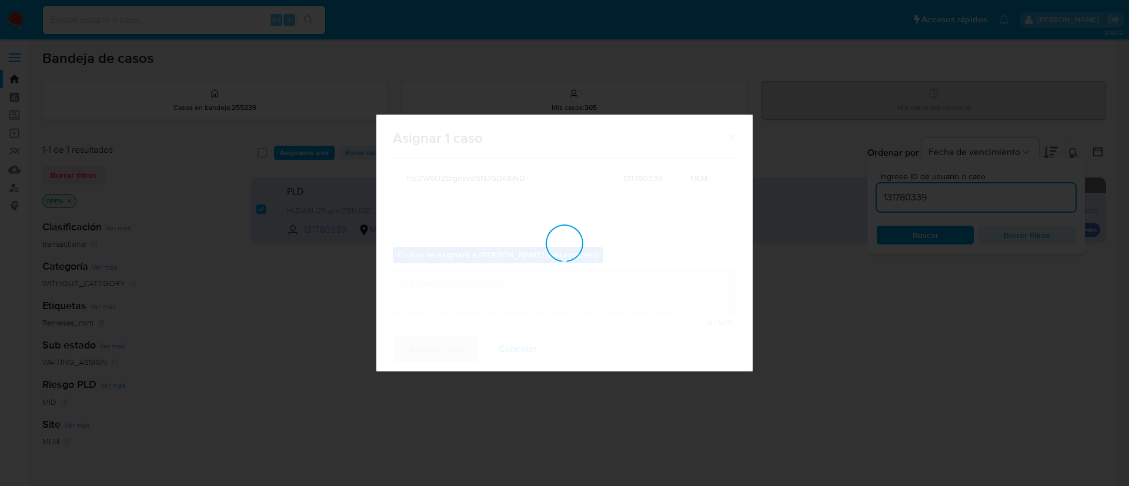
checkbox input "false"
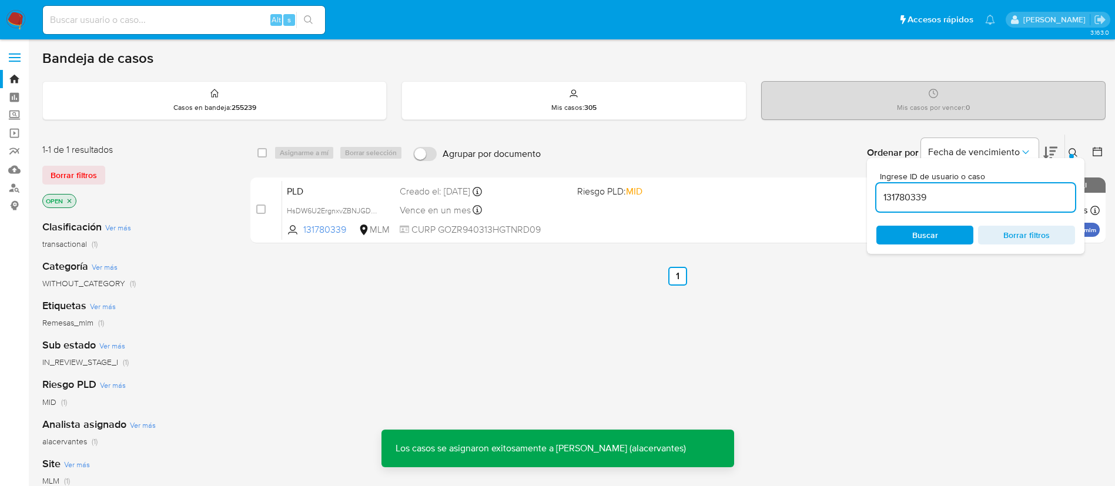
click at [923, 199] on input "131780339" at bounding box center [976, 197] width 199 height 15
paste input "835115674"
type input "835115674"
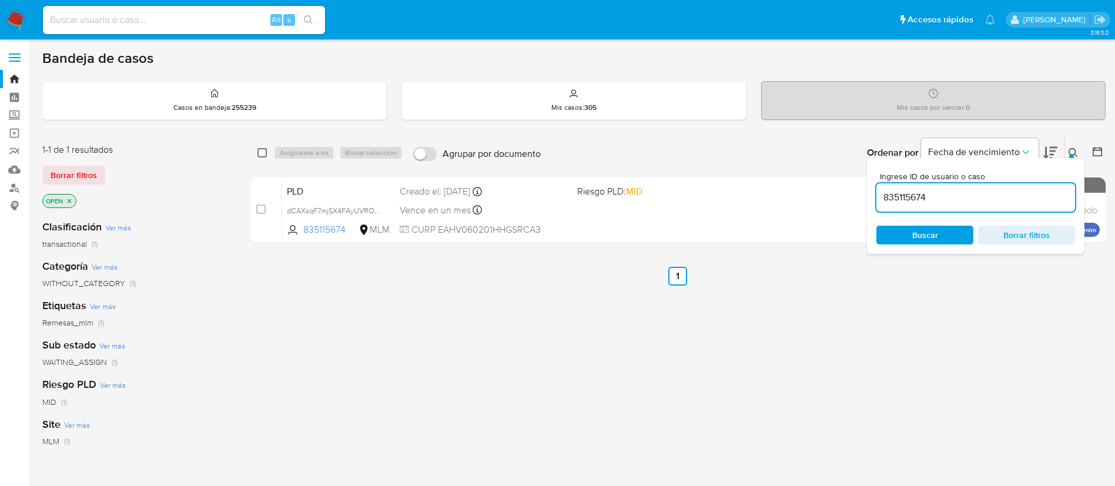
click at [258, 155] on input "checkbox" at bounding box center [262, 152] width 9 height 9
checkbox input "true"
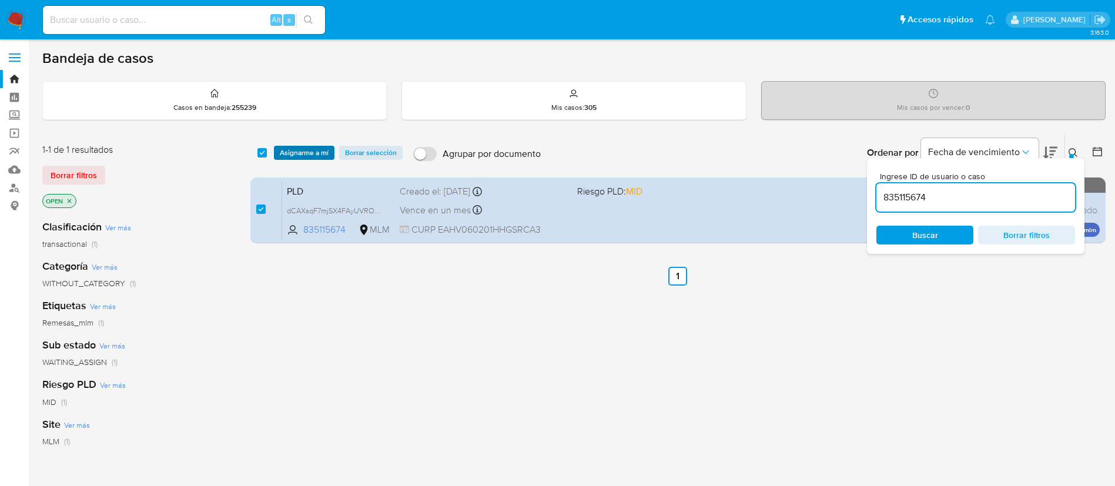
click at [299, 149] on span "Asignarme a mí" at bounding box center [304, 153] width 49 height 12
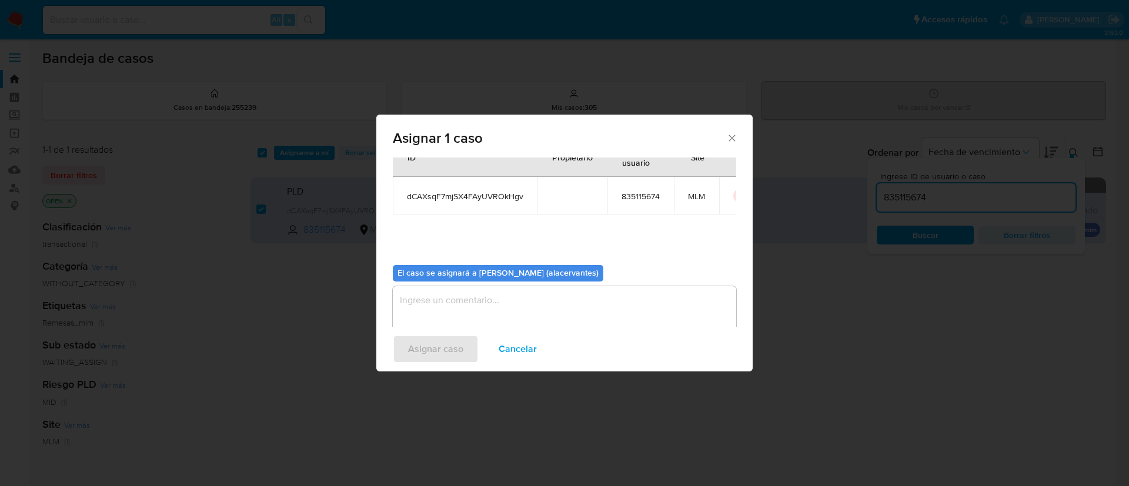
scroll to position [61, 0]
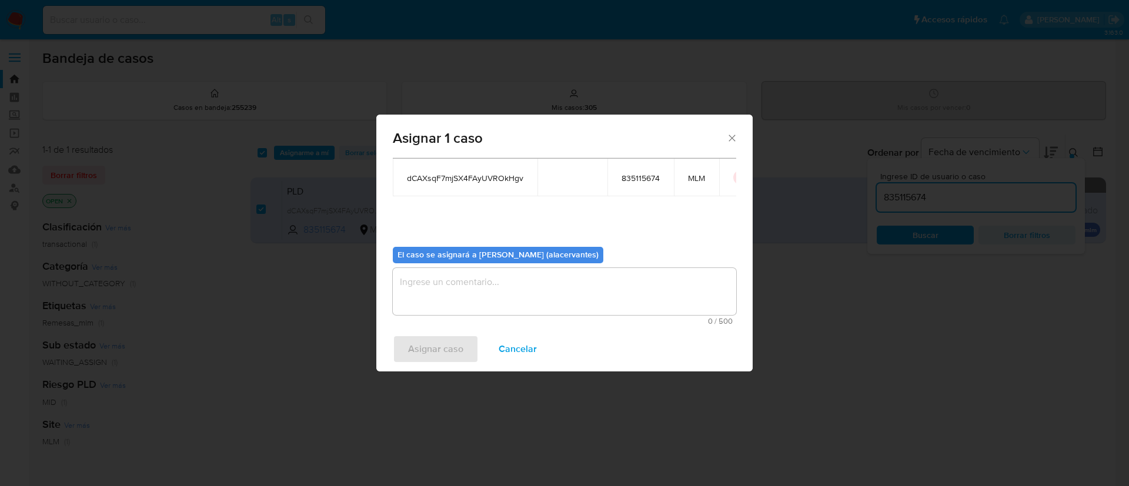
click at [640, 293] on textarea "assign-modal" at bounding box center [564, 291] width 343 height 47
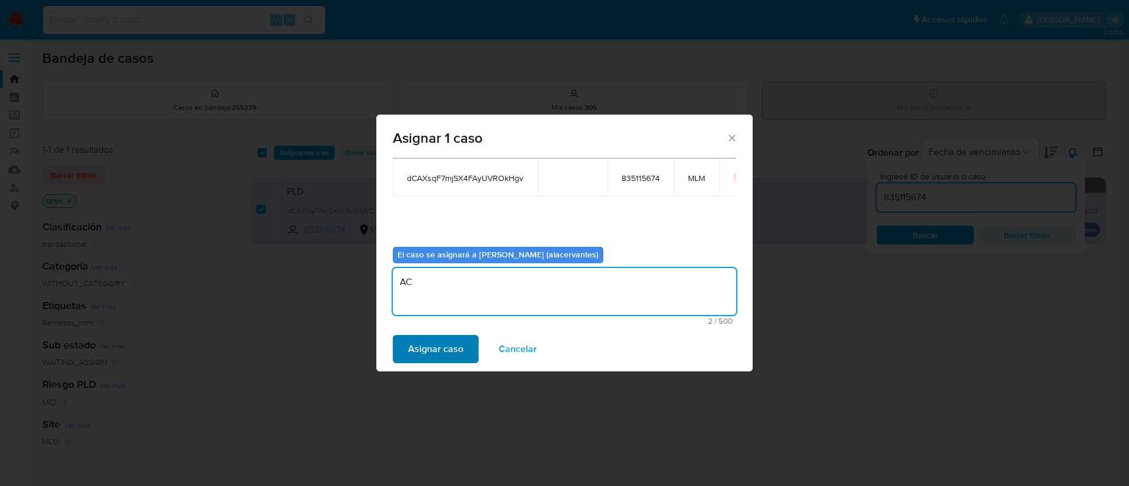
type textarea "AC"
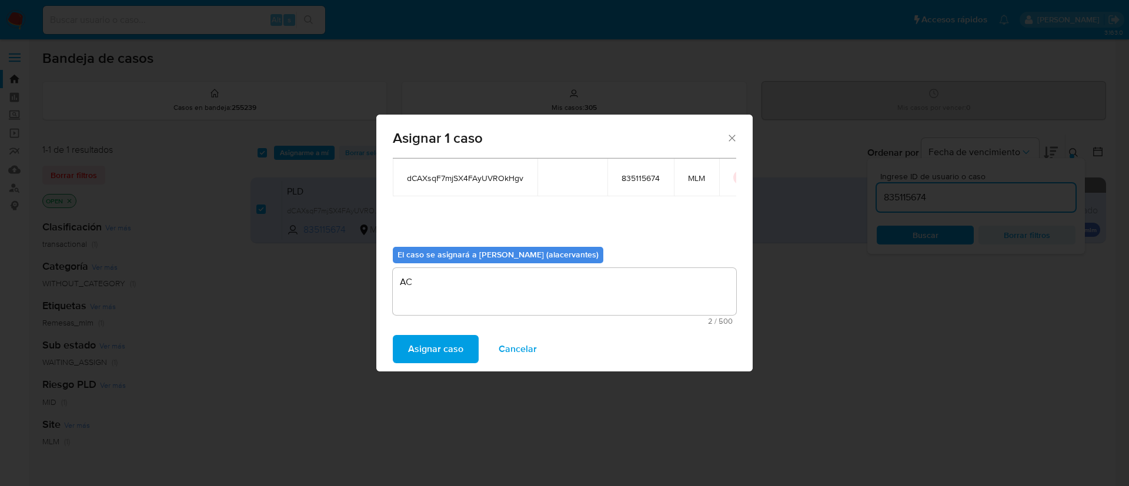
click at [423, 353] on span "Asignar caso" at bounding box center [435, 349] width 55 height 26
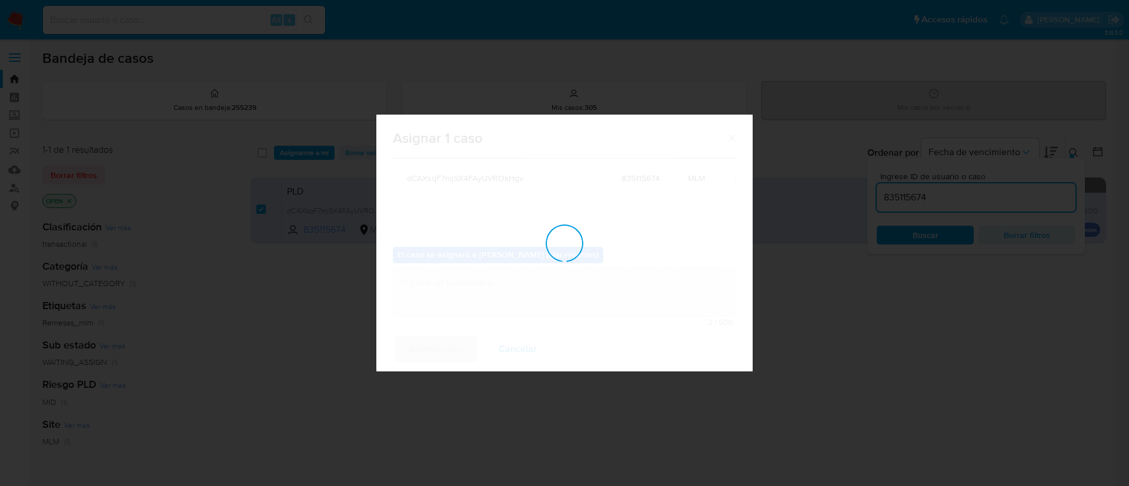
checkbox input "false"
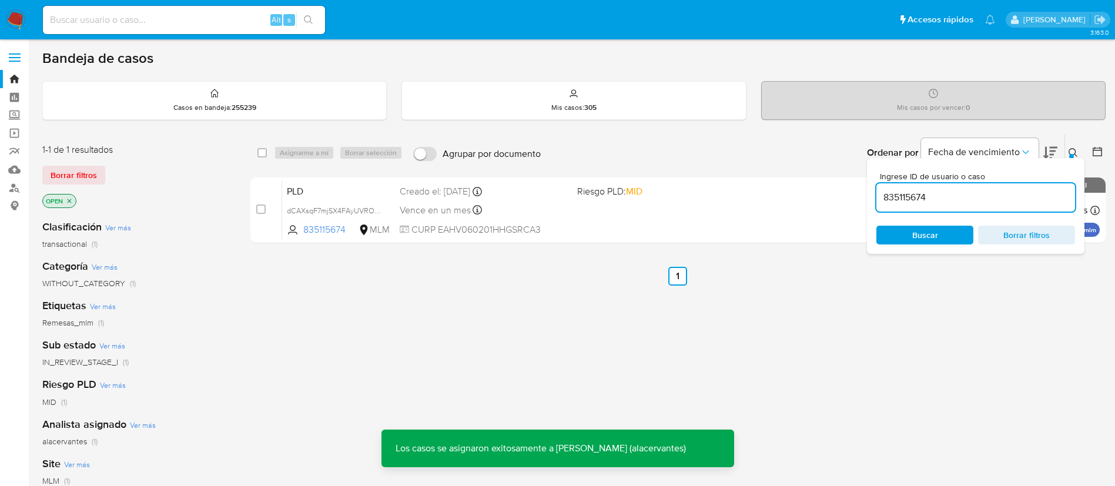
click at [926, 196] on input "835115674" at bounding box center [976, 197] width 199 height 15
paste input "186502958"
type input "186502958"
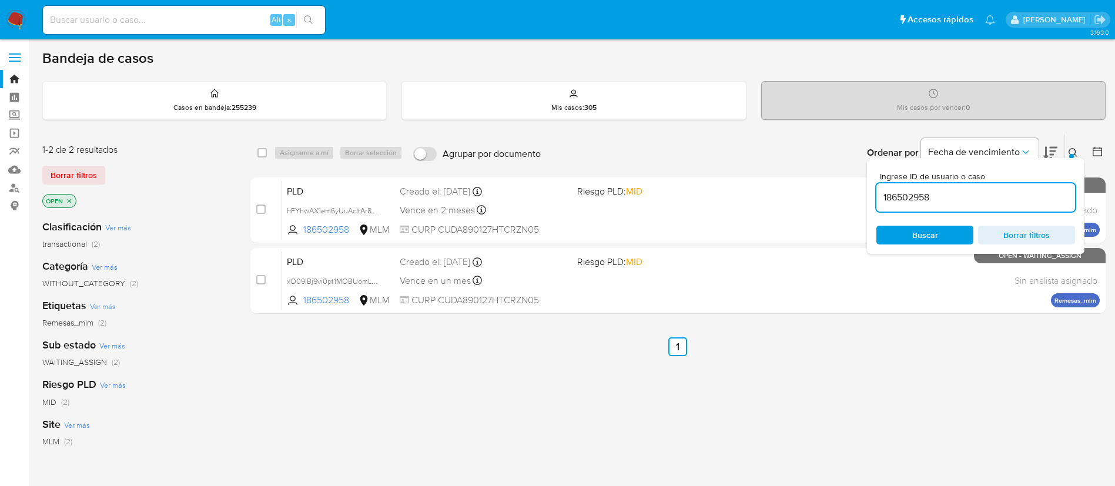
click at [980, 355] on ul "Anterior 1 Siguiente" at bounding box center [678, 346] width 856 height 19
click at [1029, 149] on icon "Ordenar por" at bounding box center [1026, 152] width 12 height 12
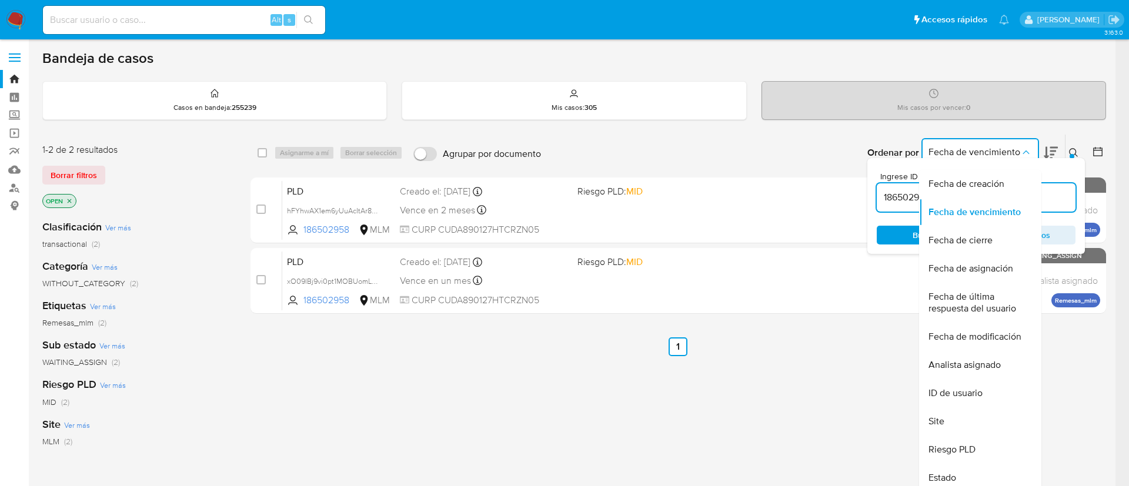
click at [1030, 147] on icon "Ordenar por" at bounding box center [1026, 152] width 12 height 12
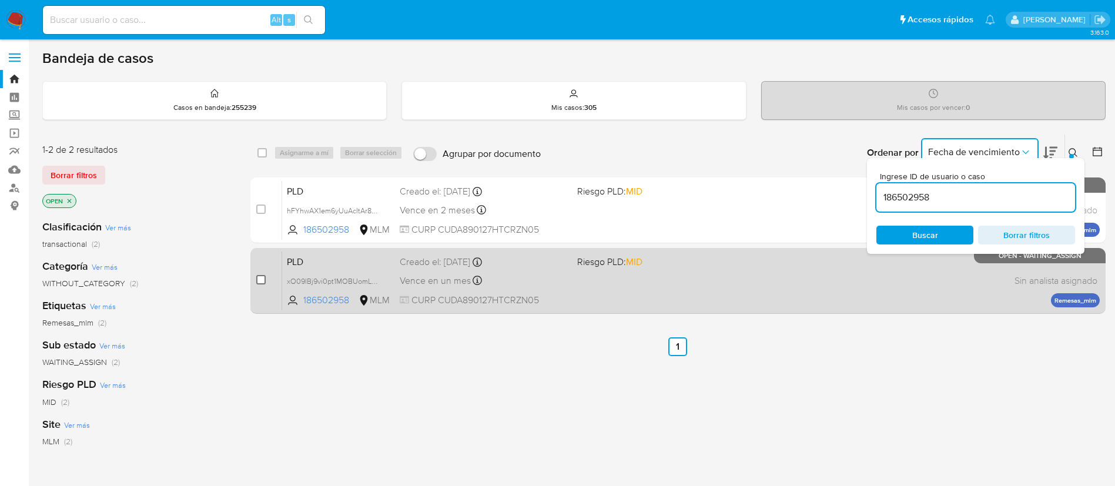
click at [260, 280] on input "checkbox" at bounding box center [260, 279] width 9 height 9
checkbox input "true"
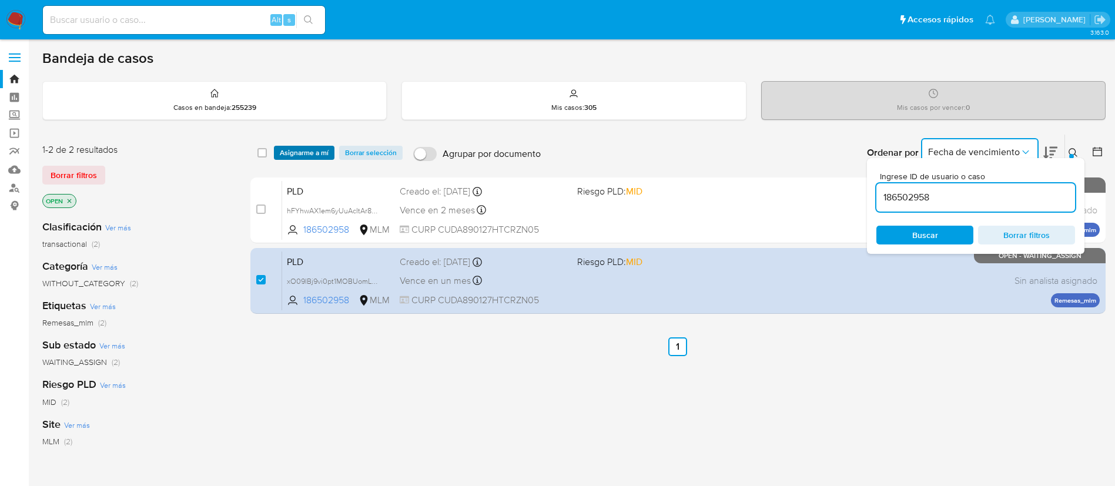
click at [316, 149] on span "Asignarme a mí" at bounding box center [304, 153] width 49 height 12
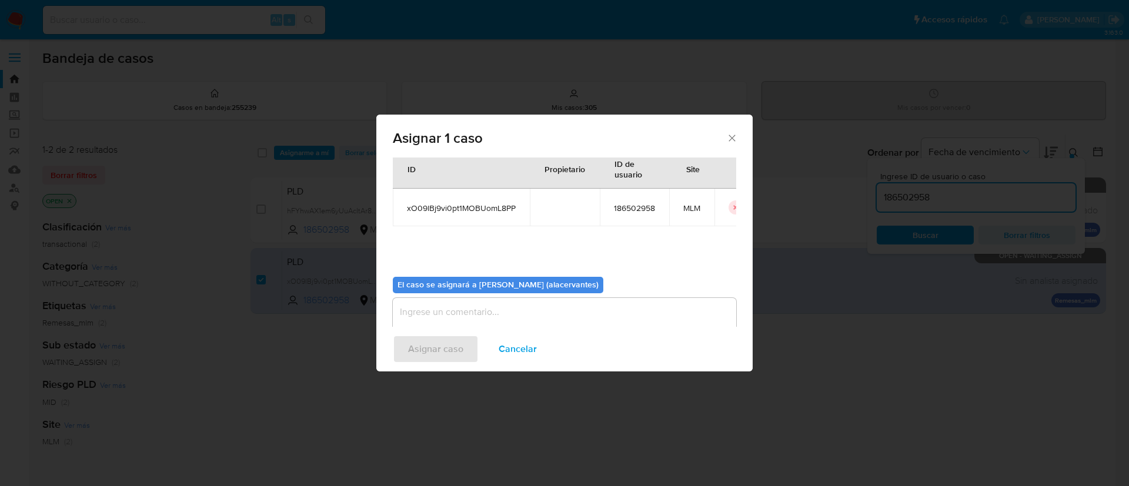
scroll to position [61, 0]
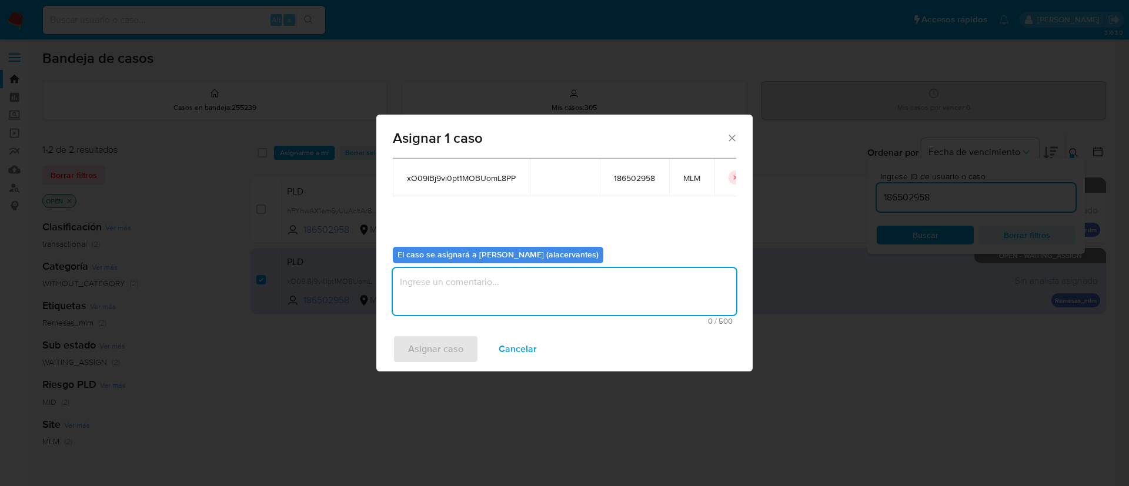
click at [462, 285] on textarea "assign-modal" at bounding box center [564, 291] width 343 height 47
type textarea "AC"
click at [446, 342] on span "Asignar caso" at bounding box center [435, 349] width 55 height 26
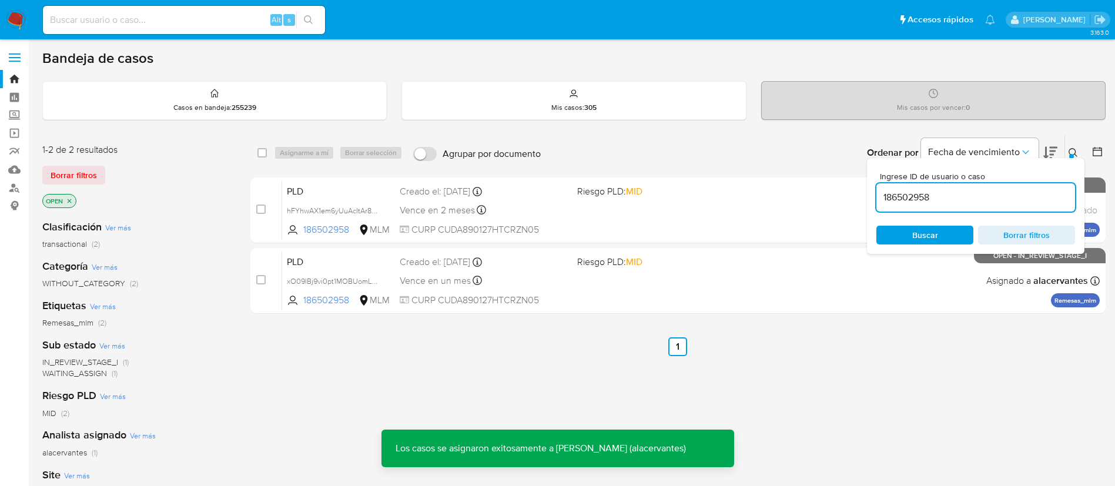
click at [919, 190] on input "186502958" at bounding box center [976, 197] width 199 height 15
paste input "2026592469"
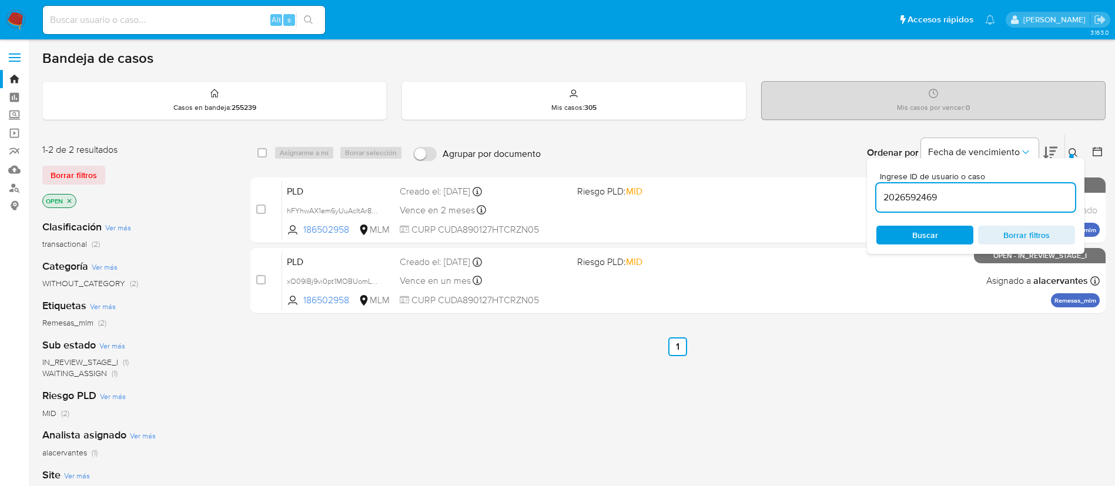
type input "2026592469"
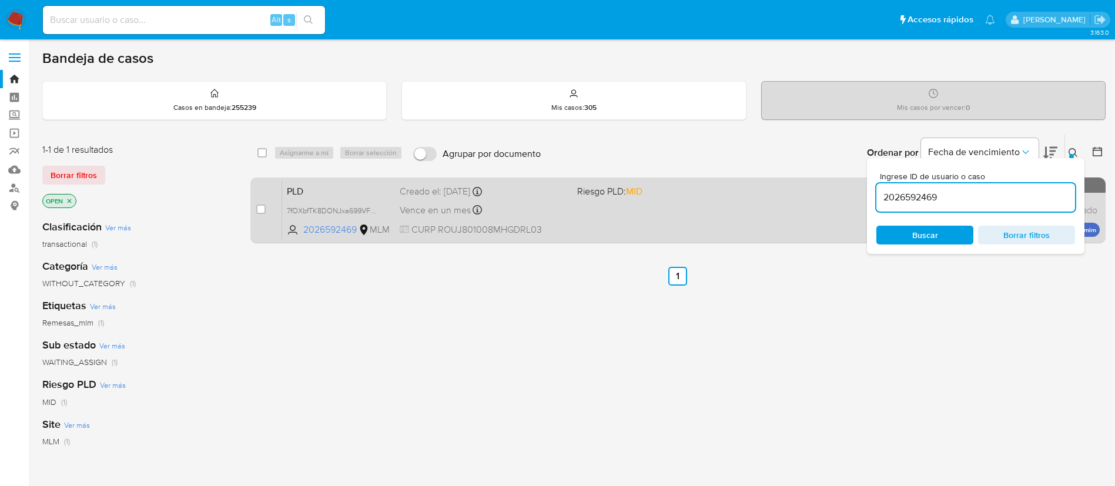
click at [258, 216] on div "case-item-checkbox" at bounding box center [260, 210] width 9 height 14
click at [259, 217] on div "case-item-checkbox No es posible asignar el caso" at bounding box center [269, 210] width 26 height 59
click at [259, 211] on input "checkbox" at bounding box center [260, 209] width 9 height 9
checkbox input "true"
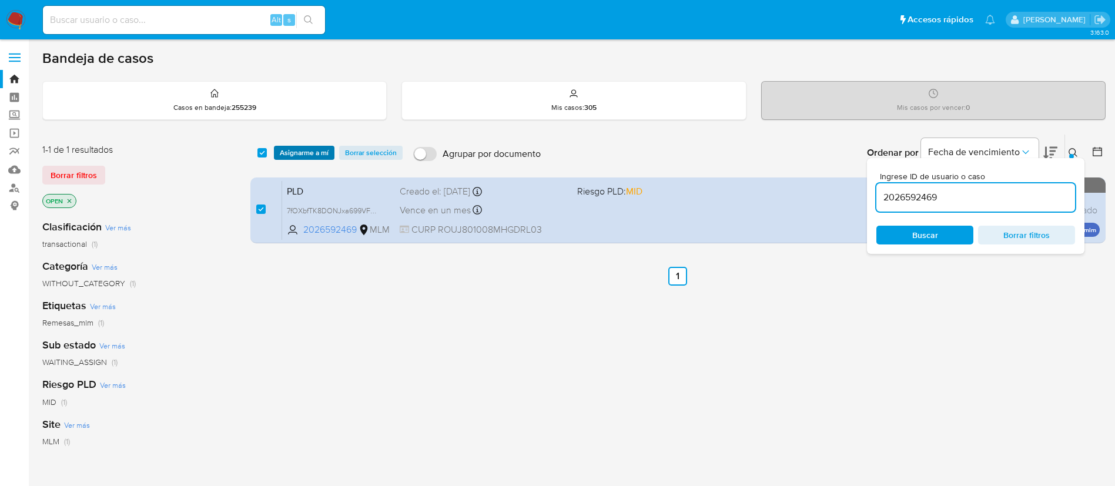
click at [286, 151] on span "Asignarme a mí" at bounding box center [304, 153] width 49 height 12
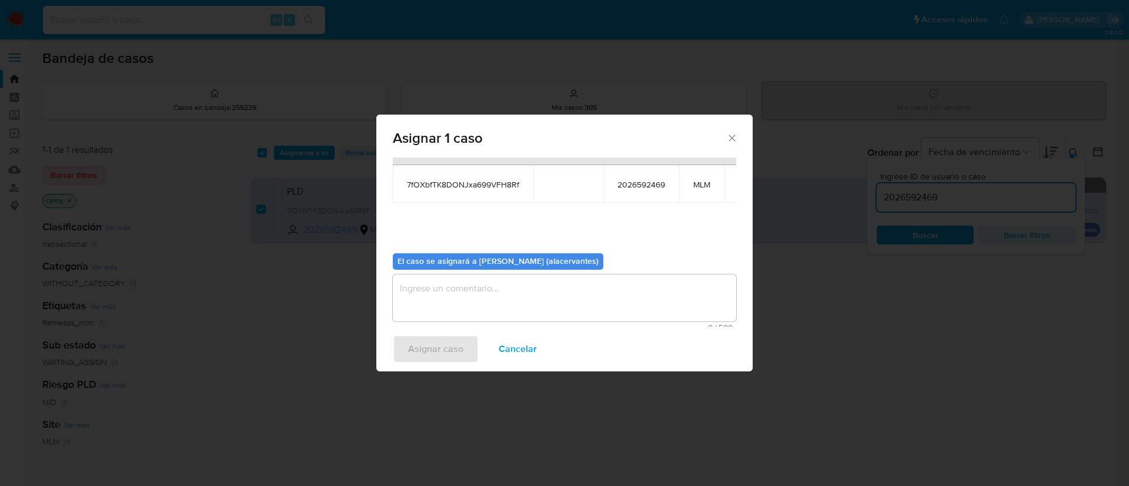
scroll to position [75, 0]
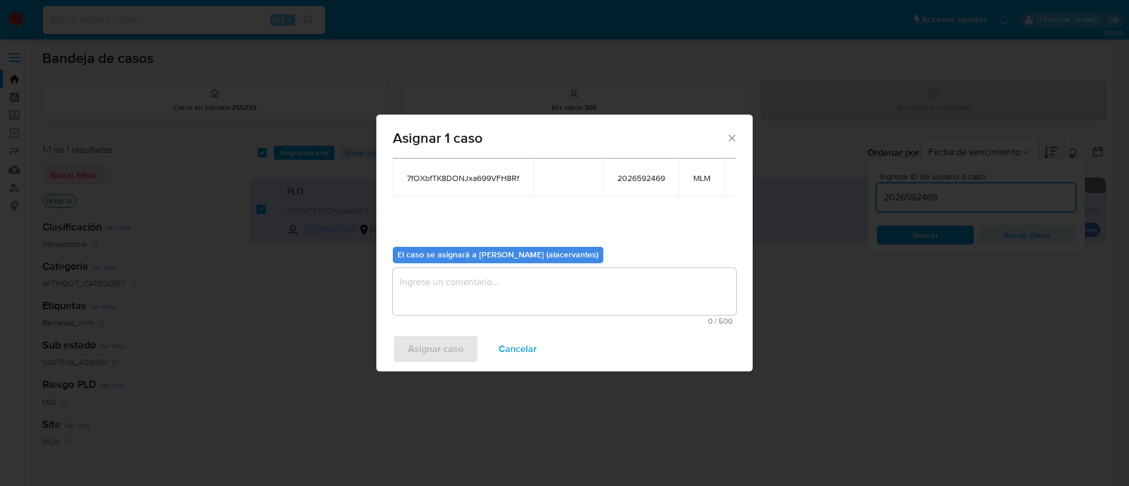
click at [465, 275] on textarea "assign-modal" at bounding box center [564, 291] width 343 height 47
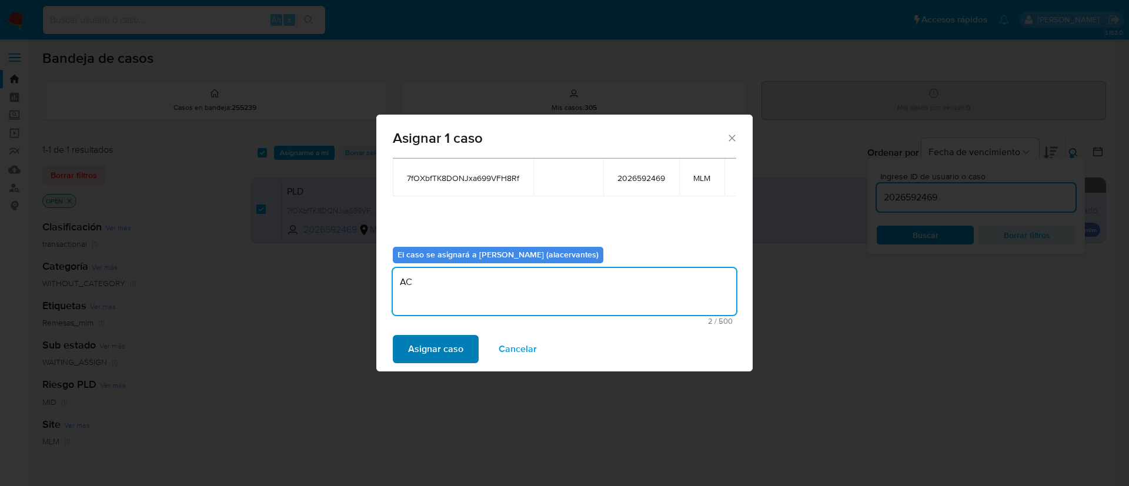
type textarea "AC"
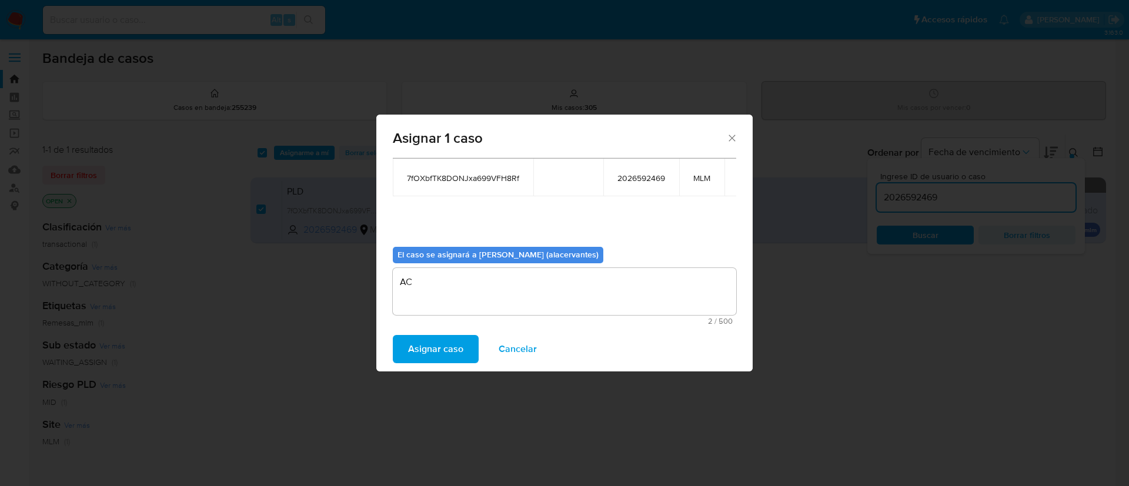
click at [446, 347] on span "Asignar caso" at bounding box center [435, 349] width 55 height 26
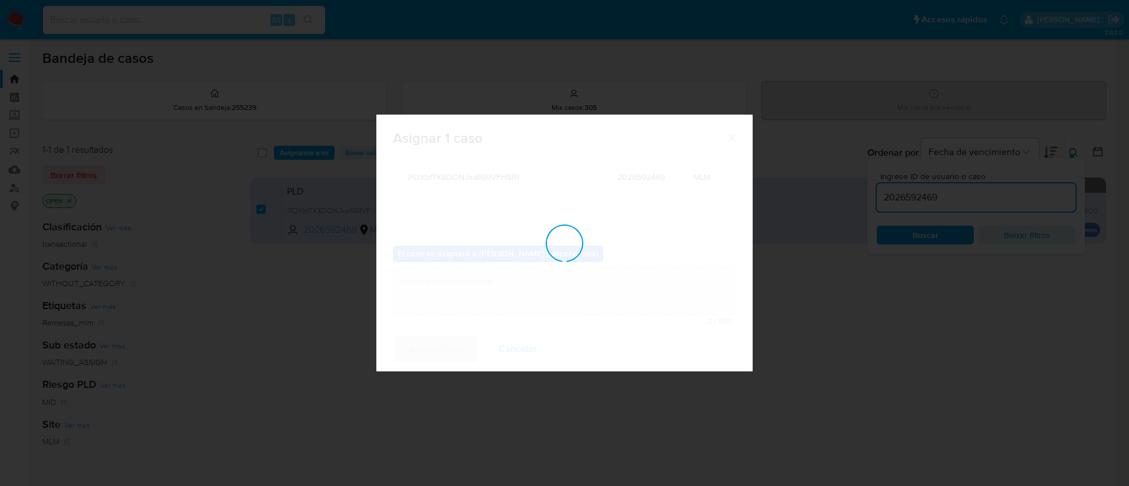
checkbox input "false"
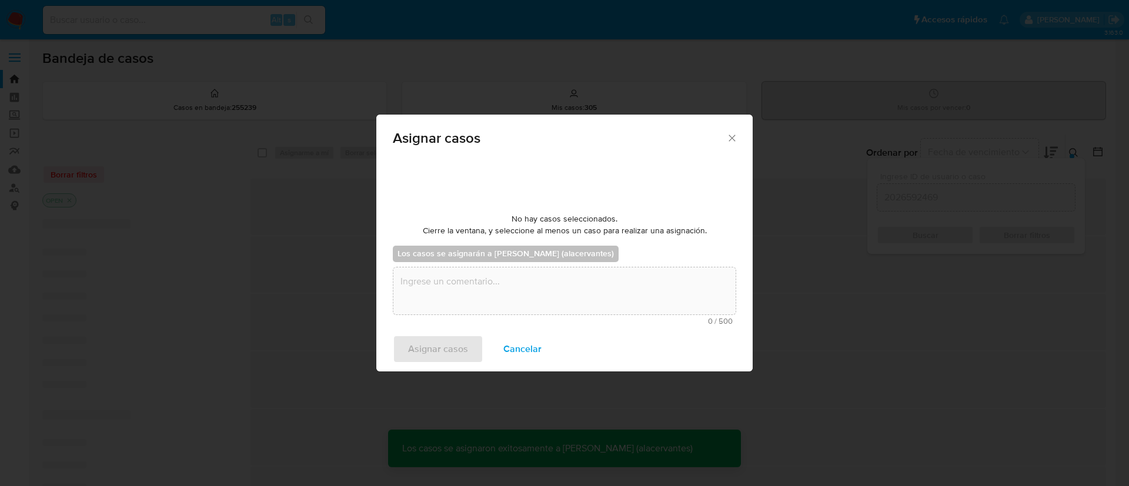
scroll to position [71, 0]
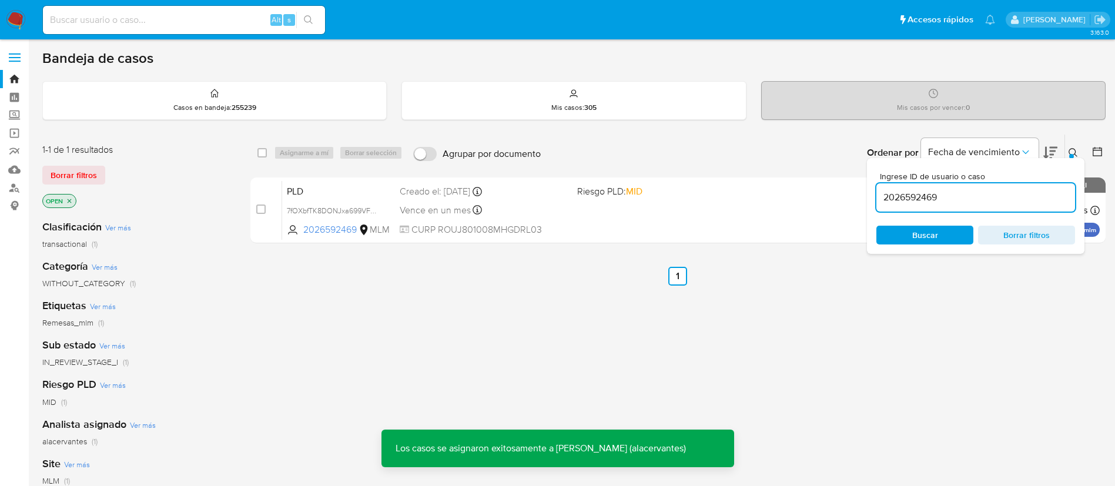
click at [938, 196] on input "2026592469" at bounding box center [976, 197] width 199 height 15
paste input "300512574"
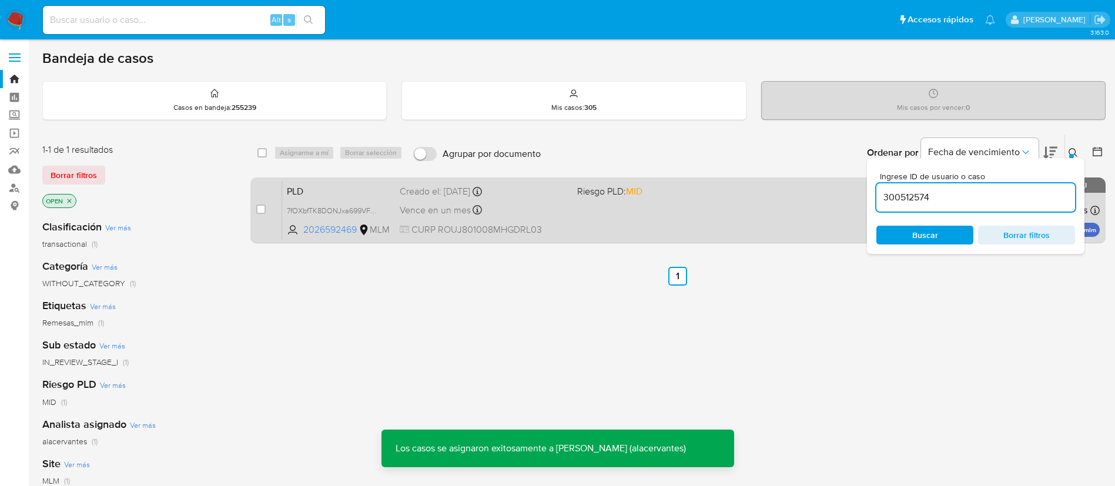
type input "300512574"
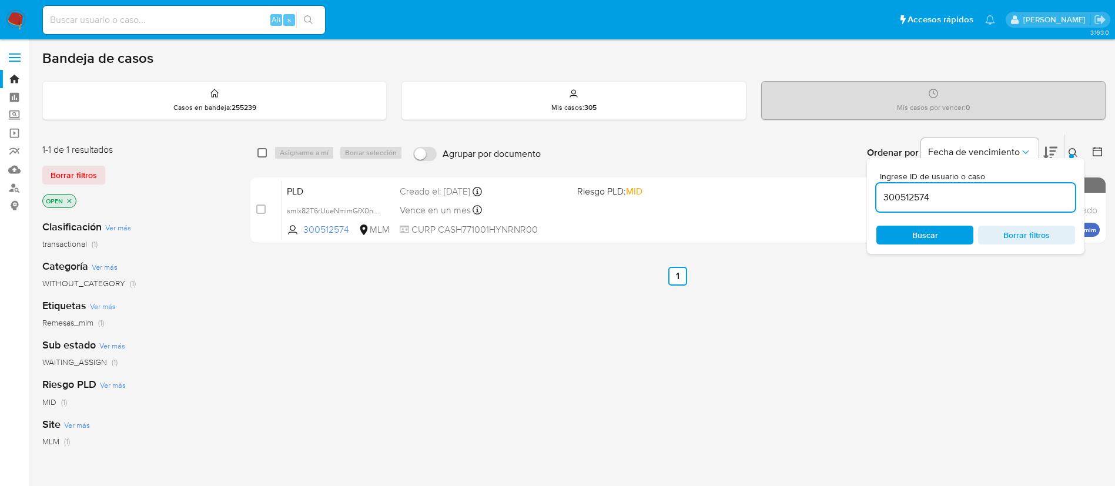
click at [264, 155] on input "checkbox" at bounding box center [262, 152] width 9 height 9
checkbox input "true"
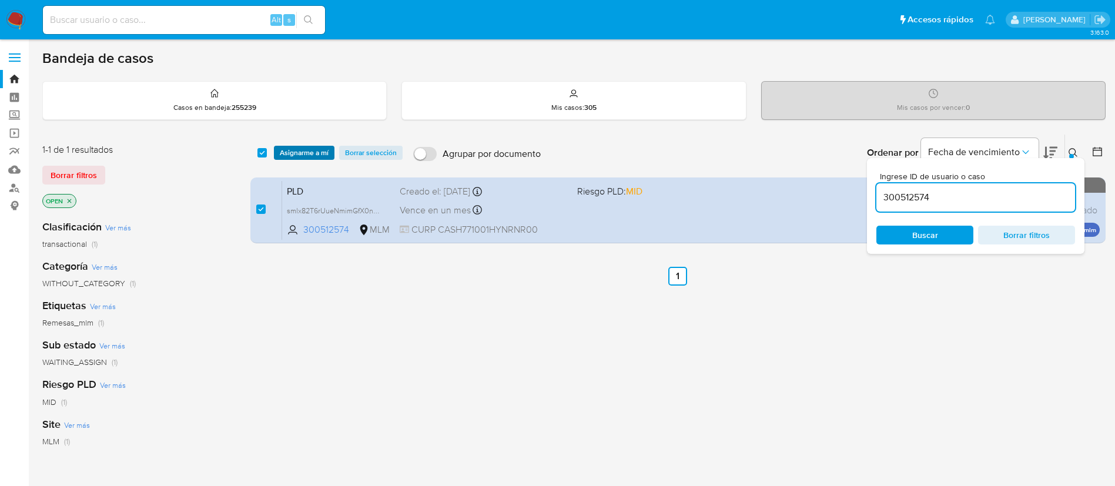
click at [292, 152] on span "Asignarme a mí" at bounding box center [304, 153] width 49 height 12
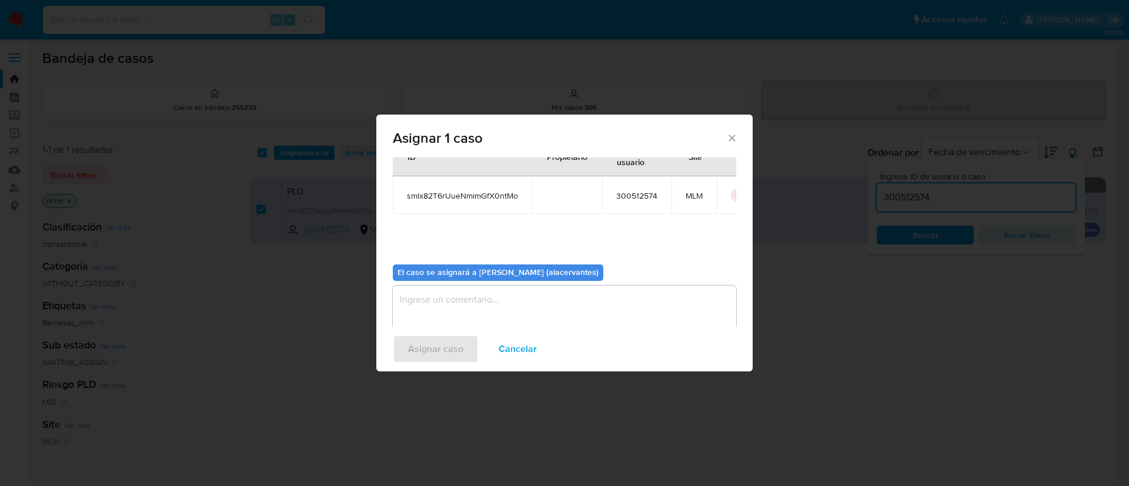
scroll to position [61, 0]
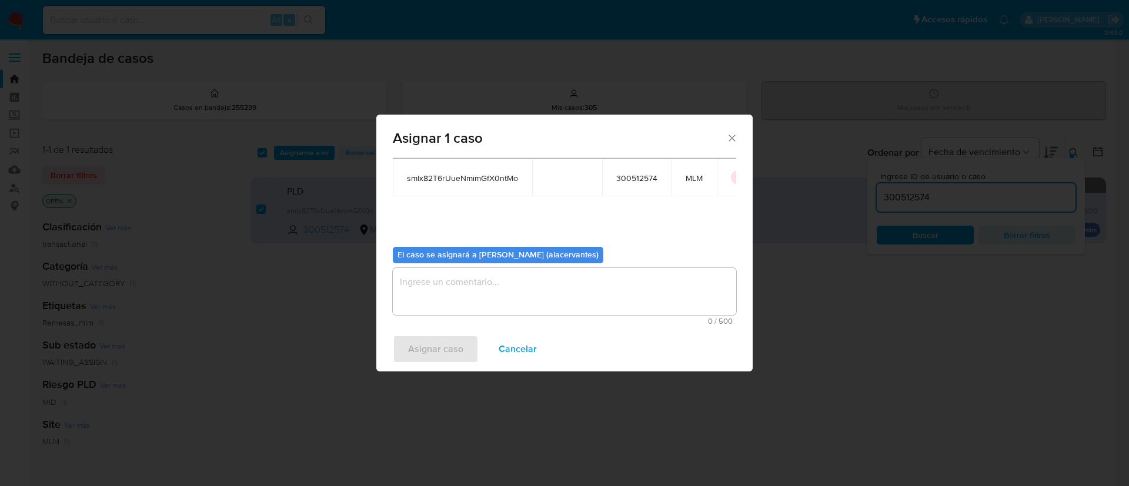
click at [480, 277] on textarea "assign-modal" at bounding box center [564, 291] width 343 height 47
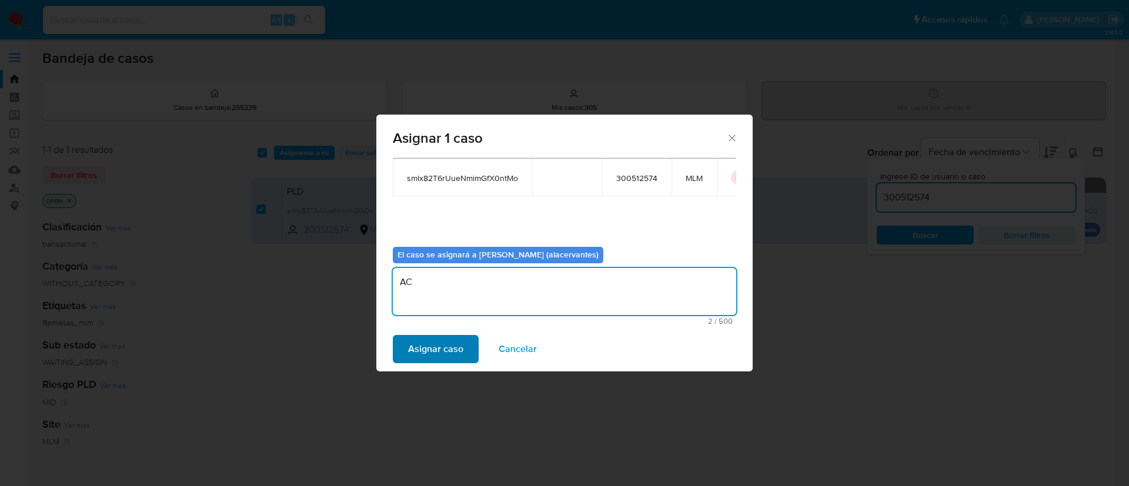
type textarea "AC"
click at [454, 355] on span "Asignar caso" at bounding box center [435, 349] width 55 height 26
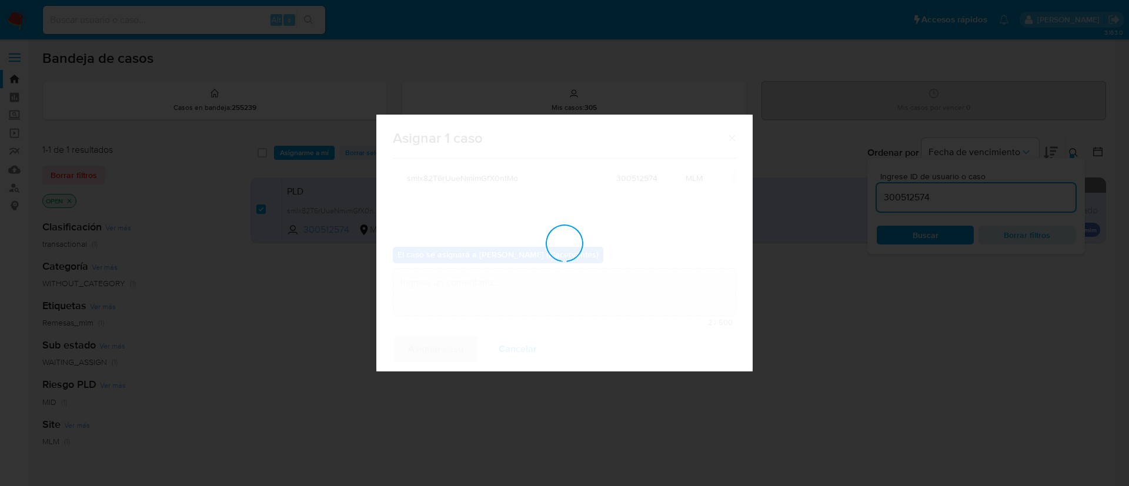
checkbox input "false"
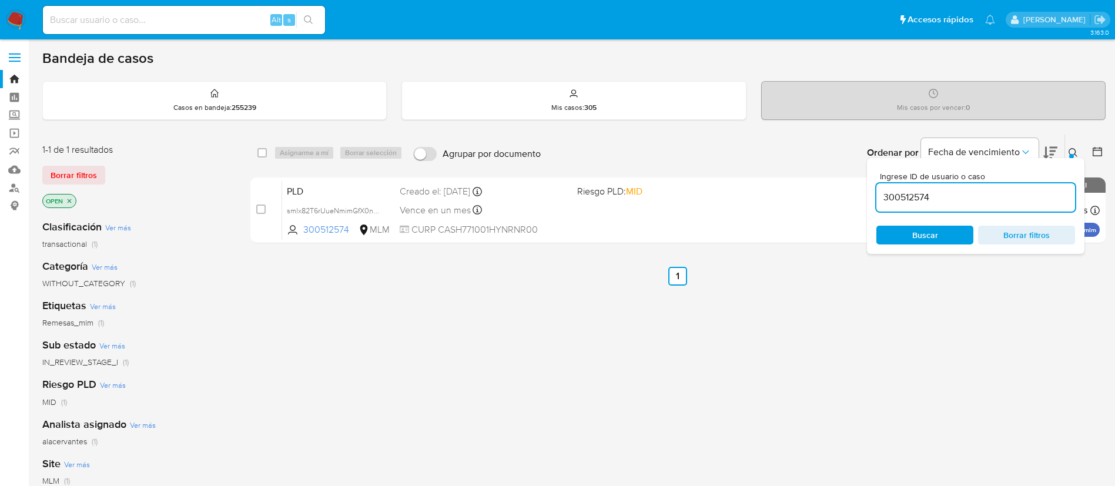
click at [985, 202] on input "300512574" at bounding box center [976, 197] width 199 height 15
paste input "192869246"
type input "192869246"
drag, startPoint x: 262, startPoint y: 153, endPoint x: 273, endPoint y: 153, distance: 11.2
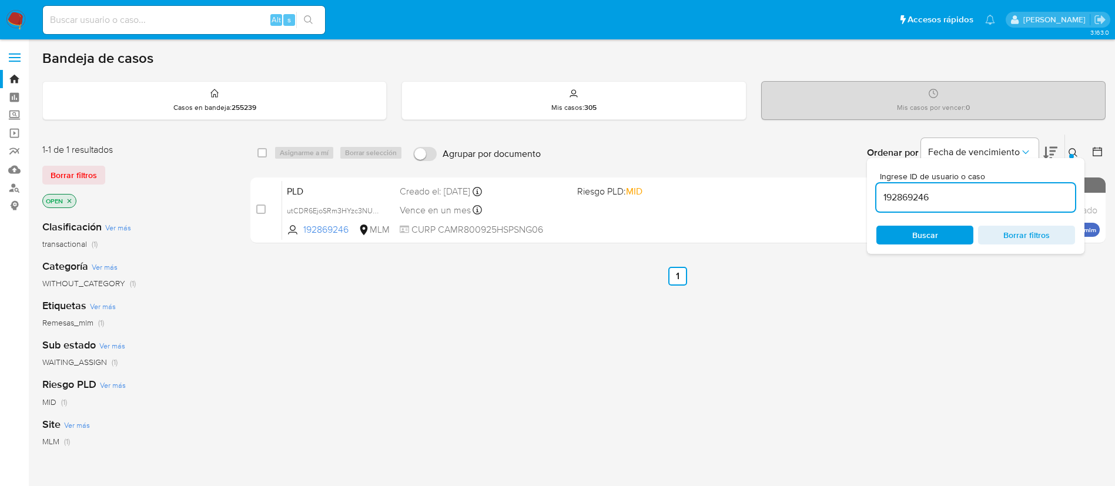
click at [262, 153] on input "checkbox" at bounding box center [262, 152] width 9 height 9
checkbox input "true"
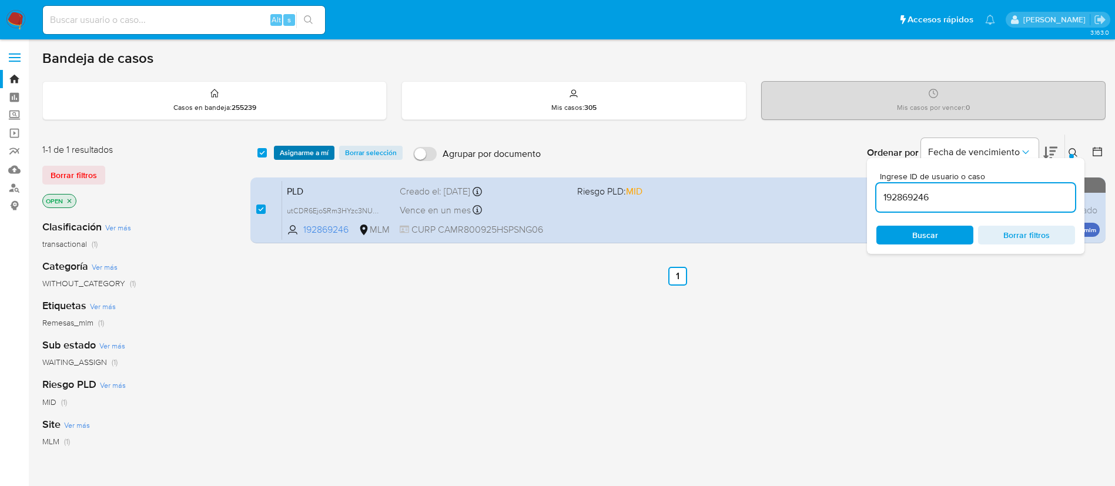
click at [292, 154] on span "Asignarme a mí" at bounding box center [304, 153] width 49 height 12
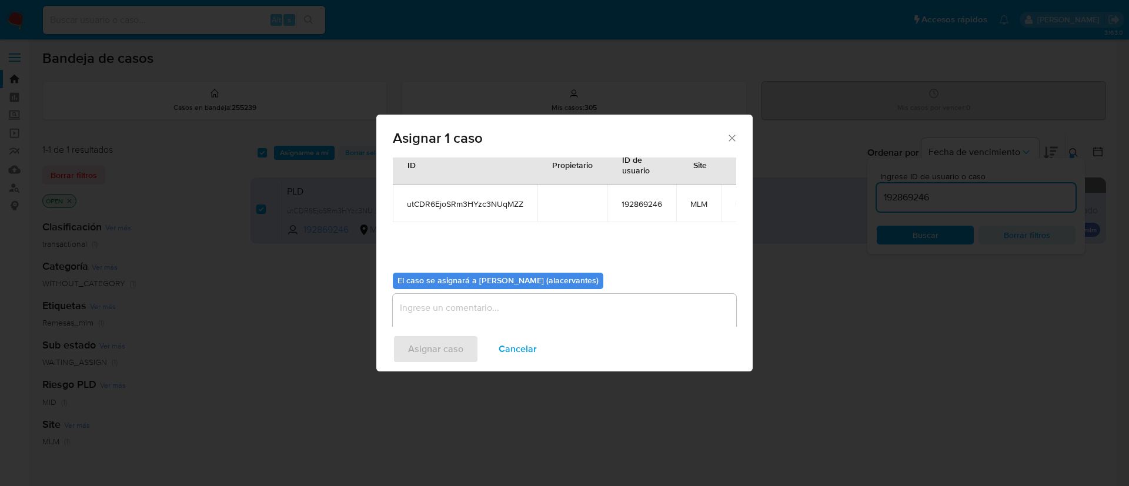
scroll to position [61, 0]
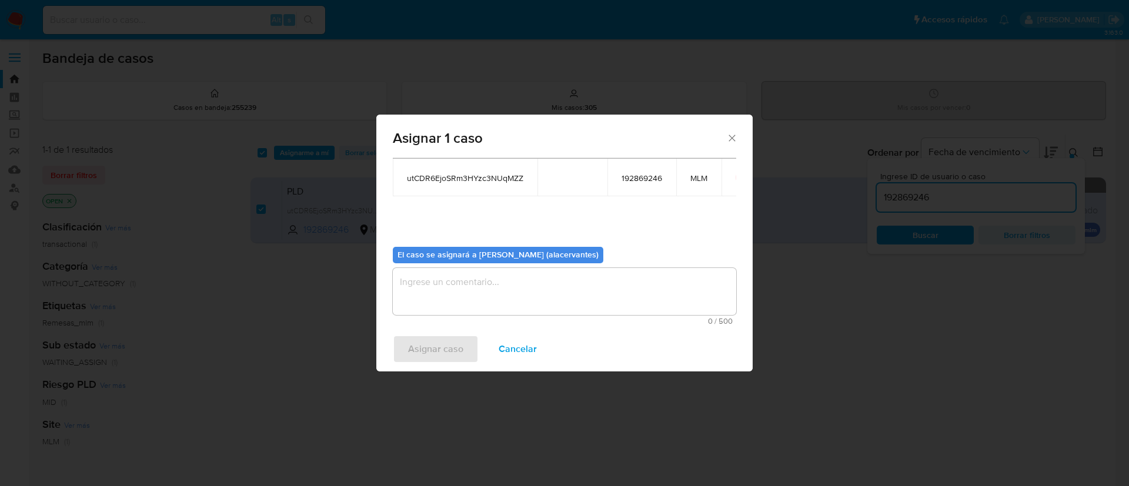
click at [481, 297] on textarea "assign-modal" at bounding box center [564, 291] width 343 height 47
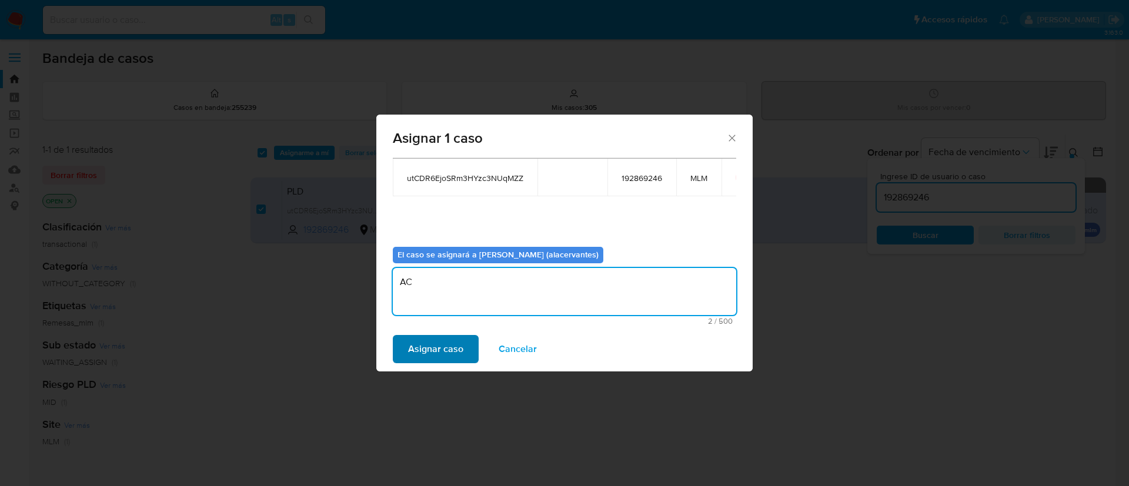
type textarea "AC"
click at [433, 349] on span "Asignar caso" at bounding box center [435, 349] width 55 height 26
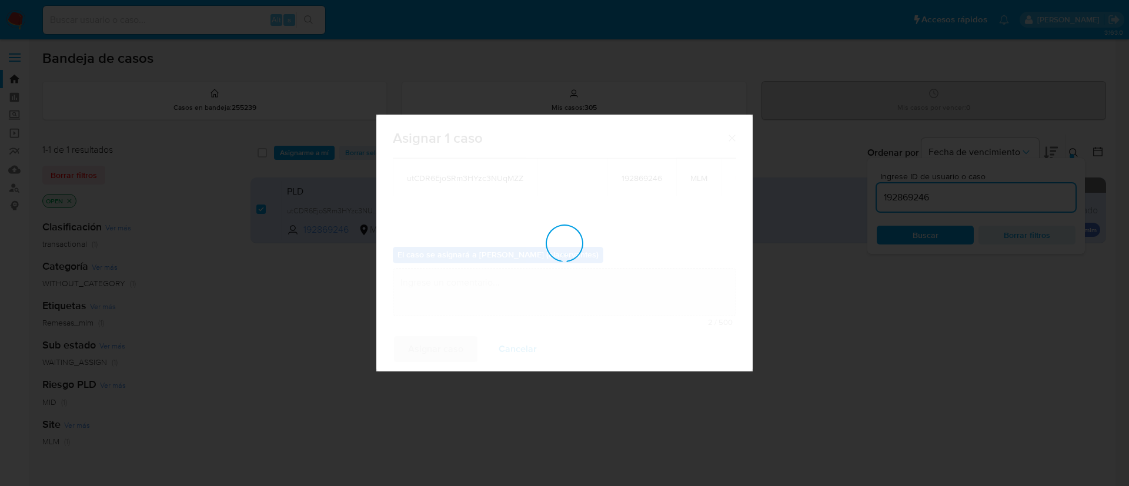
checkbox input "false"
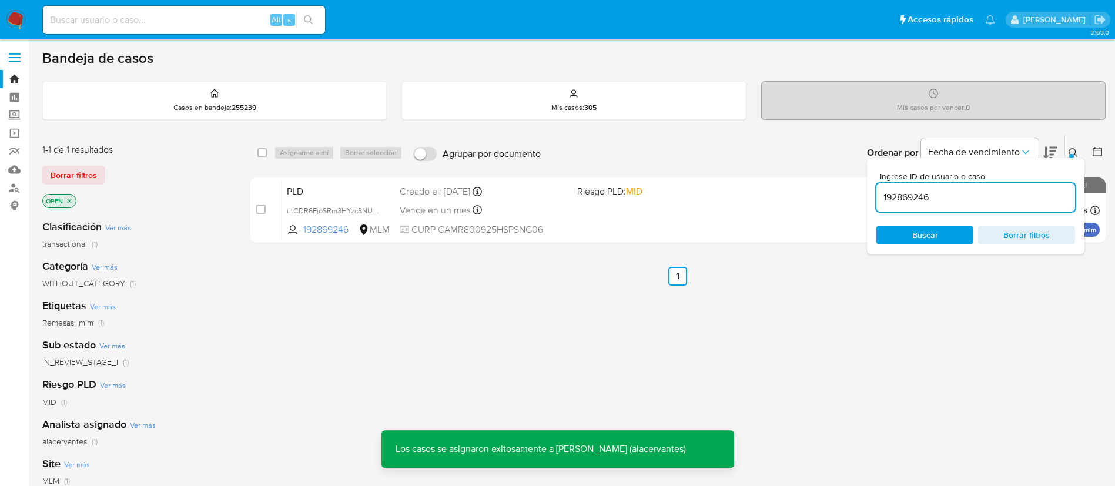
click at [931, 201] on input "192869246" at bounding box center [976, 197] width 199 height 15
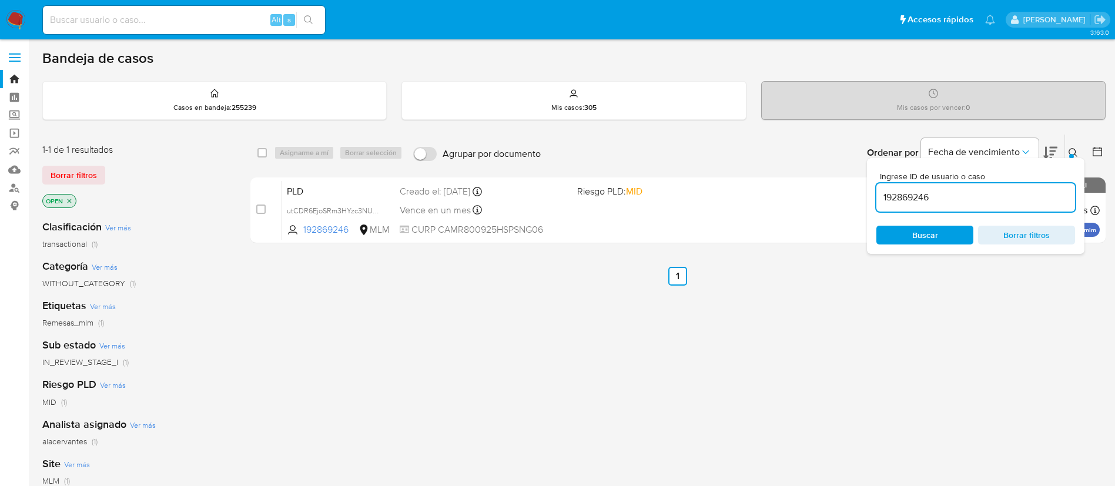
paste input "744327353"
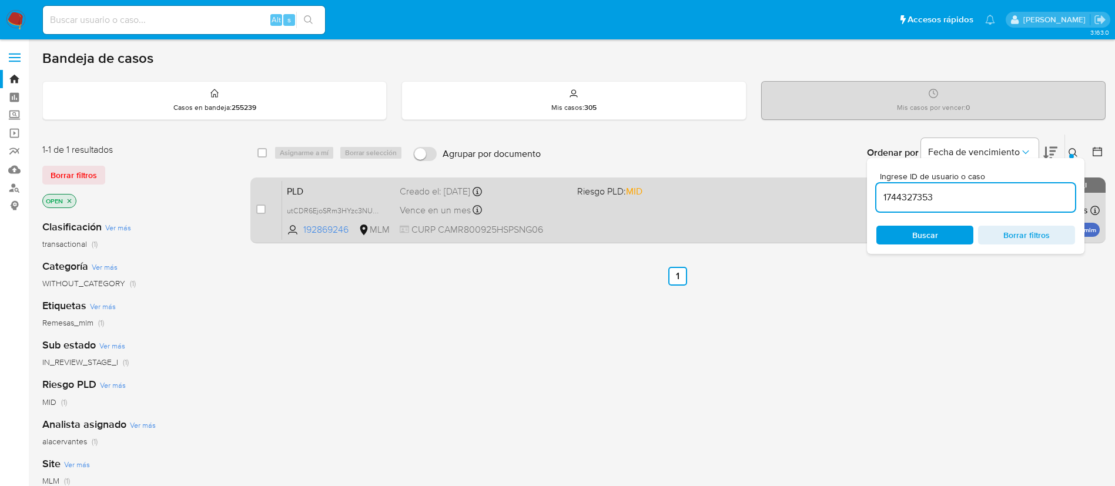
type input "1744327353"
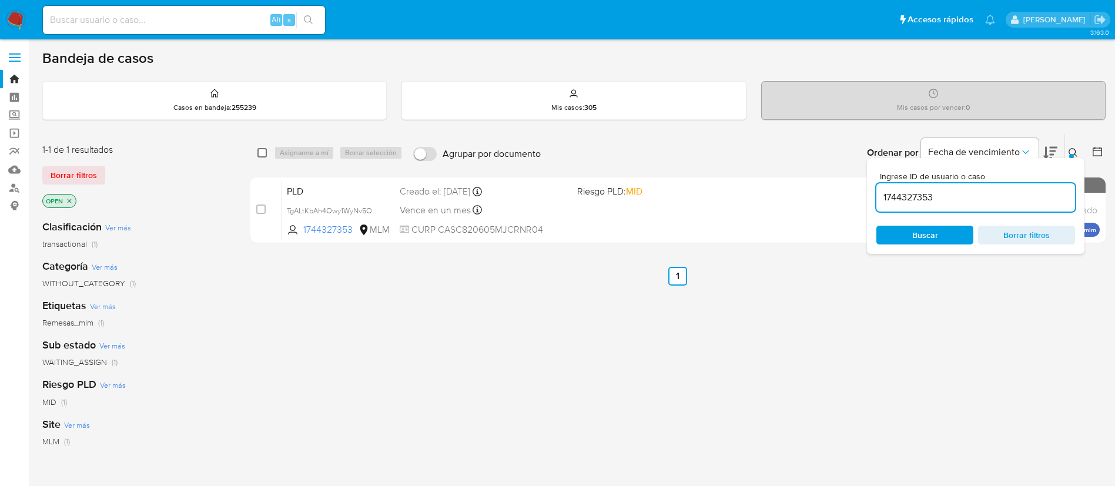
click at [260, 152] on input "checkbox" at bounding box center [262, 152] width 9 height 9
checkbox input "true"
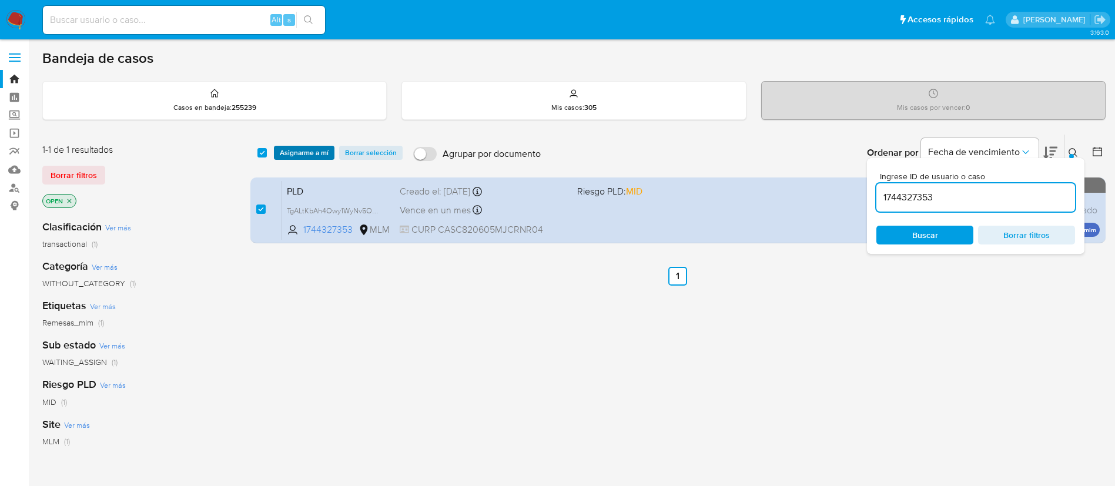
click at [300, 159] on span "Asignarme a mí" at bounding box center [304, 153] width 49 height 12
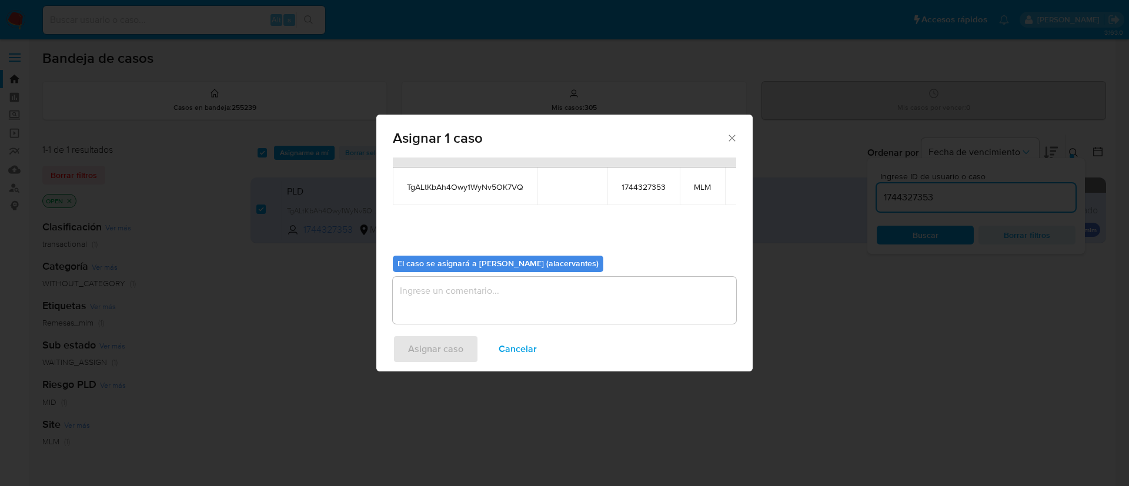
scroll to position [75, 0]
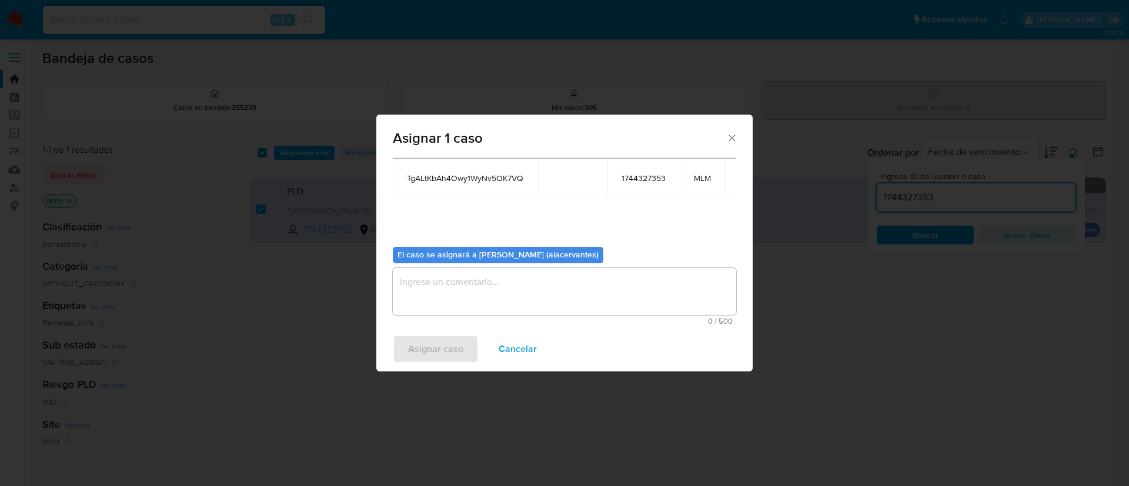
click at [462, 269] on textarea "assign-modal" at bounding box center [564, 291] width 343 height 47
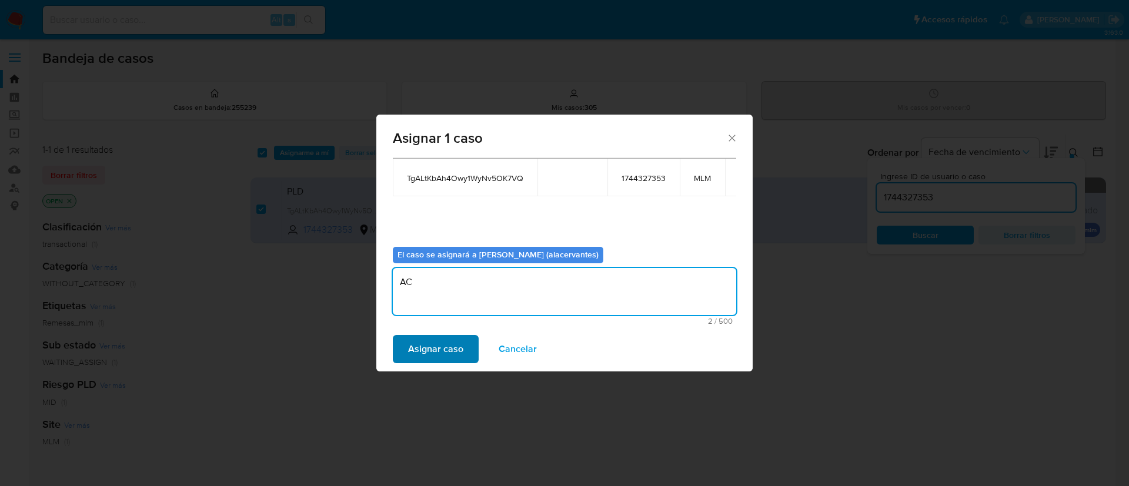
type textarea "AC"
click at [463, 343] on button "Asignar caso" at bounding box center [436, 349] width 86 height 28
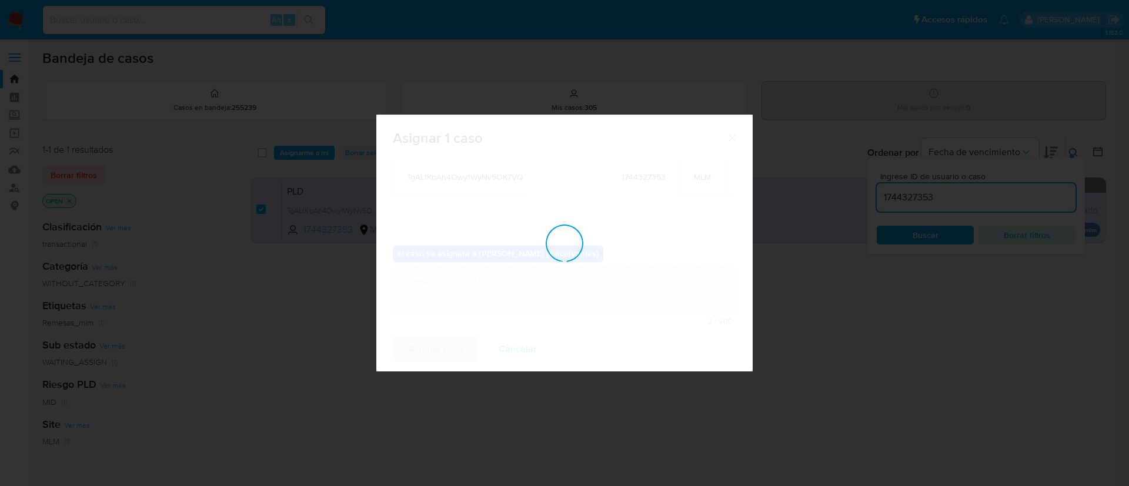
checkbox input "false"
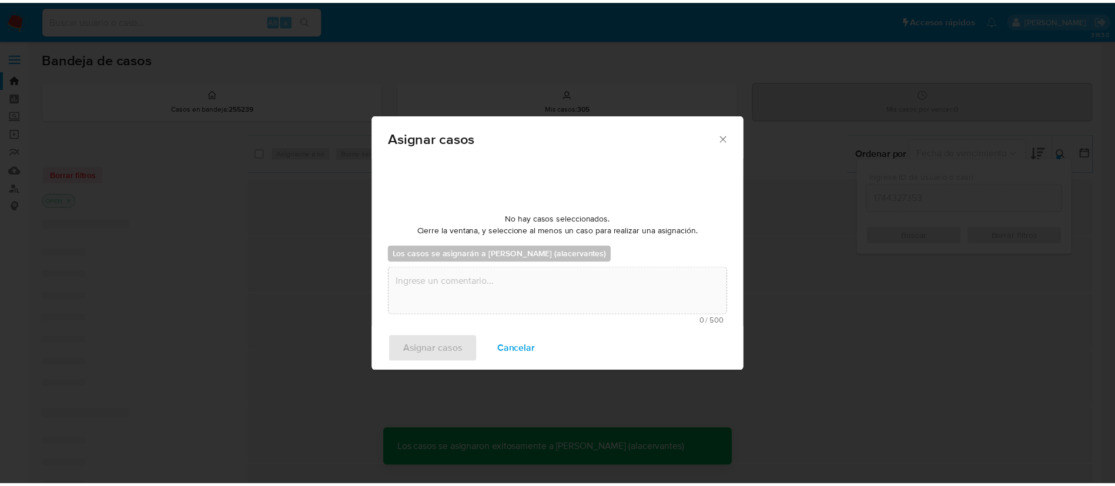
scroll to position [71, 0]
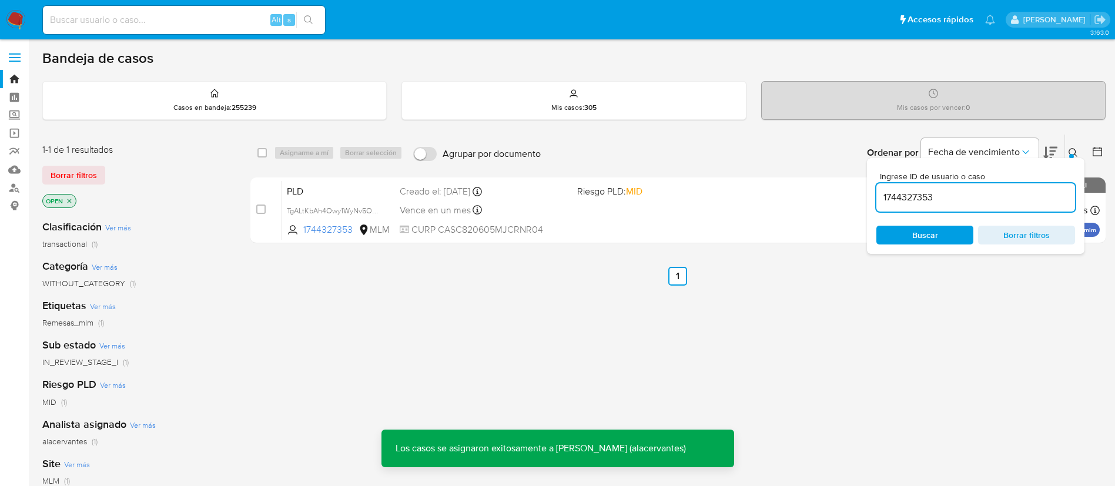
drag, startPoint x: 21, startPoint y: 18, endPoint x: 44, endPoint y: 11, distance: 24.0
click at [20, 18] on img at bounding box center [16, 20] width 20 height 20
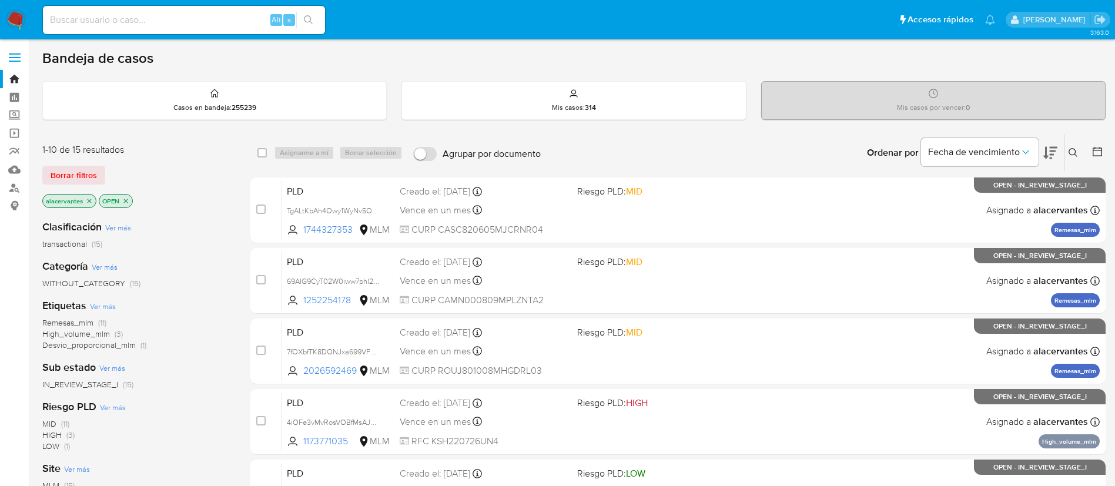
drag, startPoint x: 400, startPoint y: 49, endPoint x: 401, endPoint y: 55, distance: 5.9
click at [400, 49] on div "Bandeja de casos" at bounding box center [574, 58] width 1064 height 18
drag, startPoint x: 1062, startPoint y: 152, endPoint x: 1079, endPoint y: 155, distance: 17.4
click at [1077, 154] on div "Ordenar por Fecha de vencimiento No es posible ordenar los resultados mientras …" at bounding box center [826, 153] width 559 height 36
click at [1080, 155] on button at bounding box center [1074, 153] width 19 height 14
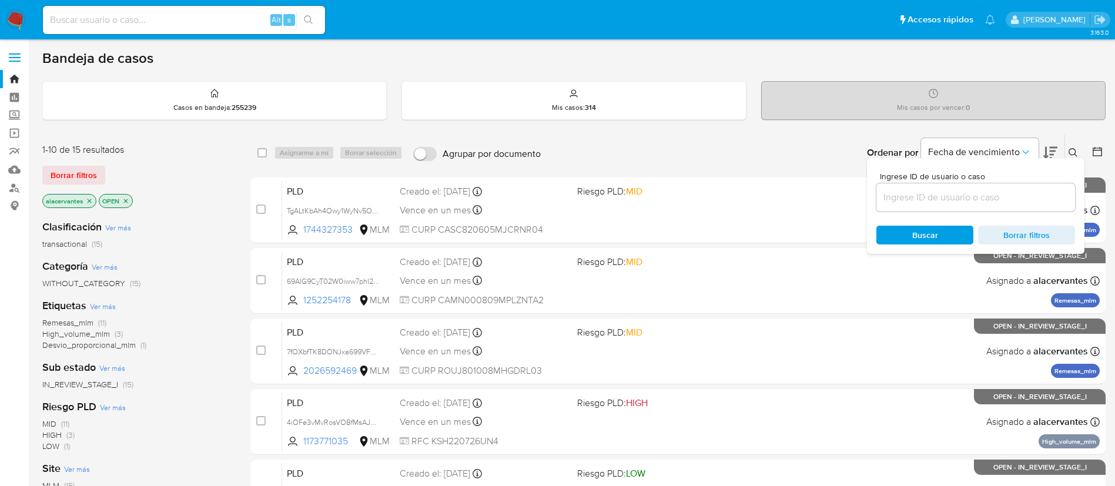
drag, startPoint x: 983, startPoint y: 179, endPoint x: 977, endPoint y: 188, distance: 10.6
click at [981, 182] on div "Ingrese ID de usuario o caso" at bounding box center [976, 191] width 199 height 39
click at [977, 198] on input at bounding box center [976, 197] width 199 height 15
paste input "342105028"
type input "342105028"
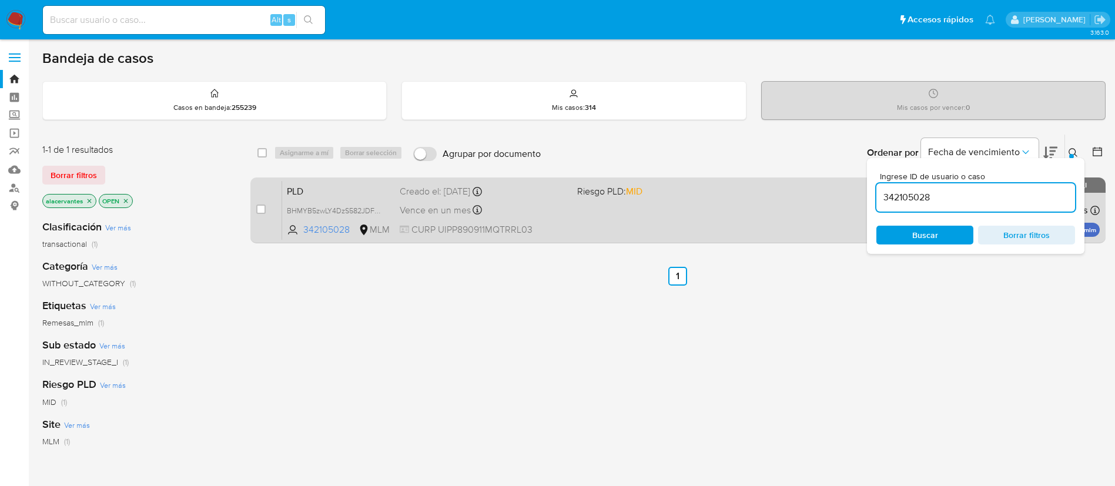
click at [616, 213] on div "PLD BHMYB5zwLY4DzS582JDFPvTp 342105028 MLM Riesgo PLD: MID Creado el: [DATE] Cr…" at bounding box center [691, 210] width 818 height 59
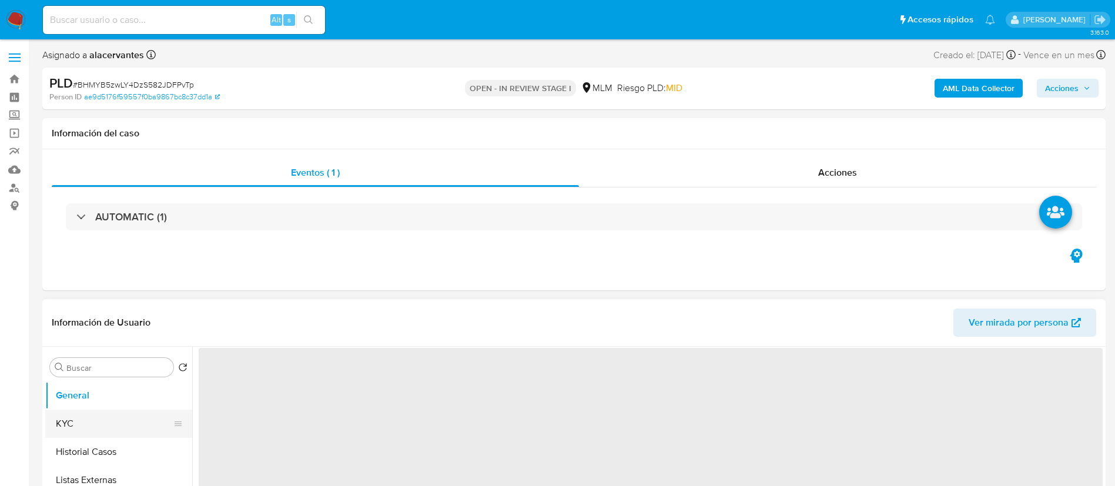
select select "10"
click at [109, 426] on button "KYC" at bounding box center [114, 424] width 138 height 28
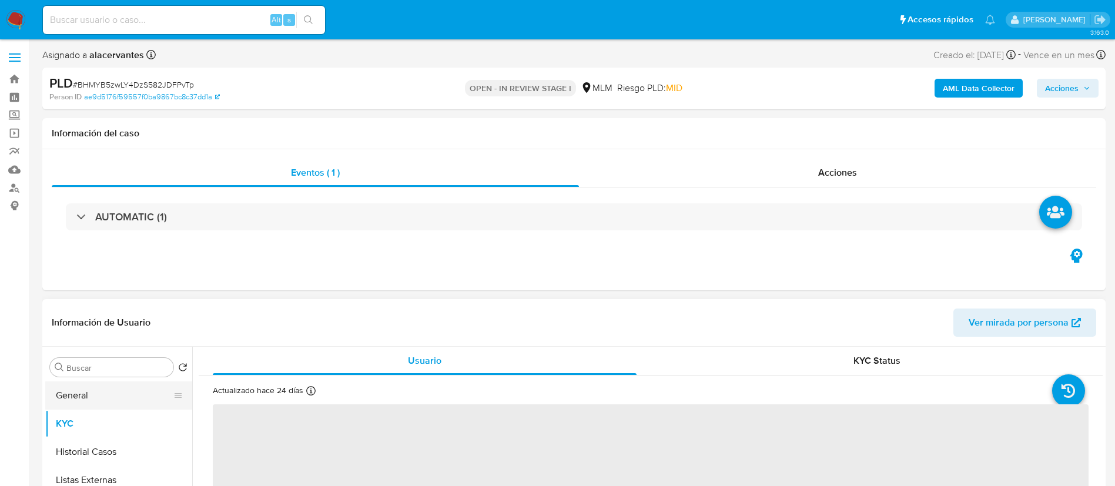
click at [109, 397] on button "General" at bounding box center [114, 396] width 138 height 28
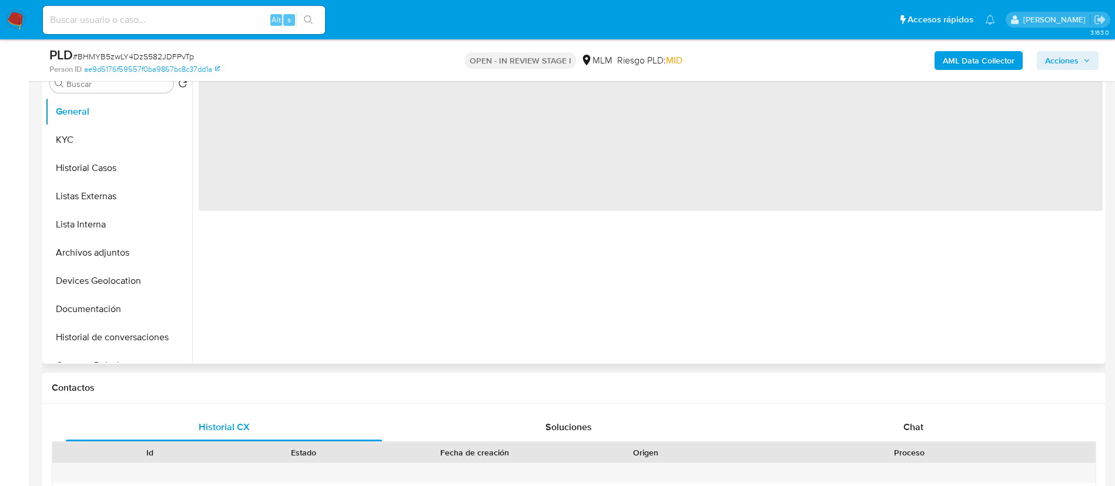
scroll to position [176, 0]
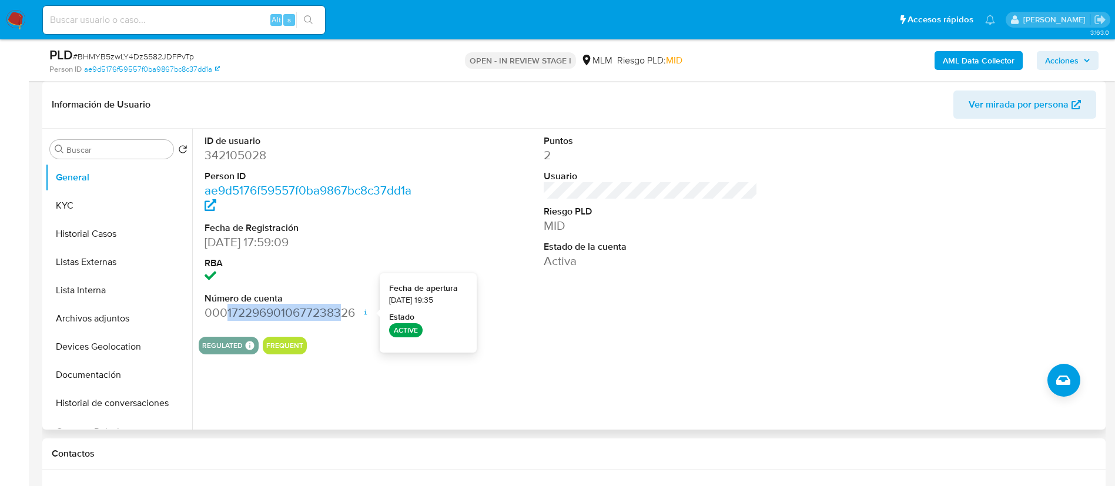
drag, startPoint x: 228, startPoint y: 308, endPoint x: 344, endPoint y: 320, distance: 117.0
click at [344, 320] on dd "0001722969010677238326 Fecha de apertura [DATE] 19:35 Estado ACTIVE" at bounding box center [312, 313] width 215 height 16
drag, startPoint x: 331, startPoint y: 307, endPoint x: 288, endPoint y: 313, distance: 44.0
click at [330, 306] on dd "0001722969010677238326 Fecha de apertura [DATE] 19:35 Estado ACTIVE" at bounding box center [312, 313] width 215 height 16
click at [222, 326] on div "ID de usuario 342105028 Person ID ae9d5176f59557f0ba9867bc8c37dd1a Fecha de Reg…" at bounding box center [312, 228] width 226 height 199
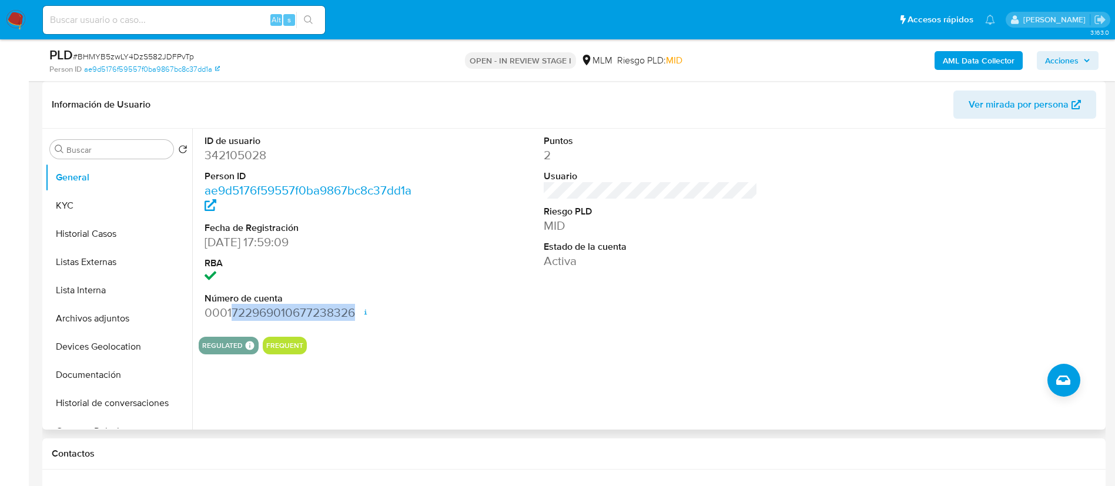
drag, startPoint x: 233, startPoint y: 315, endPoint x: 355, endPoint y: 313, distance: 122.3
click at [355, 313] on dd "0001722969010677238326 Fecha de apertura [DATE] 19:35 Estado ACTIVE" at bounding box center [312, 313] width 215 height 16
copy dd "722969010677238326"
drag, startPoint x: 101, startPoint y: 210, endPoint x: 145, endPoint y: 218, distance: 45.3
click at [101, 209] on button "KYC" at bounding box center [114, 206] width 138 height 28
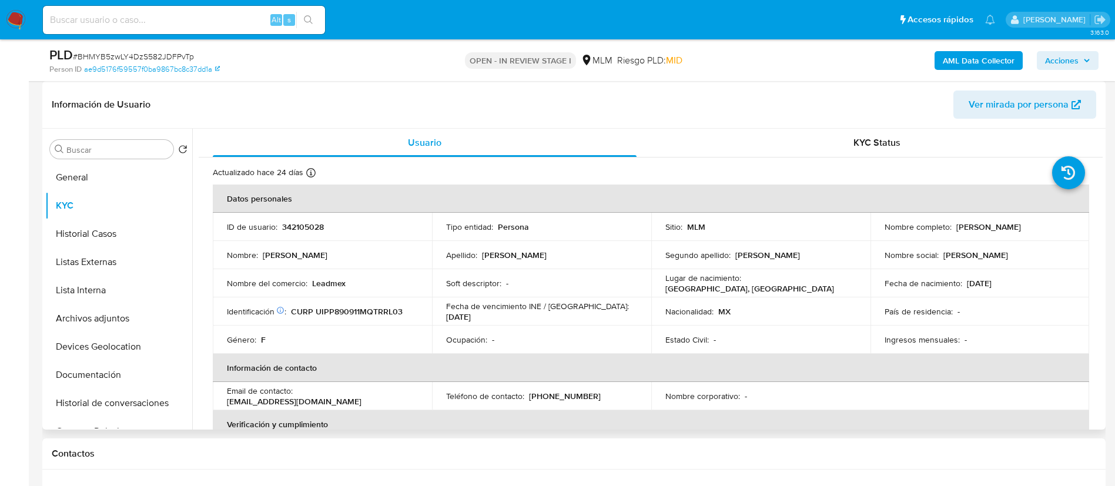
click at [336, 306] on p "CURP UIPP890911MQTRRL03" at bounding box center [347, 311] width 112 height 11
click at [337, 304] on td "Identificación CIC: 189901076 : CURP UIPP890911MQTRRL03" at bounding box center [322, 312] width 219 height 28
click at [370, 315] on p "CURP UIPP890911MQTRRL03" at bounding box center [347, 311] width 112 height 11
copy p "UIPP890911MQTRRL03"
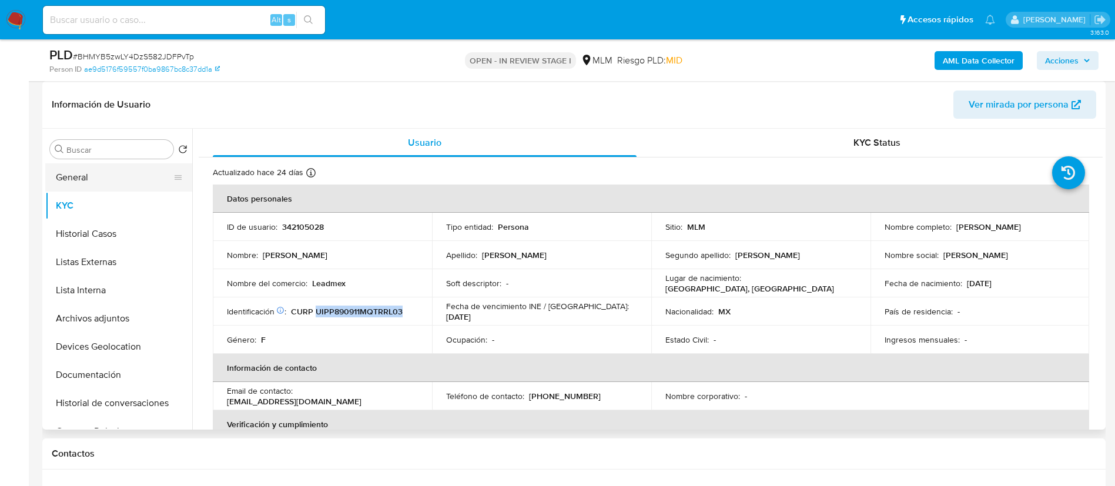
click at [105, 176] on button "General" at bounding box center [114, 177] width 138 height 28
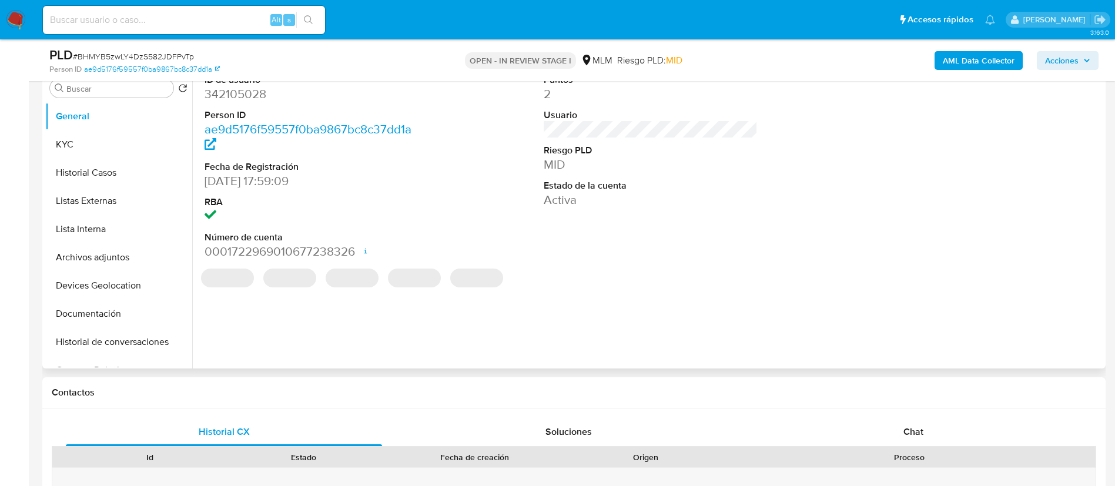
scroll to position [265, 0]
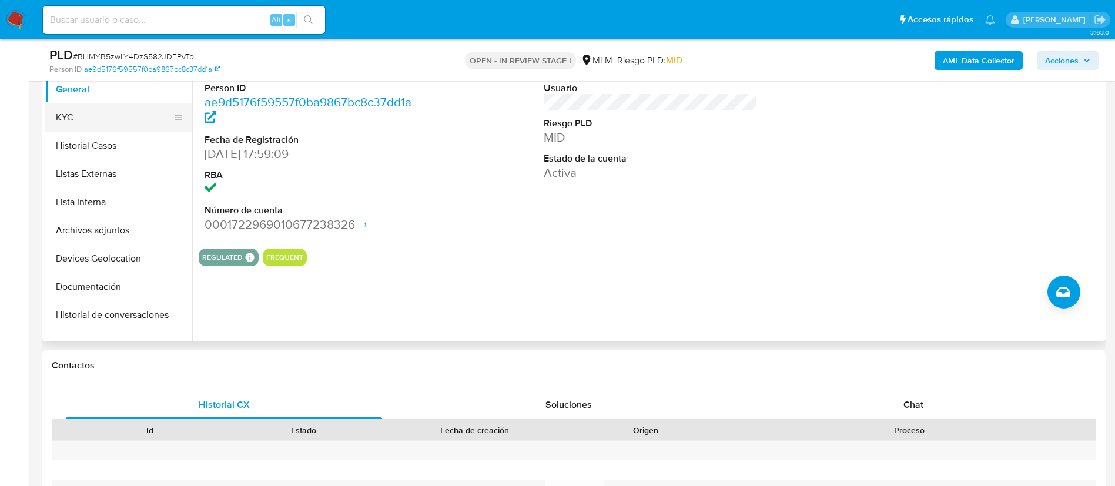
click at [86, 119] on button "KYC" at bounding box center [114, 117] width 138 height 28
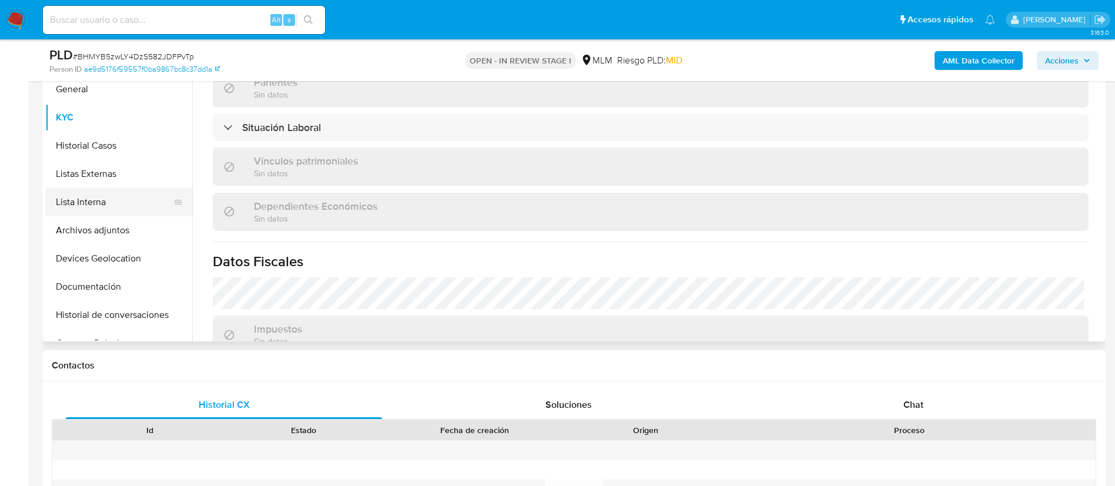
scroll to position [88, 0]
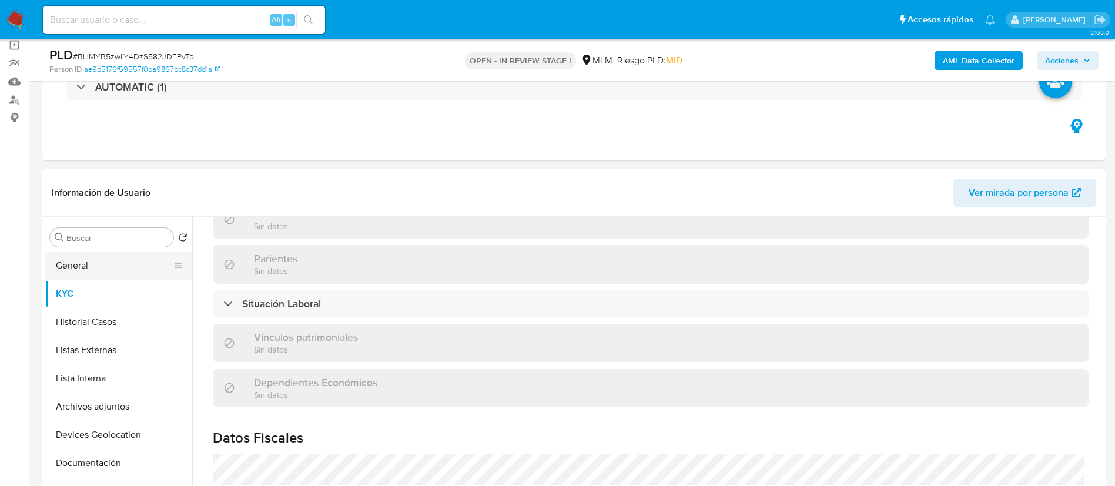
drag, startPoint x: 107, startPoint y: 260, endPoint x: 112, endPoint y: 253, distance: 8.8
click at [108, 259] on button "General" at bounding box center [114, 266] width 138 height 28
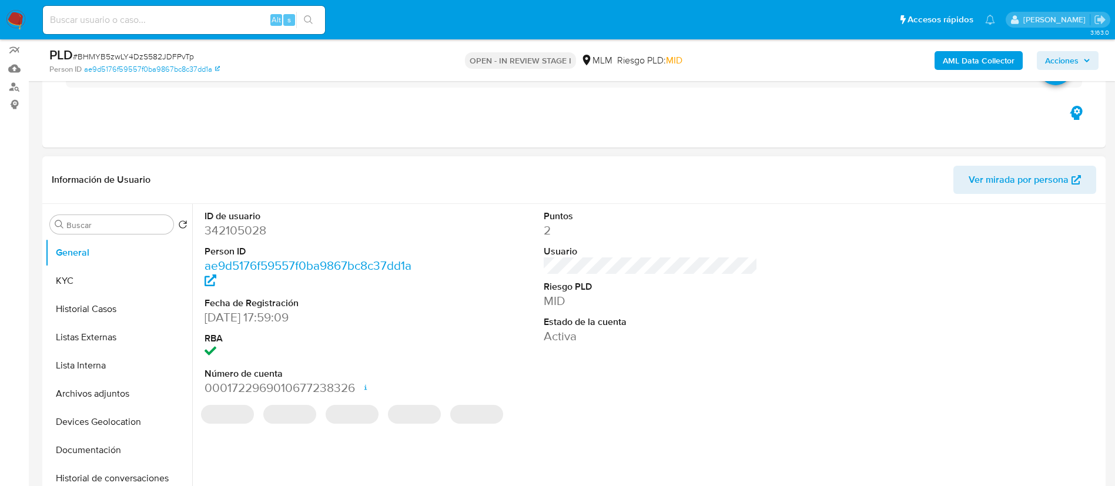
scroll to position [176, 0]
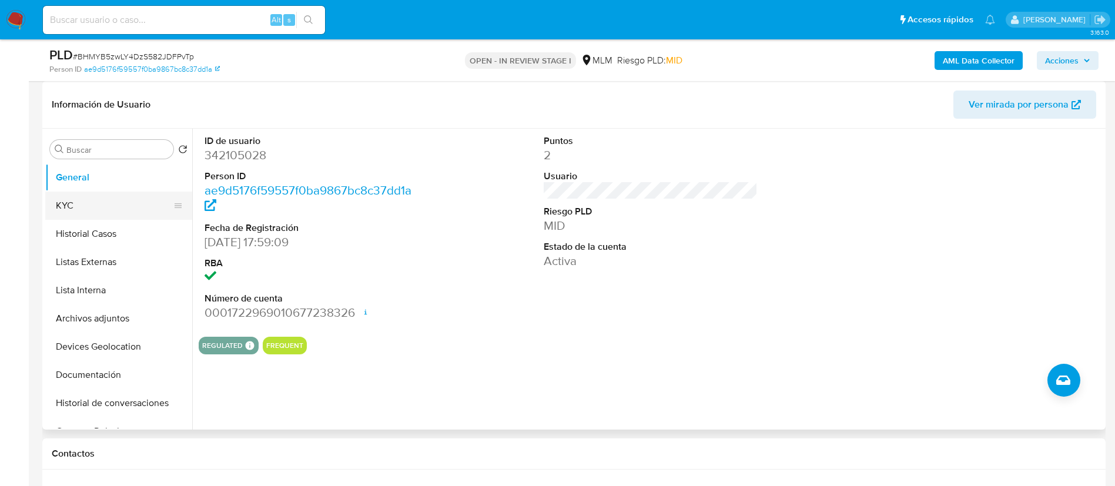
click at [110, 208] on button "KYC" at bounding box center [114, 206] width 138 height 28
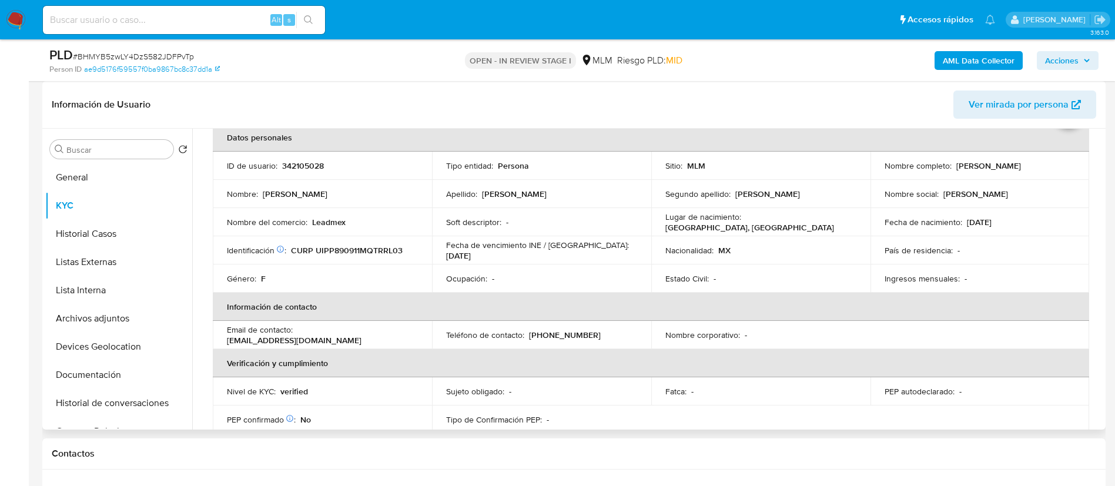
scroll to position [88, 0]
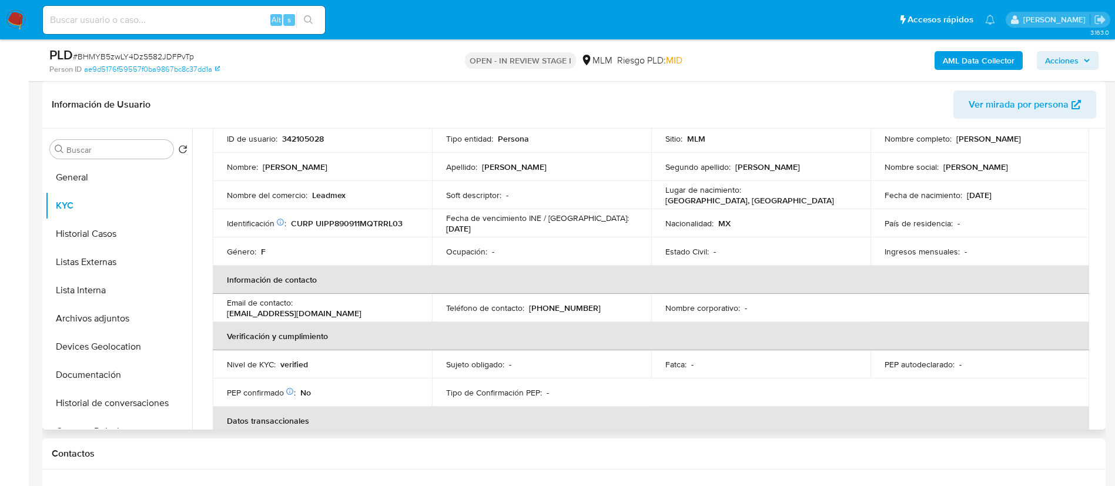
click at [377, 220] on p "CURP UIPP890911MQTRRL03" at bounding box center [347, 223] width 112 height 11
copy p "UIPP890911MQTRRL03"
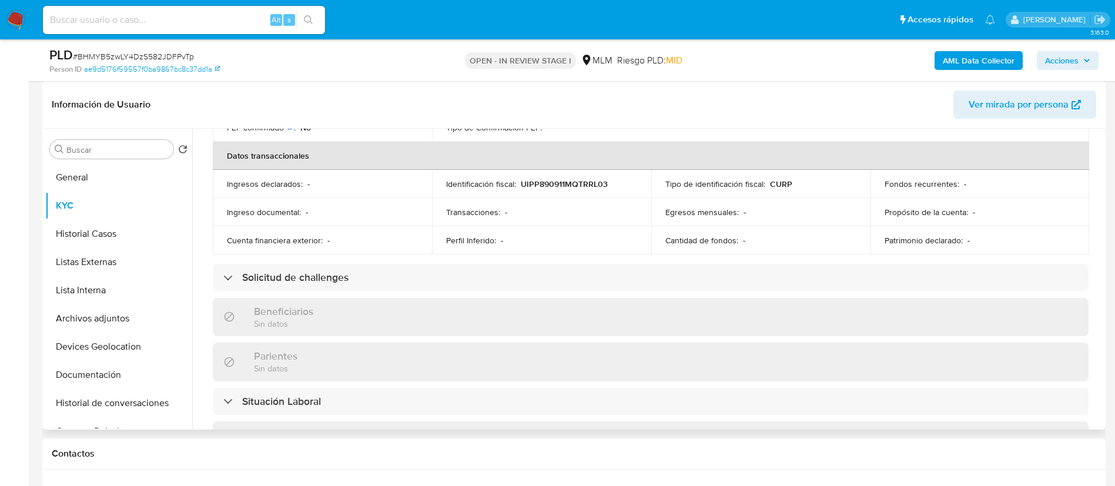
scroll to position [529, 0]
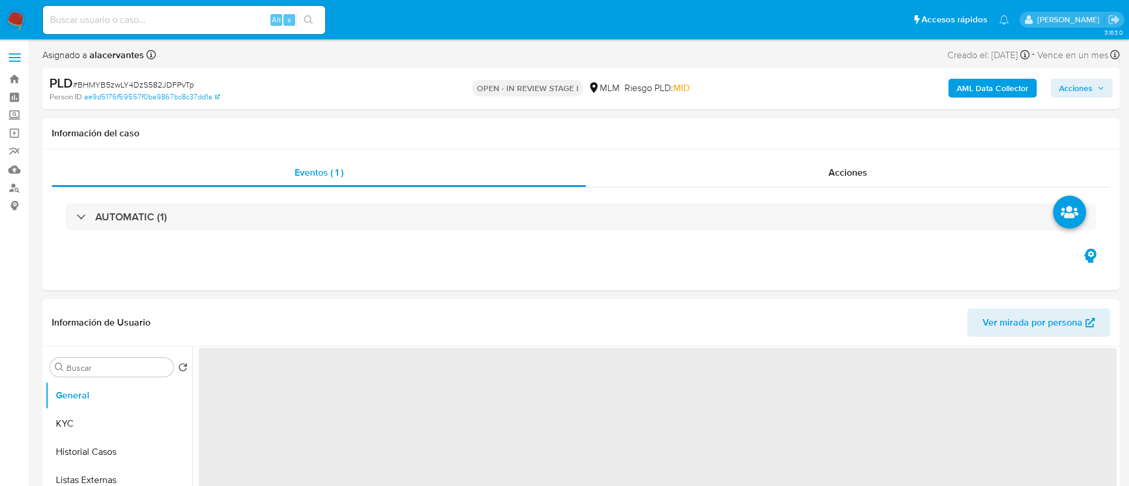
select select "10"
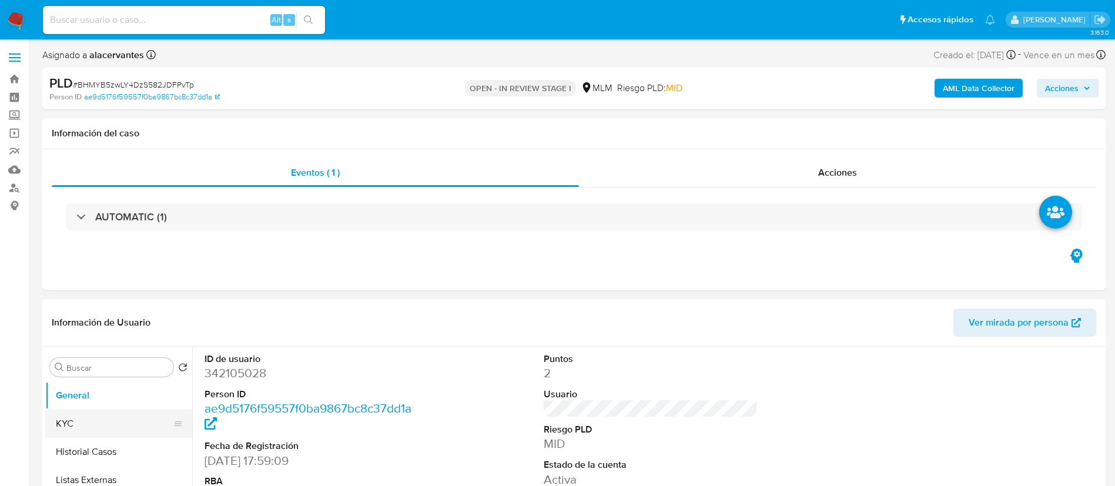
click at [111, 423] on button "KYC" at bounding box center [114, 424] width 138 height 28
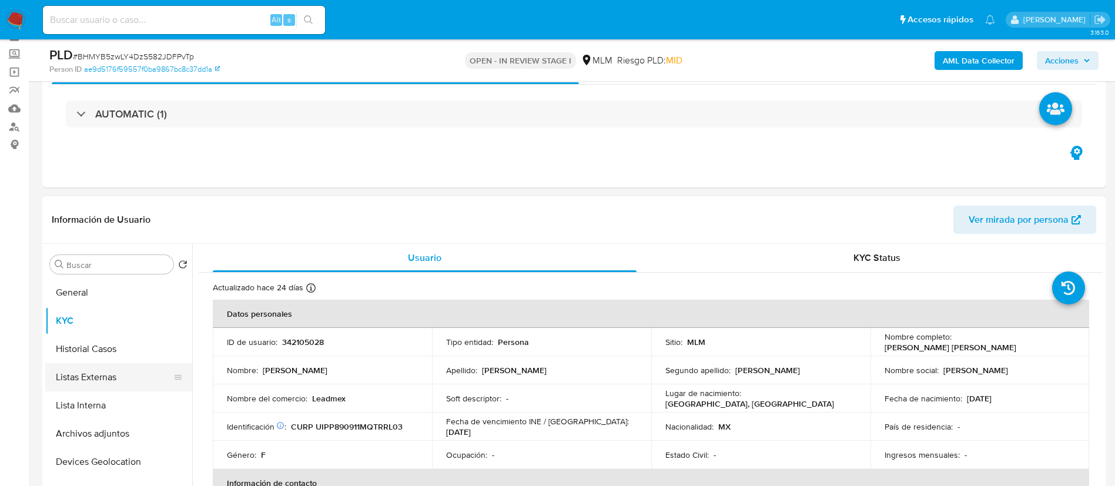
scroll to position [88, 0]
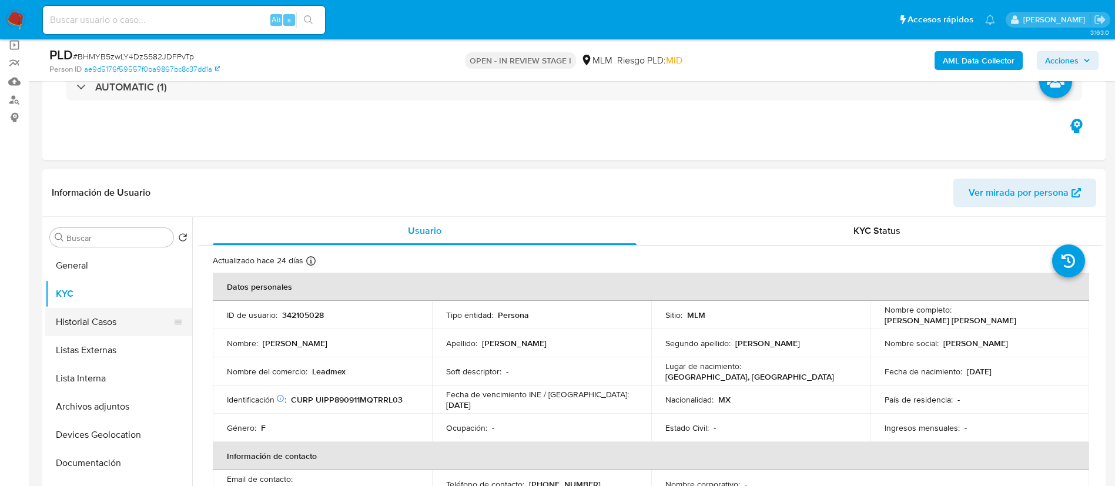
click at [109, 333] on button "Historial Casos" at bounding box center [114, 322] width 138 height 28
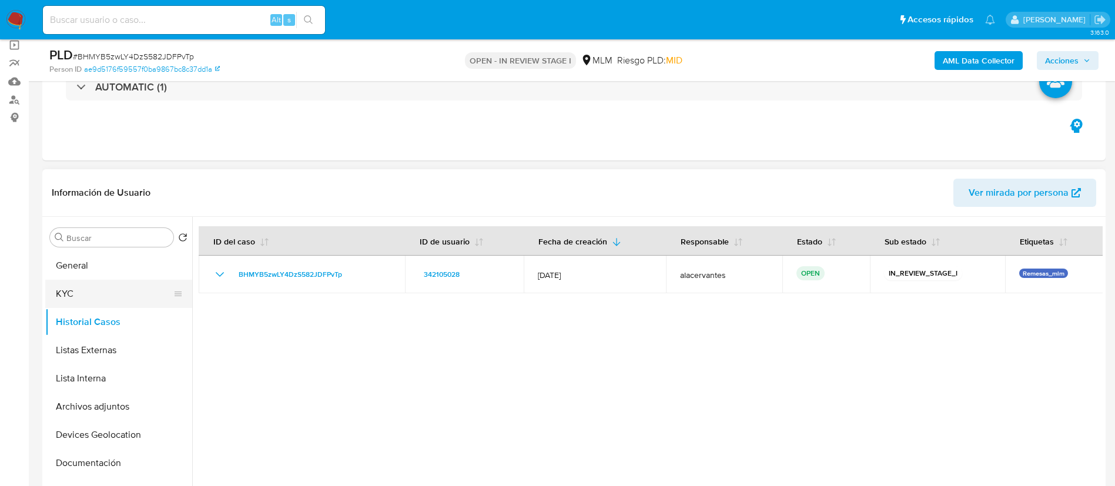
click at [98, 283] on button "KYC" at bounding box center [114, 294] width 138 height 28
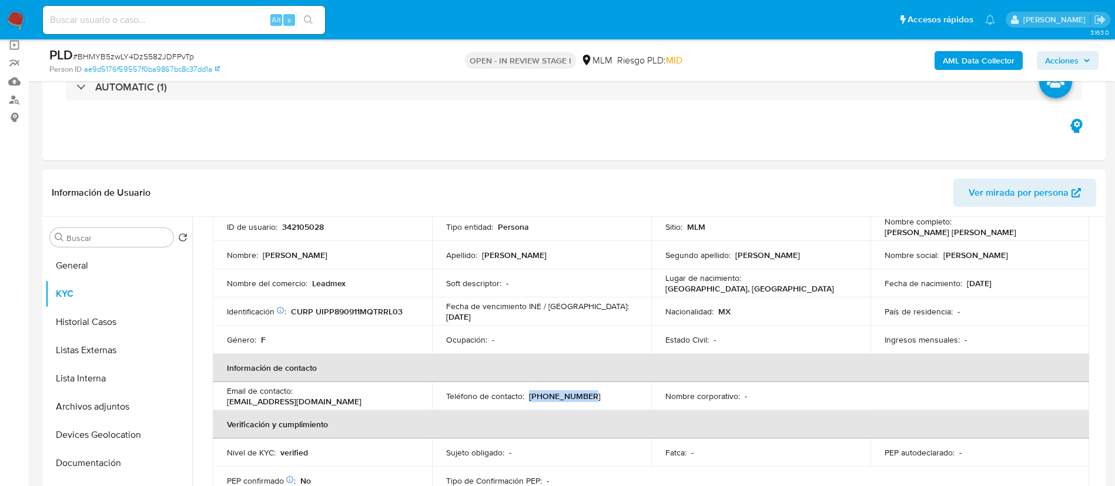
drag, startPoint x: 563, startPoint y: 397, endPoint x: 594, endPoint y: 397, distance: 31.2
click at [594, 397] on div "Teléfono de contacto : [PHONE_NUMBER]" at bounding box center [541, 396] width 191 height 11
drag, startPoint x: 299, startPoint y: 396, endPoint x: 465, endPoint y: 406, distance: 165.5
click at [465, 406] on tr "Email de contacto : [EMAIL_ADDRESS][DOMAIN_NAME] Teléfono de contacto : [PHONE_…" at bounding box center [651, 396] width 877 height 28
click at [378, 384] on td "Email de contacto : [EMAIL_ADDRESS][DOMAIN_NAME]" at bounding box center [322, 396] width 219 height 28
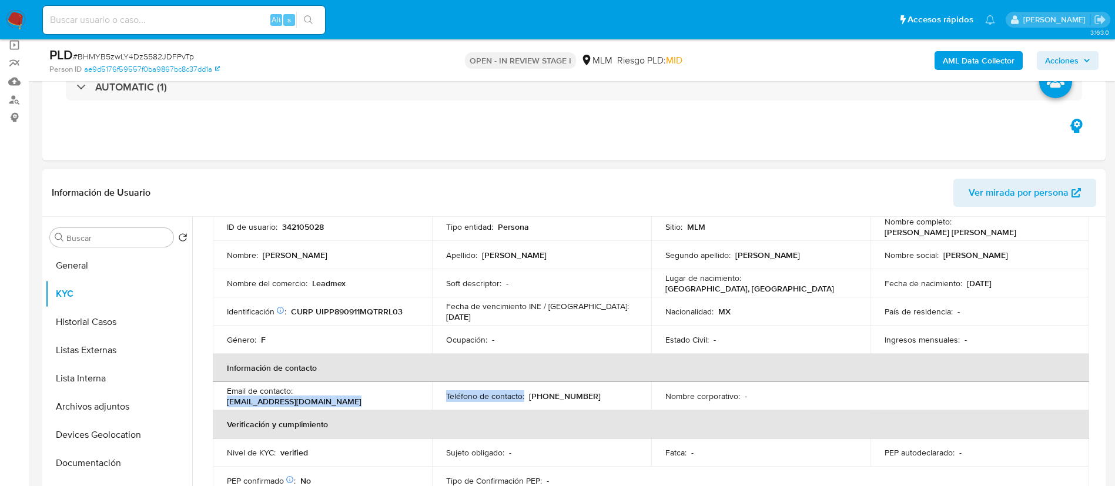
click at [362, 397] on p "[EMAIL_ADDRESS][DOMAIN_NAME]" at bounding box center [294, 401] width 135 height 11
drag, startPoint x: 370, startPoint y: 399, endPoint x: 362, endPoint y: 399, distance: 7.6
click at [362, 399] on p "[EMAIL_ADDRESS][DOMAIN_NAME]" at bounding box center [294, 401] width 135 height 11
click at [299, 396] on p "[EMAIL_ADDRESS][DOMAIN_NAME]" at bounding box center [294, 401] width 135 height 11
drag, startPoint x: 296, startPoint y: 396, endPoint x: 414, endPoint y: 392, distance: 118.2
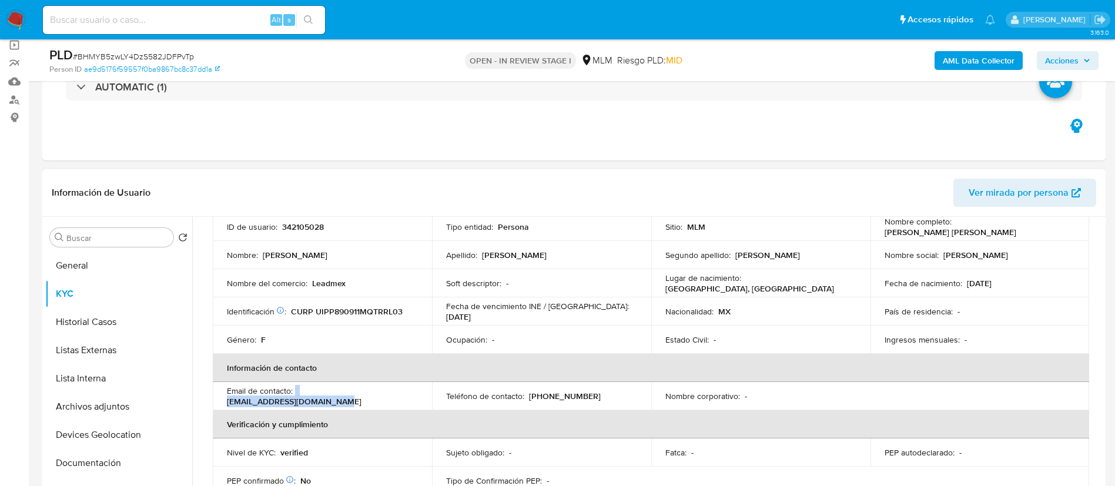
click at [414, 392] on div "Email de contacto : [EMAIL_ADDRESS][DOMAIN_NAME]" at bounding box center [322, 396] width 191 height 21
copy div "[EMAIL_ADDRESS][DOMAIN_NAME]"
click at [328, 280] on p "Leadmex" at bounding box center [329, 283] width 34 height 11
copy p "Leadmex"
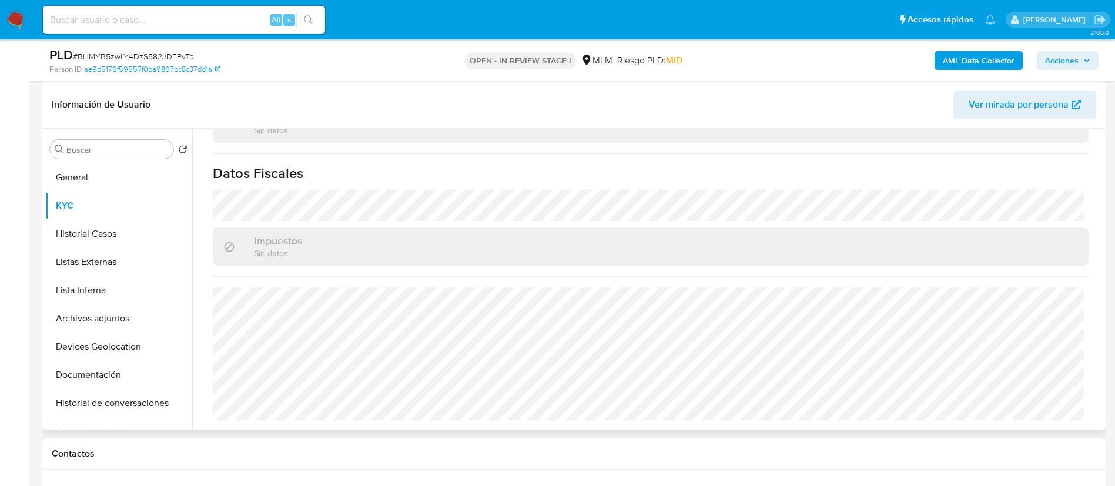
scroll to position [627, 0]
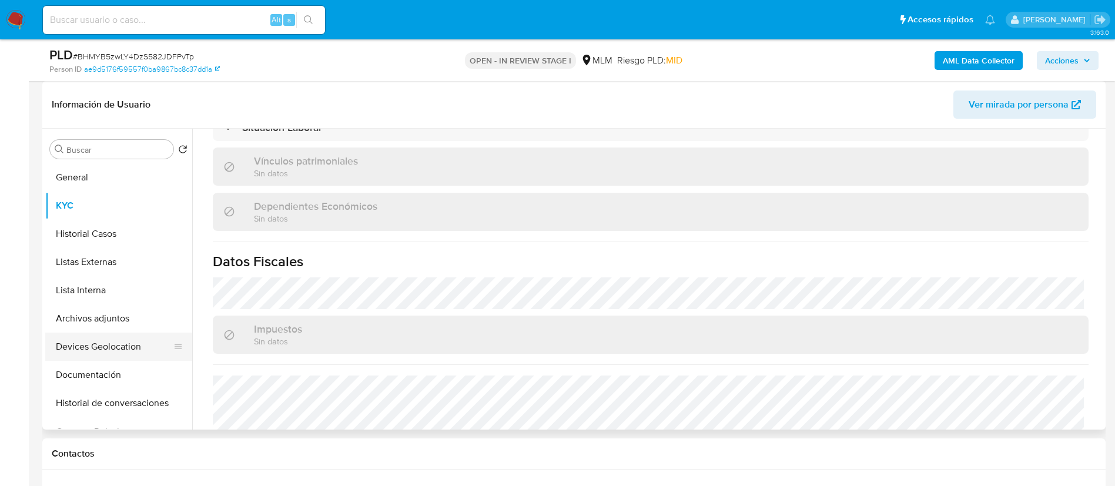
click at [116, 358] on button "Devices Geolocation" at bounding box center [114, 347] width 138 height 28
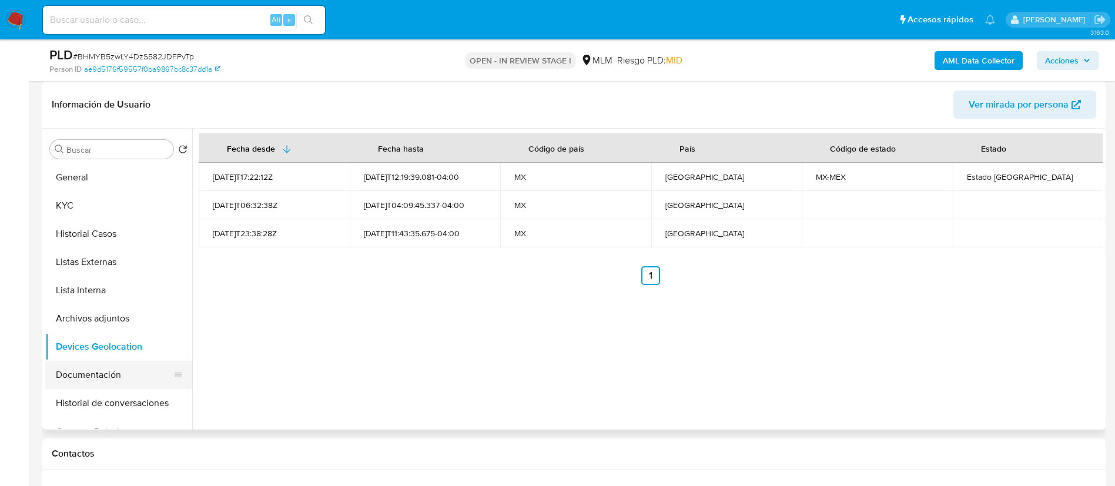
click at [141, 371] on button "Documentación" at bounding box center [114, 375] width 138 height 28
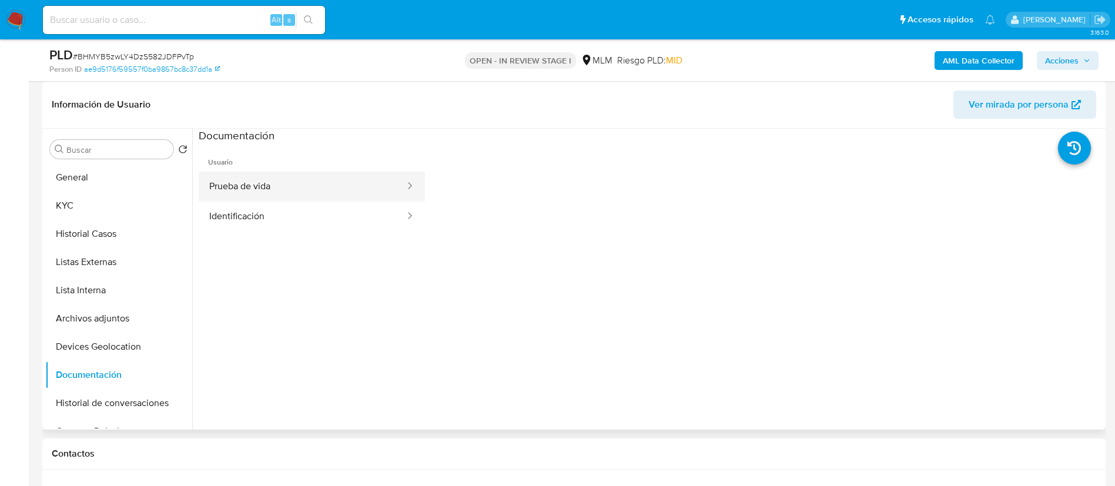
click at [316, 174] on button "Prueba de vida" at bounding box center [303, 187] width 208 height 30
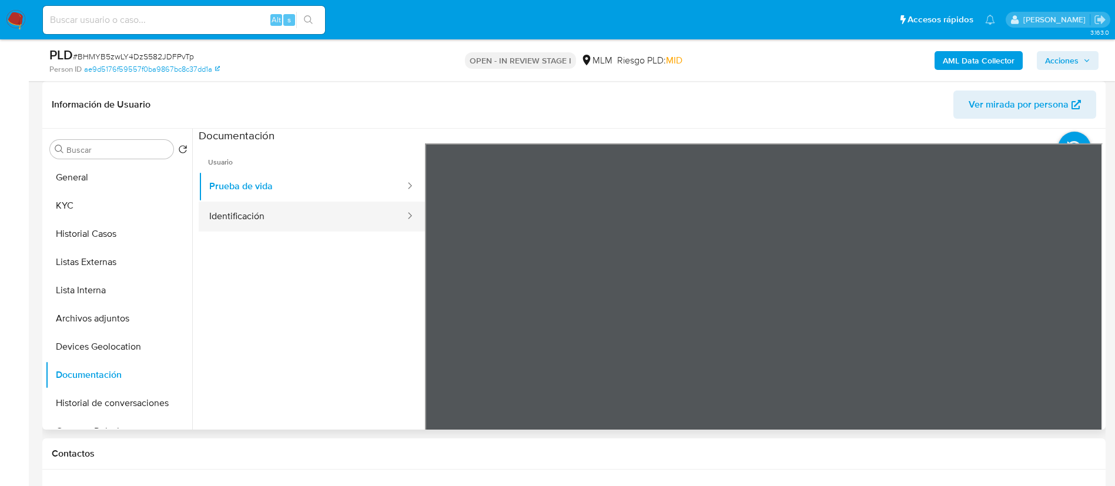
click at [305, 212] on button "Identificación" at bounding box center [303, 217] width 208 height 30
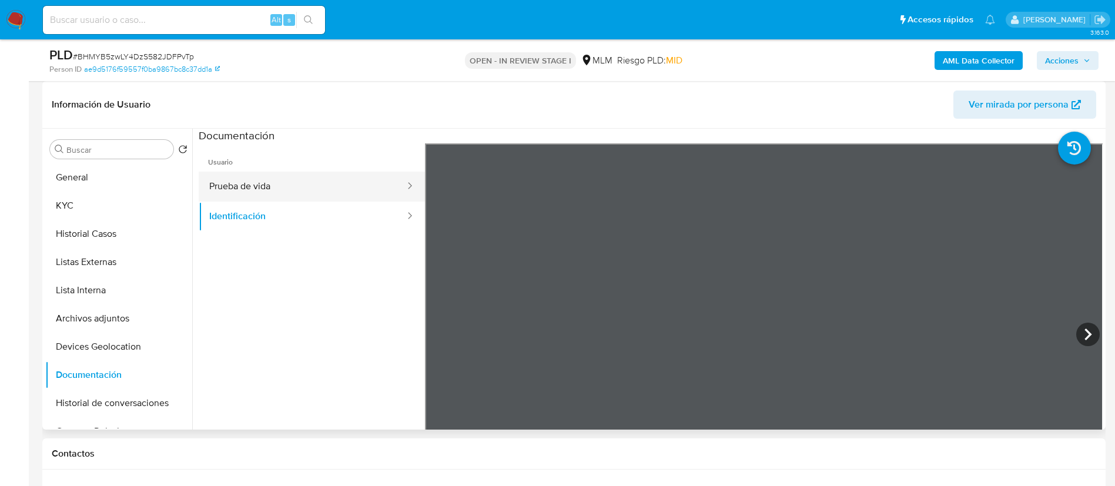
click at [289, 194] on button "Prueba de vida" at bounding box center [303, 187] width 208 height 30
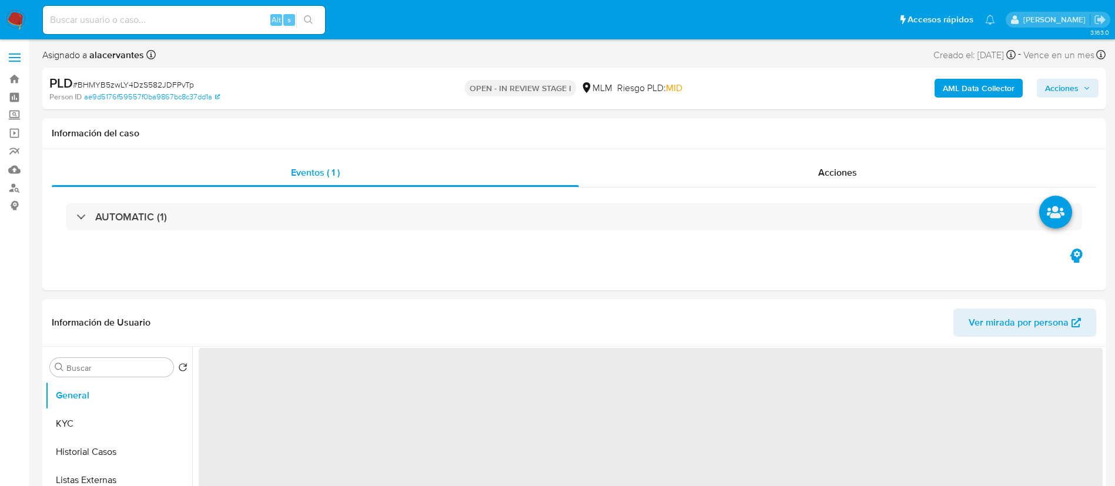
select select "10"
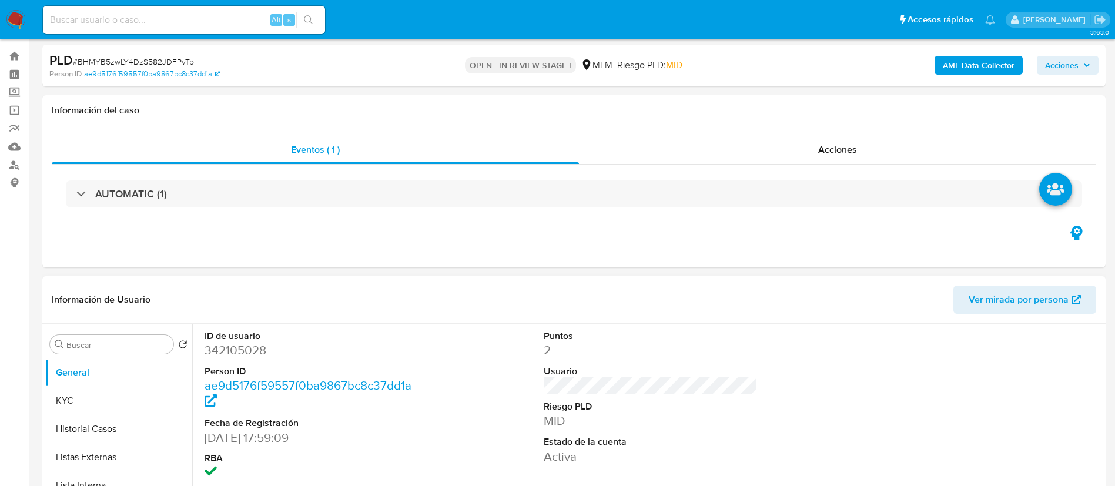
scroll to position [88, 0]
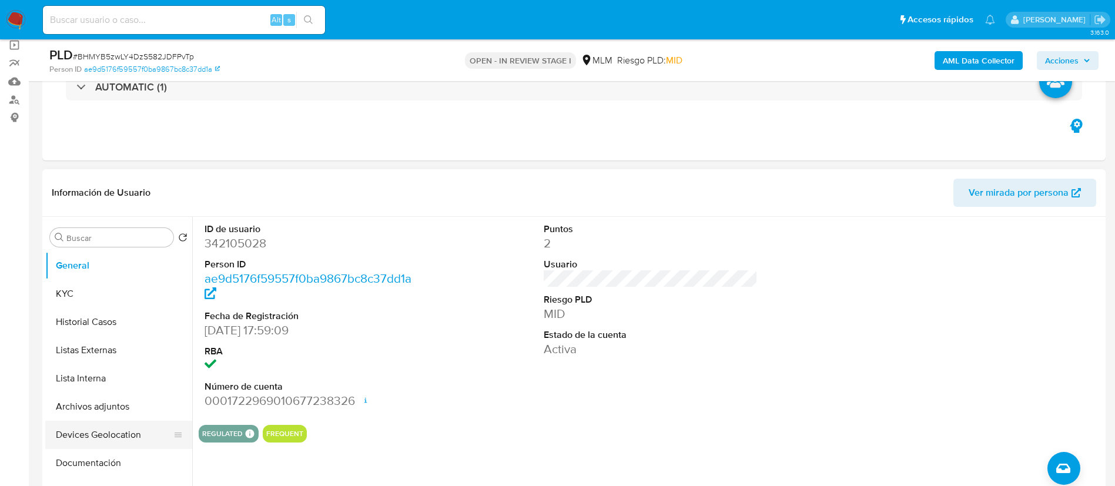
click at [131, 428] on button "Devices Geolocation" at bounding box center [114, 435] width 138 height 28
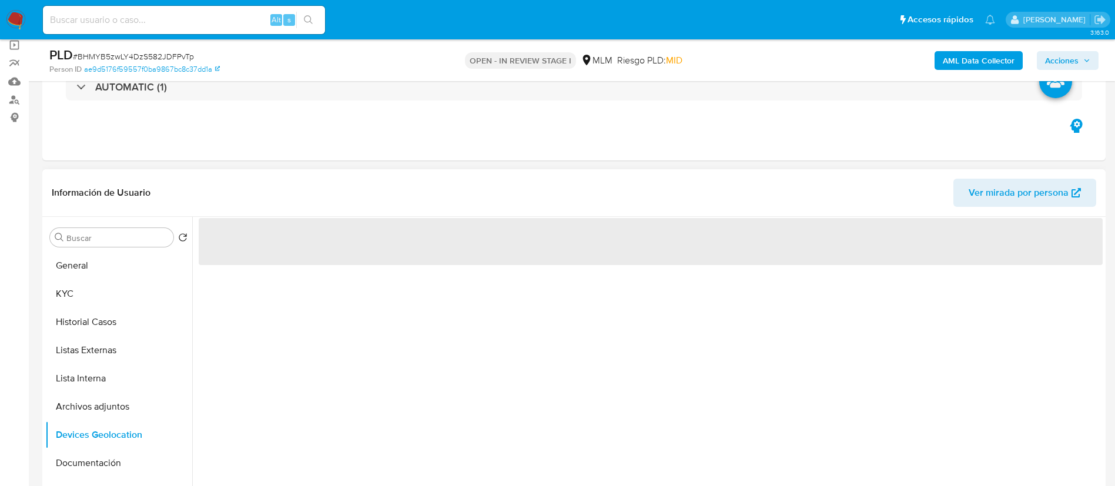
scroll to position [176, 0]
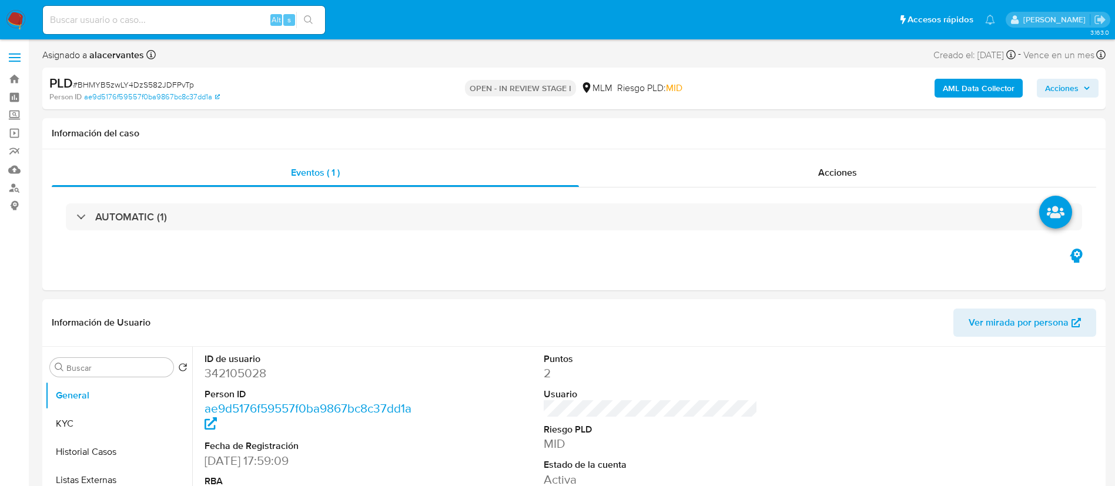
select select "10"
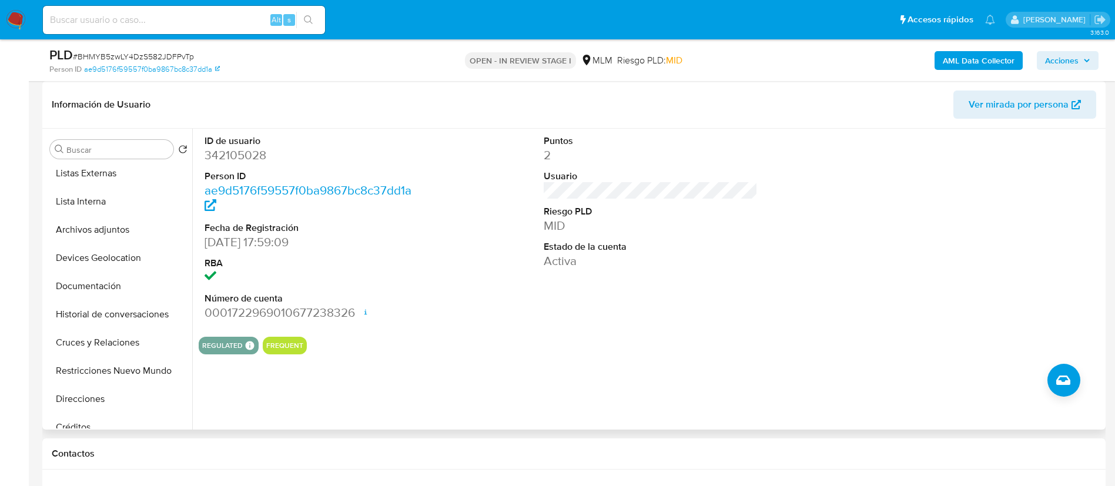
scroll to position [88, 0]
click at [121, 263] on button "Devices Geolocation" at bounding box center [114, 259] width 138 height 28
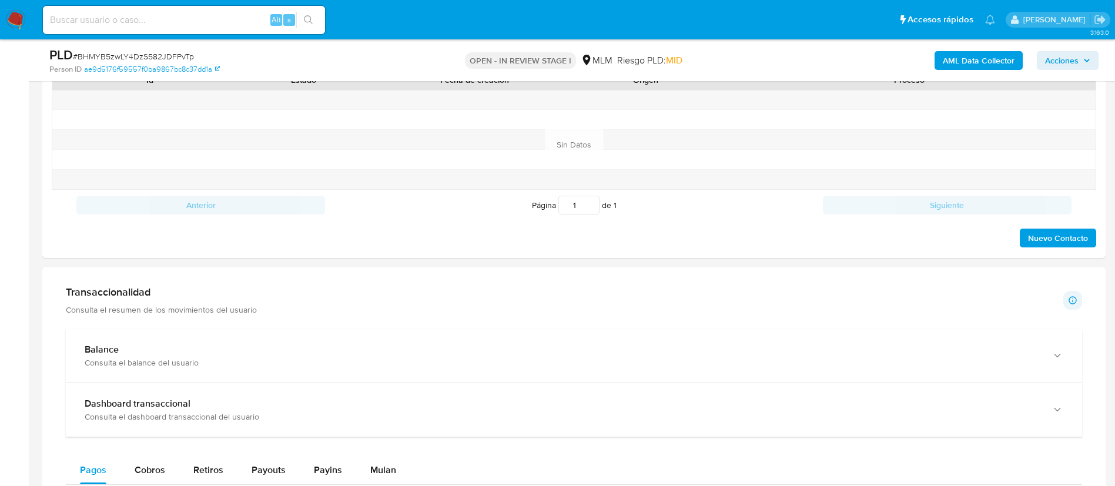
scroll to position [617, 0]
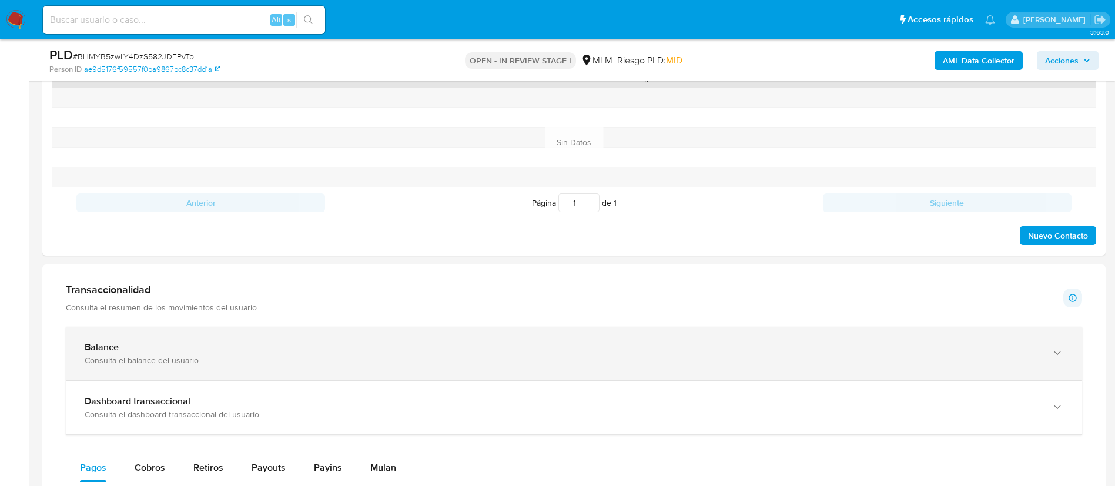
click at [306, 333] on div "Balance Consulta el balance del usuario" at bounding box center [574, 354] width 1017 height 54
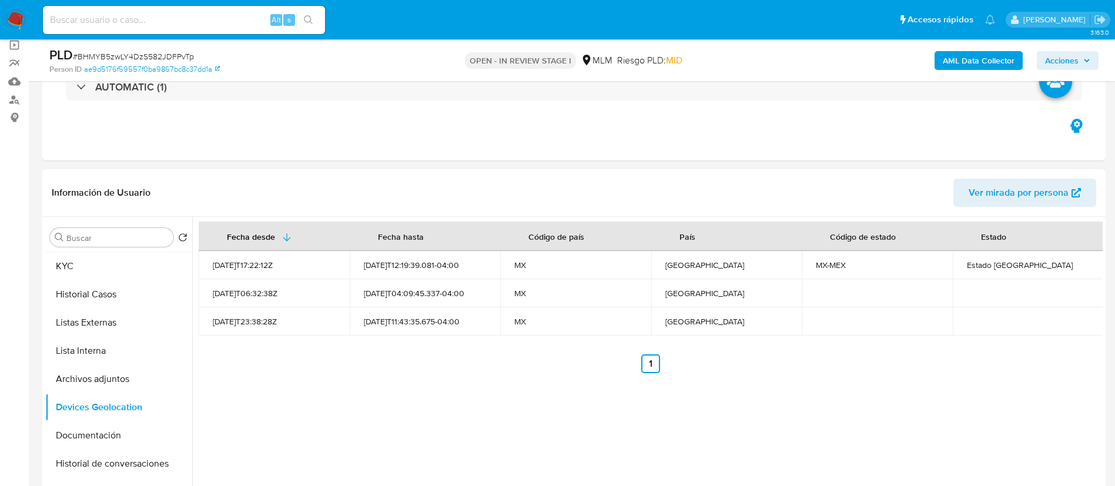
scroll to position [0, 0]
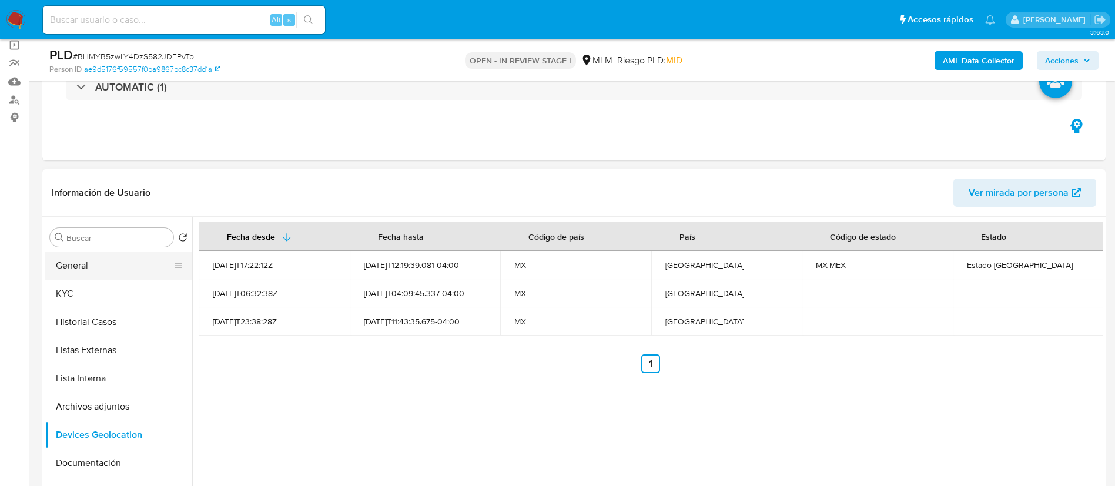
click at [128, 272] on button "General" at bounding box center [114, 266] width 138 height 28
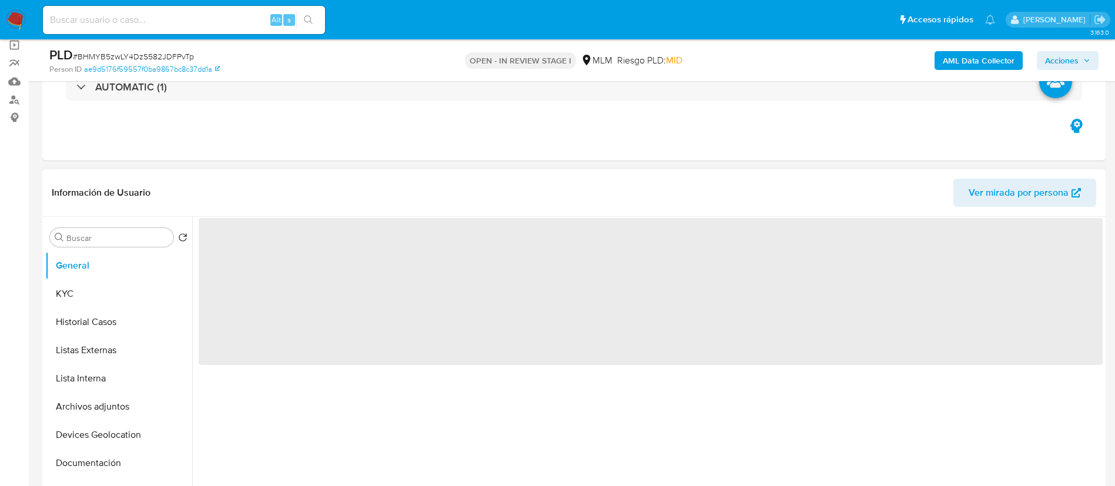
scroll to position [176, 0]
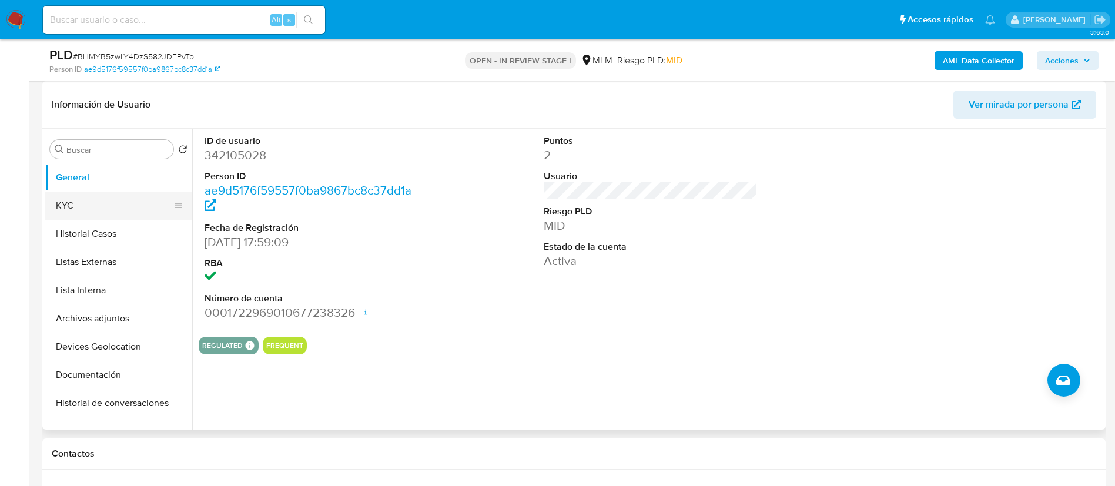
click at [109, 204] on button "KYC" at bounding box center [114, 206] width 138 height 28
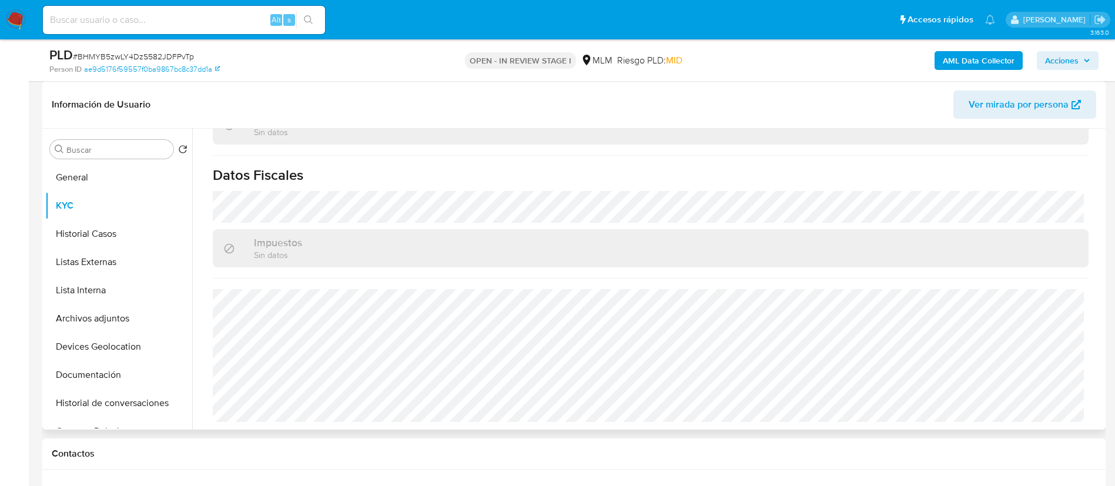
scroll to position [716, 0]
click at [119, 238] on button "Historial Casos" at bounding box center [114, 234] width 138 height 28
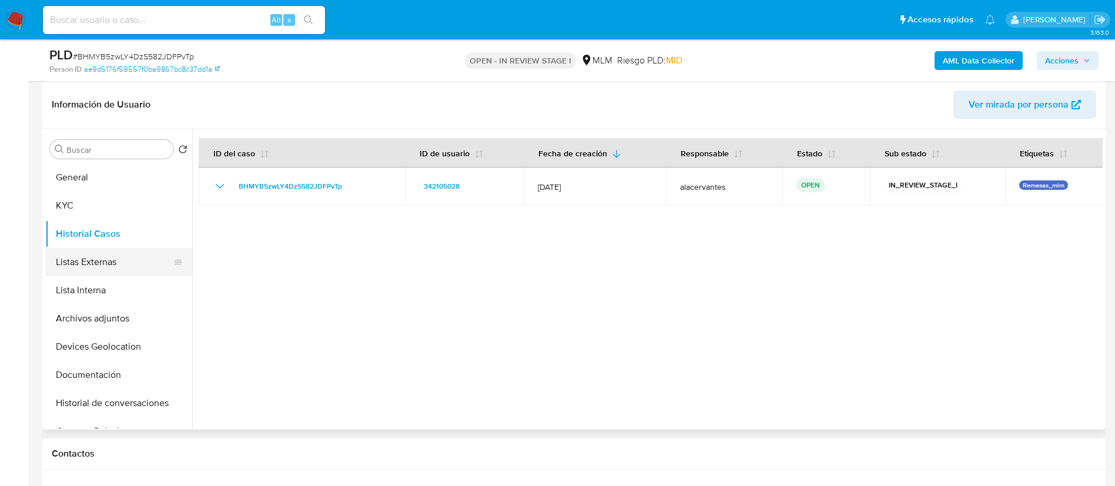
click at [88, 261] on button "Listas Externas" at bounding box center [114, 262] width 138 height 28
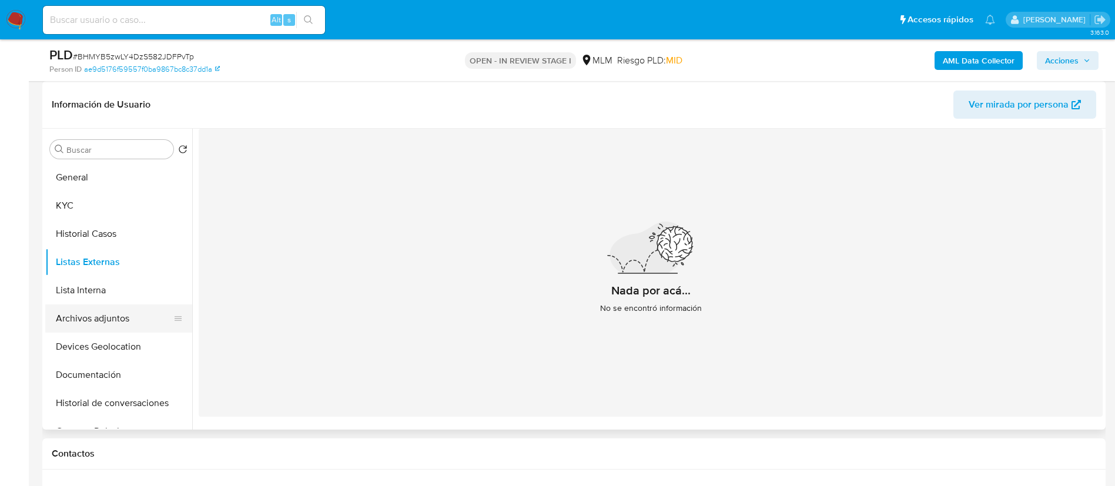
click at [111, 320] on button "Archivos adjuntos" at bounding box center [114, 319] width 138 height 28
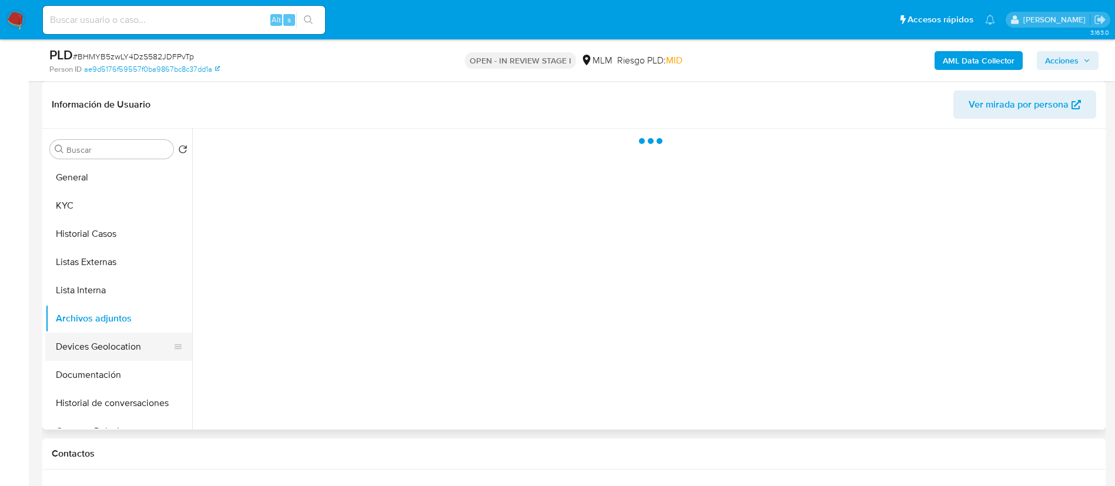
click at [122, 342] on button "Devices Geolocation" at bounding box center [114, 347] width 138 height 28
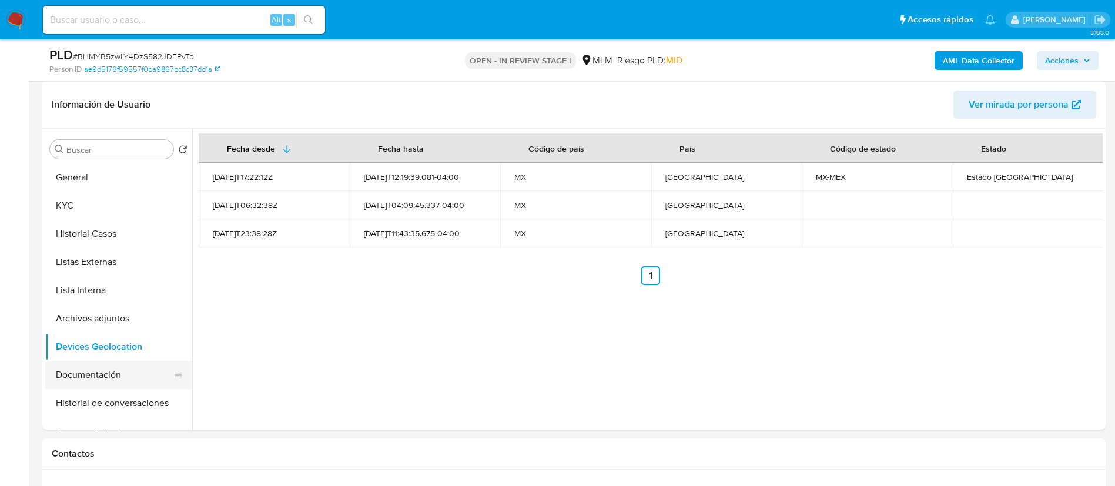
click at [88, 377] on button "Documentación" at bounding box center [114, 375] width 138 height 28
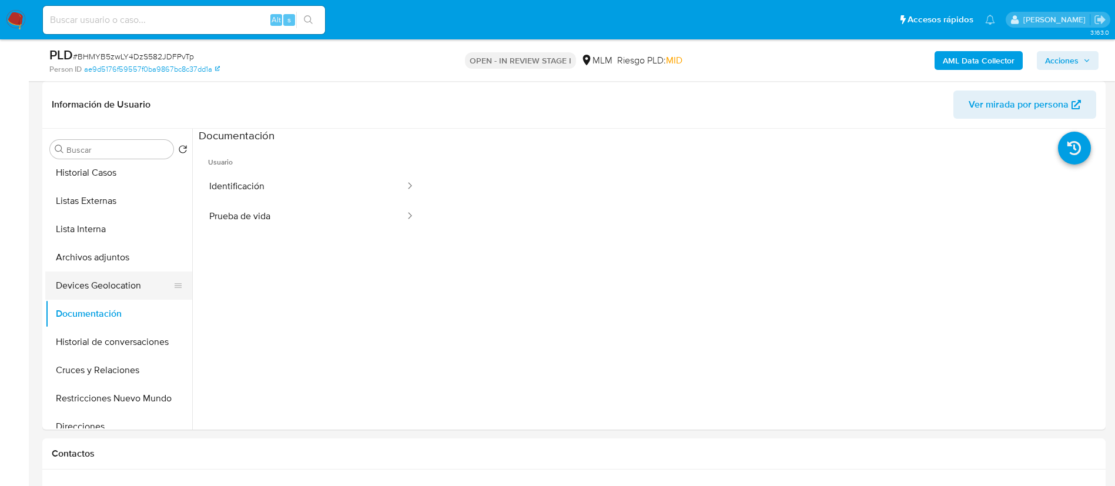
scroll to position [88, 0]
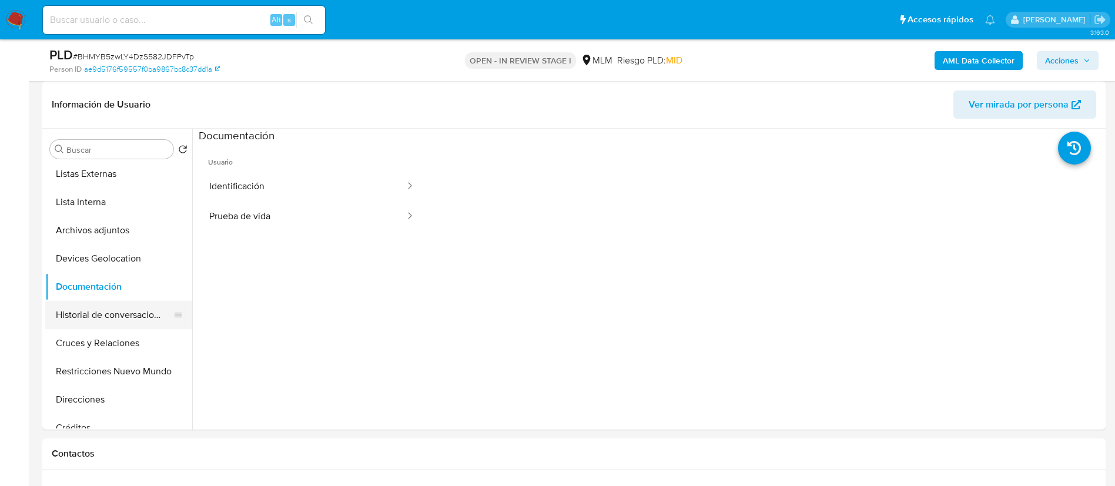
click at [129, 303] on button "Historial de conversaciones" at bounding box center [114, 315] width 138 height 28
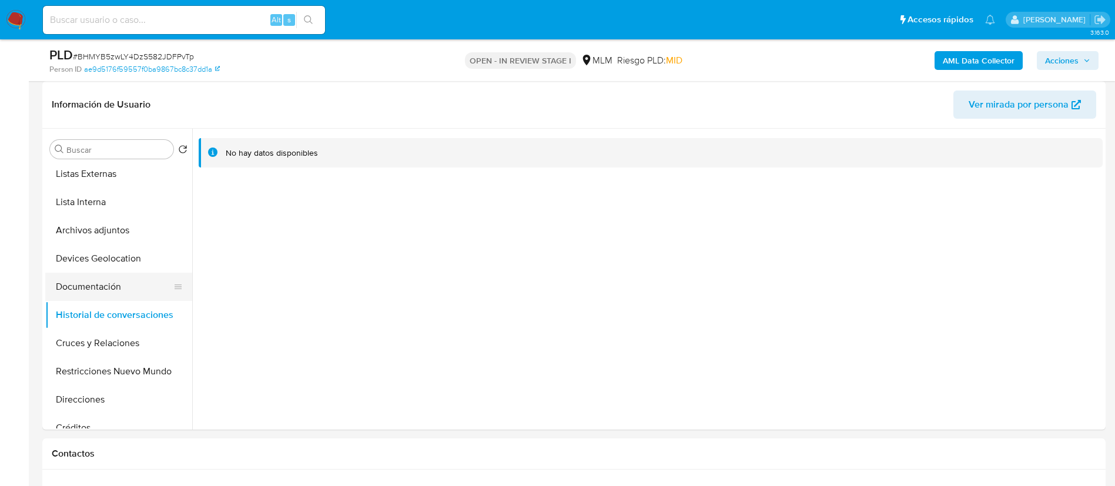
click at [120, 290] on button "Documentación" at bounding box center [114, 287] width 138 height 28
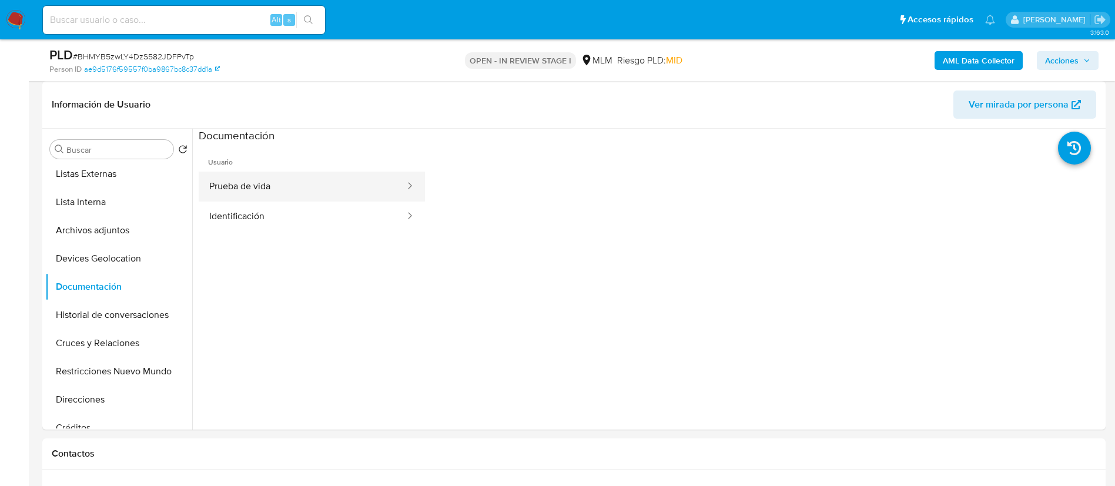
click at [333, 194] on button "Prueba de vida" at bounding box center [303, 187] width 208 height 30
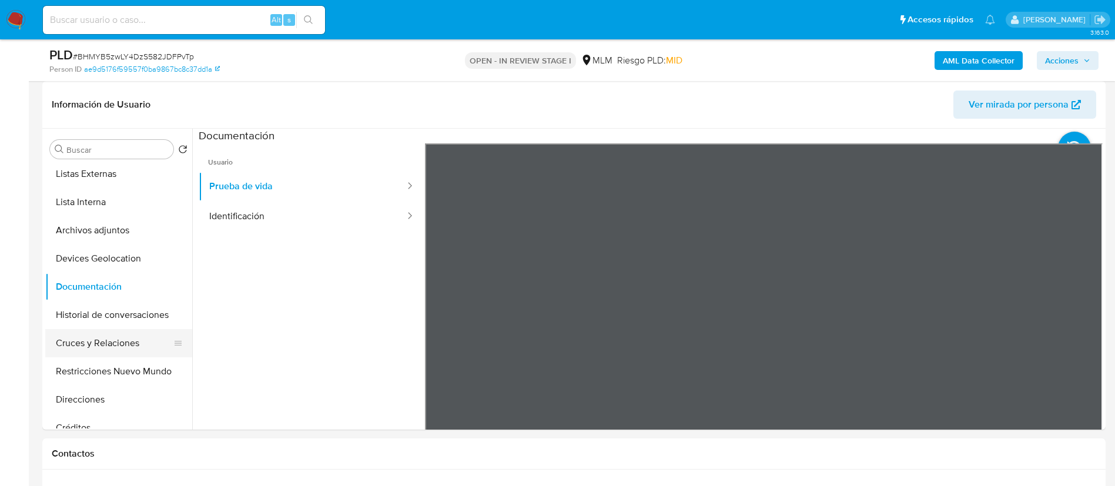
click at [117, 338] on button "Cruces y Relaciones" at bounding box center [114, 343] width 138 height 28
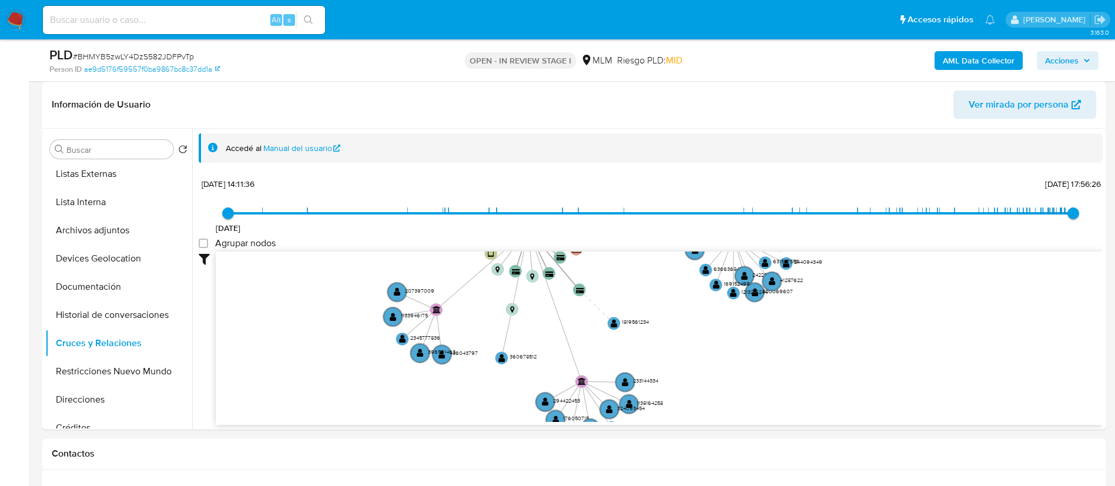
drag, startPoint x: 693, startPoint y: 341, endPoint x: 635, endPoint y: 260, distance: 99.4
click at [642, 256] on icon "user-342105028  342105028 device-5b6384545fa90f0e49221698  card-QKCJHWORAUALA…" at bounding box center [659, 337] width 887 height 171
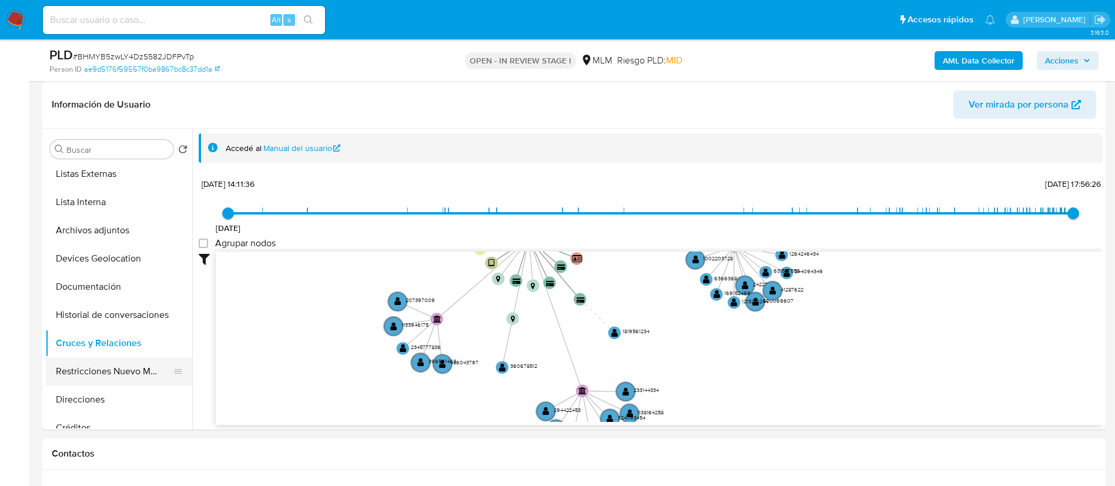
click at [151, 369] on button "Restricciones Nuevo Mundo" at bounding box center [114, 371] width 138 height 28
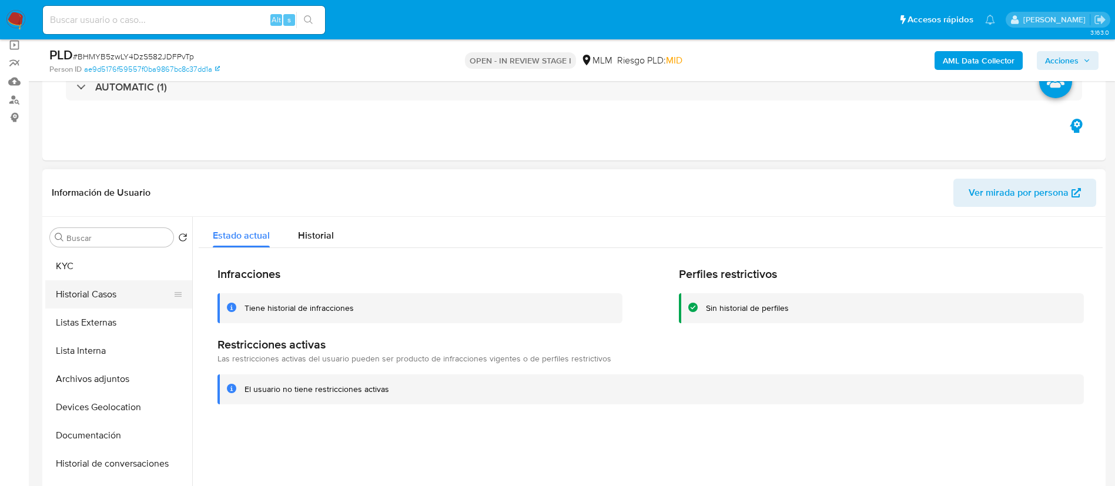
scroll to position [0, 0]
click at [85, 269] on button "General" at bounding box center [114, 266] width 138 height 28
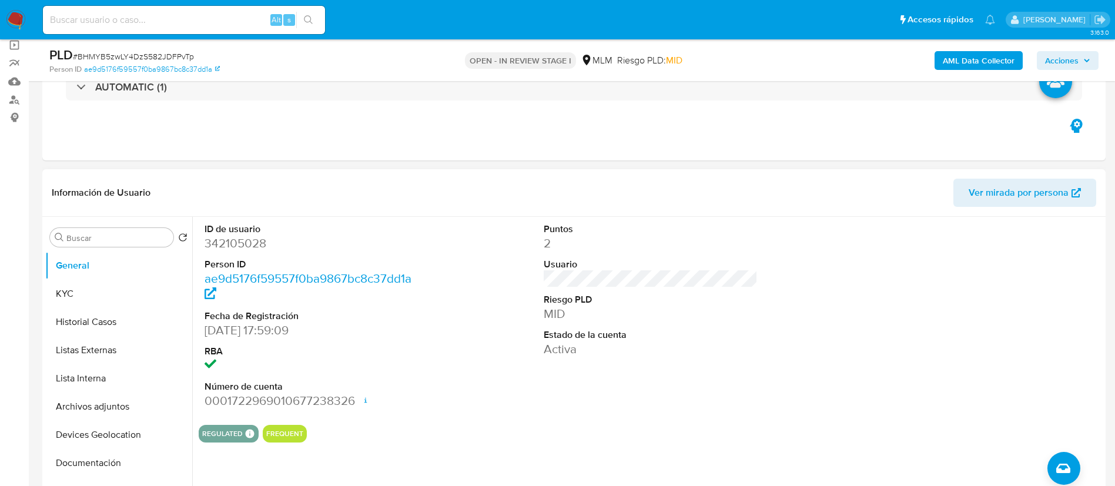
click at [249, 238] on dd "342105028" at bounding box center [312, 243] width 215 height 16
copy dd "342105028"
